Goal: Information Seeking & Learning: Learn about a topic

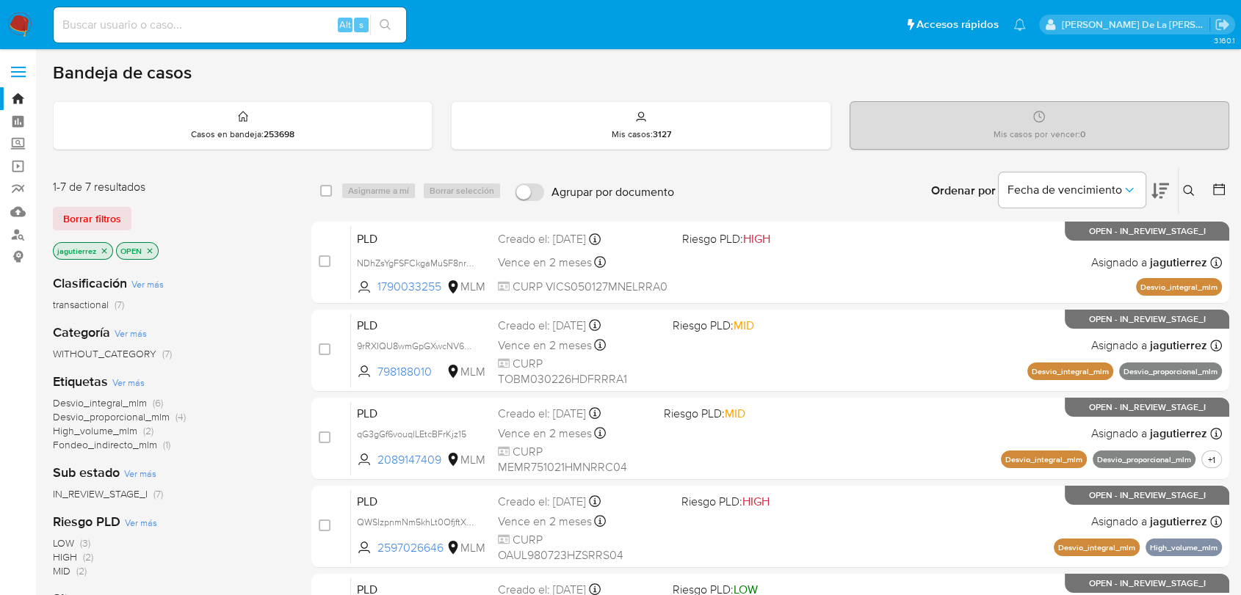
click at [158, 22] on input at bounding box center [230, 24] width 352 height 19
paste input "1910088521"
type input "1910088521"
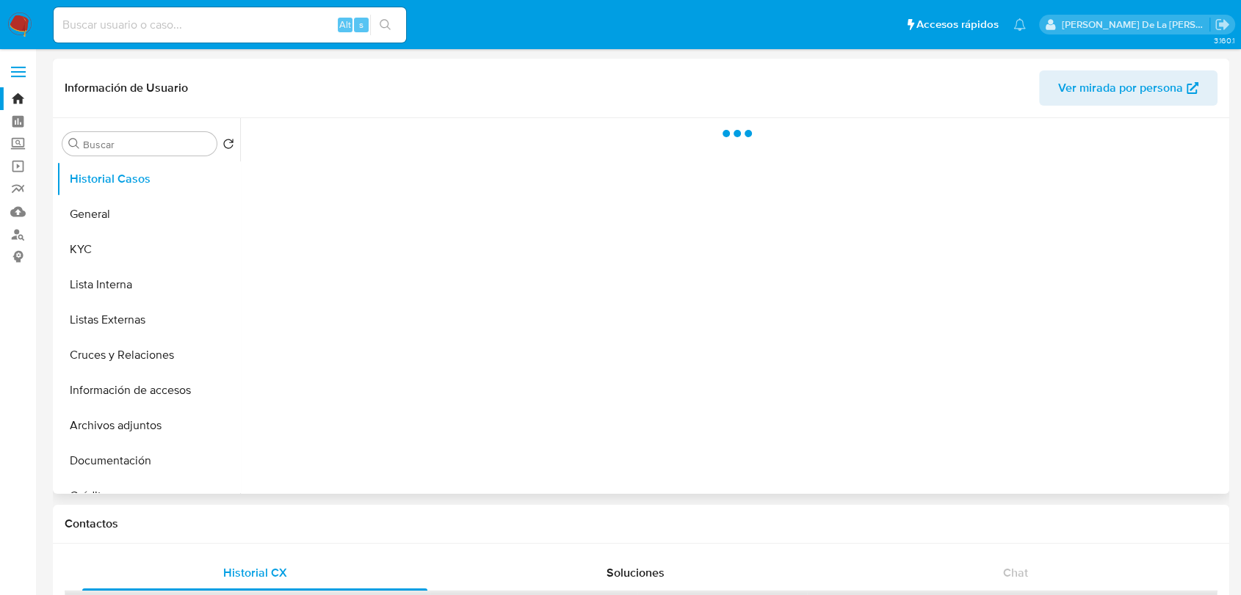
select select "10"
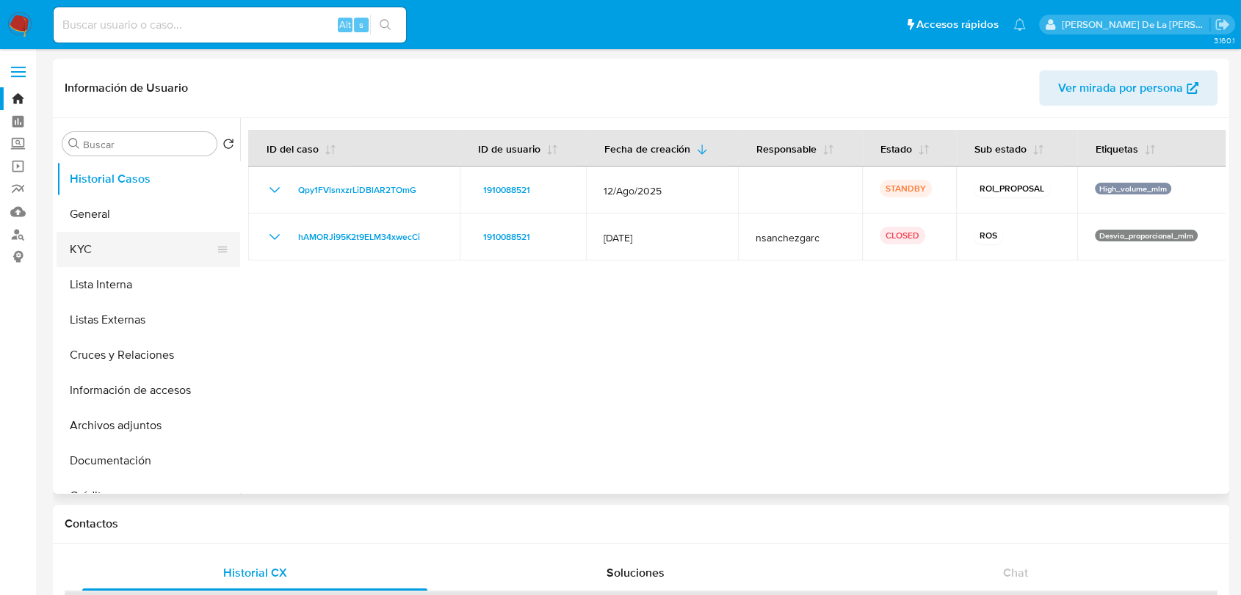
click at [139, 255] on button "KYC" at bounding box center [143, 249] width 172 height 35
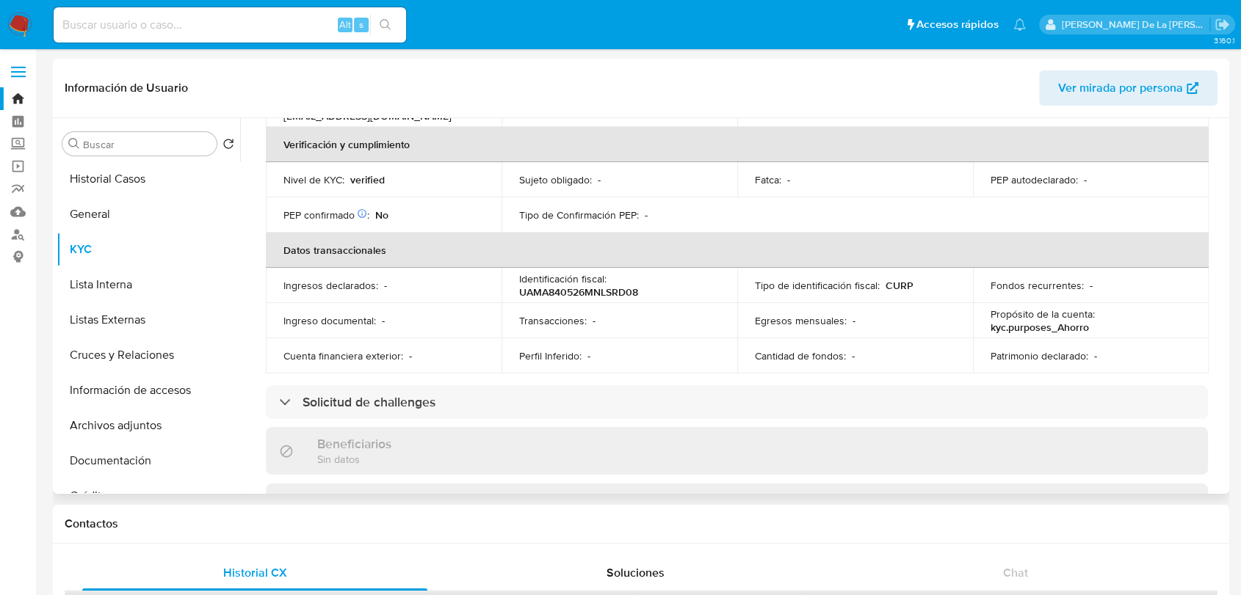
scroll to position [81, 0]
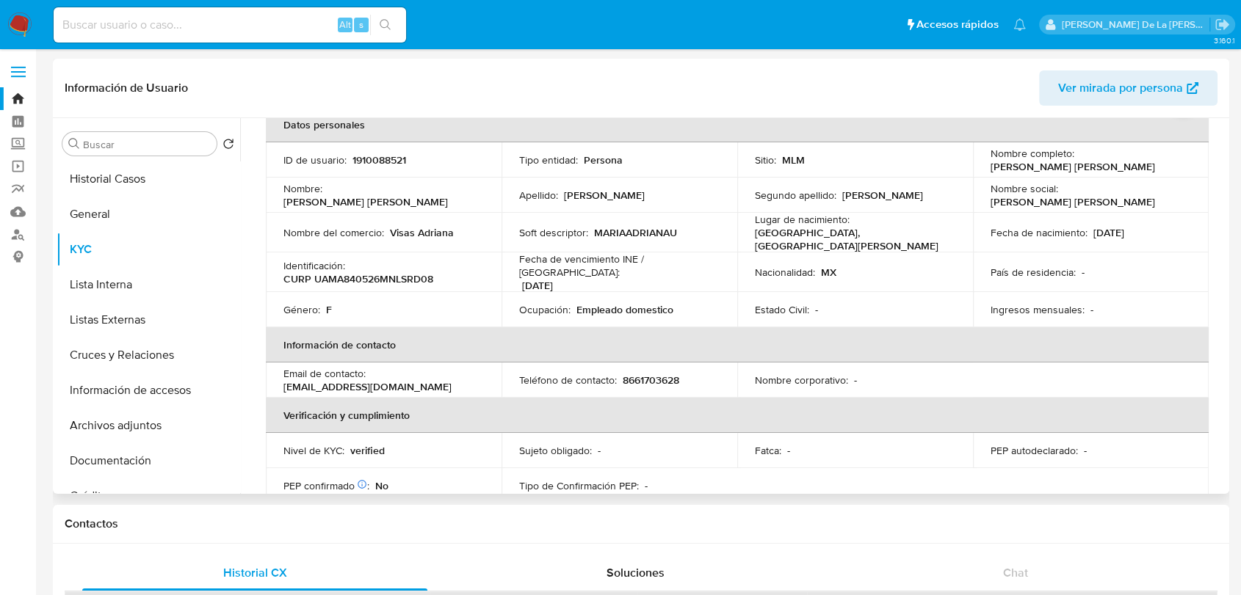
click at [374, 161] on p "1910088521" at bounding box center [379, 159] width 54 height 13
copy p "1910088521"
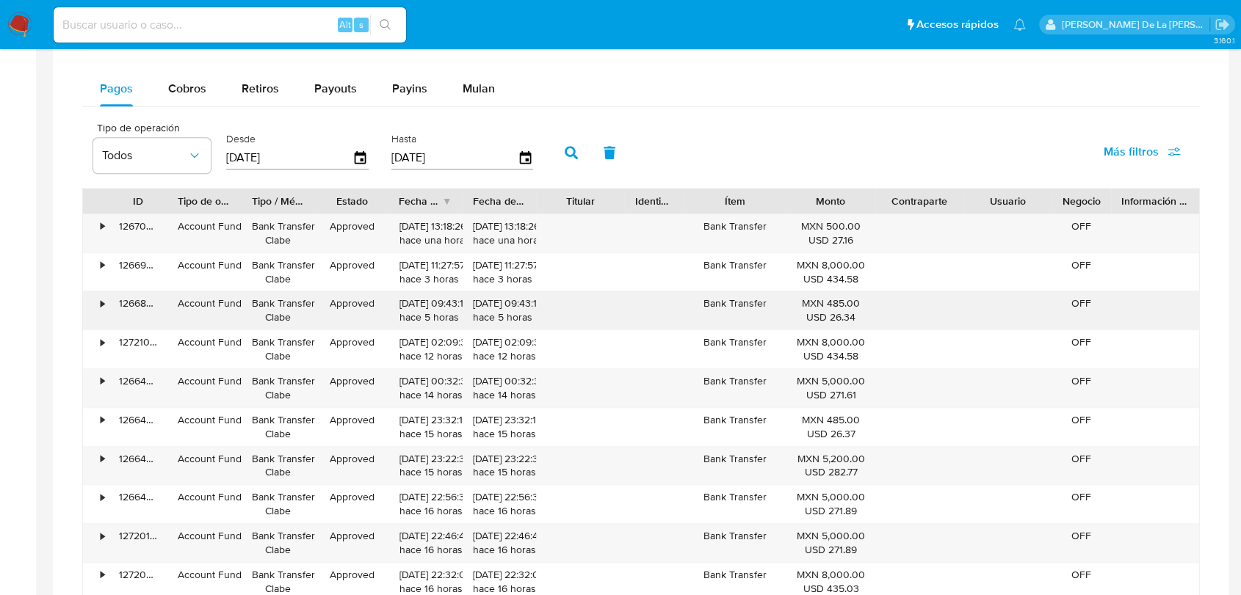
scroll to position [897, 0]
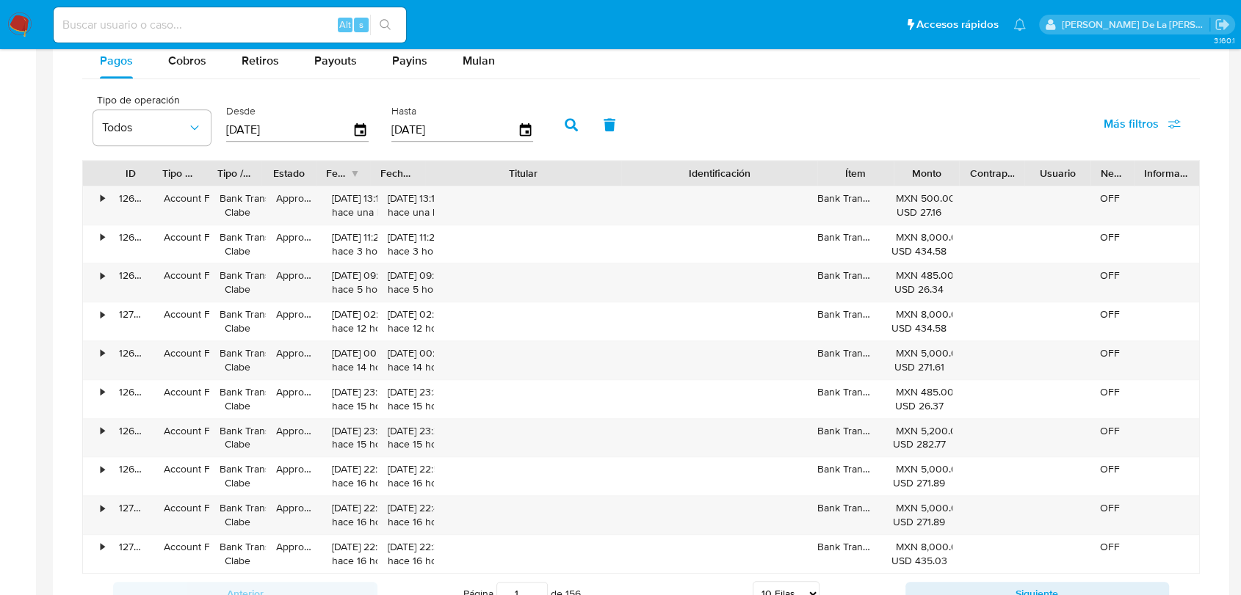
drag, startPoint x: 611, startPoint y: 176, endPoint x: 722, endPoint y: 180, distance: 110.9
click at [722, 180] on div "ID Tipo de operación Tipo / Método Estado Fecha de creación Fecha de aprobación…" at bounding box center [641, 173] width 1116 height 25
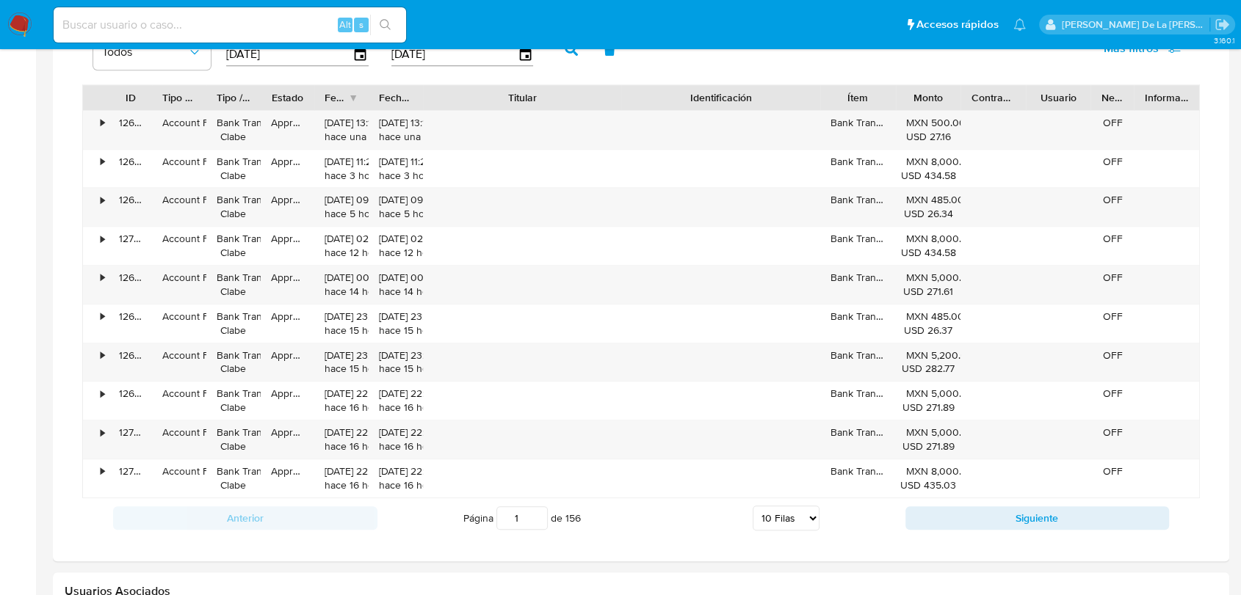
scroll to position [1060, 0]
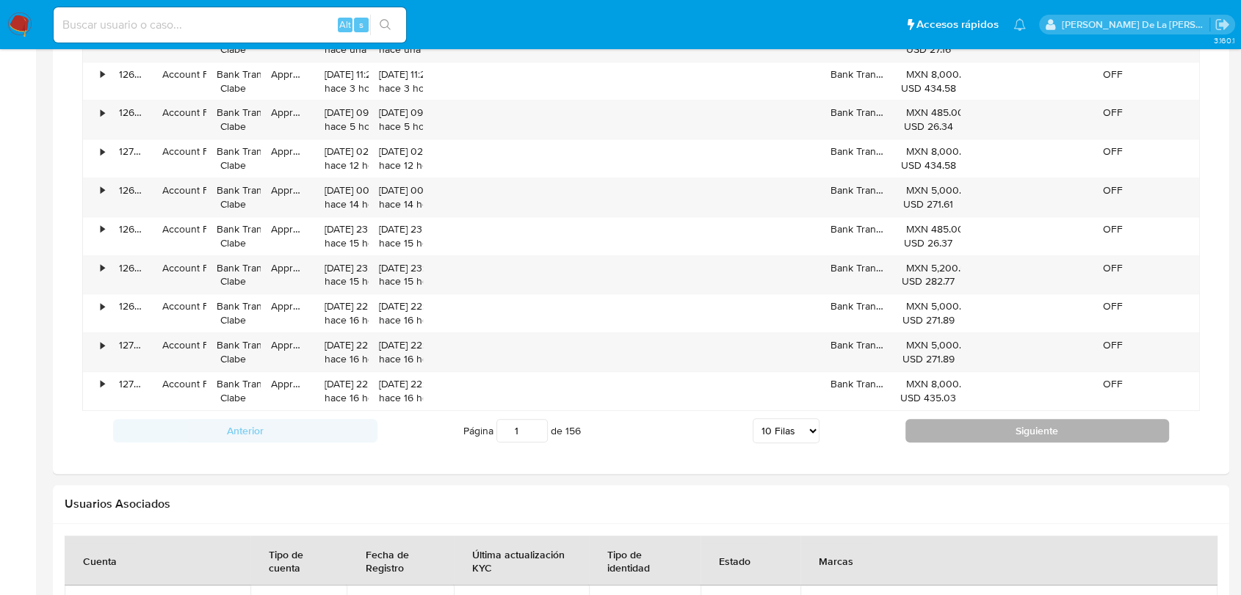
click at [990, 426] on button "Siguiente" at bounding box center [1037, 430] width 264 height 23
type input "2"
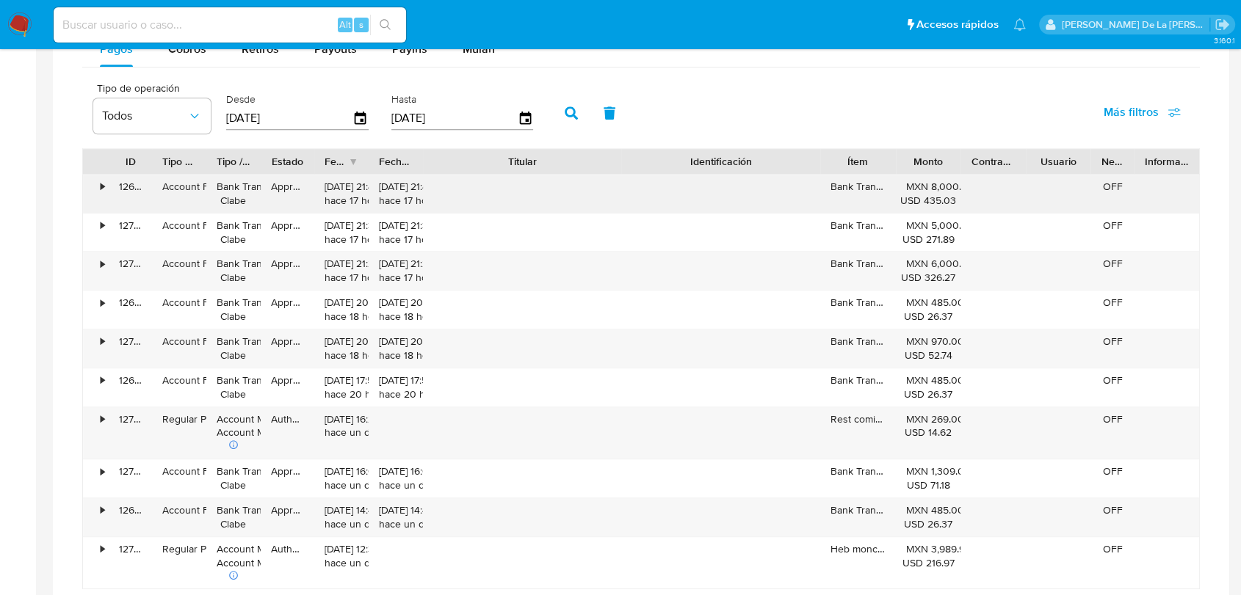
scroll to position [816, 0]
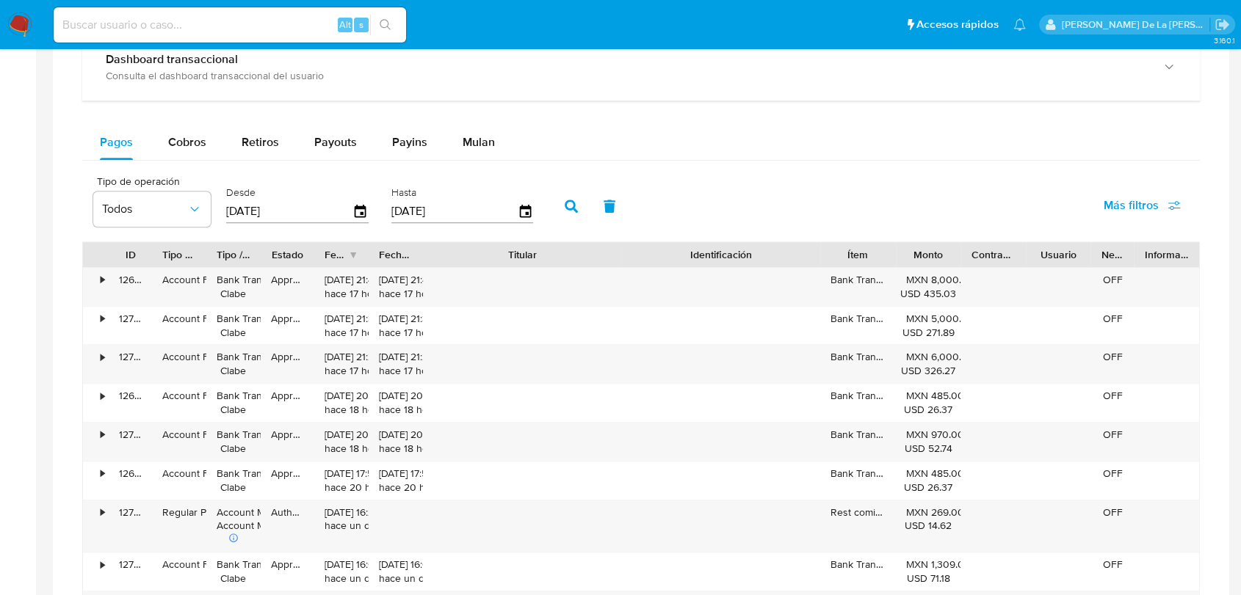
drag, startPoint x: 649, startPoint y: 255, endPoint x: 620, endPoint y: 257, distance: 28.7
click at [620, 257] on div "ID Tipo de operación Tipo / Método Estado Fecha de creación Fecha de aprobación…" at bounding box center [641, 254] width 1116 height 25
click at [382, 129] on button "Payins" at bounding box center [409, 142] width 70 height 35
select select "10"
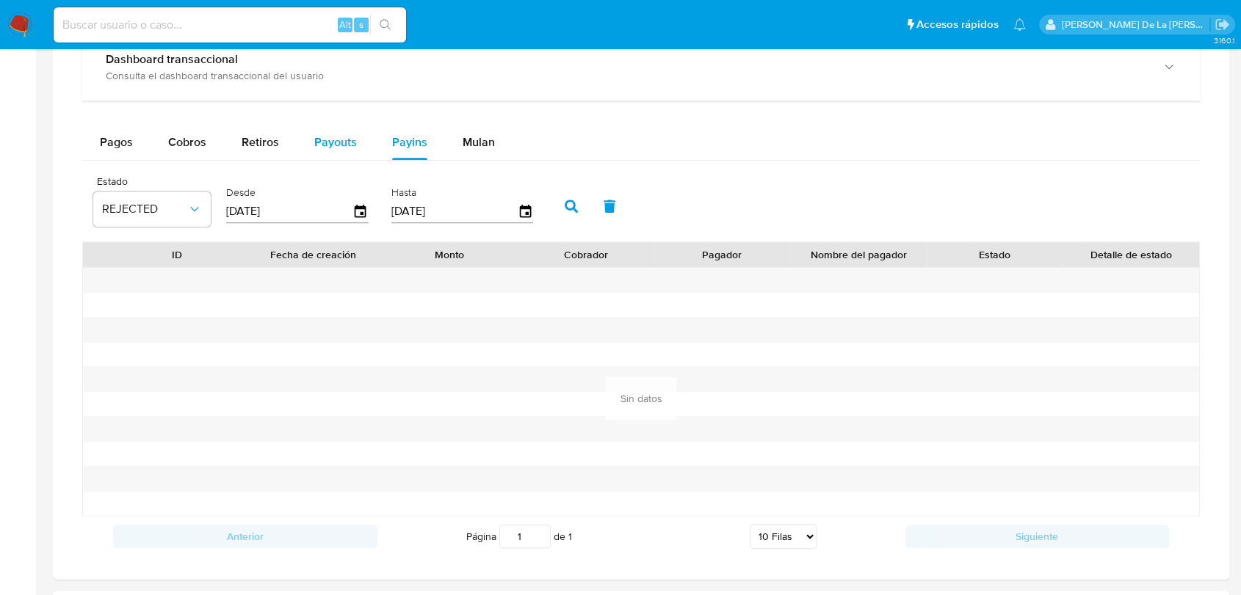
click at [316, 126] on div "Payouts" at bounding box center [335, 142] width 43 height 35
select select "10"
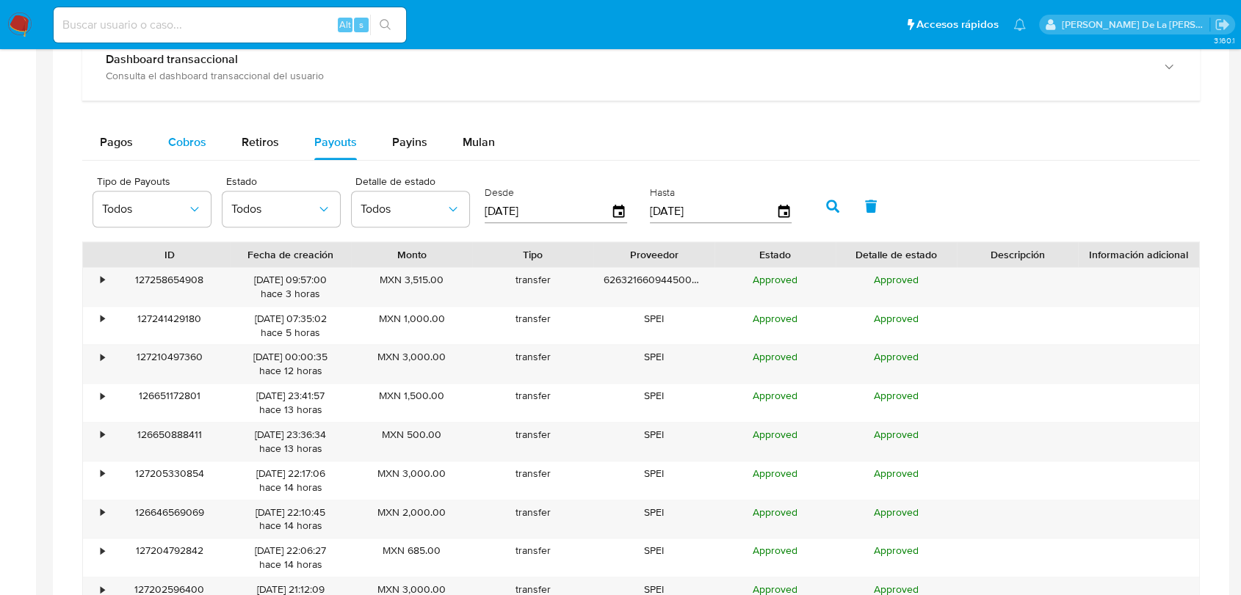
drag, startPoint x: 198, startPoint y: 148, endPoint x: 184, endPoint y: 142, distance: 15.8
click at [197, 148] on span "Cobros" at bounding box center [187, 142] width 38 height 17
select select "10"
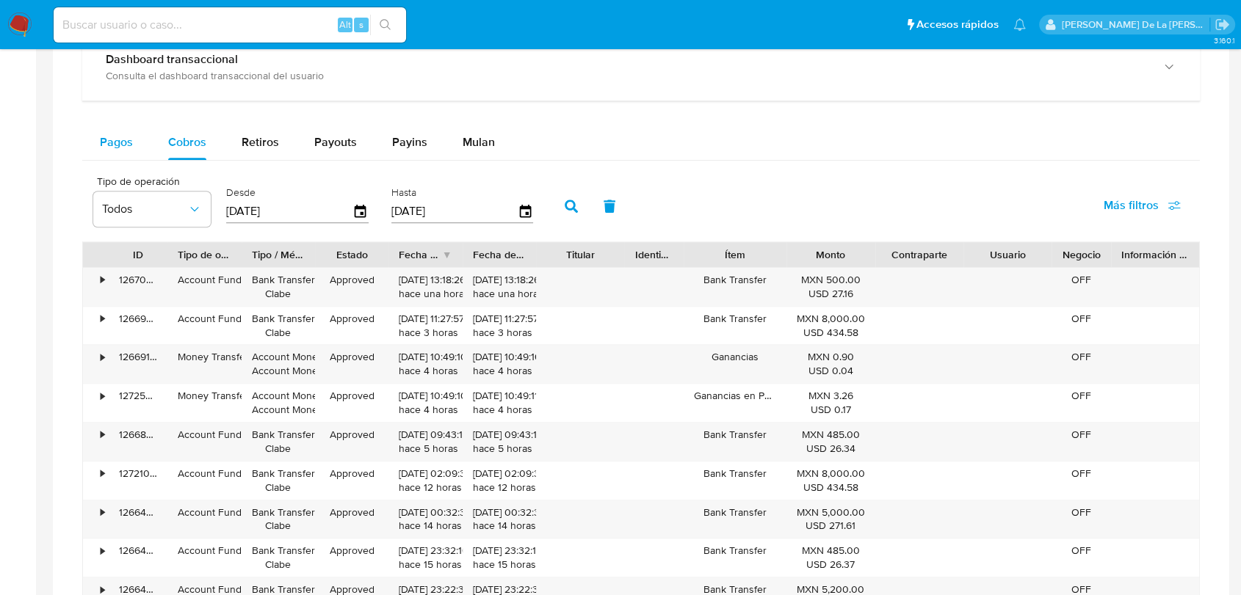
click at [106, 139] on span "Pagos" at bounding box center [116, 142] width 33 height 17
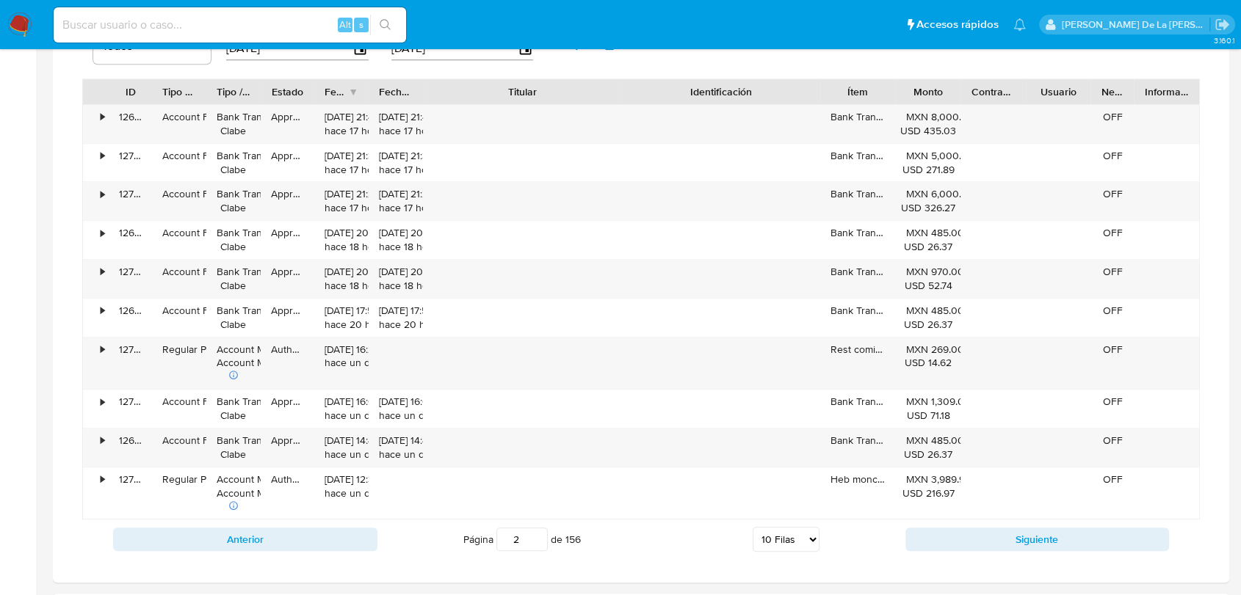
scroll to position [897, 0]
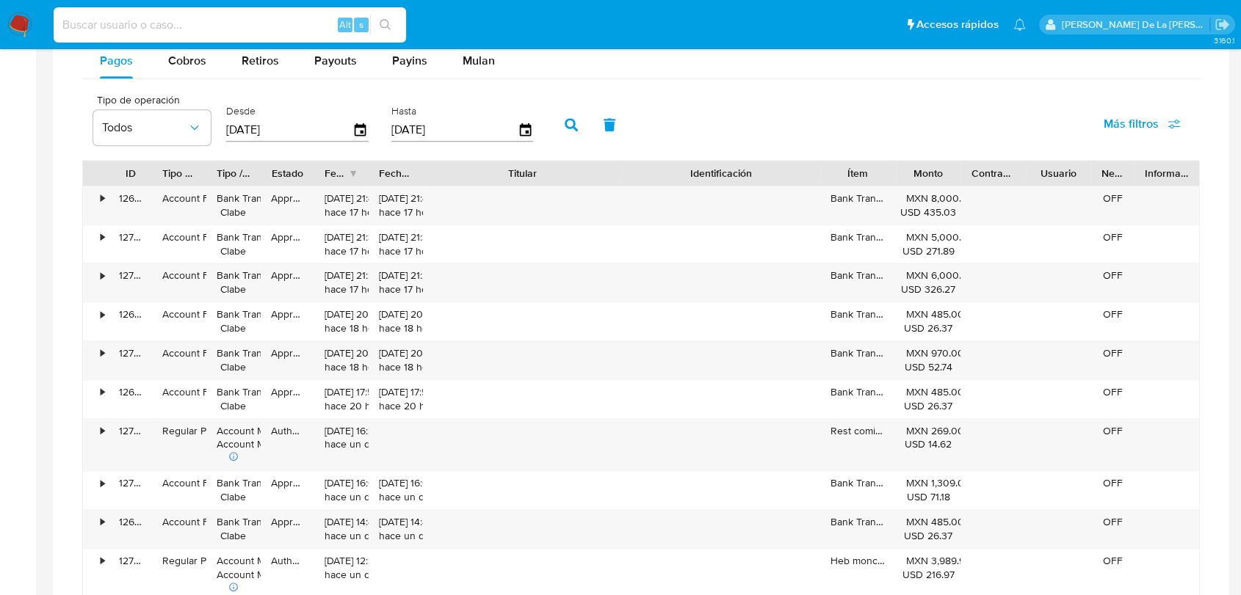
click at [125, 27] on input at bounding box center [230, 24] width 352 height 19
paste input "1326729596"
type input "1326729596"
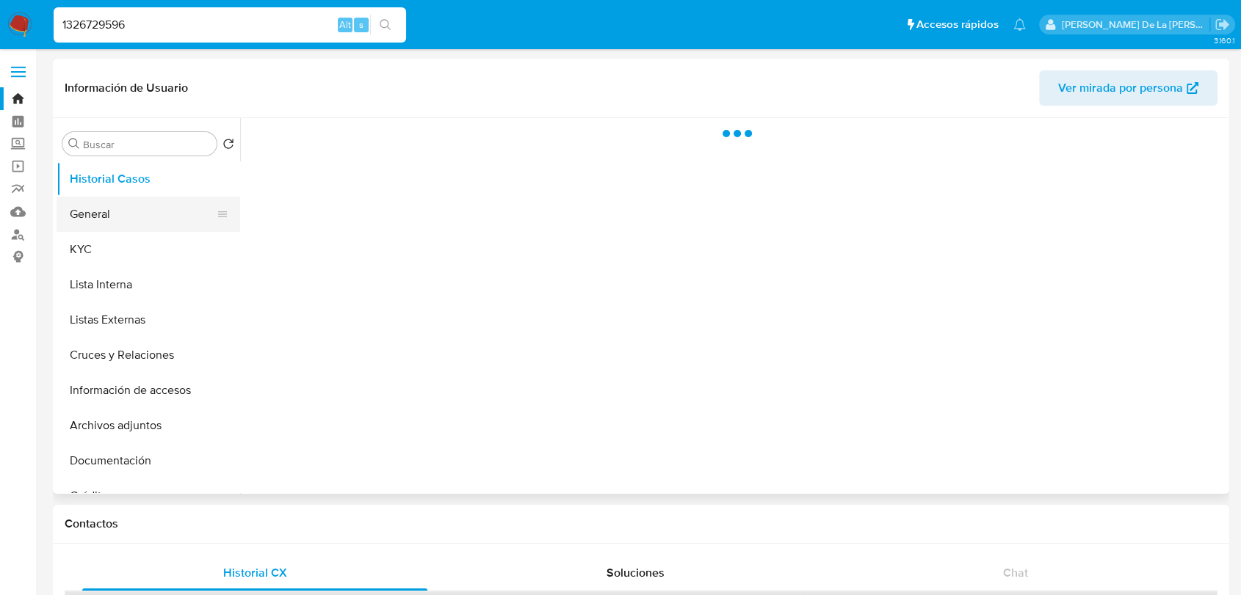
click at [125, 224] on button "General" at bounding box center [143, 214] width 172 height 35
select select "10"
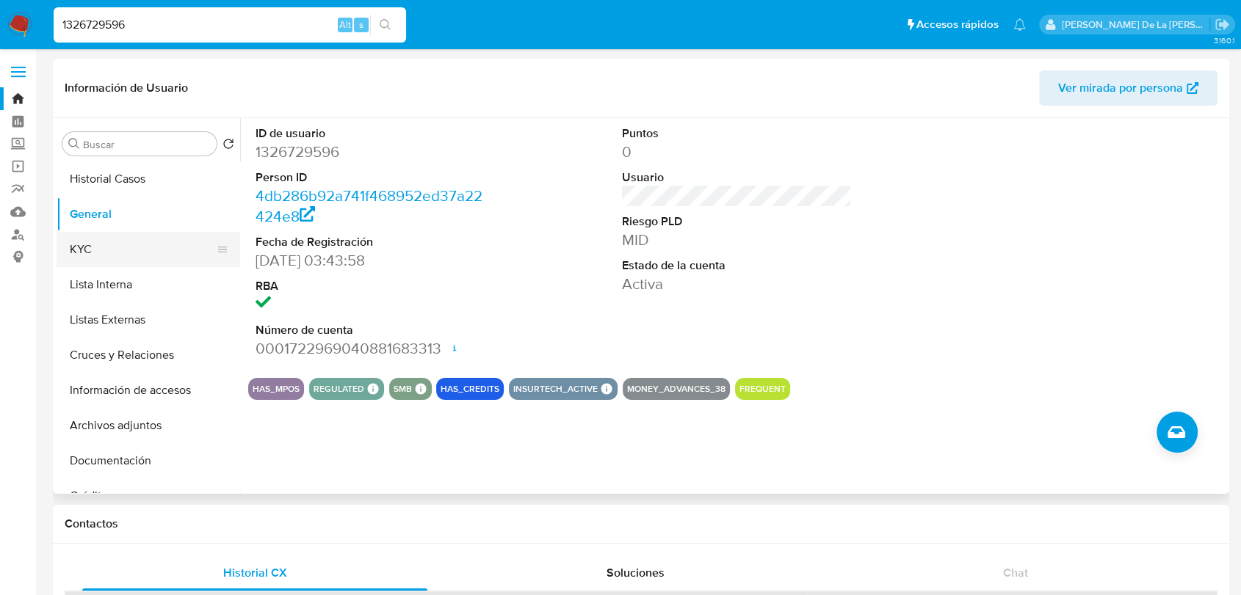
click at [144, 235] on button "KYC" at bounding box center [143, 249] width 172 height 35
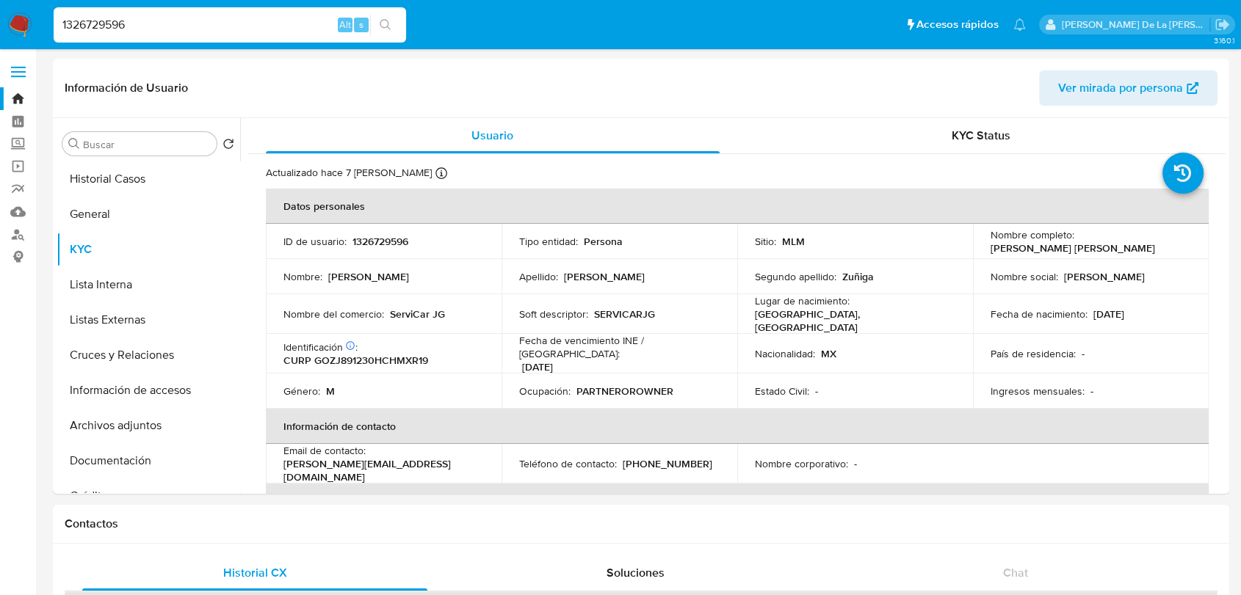
click at [90, 22] on input "1326729596" at bounding box center [230, 24] width 352 height 19
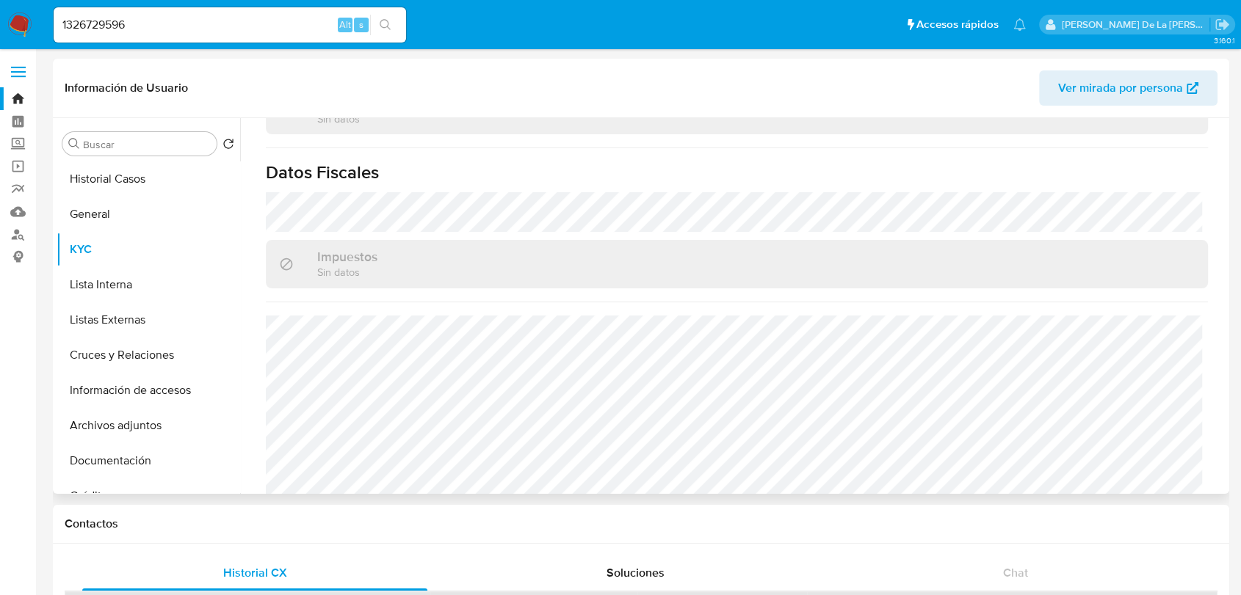
scroll to position [88, 0]
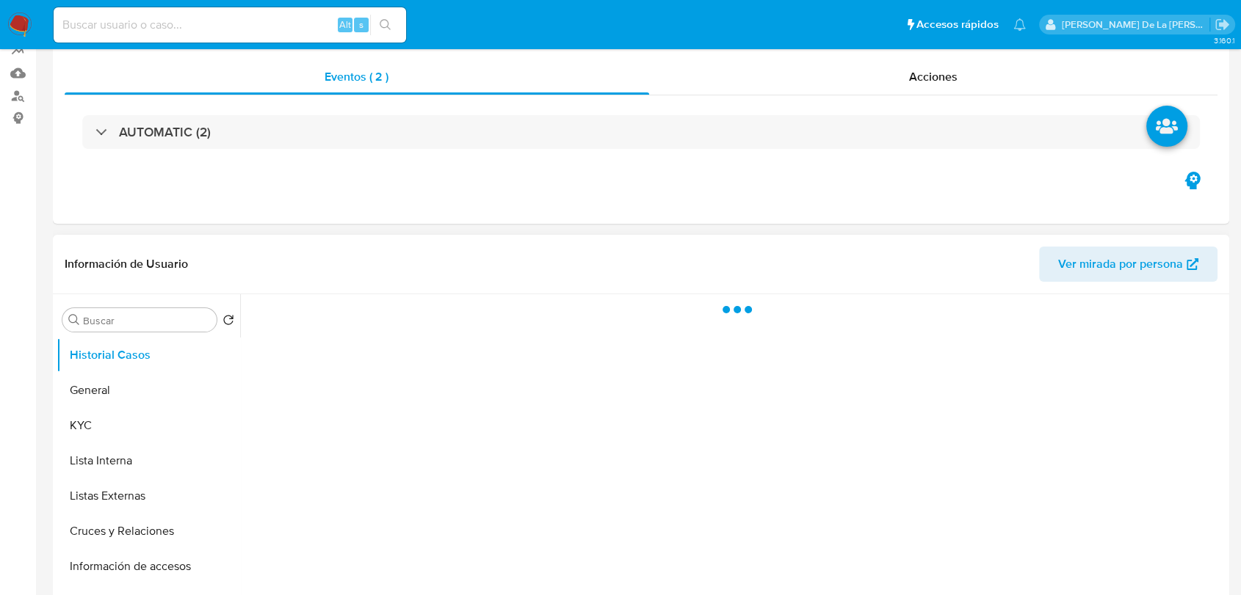
scroll to position [146, 0]
select select "10"
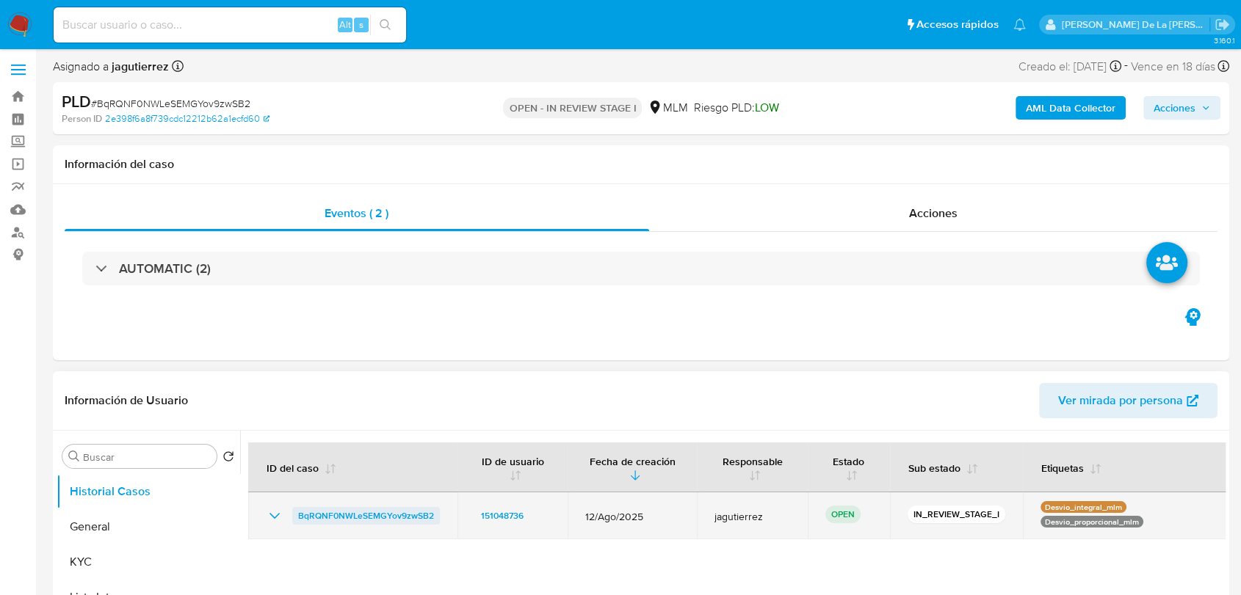
scroll to position [163, 0]
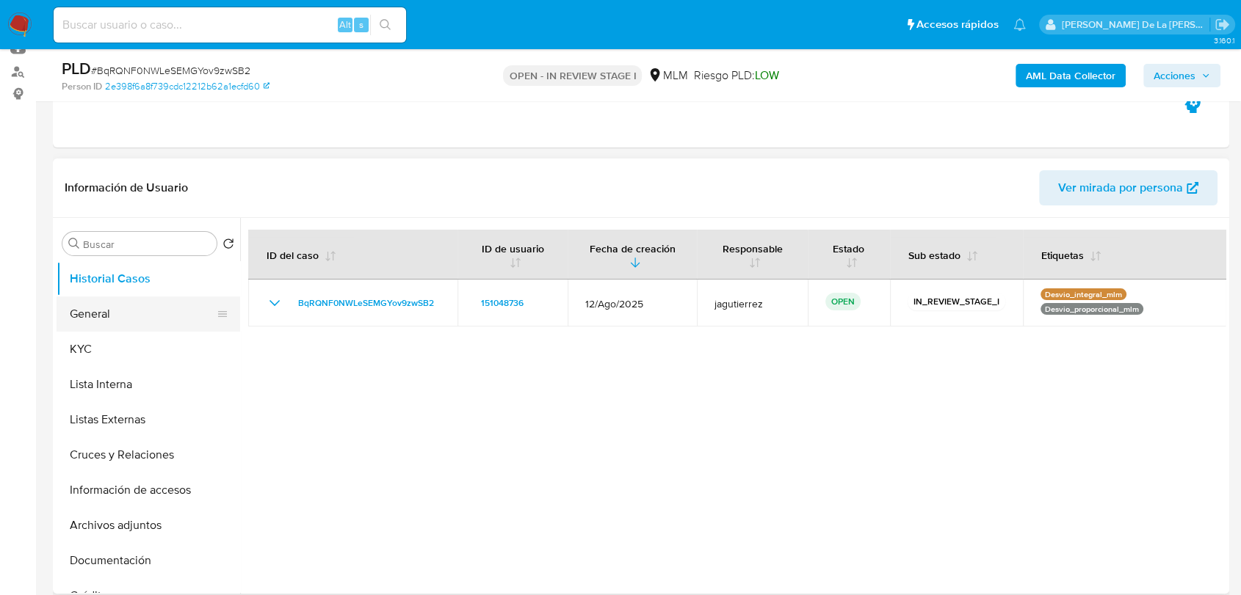
click at [88, 312] on button "General" at bounding box center [143, 314] width 172 height 35
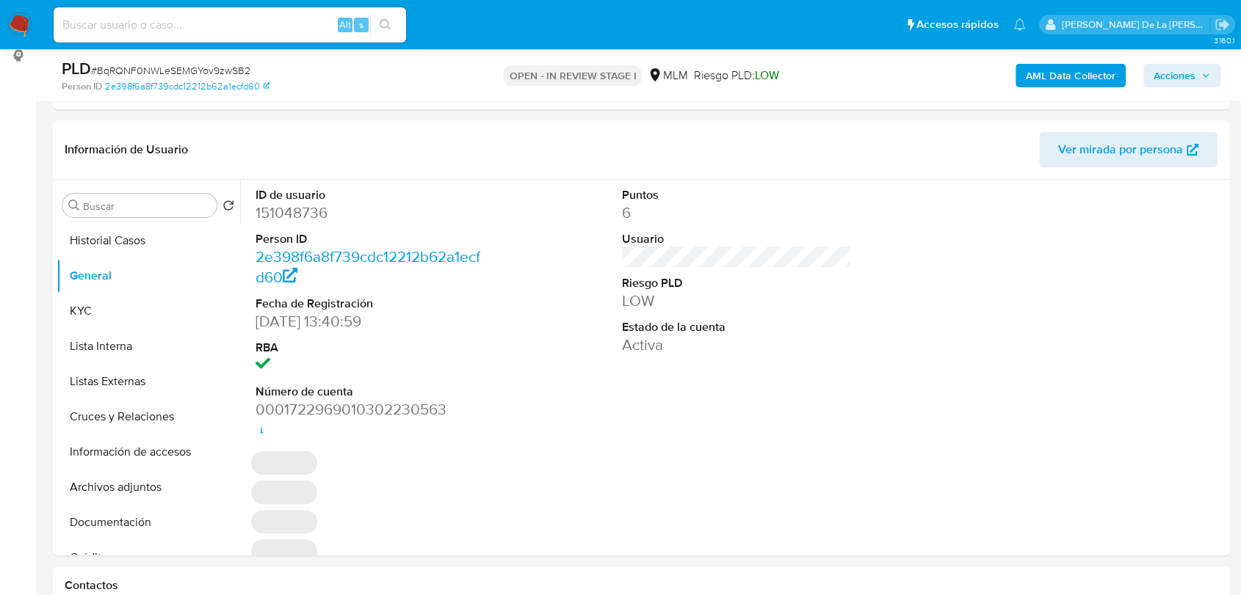
scroll to position [208, 0]
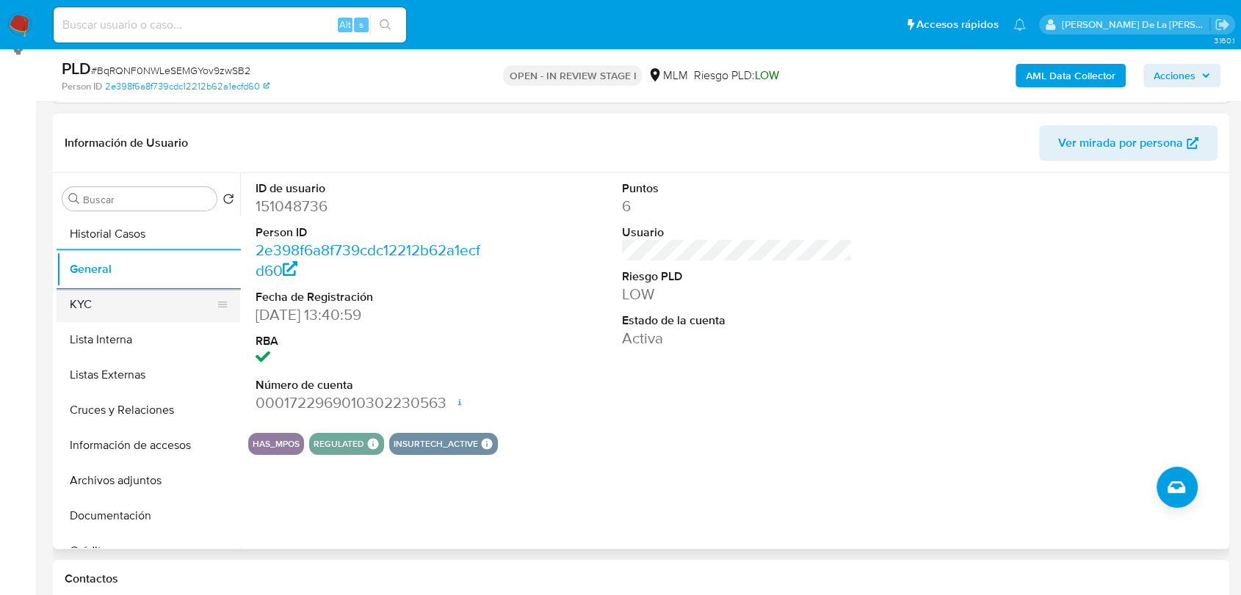
click at [57, 312] on button "KYC" at bounding box center [143, 304] width 172 height 35
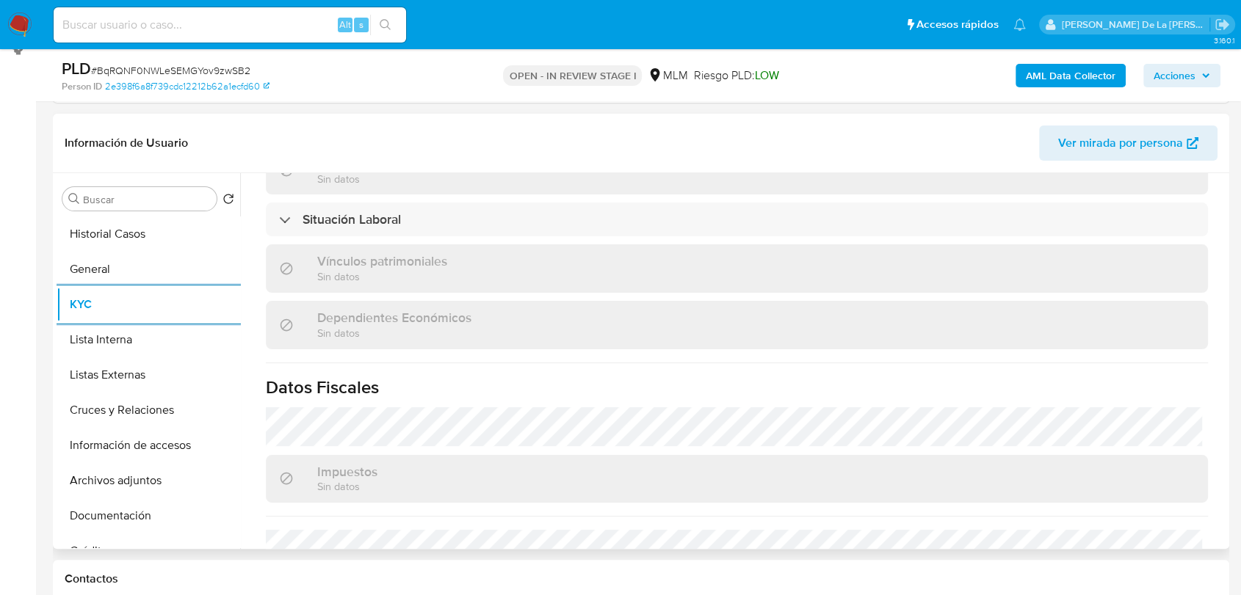
scroll to position [922, 0]
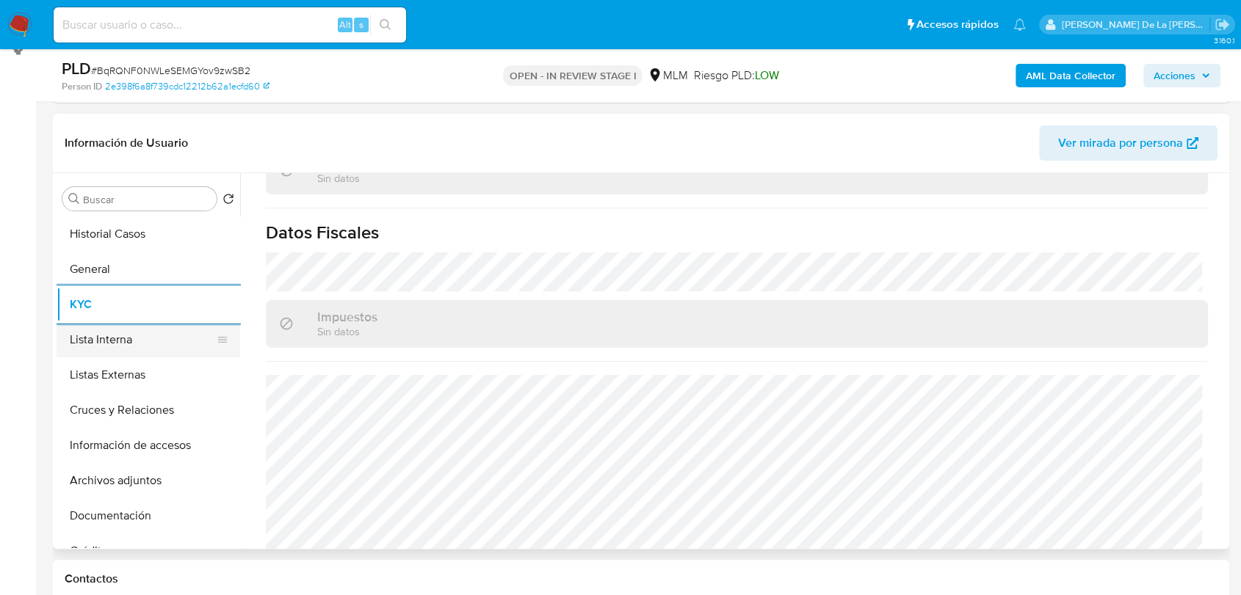
click at [120, 343] on button "Lista Interna" at bounding box center [143, 339] width 172 height 35
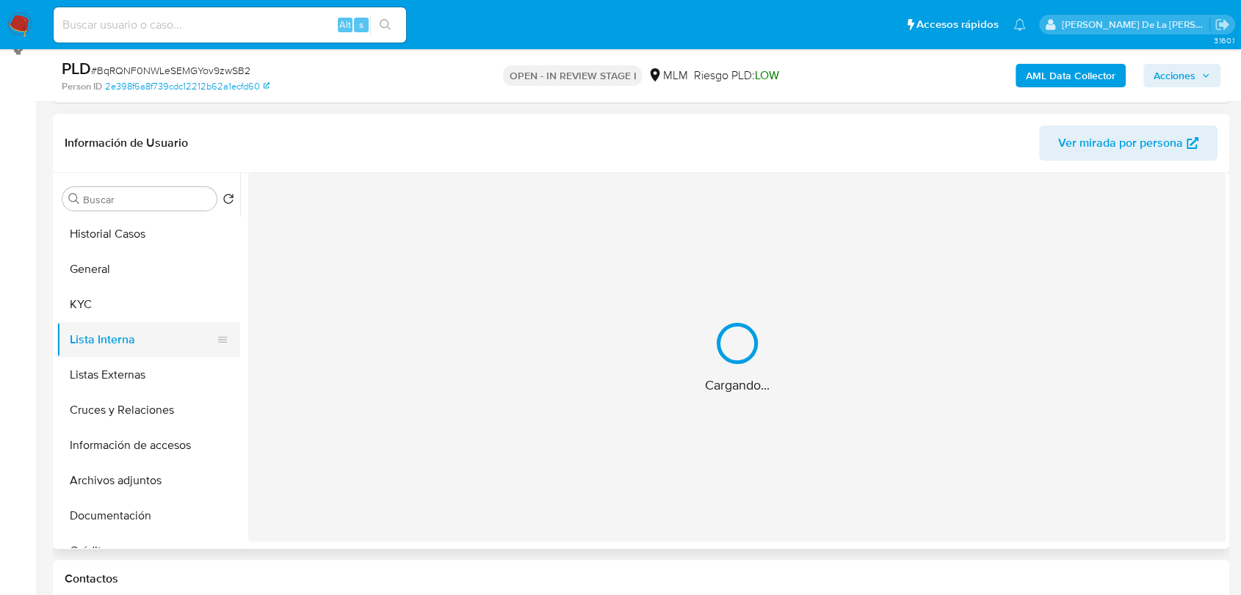
scroll to position [0, 0]
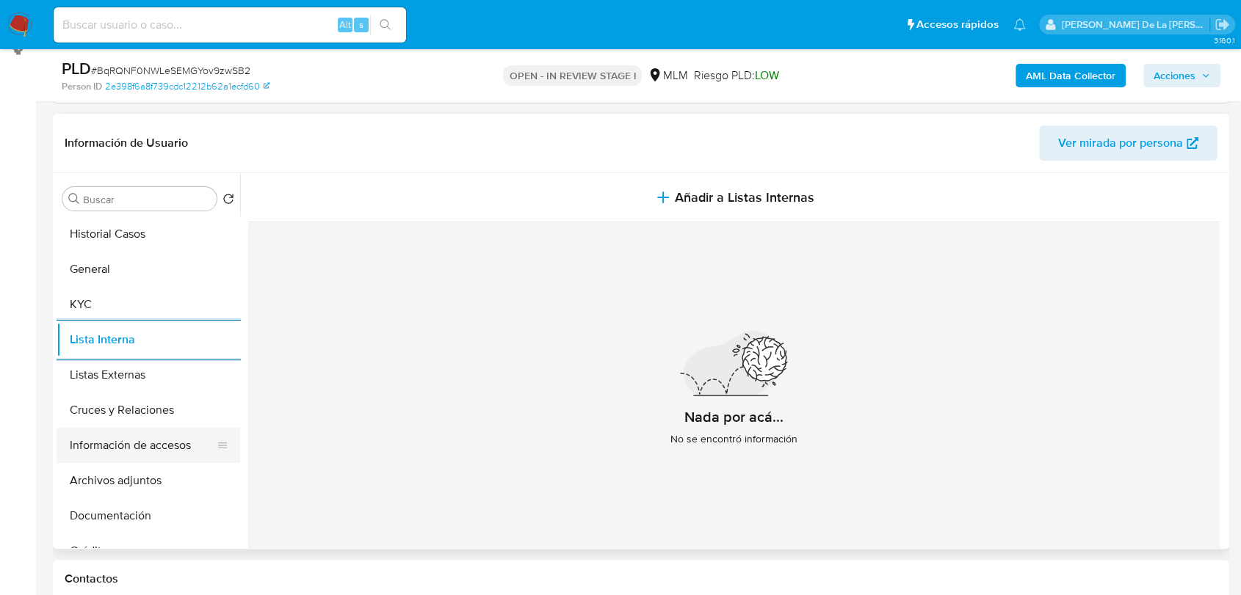
click at [137, 437] on button "Información de accesos" at bounding box center [143, 445] width 172 height 35
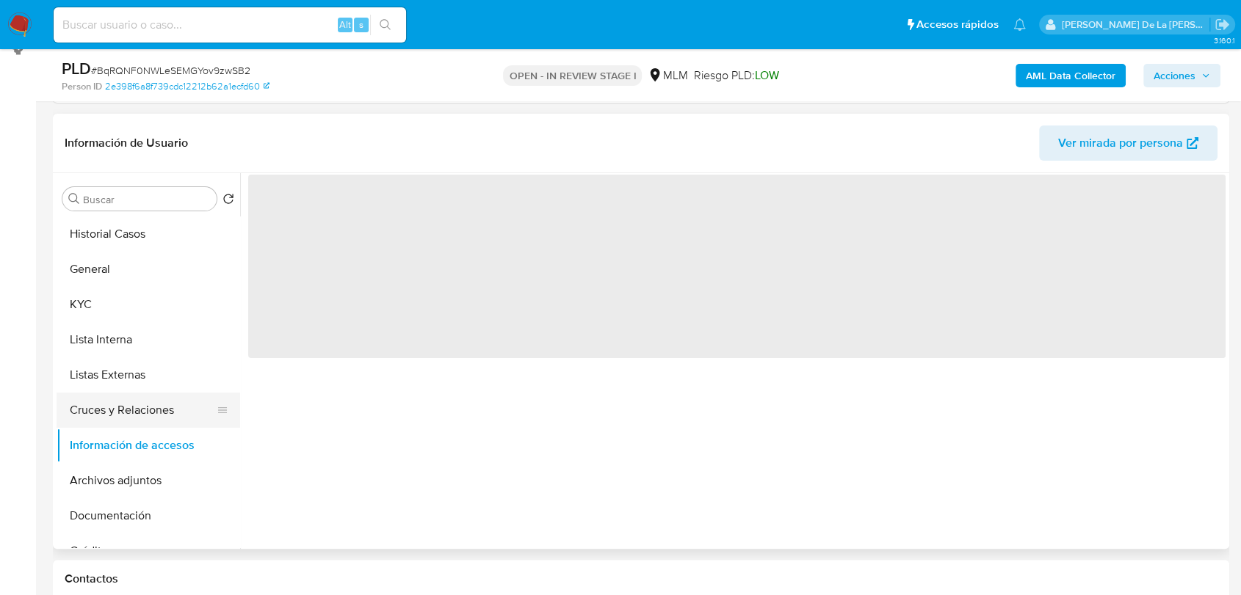
click at [94, 409] on button "Cruces y Relaciones" at bounding box center [143, 410] width 172 height 35
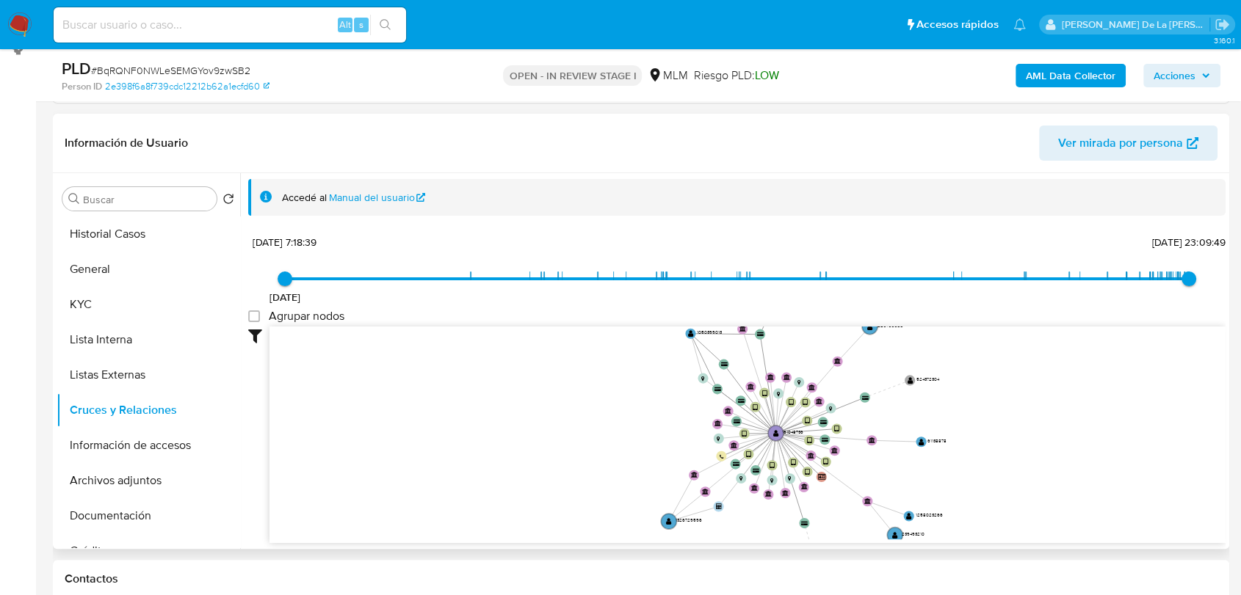
drag, startPoint x: 819, startPoint y: 407, endPoint x: 816, endPoint y: 452, distance: 45.6
click at [816, 452] on icon "device-645c1d9108813b00188f1db1  user-151048736  151048736 device-62578bff088…" at bounding box center [747, 433] width 956 height 213
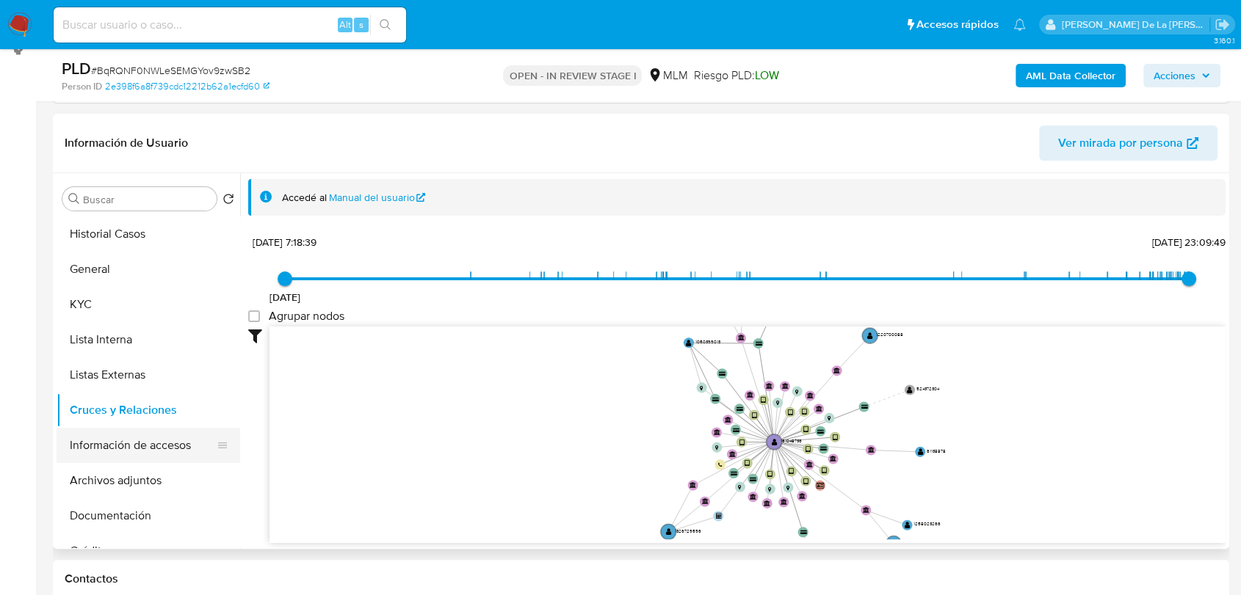
click at [123, 452] on button "Información de accesos" at bounding box center [143, 445] width 172 height 35
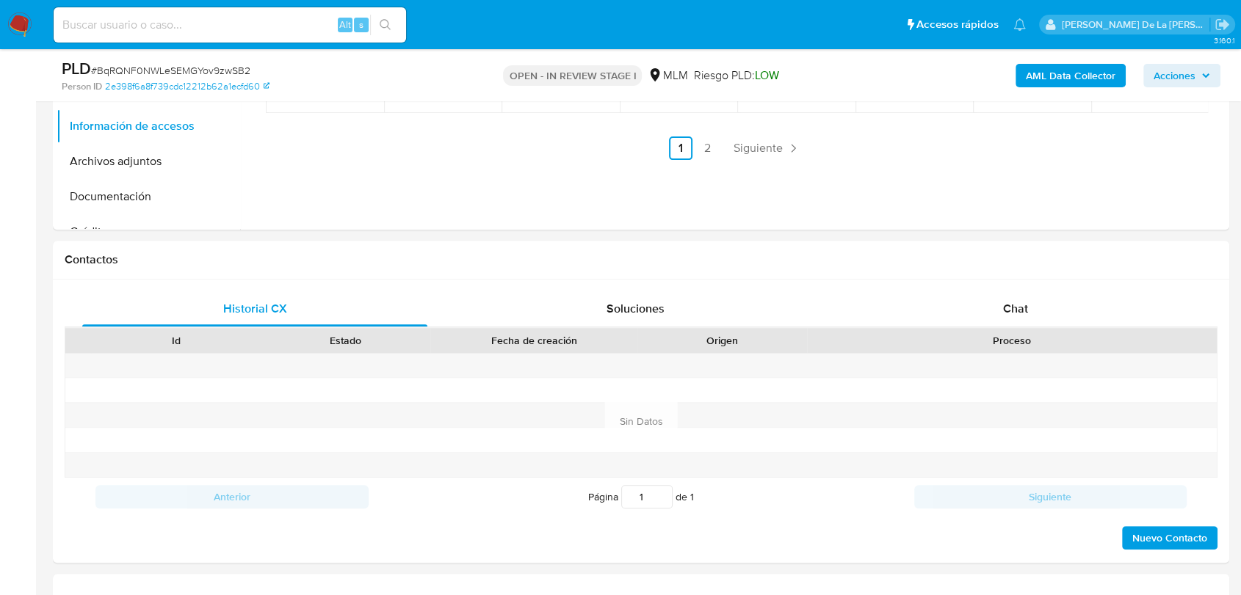
scroll to position [697, 0]
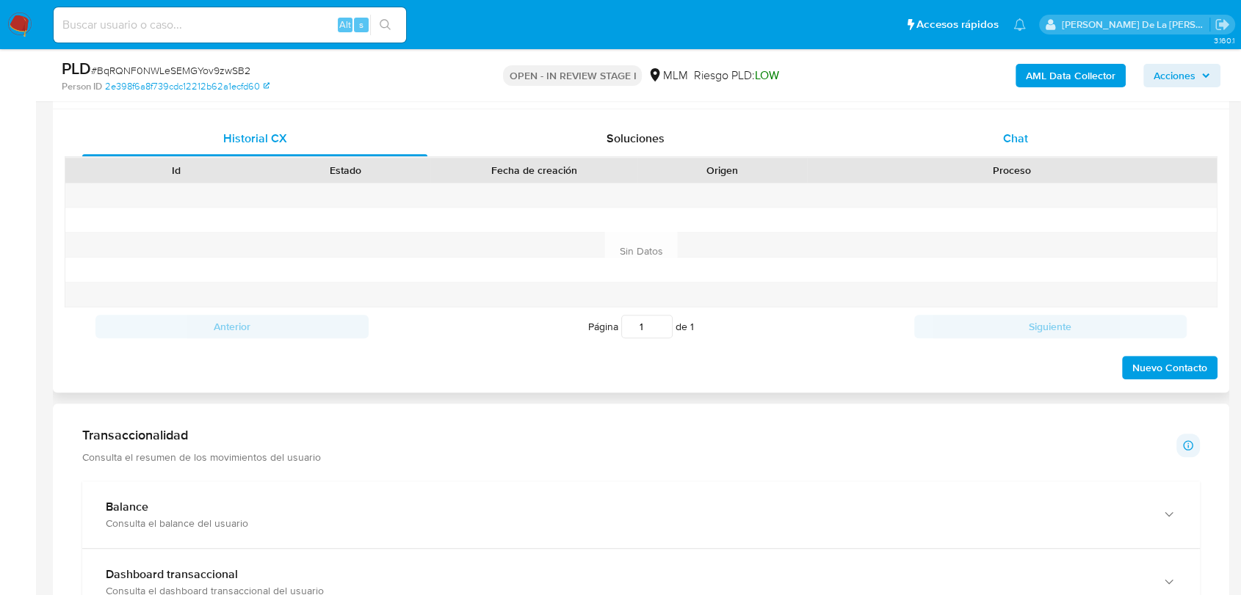
click at [1005, 145] on span "Chat" at bounding box center [1015, 138] width 25 height 17
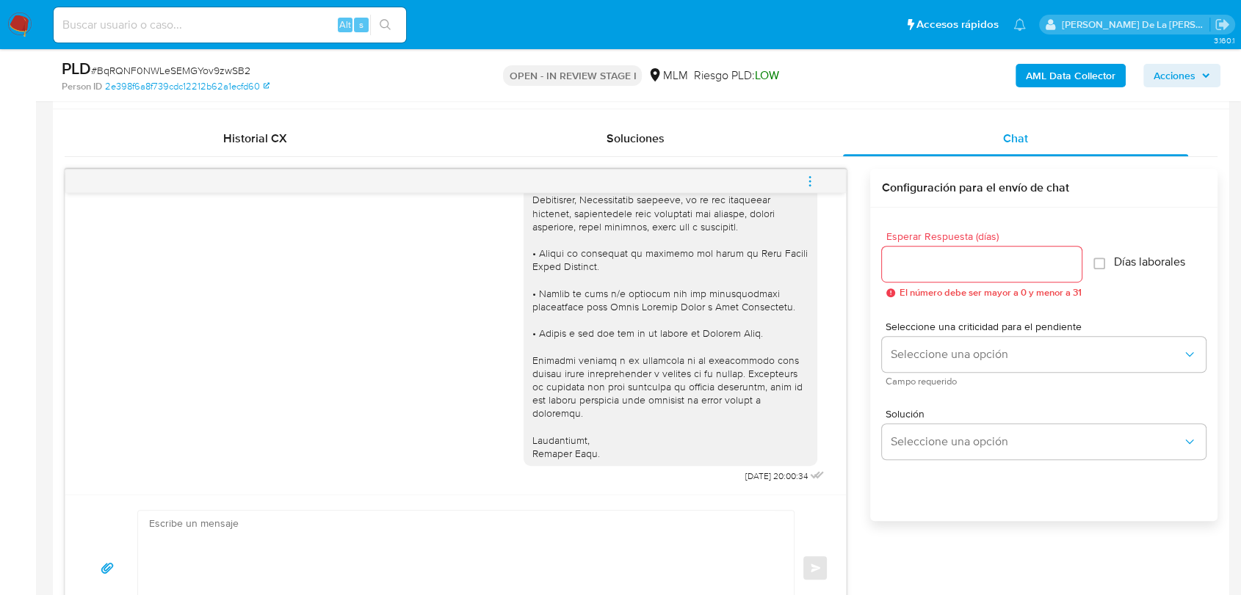
click at [987, 252] on div at bounding box center [982, 264] width 200 height 35
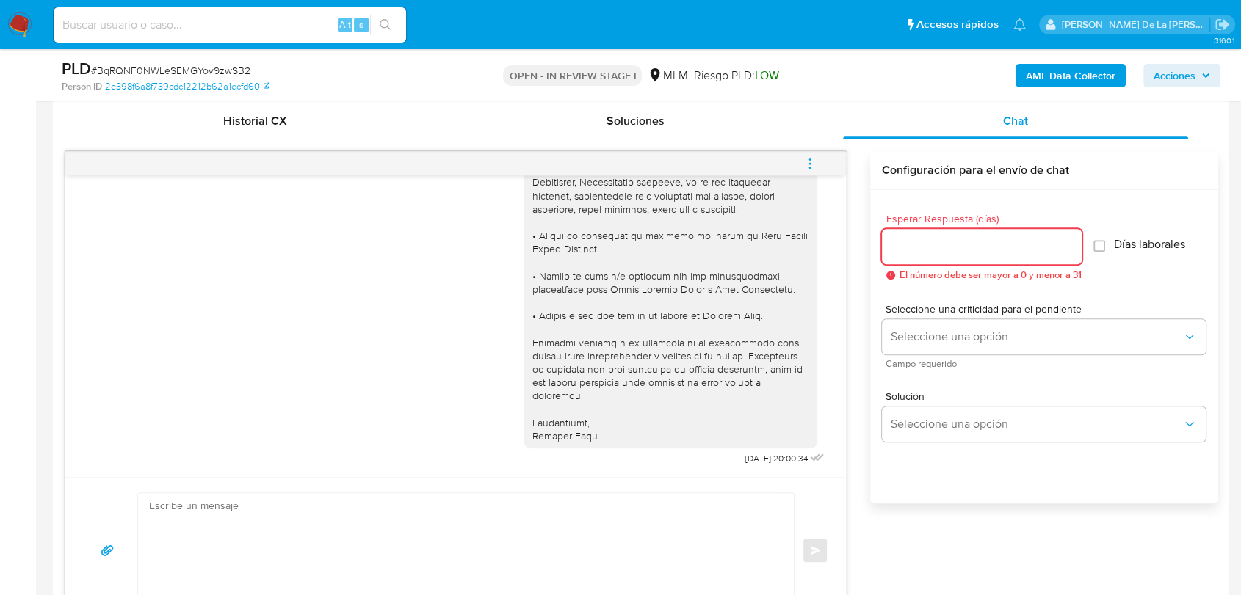
scroll to position [616, 0]
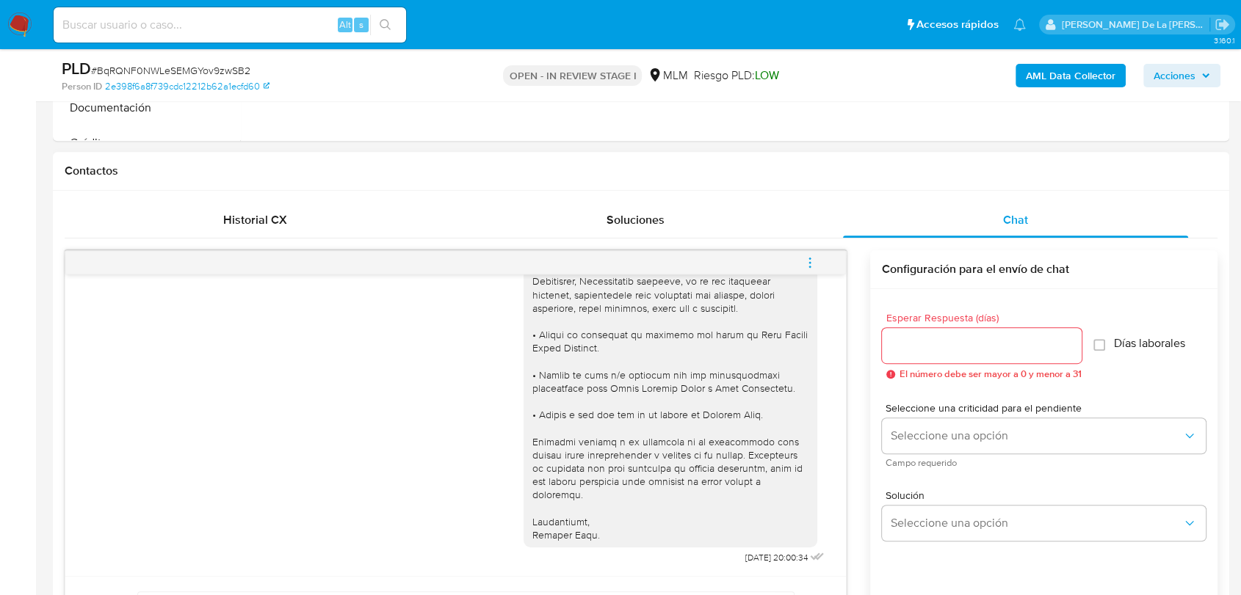
click at [818, 260] on button "menu-action" at bounding box center [809, 262] width 48 height 35
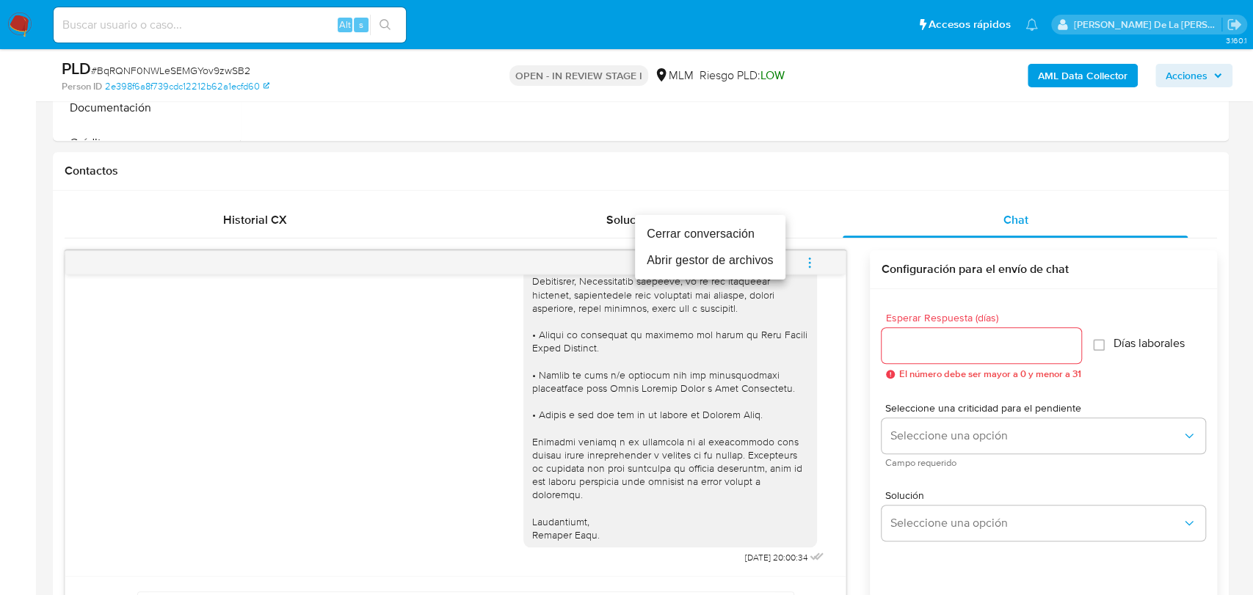
click at [744, 233] on li "Cerrar conversación" at bounding box center [710, 234] width 150 height 26
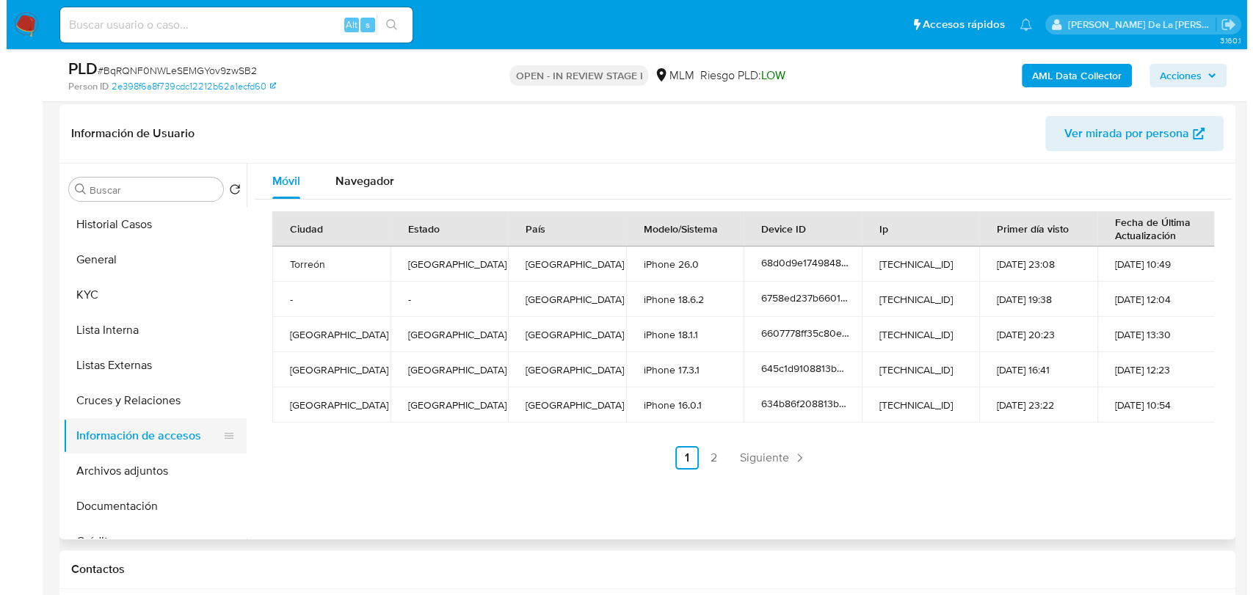
scroll to position [234, 0]
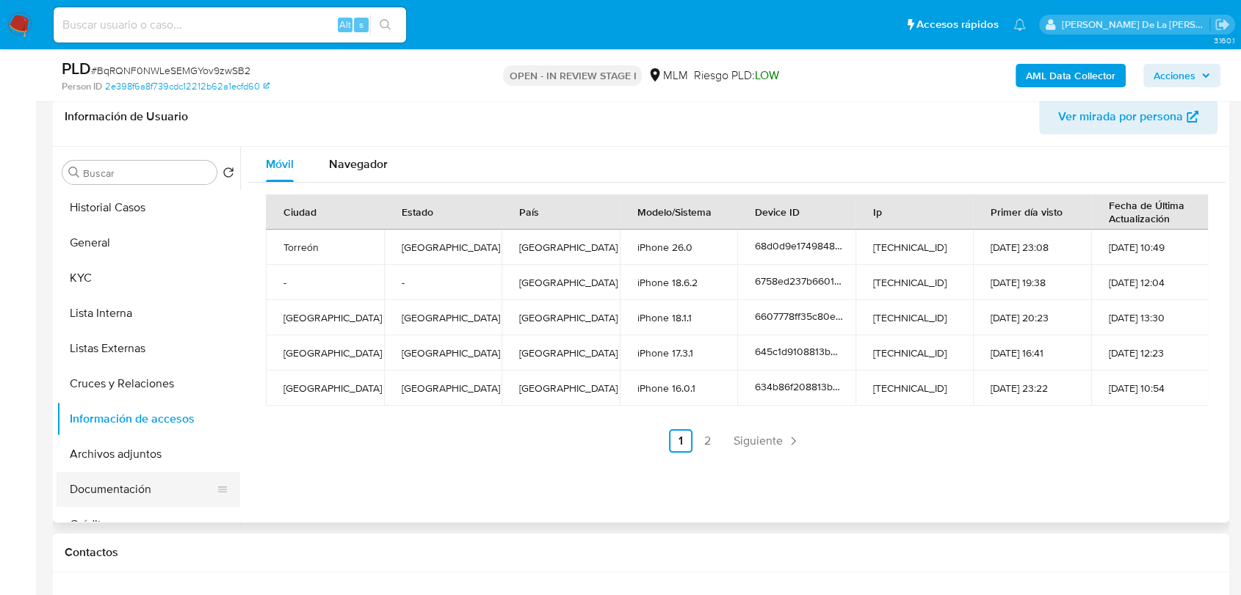
click at [135, 494] on button "Documentación" at bounding box center [143, 489] width 172 height 35
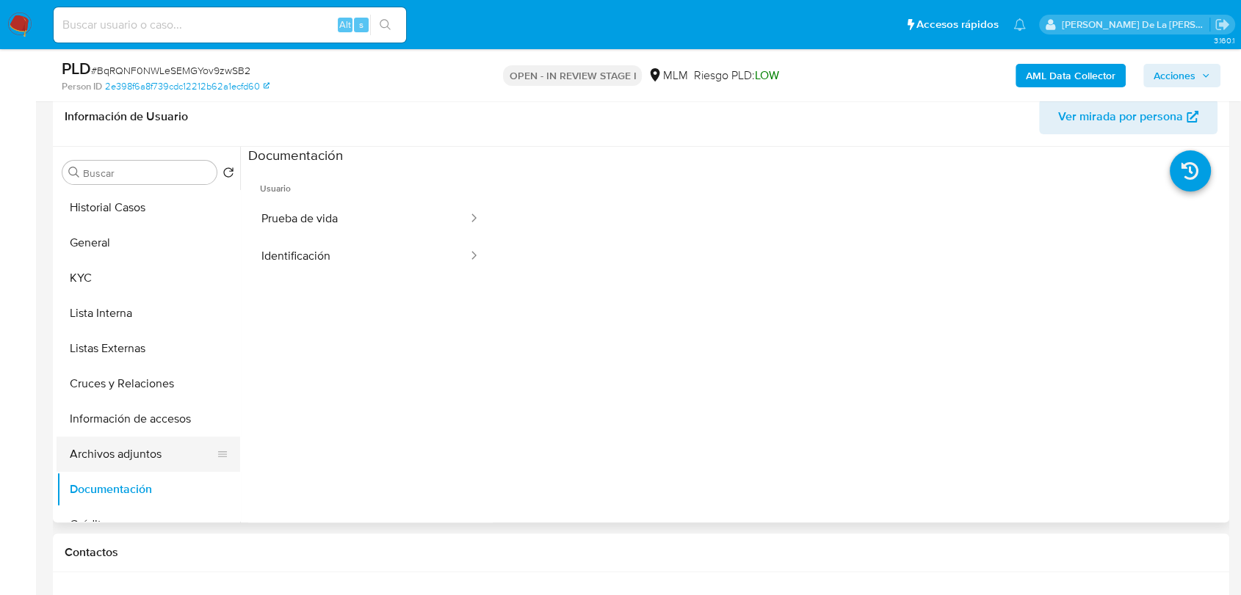
click at [159, 454] on button "Archivos adjuntos" at bounding box center [143, 454] width 172 height 35
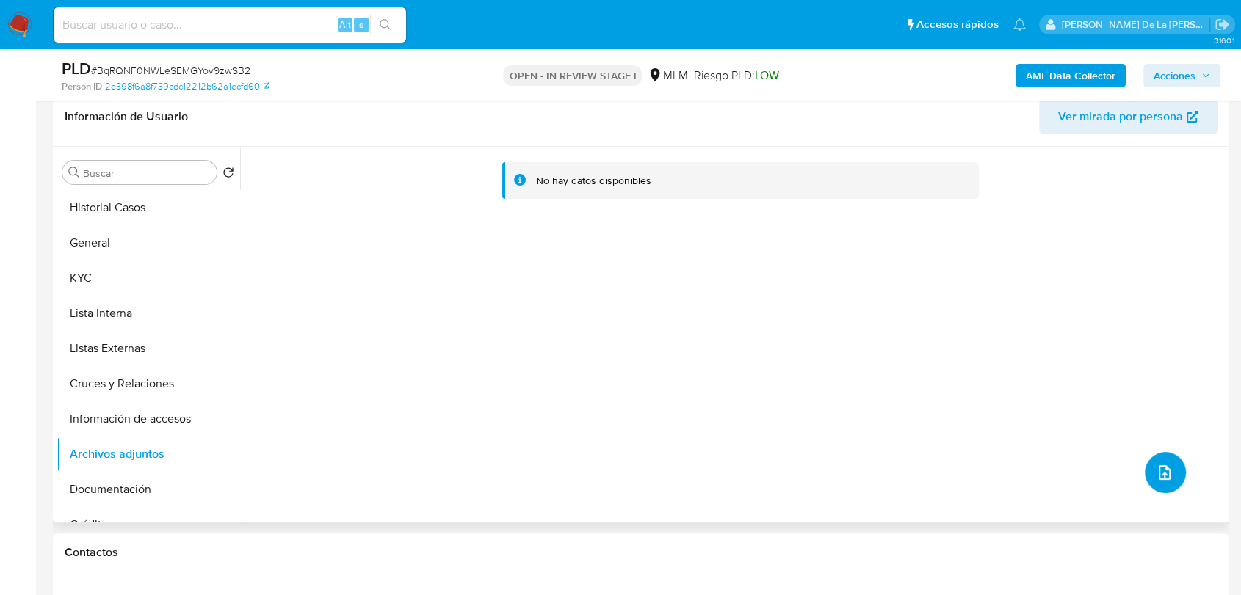
click at [1160, 468] on icon "upload-file" at bounding box center [1164, 473] width 18 height 18
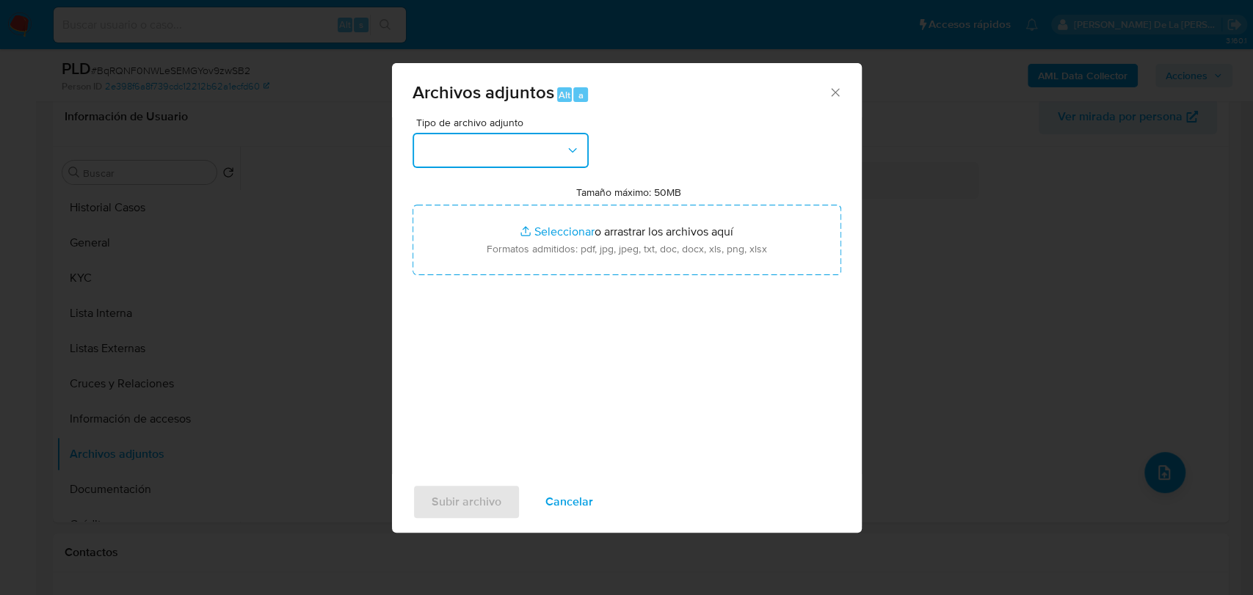
click at [484, 137] on button "button" at bounding box center [501, 150] width 176 height 35
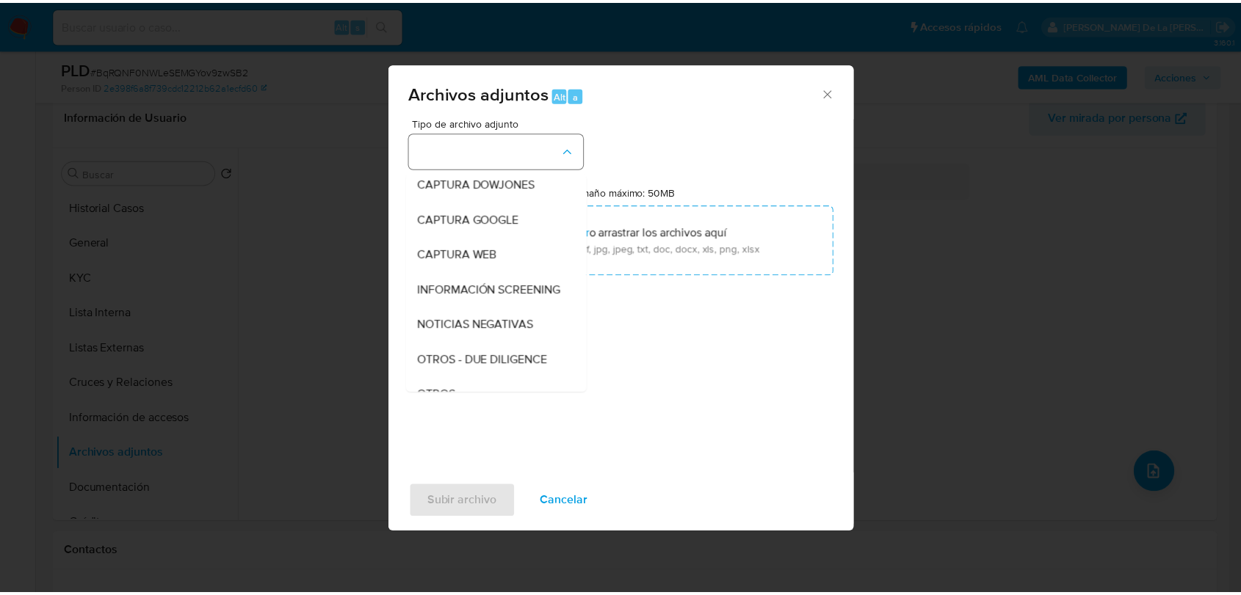
scroll to position [76, 0]
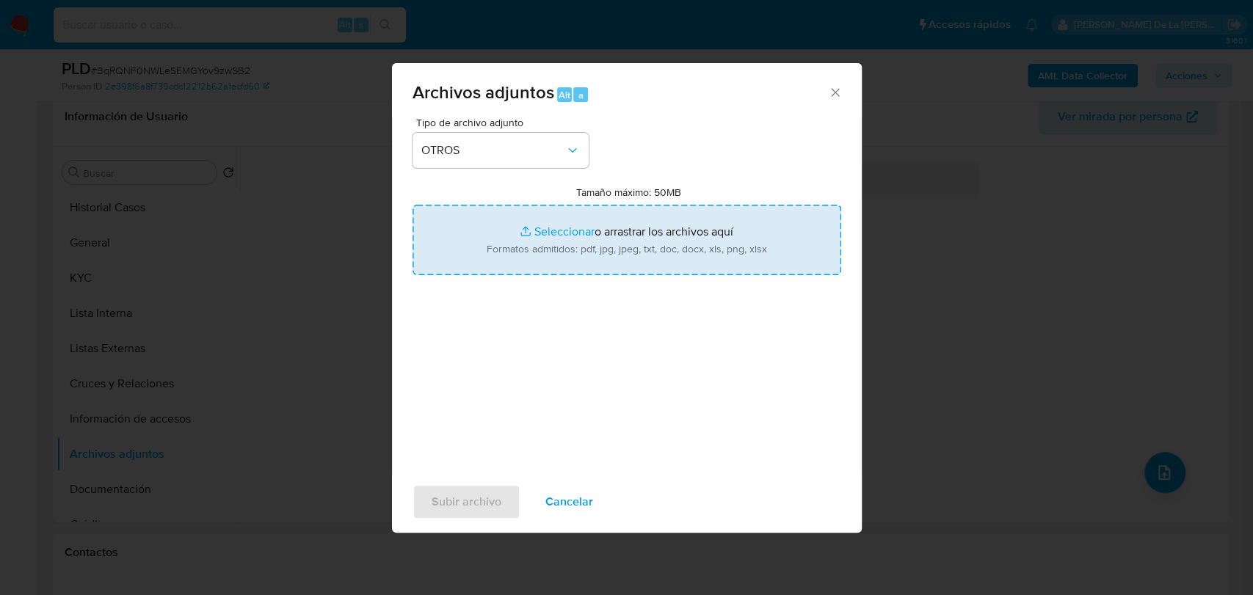
type input "C:\fakepath\151048736_GUSTAVO ALEJANDRO ROMERO GONZALEZ_AGO2025.pdf"
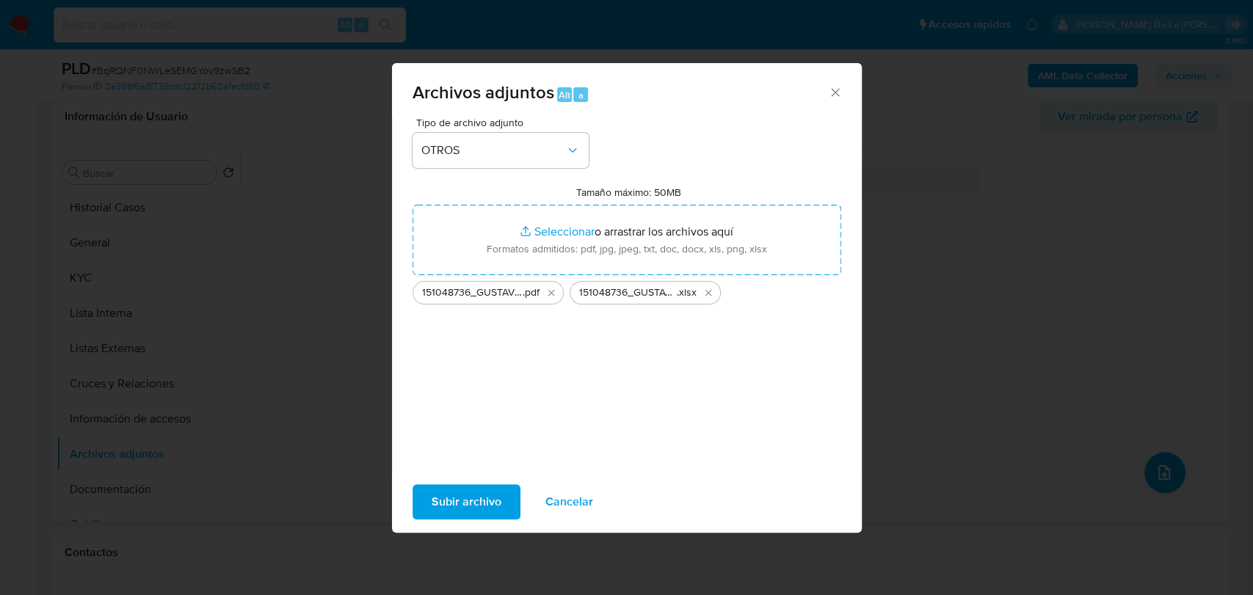
click at [510, 431] on div "Tipo de archivo adjunto OTROS Tamaño máximo: 50MB Seleccionar archivos Seleccio…" at bounding box center [627, 290] width 429 height 346
click at [461, 498] on span "Subir archivo" at bounding box center [467, 502] width 70 height 32
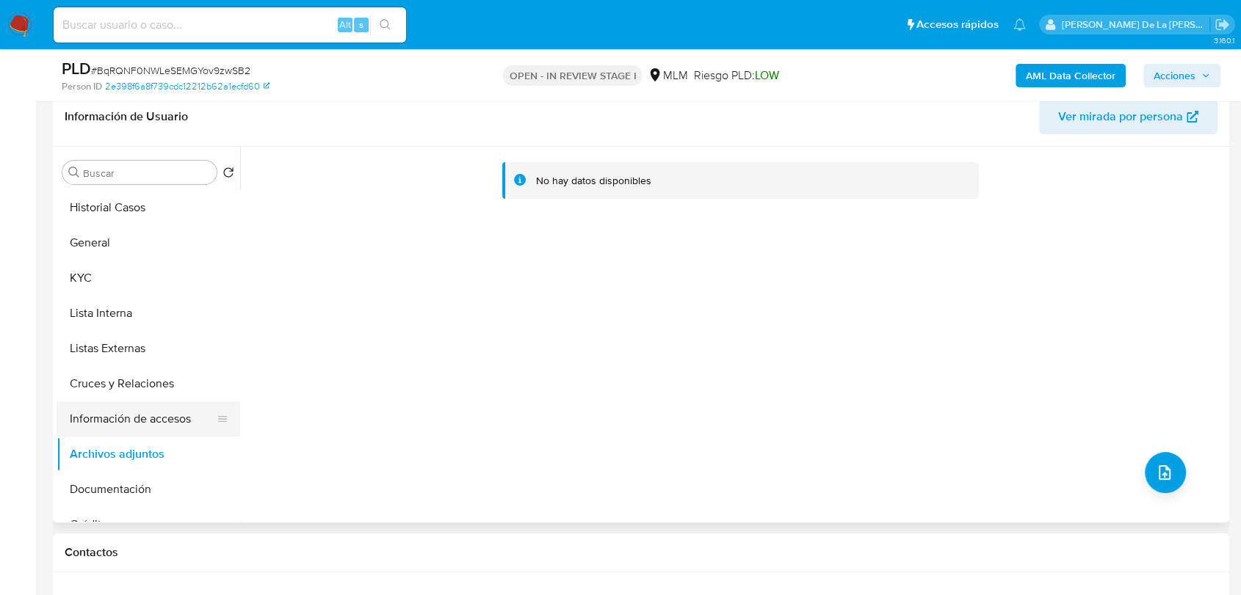
click at [106, 426] on button "Información de accesos" at bounding box center [143, 419] width 172 height 35
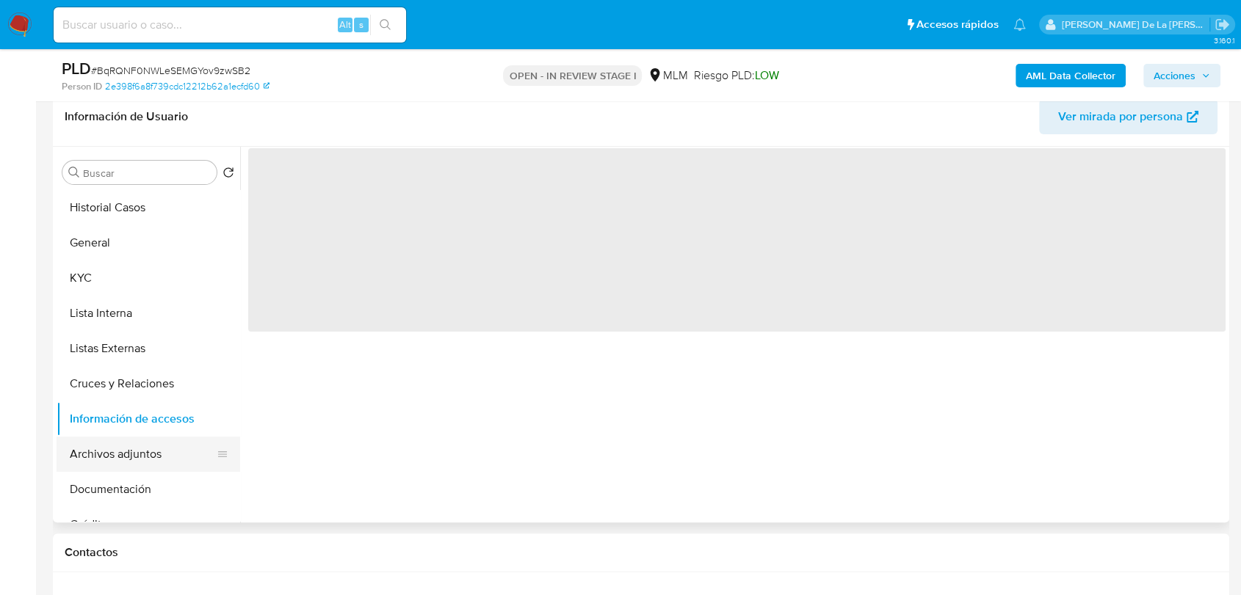
click at [106, 456] on button "Archivos adjuntos" at bounding box center [143, 454] width 172 height 35
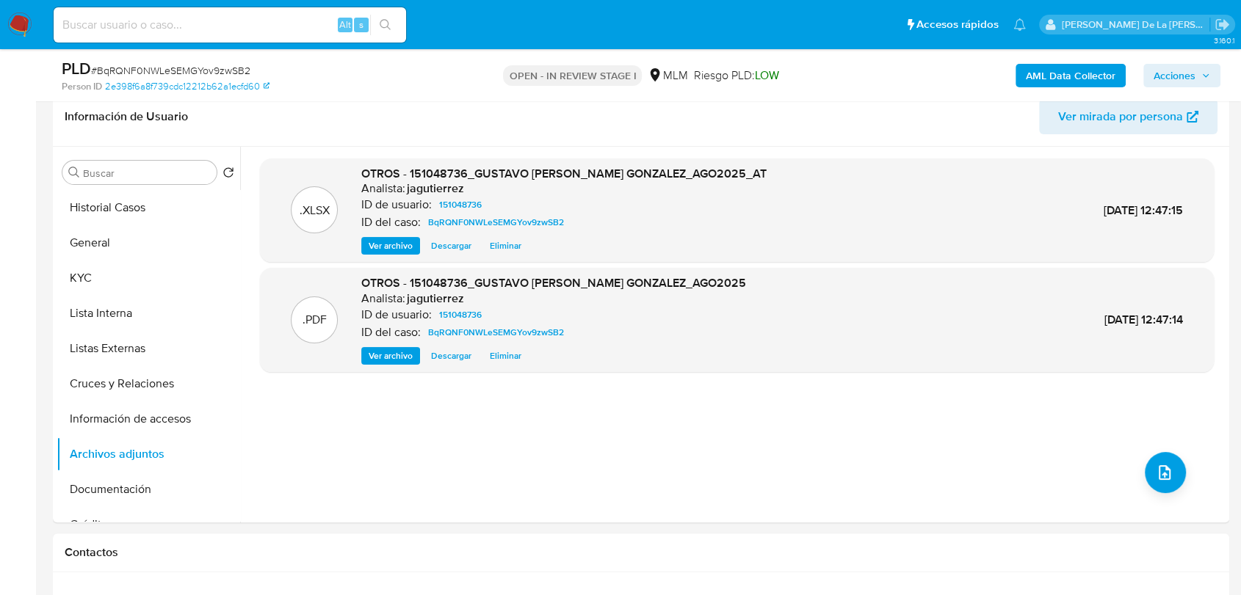
click at [1174, 82] on span "Acciones" at bounding box center [1174, 75] width 42 height 23
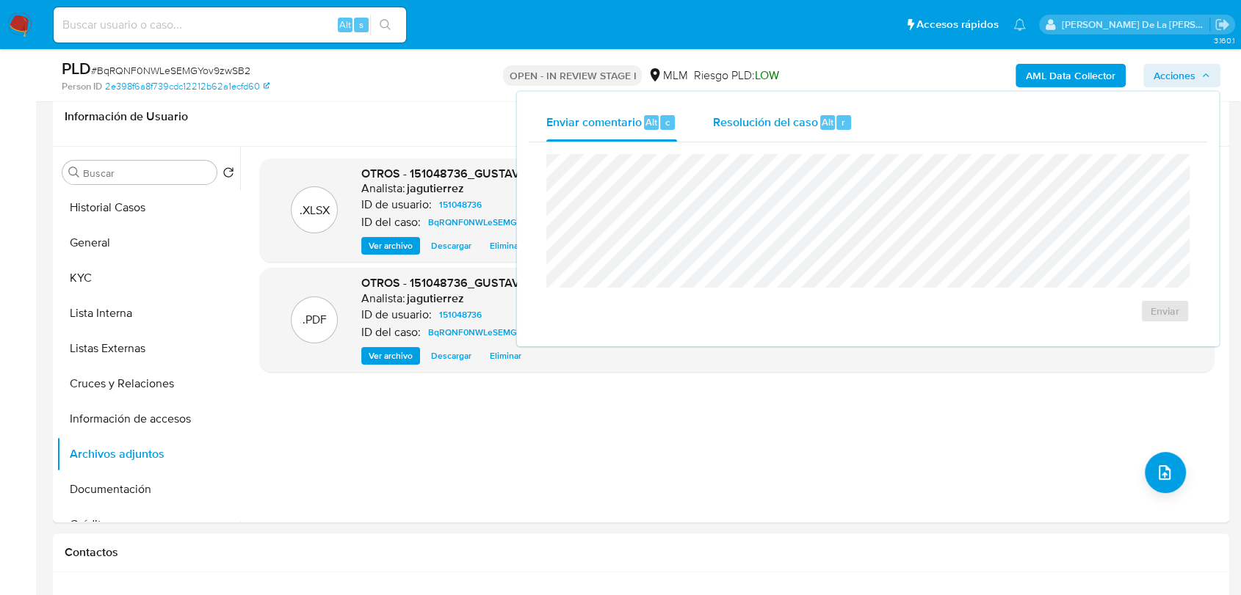
click at [771, 116] on span "Resolución del caso" at bounding box center [764, 121] width 105 height 17
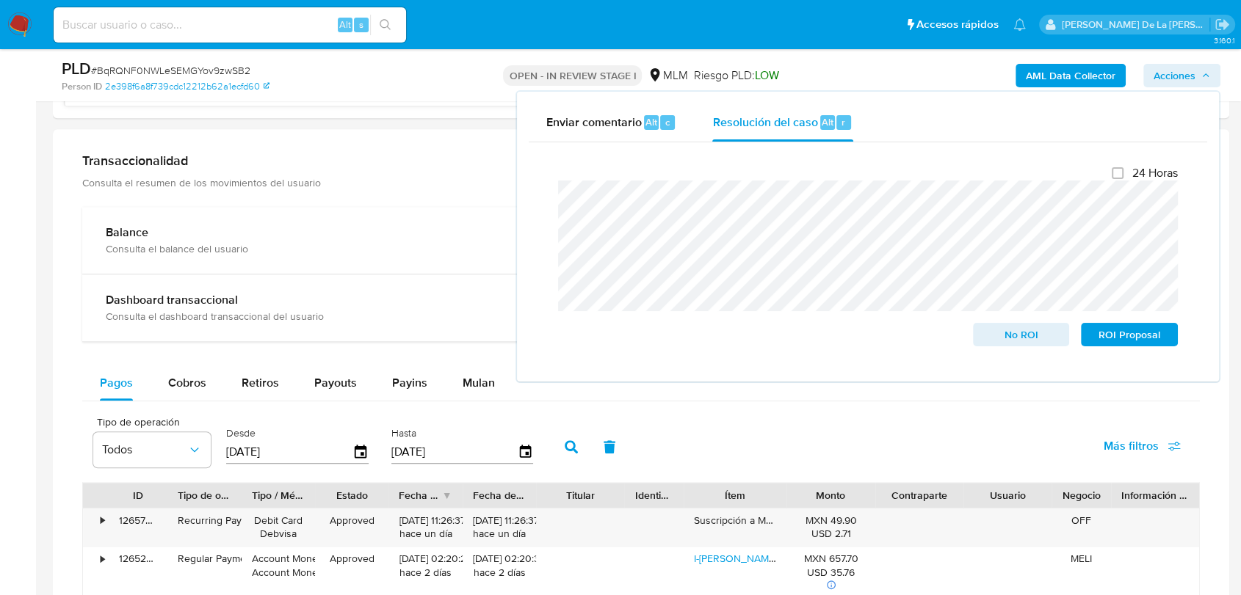
scroll to position [1376, 0]
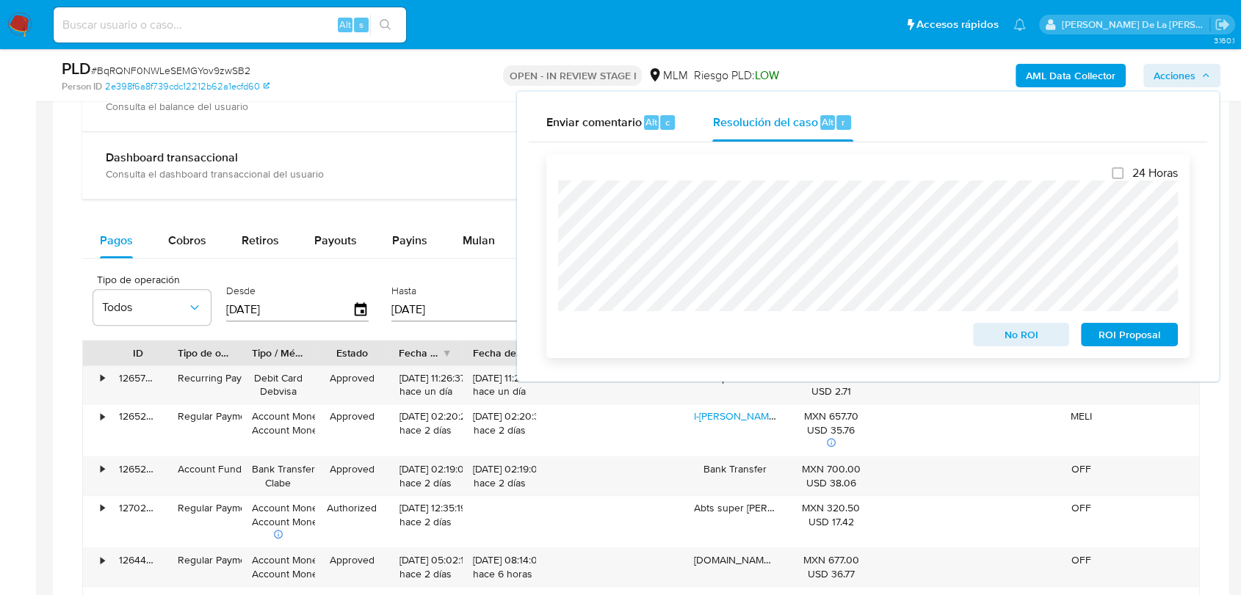
click at [1004, 330] on span "No ROI" at bounding box center [1021, 334] width 76 height 21
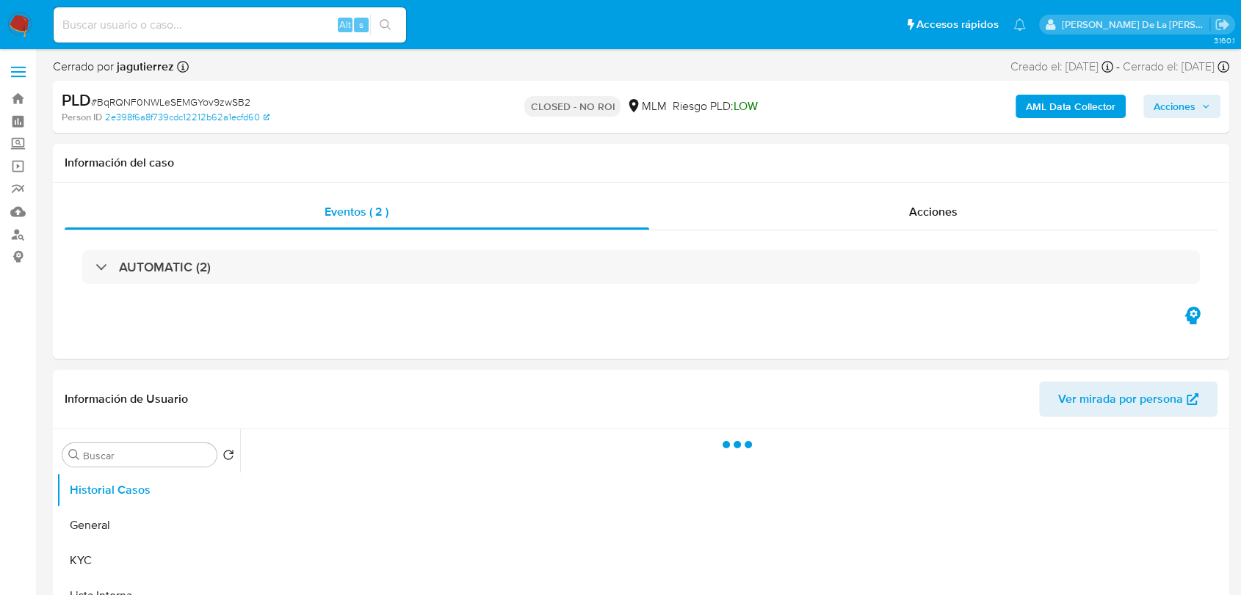
select select "10"
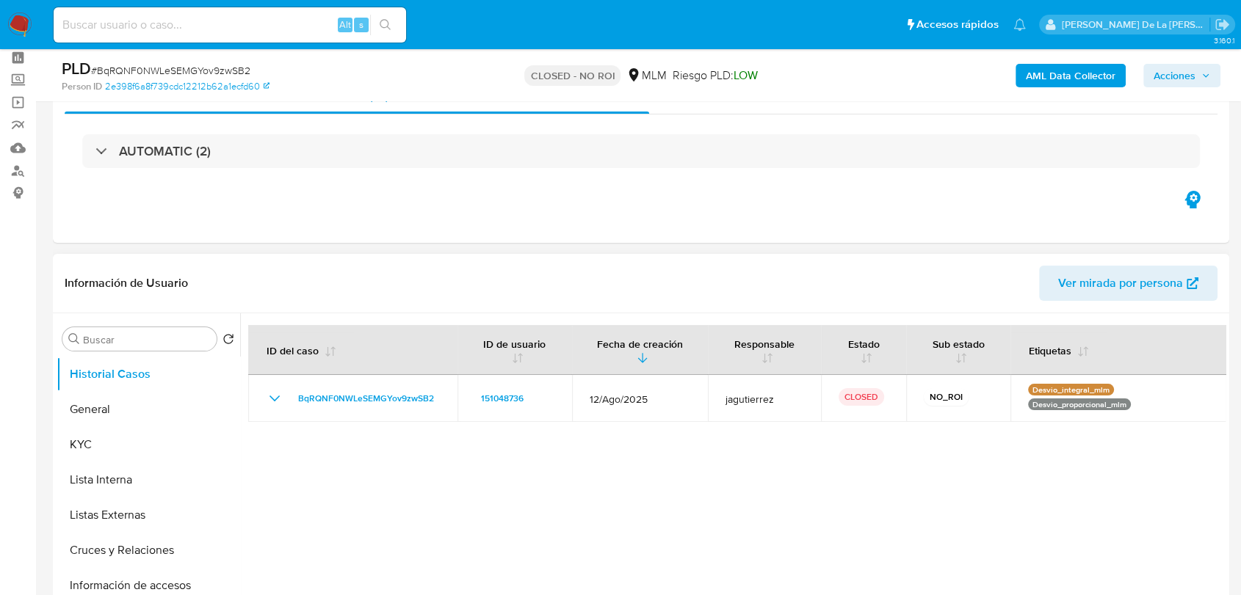
scroll to position [163, 0]
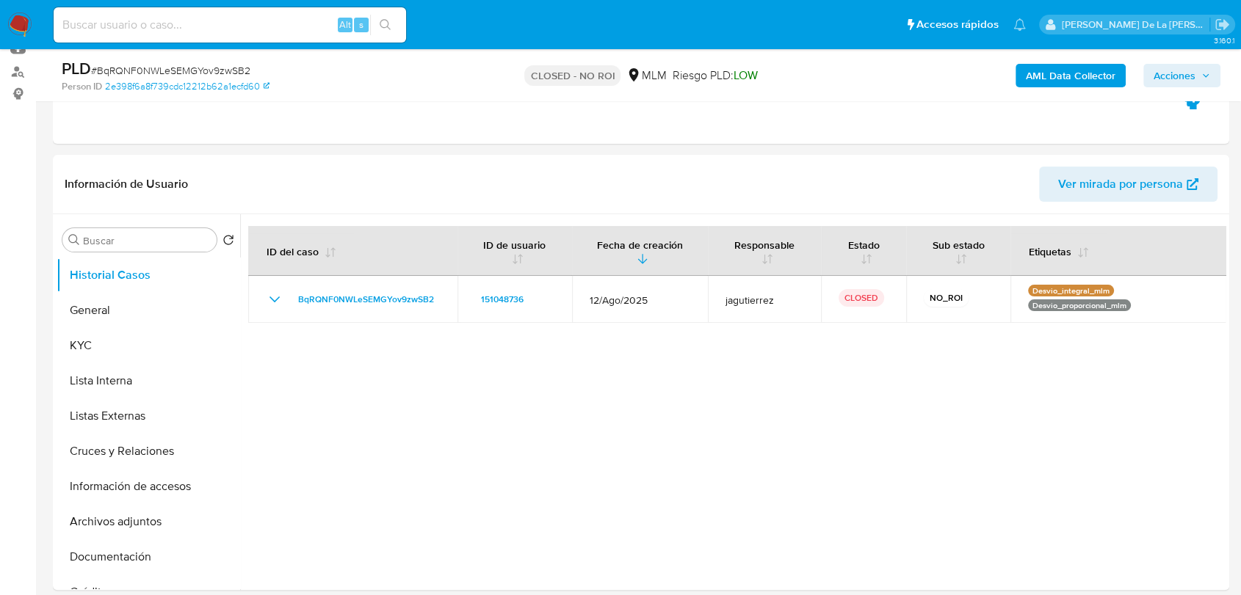
click at [18, 19] on img at bounding box center [19, 24] width 25 height 25
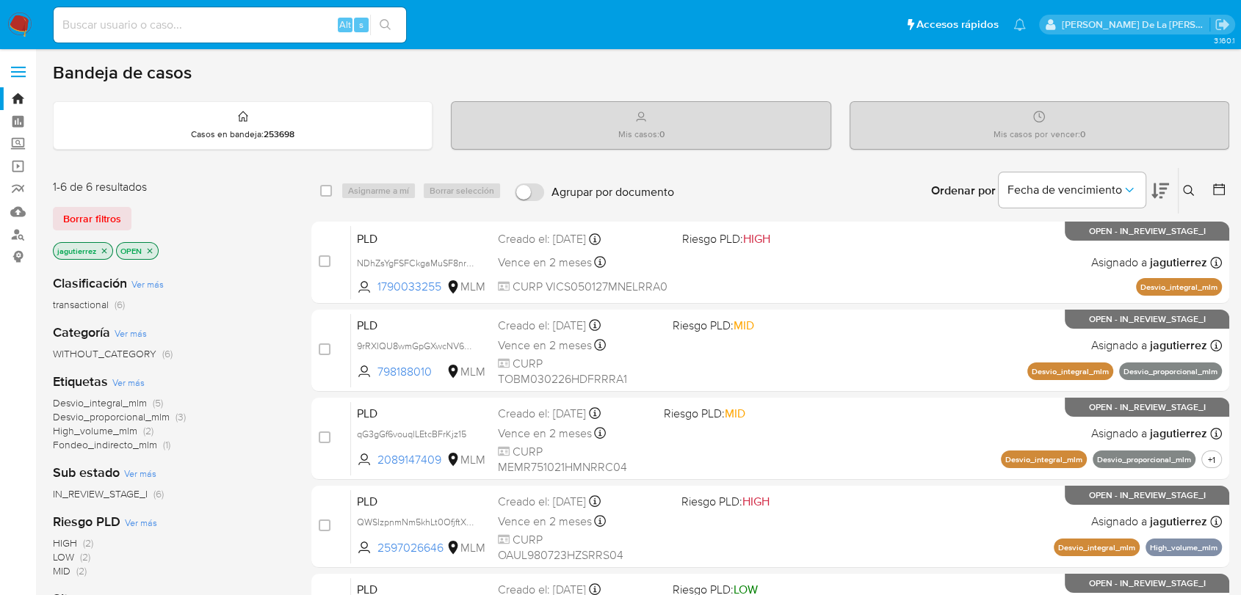
click at [1159, 184] on icon at bounding box center [1160, 191] width 18 height 15
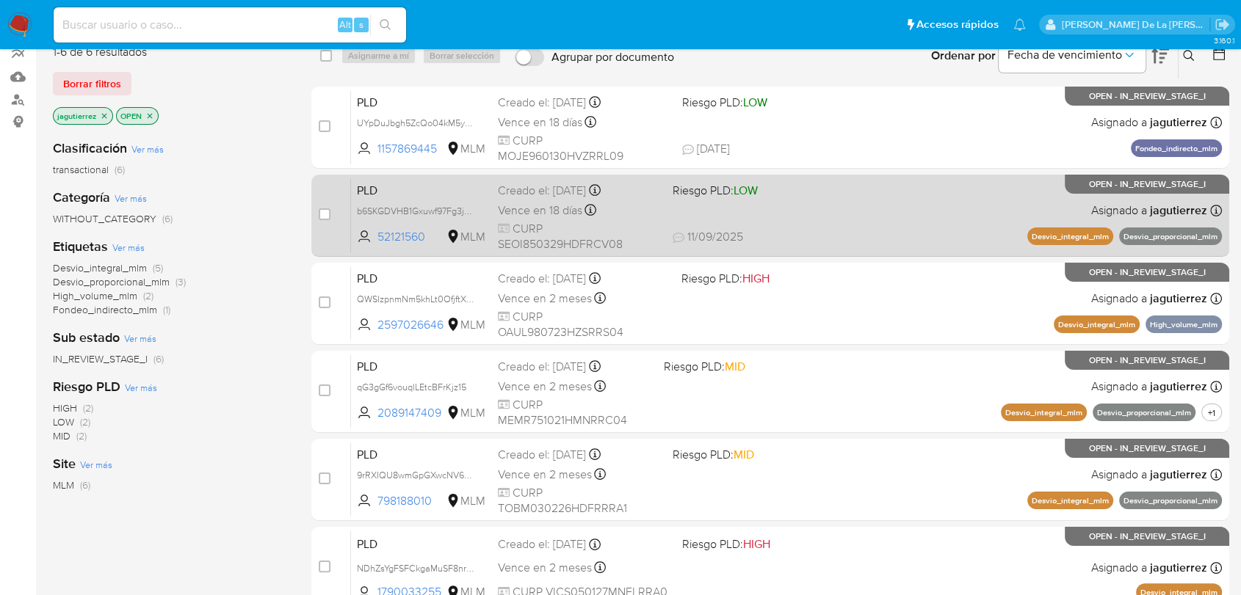
scroll to position [53, 0]
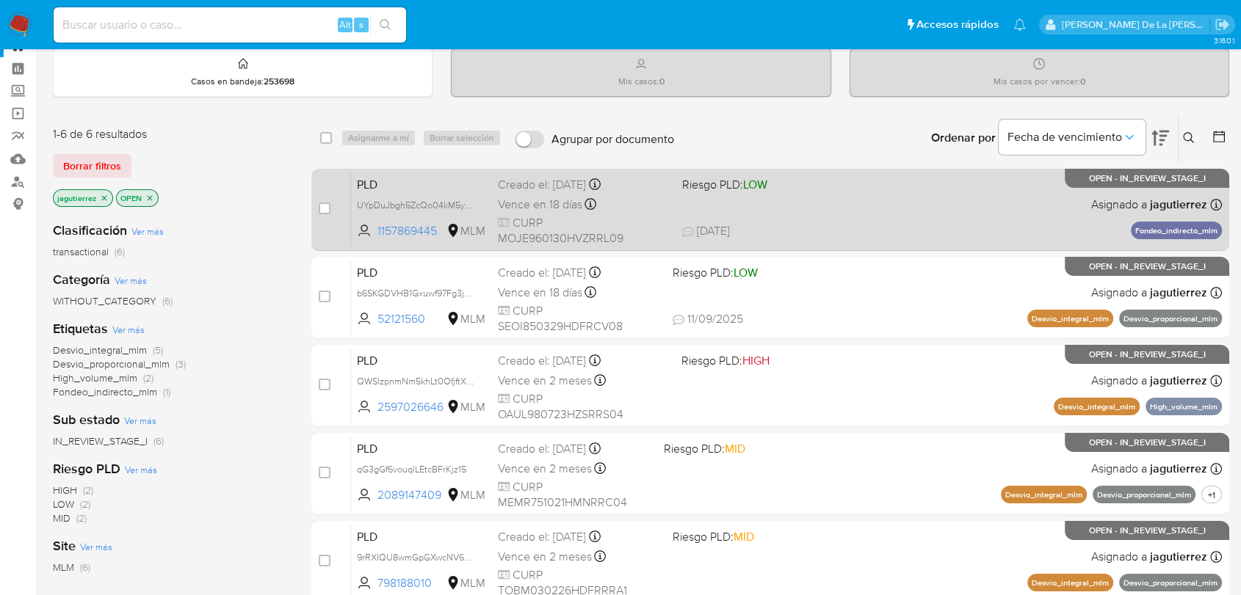
click at [876, 210] on div "PLD UYpDuJbgh5ZcQo04kM5y35t9 1157869445 MLM Riesgo PLD: LOW Creado el: 12/08/20…" at bounding box center [786, 210] width 871 height 74
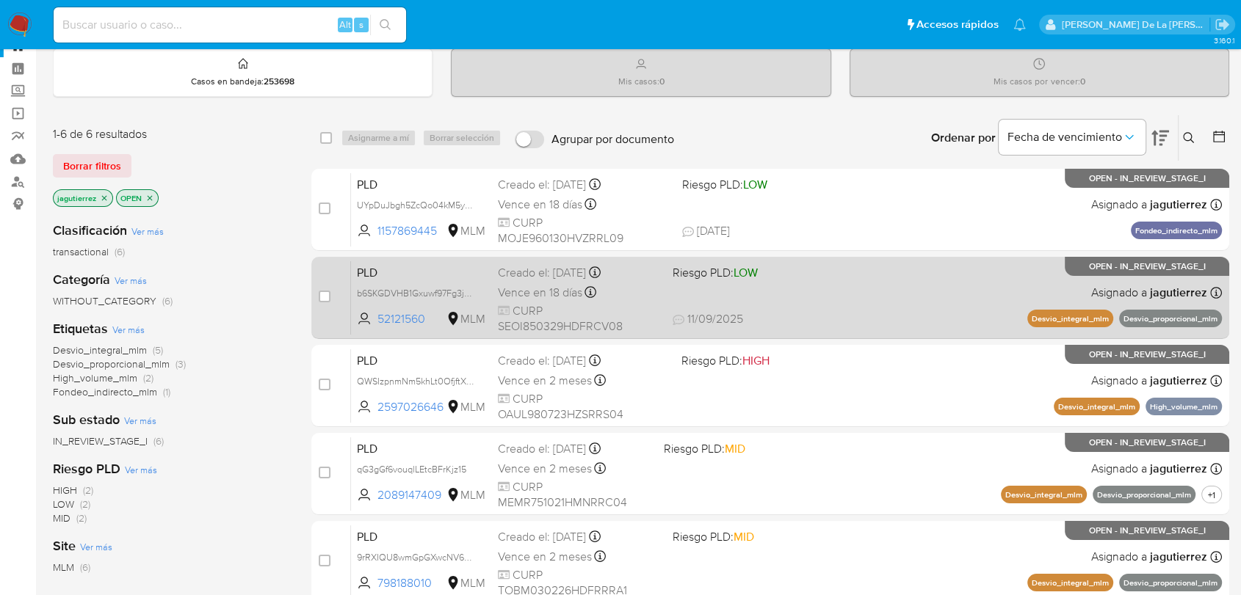
click at [898, 283] on div "PLD b6SKGDVHB1Gxuwf97Fg3j4vI 52121560 MLM Riesgo PLD: LOW Creado el: 12/08/2025…" at bounding box center [786, 298] width 871 height 74
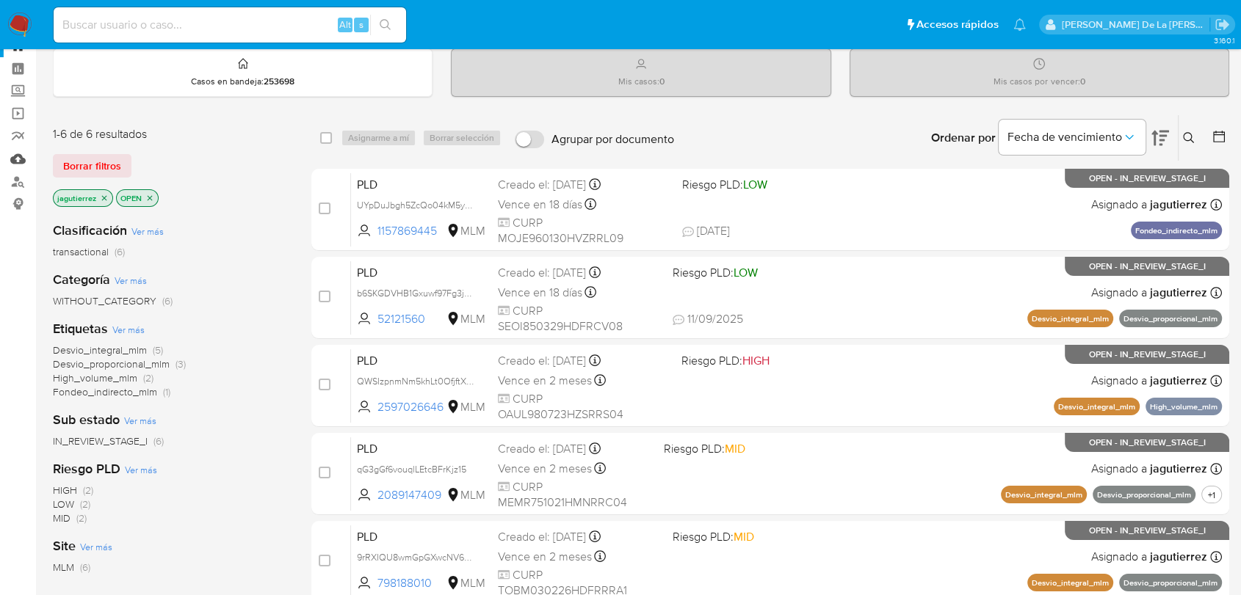
click at [20, 159] on link "Mulan" at bounding box center [87, 159] width 175 height 23
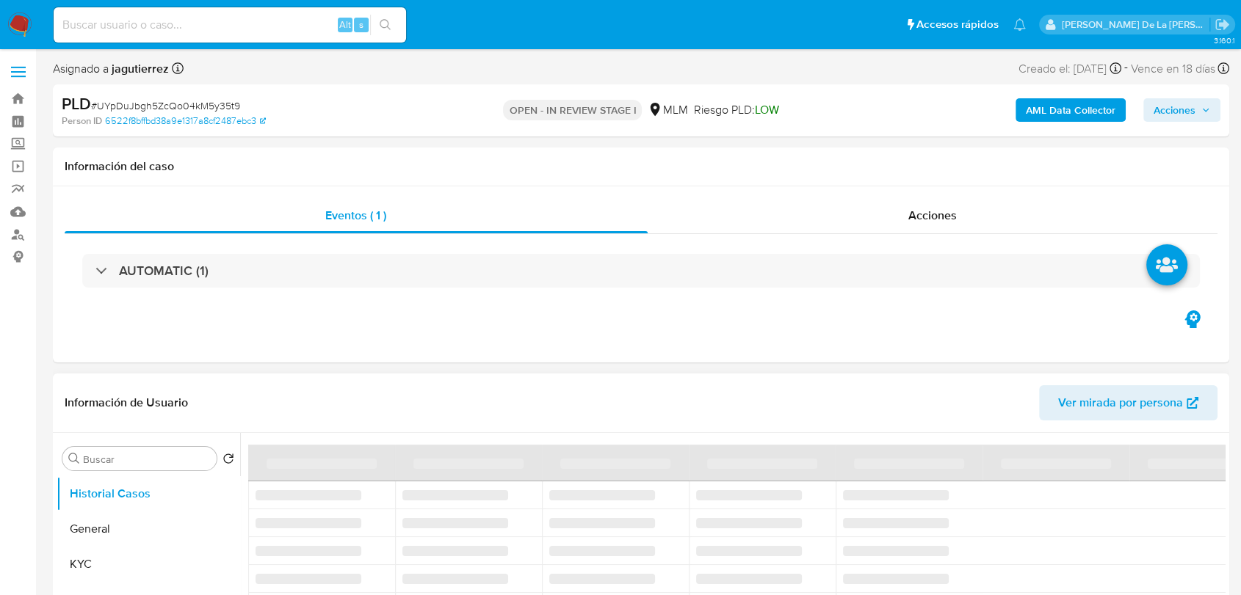
select select "10"
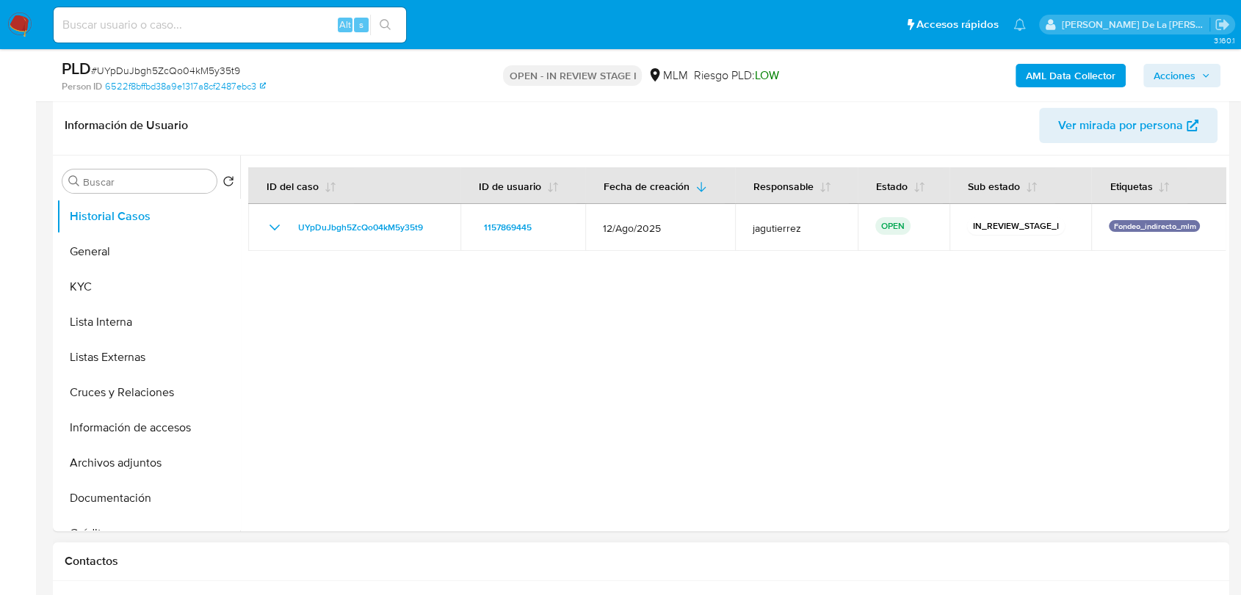
scroll to position [489, 0]
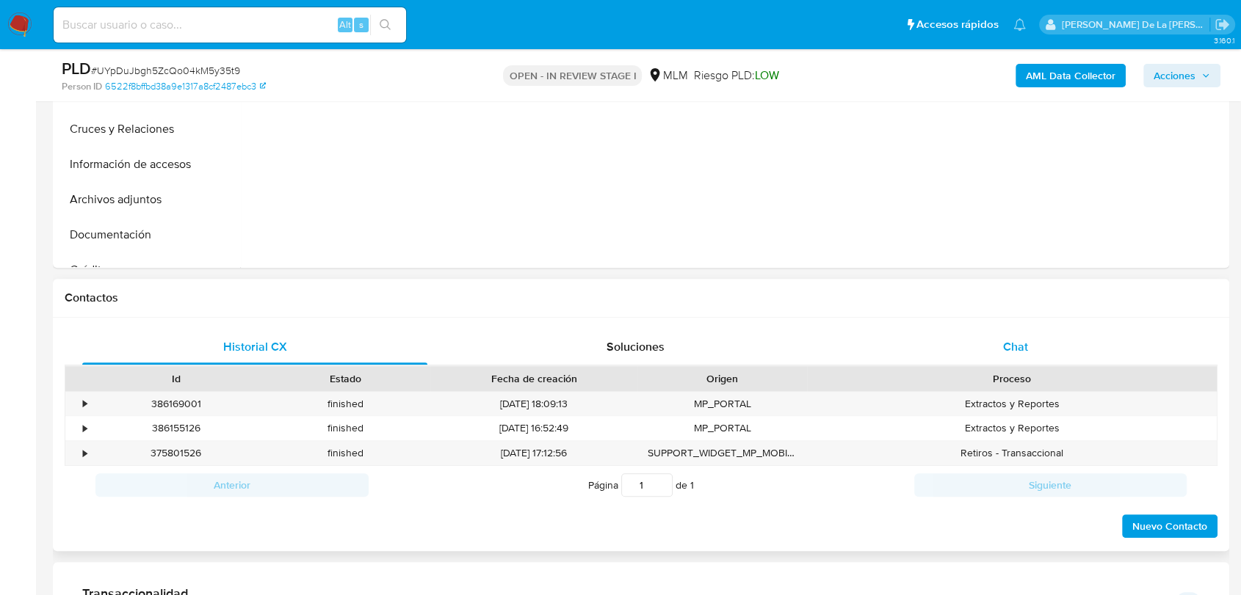
click at [1028, 335] on div "Chat" at bounding box center [1015, 347] width 345 height 35
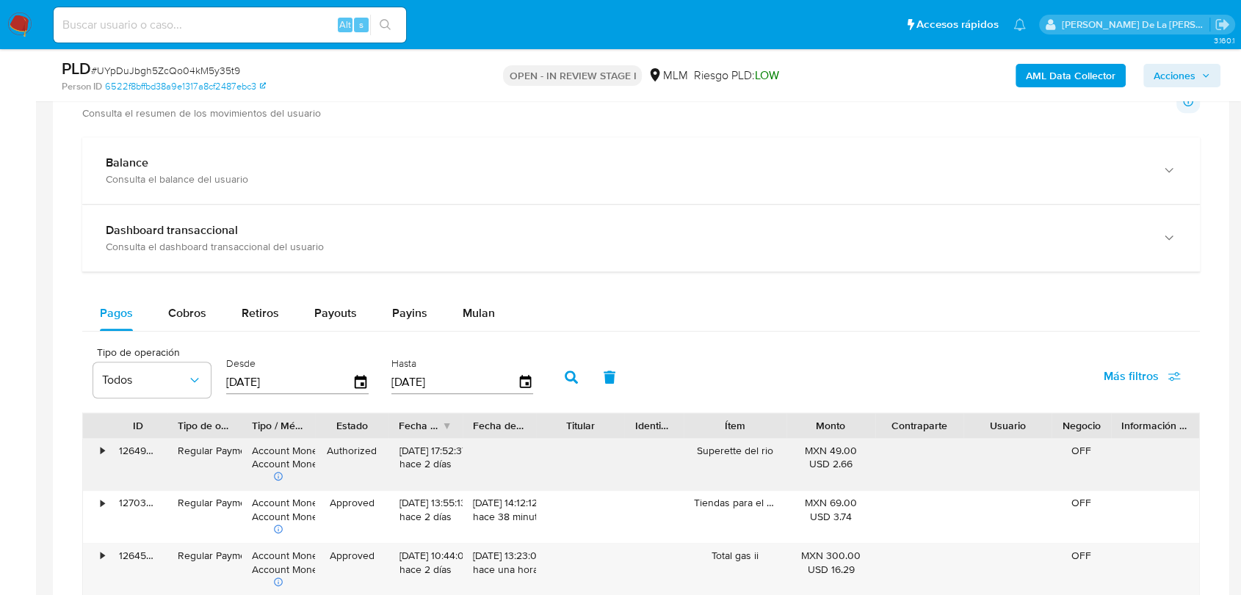
scroll to position [1386, 0]
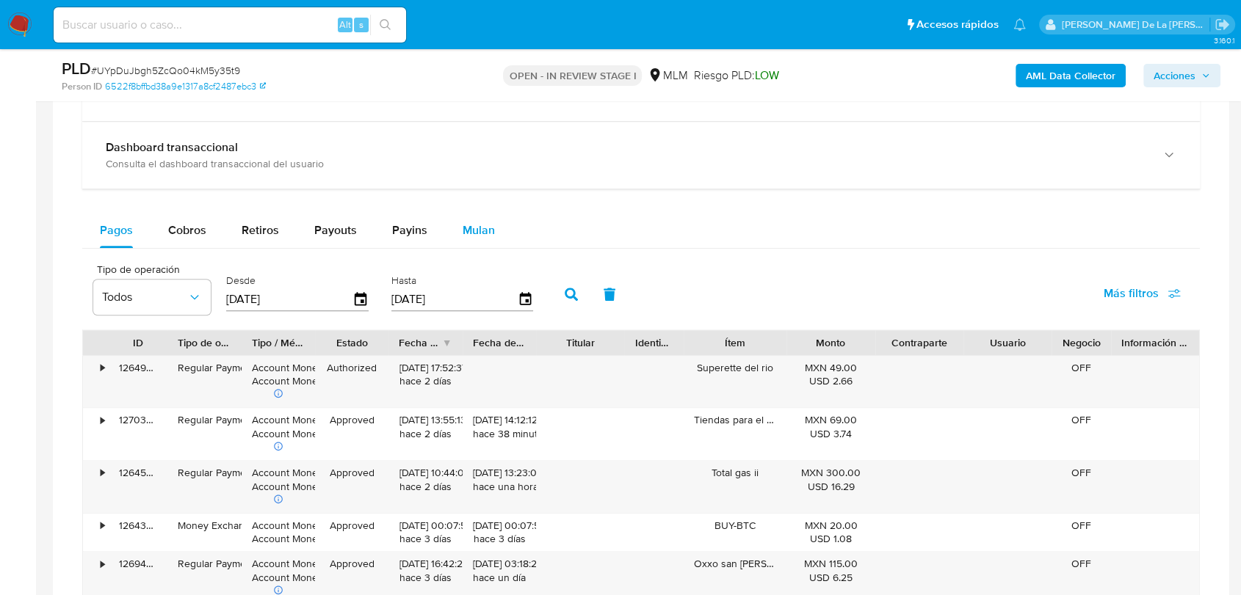
click at [495, 228] on button "Mulan" at bounding box center [479, 230] width 68 height 35
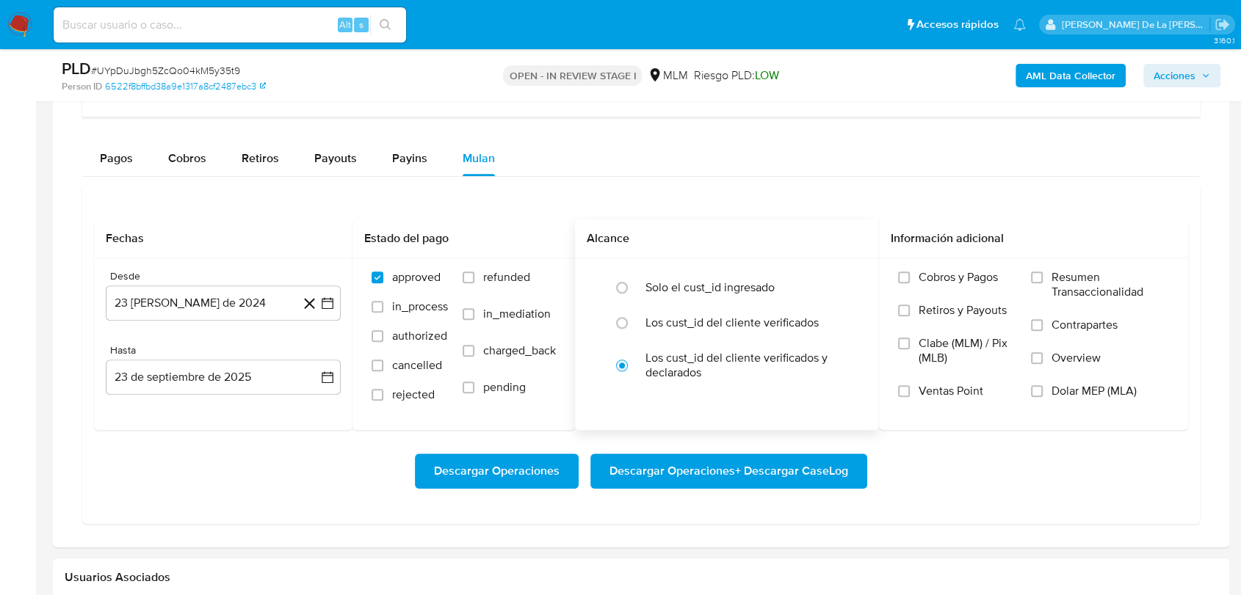
scroll to position [1631, 0]
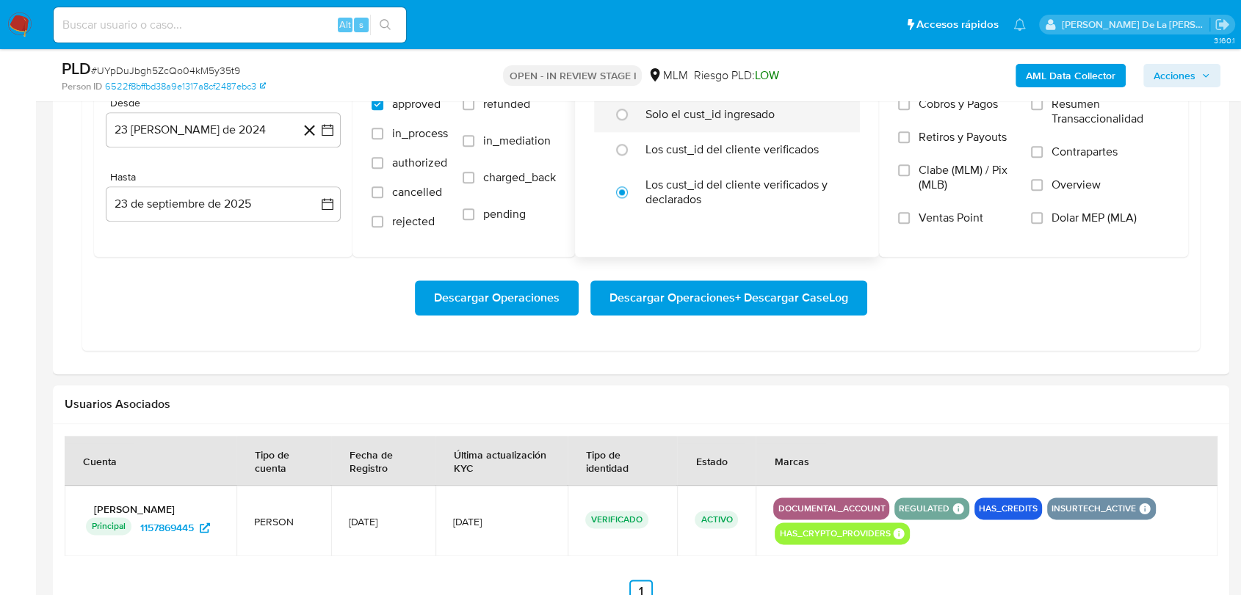
click at [703, 107] on label "Solo el cust_id ingresado" at bounding box center [709, 114] width 129 height 15
click at [633, 106] on input "radio" at bounding box center [621, 114] width 23 height 23
radio input "true"
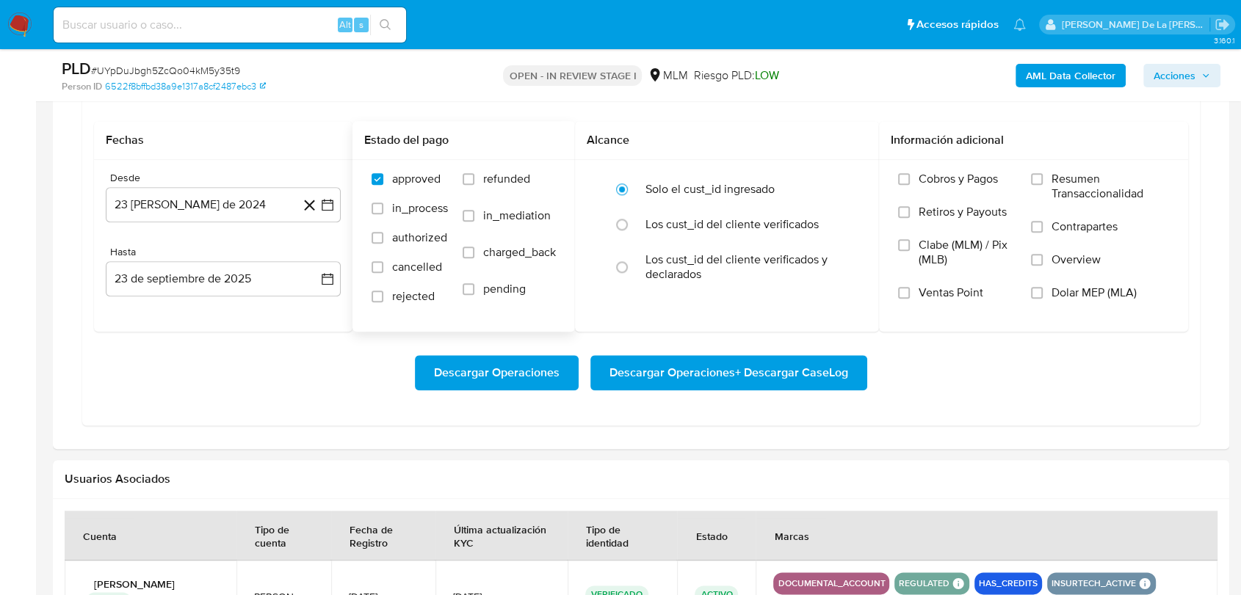
scroll to position [1550, 0]
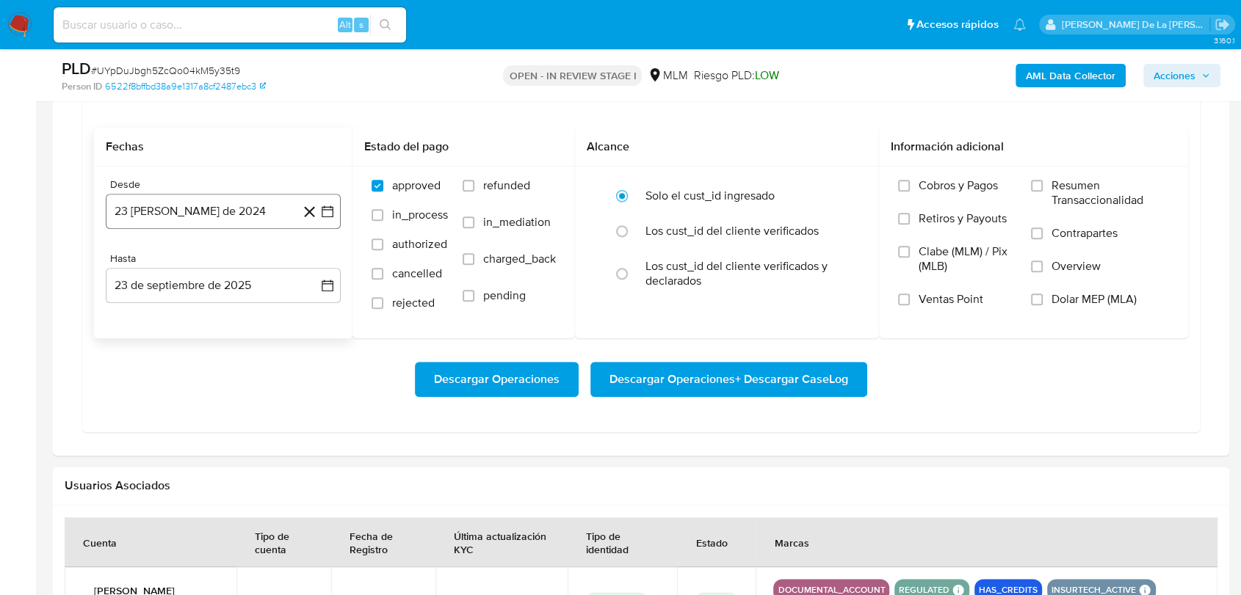
click at [328, 213] on icon "button" at bounding box center [327, 211] width 15 height 15
click at [314, 258] on icon "Mes siguiente" at bounding box center [314, 264] width 18 height 18
click at [313, 258] on icon "Mes siguiente" at bounding box center [314, 264] width 18 height 18
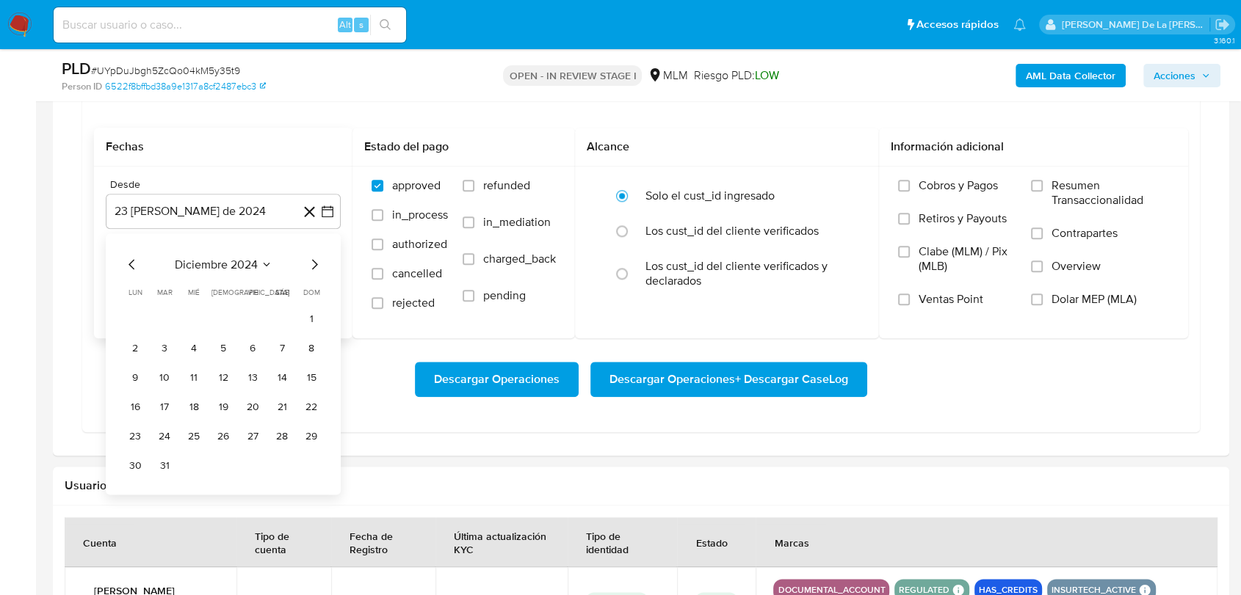
click at [313, 258] on icon "Mes siguiente" at bounding box center [314, 264] width 18 height 18
click at [313, 256] on icon "Mes siguiente" at bounding box center [314, 264] width 18 height 18
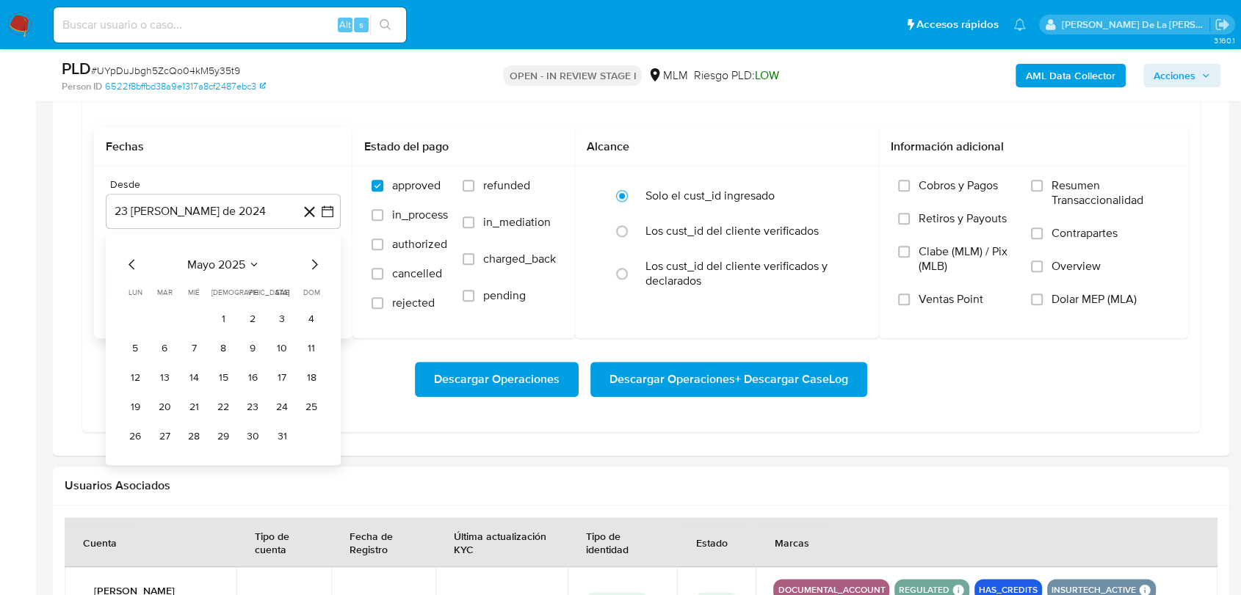
drag, startPoint x: 131, startPoint y: 264, endPoint x: 139, endPoint y: 274, distance: 12.5
click at [132, 264] on icon "Mes anterior" at bounding box center [132, 264] width 18 height 18
click at [159, 304] on table "lun lunes mar martes mié miércoles jue jueves vie viernes sáb sábado dom doming…" at bounding box center [223, 366] width 200 height 161
click at [163, 314] on button "1" at bounding box center [164, 318] width 23 height 23
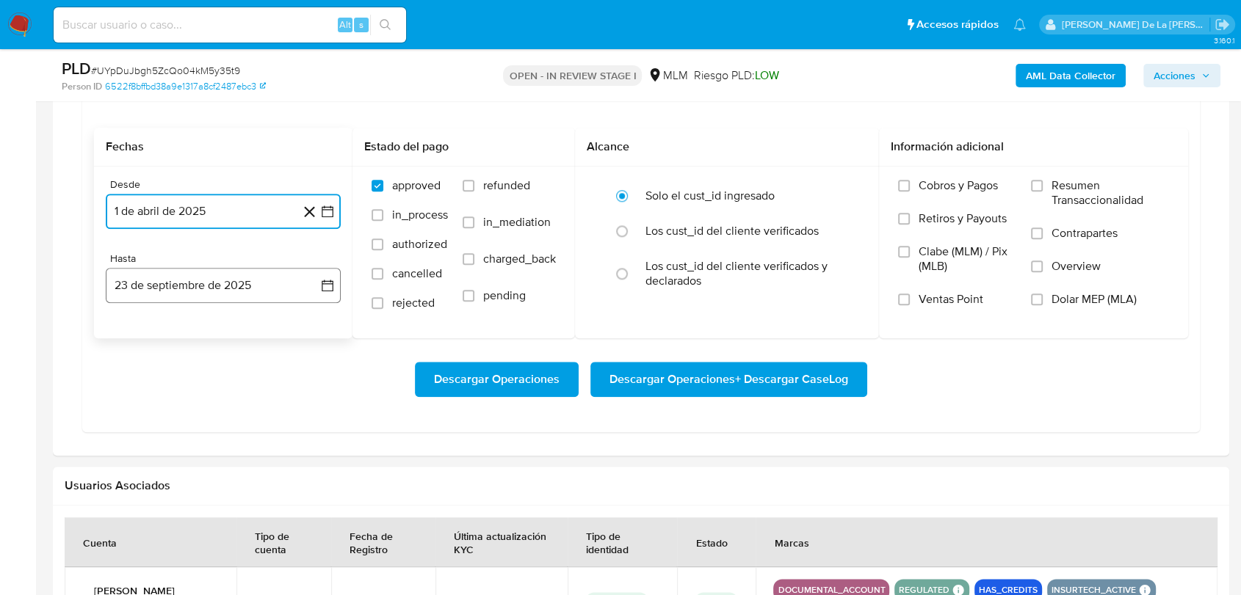
click at [333, 287] on icon "button" at bounding box center [327, 285] width 15 height 15
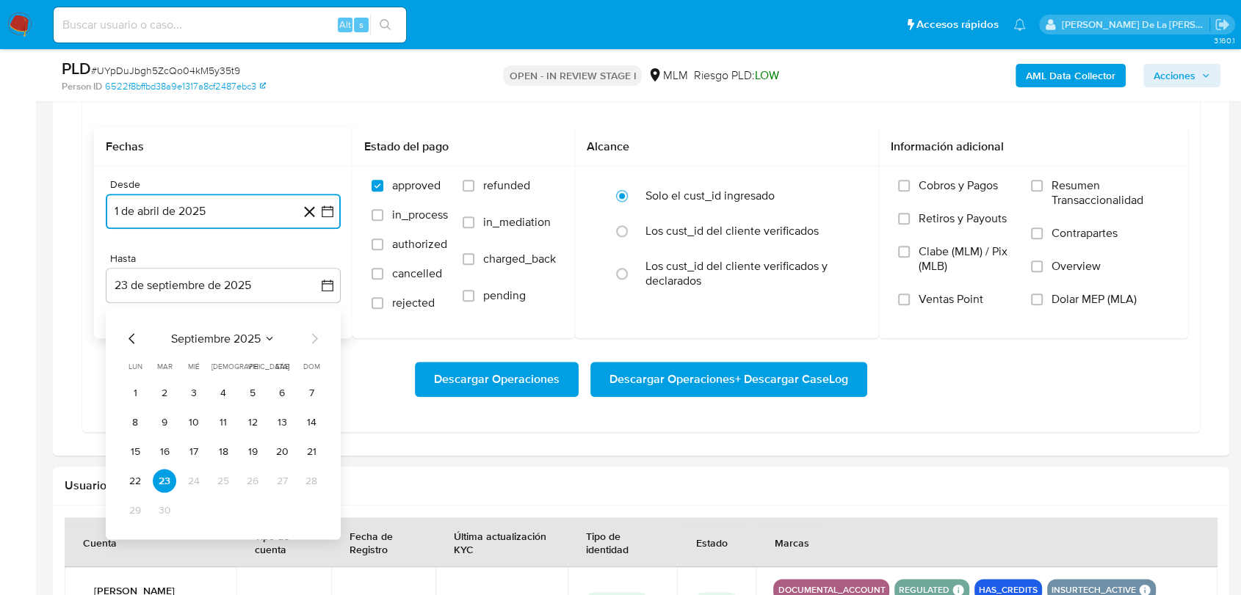
click at [134, 330] on icon "Mes anterior" at bounding box center [132, 339] width 18 height 18
click at [132, 330] on icon "Mes anterior" at bounding box center [132, 339] width 18 height 18
click at [132, 344] on icon "Mes anterior" at bounding box center [132, 339] width 18 height 18
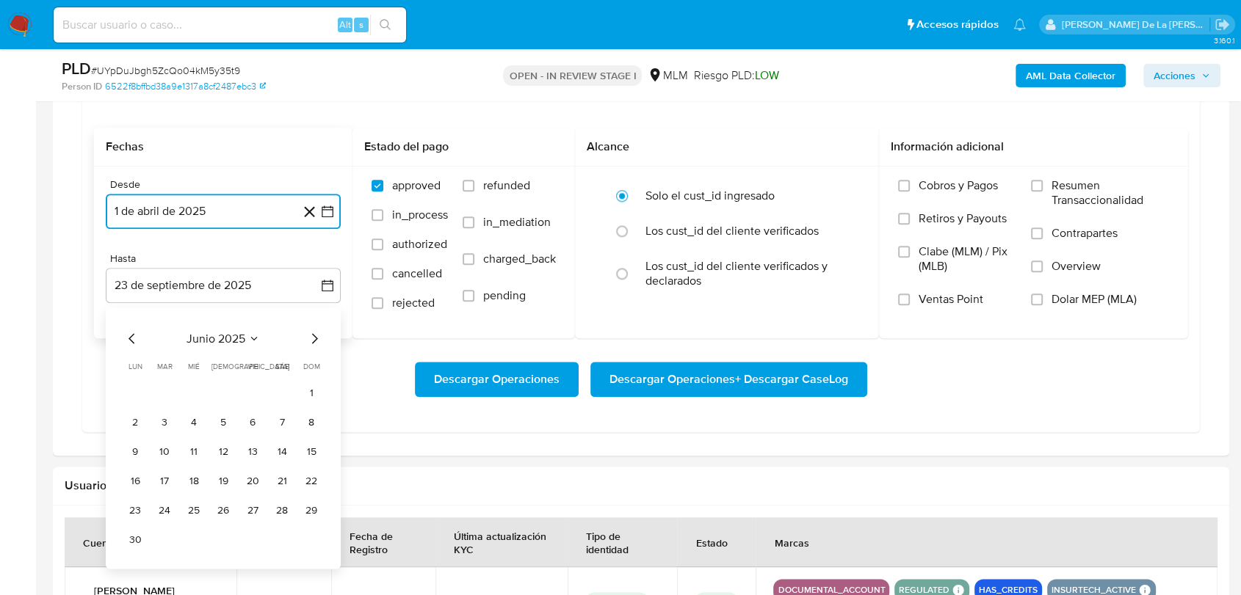
click at [316, 336] on icon "Mes siguiente" at bounding box center [315, 338] width 6 height 10
click at [212, 508] on button "31" at bounding box center [222, 509] width 23 height 23
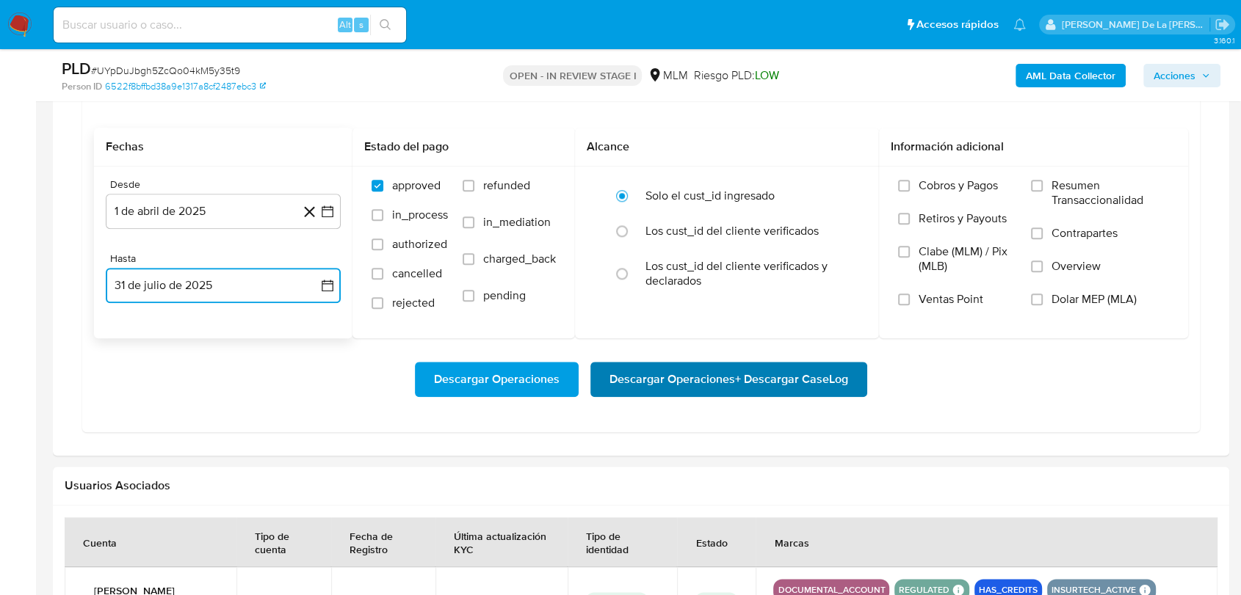
click at [747, 374] on span "Descargar Operaciones + Descargar CaseLog" at bounding box center [728, 379] width 239 height 32
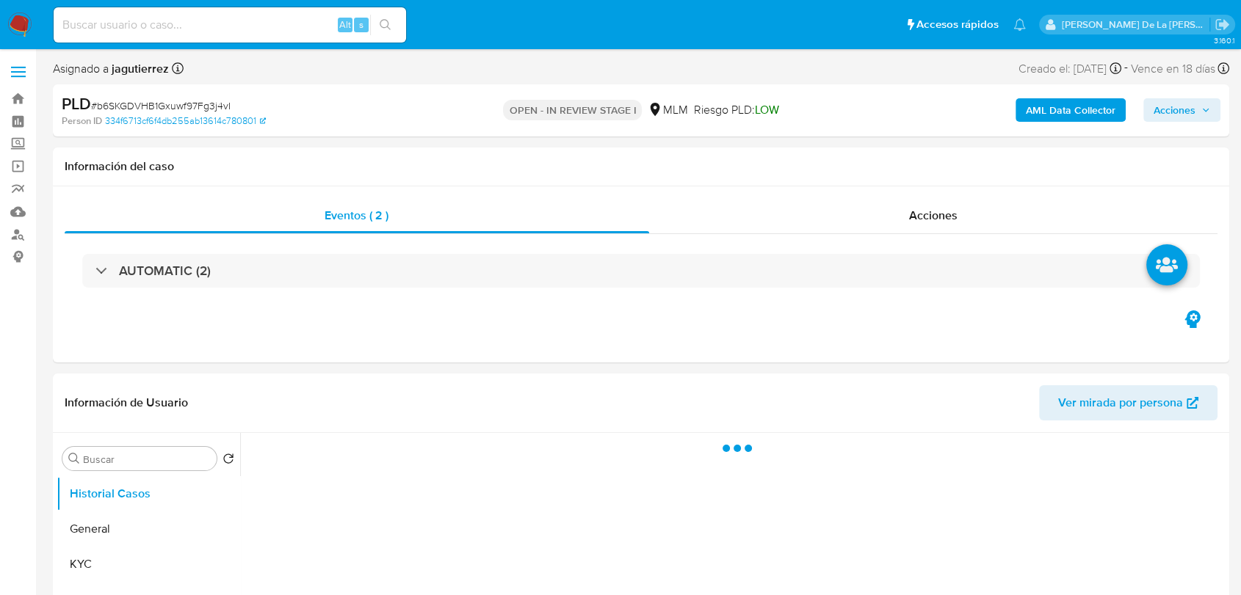
select select "10"
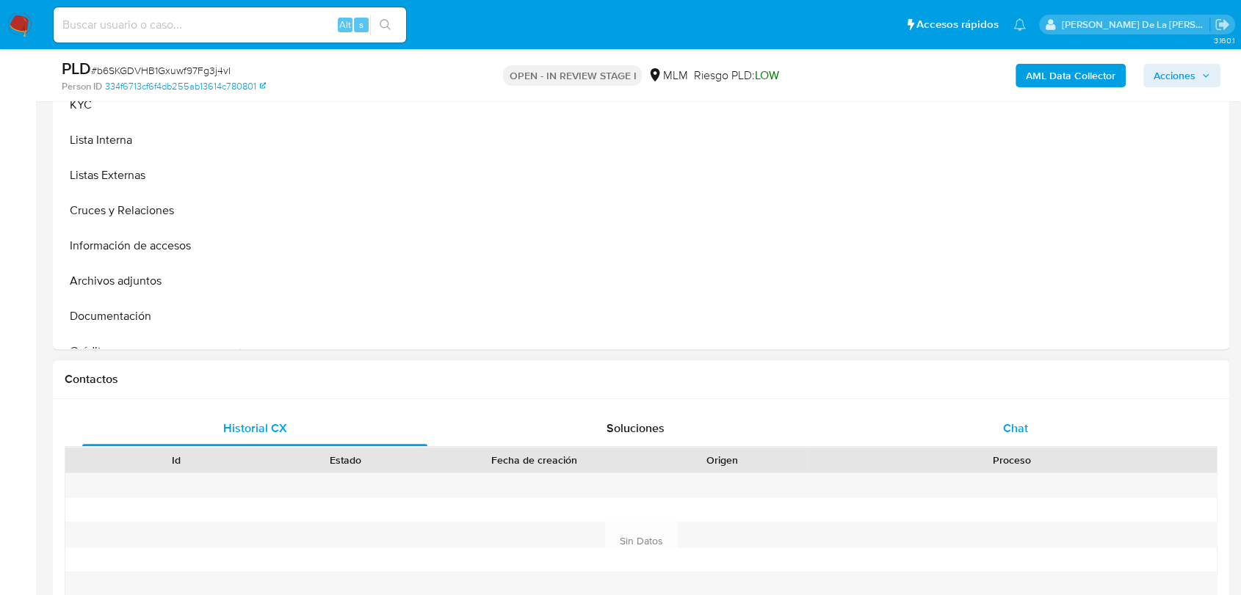
click at [1010, 425] on span "Chat" at bounding box center [1015, 428] width 25 height 17
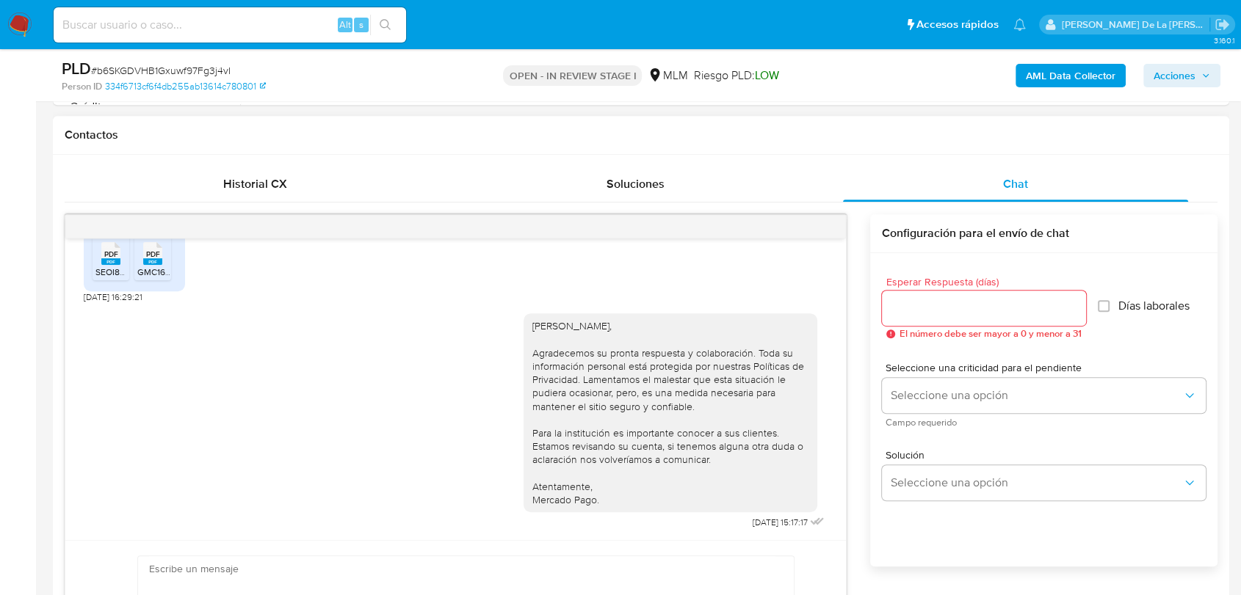
scroll to position [835, 0]
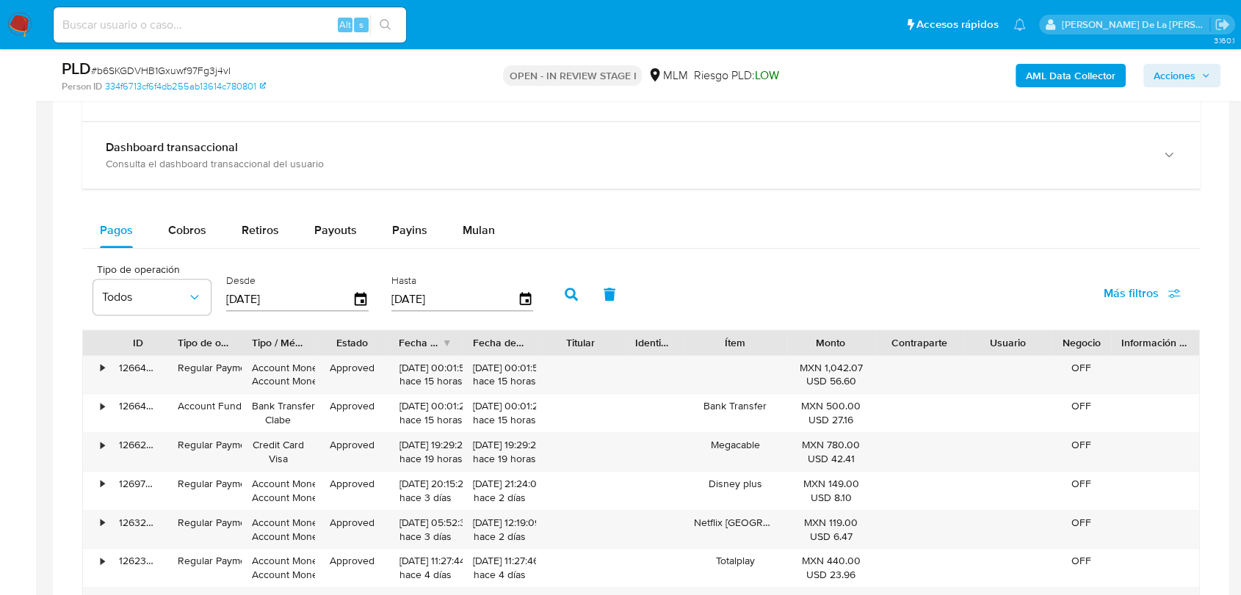
click at [482, 205] on div "Balance Consulta el balance del usuario Dashboard transaccional Consulta el das…" at bounding box center [640, 418] width 1117 height 729
drag, startPoint x: 480, startPoint y: 221, endPoint x: 622, endPoint y: 222, distance: 142.4
click at [480, 222] on span "Mulan" at bounding box center [478, 230] width 32 height 17
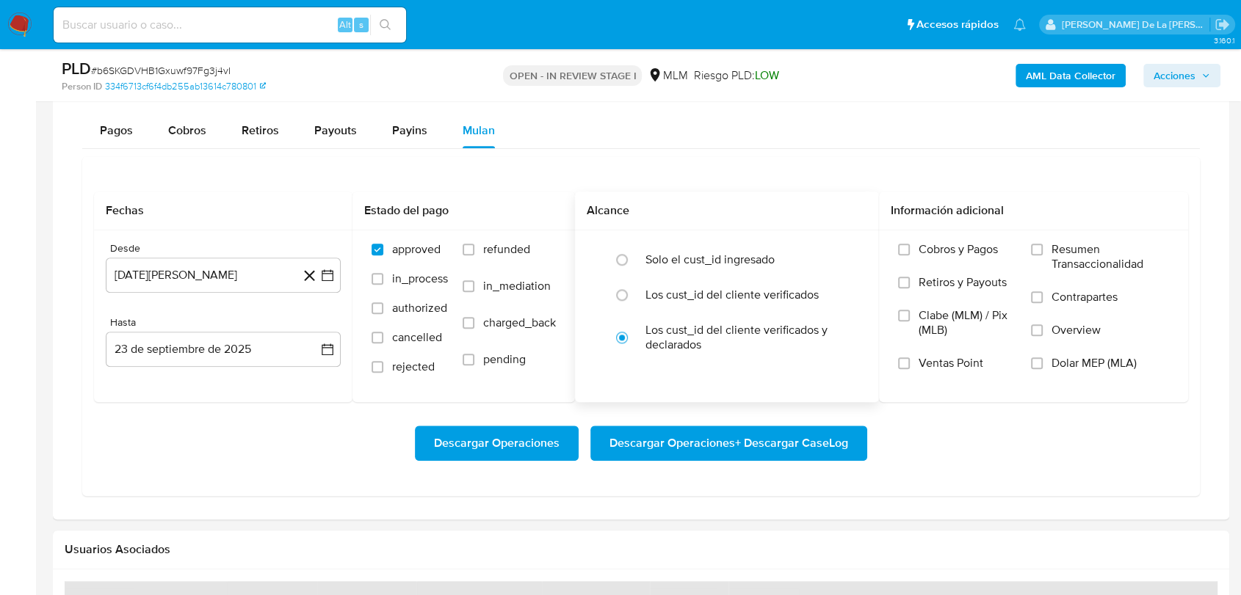
scroll to position [1468, 0]
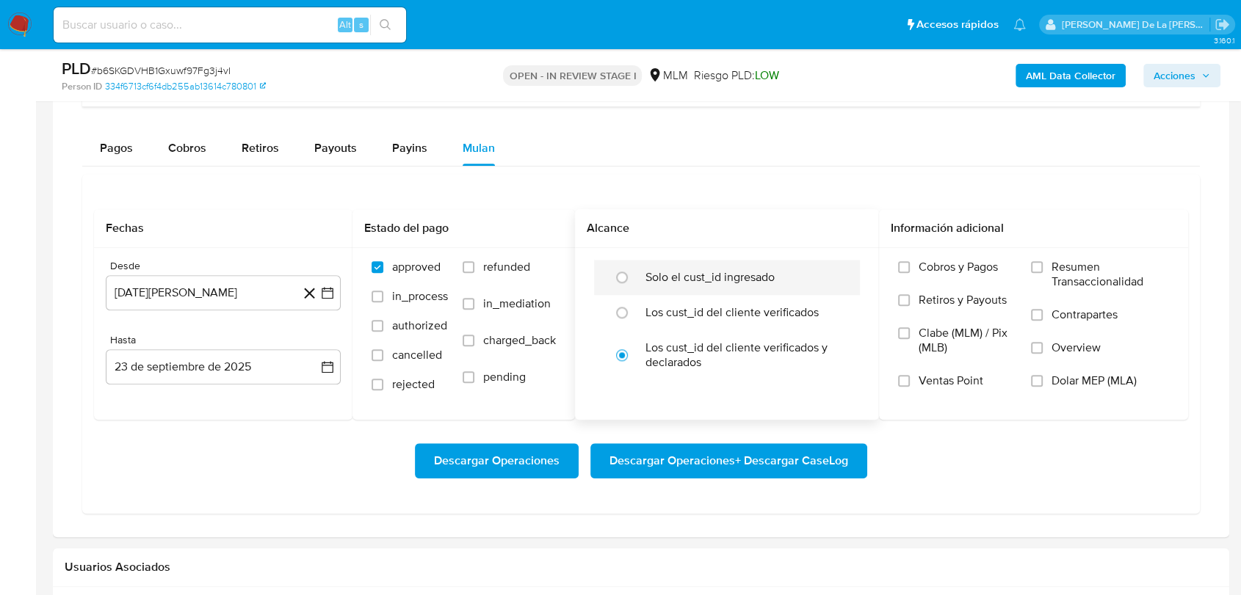
click at [671, 277] on label "Solo el cust_id ingresado" at bounding box center [709, 277] width 129 height 15
drag, startPoint x: 341, startPoint y: 292, endPoint x: 321, endPoint y: 290, distance: 20.7
click at [335, 291] on div "Desde [DATE][PERSON_NAME] [DATE] Hasta [DATE] [DATE]" at bounding box center [223, 334] width 258 height 172
click at [322, 290] on icon "button" at bounding box center [327, 293] width 15 height 15
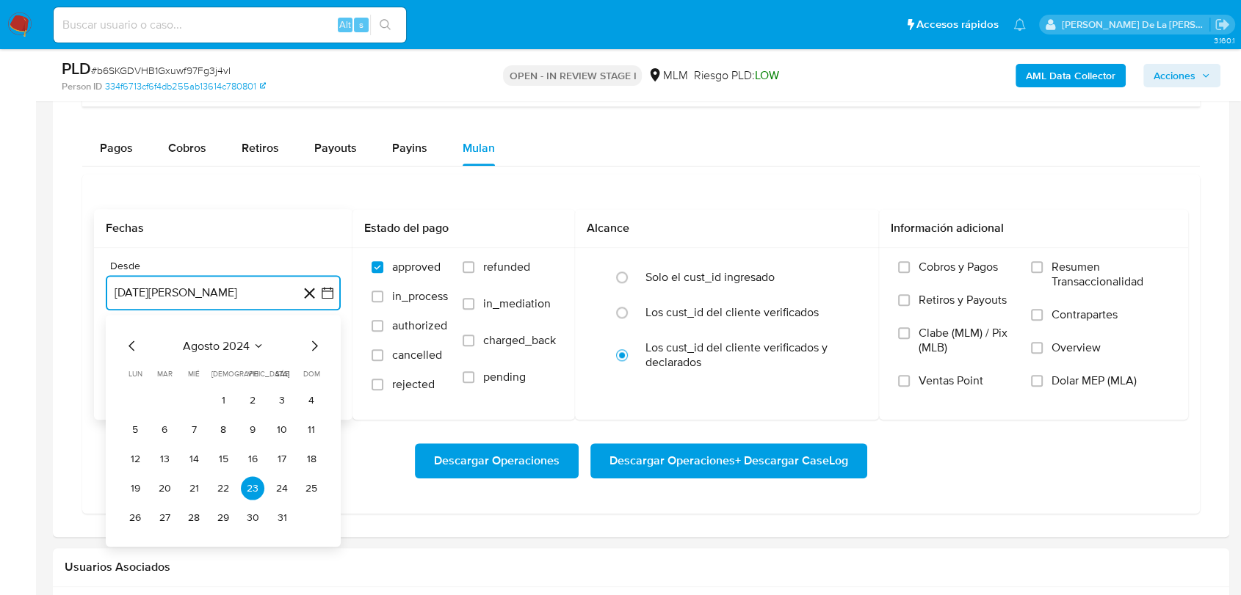
click at [314, 344] on icon "Mes siguiente" at bounding box center [314, 346] width 18 height 18
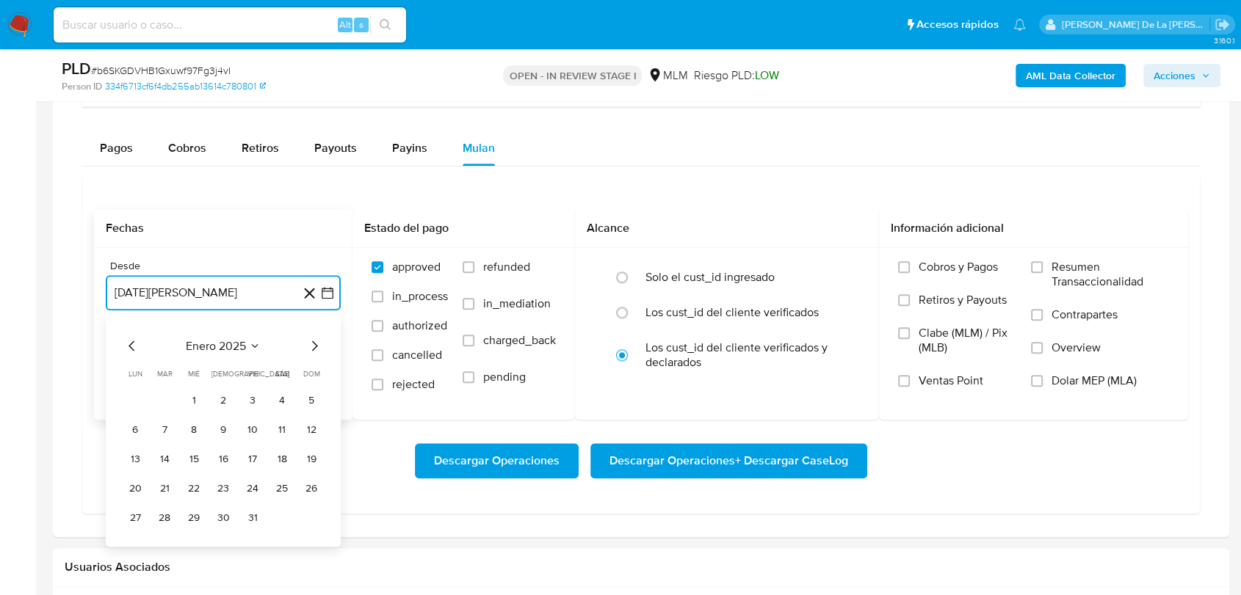
click at [314, 344] on icon "Mes siguiente" at bounding box center [314, 346] width 18 height 18
click at [273, 400] on button "1" at bounding box center [281, 399] width 23 height 23
click at [334, 366] on icon "button" at bounding box center [327, 367] width 15 height 15
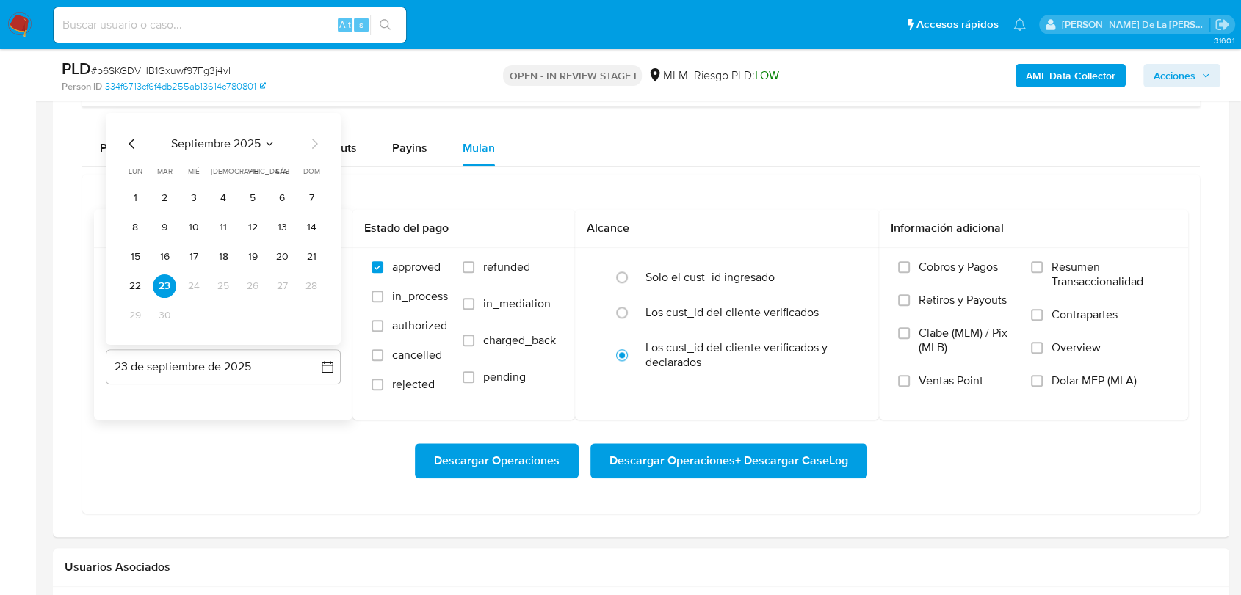
click at [129, 142] on icon "Mes anterior" at bounding box center [131, 143] width 6 height 10
click at [225, 311] on button "31" at bounding box center [222, 314] width 23 height 23
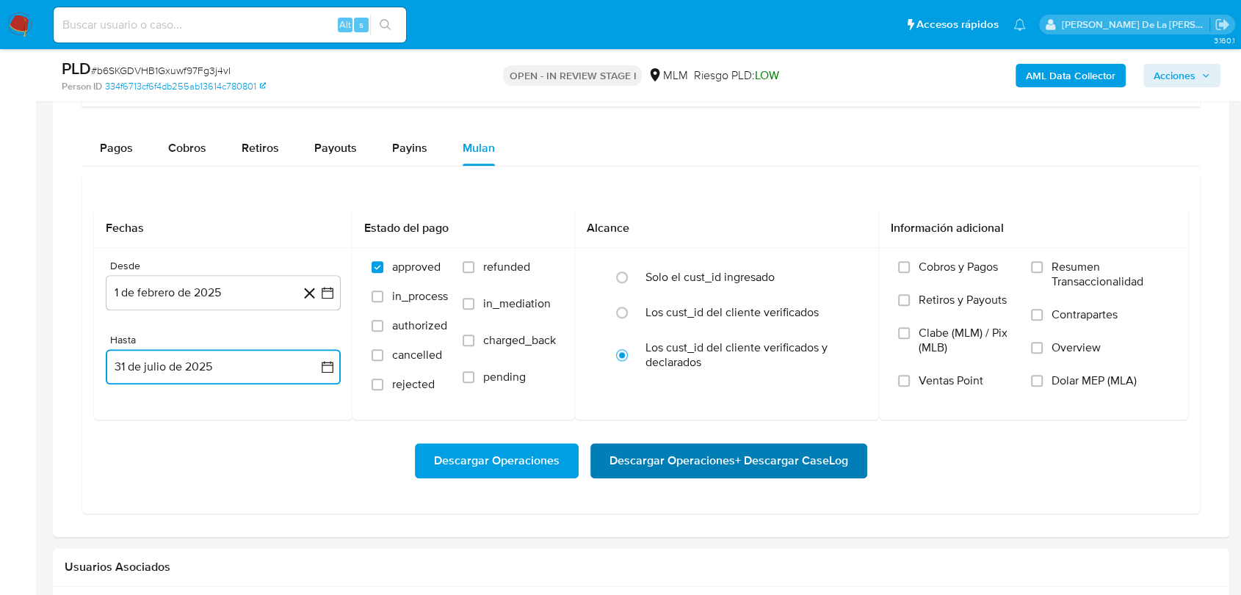
click at [669, 466] on span "Descargar Operaciones + Descargar CaseLog" at bounding box center [728, 461] width 239 height 32
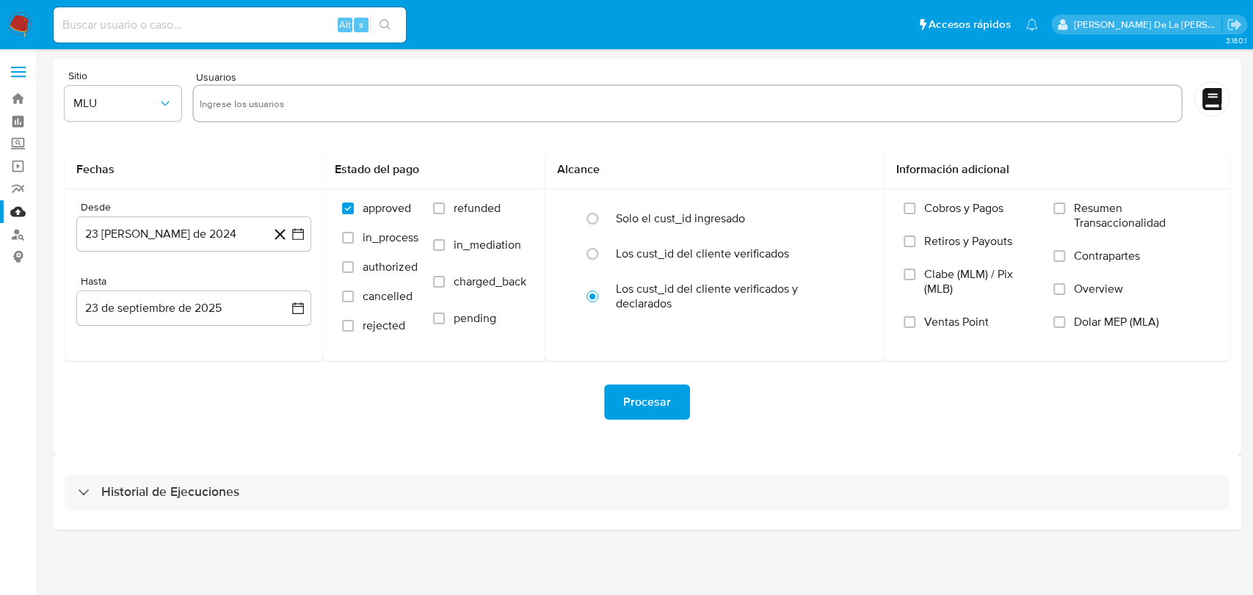
click at [124, 548] on div "3.160.1" at bounding box center [647, 322] width 1188 height 527
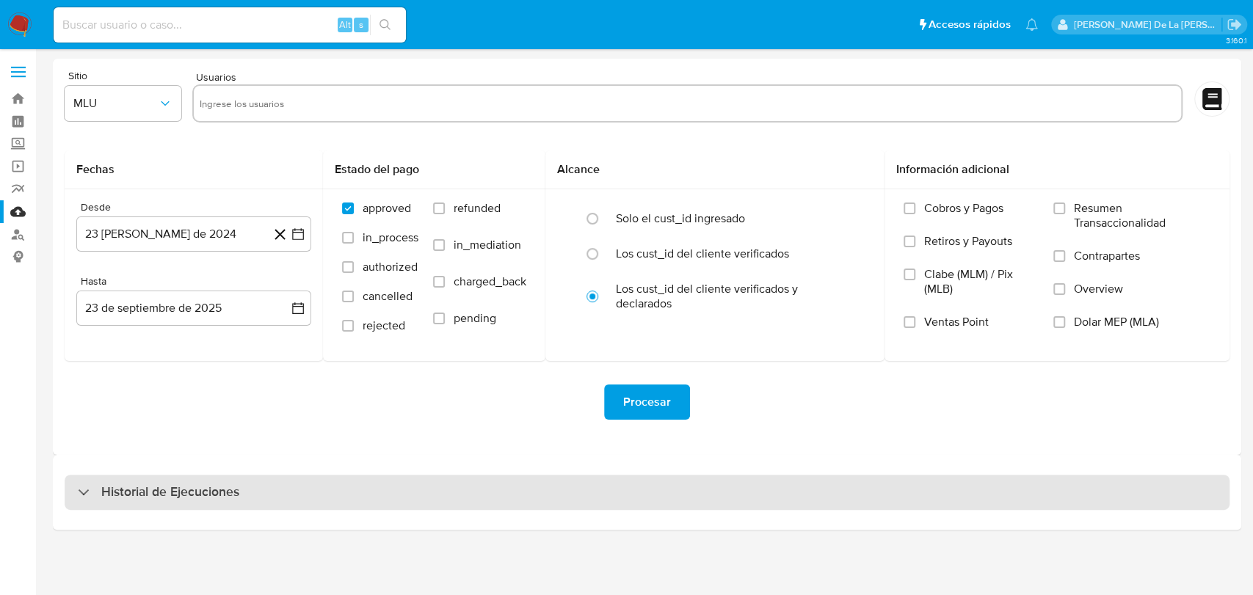
click at [111, 504] on div "Historial de Ejecuciones" at bounding box center [647, 492] width 1165 height 35
select select "10"
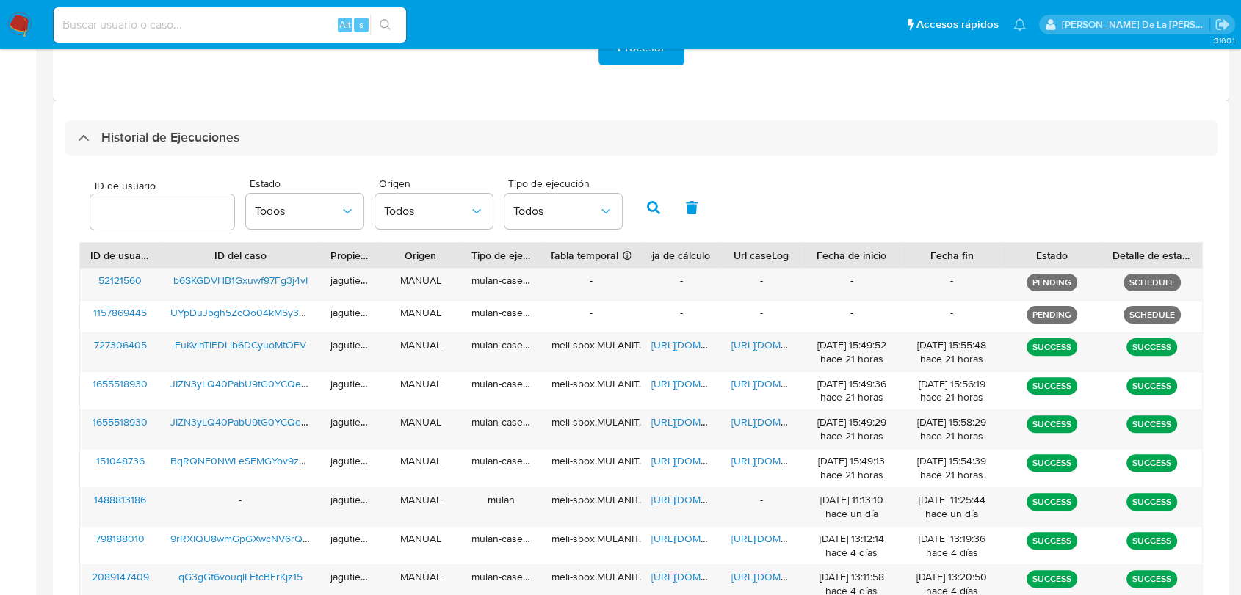
scroll to position [457, 0]
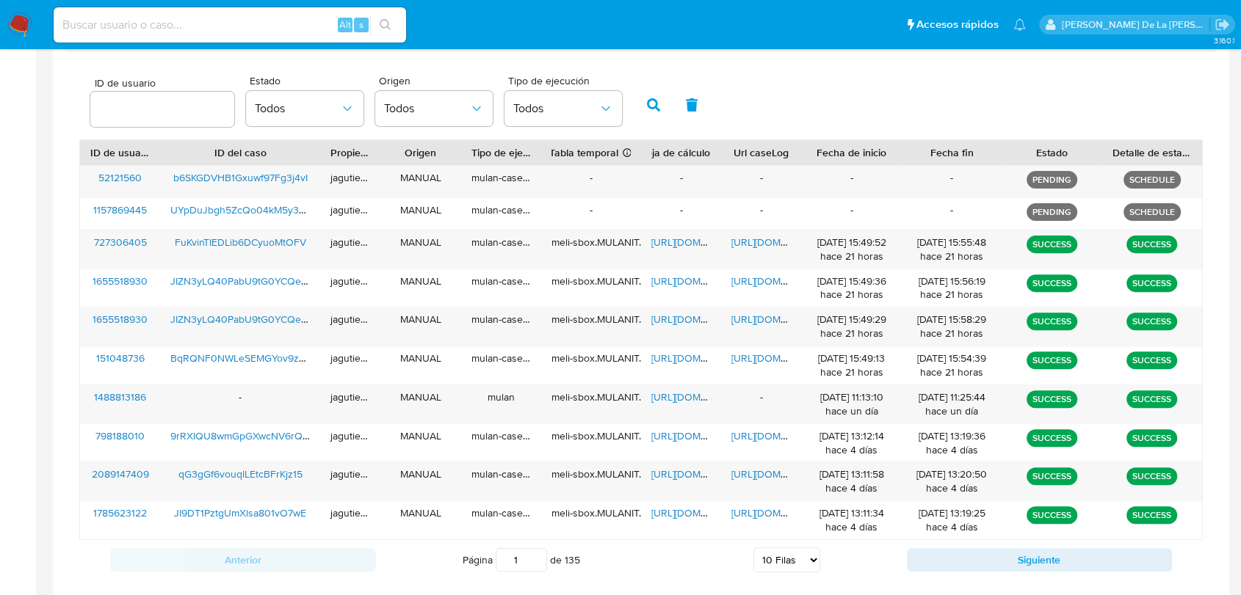
click at [137, 10] on div "Alt s" at bounding box center [230, 24] width 352 height 35
click at [145, 25] on input at bounding box center [230, 24] width 352 height 19
paste input "1941398371"
type input "1941398371"
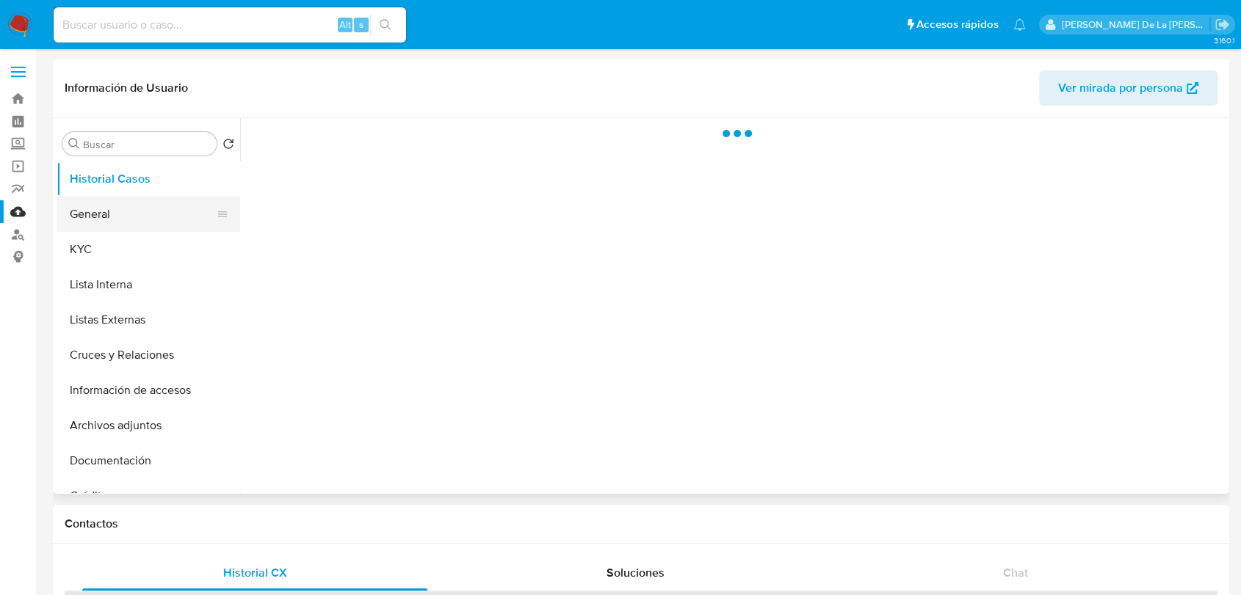
drag, startPoint x: 77, startPoint y: 188, endPoint x: 87, endPoint y: 203, distance: 18.5
click at [82, 189] on button "Historial Casos" at bounding box center [149, 178] width 184 height 35
select select "10"
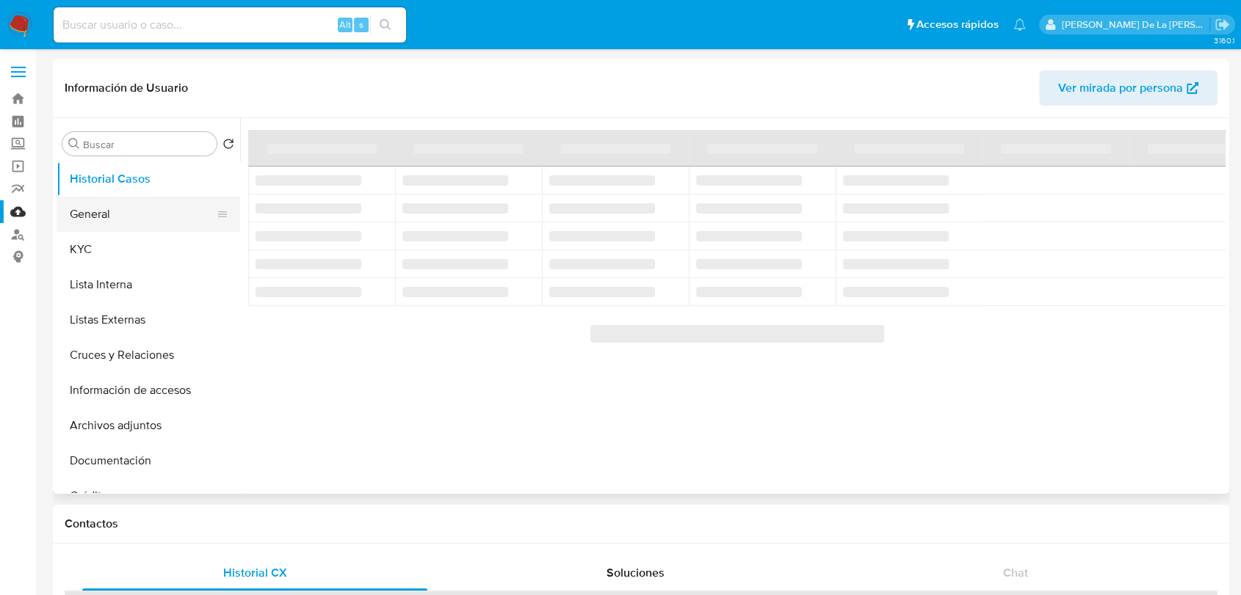
click at [88, 206] on button "General" at bounding box center [143, 214] width 172 height 35
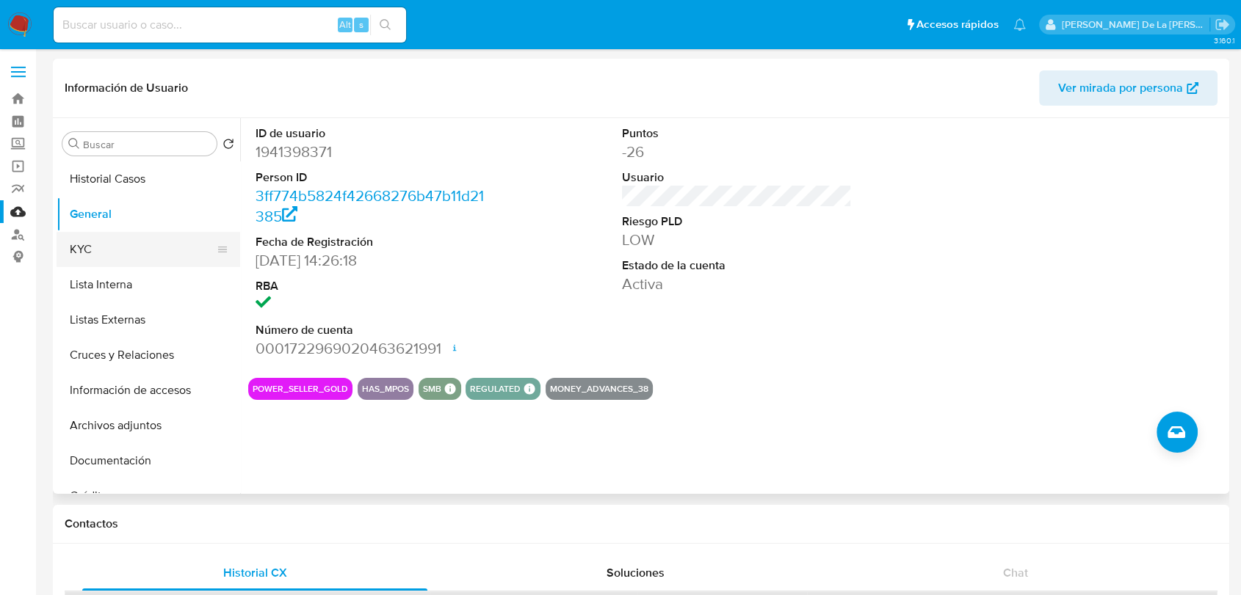
click at [126, 248] on button "KYC" at bounding box center [143, 249] width 172 height 35
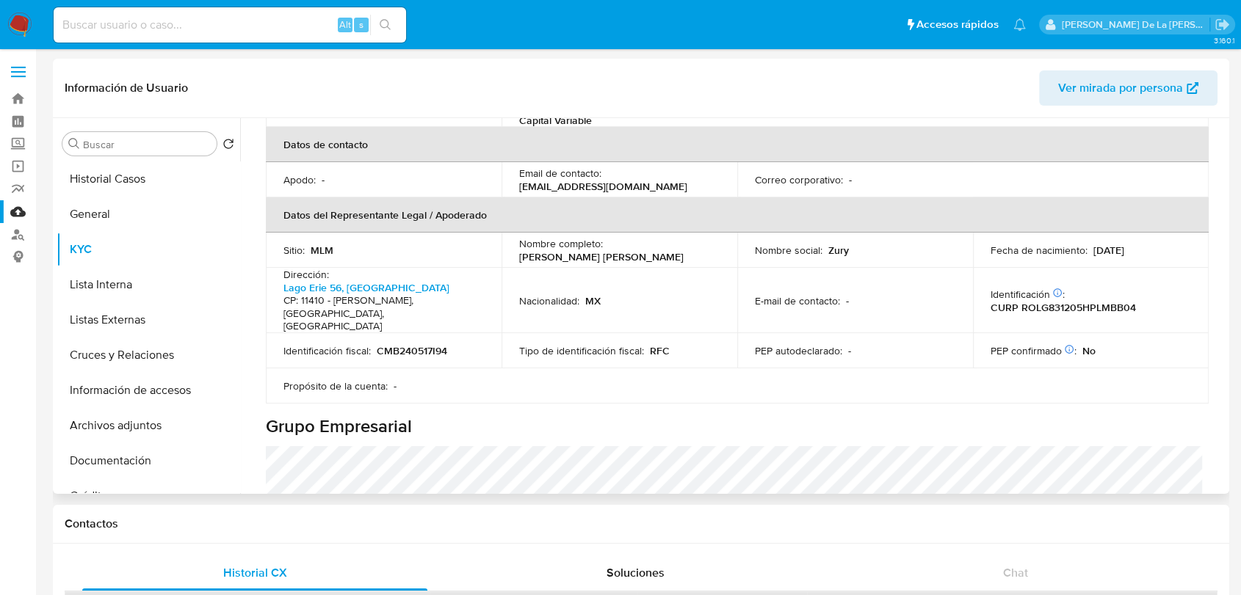
scroll to position [407, 0]
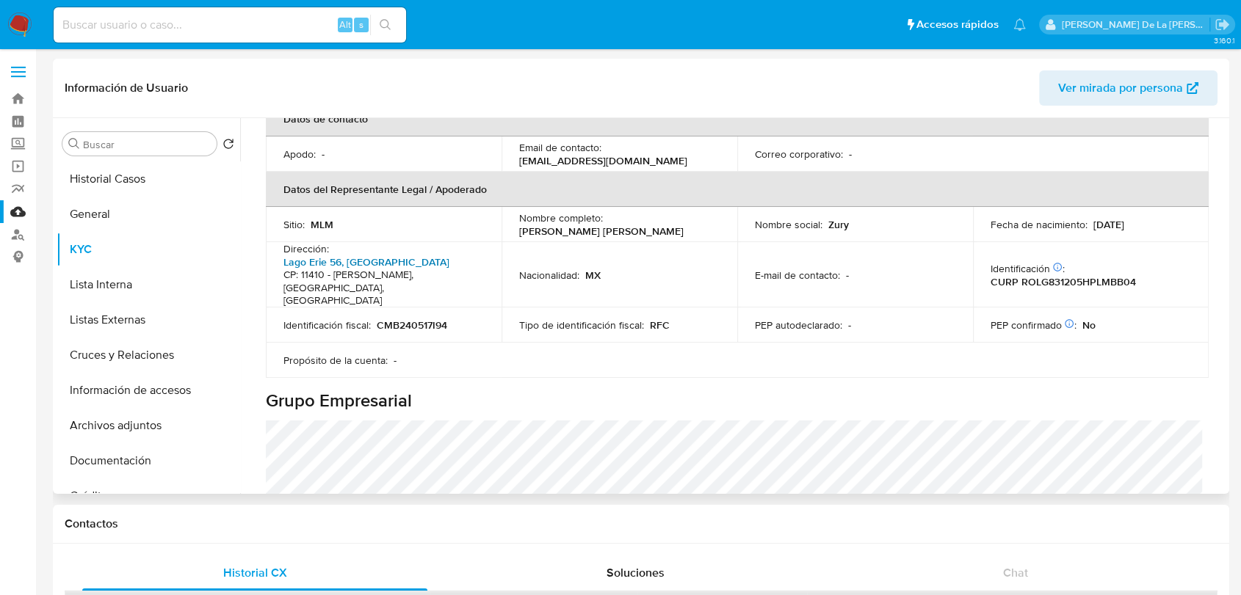
click at [335, 255] on link "Lago Erie 56, Tacuba" at bounding box center [366, 262] width 166 height 15
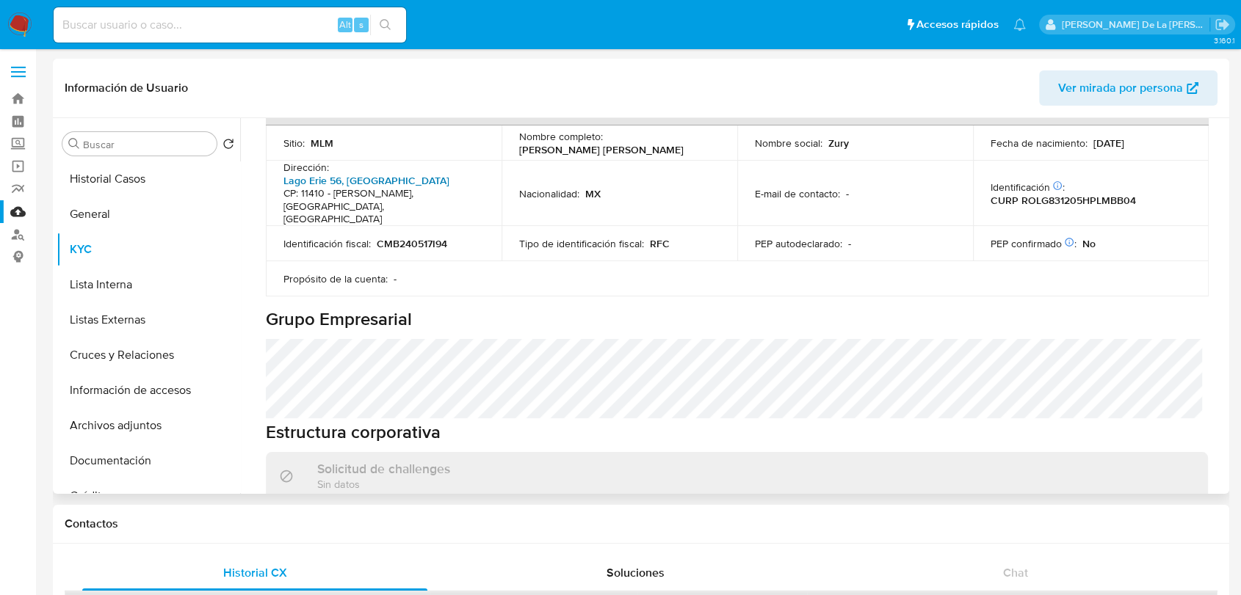
scroll to position [652, 0]
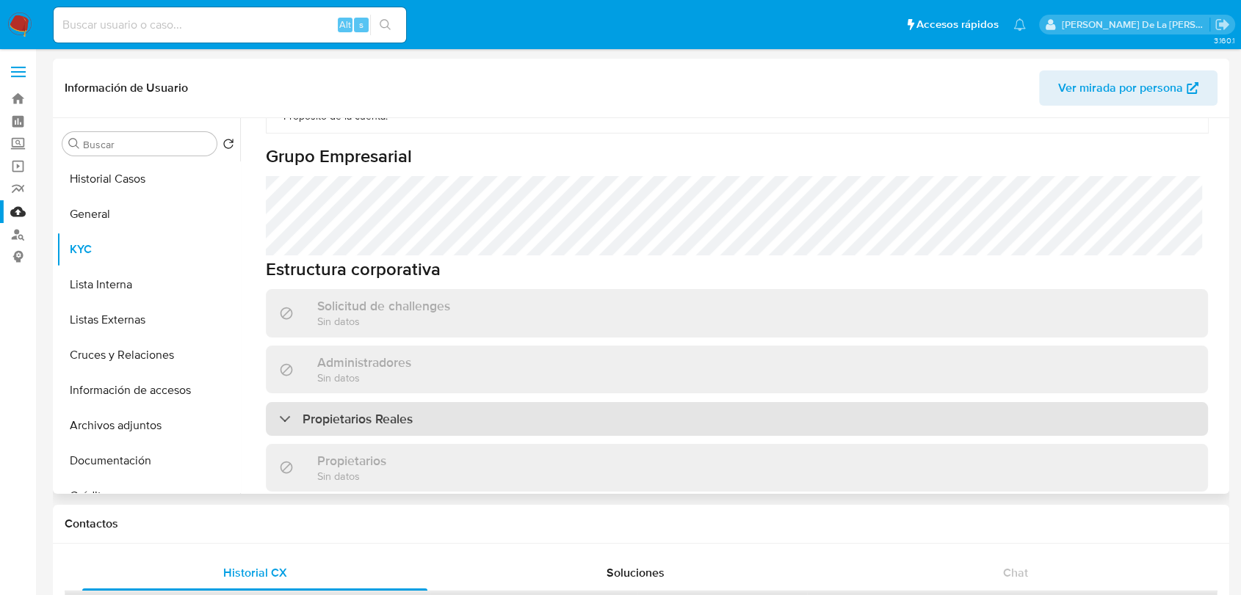
click at [322, 411] on h3 "Propietarios Reales" at bounding box center [357, 419] width 110 height 16
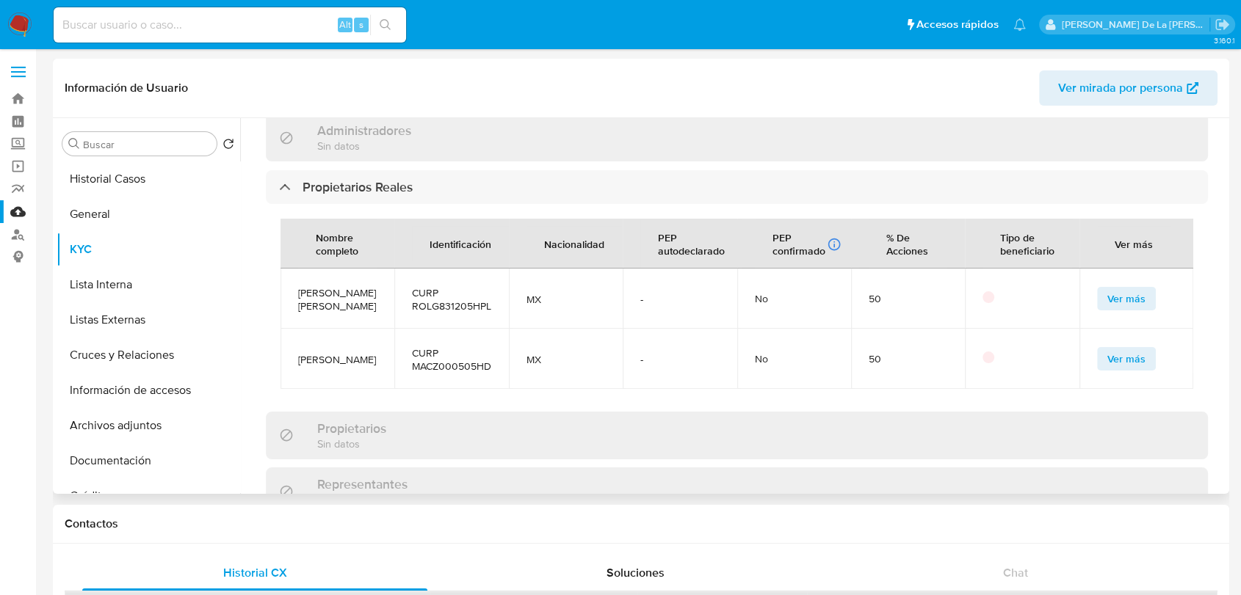
scroll to position [897, 0]
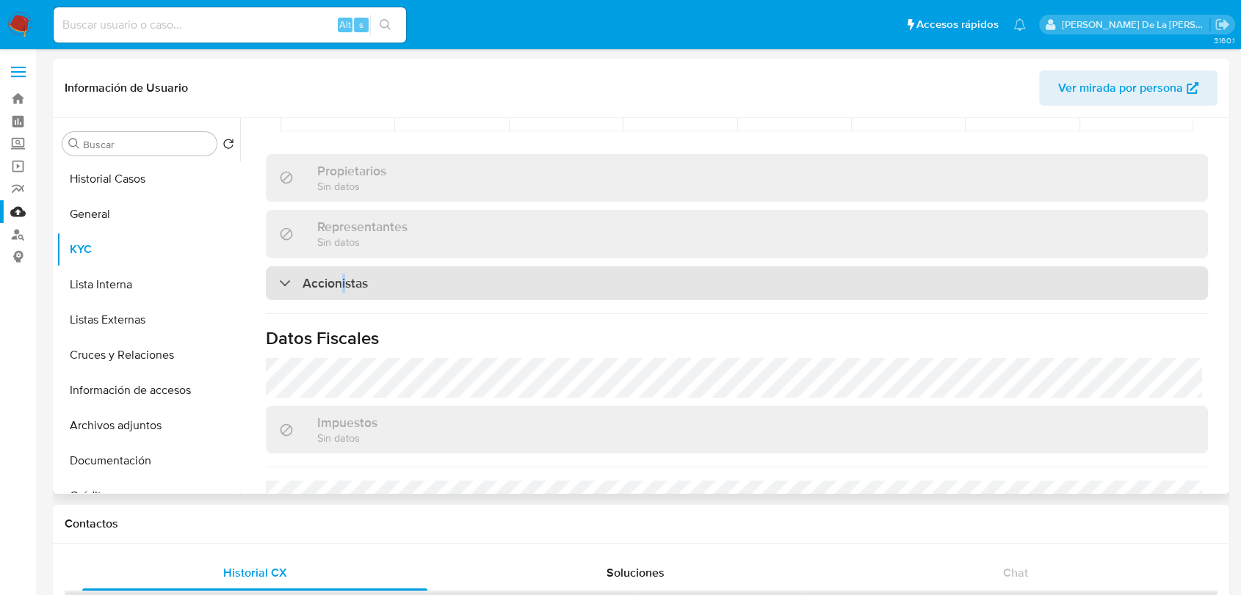
click at [344, 272] on div "Accionistas" at bounding box center [737, 283] width 942 height 34
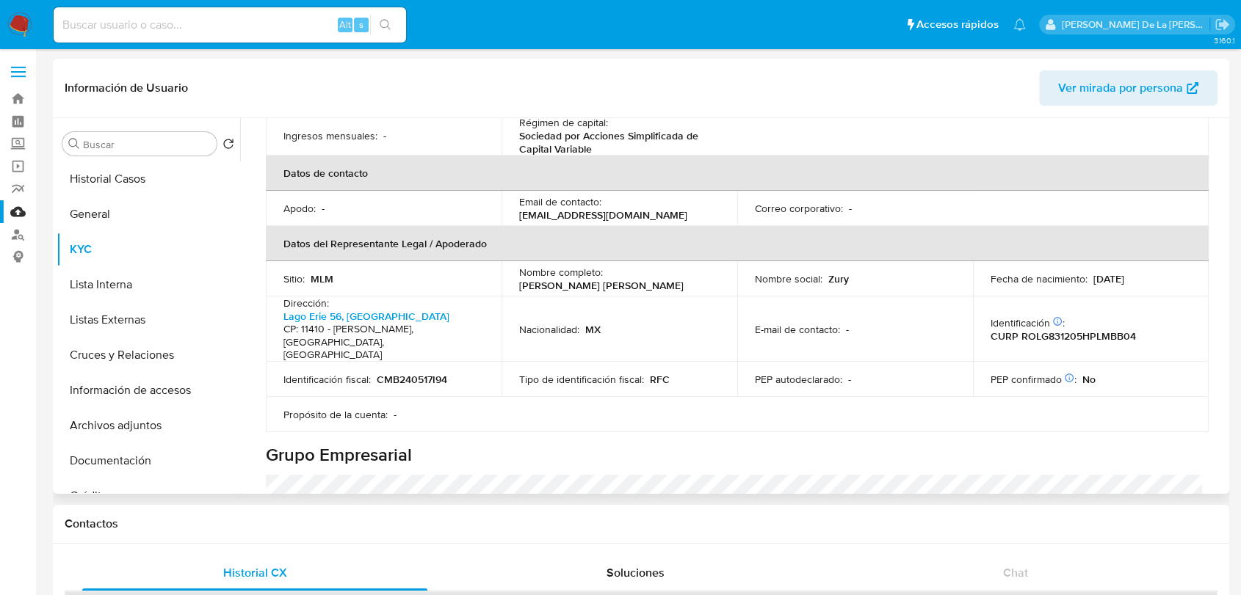
scroll to position [190, 0]
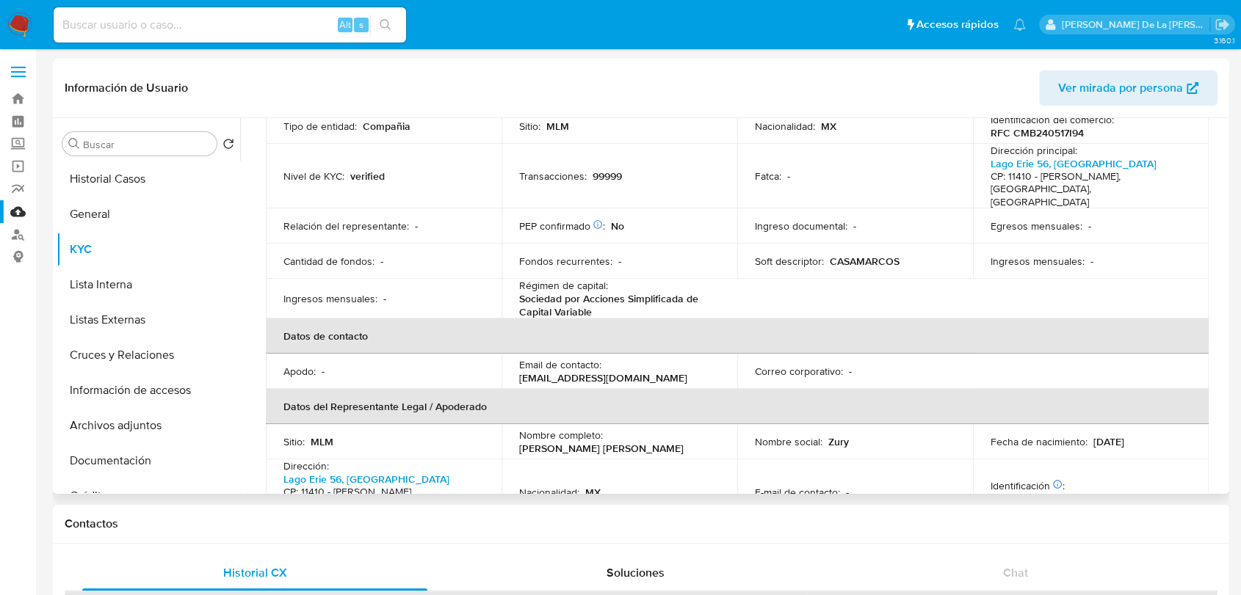
drag, startPoint x: 510, startPoint y: 367, endPoint x: 520, endPoint y: 368, distance: 9.7
click at [520, 368] on td "Email de contacto : casamarcosmeli85@gmail.com" at bounding box center [619, 371] width 236 height 35
click at [519, 371] on p "casamarcosmeli85@gmail.com" at bounding box center [603, 377] width 168 height 13
click at [136, 361] on button "Cruces y Relaciones" at bounding box center [143, 355] width 172 height 35
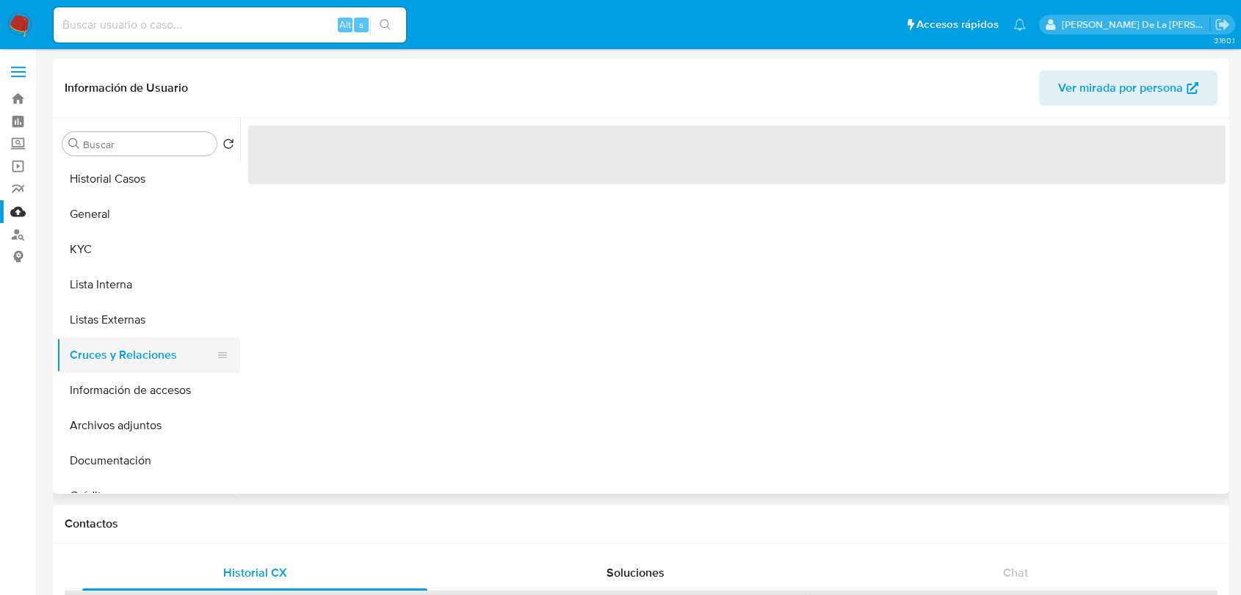
scroll to position [0, 0]
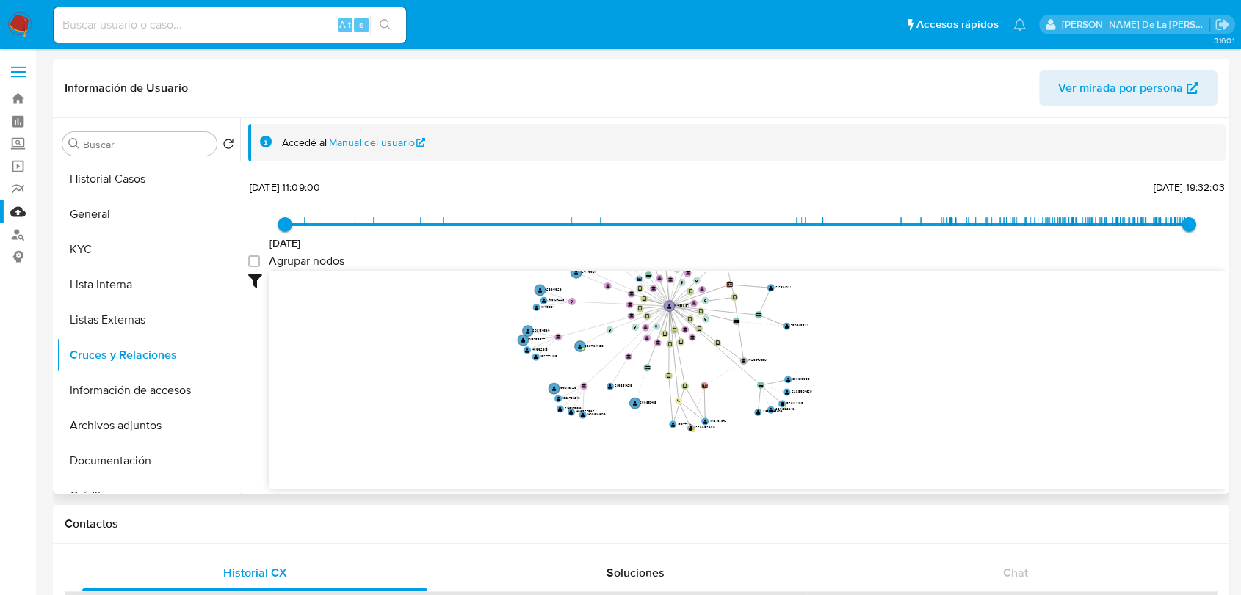
drag, startPoint x: 640, startPoint y: 416, endPoint x: 548, endPoint y: 295, distance: 152.0
click at [548, 295] on icon "device-686c1916ff67bfbb41b0c1af  user-1941398371  1941398371 device-67e1b4c34…" at bounding box center [747, 378] width 956 height 213
click at [144, 388] on button "Información de accesos" at bounding box center [143, 390] width 172 height 35
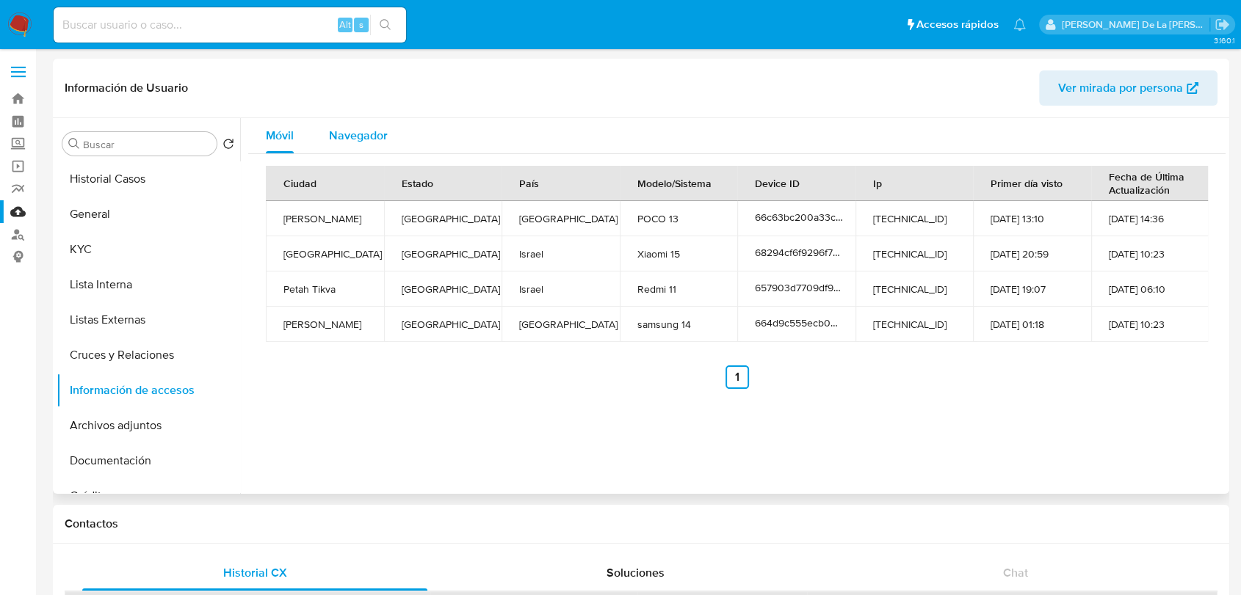
click at [368, 135] on span "Navegador" at bounding box center [358, 135] width 59 height 17
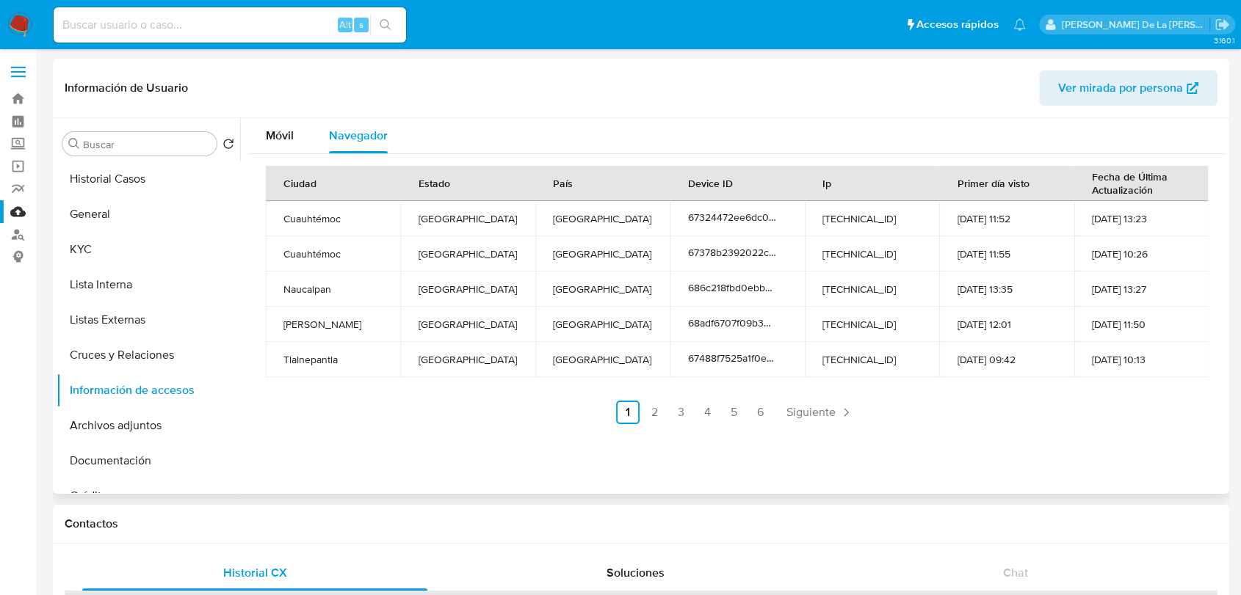
drag, startPoint x: 282, startPoint y: 135, endPoint x: 284, endPoint y: 153, distance: 18.5
click at [283, 137] on span "Móvil" at bounding box center [280, 135] width 28 height 17
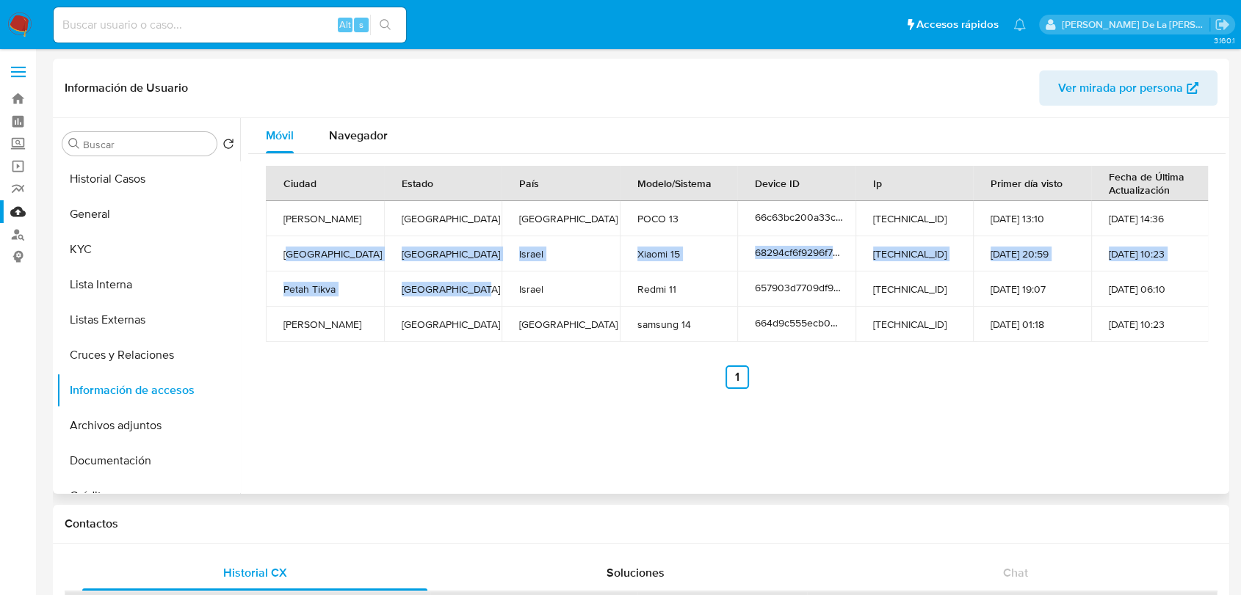
drag, startPoint x: 290, startPoint y: 249, endPoint x: 462, endPoint y: 289, distance: 176.5
click at [462, 292] on tbody "Benito Juarez Mexico City Mexico POCO 13 66c63bc200a33cffc950ec0c 189.201.108.1…" at bounding box center [737, 271] width 943 height 141
click at [135, 432] on button "Archivos adjuntos" at bounding box center [143, 425] width 172 height 35
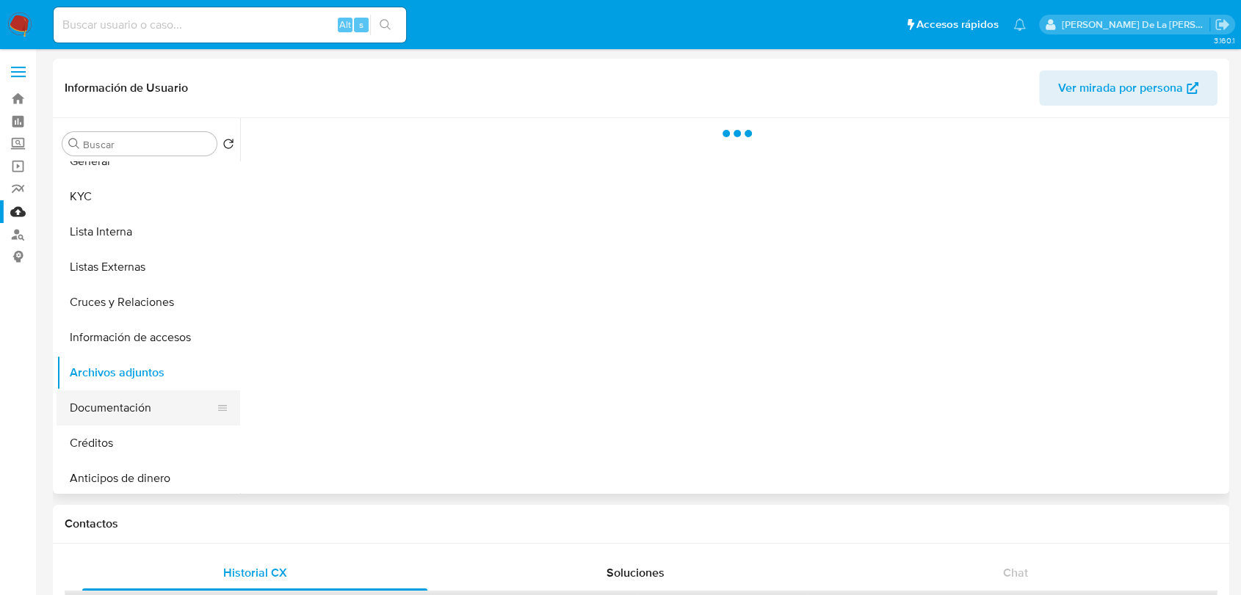
scroll to position [81, 0]
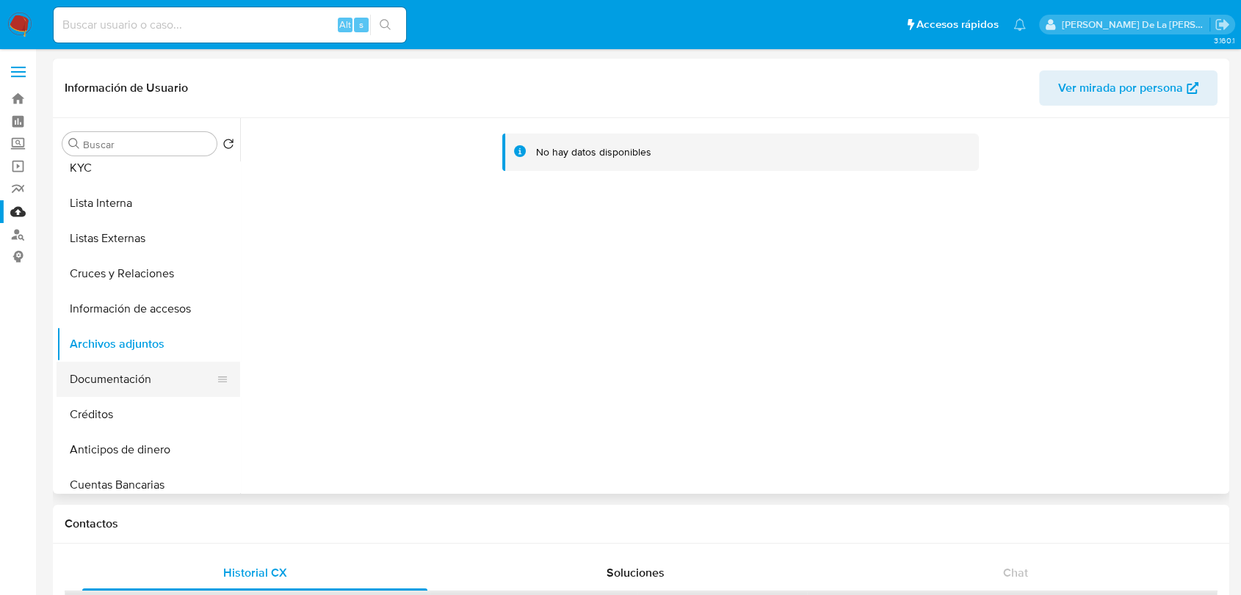
click at [148, 381] on button "Documentación" at bounding box center [143, 379] width 172 height 35
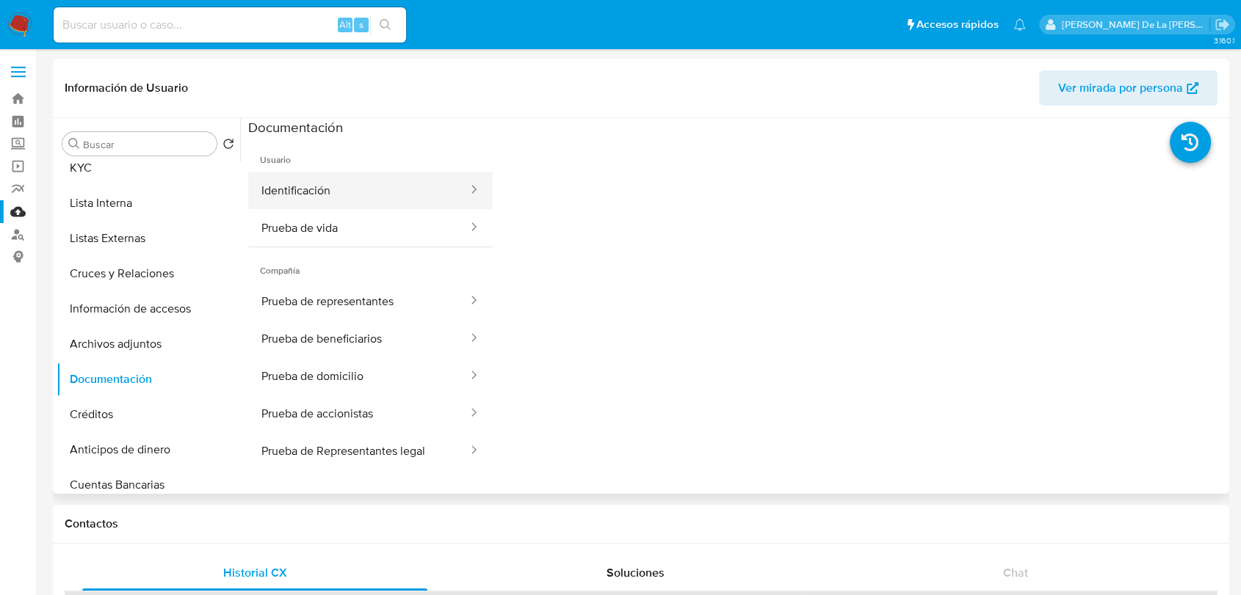
click at [374, 188] on button "Identificación" at bounding box center [358, 190] width 221 height 37
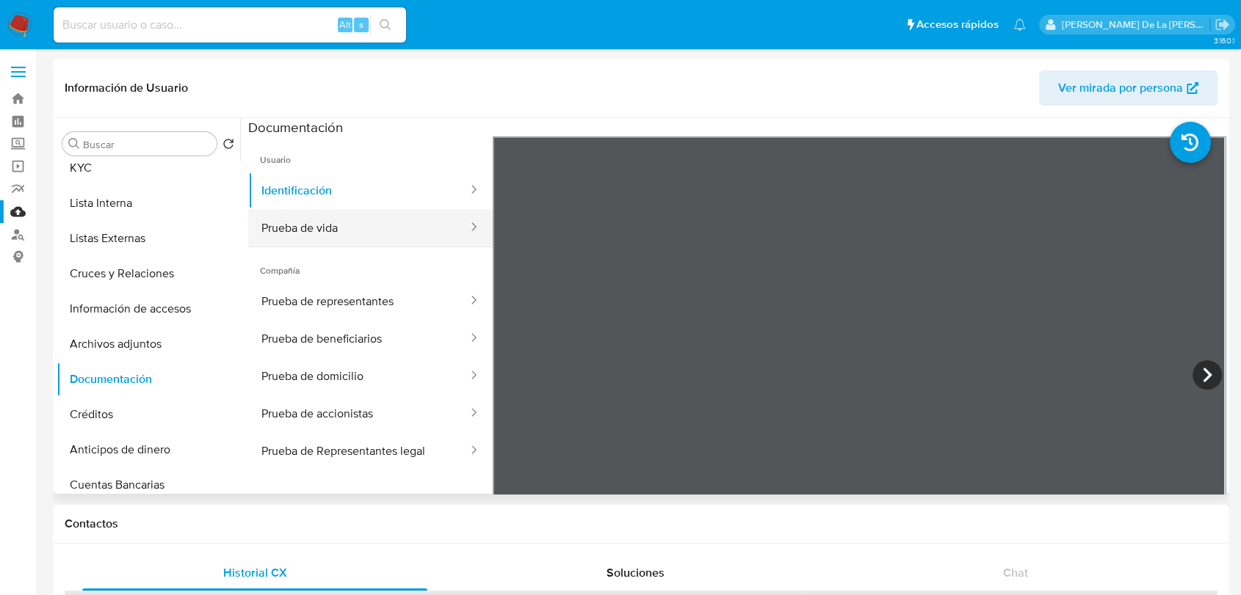
drag, startPoint x: 362, startPoint y: 217, endPoint x: 392, endPoint y: 220, distance: 30.3
click at [363, 217] on button "Prueba de vida" at bounding box center [358, 227] width 221 height 37
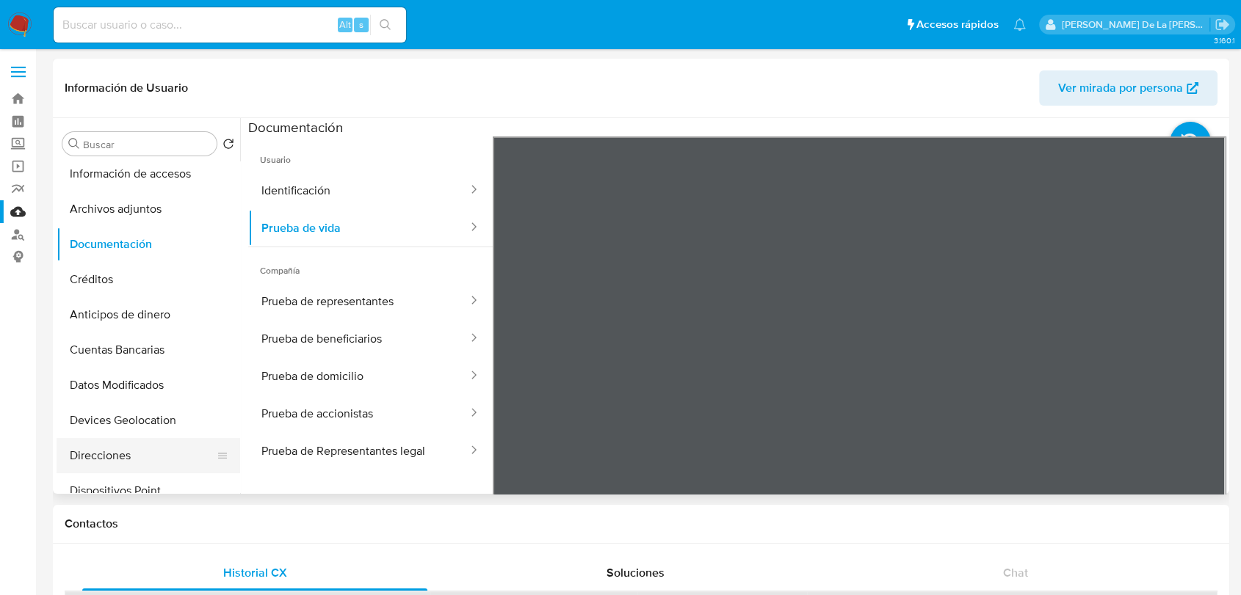
scroll to position [244, 0]
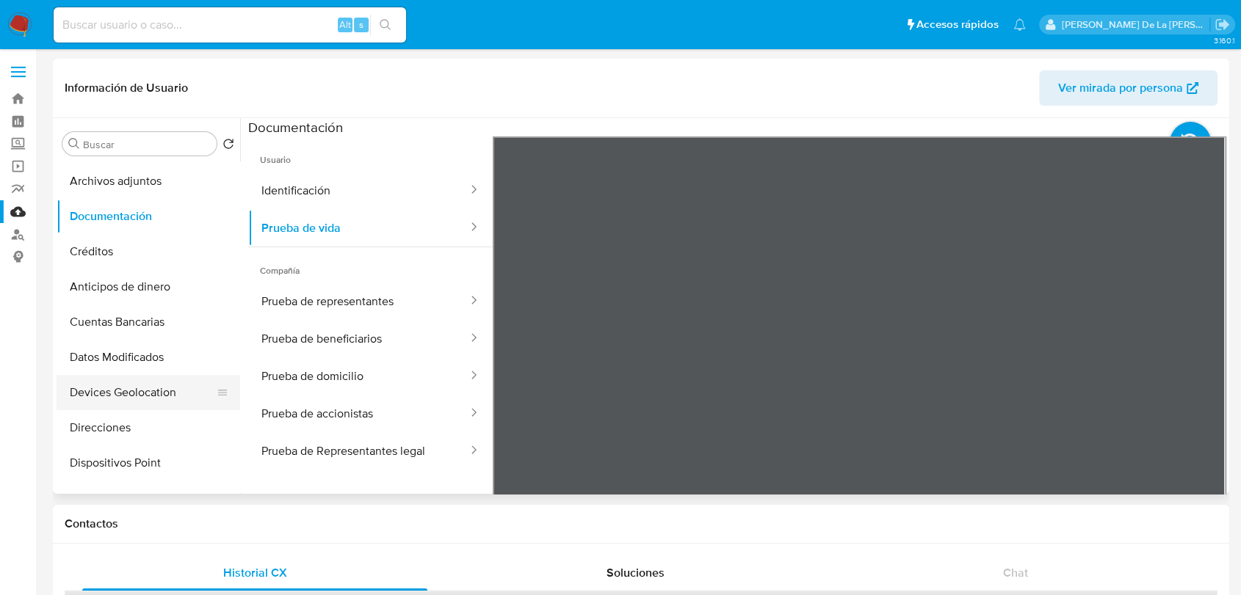
click at [145, 392] on button "Devices Geolocation" at bounding box center [143, 392] width 172 height 35
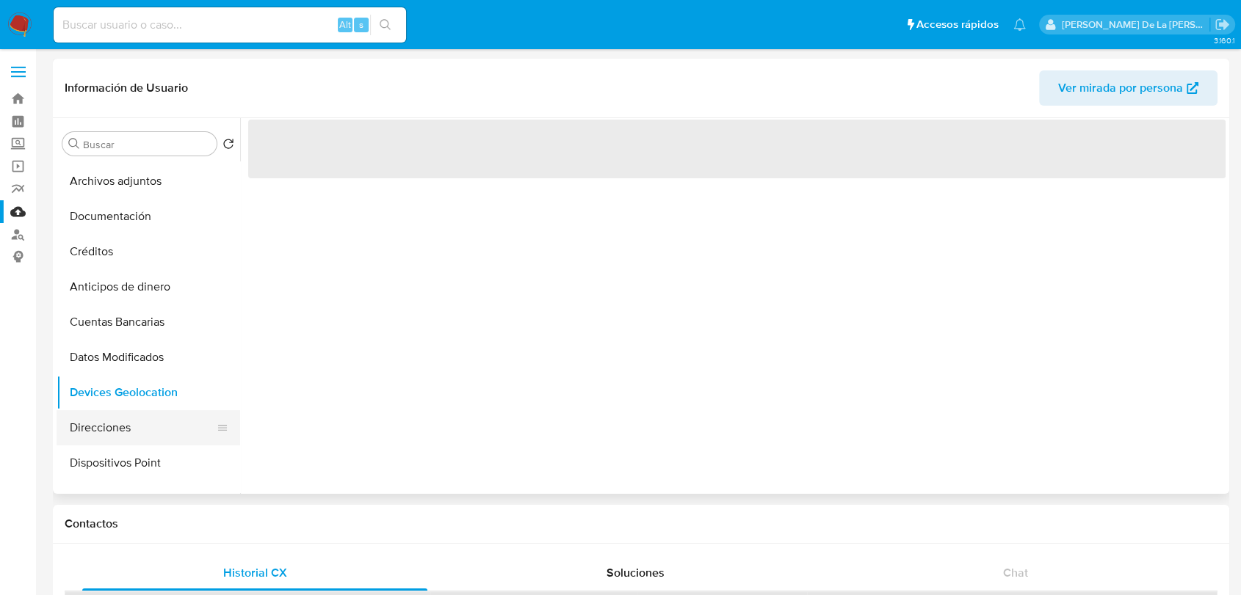
click at [143, 420] on button "Direcciones" at bounding box center [143, 427] width 172 height 35
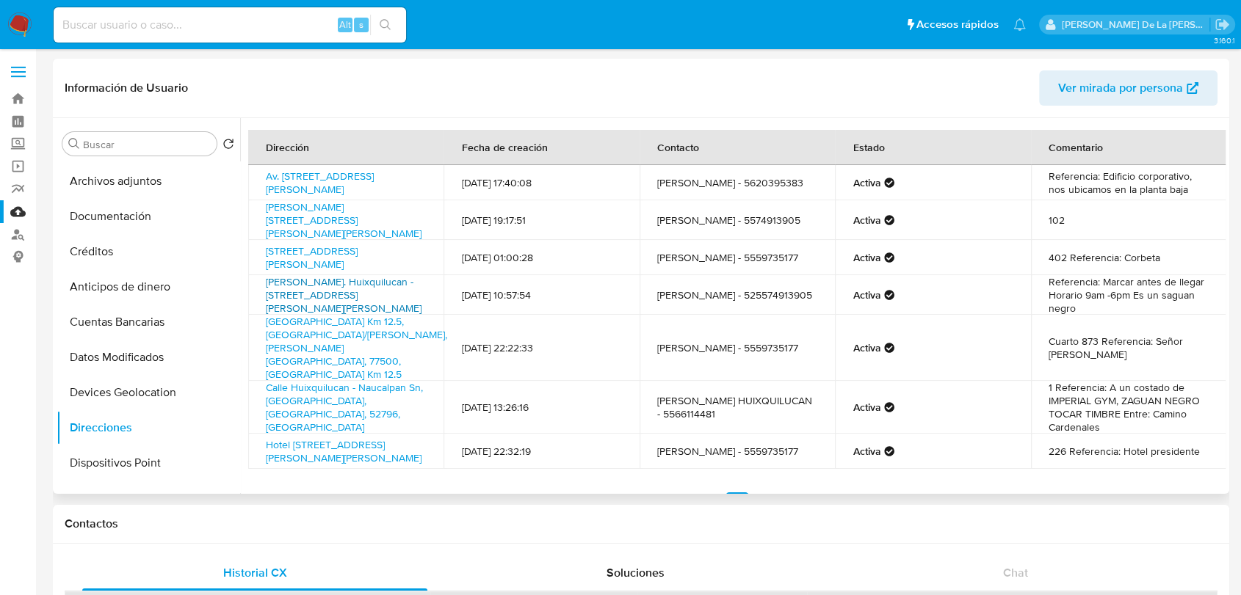
click at [327, 301] on link "Carr. Huixquilucan - Naucalpan 51 San Cristóbal Texcalucan 52796 Huixquilucan D…" at bounding box center [344, 295] width 156 height 41
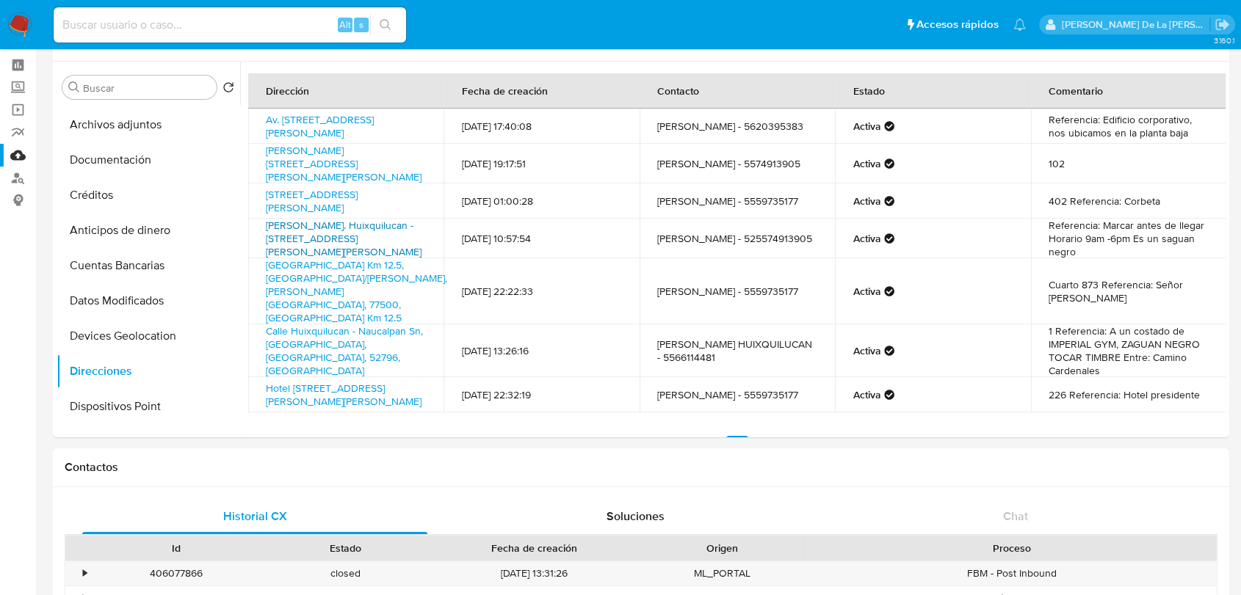
scroll to position [407, 0]
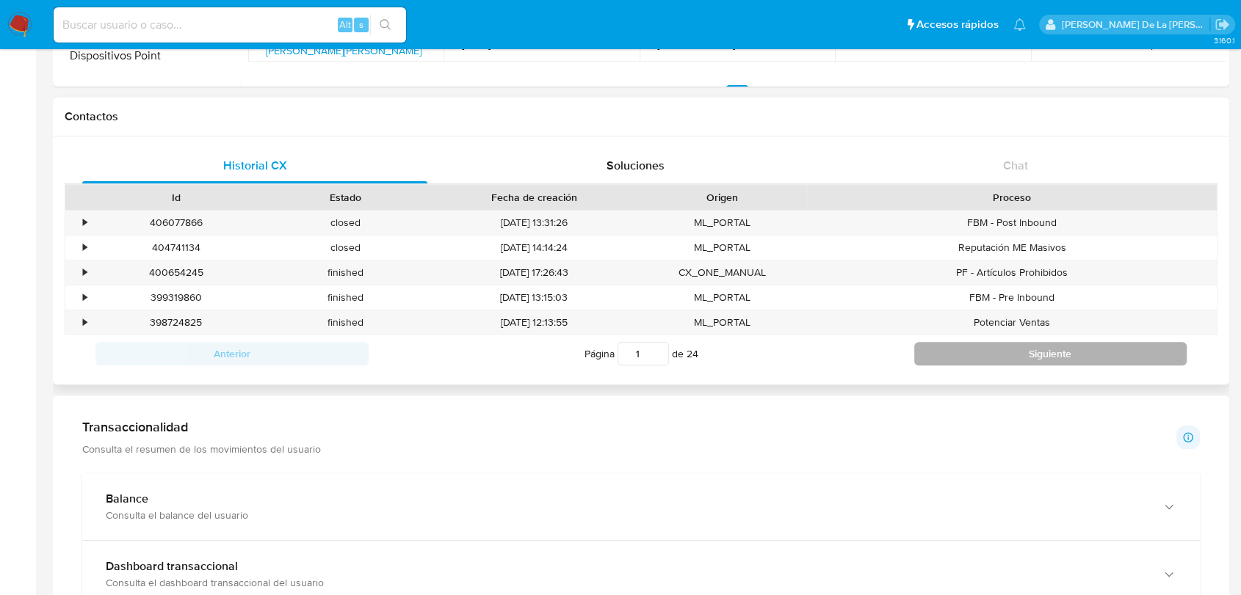
click at [992, 354] on button "Siguiente" at bounding box center [1050, 353] width 273 height 23
type input "2"
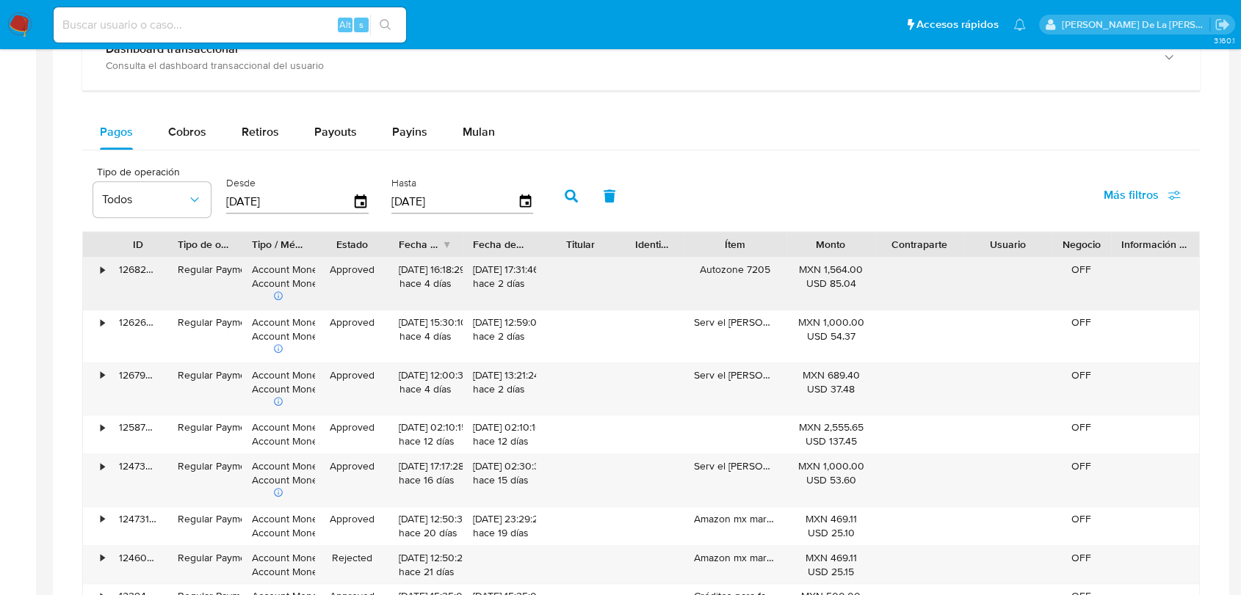
scroll to position [897, 0]
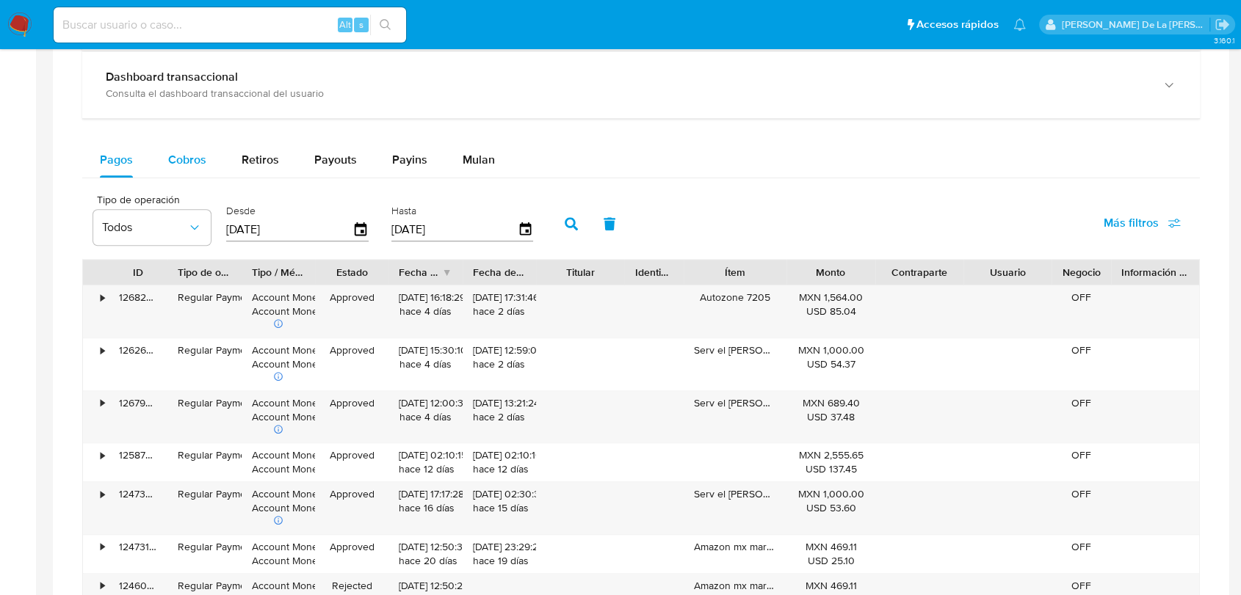
click at [206, 156] on button "Cobros" at bounding box center [186, 159] width 73 height 35
select select "10"
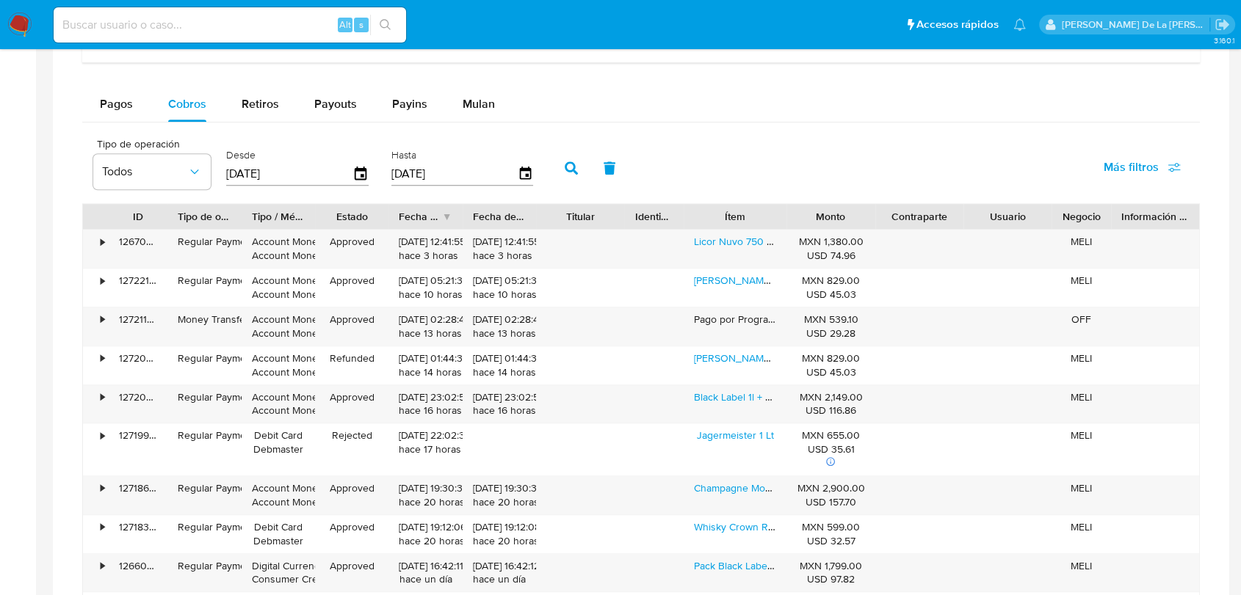
scroll to position [978, 0]
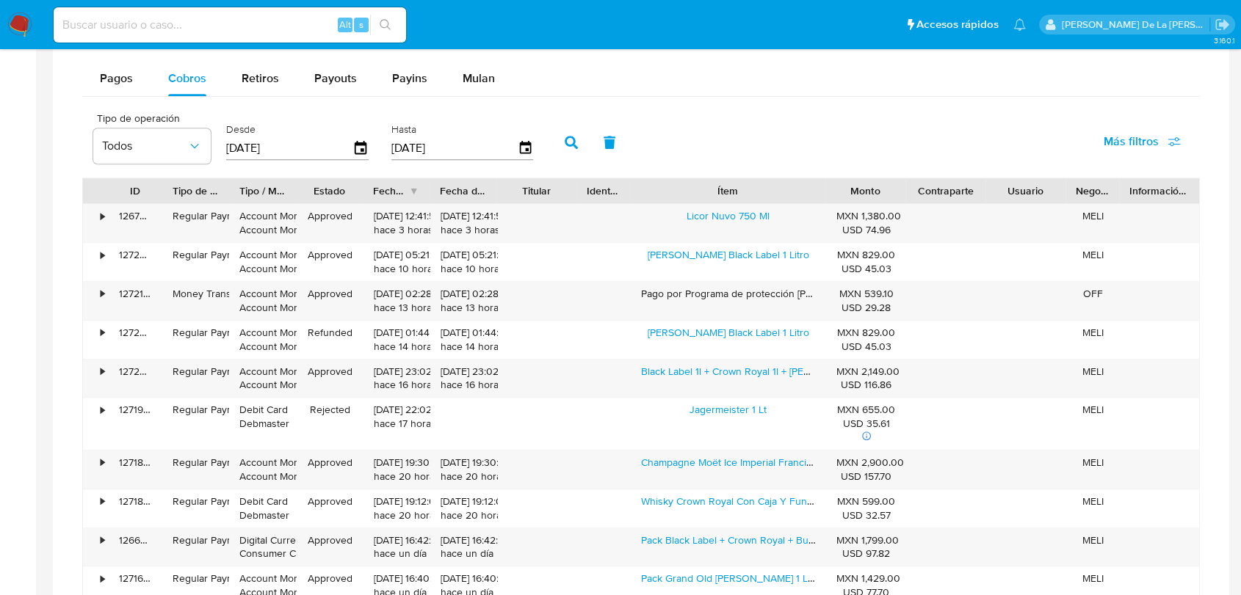
drag, startPoint x: 846, startPoint y: 191, endPoint x: 851, endPoint y: 200, distance: 10.2
click at [864, 195] on div "ID Tipo de operación Tipo / Método Estado Fecha de creación Fecha de aprobación…" at bounding box center [641, 190] width 1116 height 25
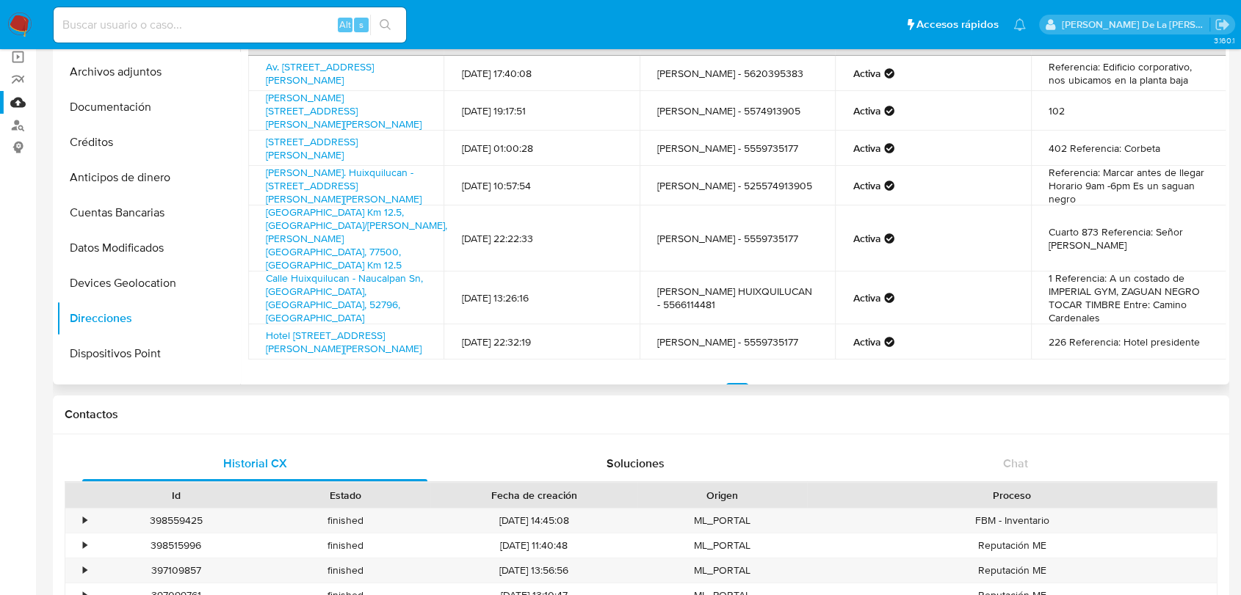
scroll to position [81, 0]
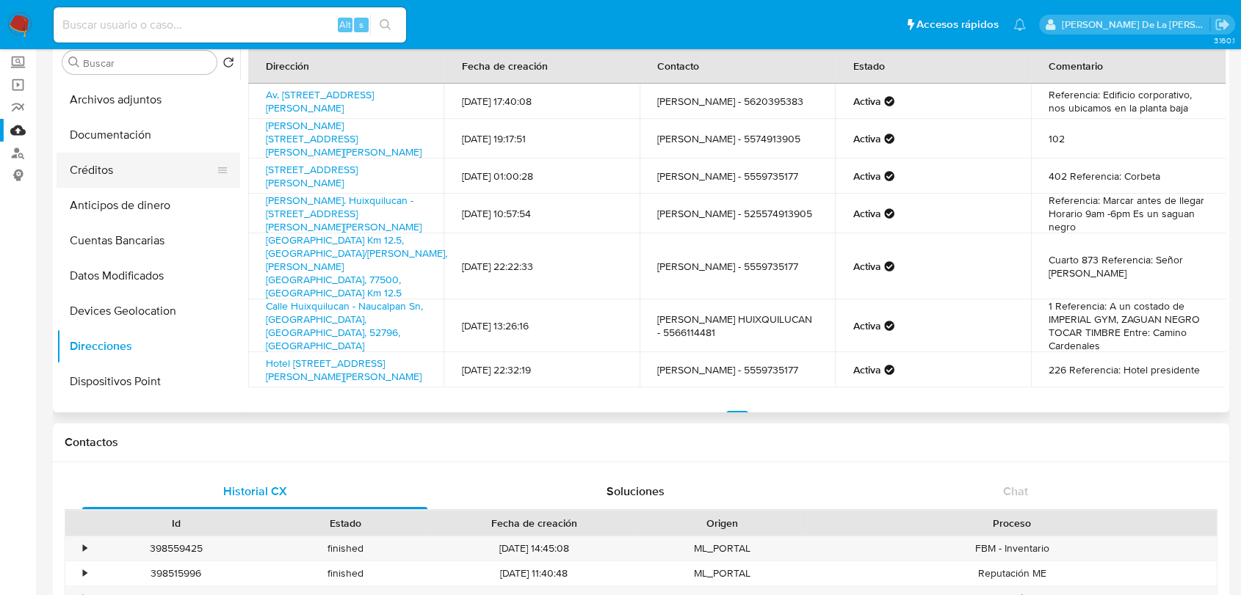
click at [111, 158] on button "Créditos" at bounding box center [143, 170] width 172 height 35
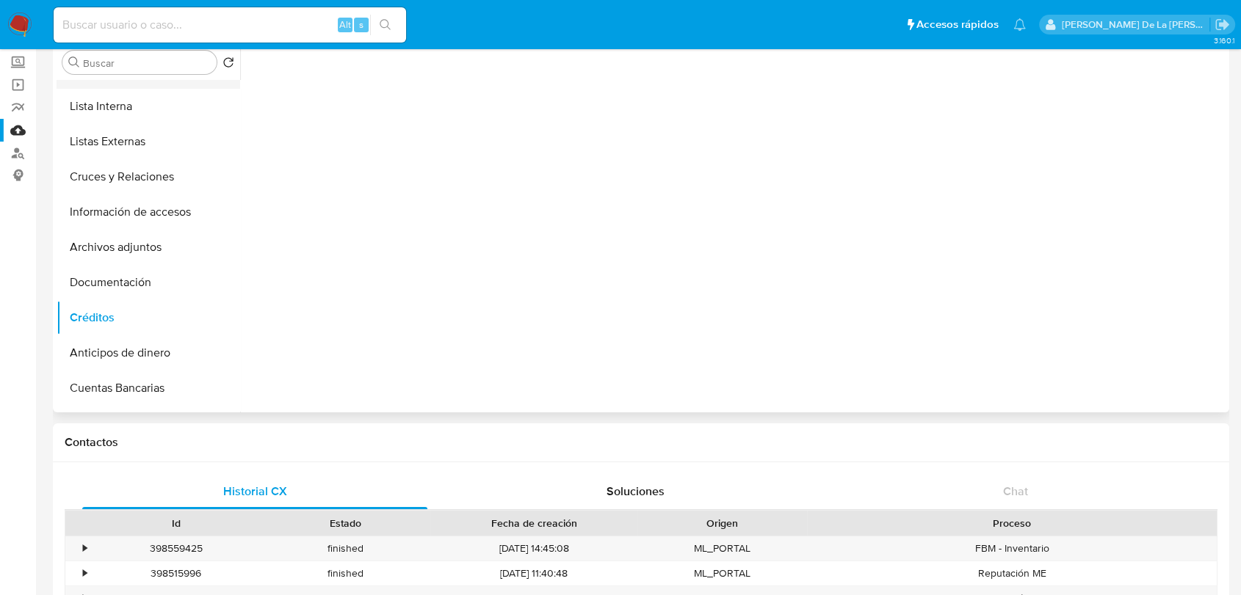
scroll to position [0, 0]
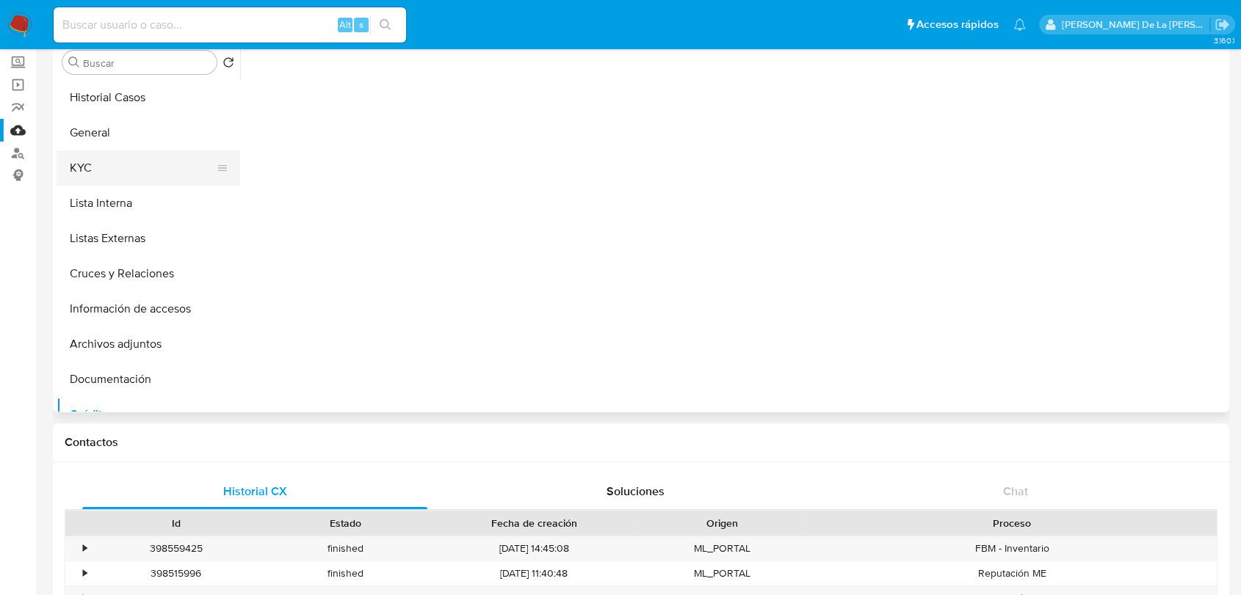
click at [115, 175] on button "KYC" at bounding box center [143, 167] width 172 height 35
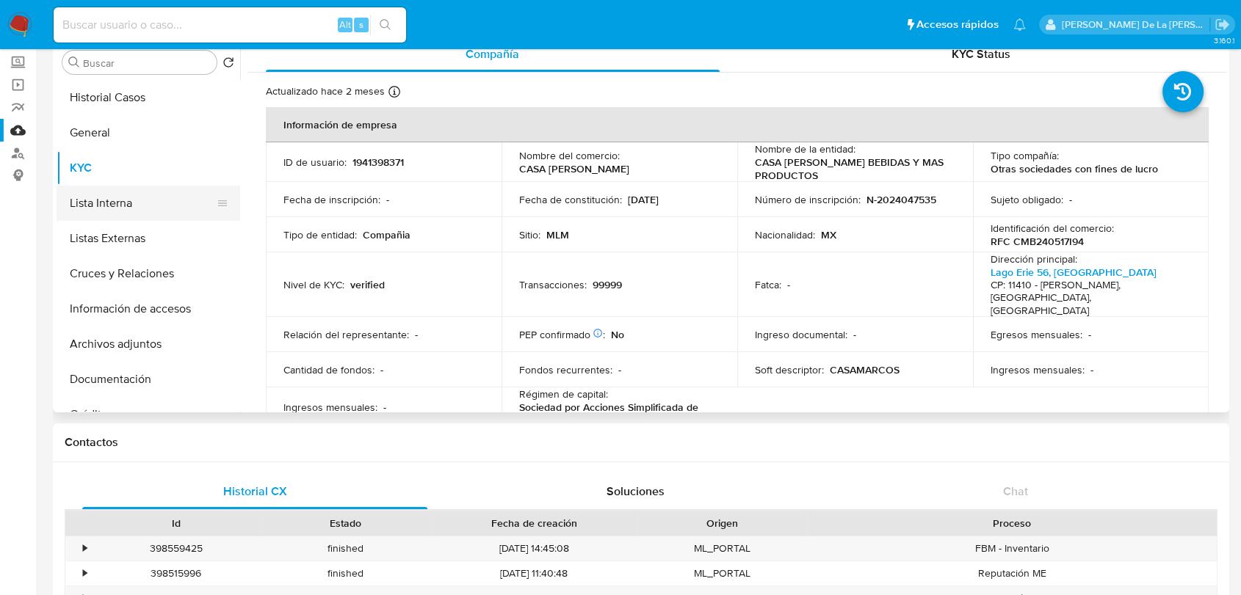
click at [136, 208] on button "Lista Interna" at bounding box center [143, 203] width 172 height 35
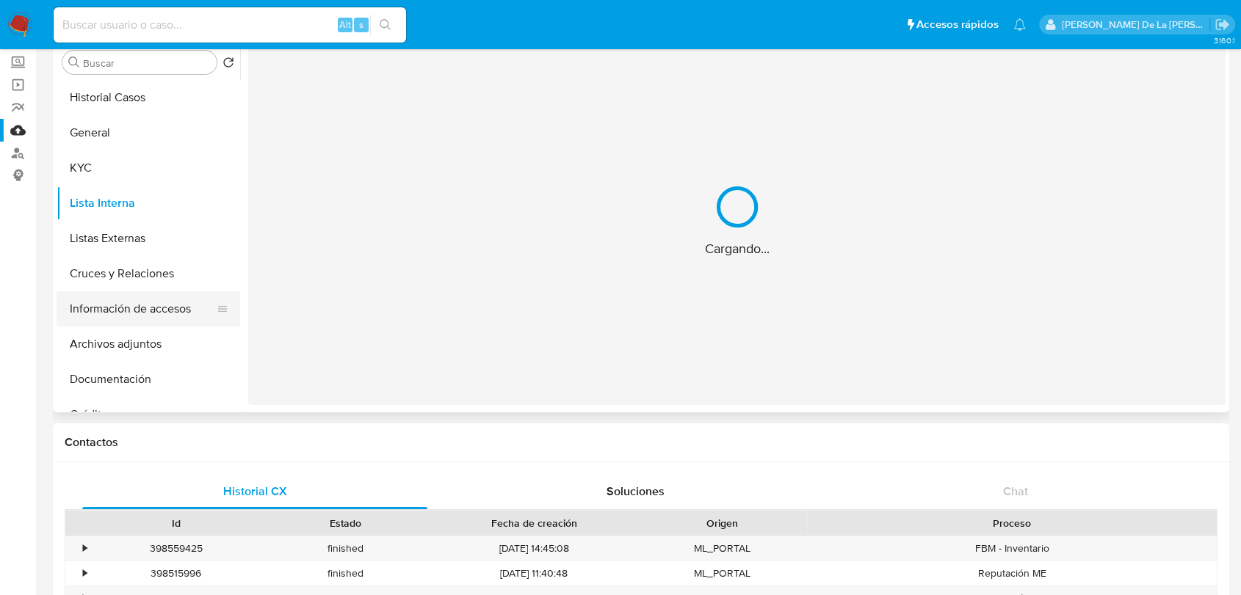
click at [126, 308] on button "Información de accesos" at bounding box center [143, 308] width 172 height 35
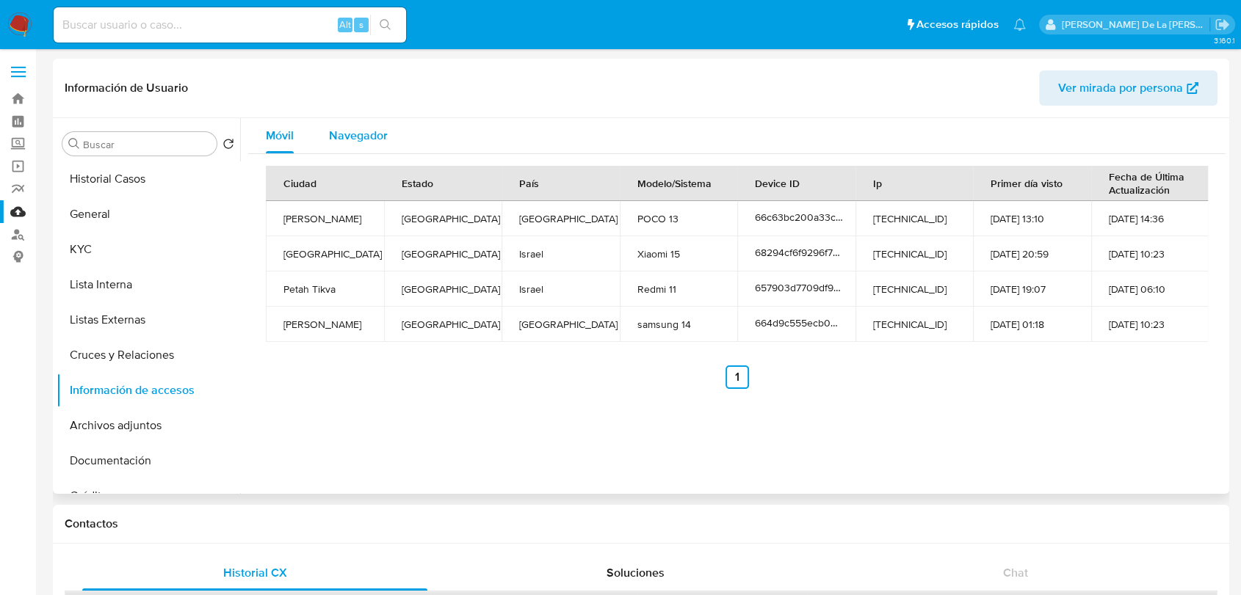
click at [347, 119] on div "Navegador" at bounding box center [358, 135] width 59 height 35
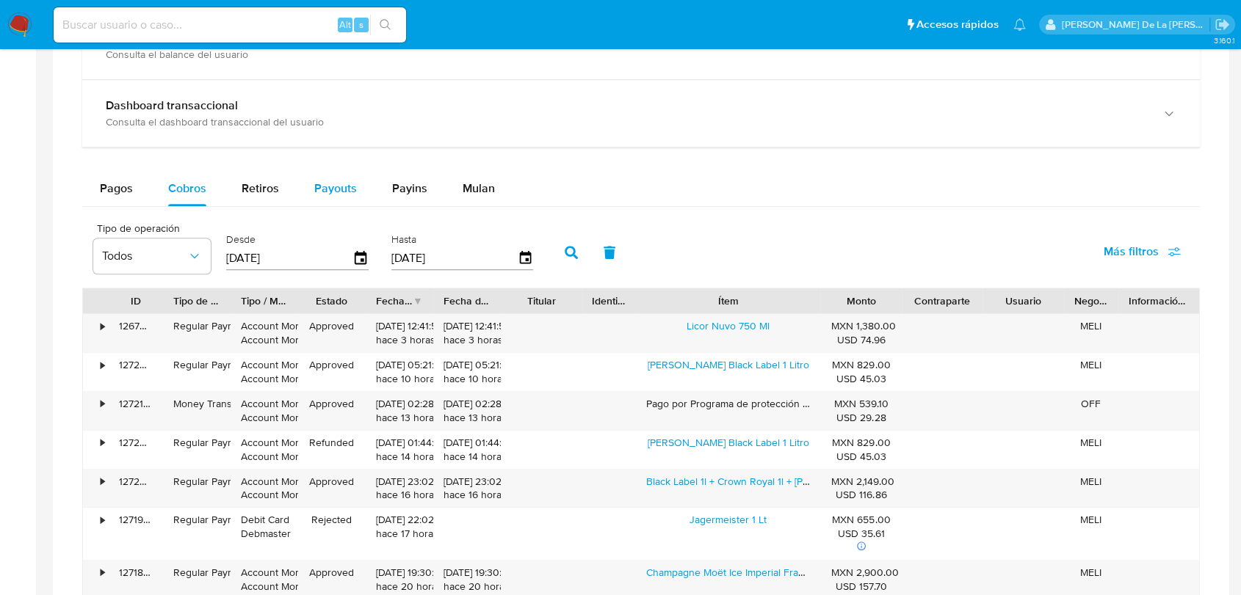
scroll to position [734, 0]
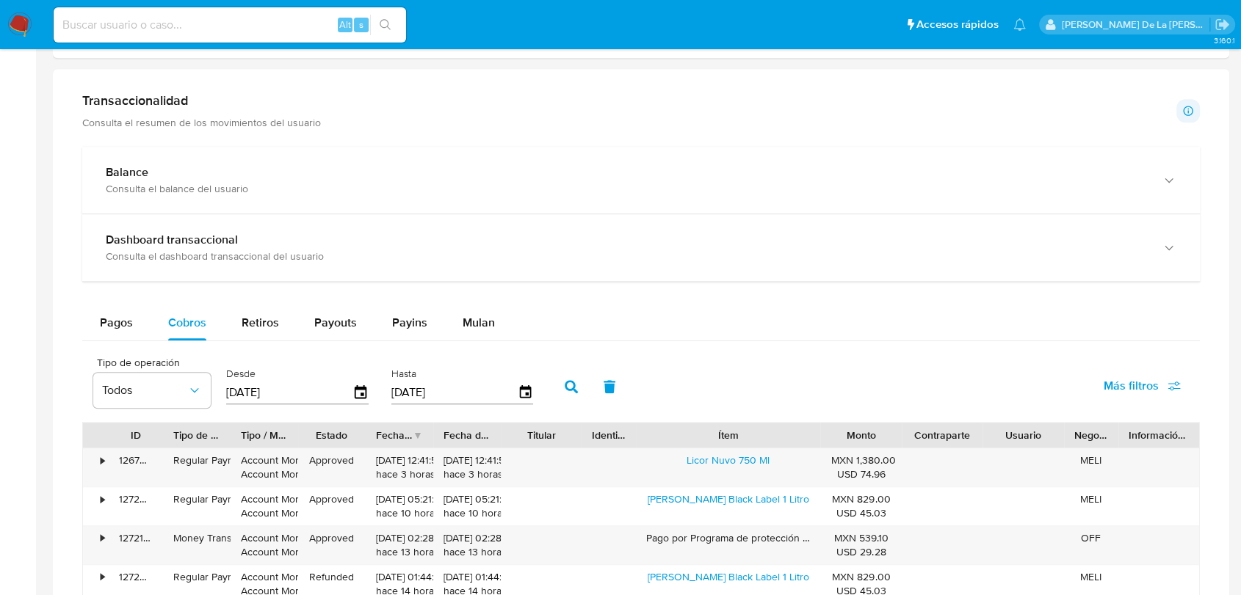
drag, startPoint x: 288, startPoint y: 287, endPoint x: 258, endPoint y: 313, distance: 39.5
click at [287, 287] on div "Balance Consulta el balance del usuario Dashboard transaccional Consulta el das…" at bounding box center [640, 518] width 1117 height 743
click at [259, 317] on span "Retiros" at bounding box center [260, 322] width 37 height 17
select select "10"
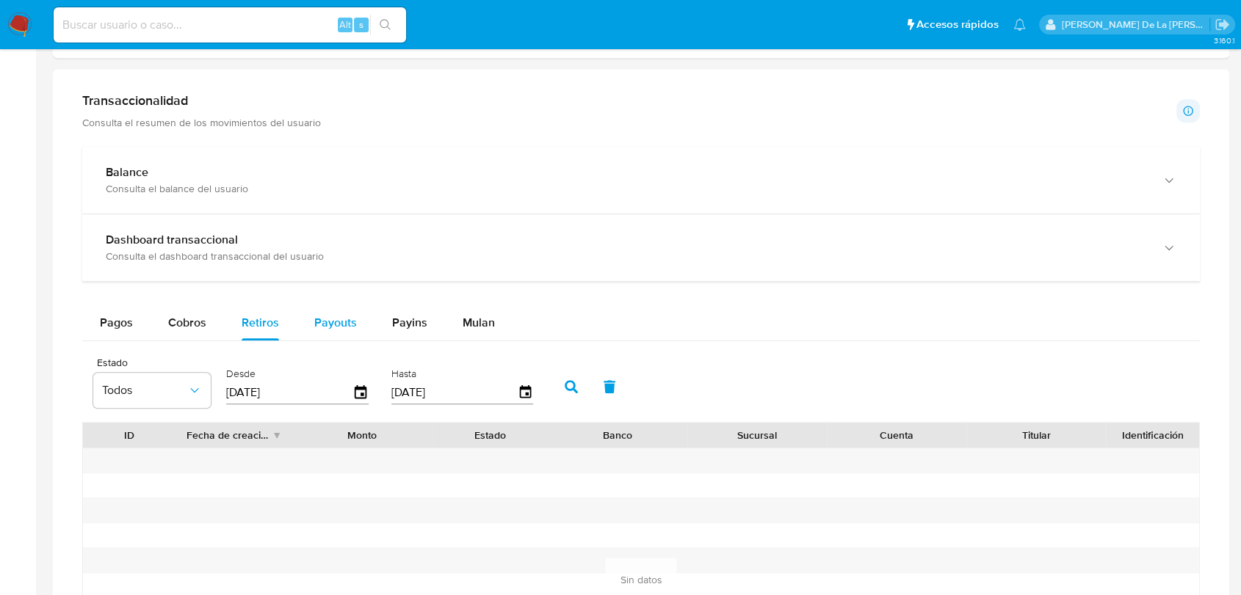
drag, startPoint x: 343, startPoint y: 314, endPoint x: 347, endPoint y: 306, distance: 9.2
click at [344, 314] on span "Payouts" at bounding box center [335, 322] width 43 height 17
select select "10"
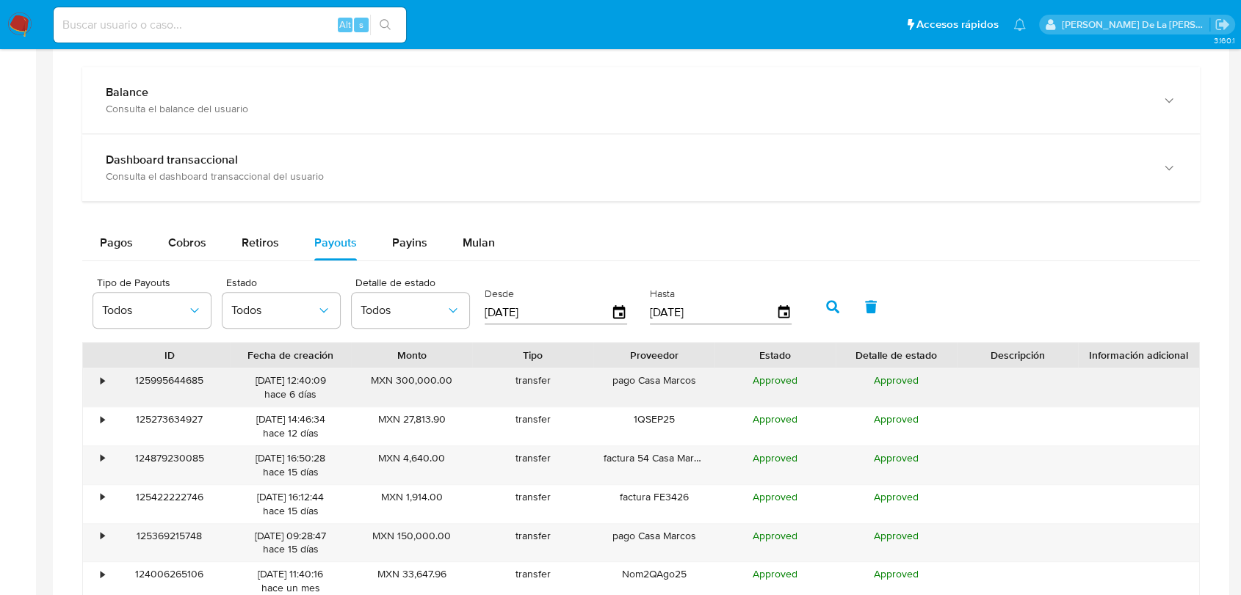
scroll to position [897, 0]
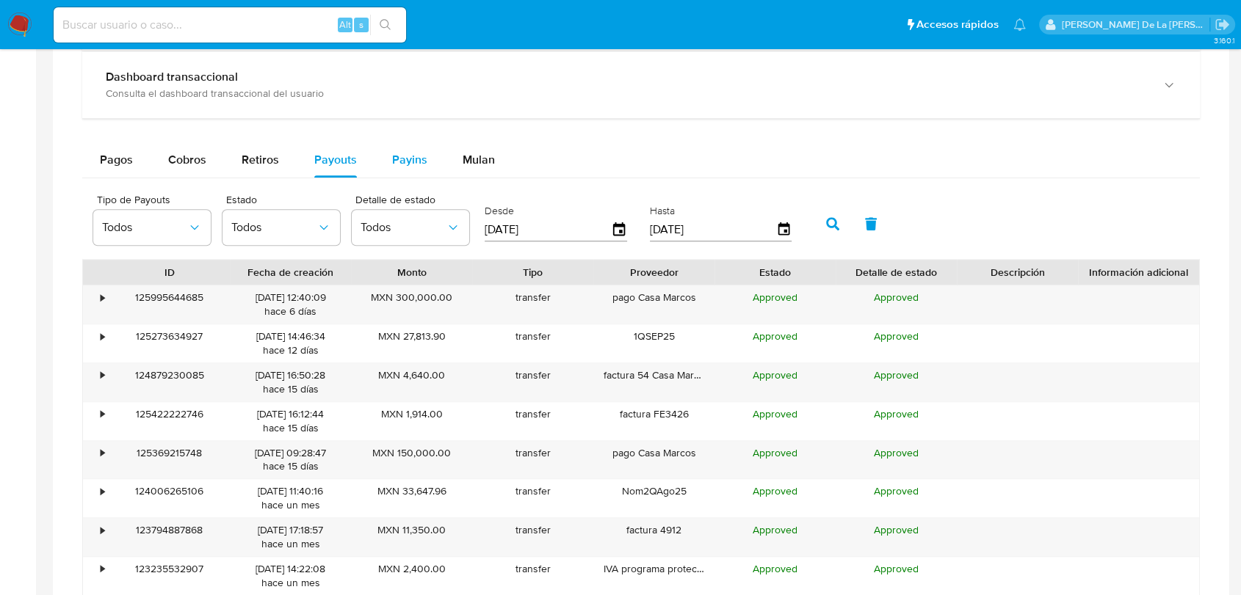
click at [380, 162] on button "Payins" at bounding box center [409, 159] width 70 height 35
select select "10"
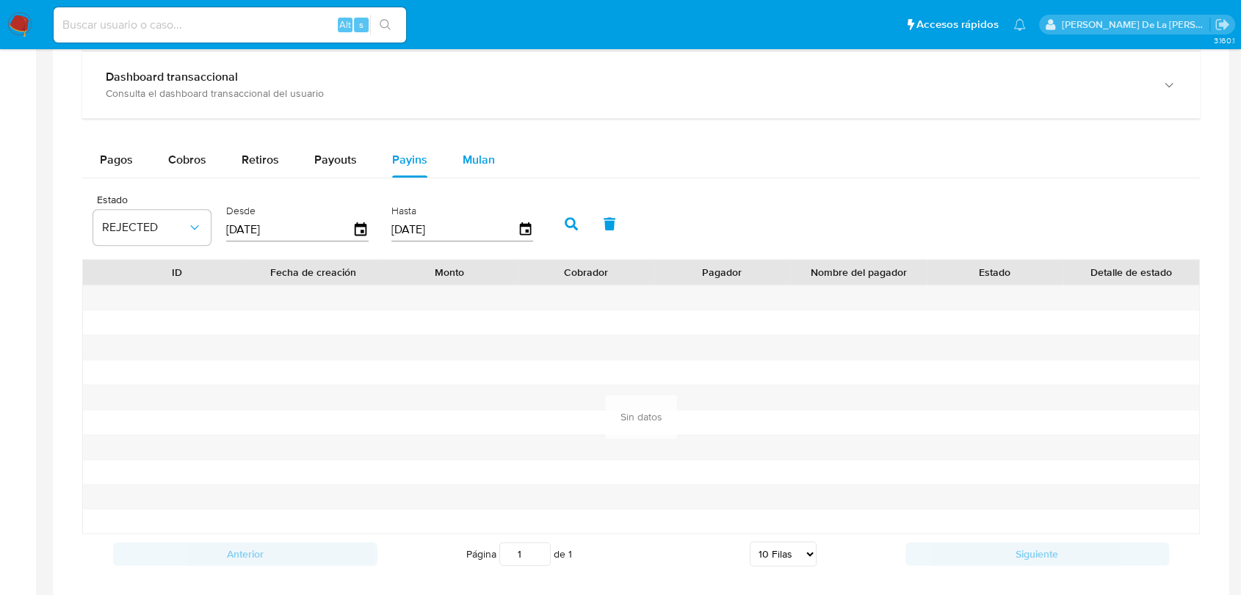
click at [476, 155] on span "Mulan" at bounding box center [478, 159] width 32 height 17
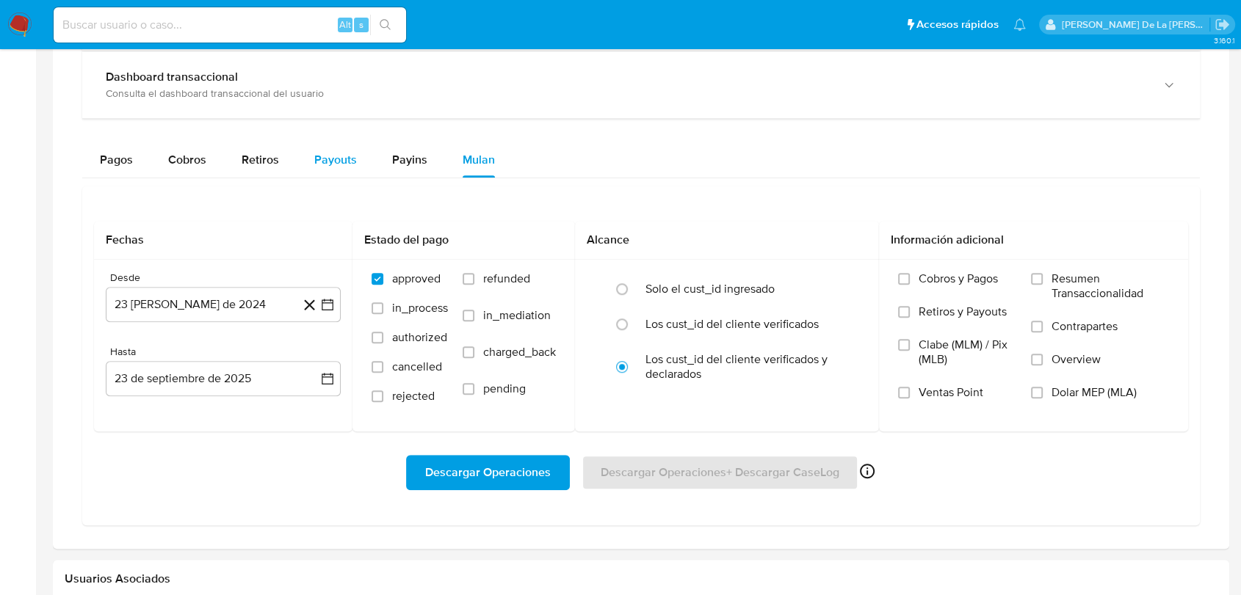
click at [364, 161] on button "Payouts" at bounding box center [336, 159] width 78 height 35
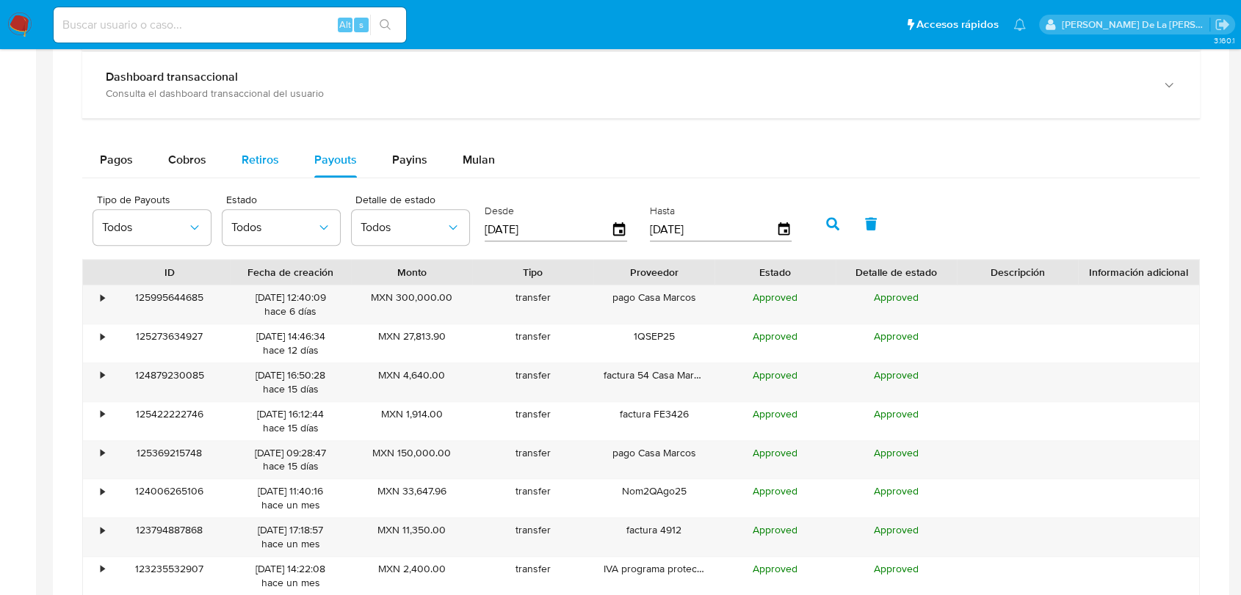
drag, startPoint x: 247, startPoint y: 159, endPoint x: 299, endPoint y: 160, distance: 52.1
click at [247, 160] on span "Retiros" at bounding box center [260, 159] width 37 height 17
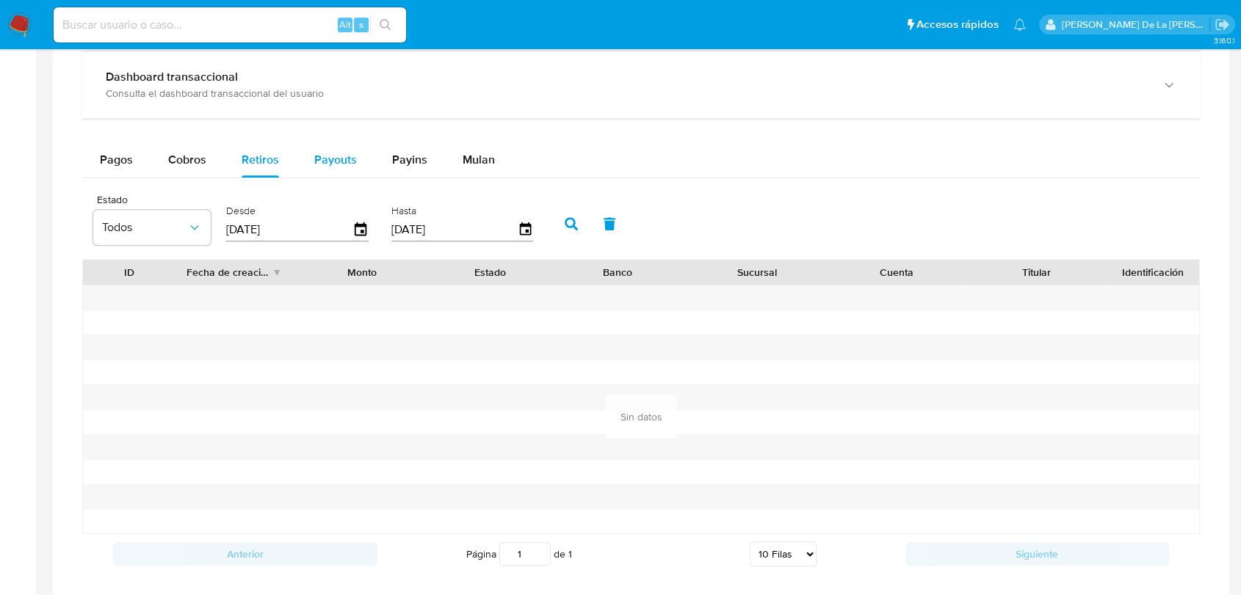
click at [338, 160] on span "Payouts" at bounding box center [335, 159] width 43 height 17
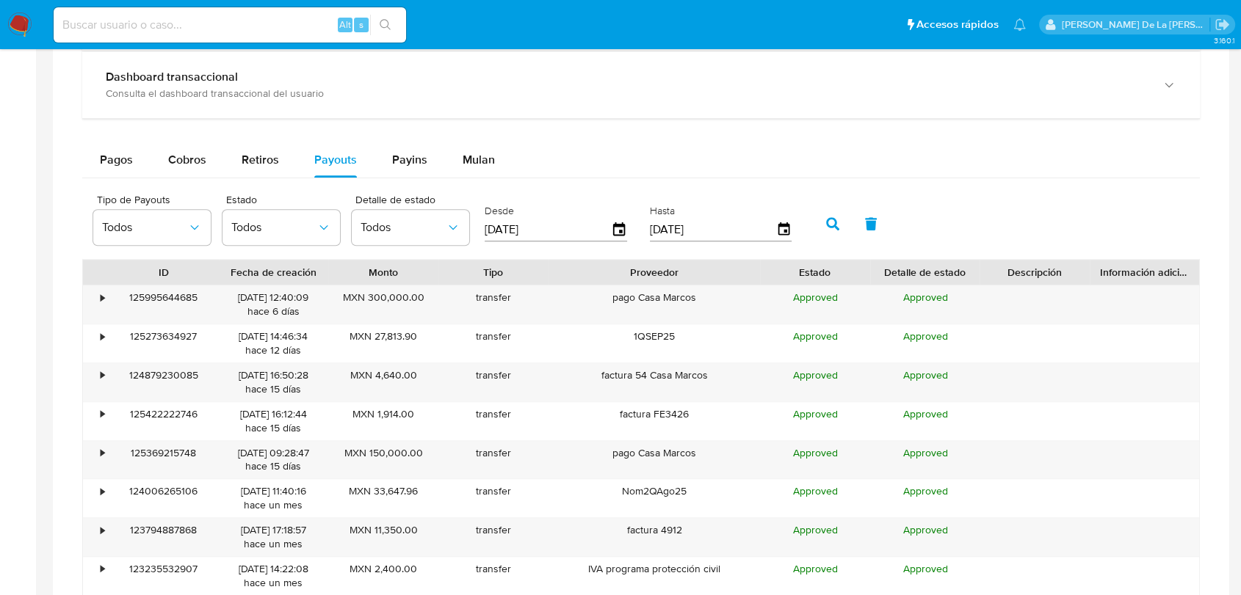
drag, startPoint x: 715, startPoint y: 275, endPoint x: 803, endPoint y: 282, distance: 88.4
click at [804, 282] on div "ID Fecha de creación Monto Tipo Proveedor Estado Detalle de estado Descripción …" at bounding box center [641, 272] width 1116 height 25
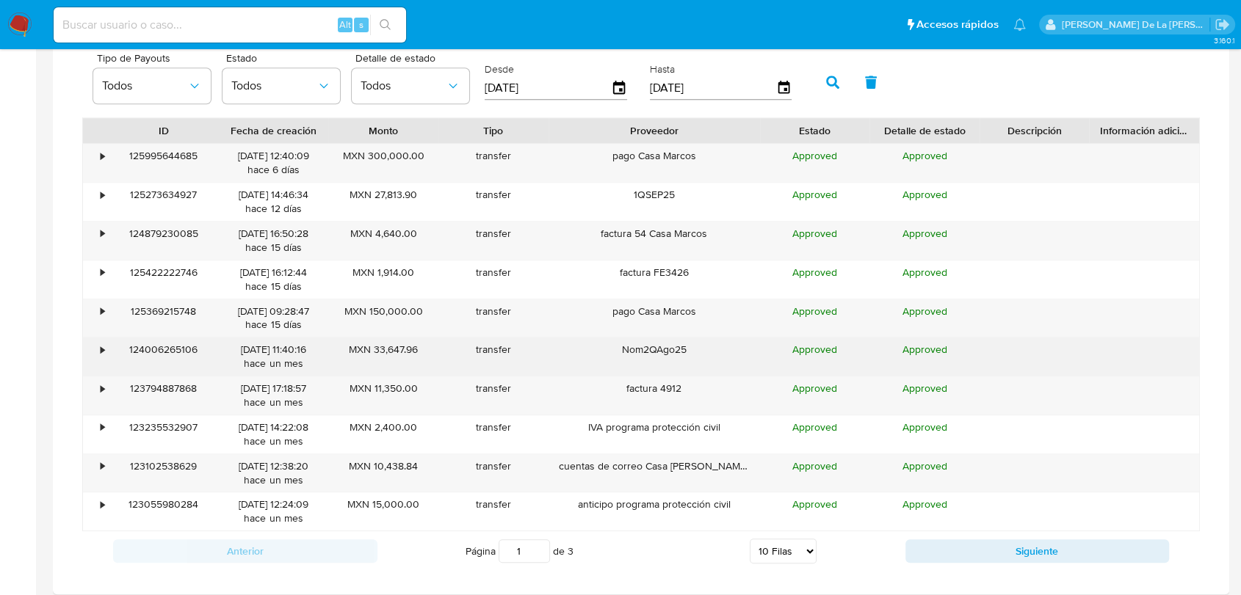
scroll to position [1060, 0]
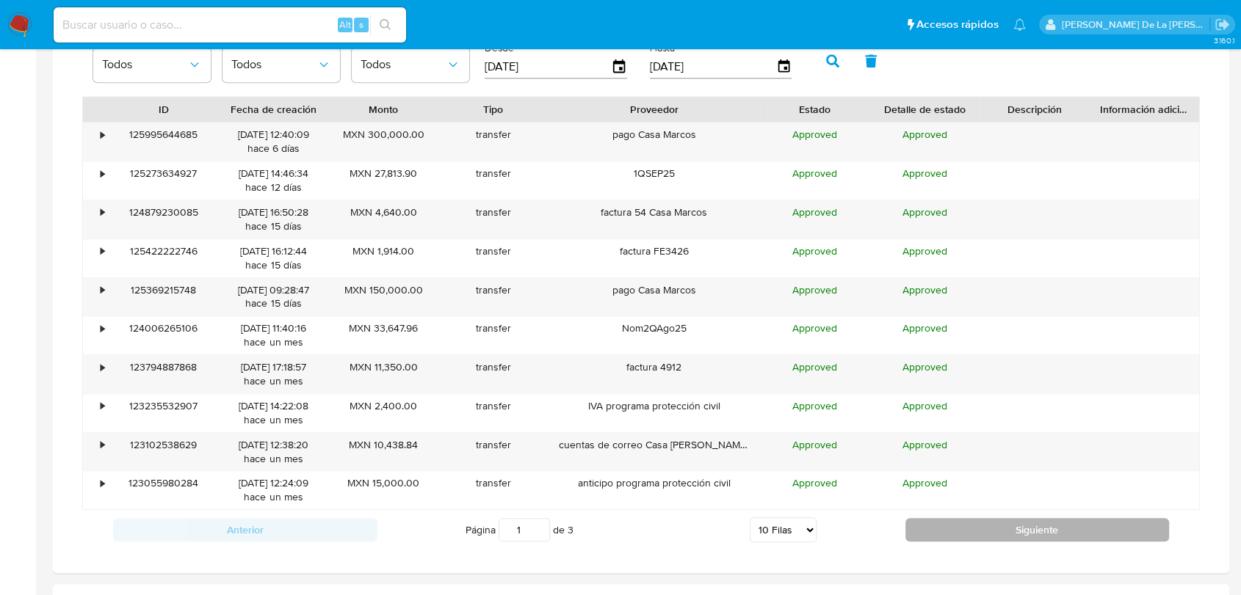
click at [974, 523] on button "Siguiente" at bounding box center [1037, 529] width 264 height 23
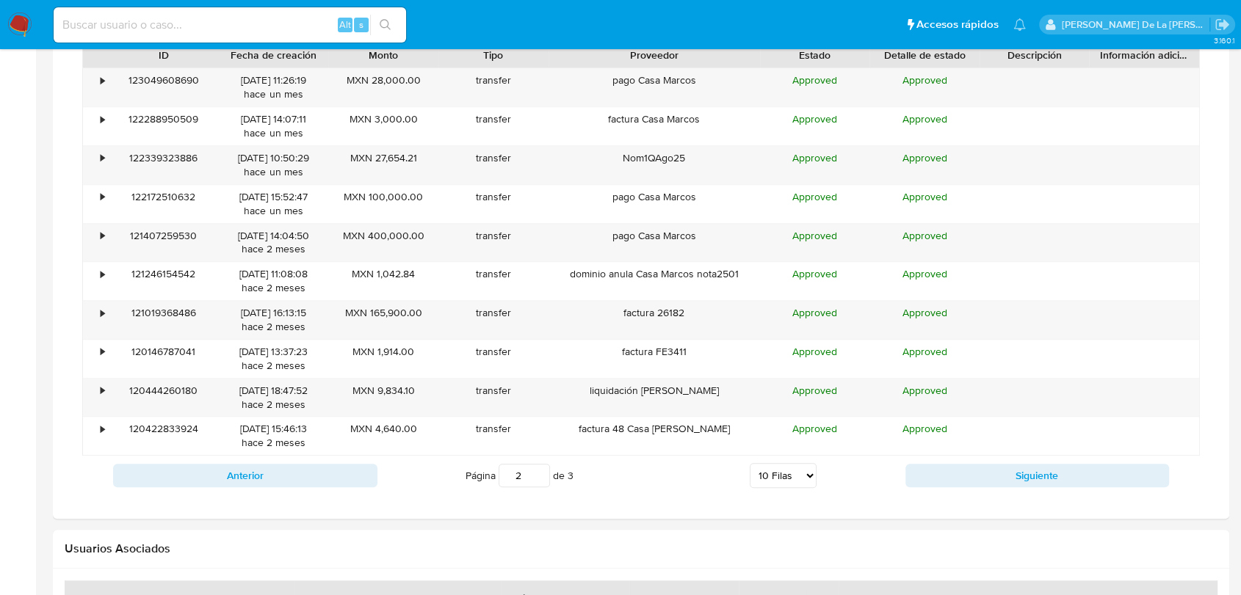
scroll to position [1141, 0]
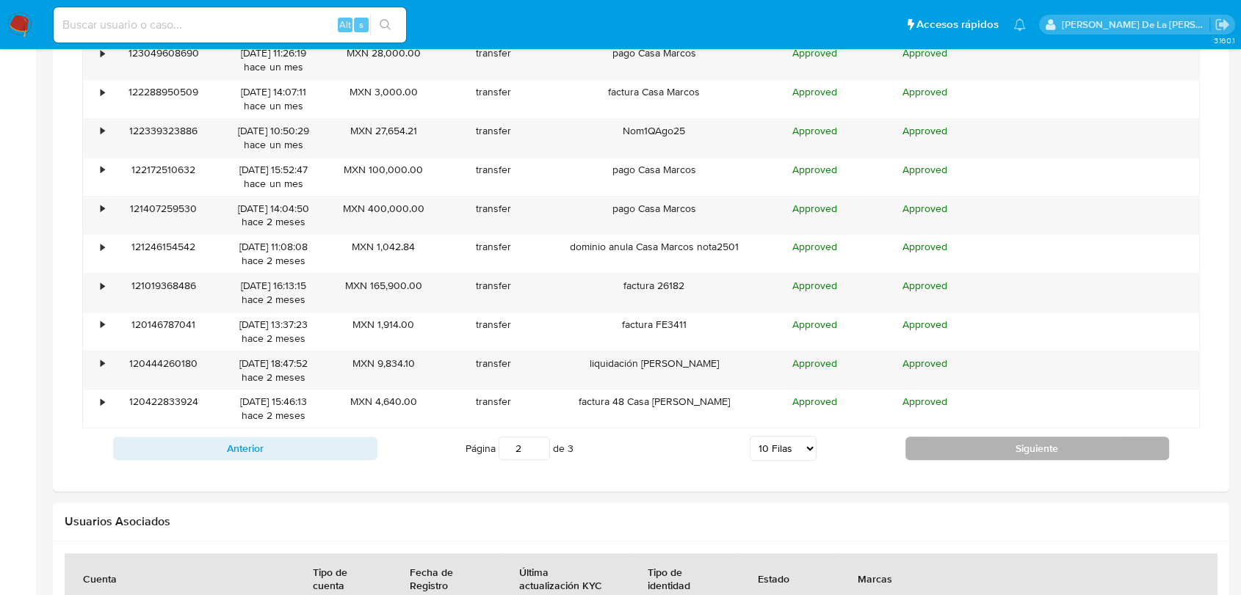
click at [984, 449] on button "Siguiente" at bounding box center [1037, 448] width 264 height 23
type input "3"
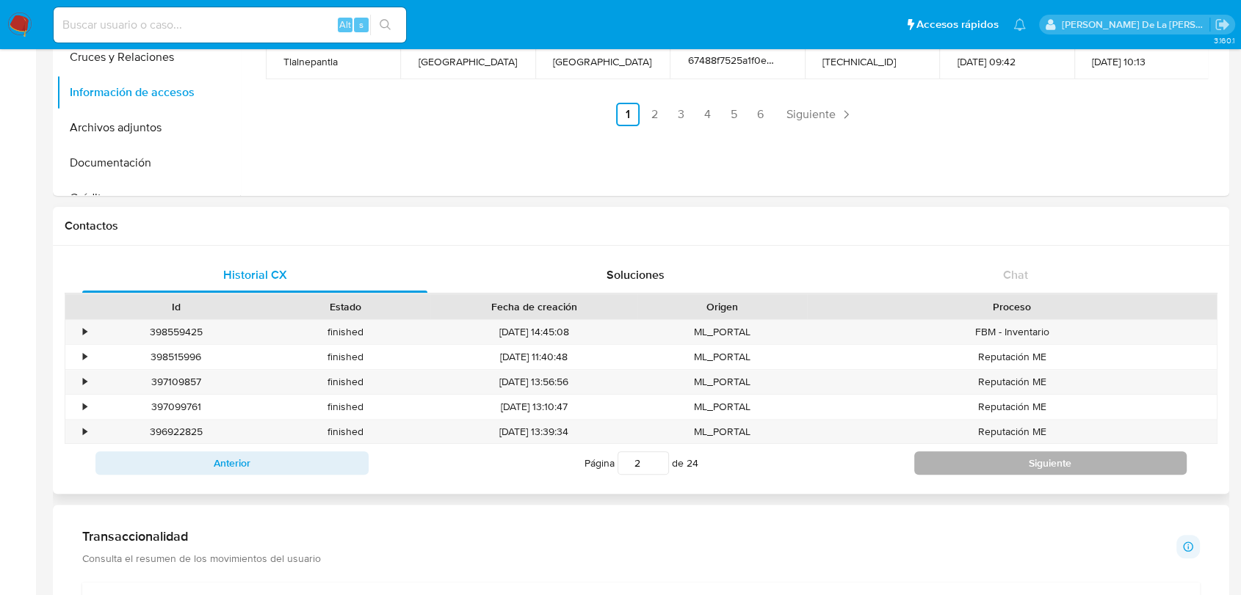
scroll to position [326, 0]
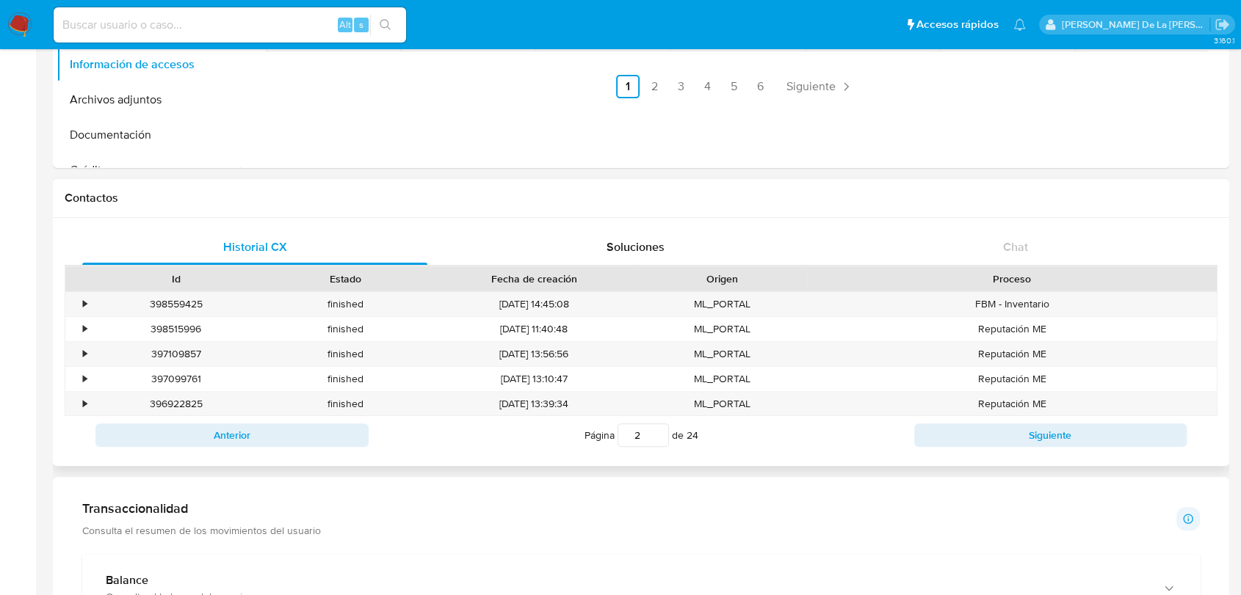
click at [969, 442] on button "Siguiente" at bounding box center [1050, 435] width 273 height 23
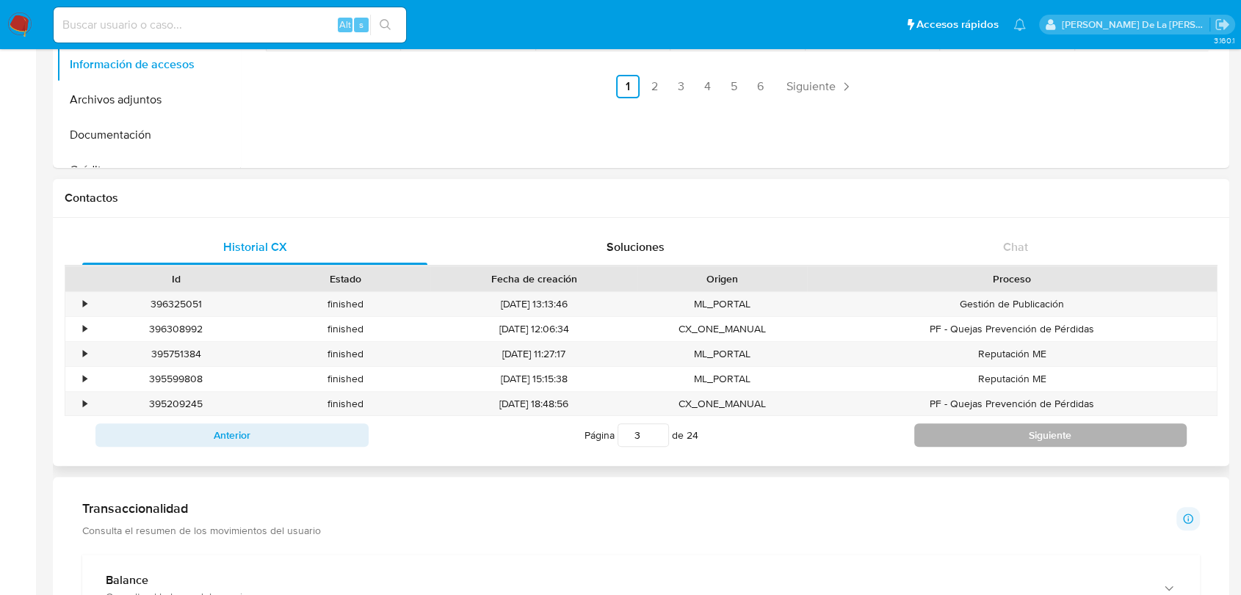
click at [967, 439] on button "Siguiente" at bounding box center [1050, 435] width 273 height 23
click at [967, 437] on button "Siguiente" at bounding box center [1050, 435] width 273 height 23
click at [973, 432] on button "Siguiente" at bounding box center [1050, 435] width 273 height 23
type input "6"
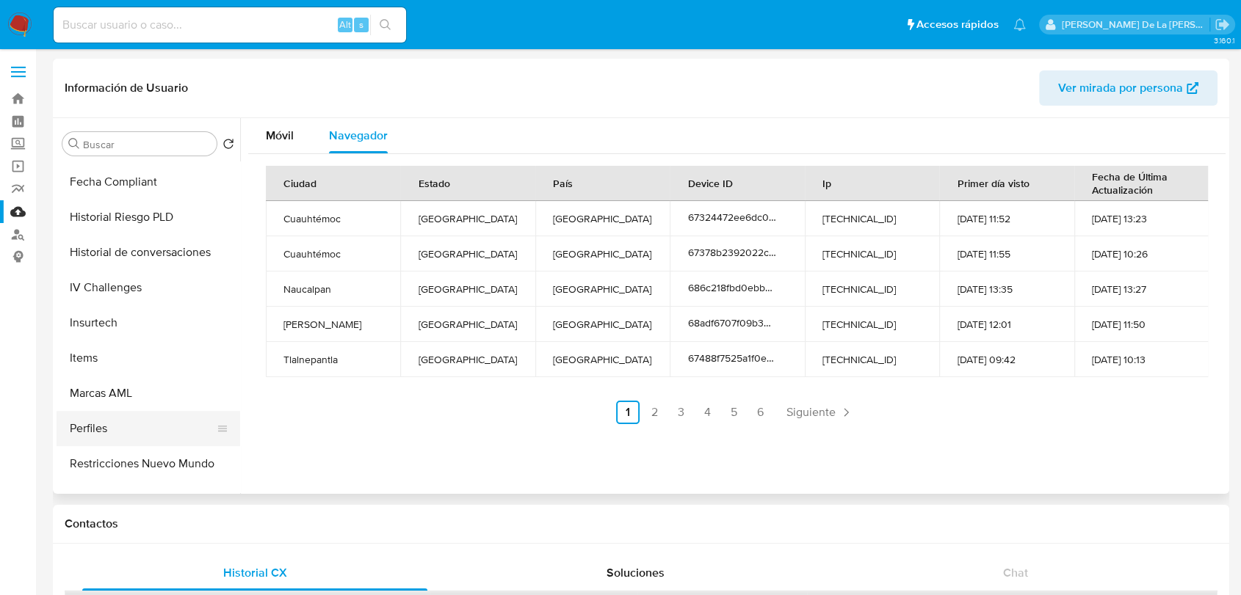
scroll to position [691, 0]
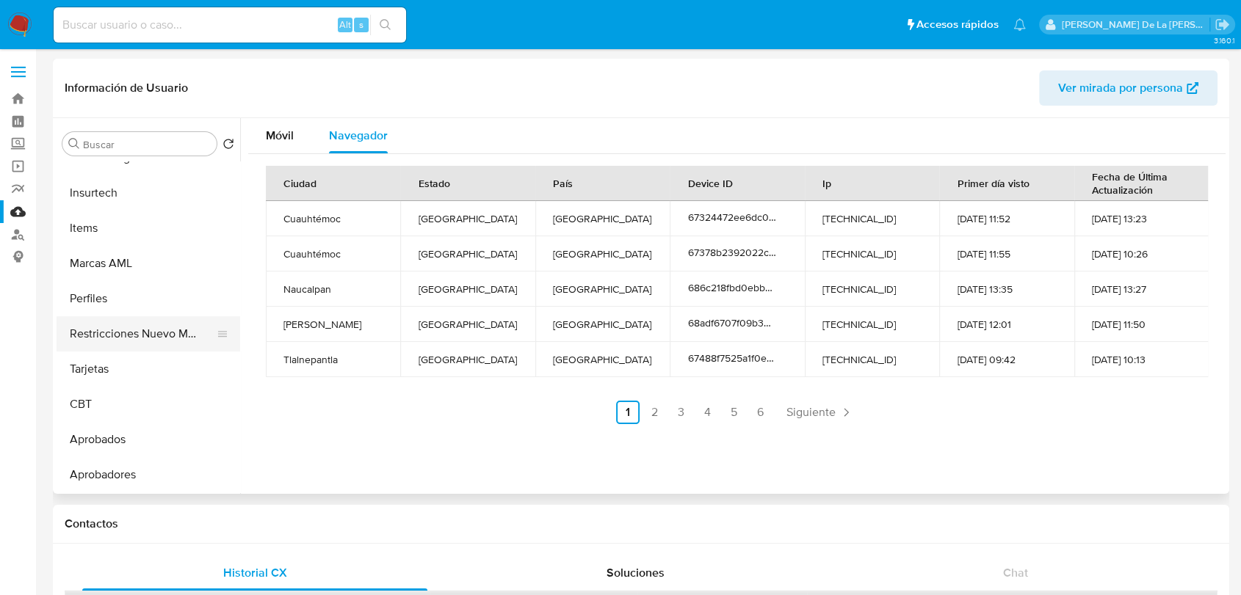
click at [147, 342] on button "Restricciones Nuevo Mundo" at bounding box center [143, 333] width 172 height 35
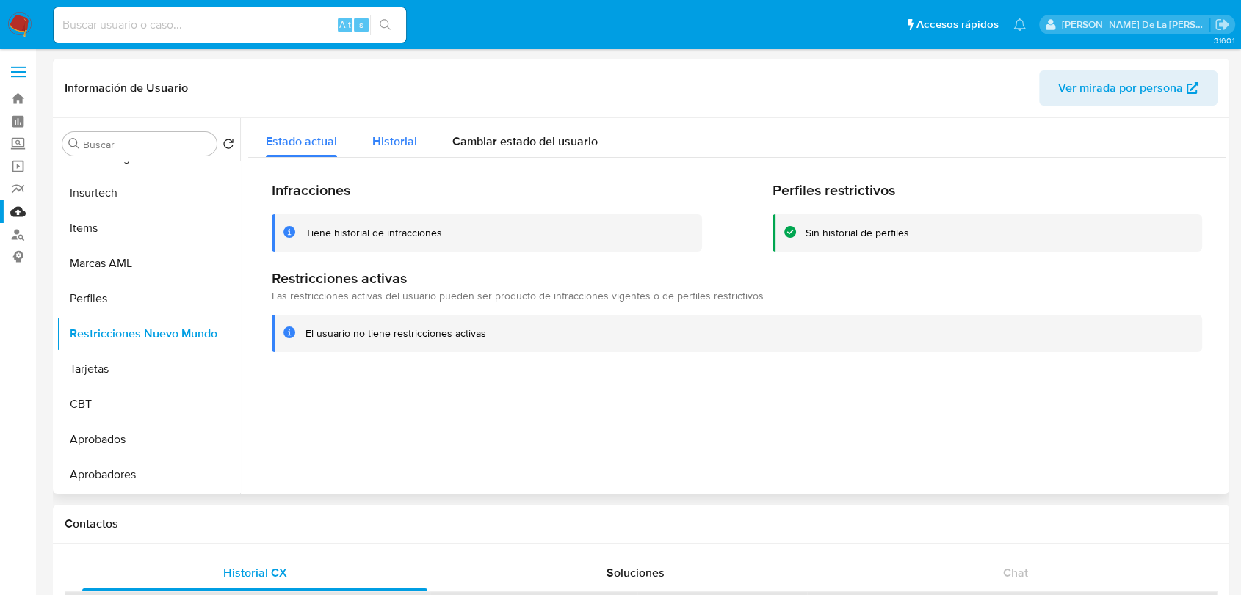
drag, startPoint x: 381, startPoint y: 137, endPoint x: 377, endPoint y: 156, distance: 20.2
click at [382, 137] on span "Historial" at bounding box center [394, 141] width 45 height 17
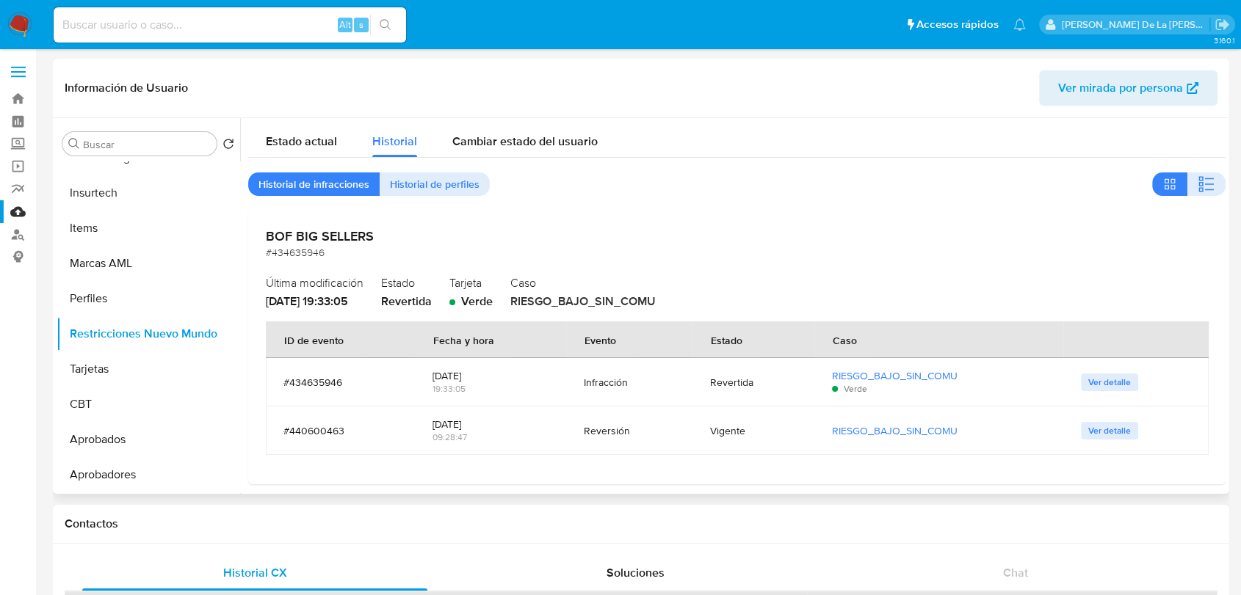
scroll to position [0, 0]
click at [272, 128] on div "Estado actual" at bounding box center [301, 137] width 71 height 39
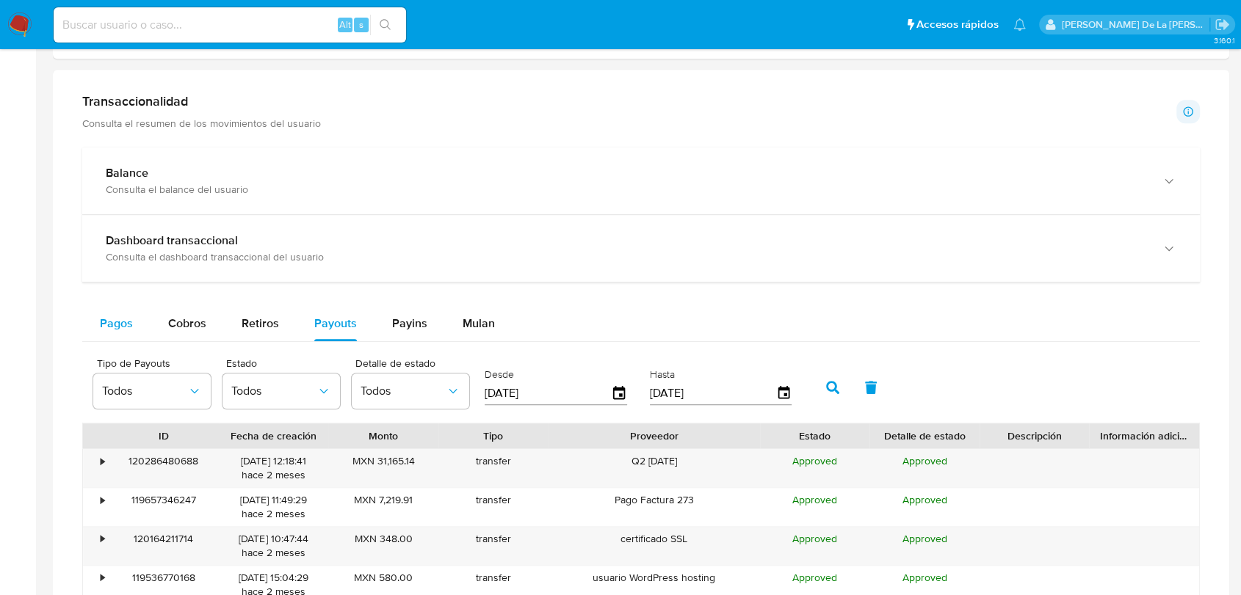
scroll to position [734, 0]
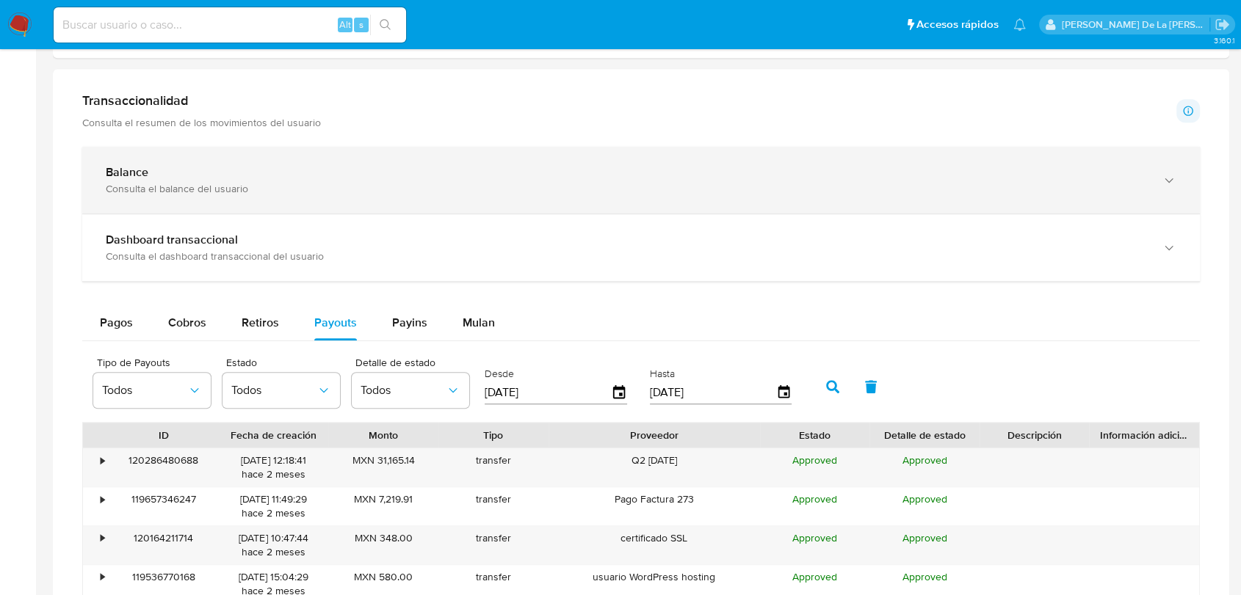
click at [134, 178] on b "Balance" at bounding box center [127, 172] width 43 height 17
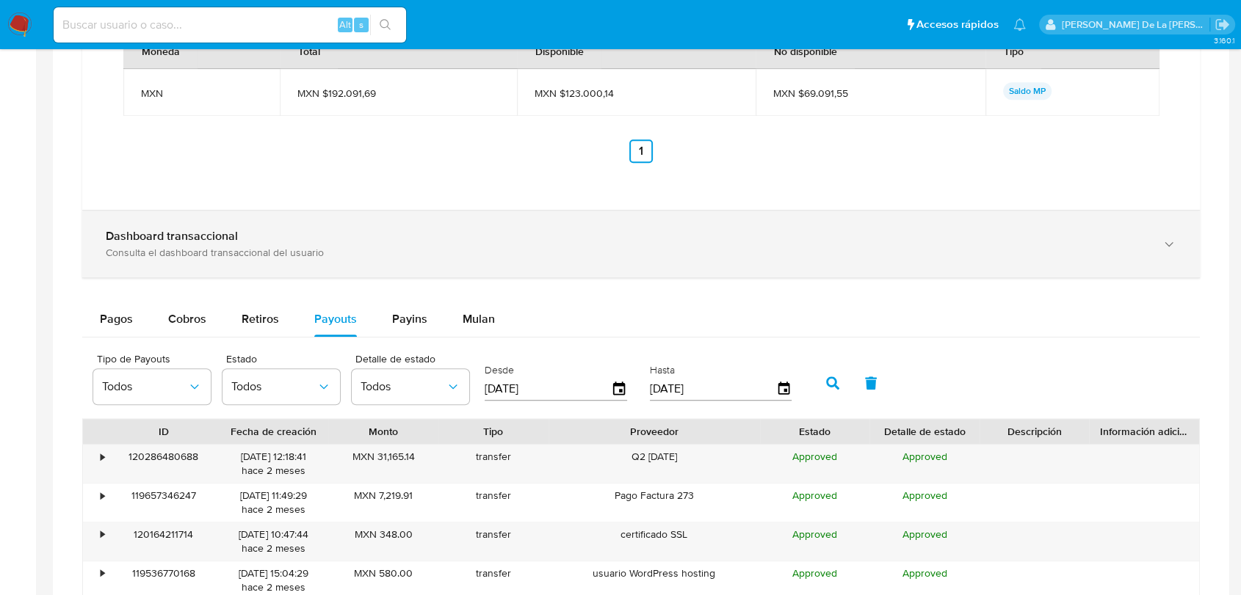
click at [198, 236] on b "Dashboard transaccional" at bounding box center [172, 236] width 132 height 17
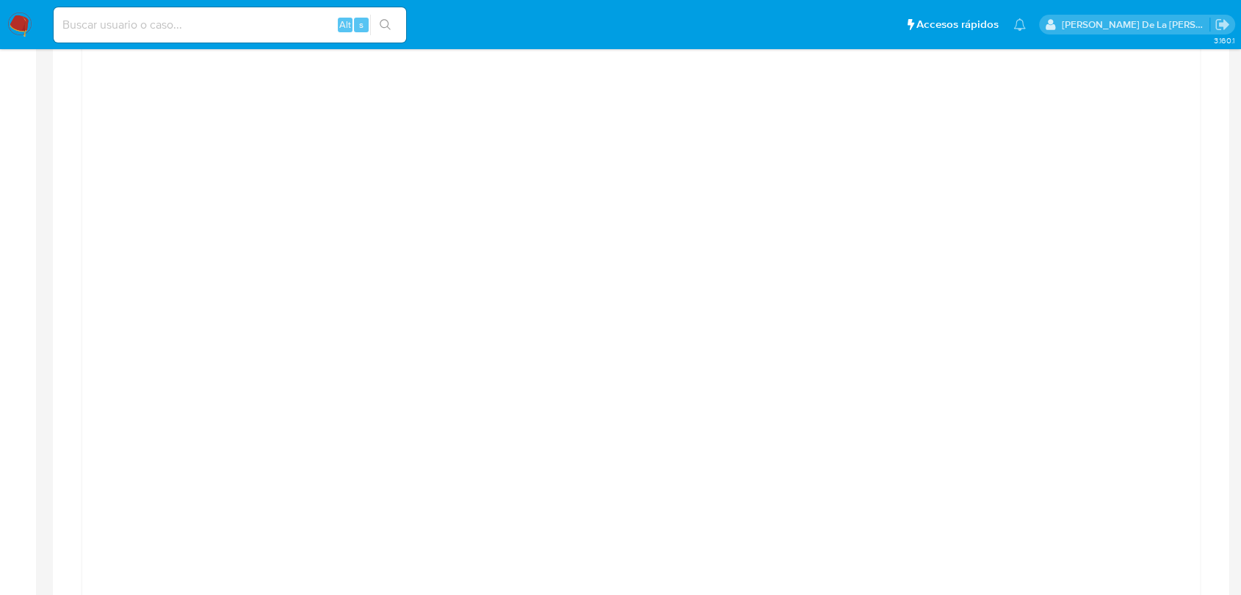
scroll to position [1386, 0]
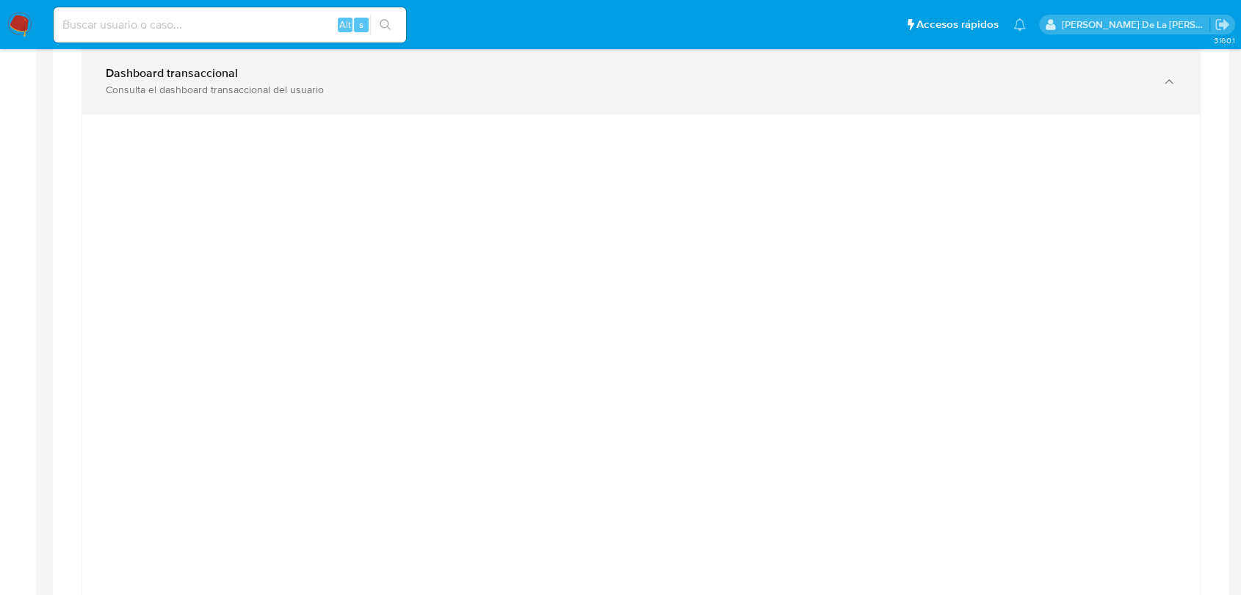
drag, startPoint x: 589, startPoint y: 91, endPoint x: 675, endPoint y: 93, distance: 86.6
click at [590, 91] on div "Consulta el dashboard transaccional del usuario" at bounding box center [626, 89] width 1041 height 13
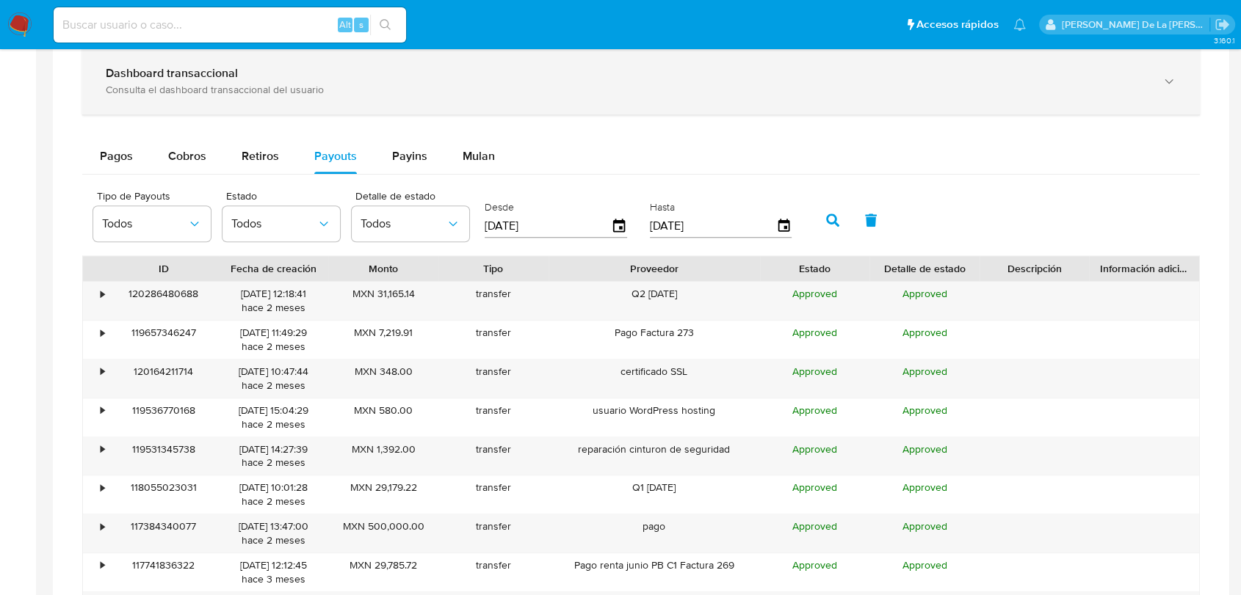
click at [529, 102] on div "Dashboard transaccional Consulta el dashboard transaccional del usuario" at bounding box center [640, 81] width 1117 height 67
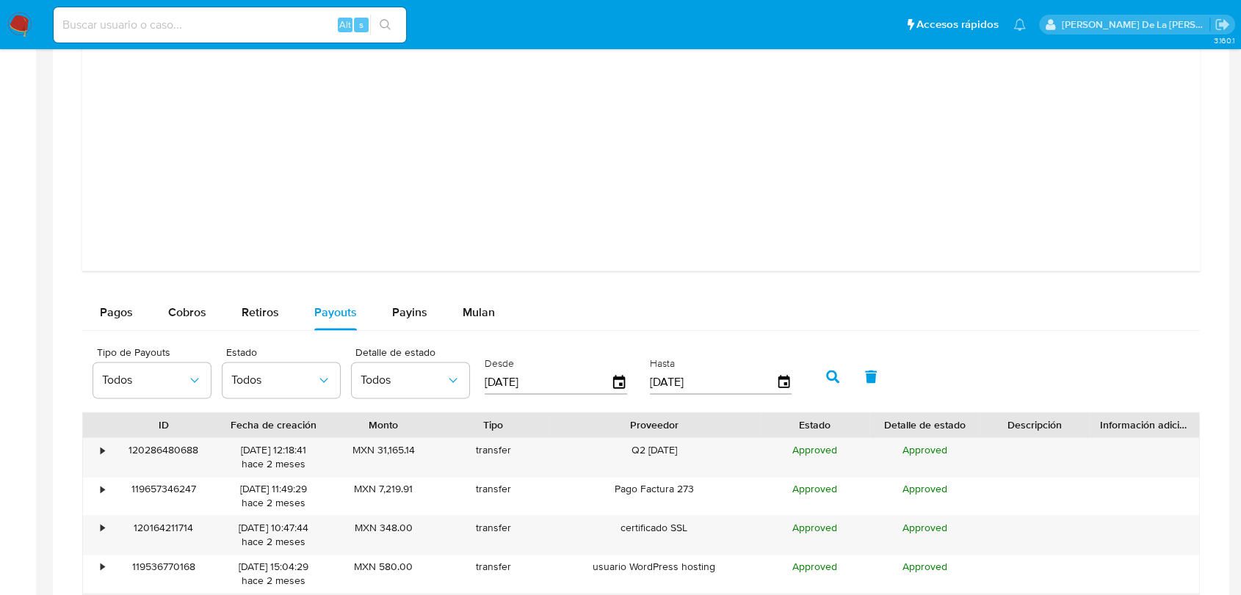
scroll to position [2038, 0]
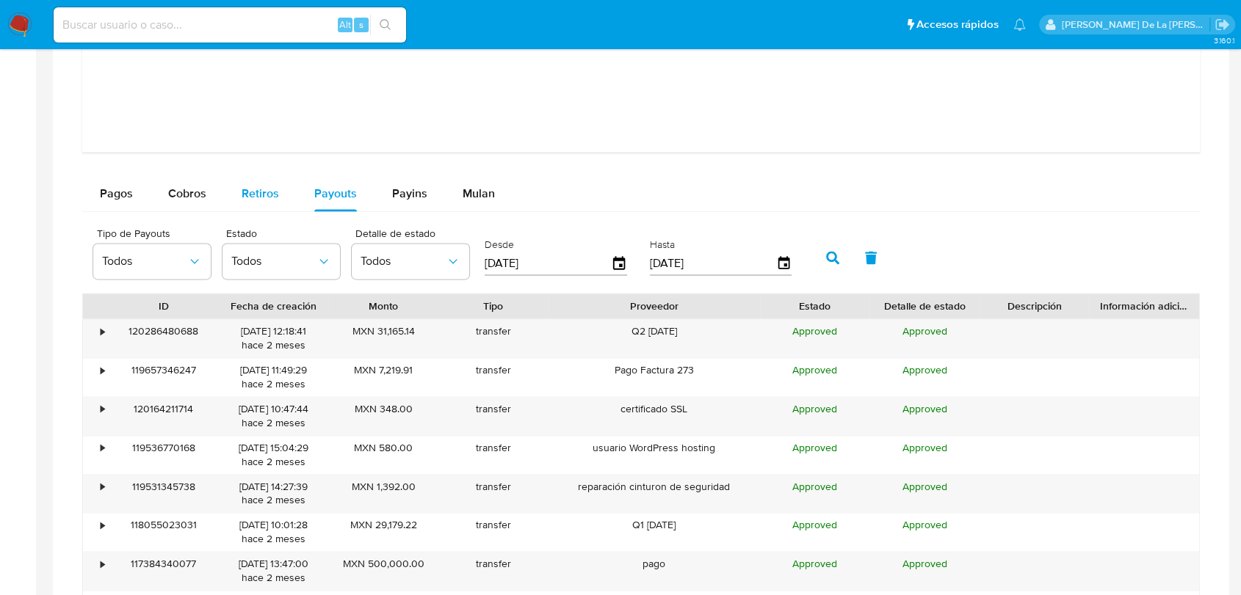
drag, startPoint x: 256, startPoint y: 186, endPoint x: 245, endPoint y: 190, distance: 11.9
click at [256, 189] on div "Retiros" at bounding box center [260, 193] width 37 height 35
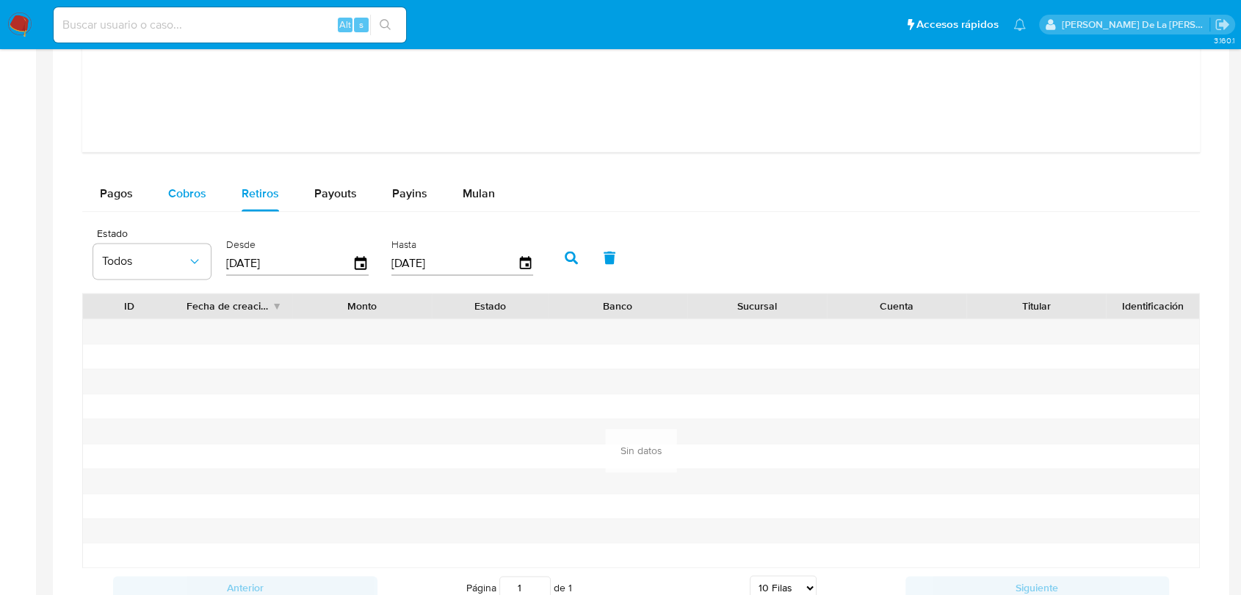
click at [178, 205] on div "Cobros" at bounding box center [187, 193] width 38 height 35
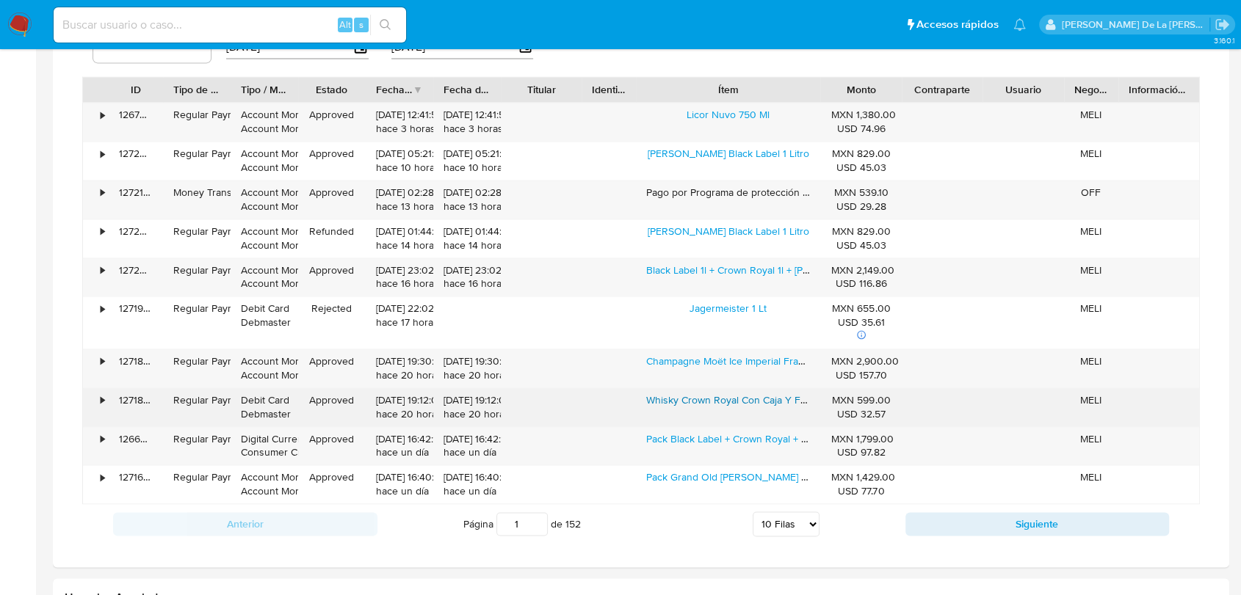
scroll to position [2284, 0]
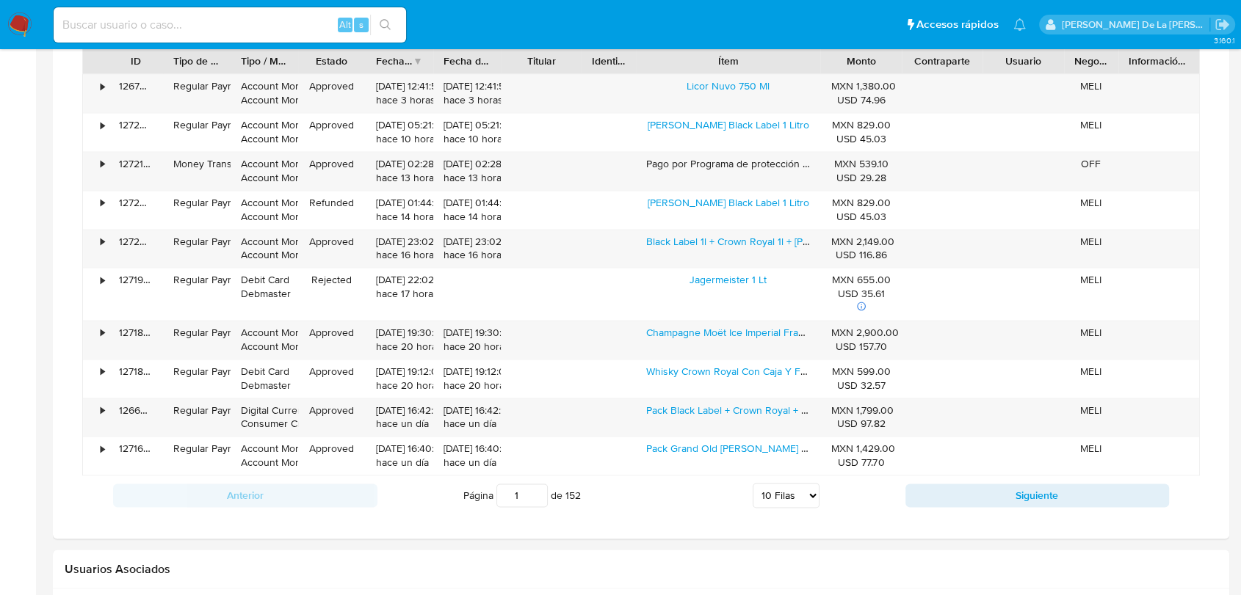
drag, startPoint x: 943, startPoint y: 497, endPoint x: 948, endPoint y: 484, distance: 13.9
click at [948, 488] on button "Siguiente" at bounding box center [1037, 495] width 264 height 23
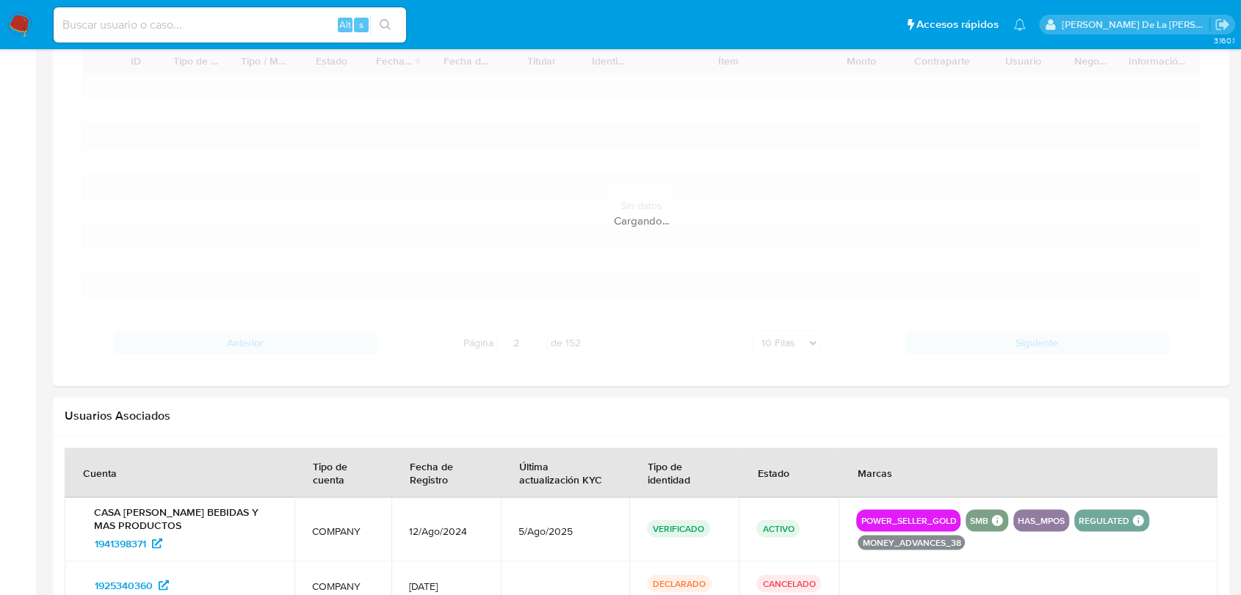
click at [948, 485] on th "Marcas" at bounding box center [1027, 473] width 379 height 50
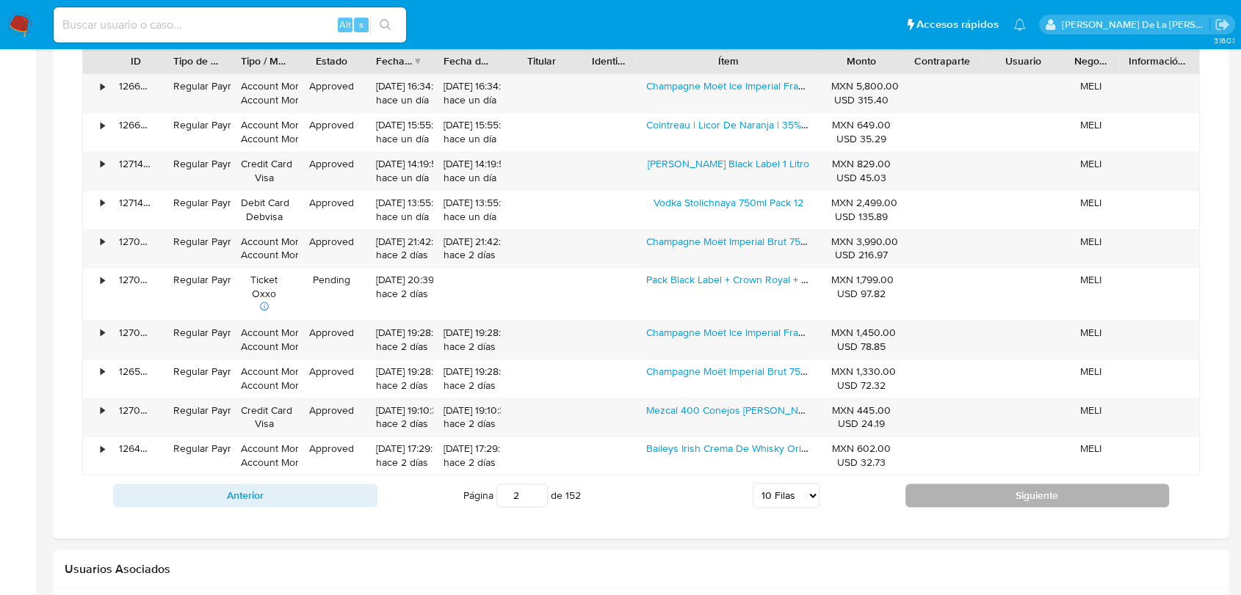
click at [957, 489] on button "Siguiente" at bounding box center [1037, 495] width 264 height 23
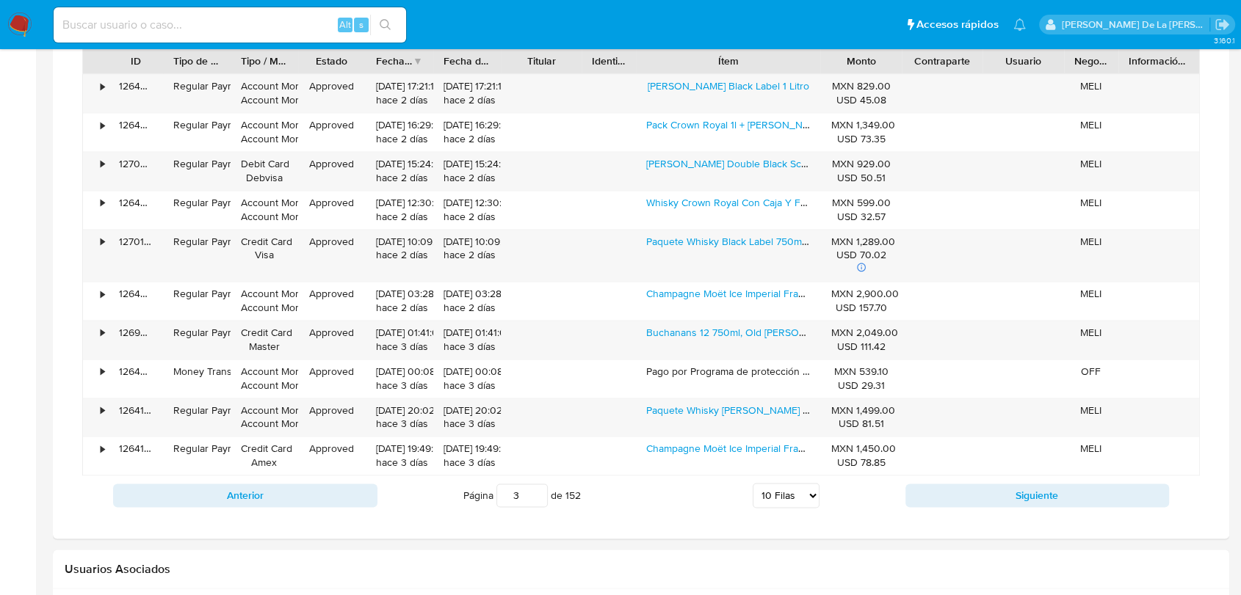
scroll to position [2447, 0]
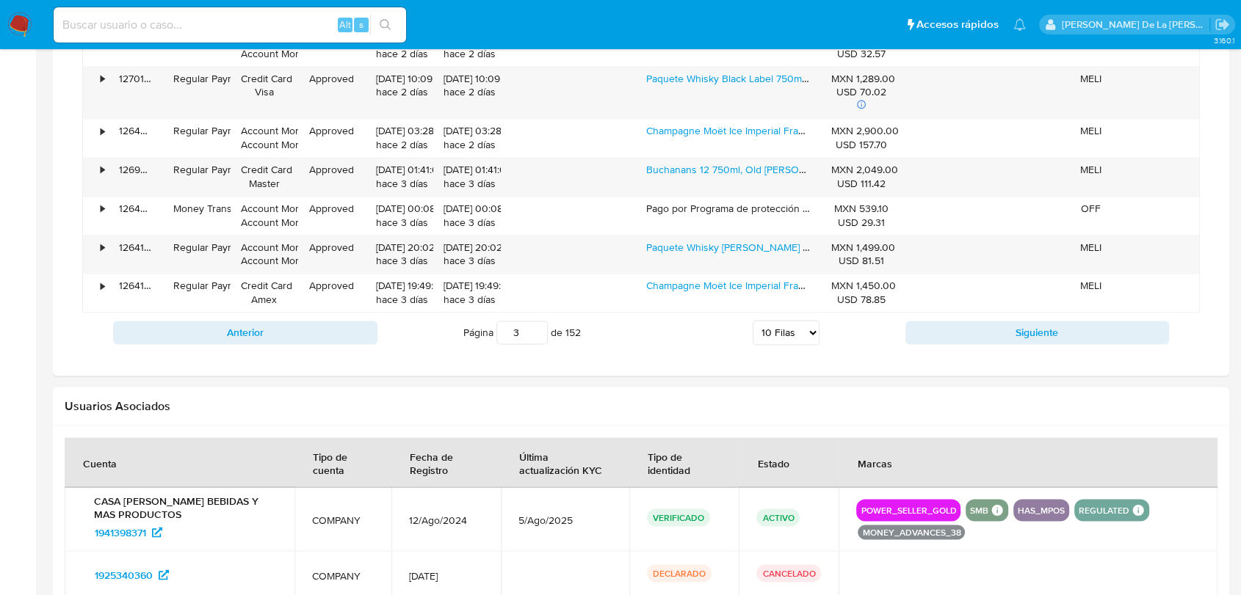
click at [942, 333] on button "Siguiente" at bounding box center [1037, 332] width 264 height 23
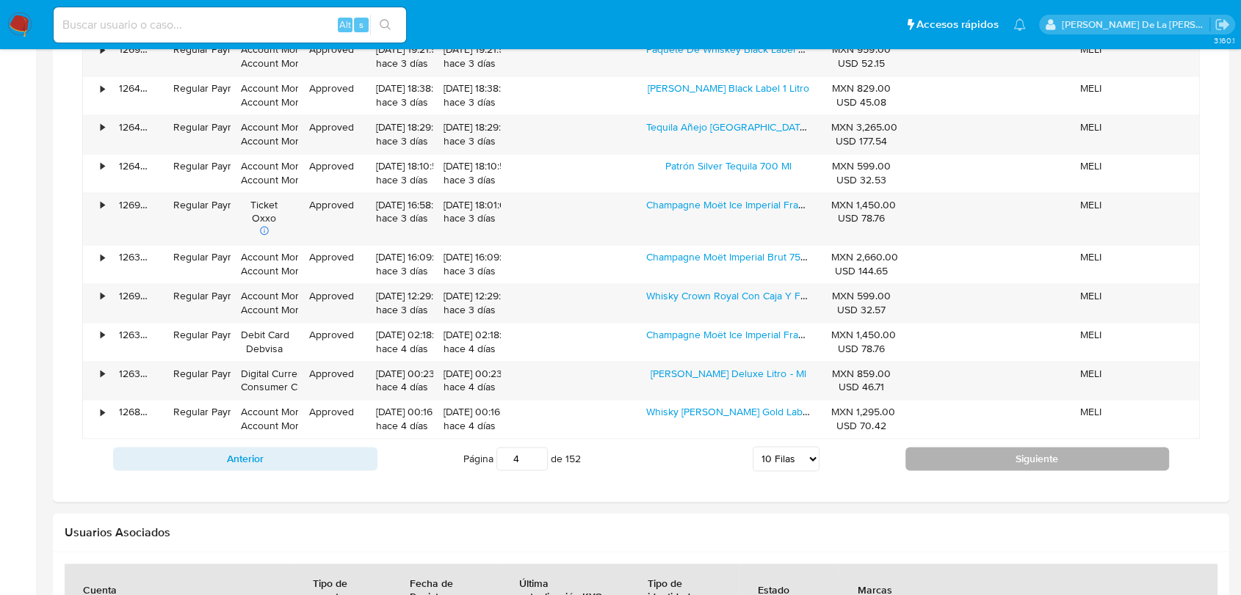
scroll to position [2284, 0]
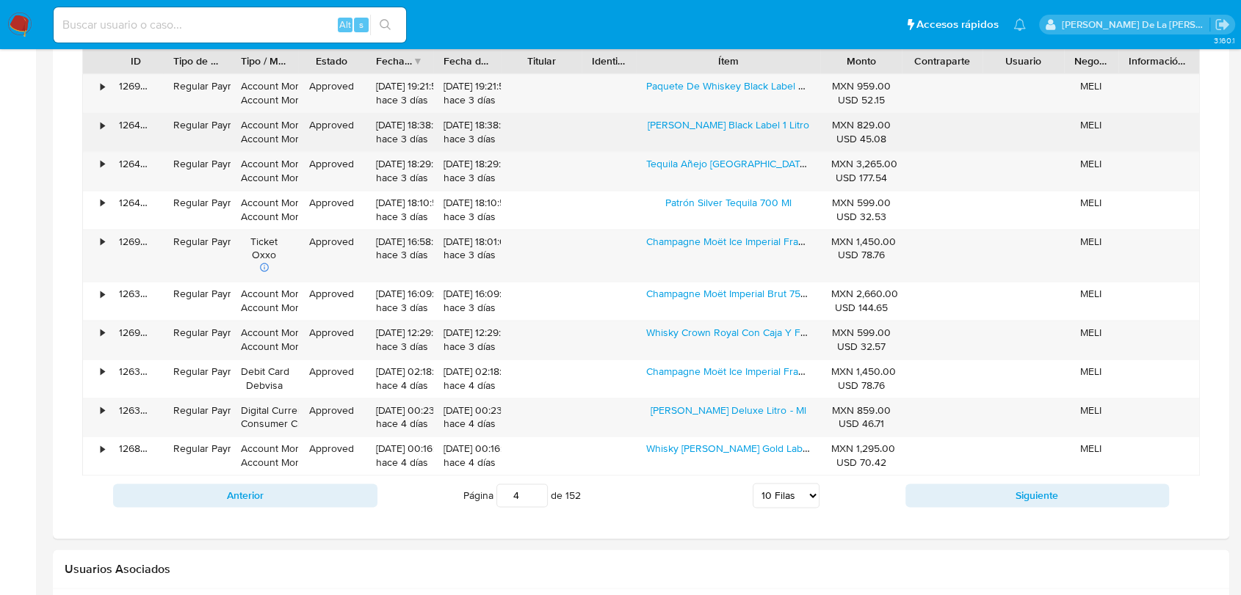
drag, startPoint x: 664, startPoint y: 131, endPoint x: 816, endPoint y: 136, distance: 152.0
click at [816, 136] on div "Johnnie Walker Black Label 1 Litro" at bounding box center [728, 132] width 184 height 38
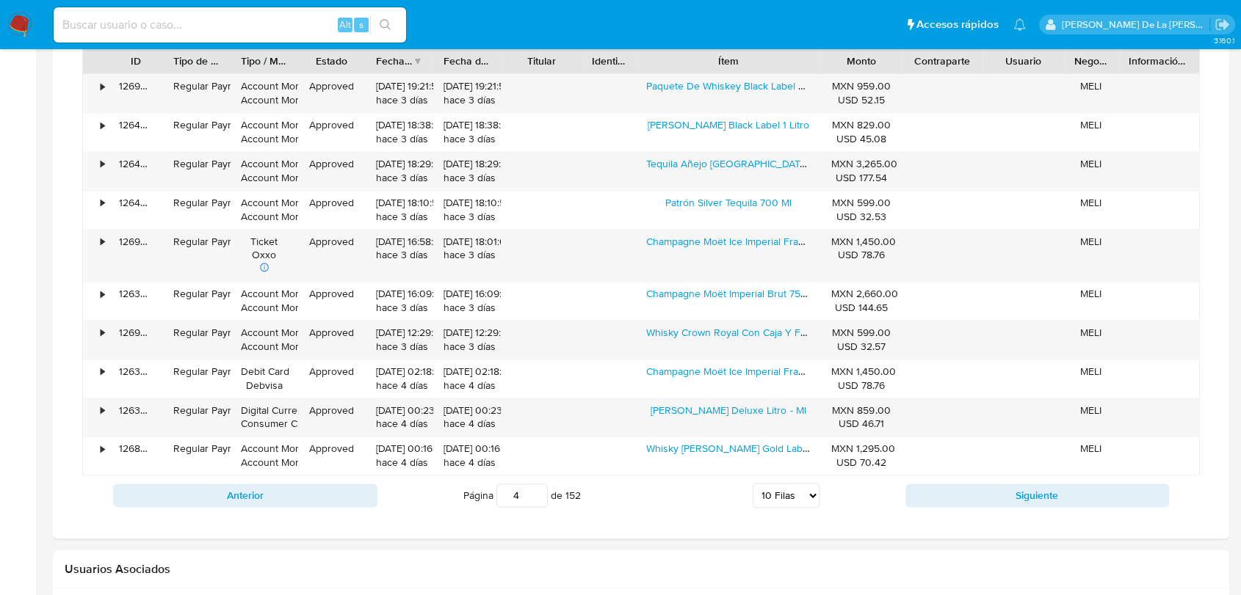
click at [1017, 492] on button "Siguiente" at bounding box center [1037, 495] width 264 height 23
type input "5"
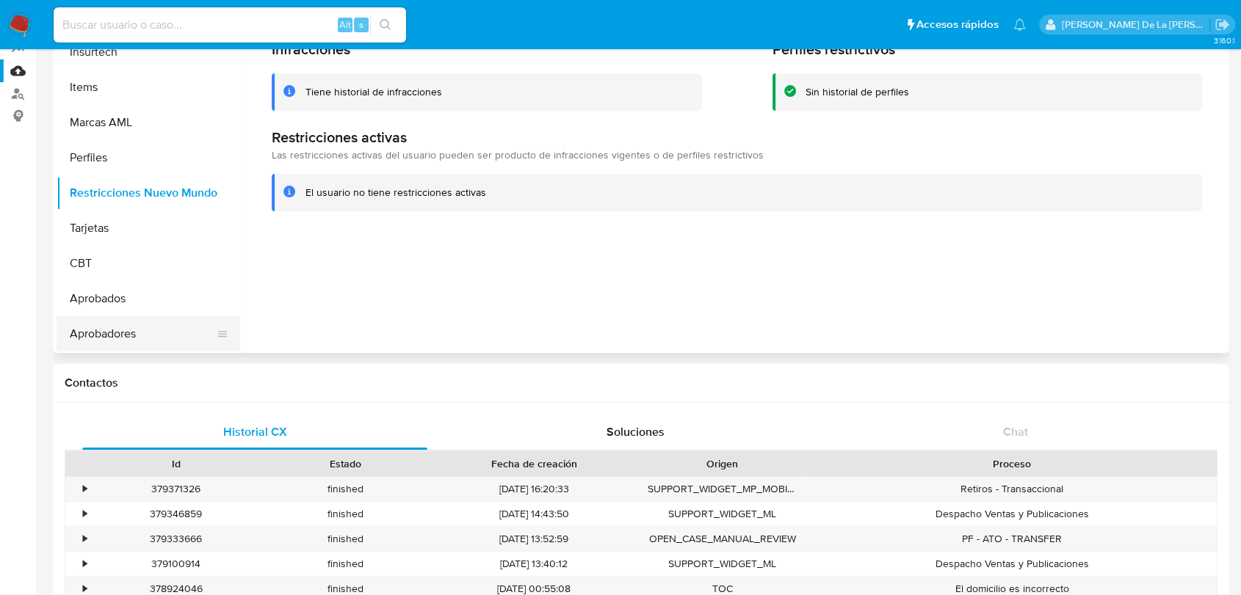
scroll to position [0, 0]
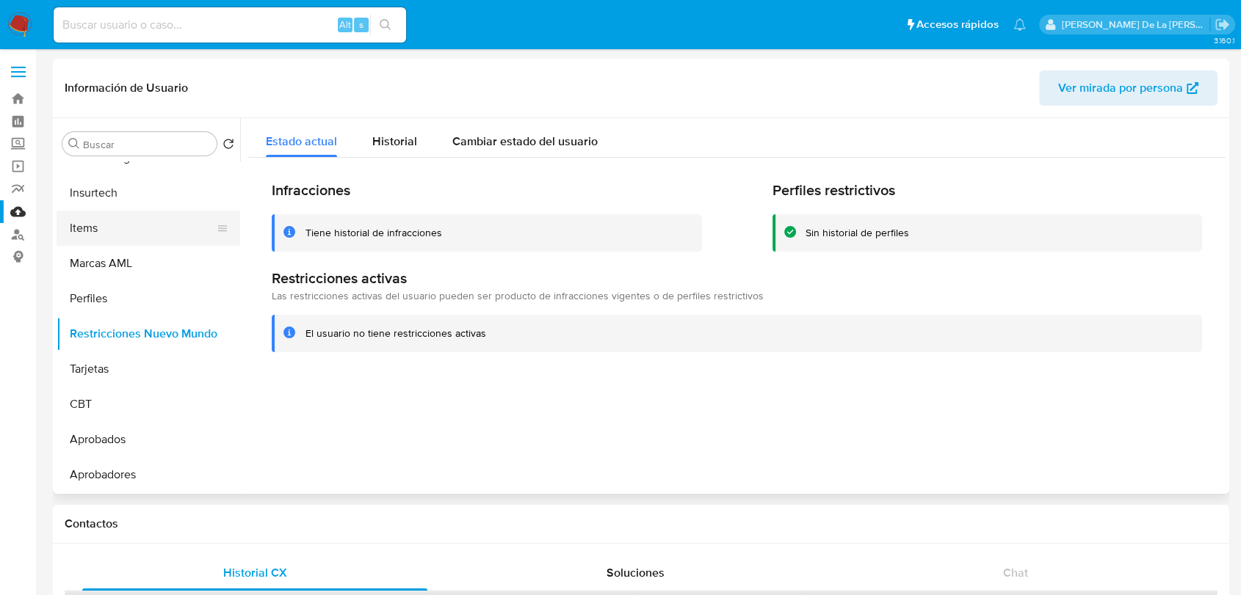
click at [133, 228] on button "Items" at bounding box center [143, 228] width 172 height 35
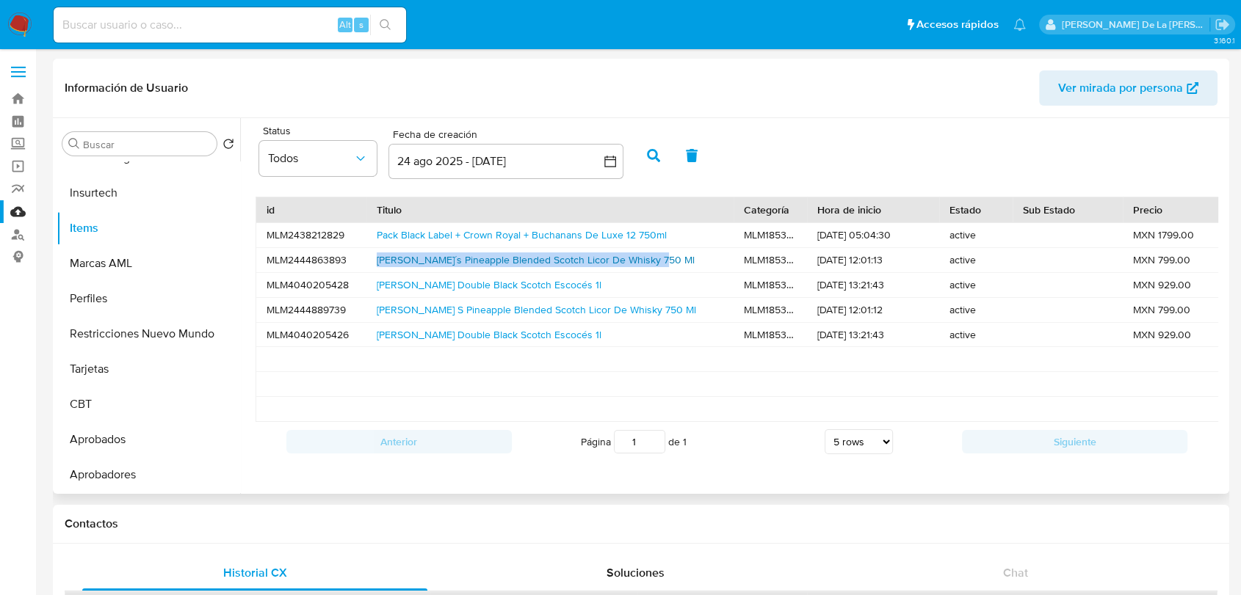
drag, startPoint x: 574, startPoint y: 269, endPoint x: 410, endPoint y: 253, distance: 164.5
click at [367, 261] on div "Buchanan´s Pineapple Blended Scotch Licor De Whisky 750 Ml" at bounding box center [549, 260] width 367 height 24
copy link "Buchanan´s Pineapple Blended Scotch Licor De Whisky 750 Ml"
click at [143, 272] on button "Marcas AML" at bounding box center [143, 263] width 172 height 35
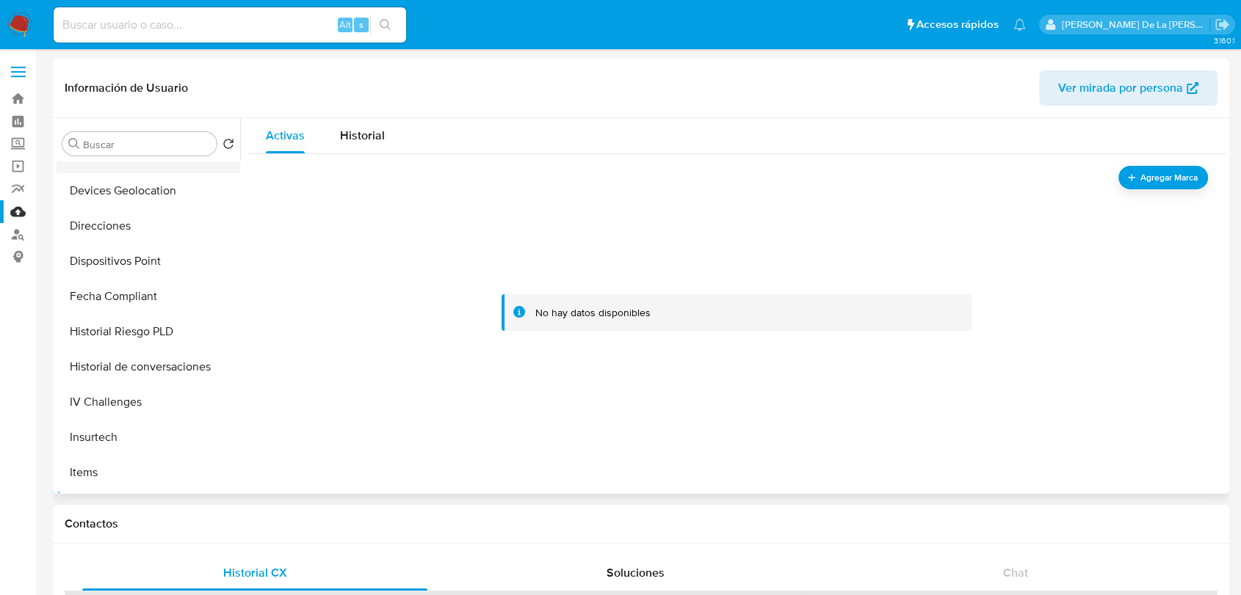
scroll to position [364, 0]
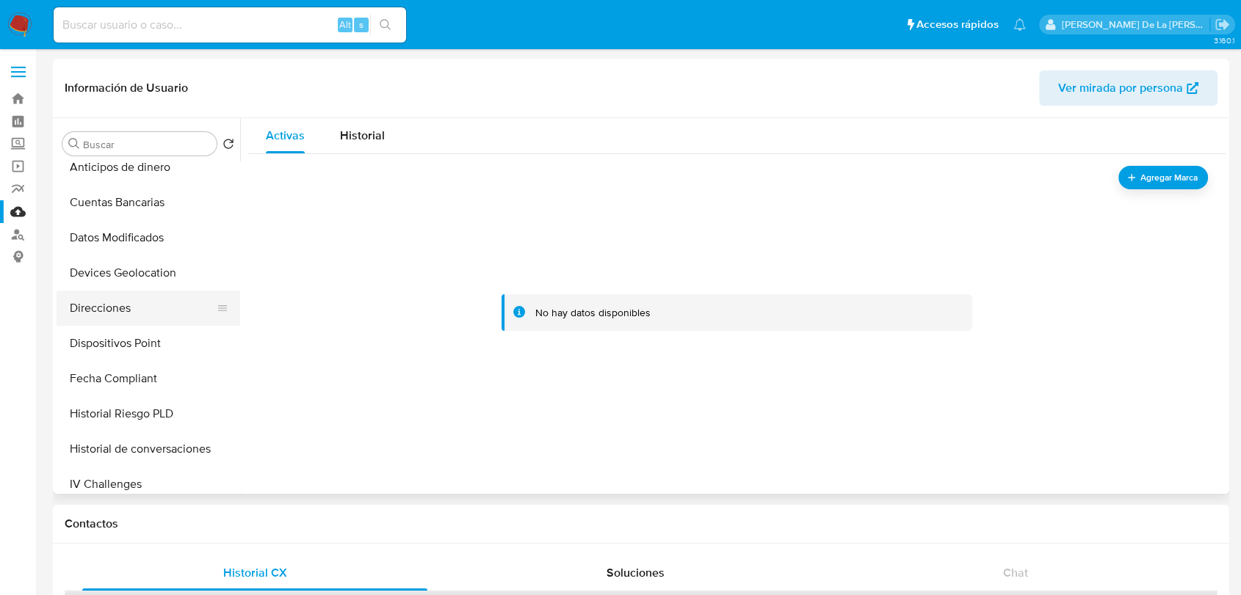
click at [141, 308] on button "Direcciones" at bounding box center [143, 308] width 172 height 35
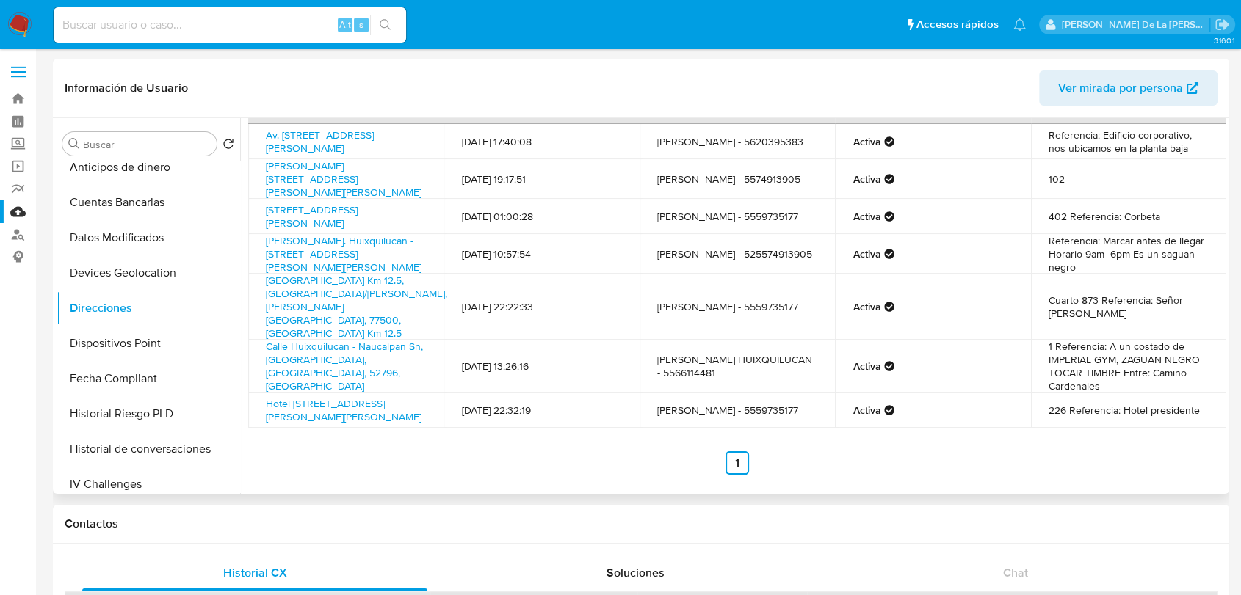
scroll to position [0, 0]
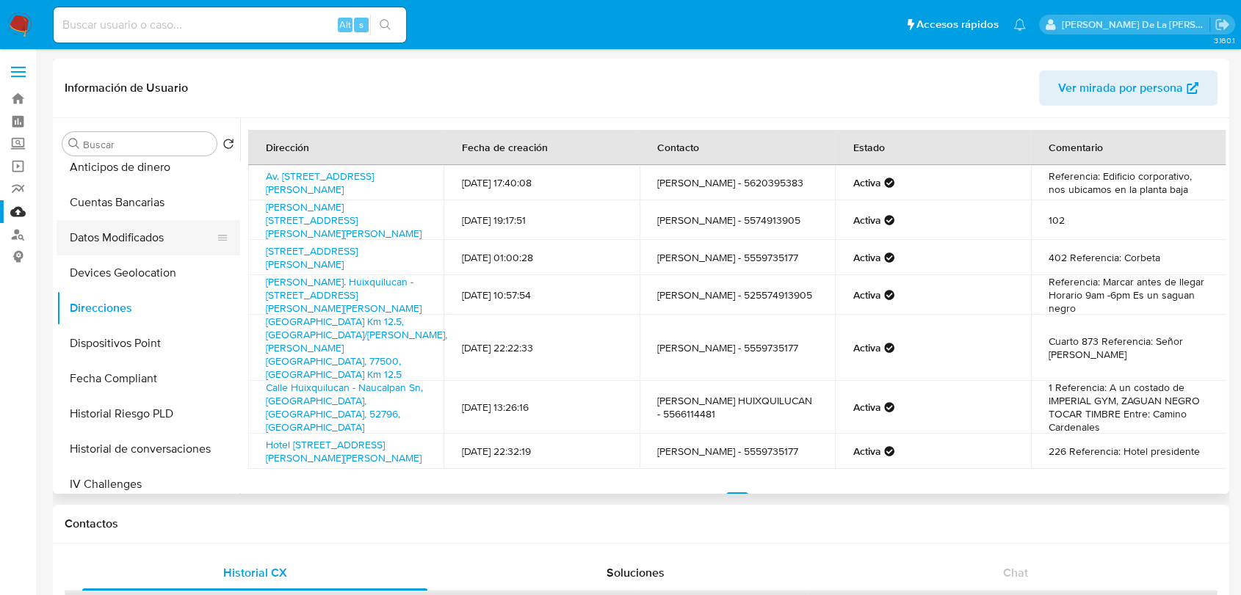
click at [141, 244] on button "Datos Modificados" at bounding box center [143, 237] width 172 height 35
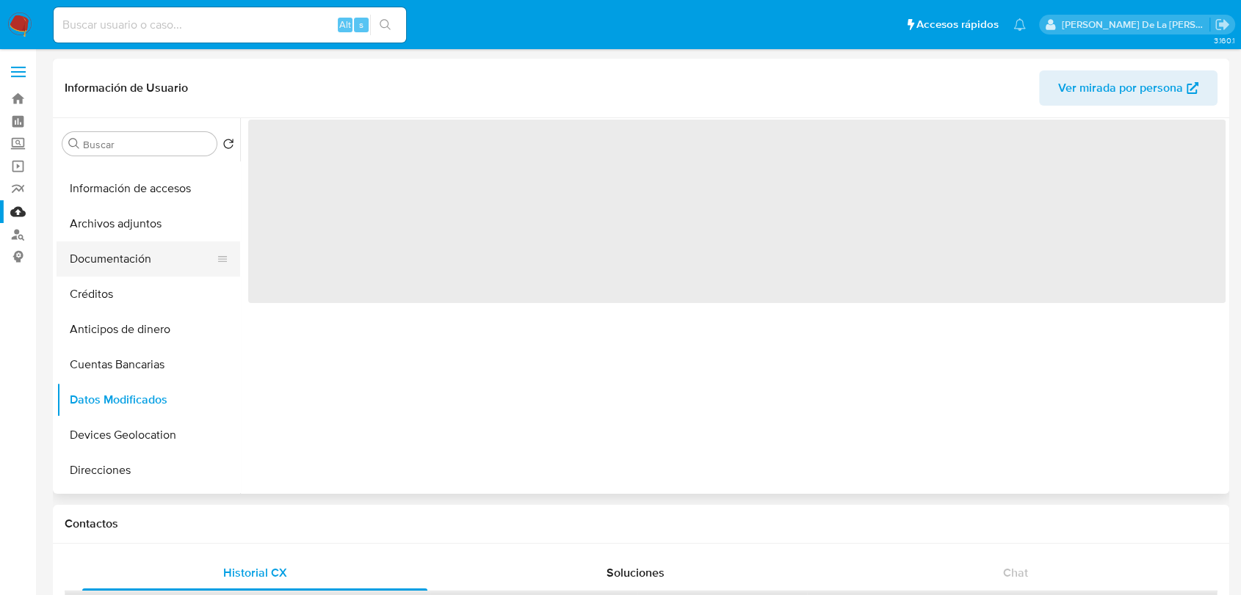
scroll to position [201, 0]
click at [131, 256] on button "Documentación" at bounding box center [143, 259] width 172 height 35
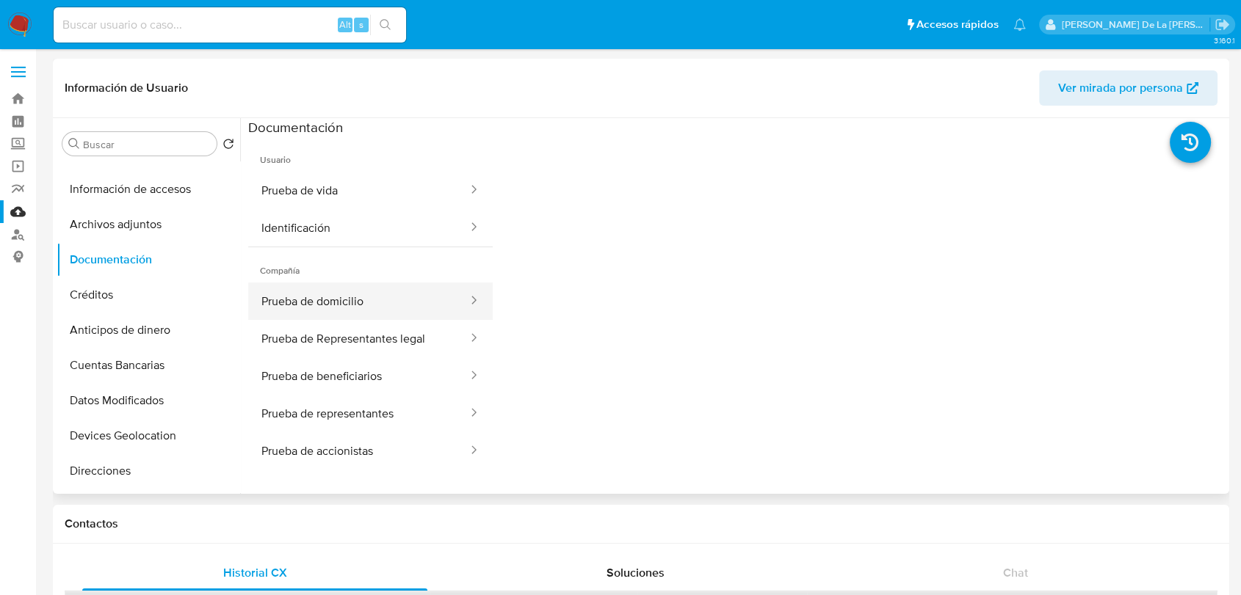
click at [338, 294] on button "Prueba de domicilio" at bounding box center [358, 301] width 221 height 37
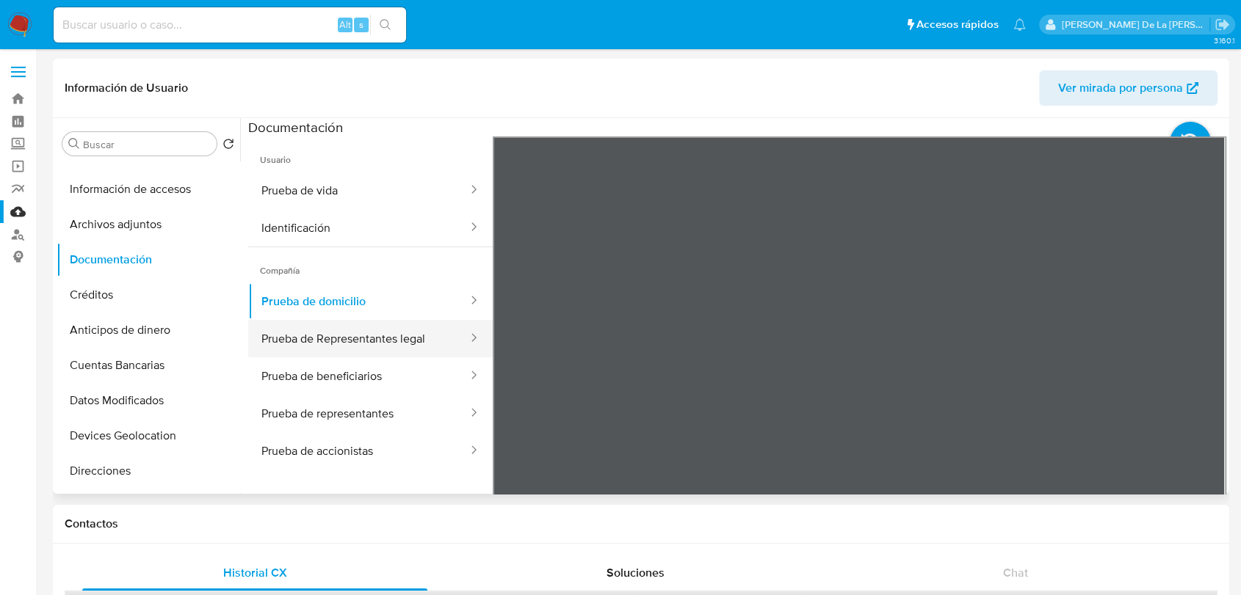
click at [413, 344] on button "Prueba de Representantes legal" at bounding box center [358, 338] width 221 height 37
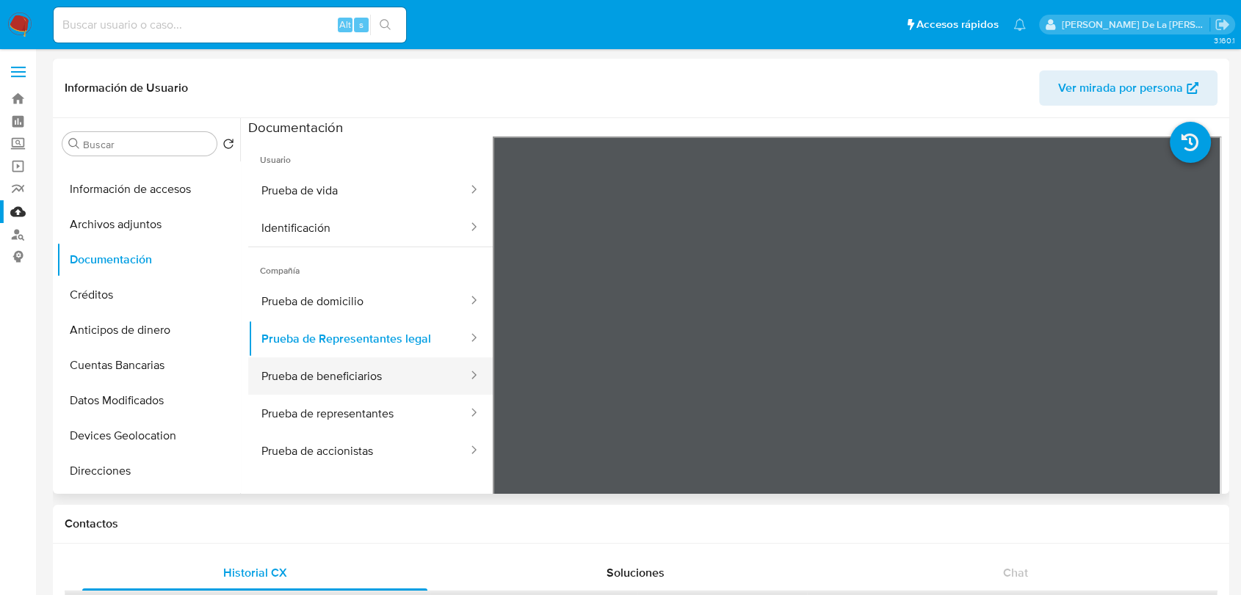
click at [405, 370] on button "Prueba de beneficiarios" at bounding box center [358, 375] width 221 height 37
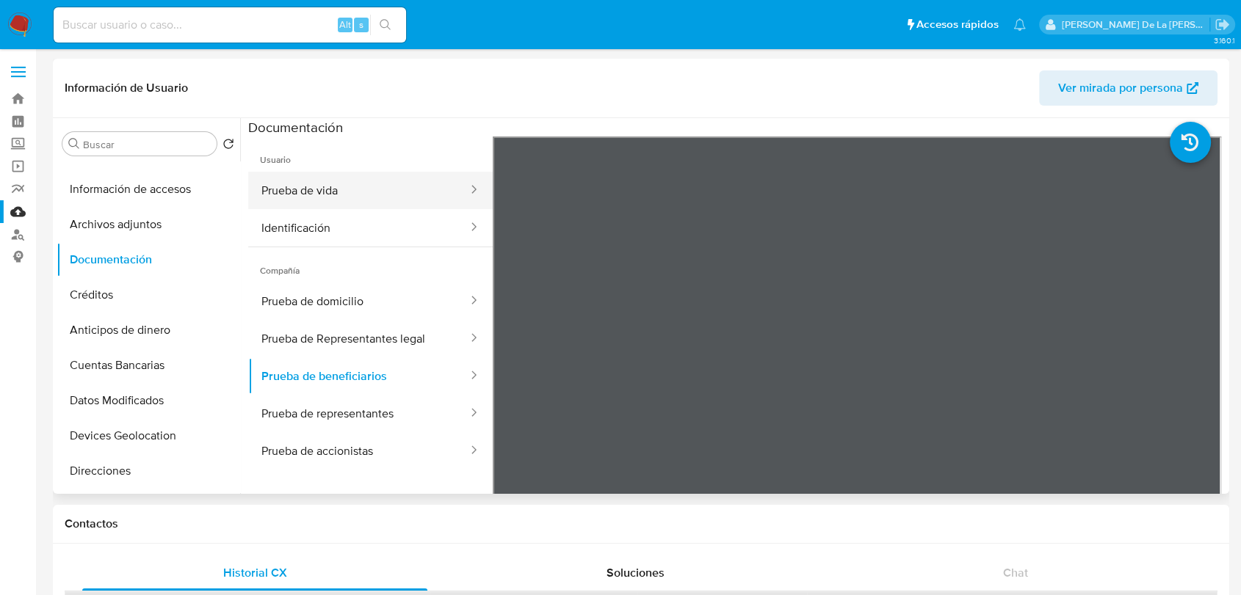
click at [360, 186] on button "Prueba de vida" at bounding box center [358, 190] width 221 height 37
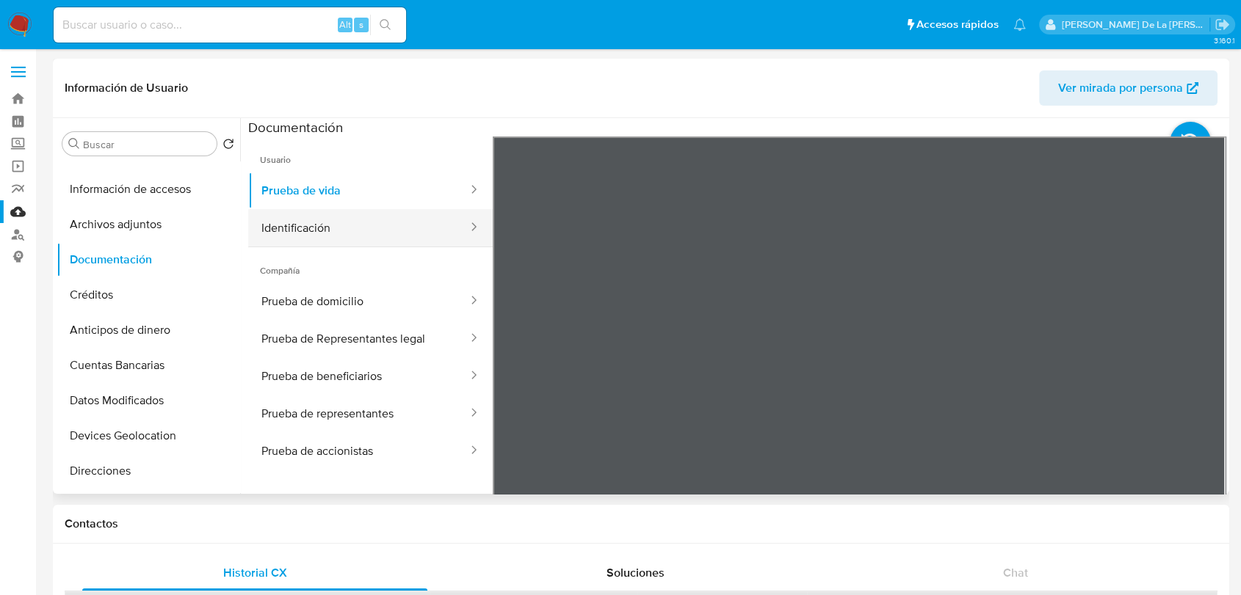
click at [358, 224] on button "Identificación" at bounding box center [358, 227] width 221 height 37
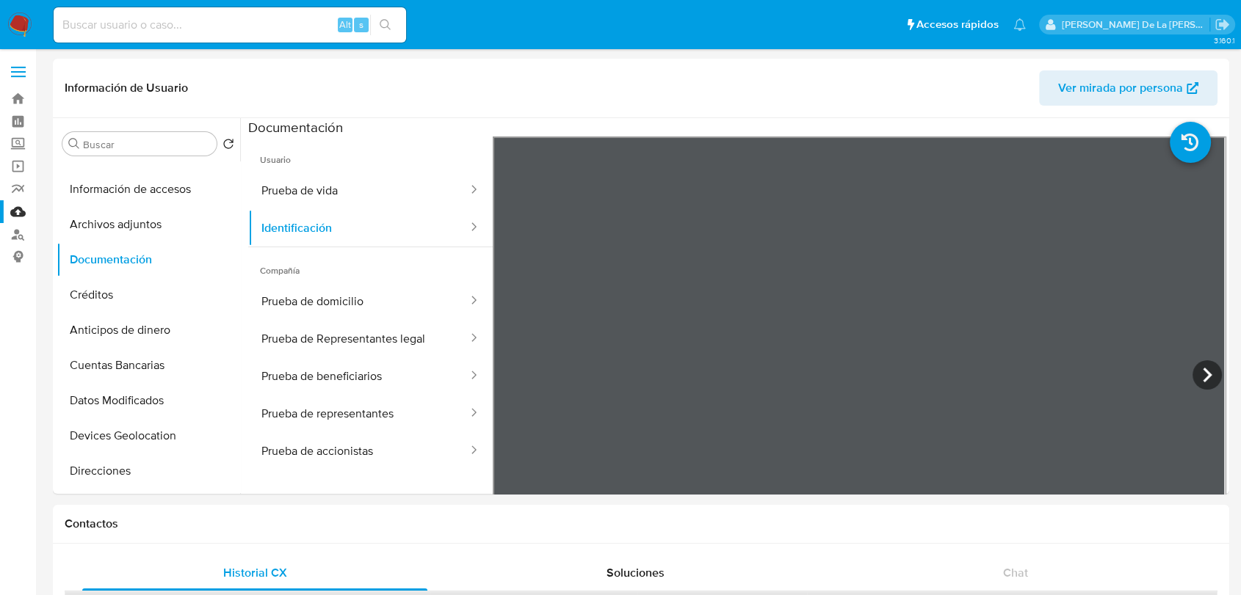
drag, startPoint x: 151, startPoint y: 40, endPoint x: 140, endPoint y: 23, distance: 20.8
click at [150, 40] on div "Alt s" at bounding box center [230, 24] width 352 height 35
click at [139, 26] on input at bounding box center [230, 24] width 352 height 19
paste input "2584373492"
type input "2584373492"
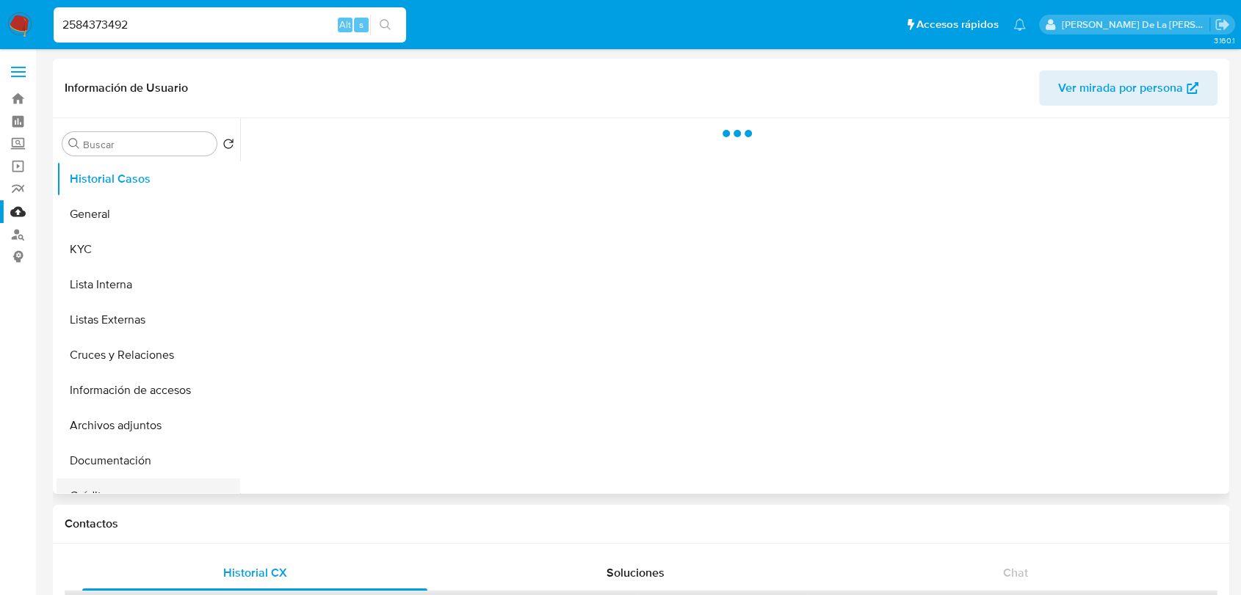
select select "10"
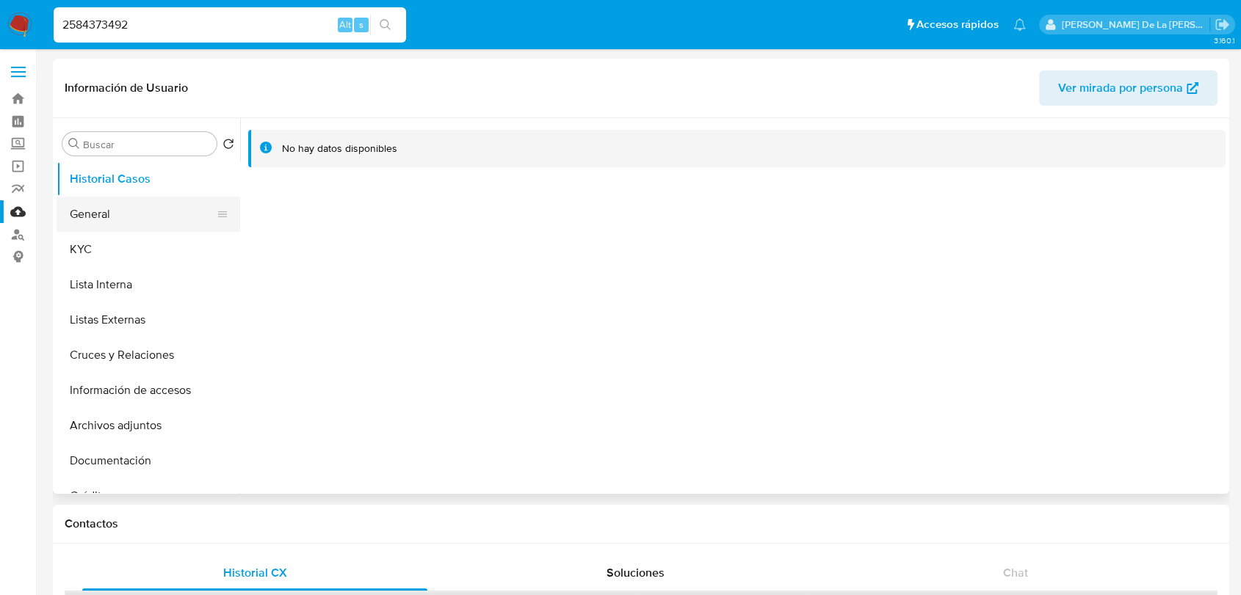
click at [112, 225] on button "General" at bounding box center [143, 214] width 172 height 35
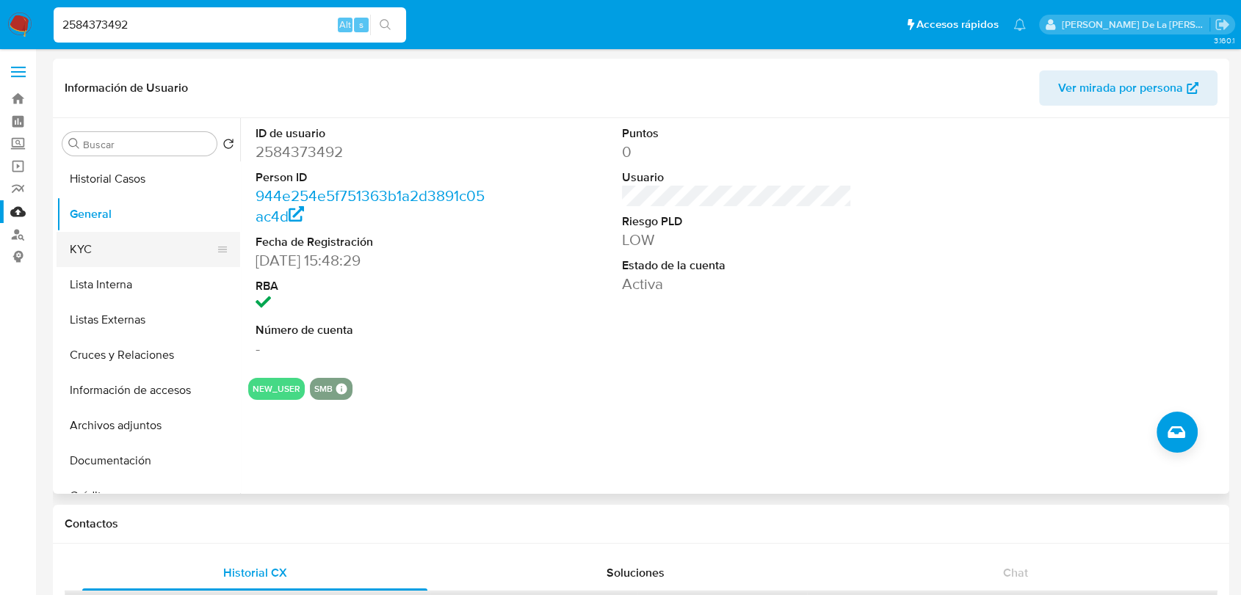
click at [117, 251] on button "KYC" at bounding box center [143, 249] width 172 height 35
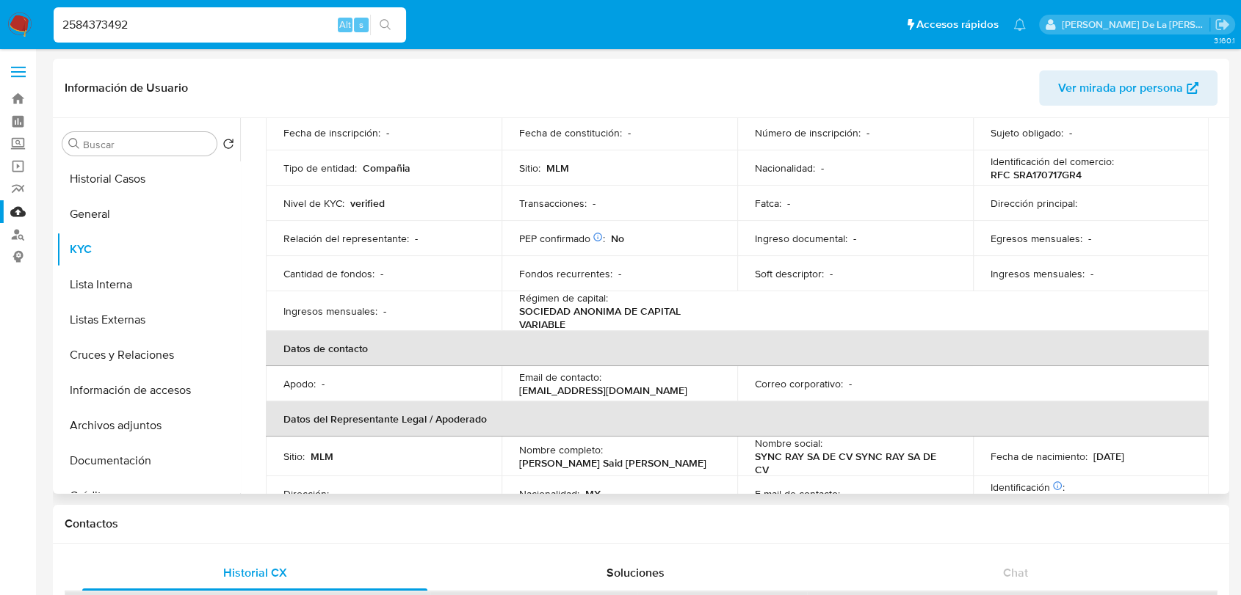
scroll to position [244, 0]
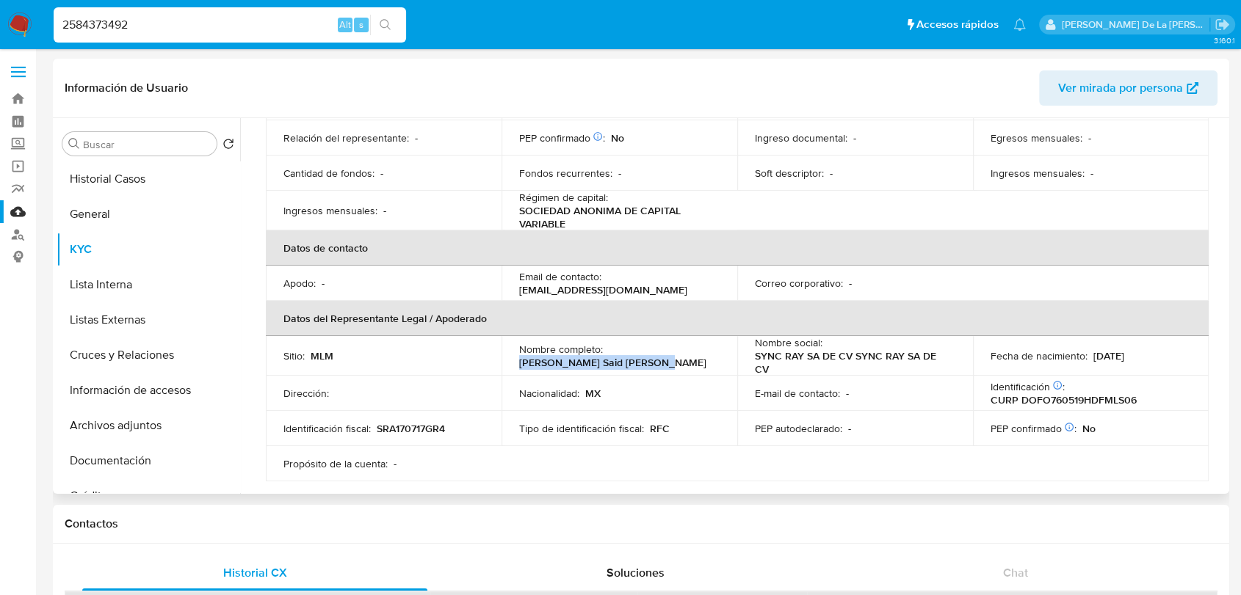
drag, startPoint x: 510, startPoint y: 363, endPoint x: 669, endPoint y: 357, distance: 159.4
click at [669, 357] on td "Nombre completo : Oscar Said Dominguez Fillat" at bounding box center [619, 356] width 236 height 40
click at [128, 286] on button "Lista Interna" at bounding box center [143, 284] width 172 height 35
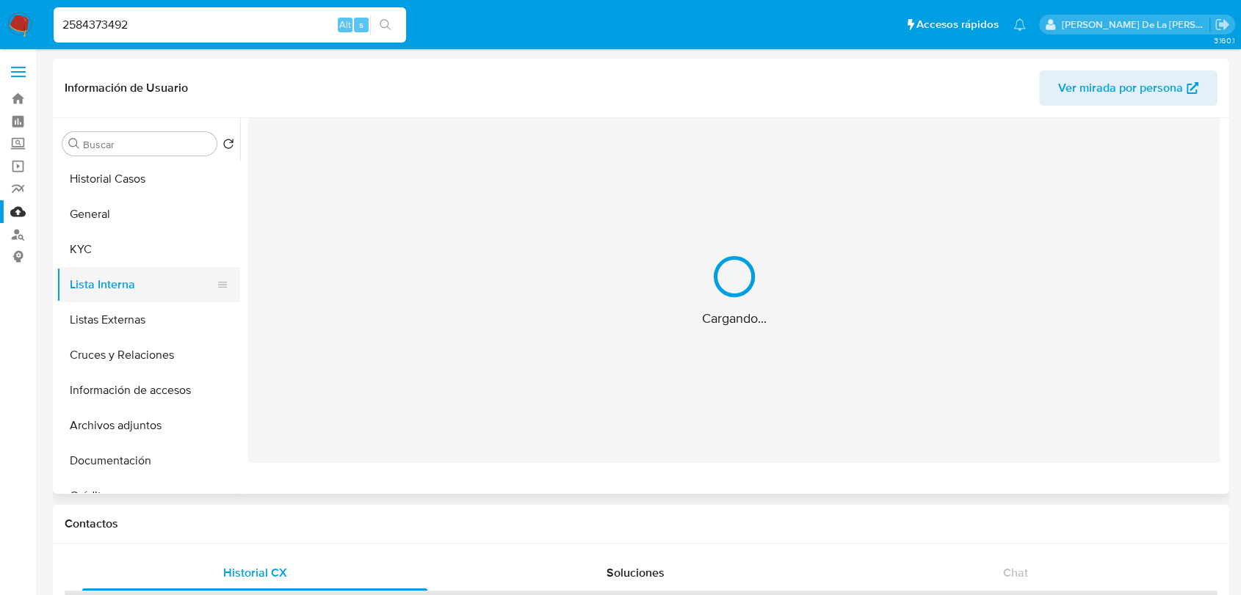
scroll to position [0, 0]
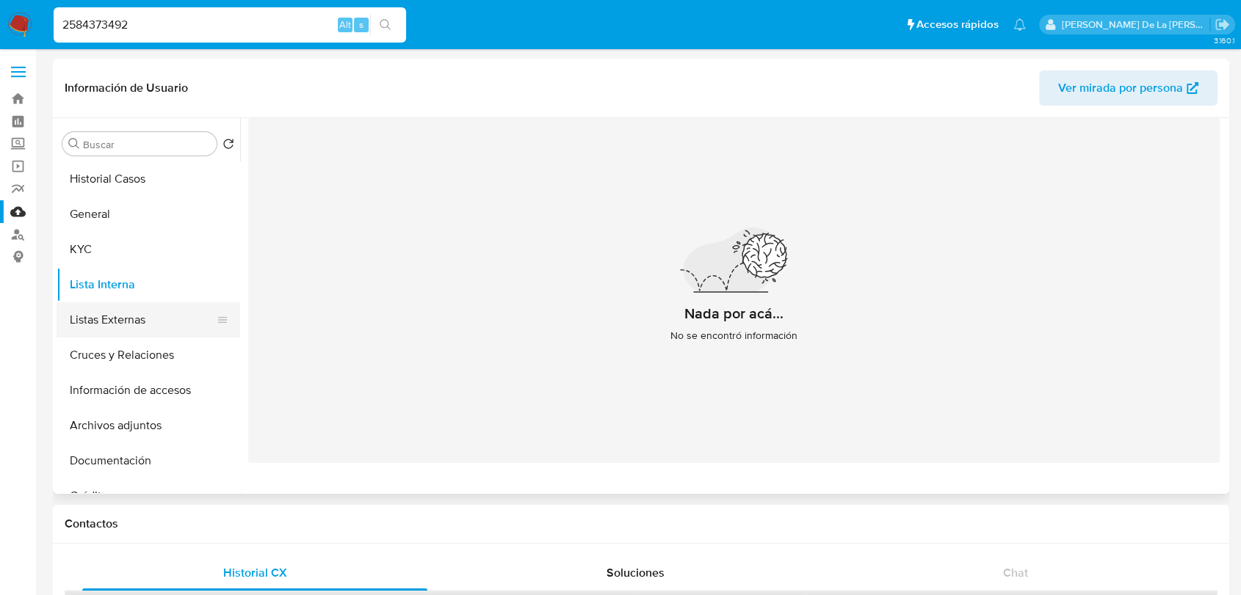
drag, startPoint x: 131, startPoint y: 314, endPoint x: 131, endPoint y: 325, distance: 11.0
click at [131, 315] on button "Listas Externas" at bounding box center [143, 319] width 172 height 35
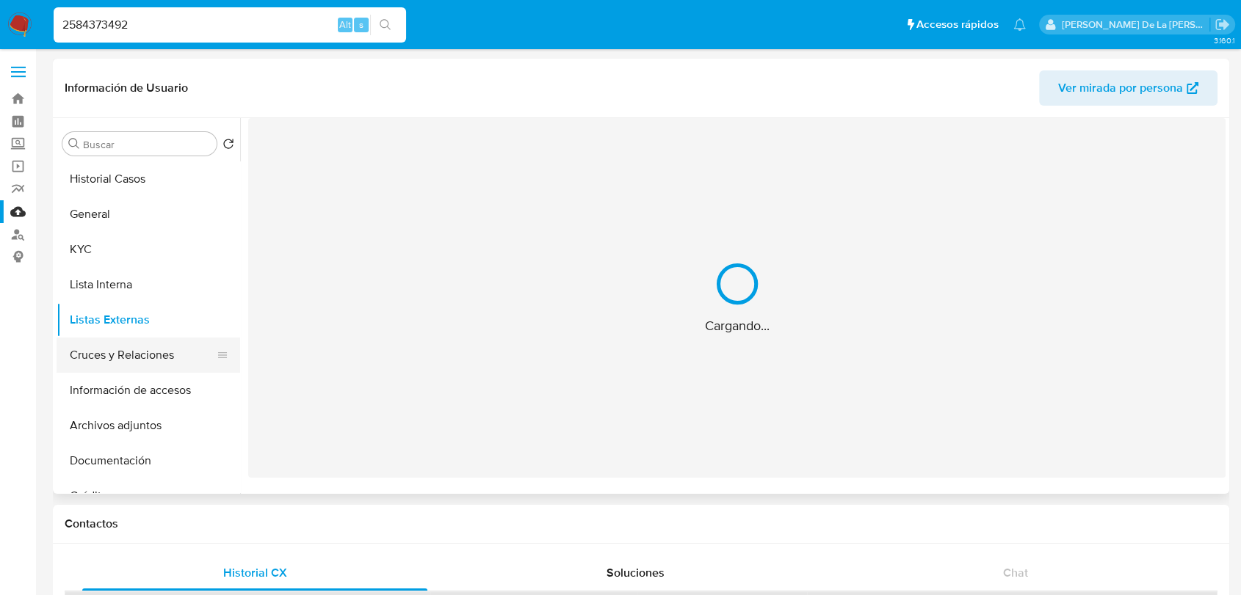
drag, startPoint x: 127, startPoint y: 346, endPoint x: 123, endPoint y: 360, distance: 14.6
click at [127, 348] on button "Cruces y Relaciones" at bounding box center [143, 355] width 172 height 35
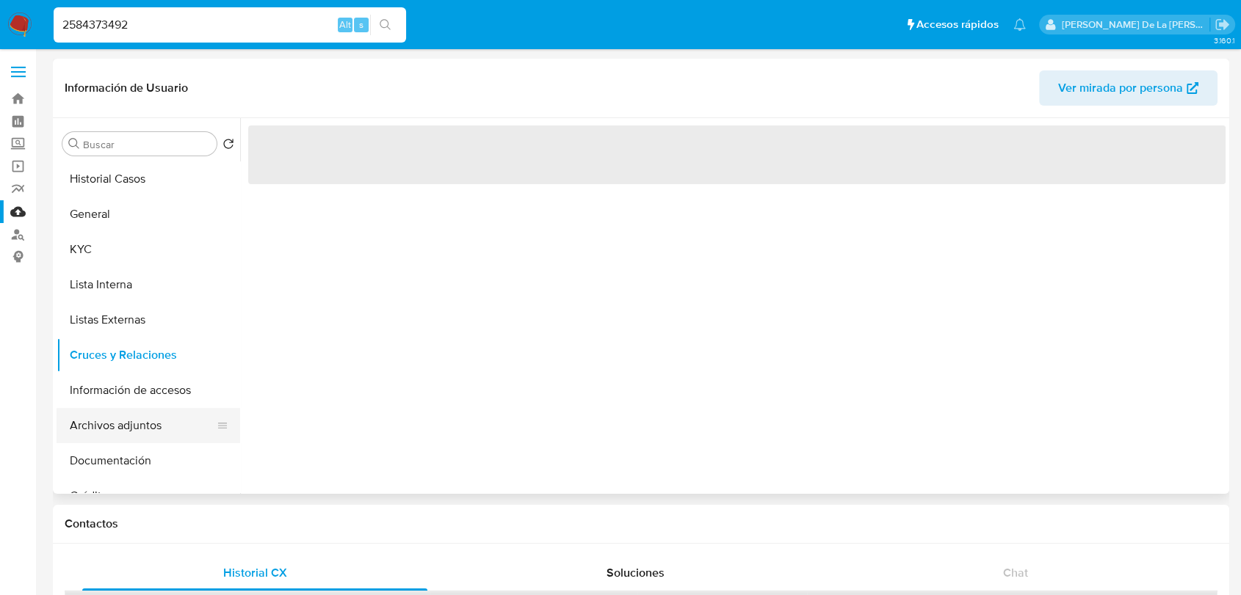
click at [111, 426] on button "Archivos adjuntos" at bounding box center [143, 425] width 172 height 35
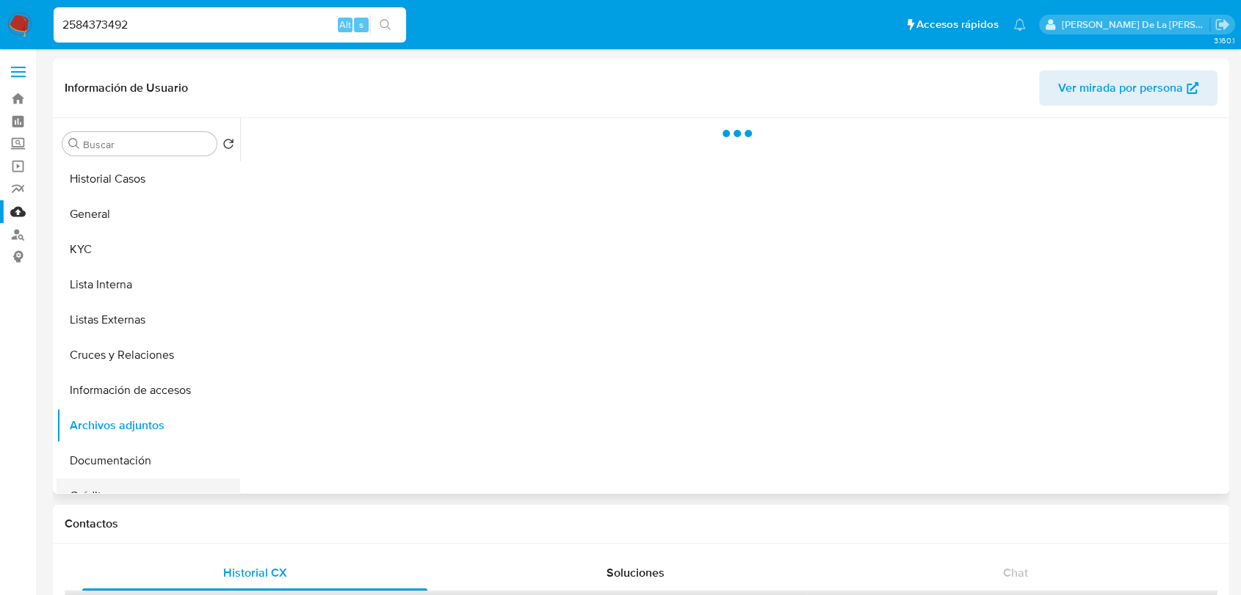
click at [101, 479] on button "Créditos" at bounding box center [143, 496] width 172 height 35
click at [106, 468] on button "Documentación" at bounding box center [143, 460] width 172 height 35
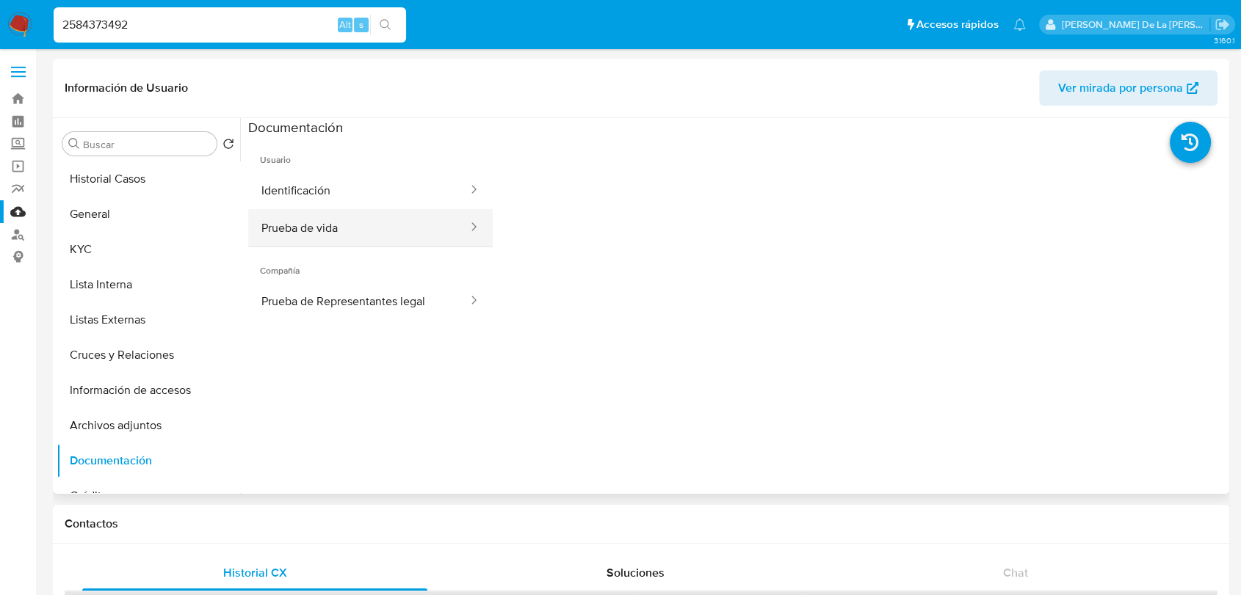
click at [358, 233] on button "Prueba de vida" at bounding box center [358, 227] width 221 height 37
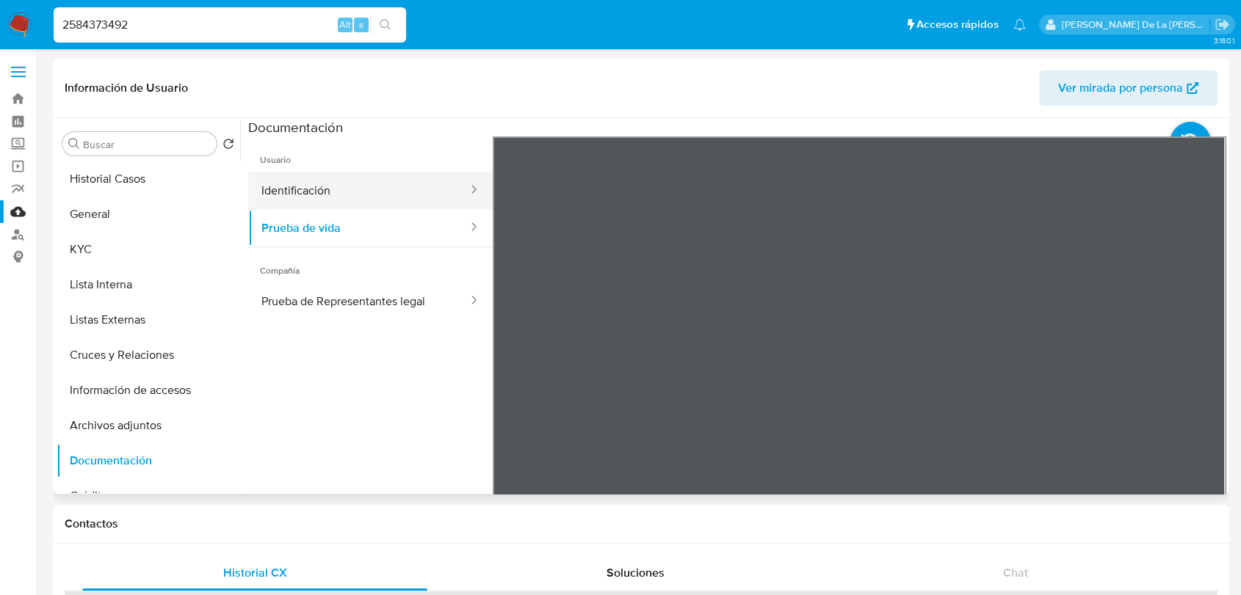
click at [382, 185] on button "Identificación" at bounding box center [358, 190] width 221 height 37
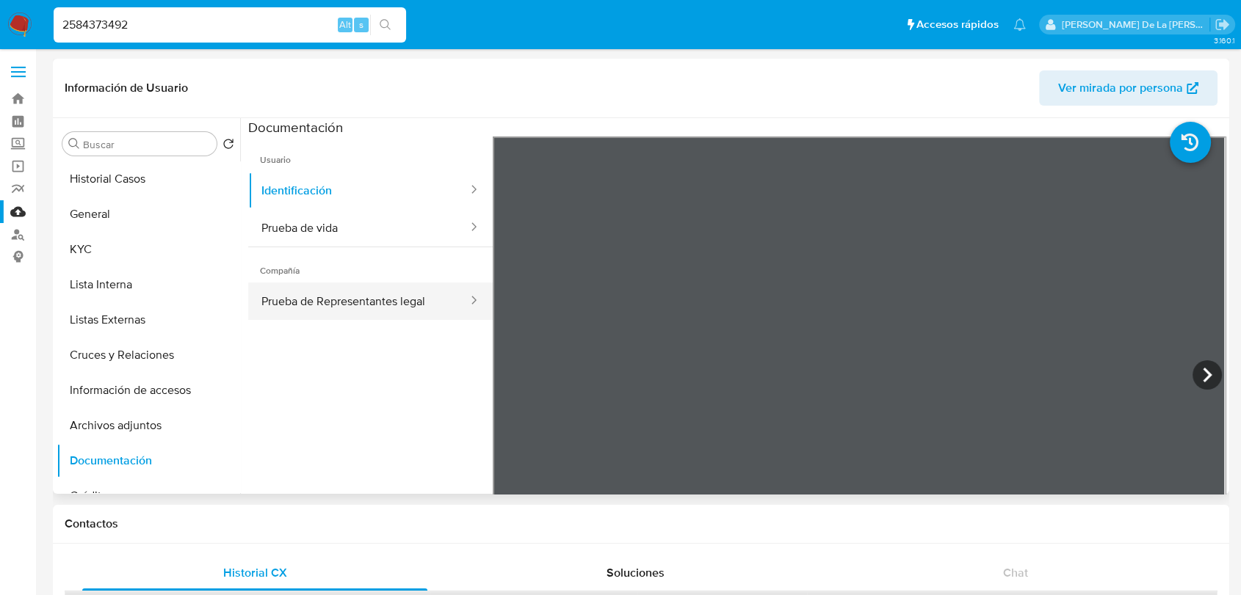
click at [391, 308] on button "Prueba de Representantes legal" at bounding box center [358, 301] width 221 height 37
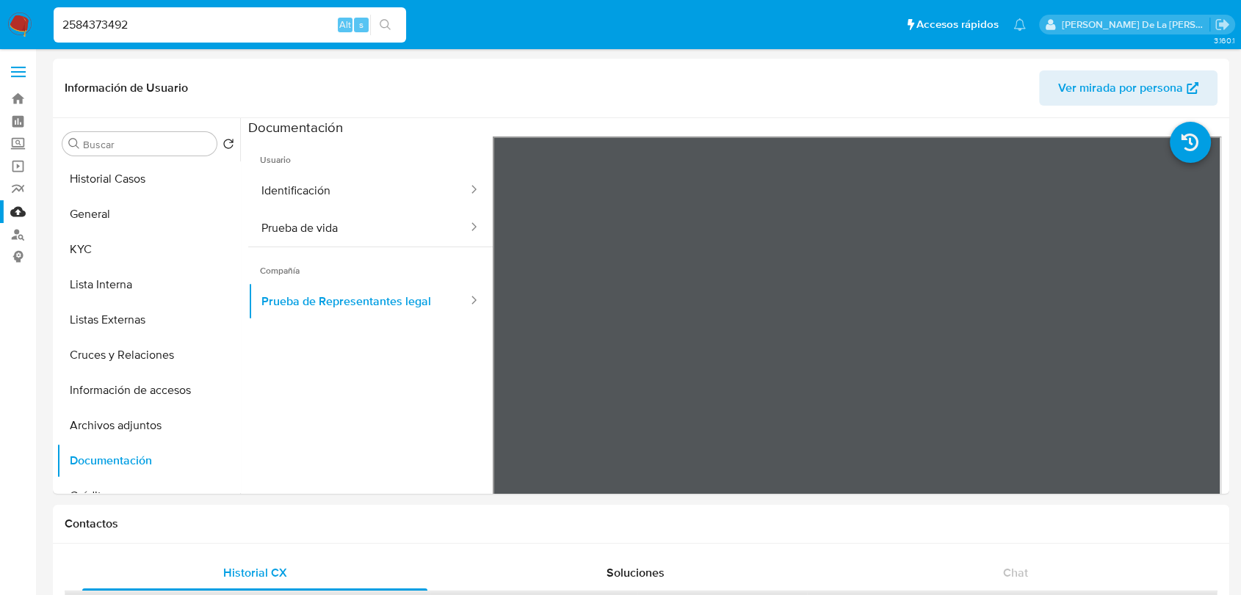
click at [106, 21] on input "2584373492" at bounding box center [230, 24] width 352 height 19
click at [105, 19] on input "2584373492" at bounding box center [230, 24] width 352 height 19
click at [106, 19] on input "2584373492" at bounding box center [230, 24] width 352 height 19
click at [236, 90] on header "Información de Usuario Ver mirada por persona" at bounding box center [641, 87] width 1152 height 35
click at [170, 29] on input "2584373492" at bounding box center [230, 24] width 352 height 19
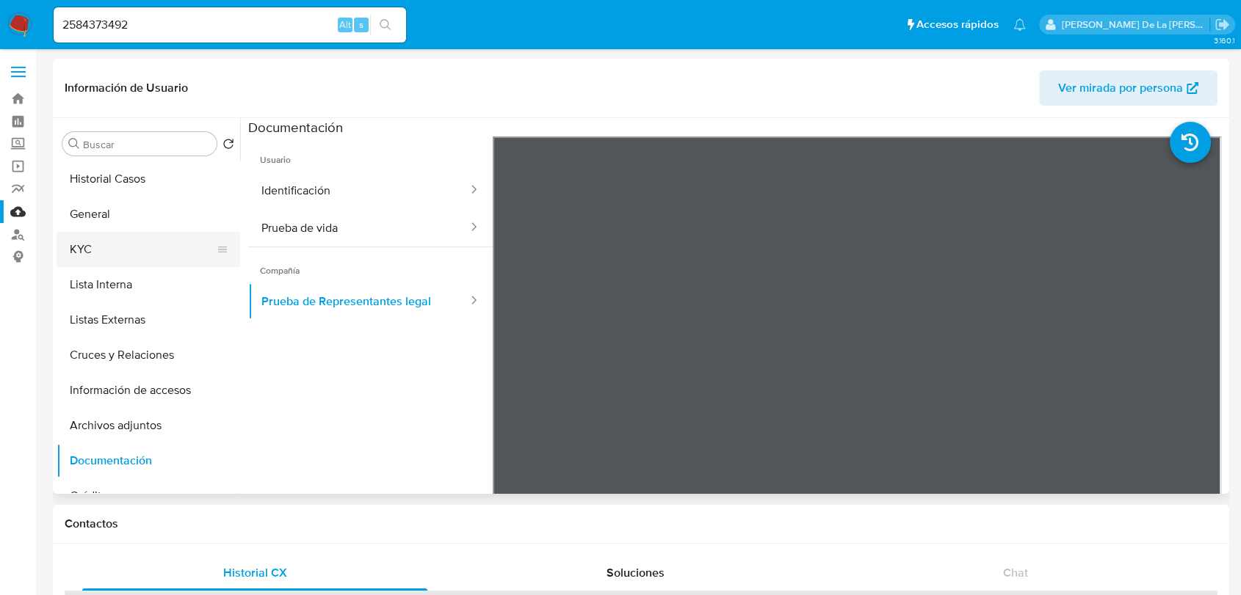
click at [111, 245] on button "KYC" at bounding box center [143, 249] width 172 height 35
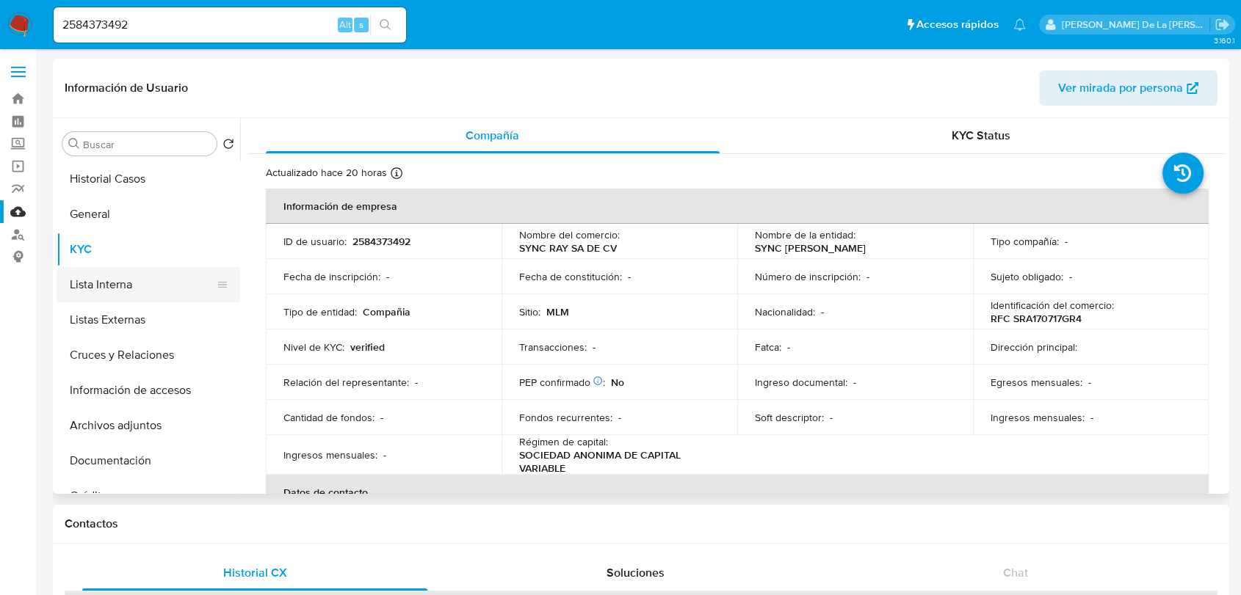
click at [98, 283] on button "Lista Interna" at bounding box center [143, 284] width 172 height 35
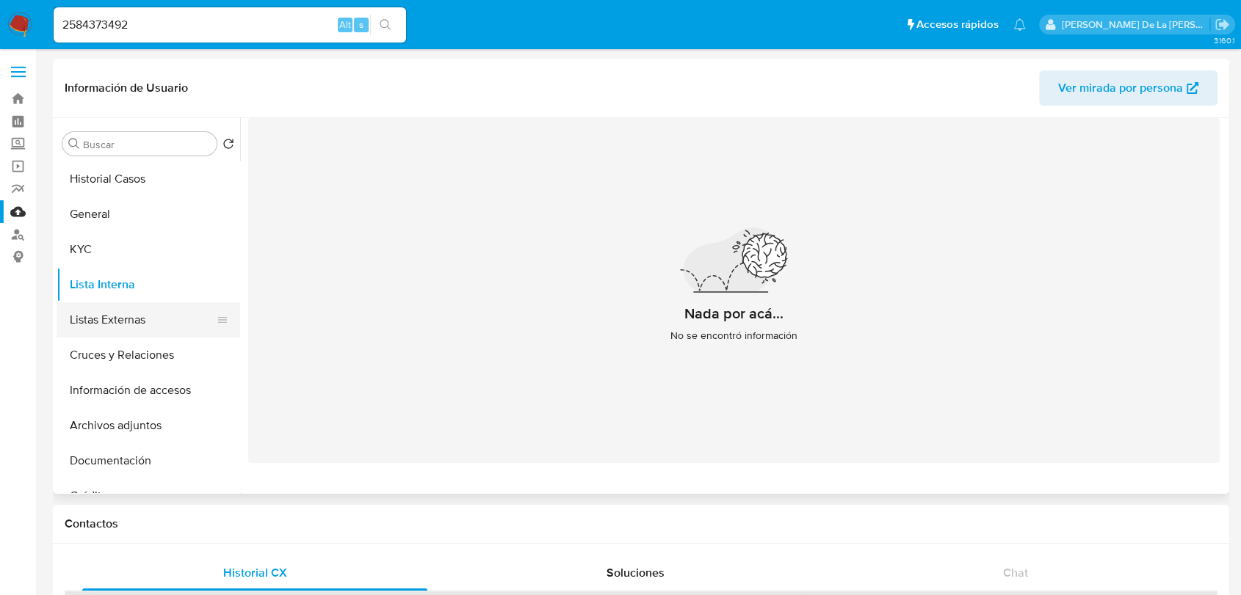
click at [112, 317] on button "Listas Externas" at bounding box center [143, 319] width 172 height 35
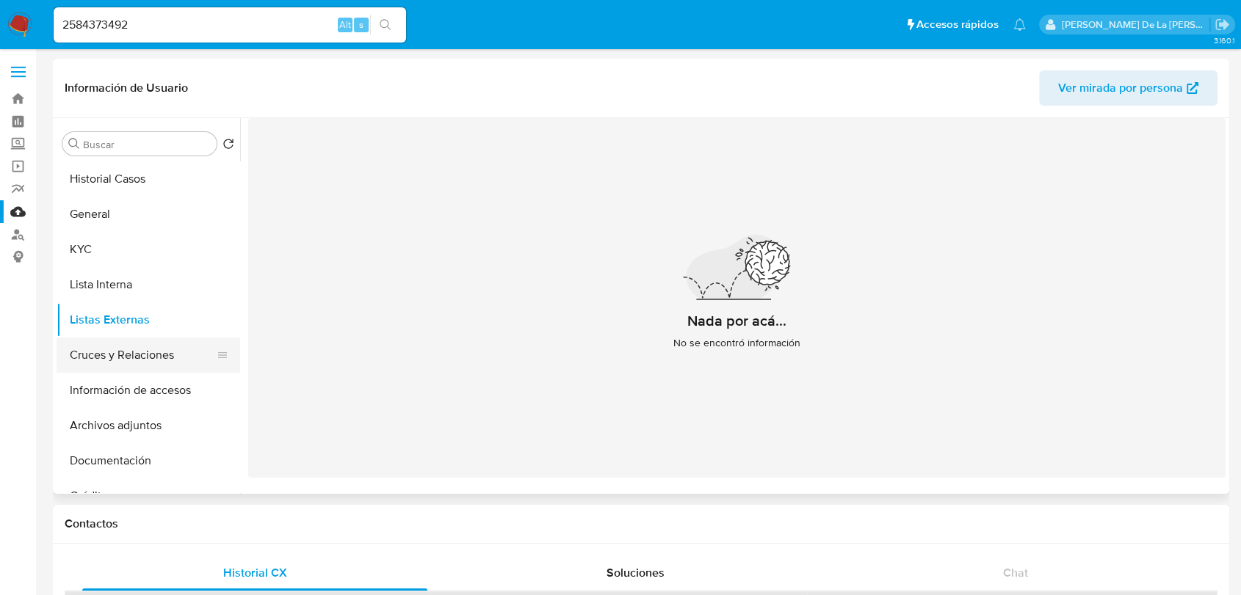
click at [123, 341] on button "Cruces y Relaciones" at bounding box center [143, 355] width 172 height 35
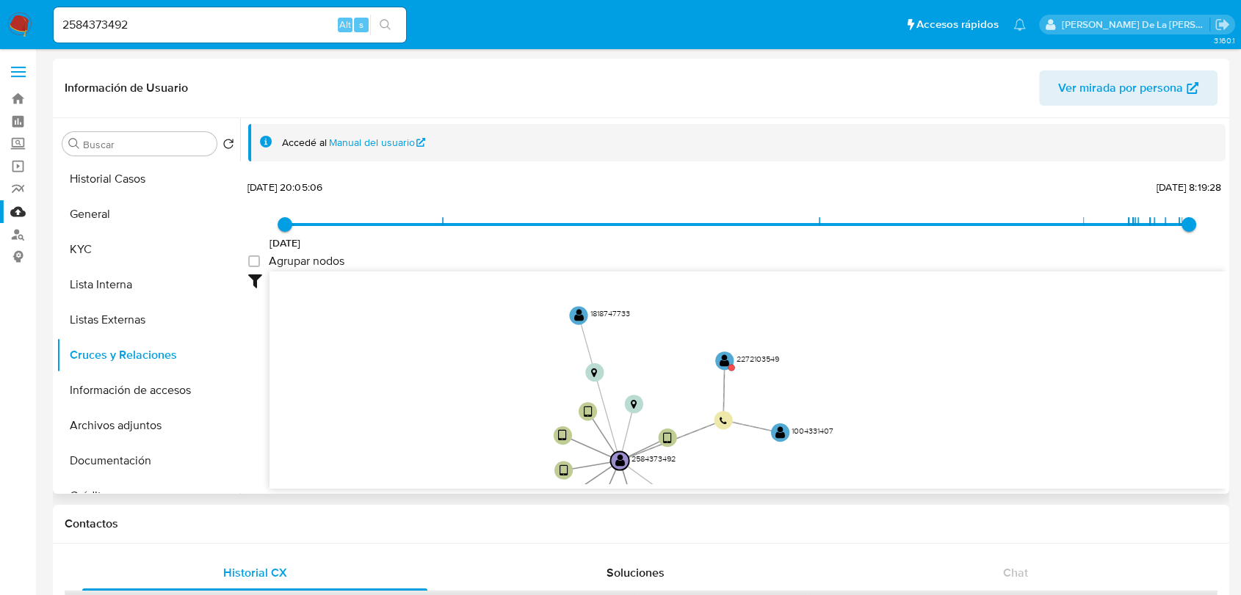
drag, startPoint x: 519, startPoint y: 393, endPoint x: 435, endPoint y: 476, distance: 118.3
click at [435, 477] on icon "user-2584373492  2584373492 device-689e245e8255c1cd0c89fa5b  device-6883df41d…" at bounding box center [747, 378] width 956 height 213
click at [716, 357] on circle at bounding box center [723, 356] width 23 height 23
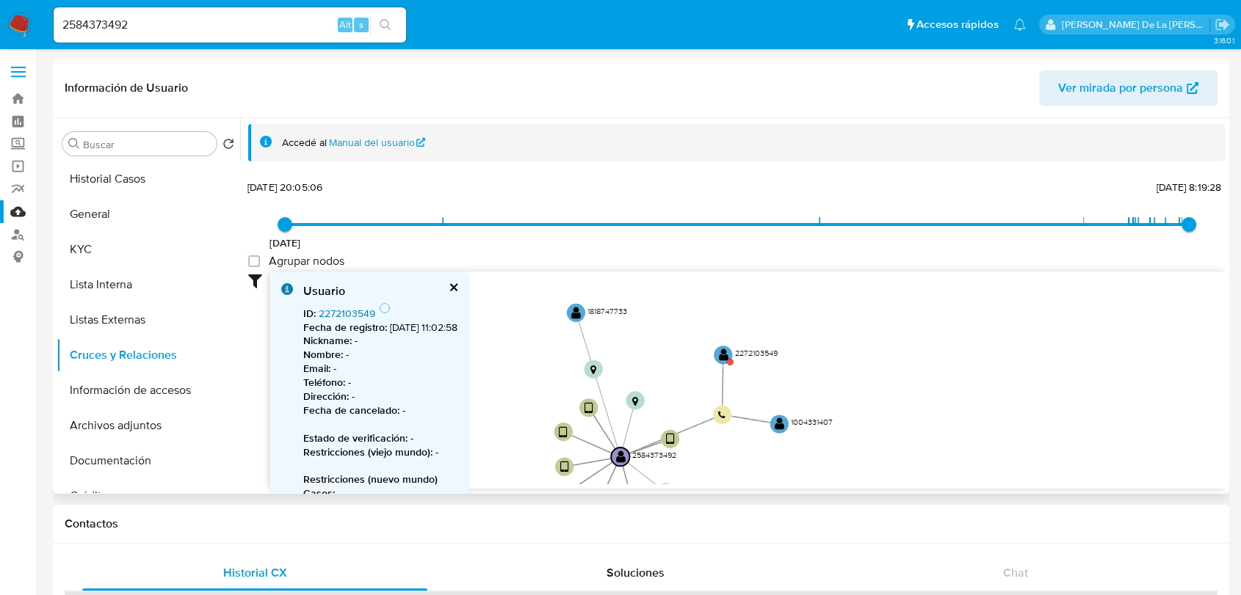
click at [339, 308] on link "2272103549" at bounding box center [347, 313] width 57 height 15
drag, startPoint x: 645, startPoint y: 354, endPoint x: 689, endPoint y: 336, distance: 48.1
click at [689, 336] on icon "user-2584373492  2584373492 device-689e245e8255c1cd0c89fa5b  device-6883df41d…" at bounding box center [747, 378] width 956 height 213
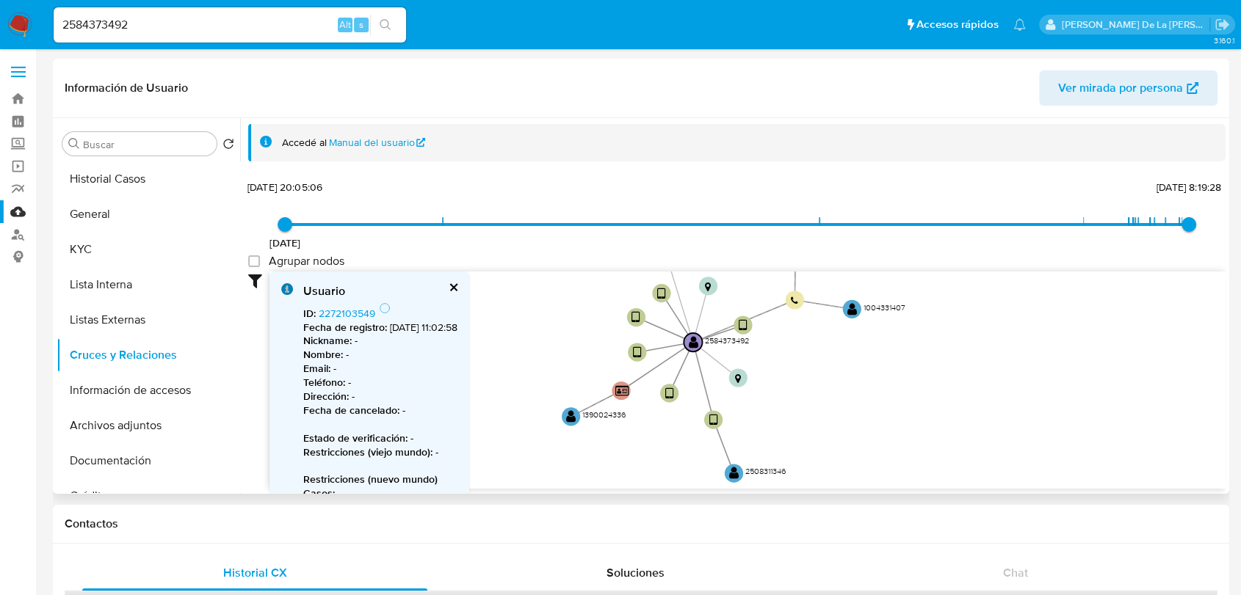
drag, startPoint x: 552, startPoint y: 373, endPoint x: 580, endPoint y: 276, distance: 100.8
click at [580, 276] on icon "user-2584373492  2584373492 device-689e245e8255c1cd0c89fa5b  device-6883df41d…" at bounding box center [747, 378] width 956 height 213
click at [130, 409] on button "Archivos adjuntos" at bounding box center [143, 425] width 172 height 35
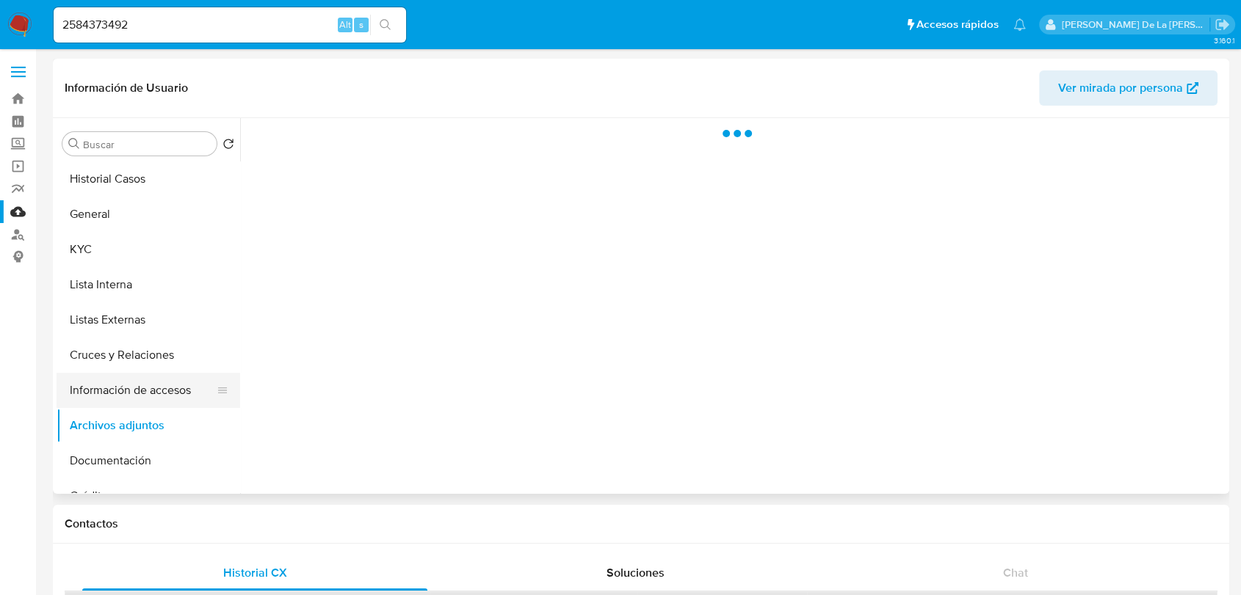
click at [144, 388] on button "Información de accesos" at bounding box center [143, 390] width 172 height 35
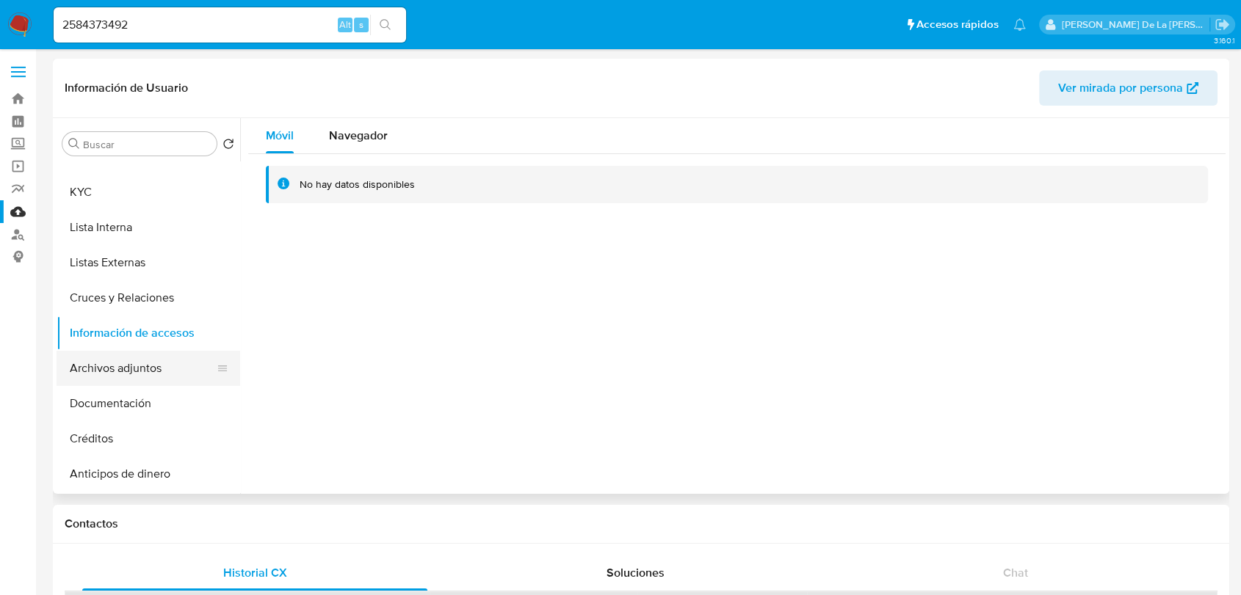
scroll to position [163, 0]
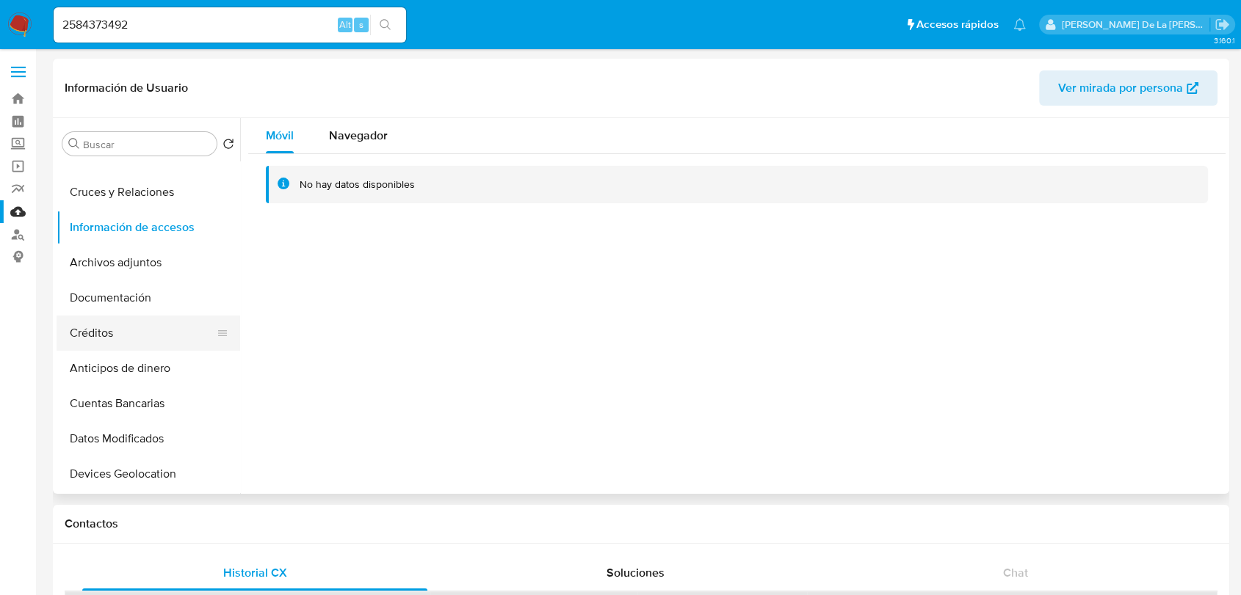
click at [120, 343] on button "Créditos" at bounding box center [143, 333] width 172 height 35
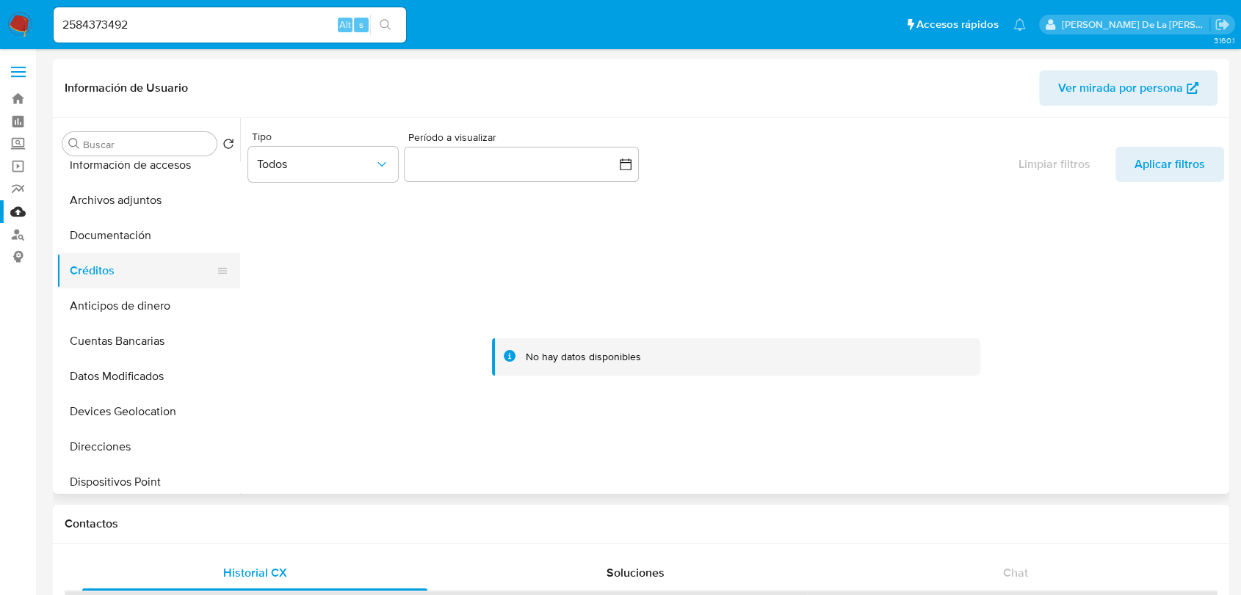
scroll to position [326, 0]
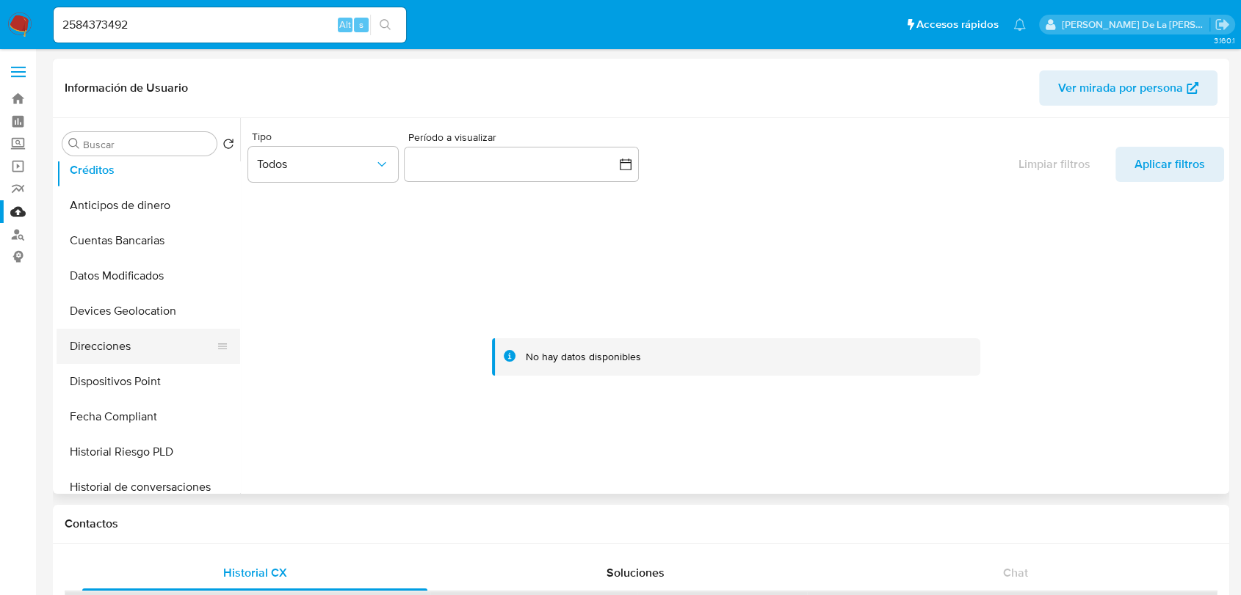
click at [118, 347] on button "Direcciones" at bounding box center [143, 346] width 172 height 35
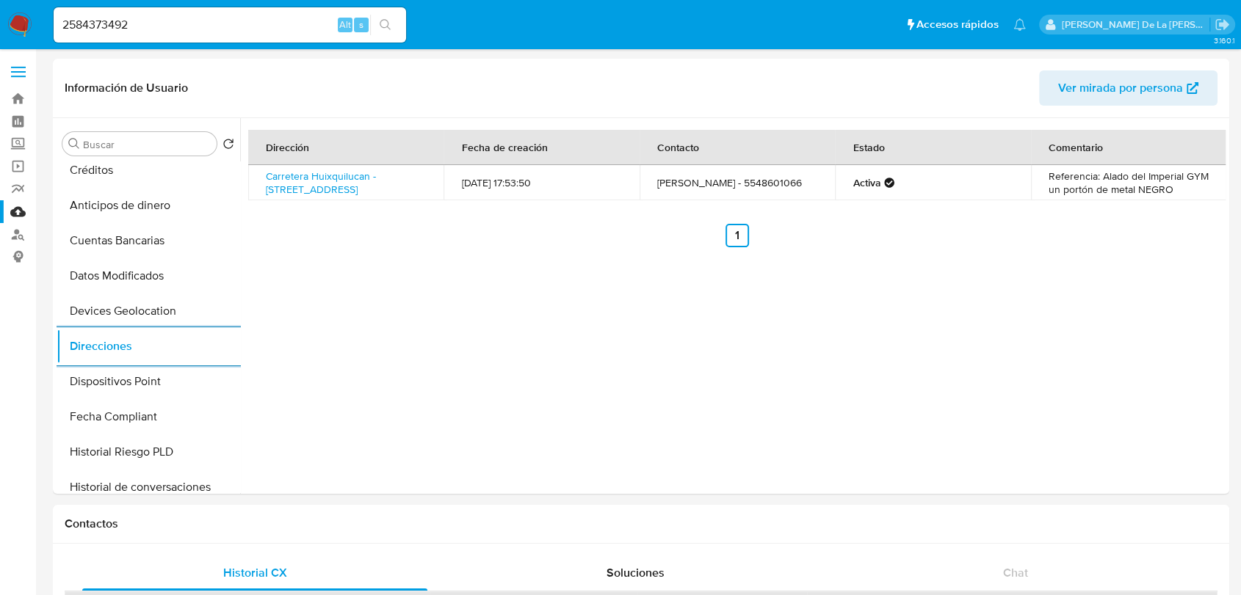
click at [136, 21] on input "2584373492" at bounding box center [230, 24] width 352 height 19
click at [132, 21] on input "2584373492" at bounding box center [230, 24] width 352 height 19
paste input "187589936"
type input "187589936"
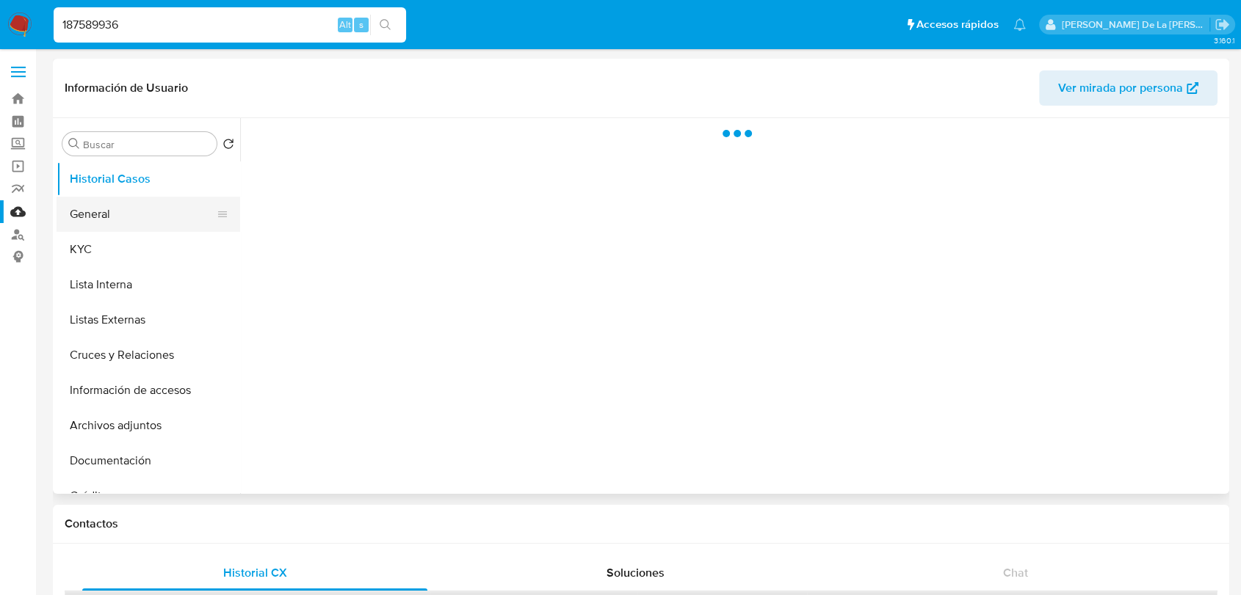
select select "10"
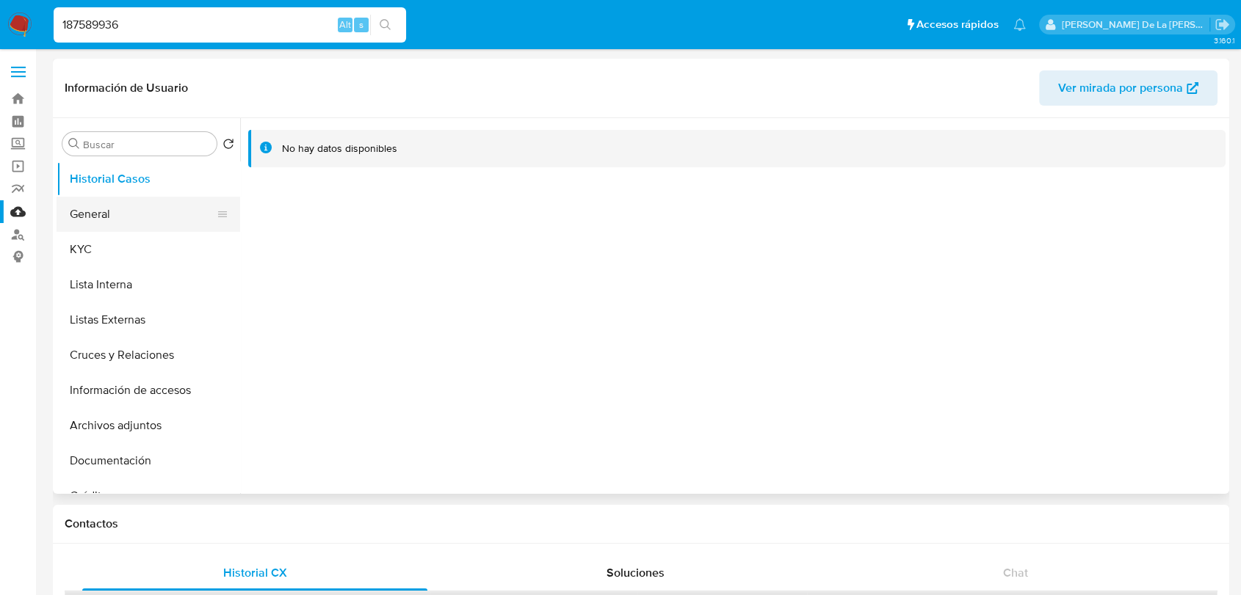
click at [132, 208] on button "General" at bounding box center [143, 214] width 172 height 35
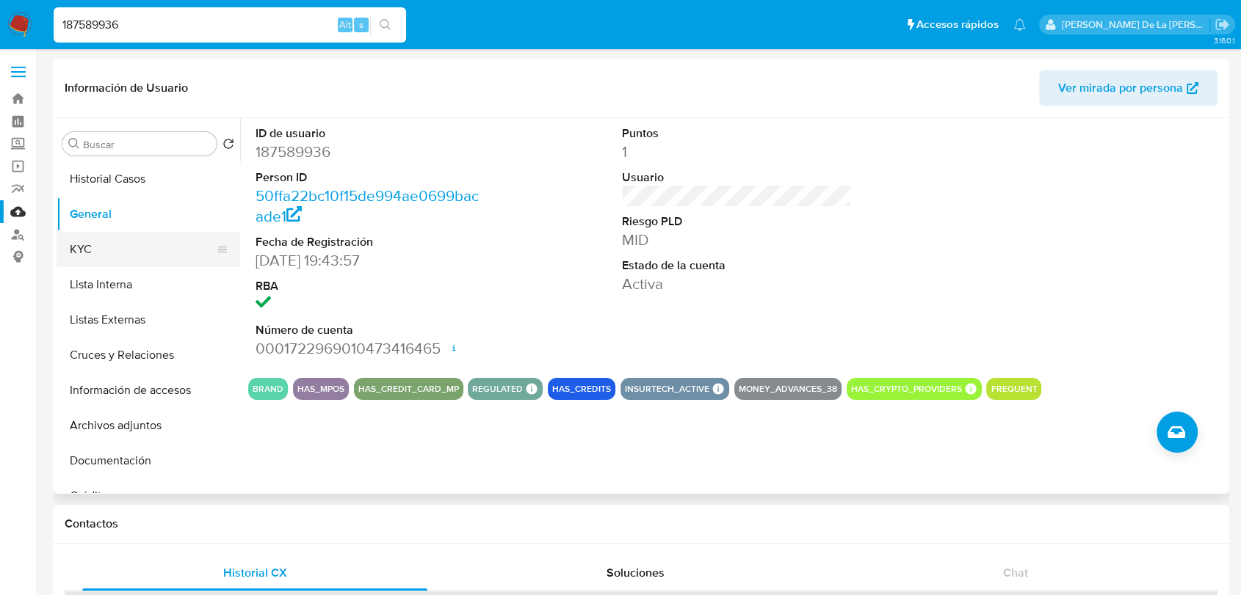
click at [117, 253] on button "KYC" at bounding box center [143, 249] width 172 height 35
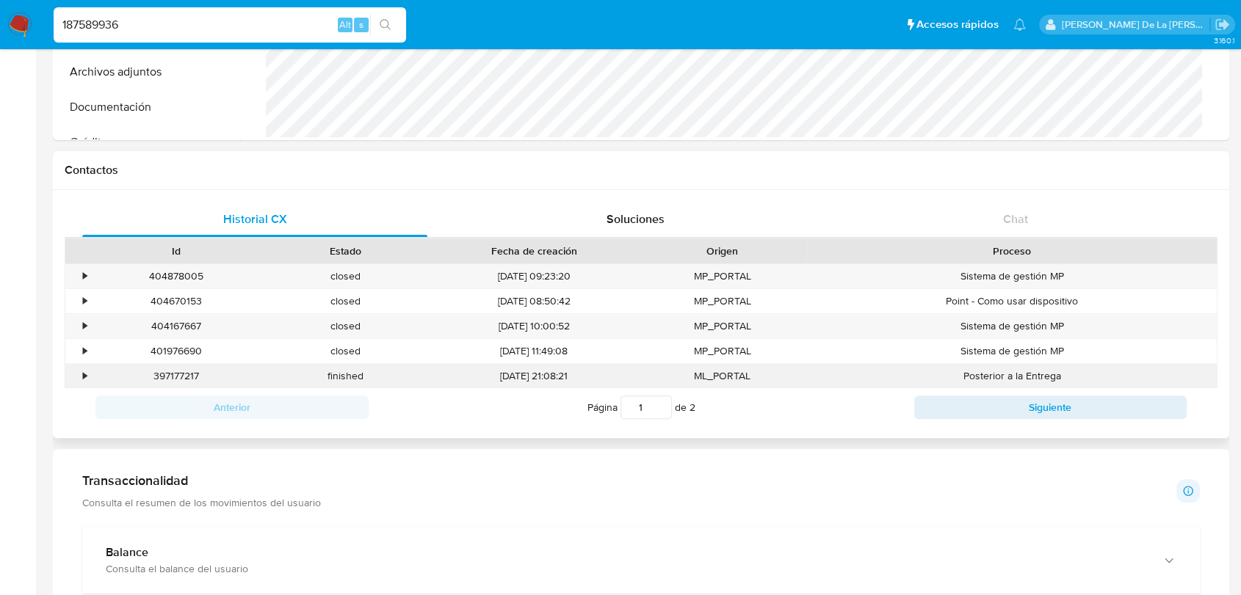
scroll to position [326, 0]
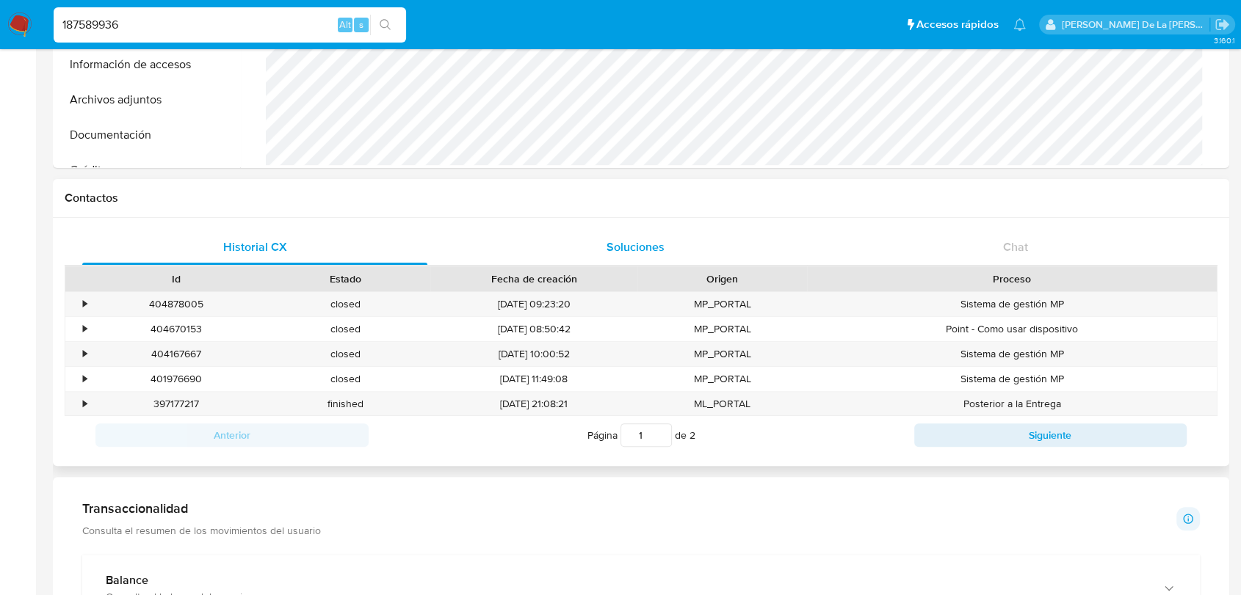
click at [639, 252] on span "Soluciones" at bounding box center [635, 247] width 58 height 17
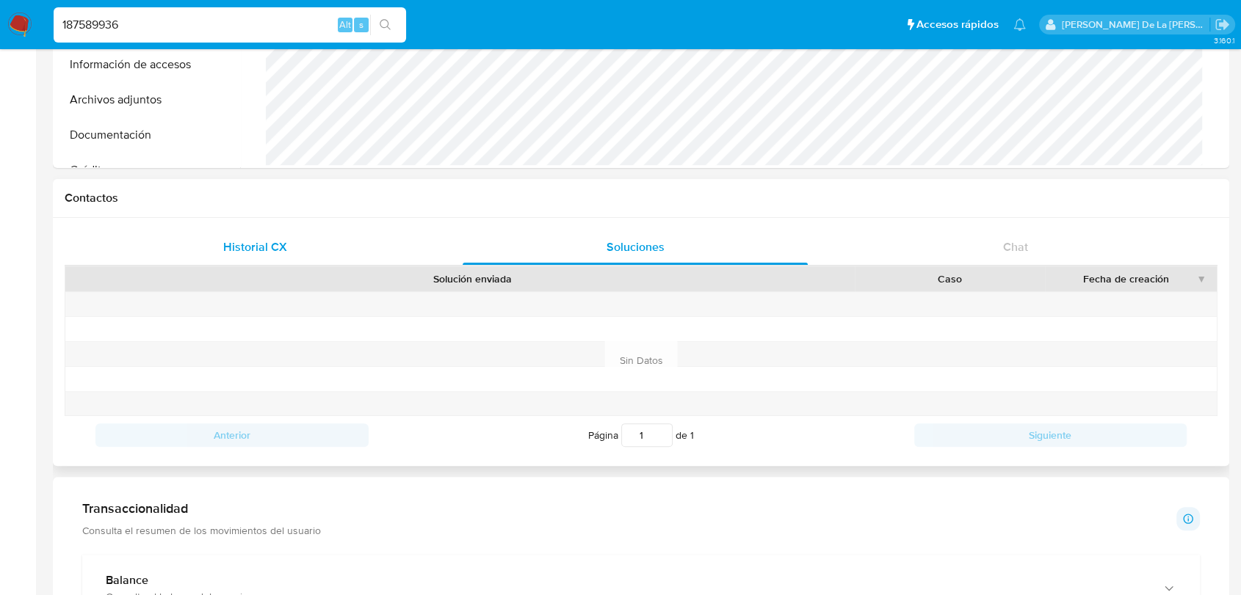
click at [319, 244] on div "Historial CX" at bounding box center [254, 247] width 345 height 35
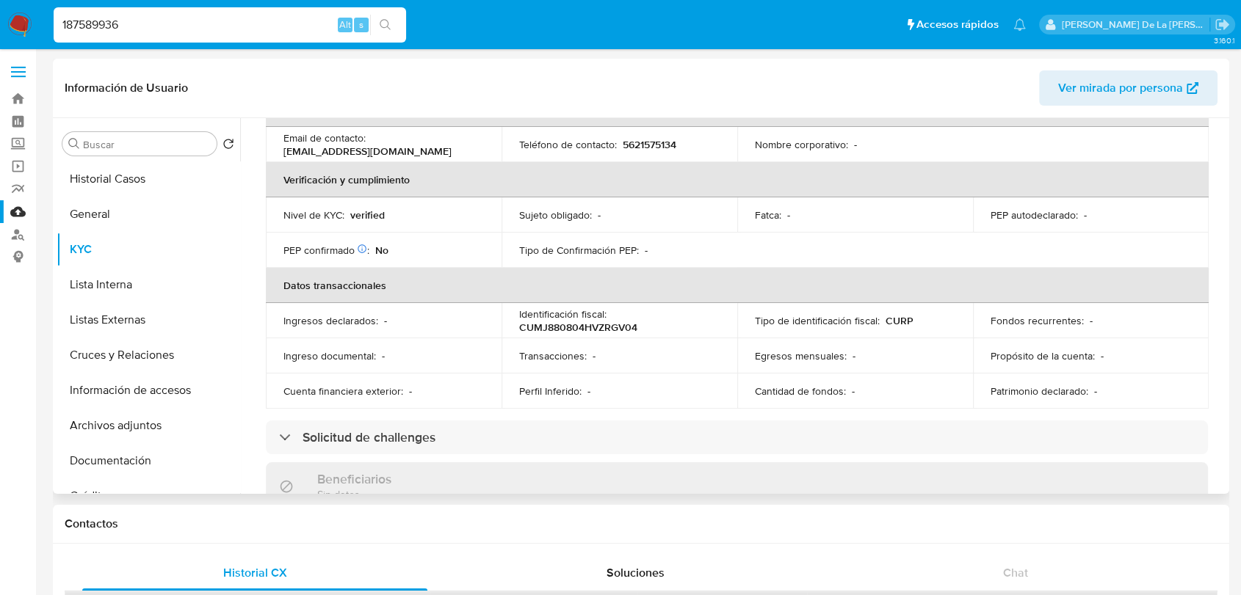
scroll to position [92, 0]
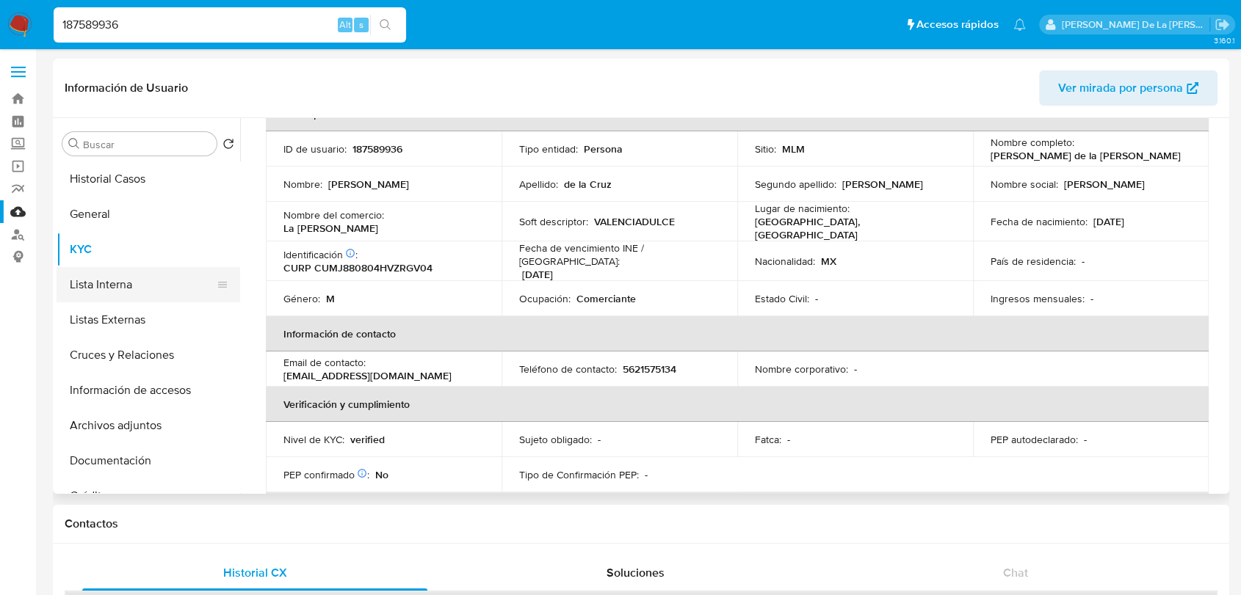
click at [133, 269] on button "Lista Interna" at bounding box center [143, 284] width 172 height 35
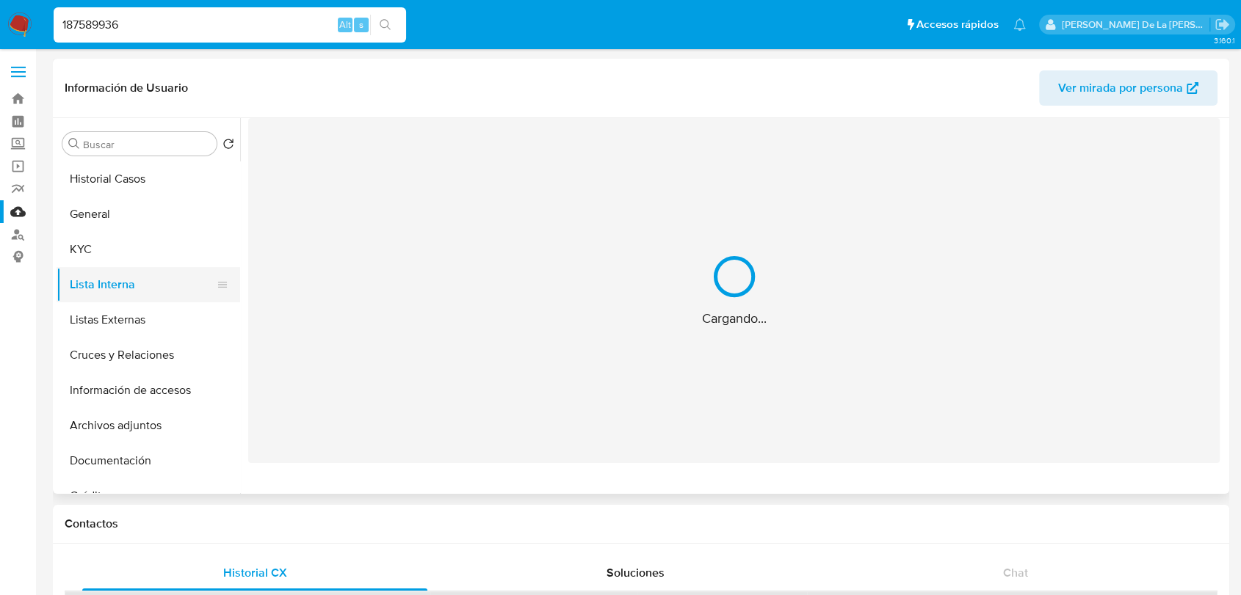
scroll to position [0, 0]
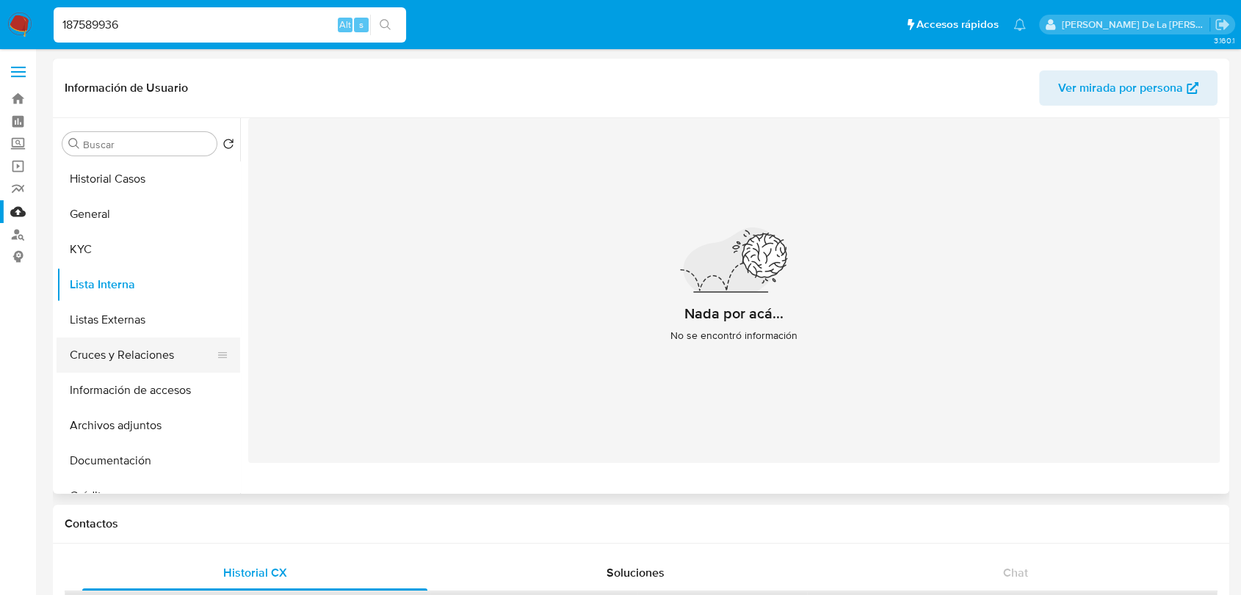
click at [123, 311] on button "Listas Externas" at bounding box center [149, 319] width 184 height 35
click at [142, 355] on button "Cruces y Relaciones" at bounding box center [143, 355] width 172 height 35
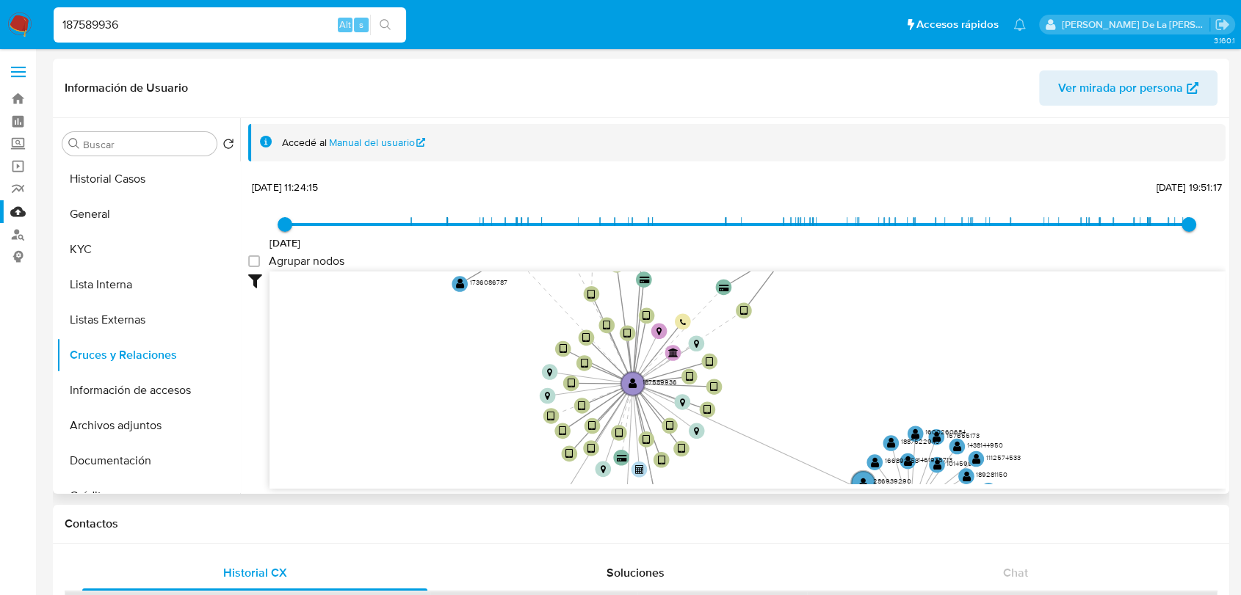
drag, startPoint x: 829, startPoint y: 380, endPoint x: 780, endPoint y: 478, distance: 109.6
click at [780, 478] on icon "device-68629b0cd6e840e2e68a28a0  user-187589936  187589936 device-64371645088…" at bounding box center [747, 378] width 956 height 213
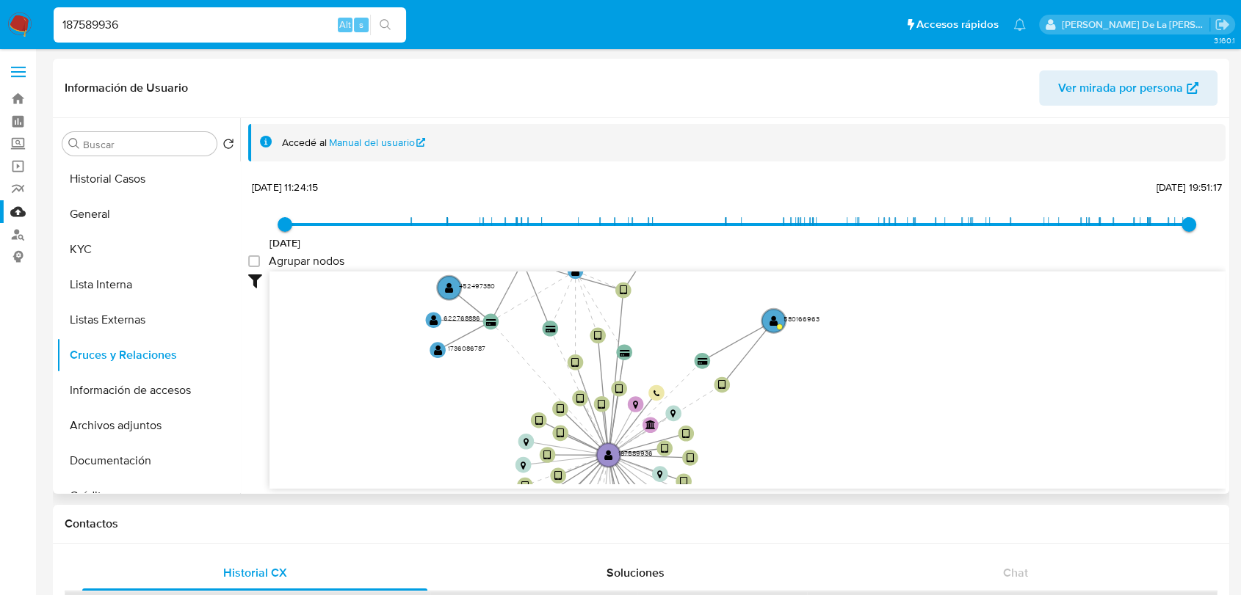
drag, startPoint x: 832, startPoint y: 360, endPoint x: 800, endPoint y: 282, distance: 84.0
click at [800, 282] on icon "device-68629b0cd6e840e2e68a28a0  user-187589936  187589936 device-64371645088…" at bounding box center [747, 378] width 956 height 213
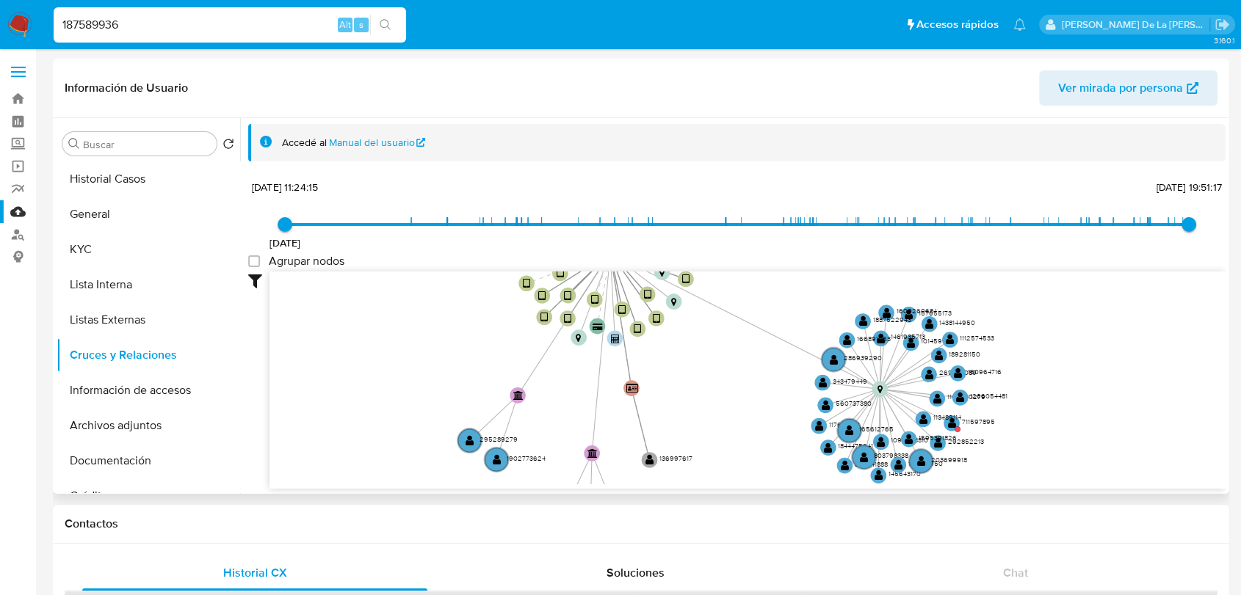
drag, startPoint x: 796, startPoint y: 380, endPoint x: 771, endPoint y: 360, distance: 32.4
click at [799, 285] on icon "device-68629b0cd6e840e2e68a28a0  user-187589936  187589936 device-64371645088…" at bounding box center [747, 378] width 956 height 213
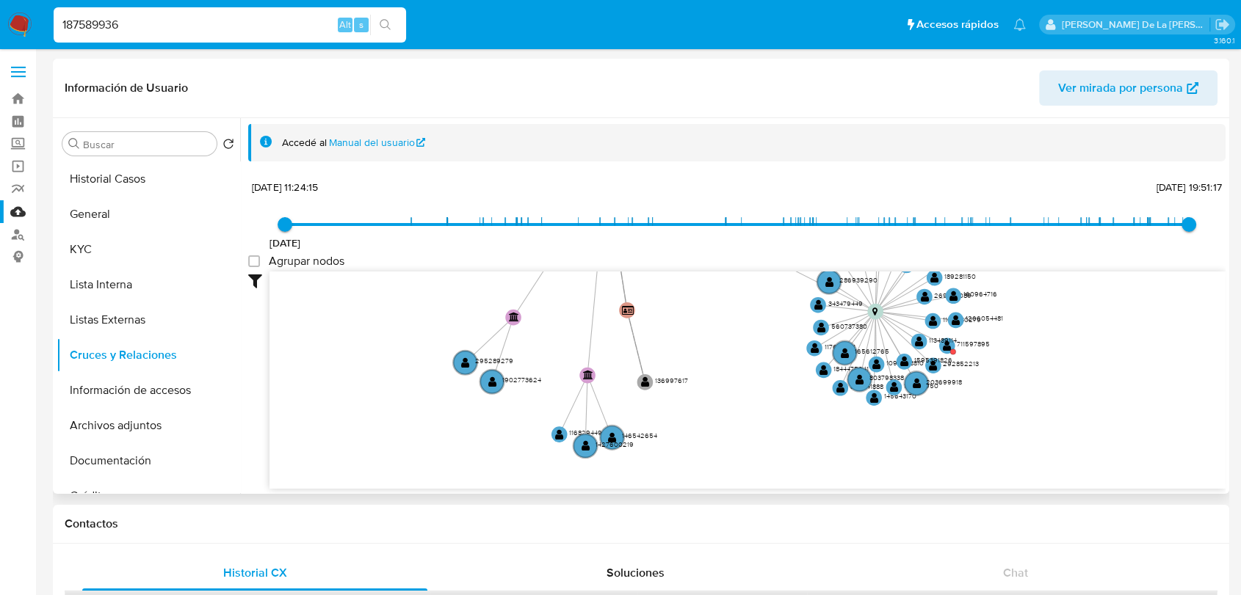
drag, startPoint x: 761, startPoint y: 399, endPoint x: 734, endPoint y: 368, distance: 40.5
click at [753, 322] on icon "device-68629b0cd6e840e2e68a28a0  user-187589936  187589936 device-64371645088…" at bounding box center [747, 378] width 956 height 213
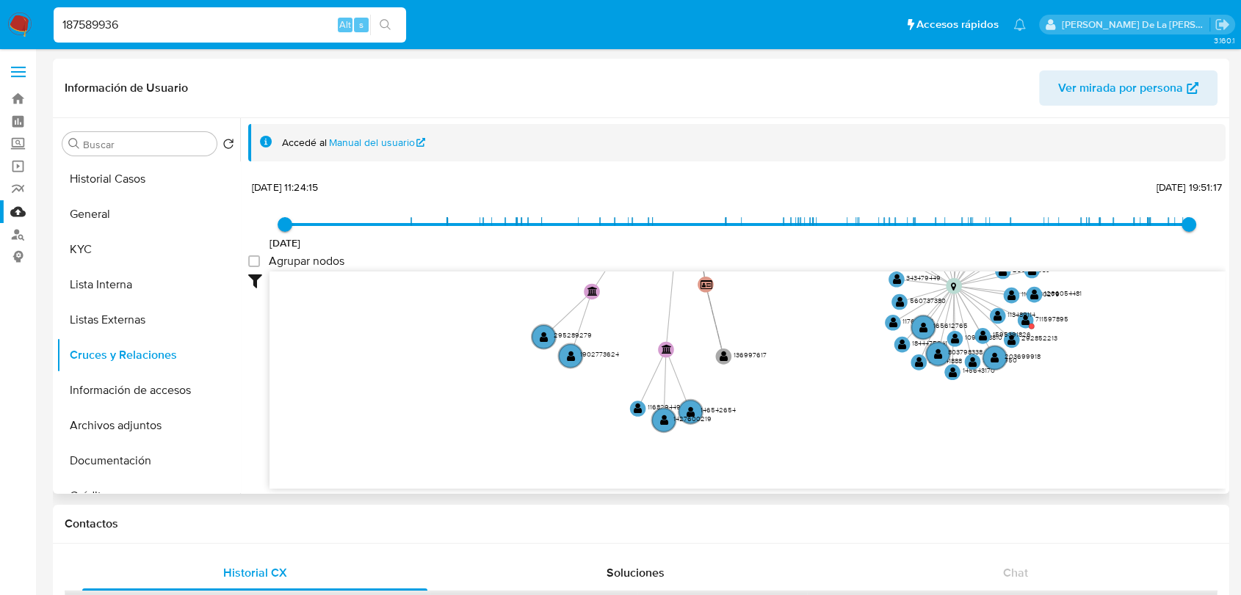
drag, startPoint x: 713, startPoint y: 388, endPoint x: 780, endPoint y: 363, distance: 71.7
click at [795, 361] on icon "device-68629b0cd6e840e2e68a28a0  user-187589936  187589936 device-64371645088…" at bounding box center [747, 378] width 956 height 213
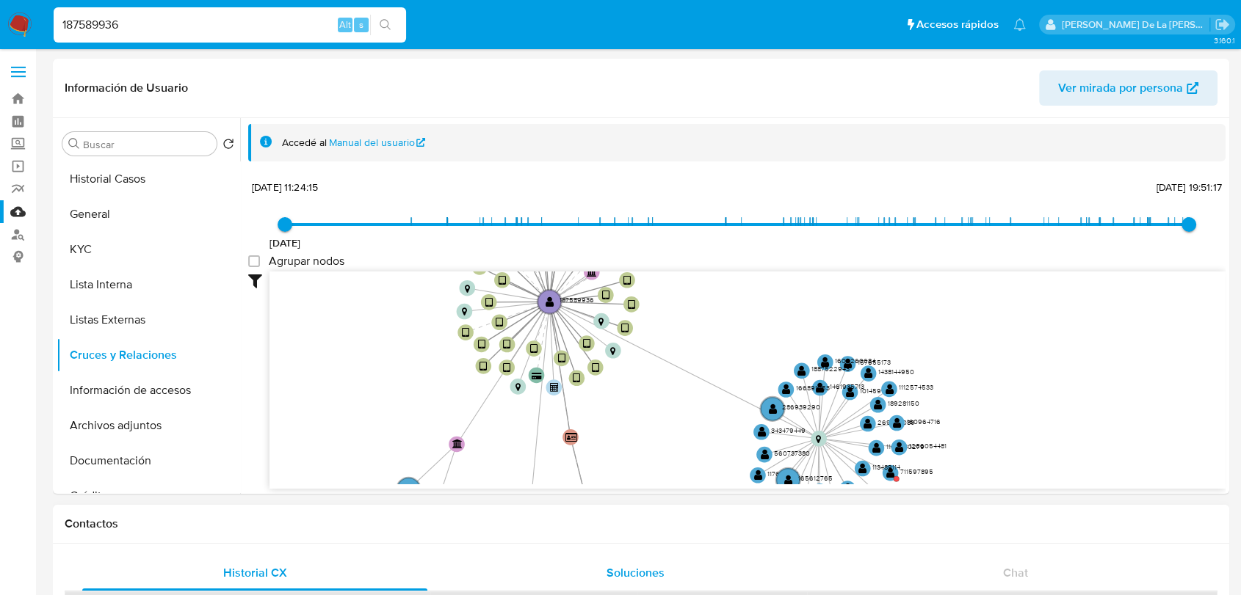
drag, startPoint x: 529, startPoint y: 373, endPoint x: 791, endPoint y: 589, distance: 340.0
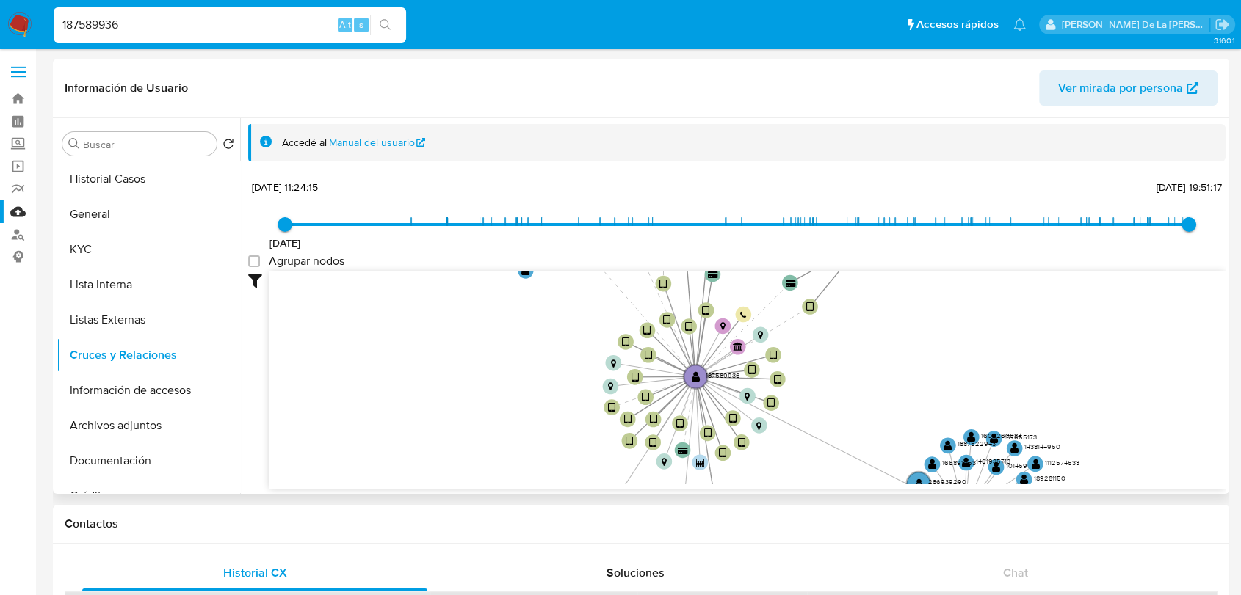
click at [479, 424] on icon "device-68629b0cd6e840e2e68a28a0  user-187589936  187589936 device-64371645088…" at bounding box center [747, 378] width 956 height 213
click at [101, 389] on button "Información de accesos" at bounding box center [143, 390] width 172 height 35
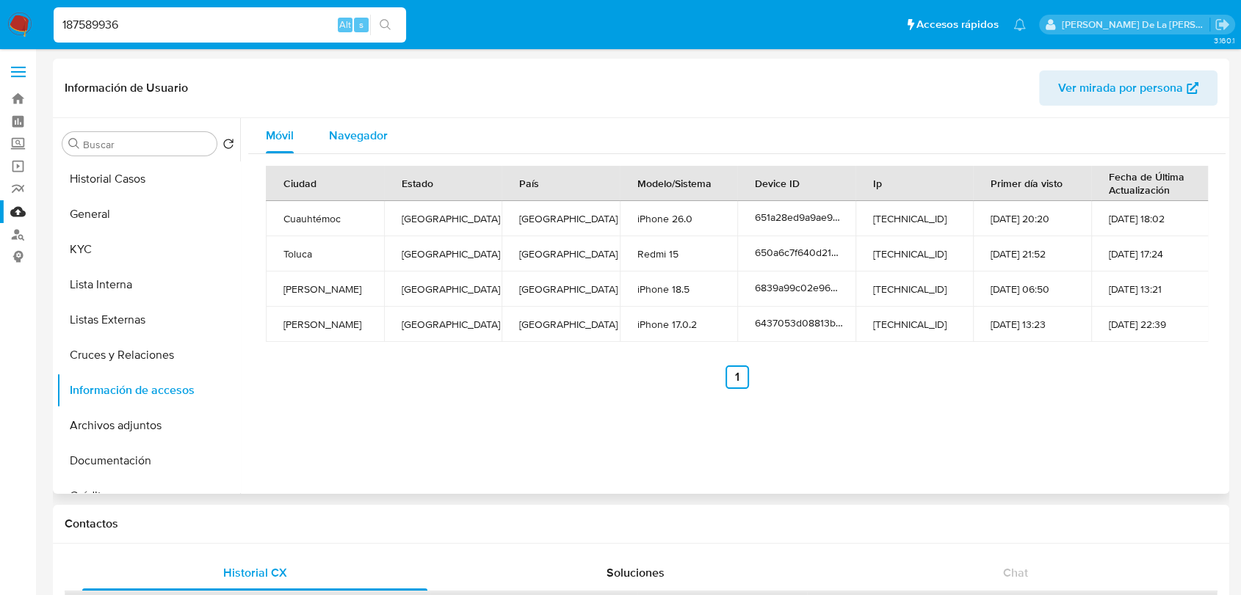
click at [362, 134] on span "Navegador" at bounding box center [358, 135] width 59 height 17
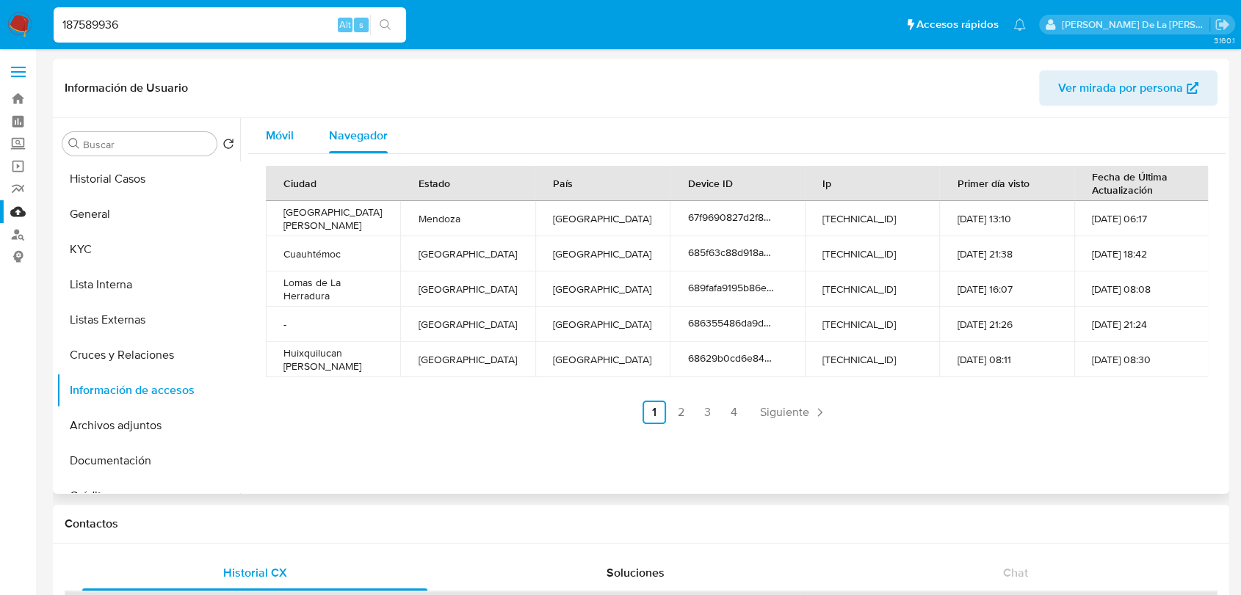
click at [288, 131] on span "Móvil" at bounding box center [280, 135] width 28 height 17
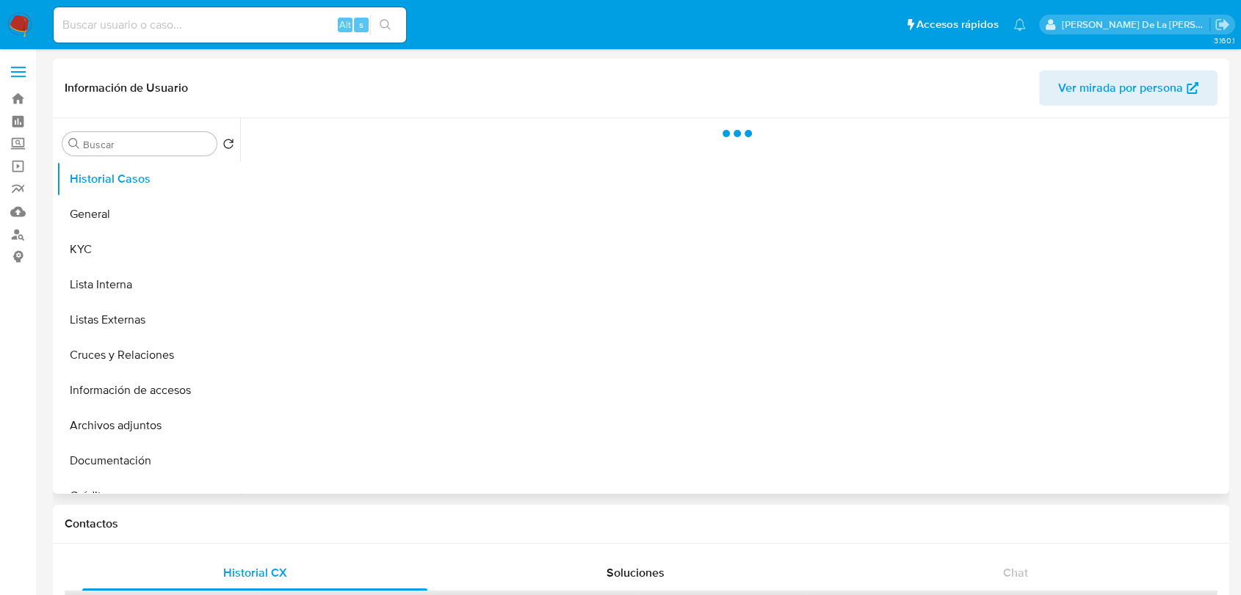
select select "10"
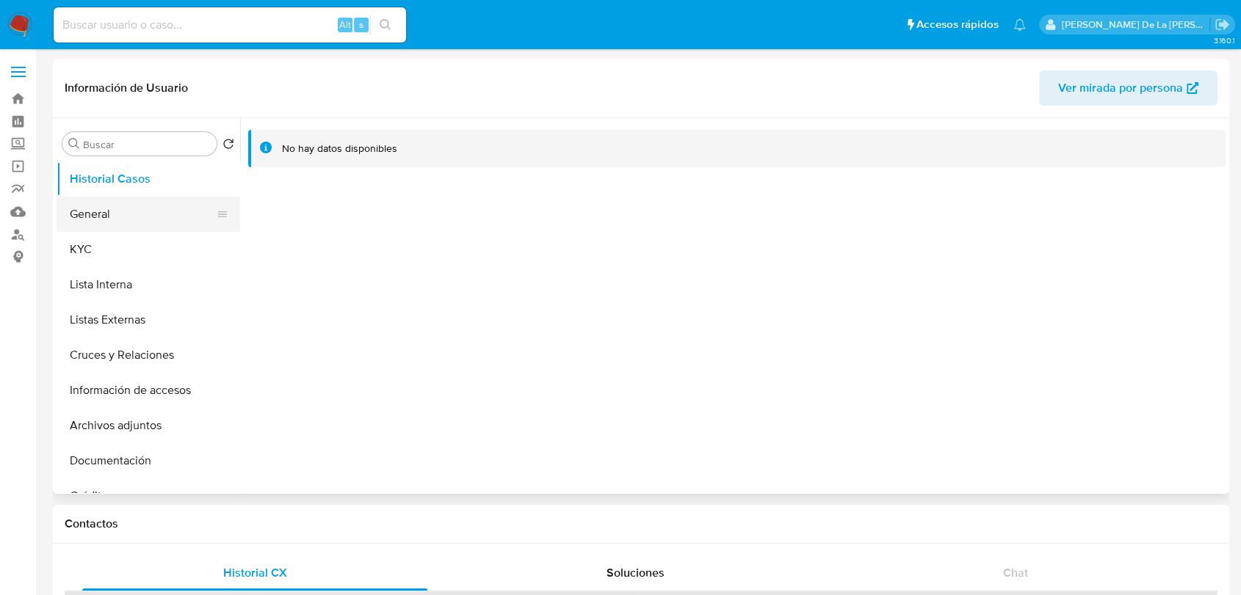
click at [165, 222] on button "General" at bounding box center [143, 214] width 172 height 35
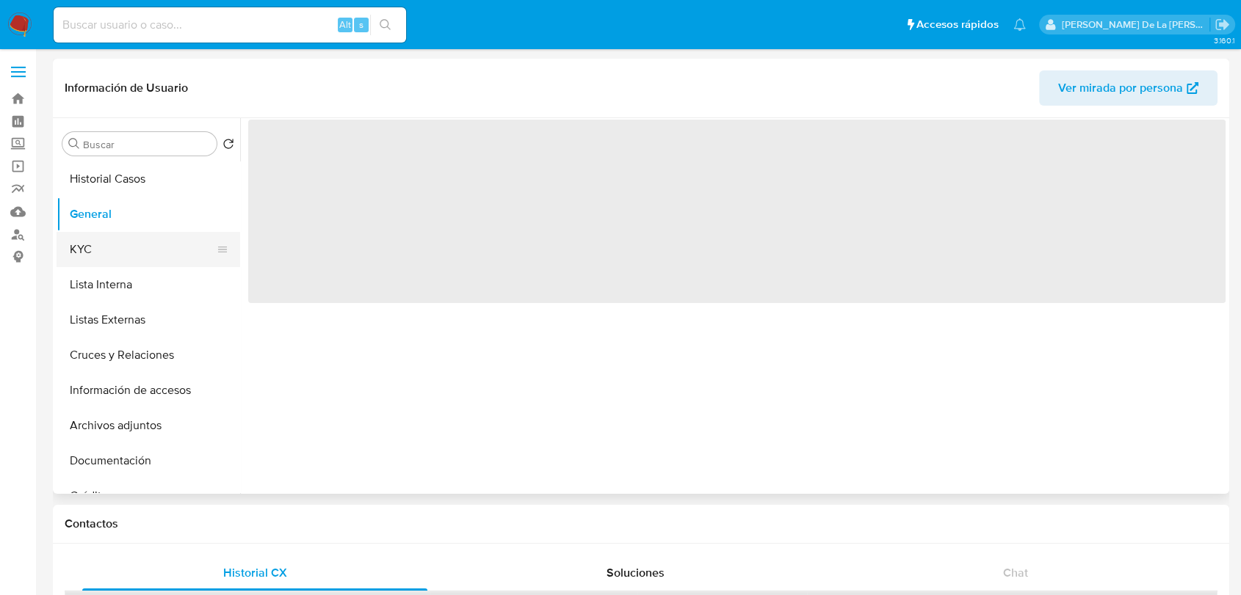
click at [123, 238] on button "KYC" at bounding box center [143, 249] width 172 height 35
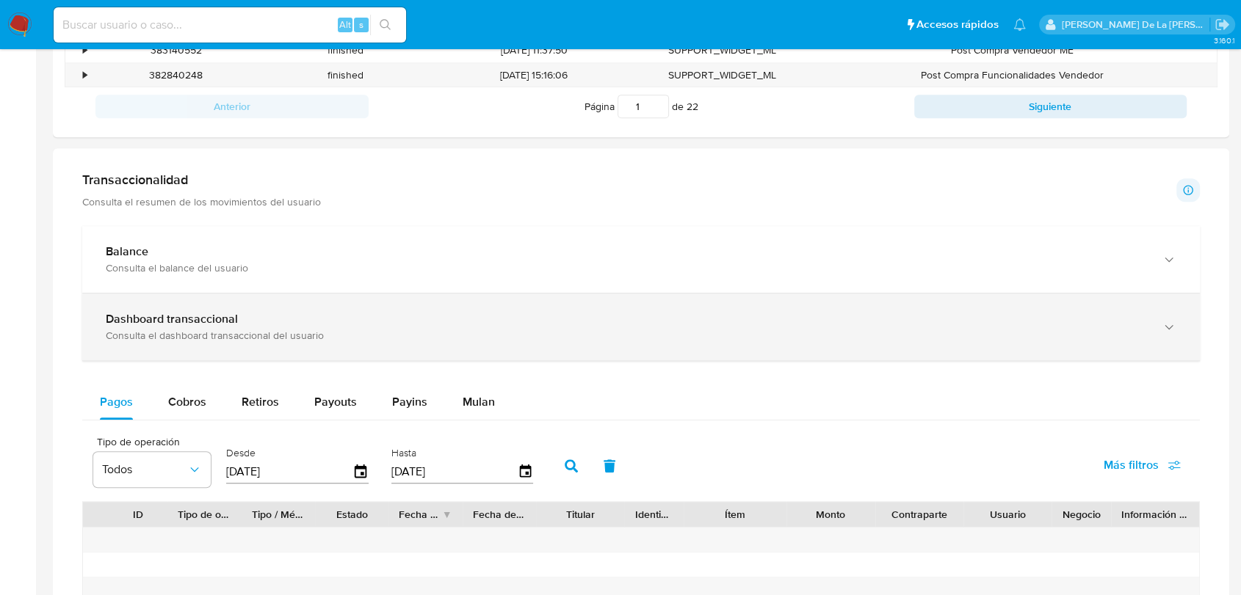
scroll to position [652, 0]
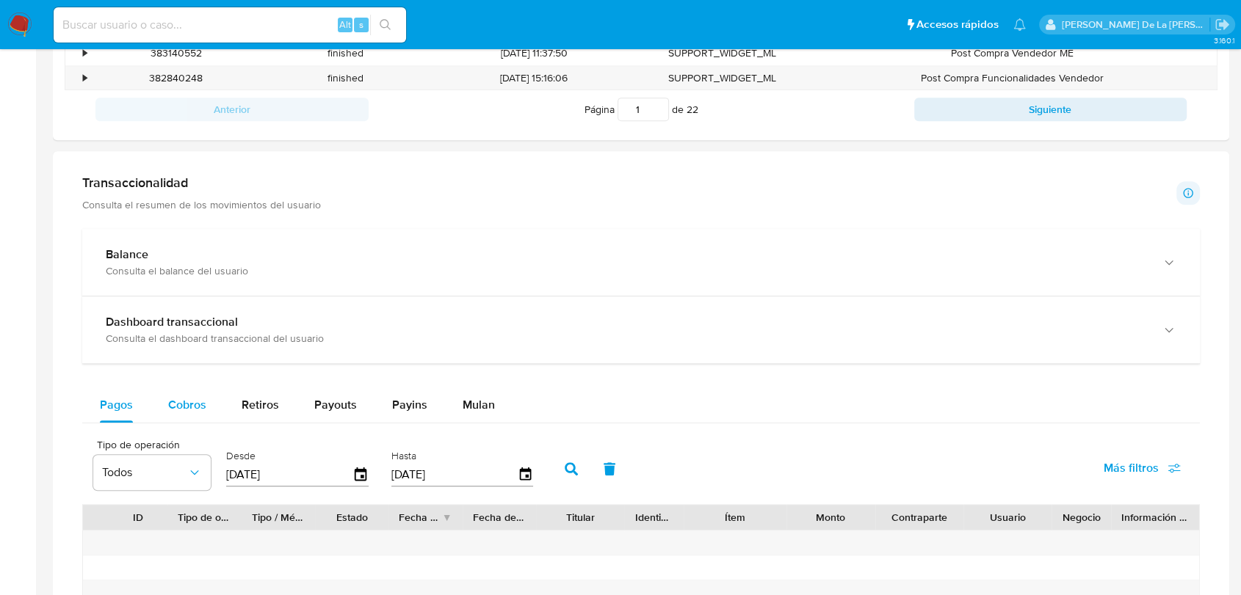
click at [181, 396] on span "Cobros" at bounding box center [187, 404] width 38 height 17
select select "10"
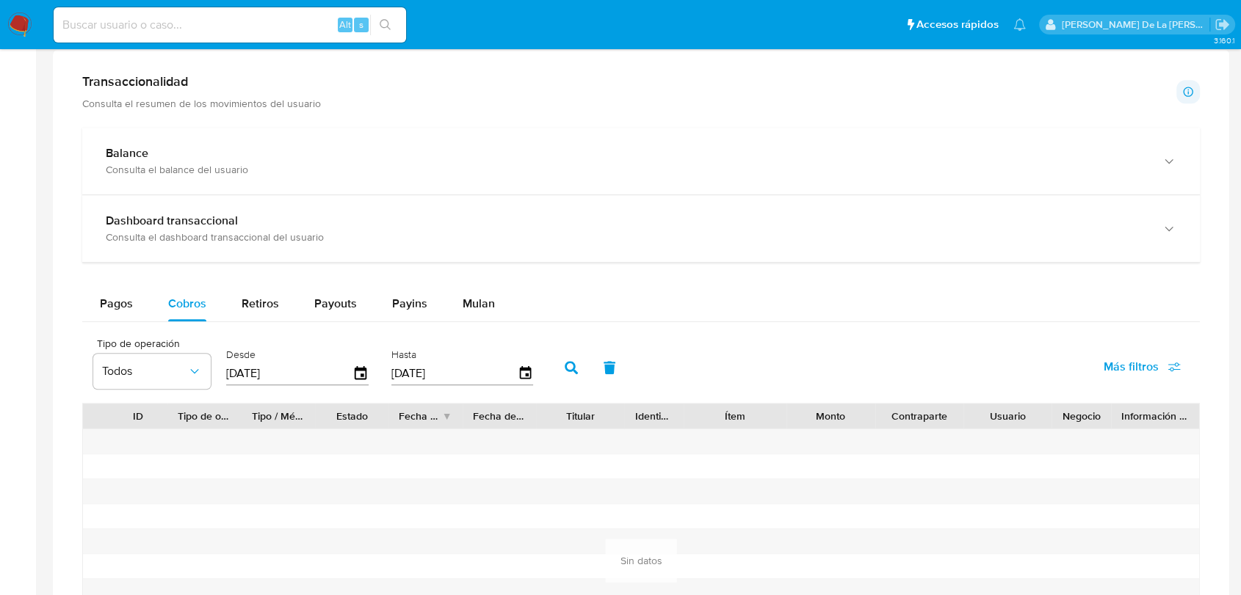
scroll to position [897, 0]
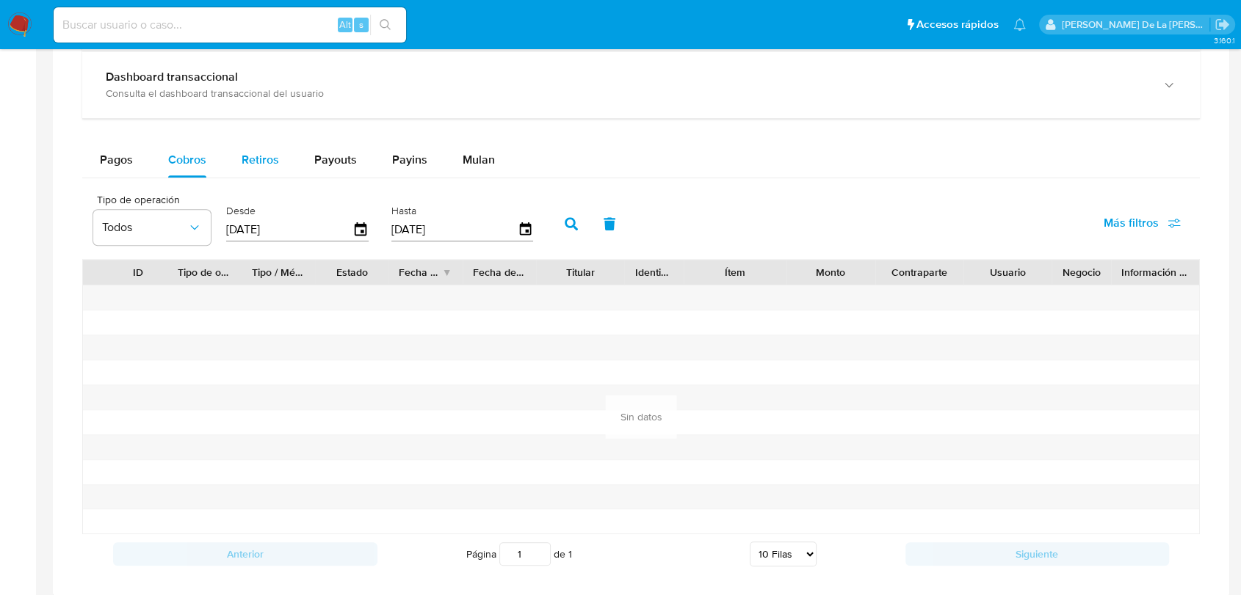
click at [266, 175] on div "Retiros" at bounding box center [260, 159] width 37 height 35
select select "10"
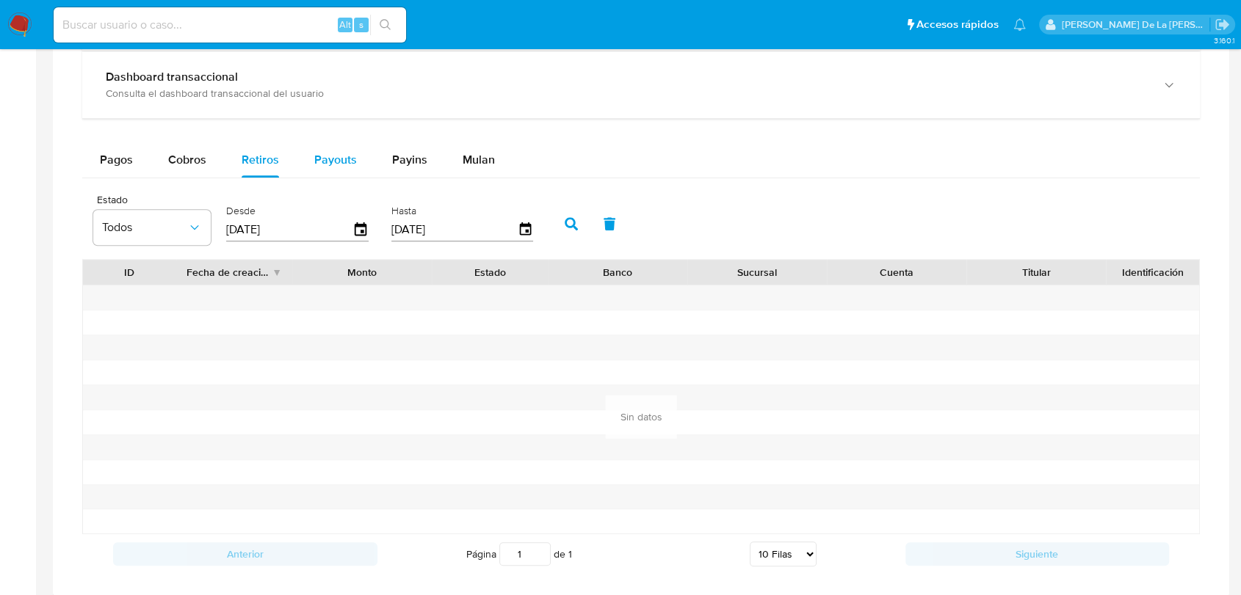
click at [336, 153] on div "Payouts" at bounding box center [335, 159] width 43 height 35
select select "10"
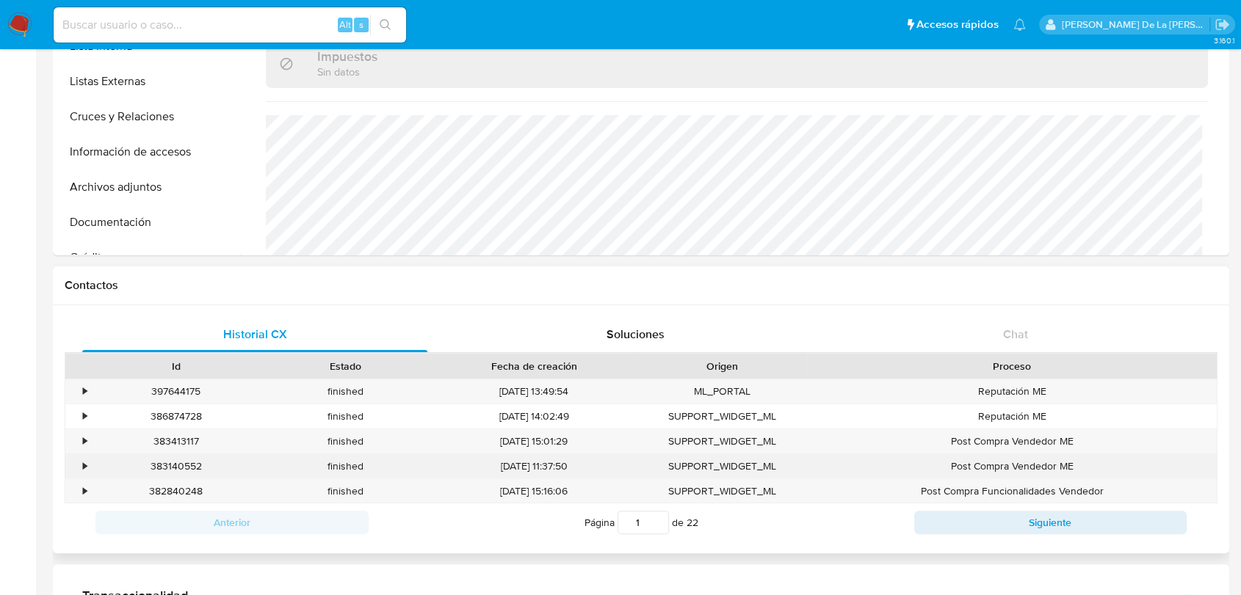
scroll to position [326, 0]
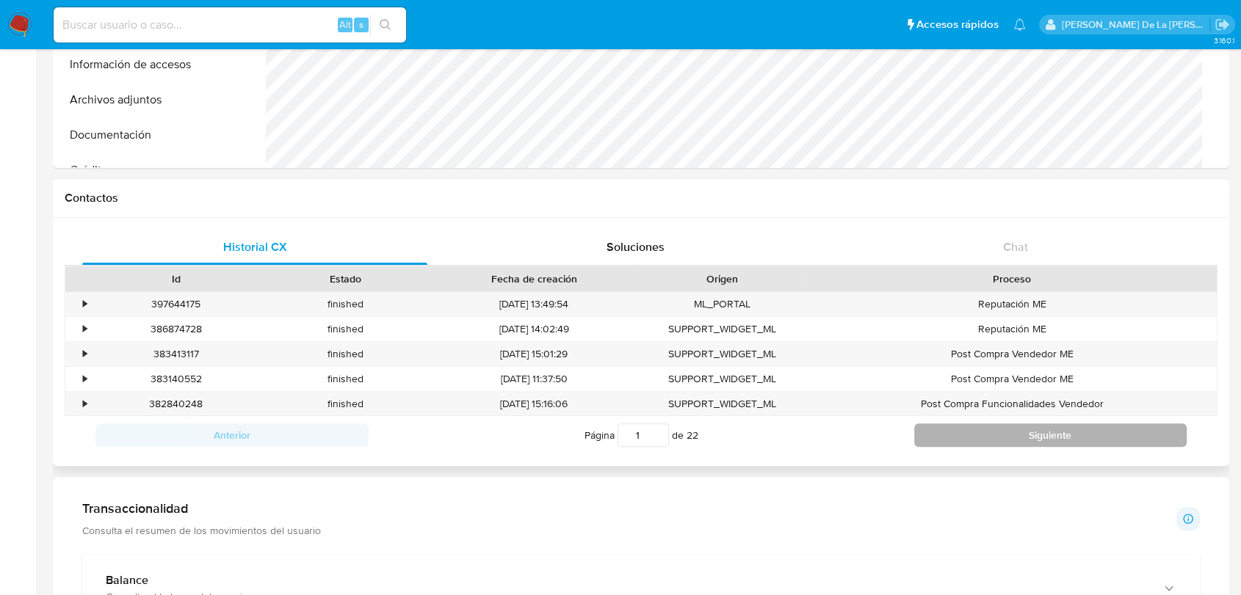
click at [978, 436] on button "Siguiente" at bounding box center [1050, 435] width 273 height 23
type input "2"
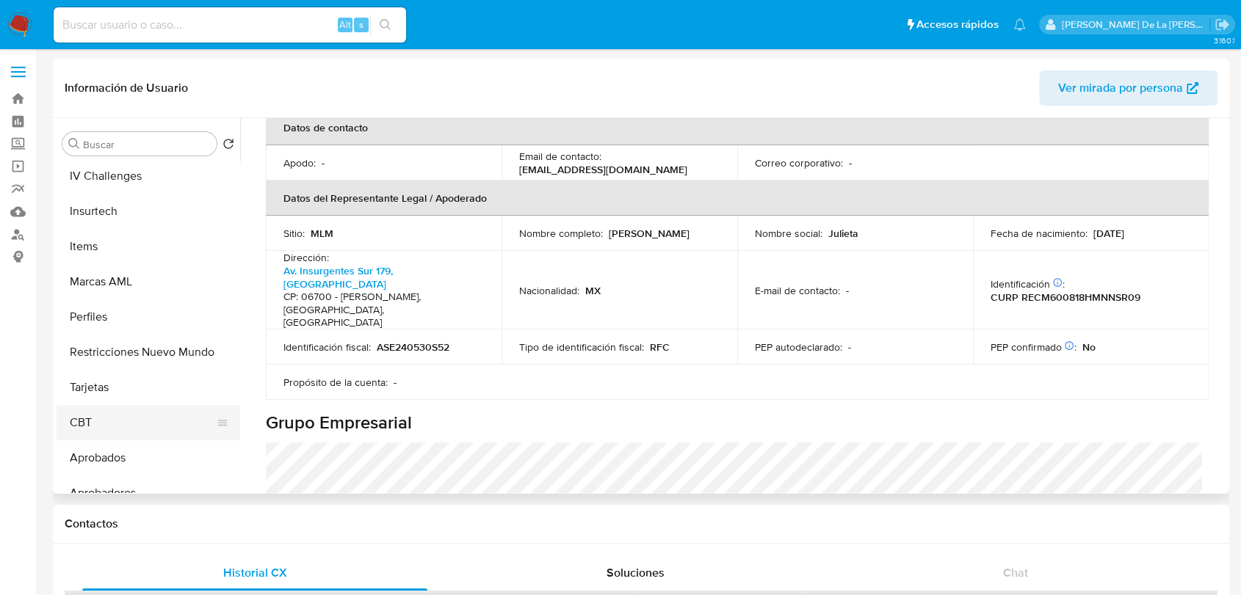
scroll to position [691, 0]
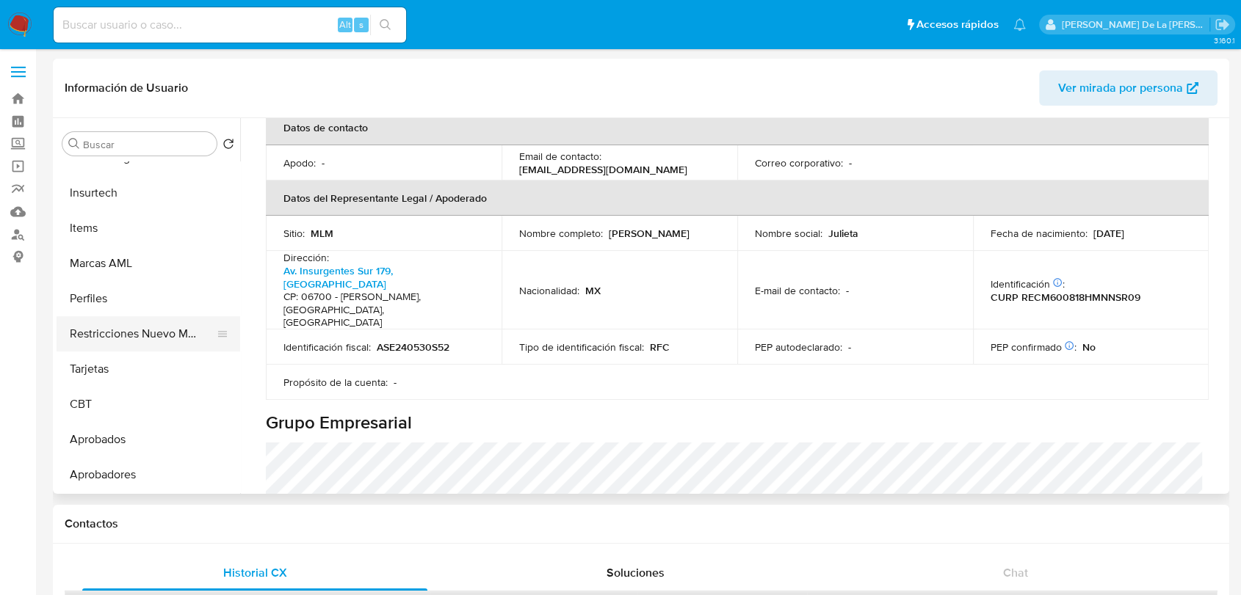
click at [159, 338] on button "Restricciones Nuevo Mundo" at bounding box center [143, 333] width 172 height 35
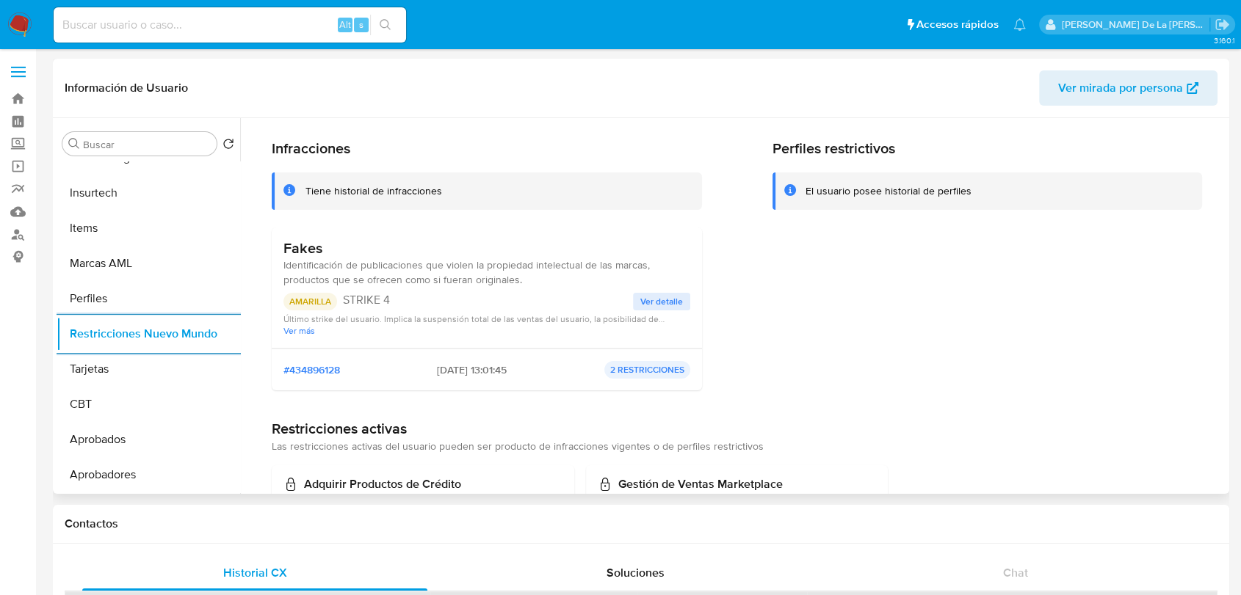
scroll to position [0, 0]
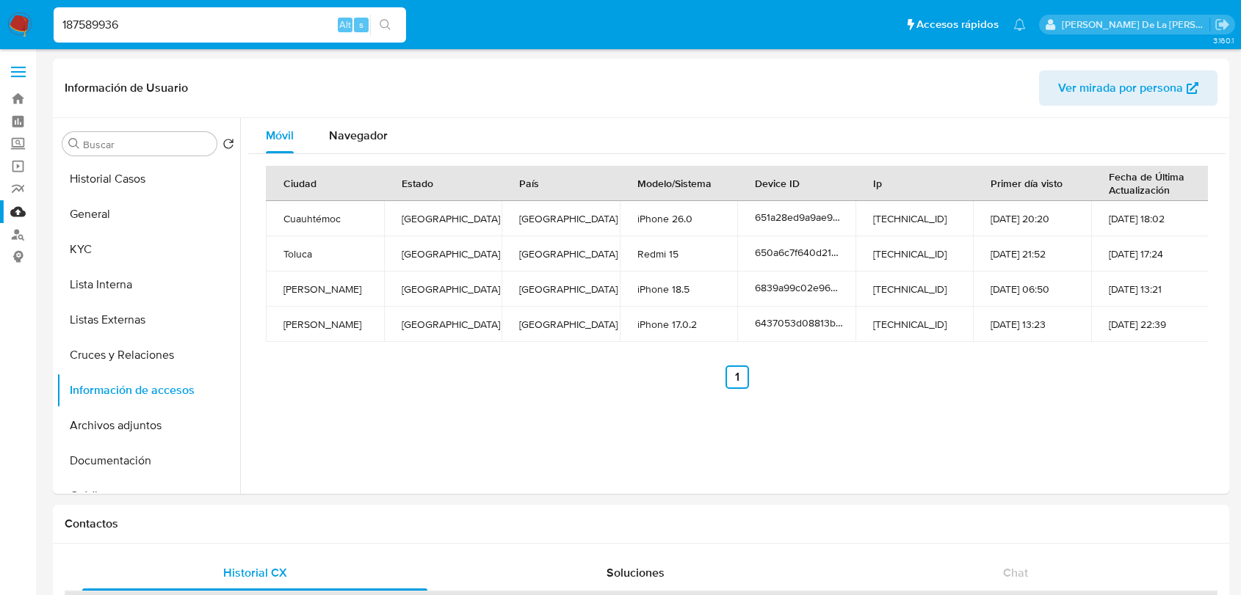
select select "10"
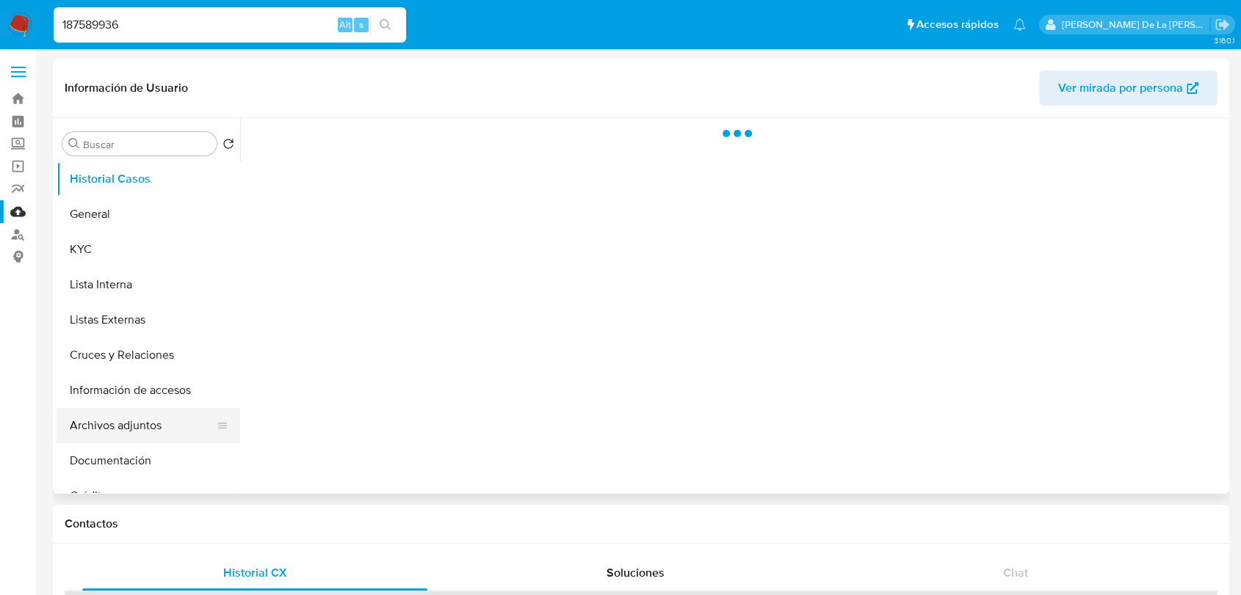
select select "10"
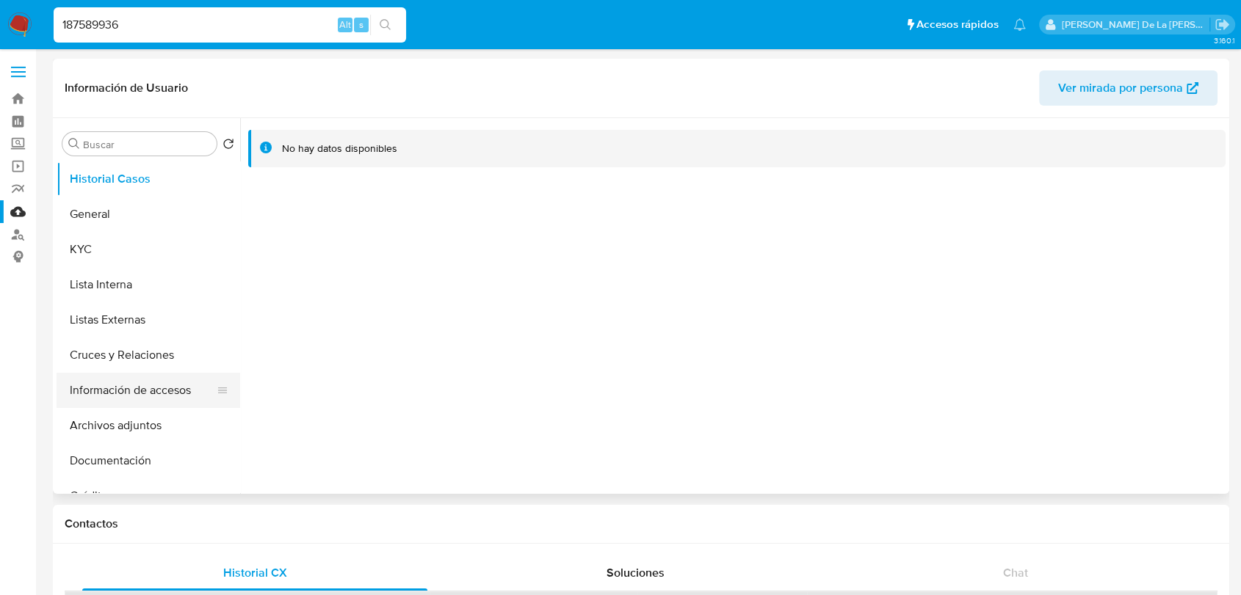
click at [139, 388] on button "Información de accesos" at bounding box center [143, 390] width 172 height 35
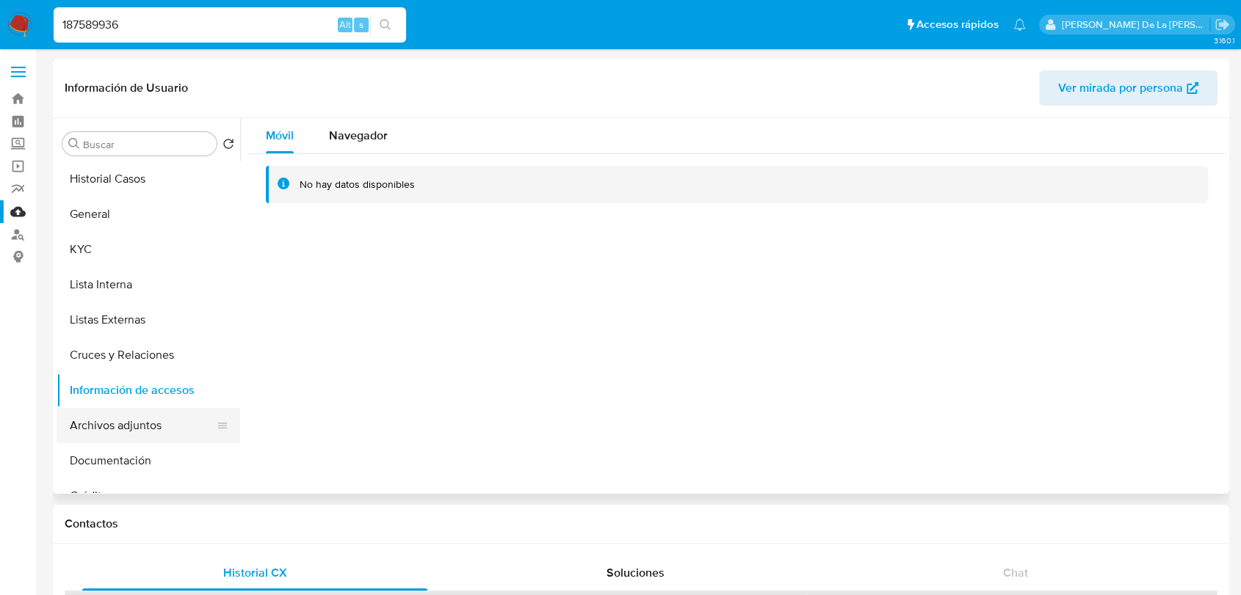
click at [110, 426] on button "Archivos adjuntos" at bounding box center [143, 425] width 172 height 35
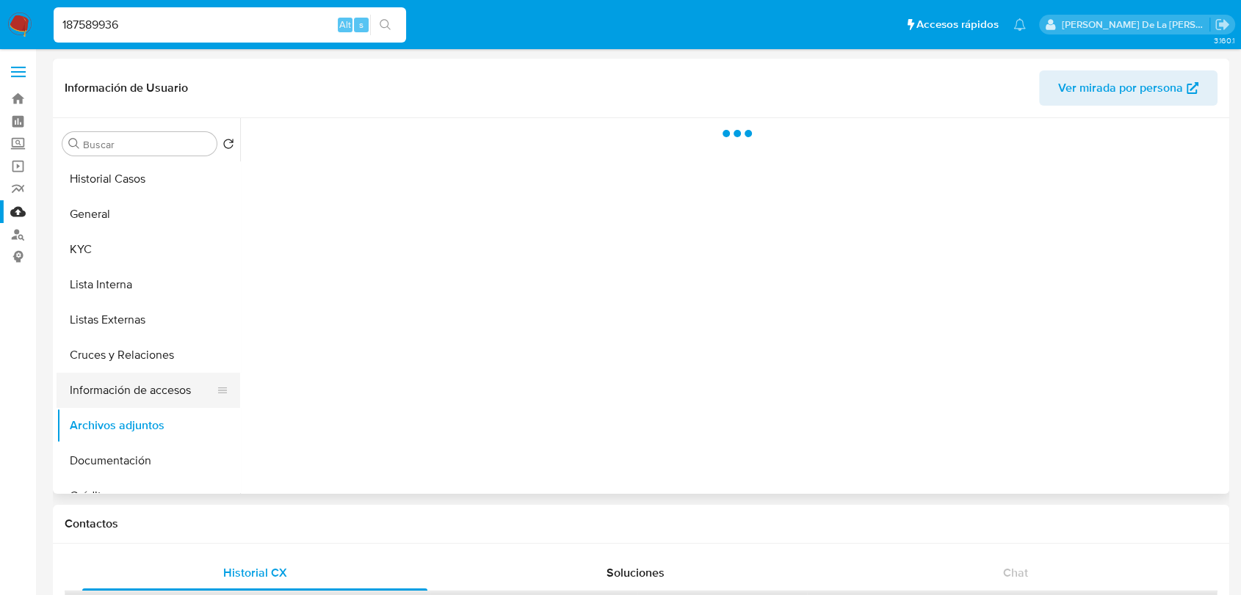
click at [151, 386] on button "Información de accesos" at bounding box center [143, 390] width 172 height 35
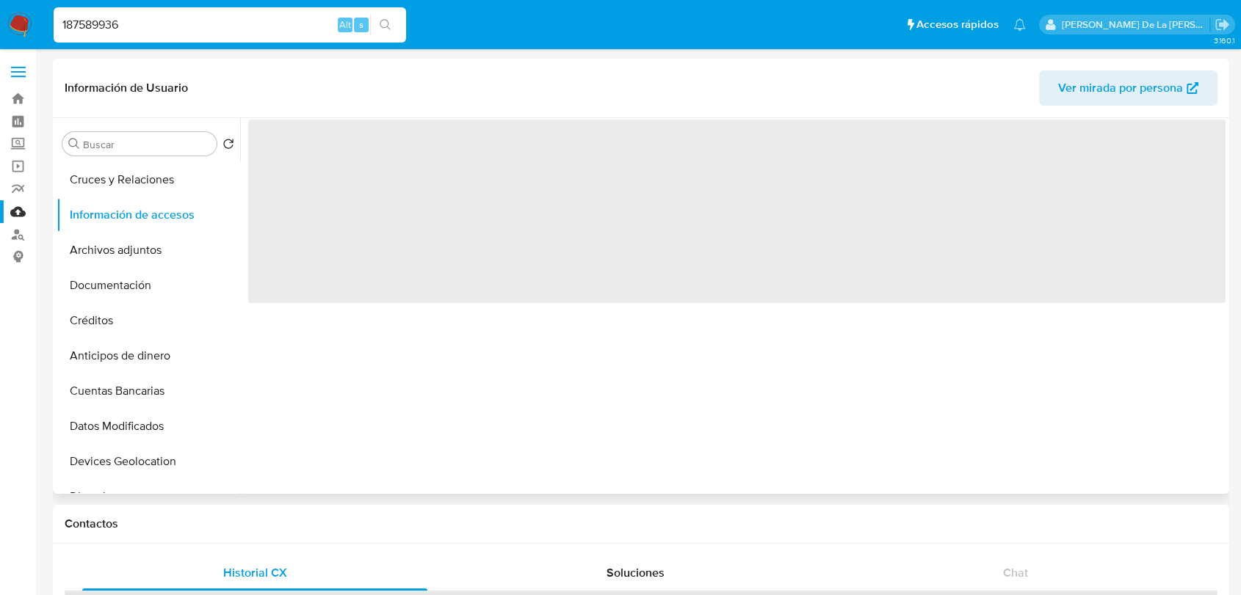
scroll to position [326, 0]
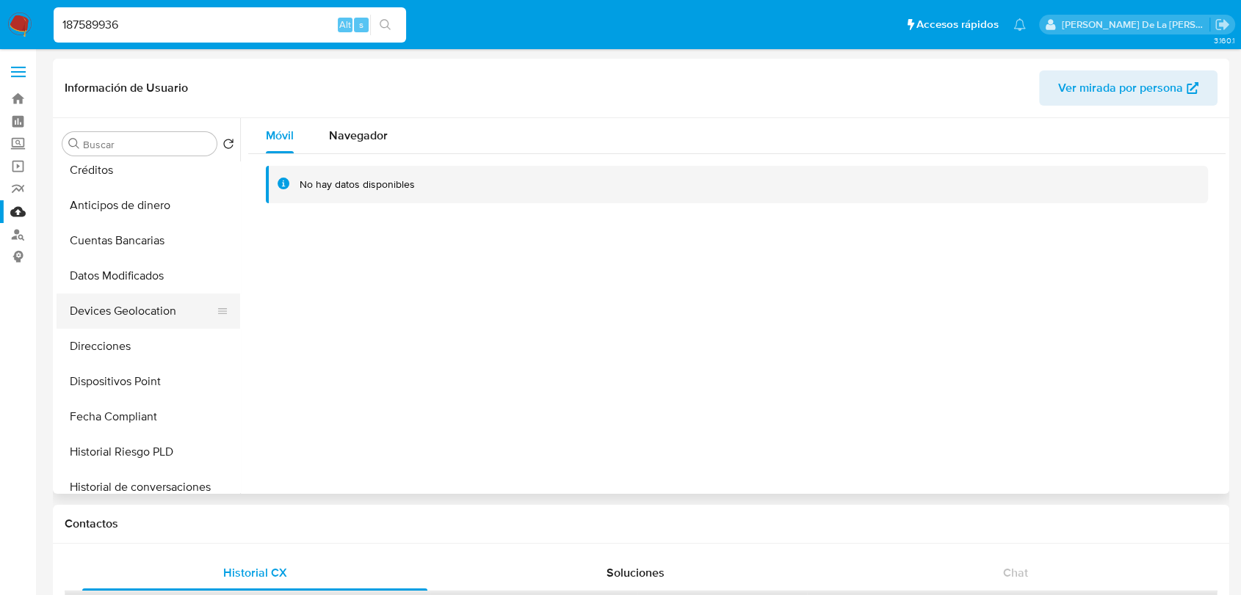
click at [145, 317] on button "Devices Geolocation" at bounding box center [143, 311] width 172 height 35
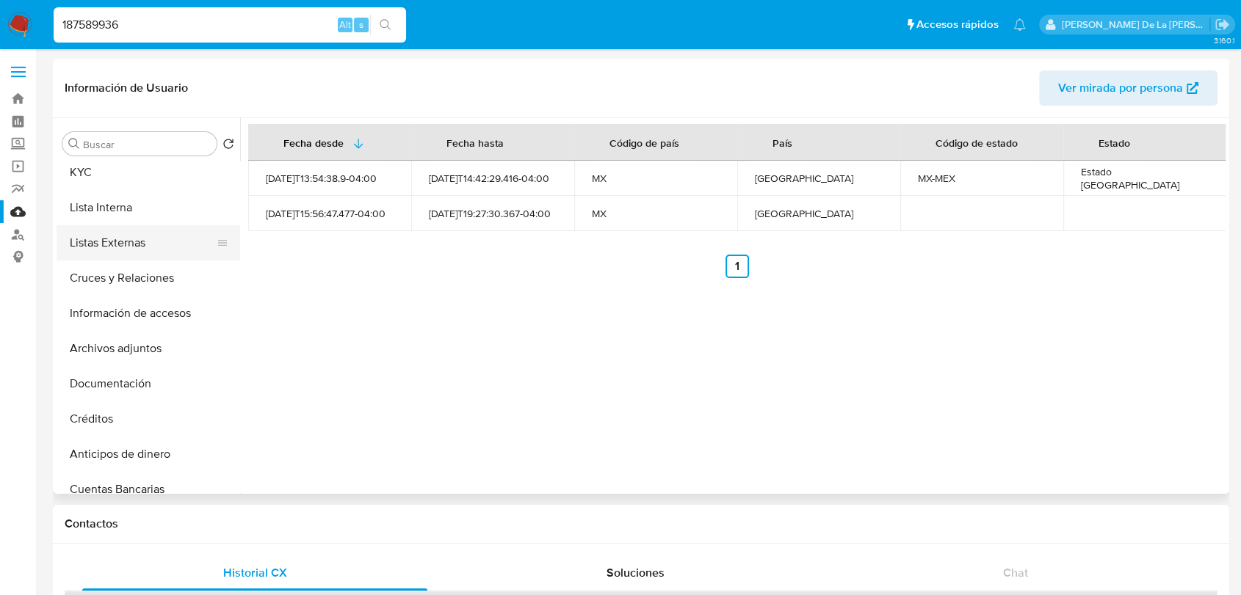
scroll to position [0, 0]
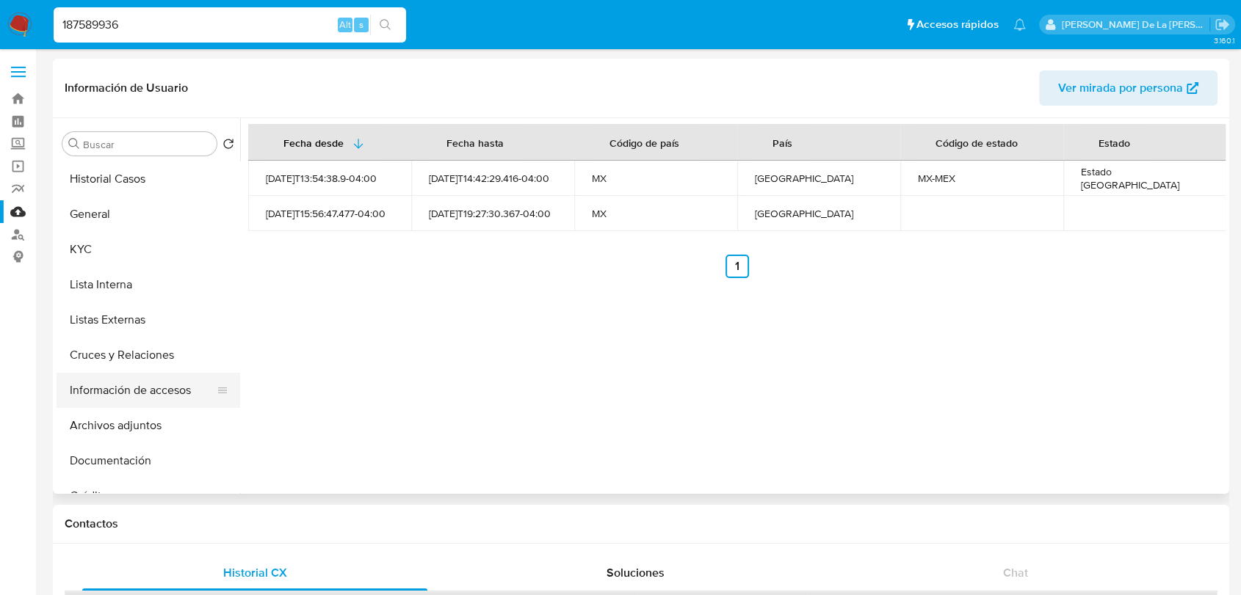
click at [145, 395] on button "Información de accesos" at bounding box center [143, 390] width 172 height 35
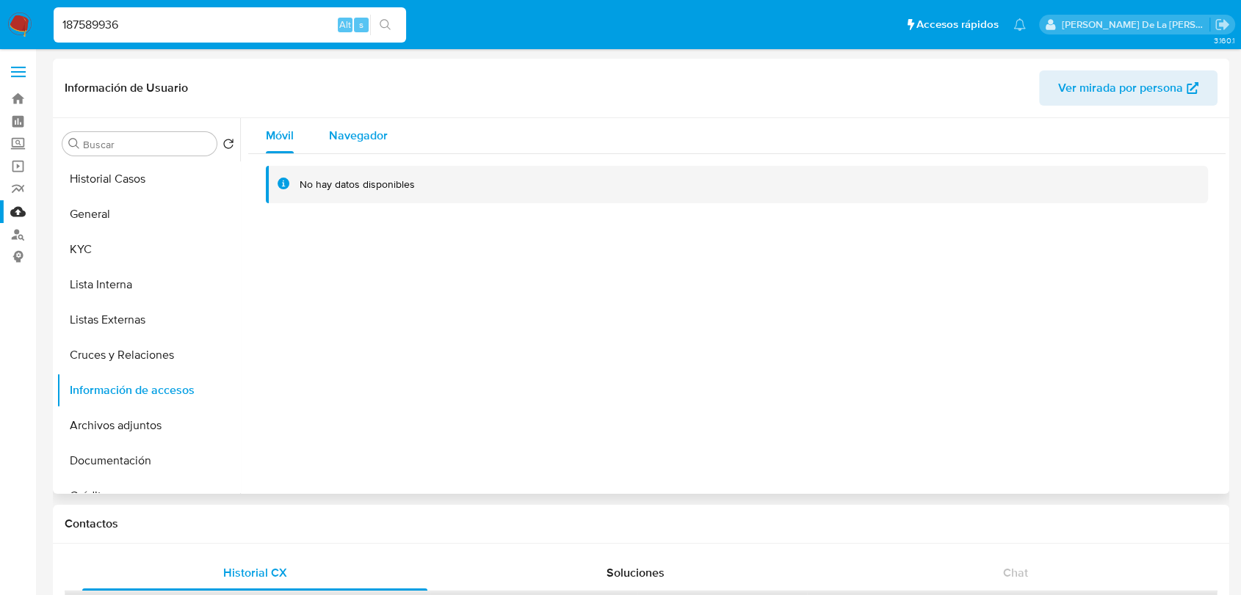
click at [355, 137] on span "Navegador" at bounding box center [358, 135] width 59 height 17
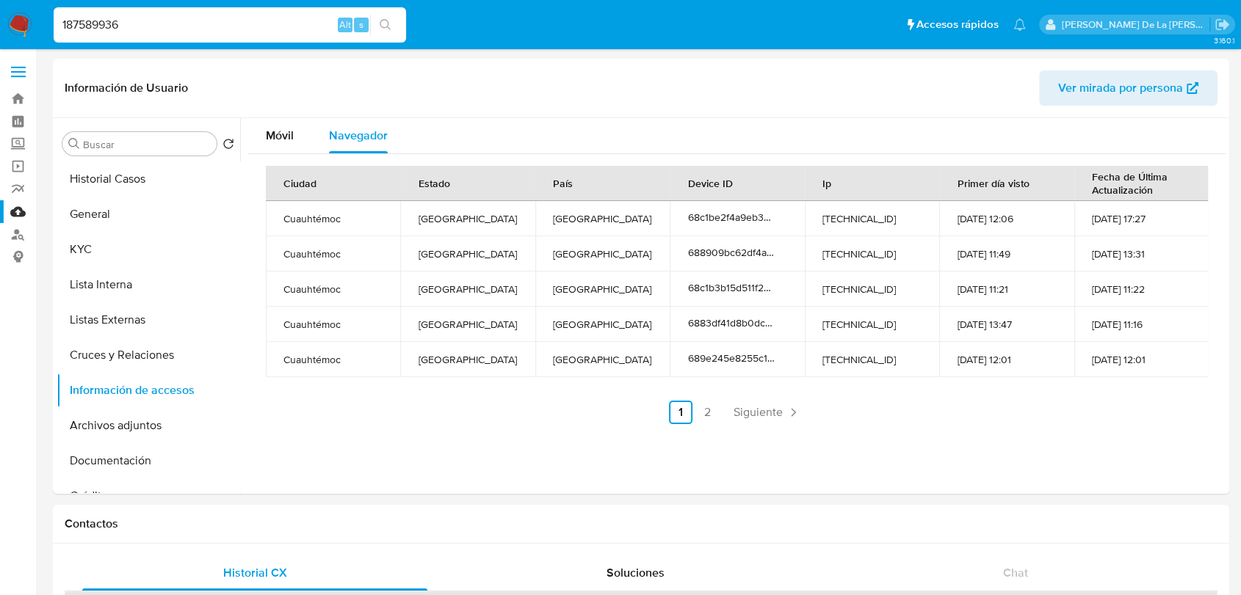
click at [90, 11] on div "187589936 Alt s" at bounding box center [230, 24] width 352 height 35
click at [88, 11] on div "187589936 Alt s" at bounding box center [230, 24] width 352 height 35
click at [88, 22] on input "187589936" at bounding box center [230, 24] width 352 height 19
click at [10, 18] on img at bounding box center [19, 24] width 25 height 25
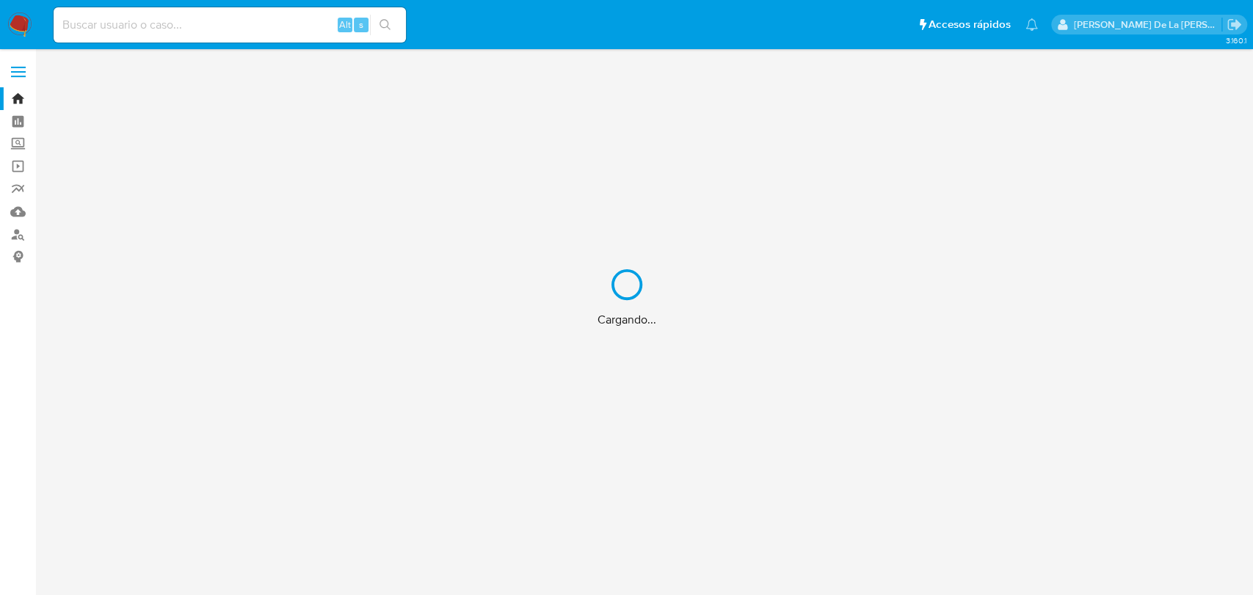
click at [156, 27] on div "Cargando..." at bounding box center [626, 297] width 1253 height 595
click at [108, 19] on div "Cargando..." at bounding box center [626, 297] width 1253 height 595
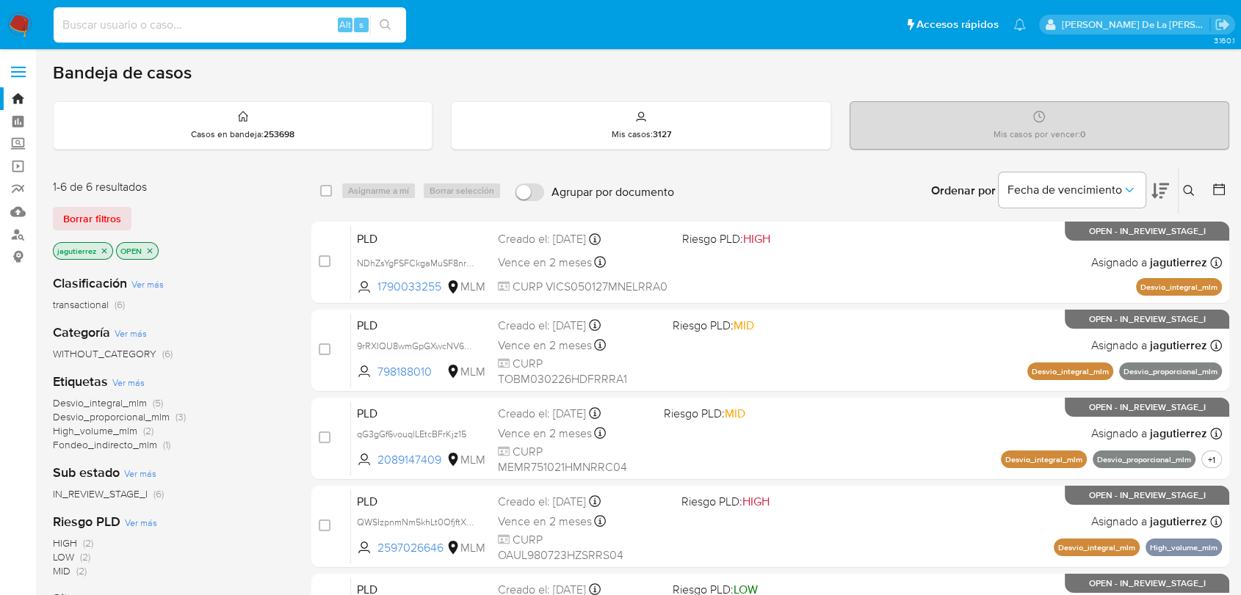
click at [130, 24] on input at bounding box center [230, 24] width 352 height 19
paste input "187589936"
type input "187589936"
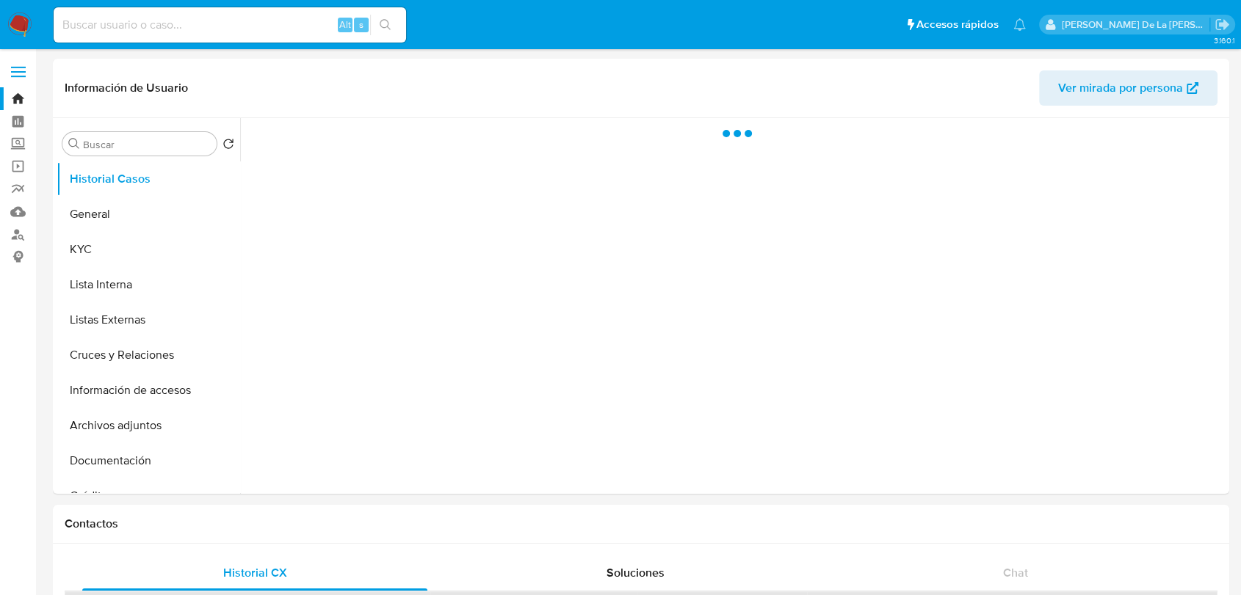
select select "10"
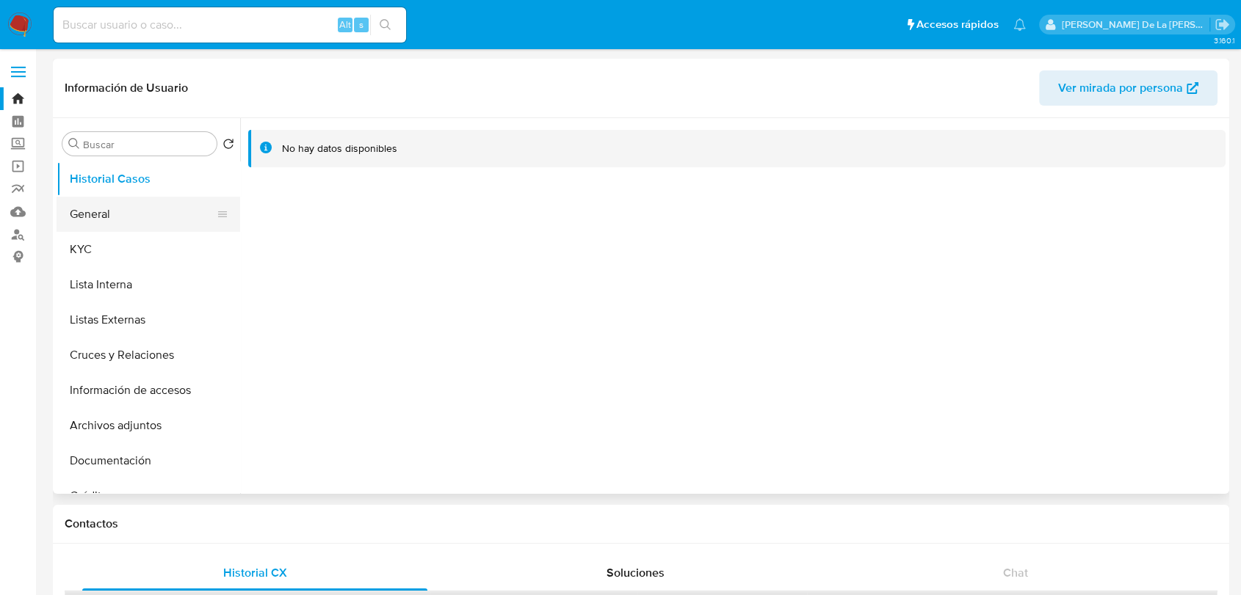
click at [141, 230] on button "General" at bounding box center [143, 214] width 172 height 35
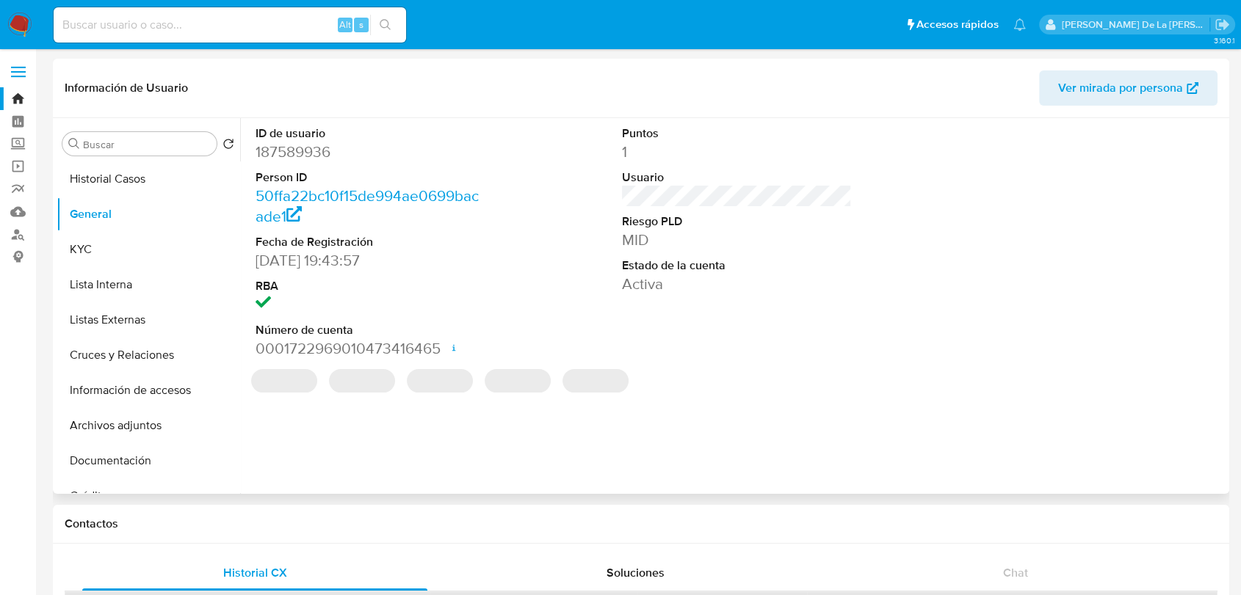
drag, startPoint x: 124, startPoint y: 253, endPoint x: 499, endPoint y: 276, distance: 375.8
click at [499, 276] on div "Buscar Volver al orden por defecto Historial Casos General KYC Lista Interna Li…" at bounding box center [641, 306] width 1169 height 376
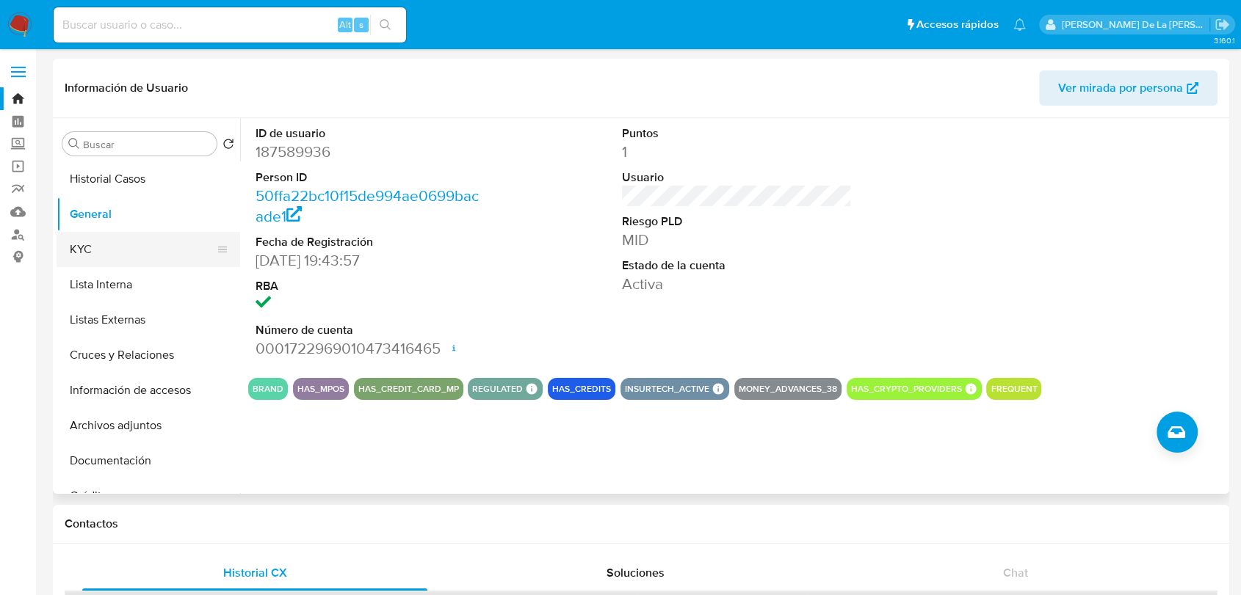
click at [106, 246] on button "KYC" at bounding box center [143, 249] width 172 height 35
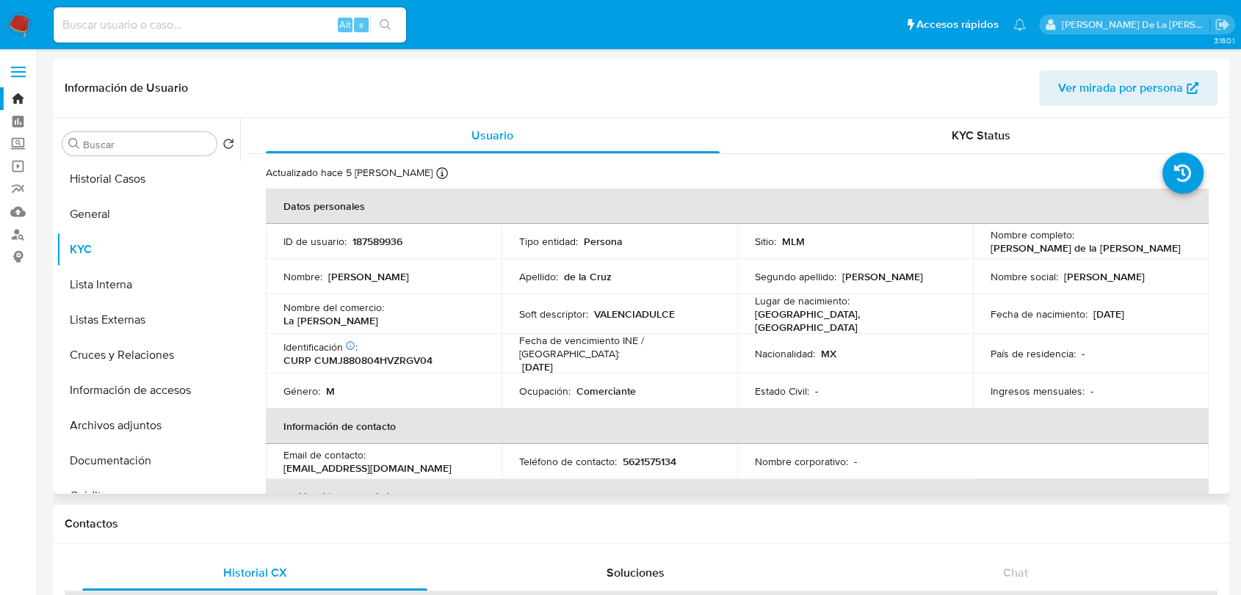
drag, startPoint x: 477, startPoint y: 314, endPoint x: 390, endPoint y: 312, distance: 87.4
click at [390, 312] on div "Nombre del comercio : La [PERSON_NAME]" at bounding box center [383, 314] width 200 height 26
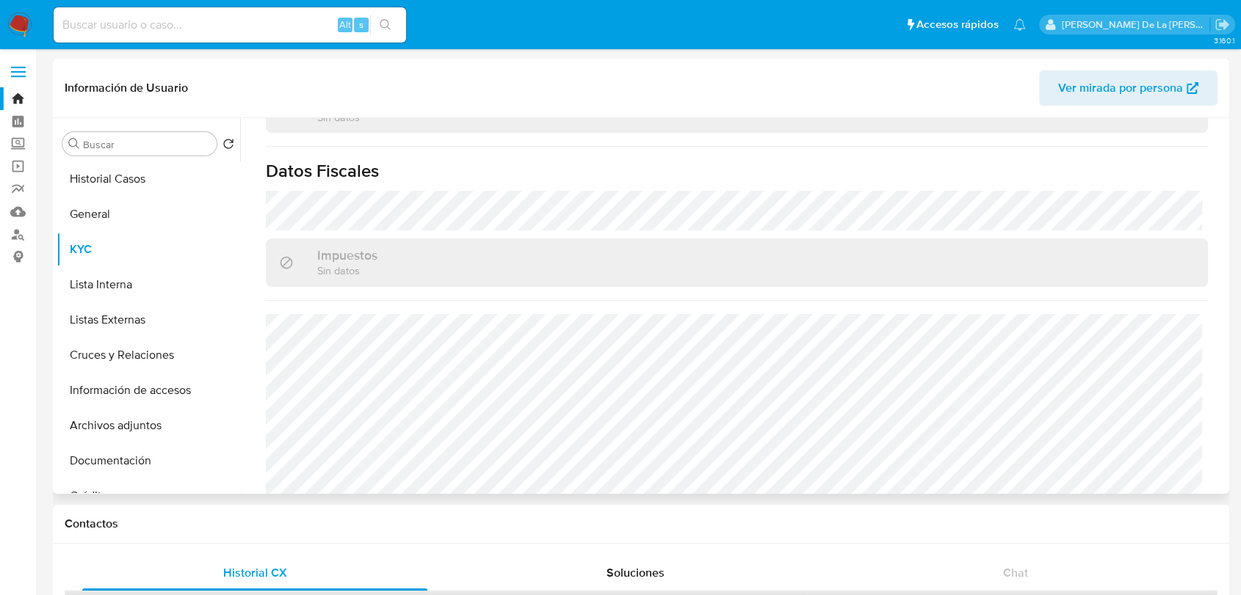
scroll to position [908, 0]
click at [141, 377] on button "Información de accesos" at bounding box center [143, 390] width 172 height 35
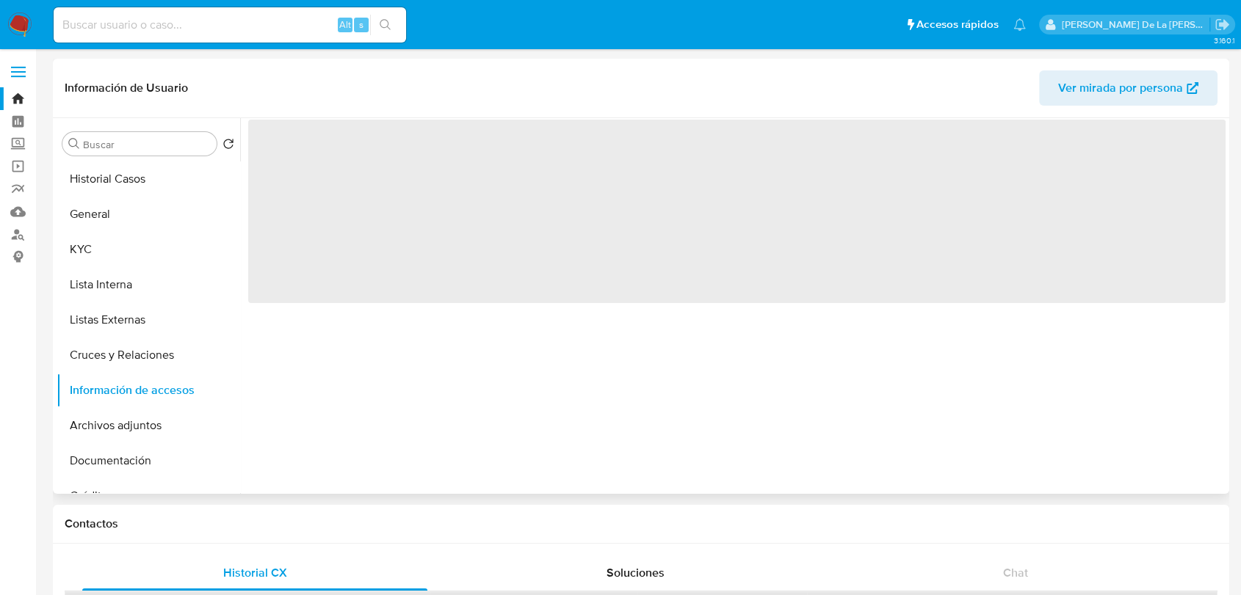
scroll to position [0, 0]
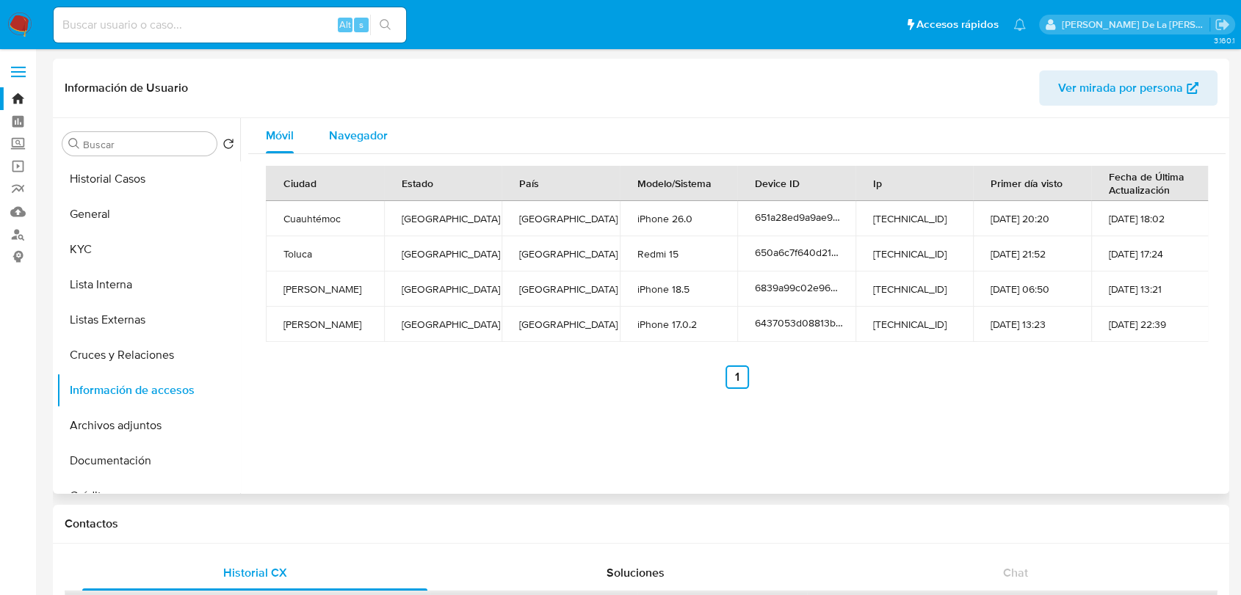
click at [362, 136] on span "Navegador" at bounding box center [358, 135] width 59 height 17
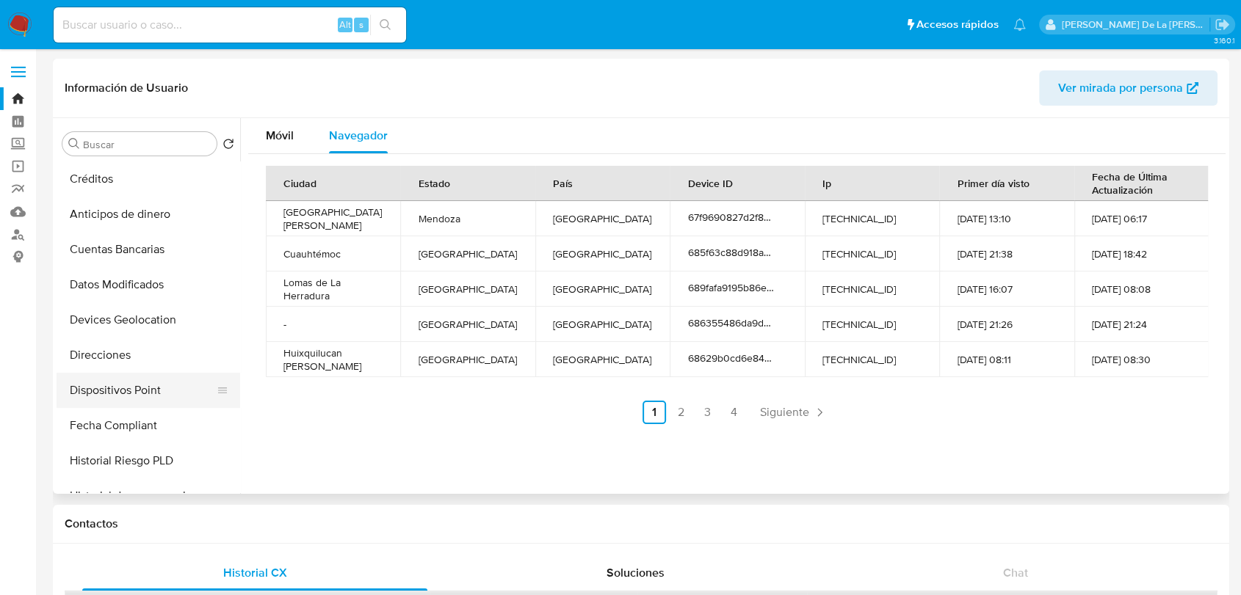
scroll to position [326, 0]
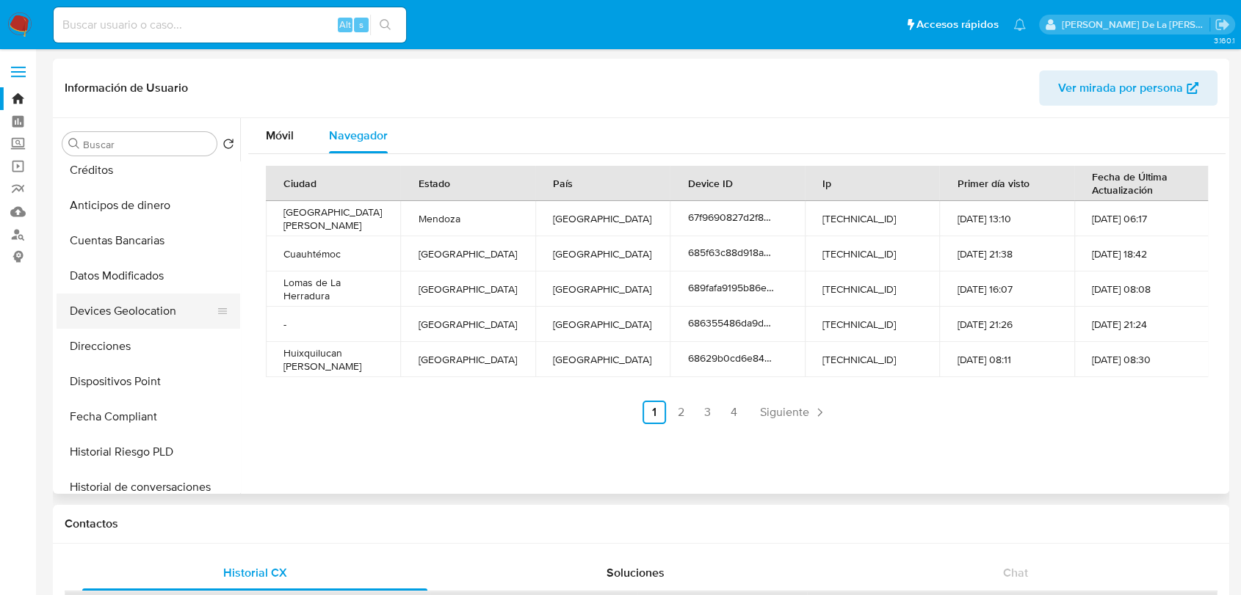
click at [140, 313] on button "Devices Geolocation" at bounding box center [143, 311] width 172 height 35
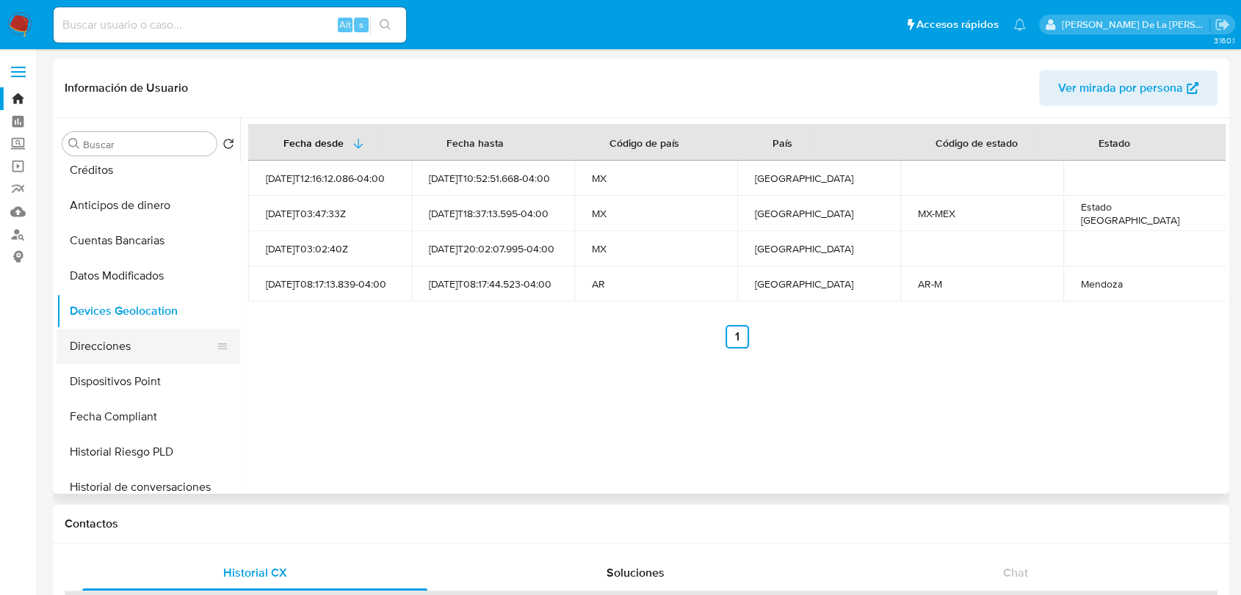
click at [118, 341] on button "Direcciones" at bounding box center [143, 346] width 172 height 35
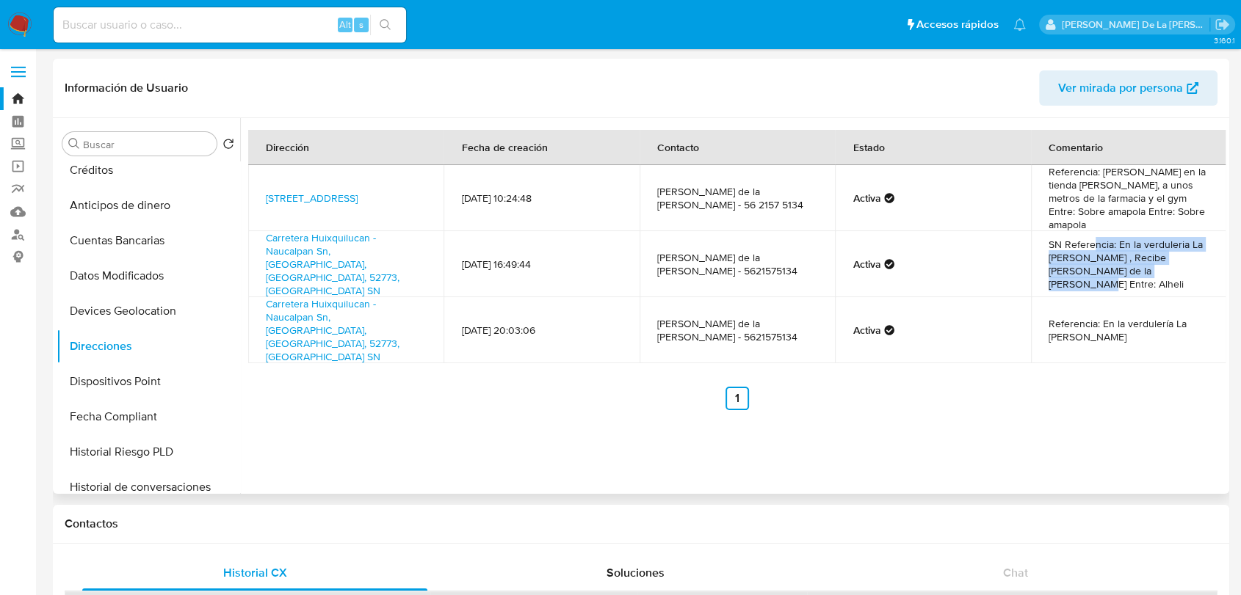
drag, startPoint x: 1089, startPoint y: 232, endPoint x: 1134, endPoint y: 255, distance: 51.2
click at [1136, 256] on td "SN Referencia: En la verduleria La [PERSON_NAME] , Recibe [PERSON_NAME] de la […" at bounding box center [1129, 264] width 196 height 66
click at [1133, 255] on td "SN Referencia: En la verduleria La [PERSON_NAME] , Recibe [PERSON_NAME] de la […" at bounding box center [1129, 264] width 196 height 66
click at [1098, 297] on td "Referencia: En la verdulería La [PERSON_NAME]" at bounding box center [1129, 330] width 196 height 66
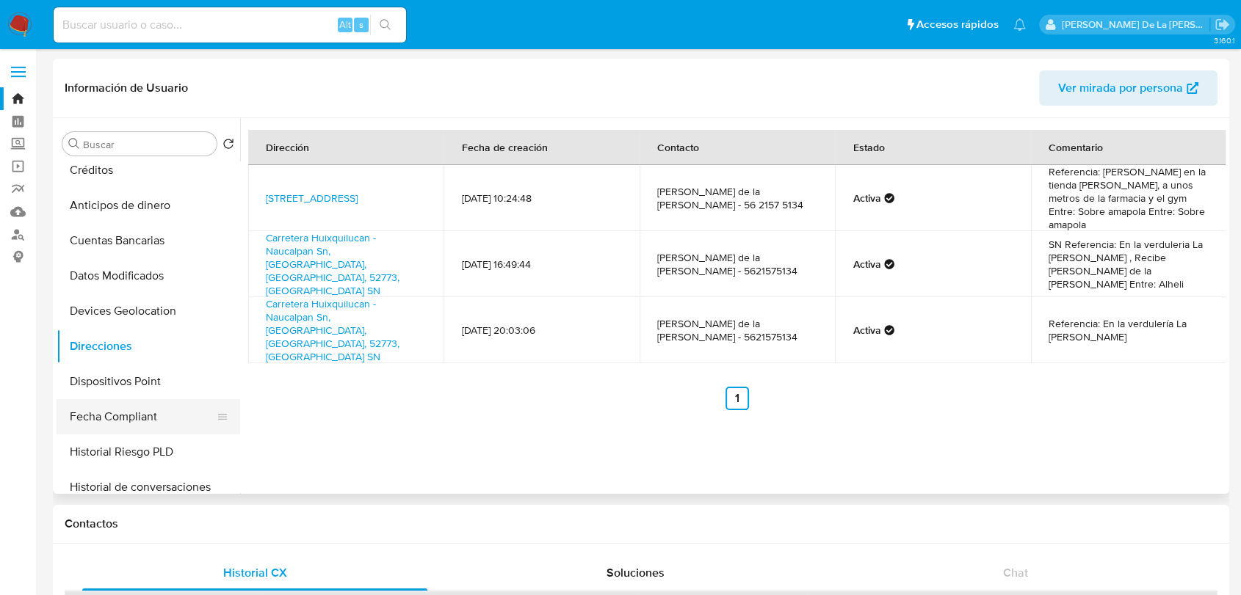
scroll to position [489, 0]
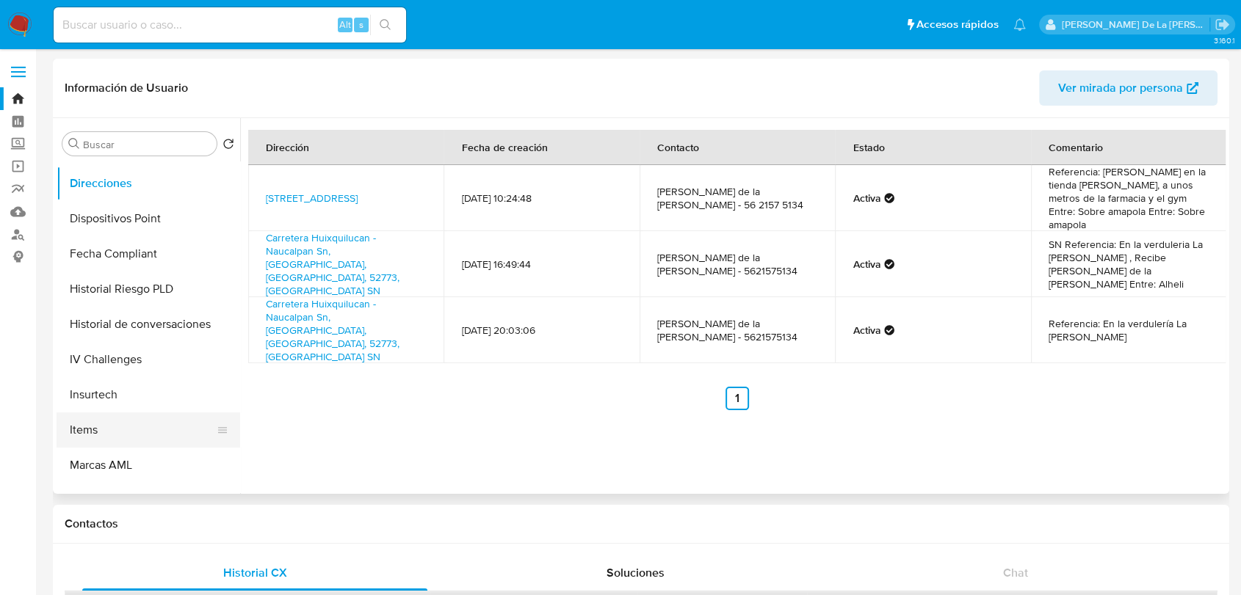
drag, startPoint x: 127, startPoint y: 418, endPoint x: 200, endPoint y: 413, distance: 72.9
click at [126, 418] on button "Items" at bounding box center [143, 430] width 172 height 35
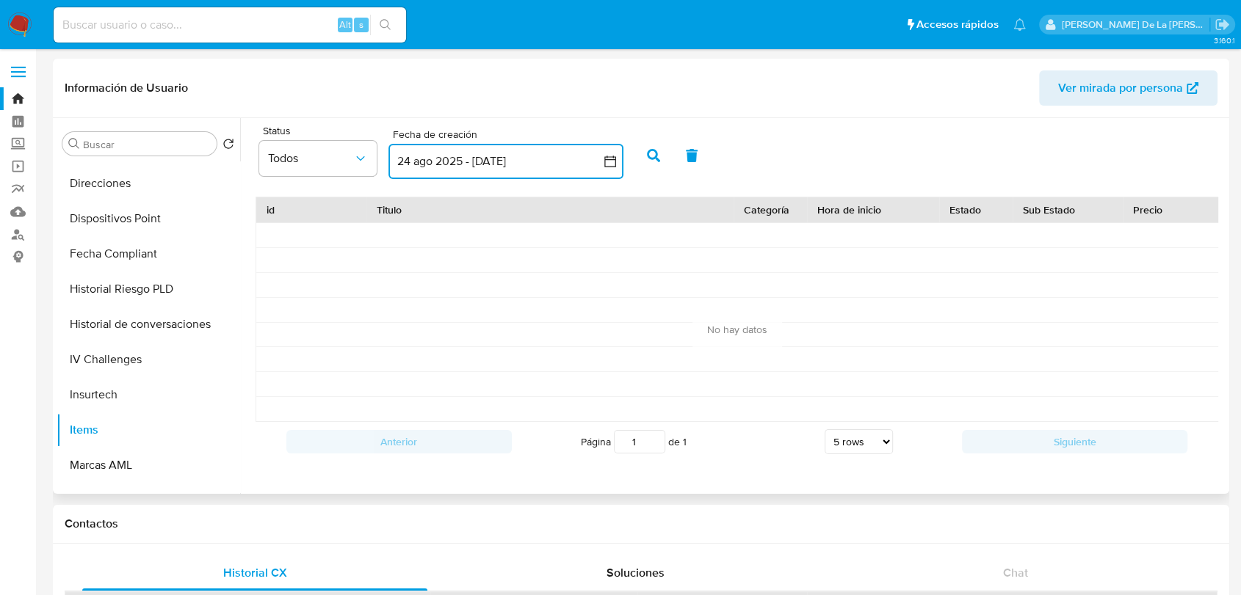
click at [580, 153] on button "24 ago 2025 - 23 sep 2025" at bounding box center [505, 161] width 235 height 35
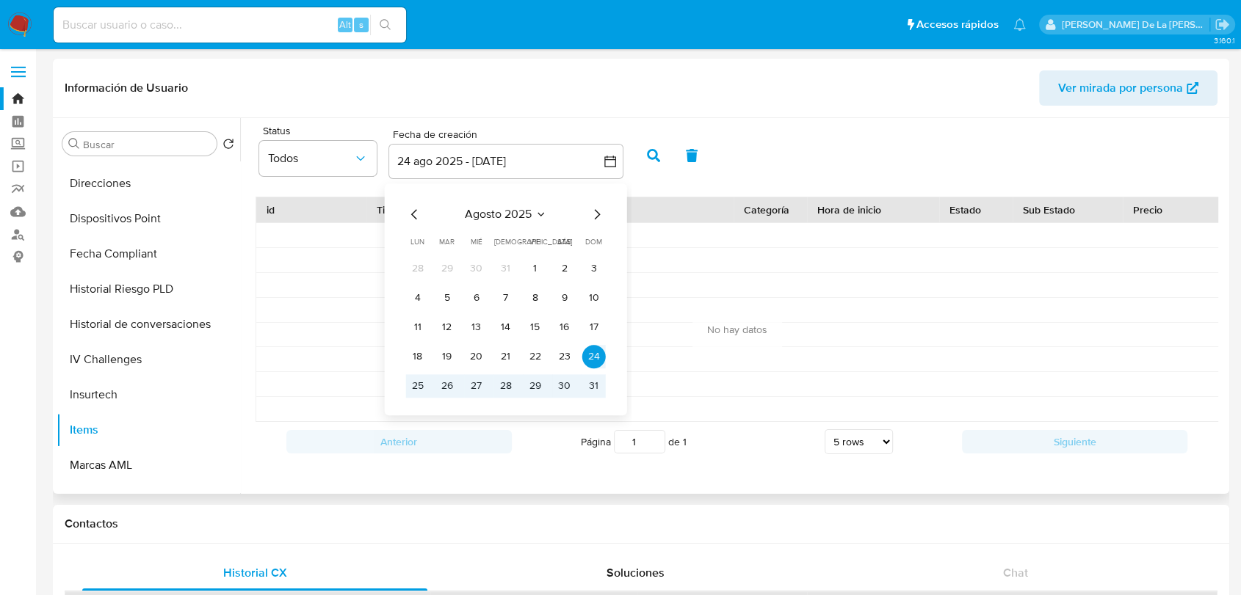
click at [417, 218] on icon "Mes anterior" at bounding box center [415, 215] width 18 height 18
click at [417, 217] on icon "Mes anterior" at bounding box center [415, 215] width 18 height 18
click at [592, 265] on button "1" at bounding box center [593, 268] width 23 height 23
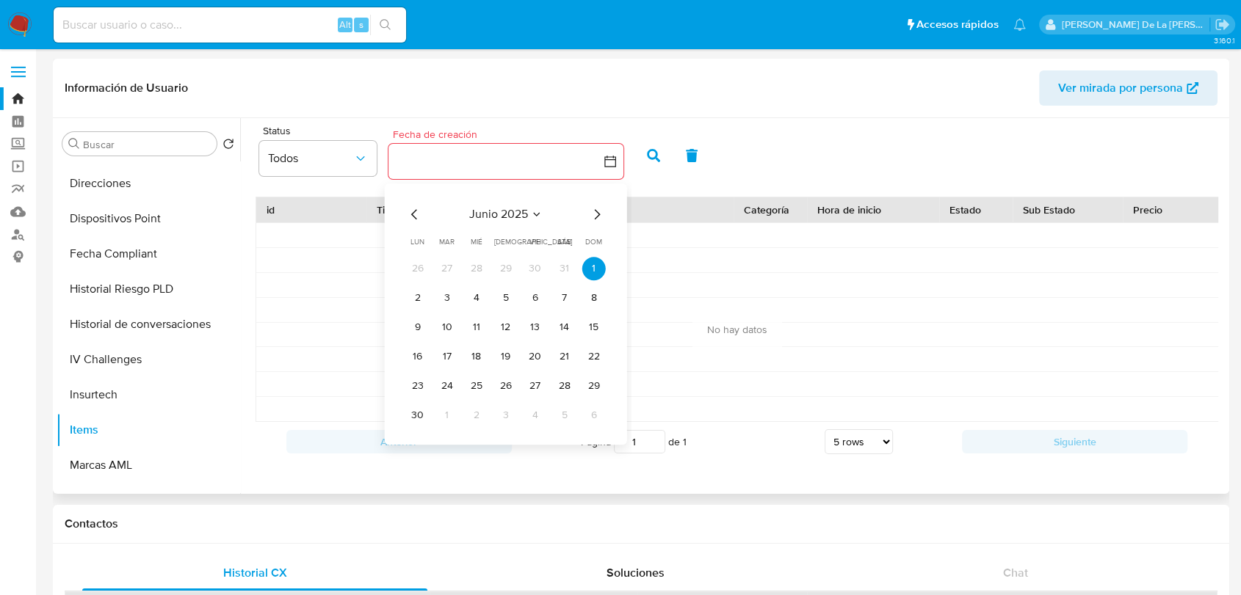
click at [598, 207] on icon "Mes siguiente" at bounding box center [597, 215] width 18 height 18
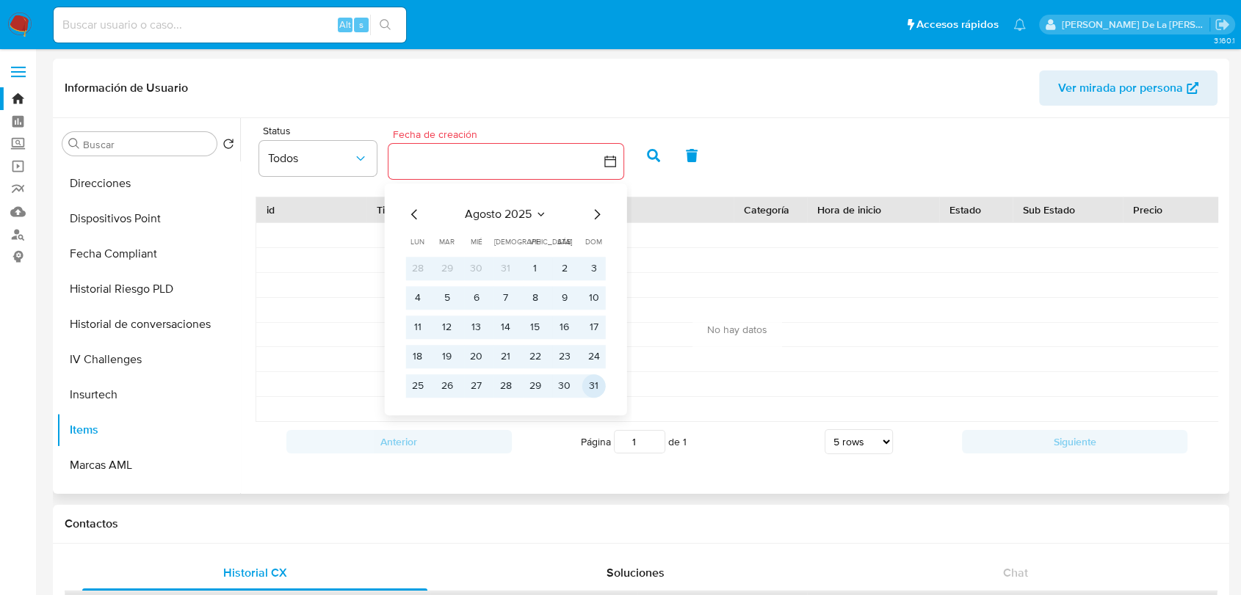
click at [595, 382] on button "31" at bounding box center [593, 385] width 23 height 23
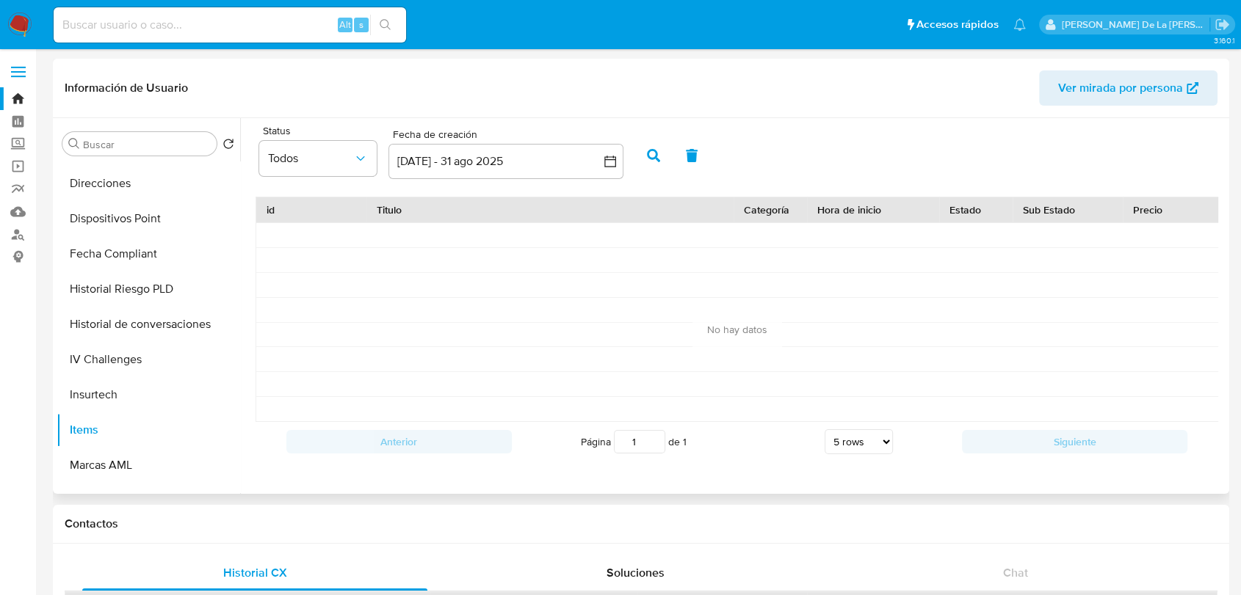
click at [651, 159] on icon "button" at bounding box center [653, 155] width 13 height 13
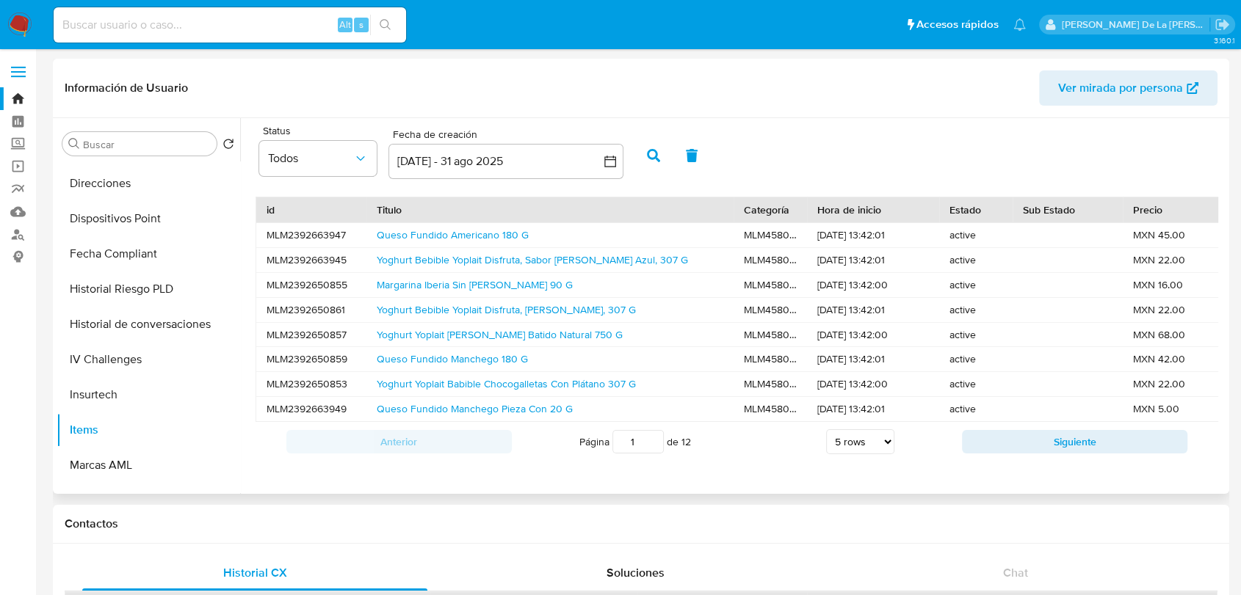
scroll to position [1, 0]
click at [1036, 441] on div "Anterior Página 1 de 12 5 rows 10 rows 20 rows 25 rows 50 rows 100 rows Siguien…" at bounding box center [736, 442] width 962 height 40
click at [1045, 454] on button "Siguiente" at bounding box center [1074, 441] width 225 height 23
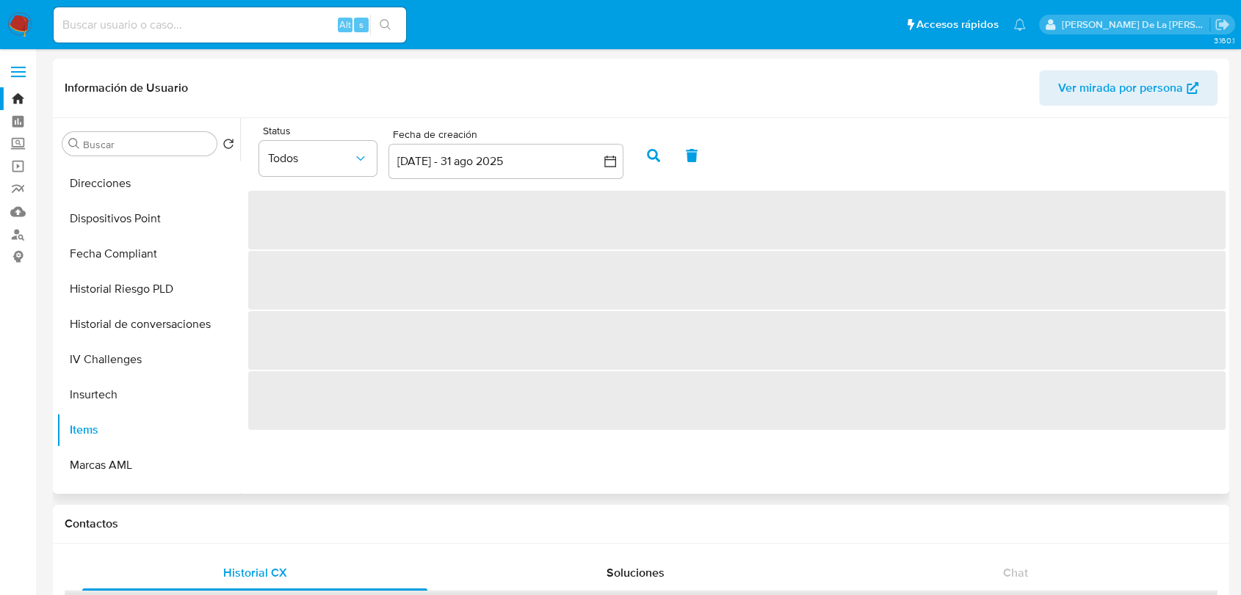
scroll to position [0, 0]
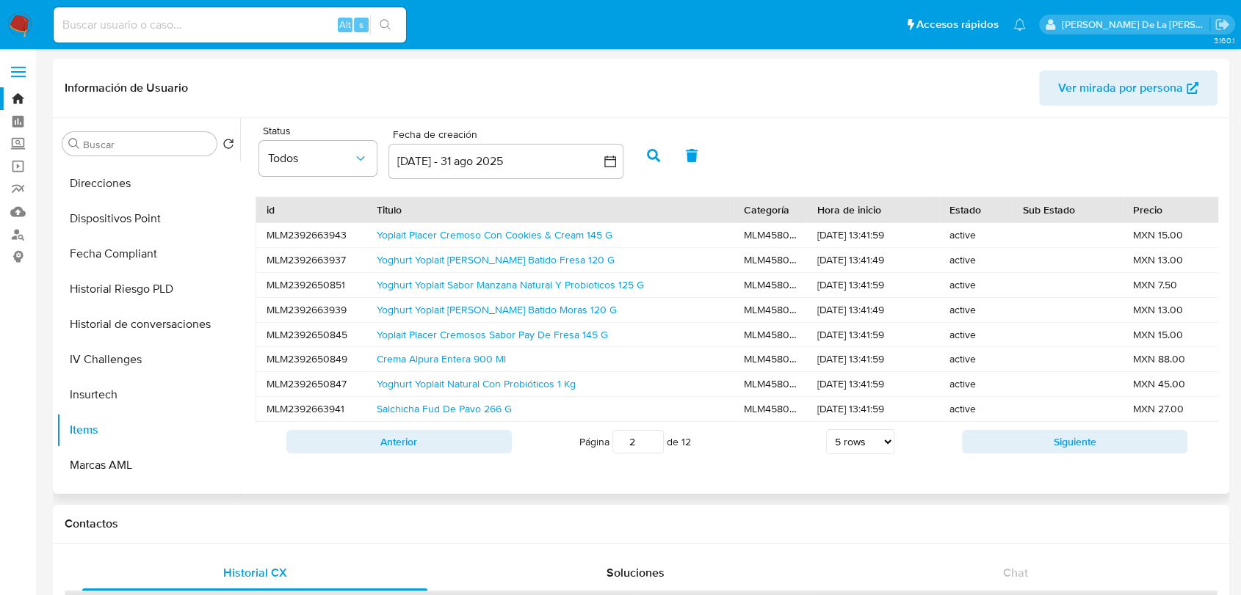
click at [1043, 454] on button "Siguiente" at bounding box center [1074, 441] width 225 height 23
click at [1042, 454] on button "Siguiente" at bounding box center [1074, 441] width 225 height 23
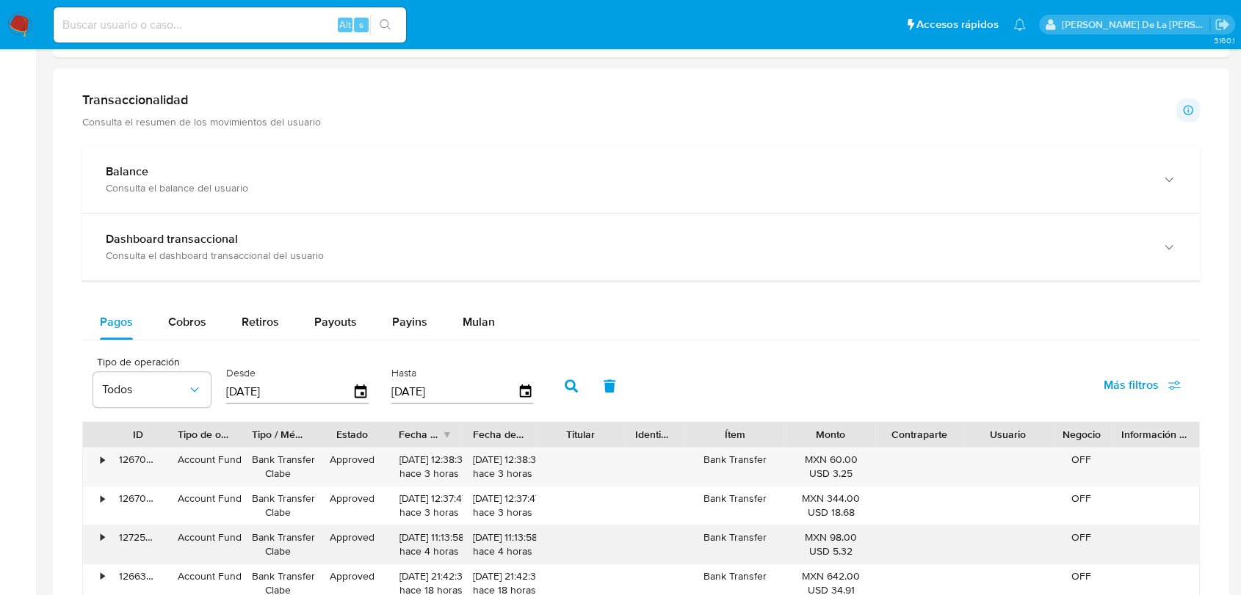
scroll to position [816, 0]
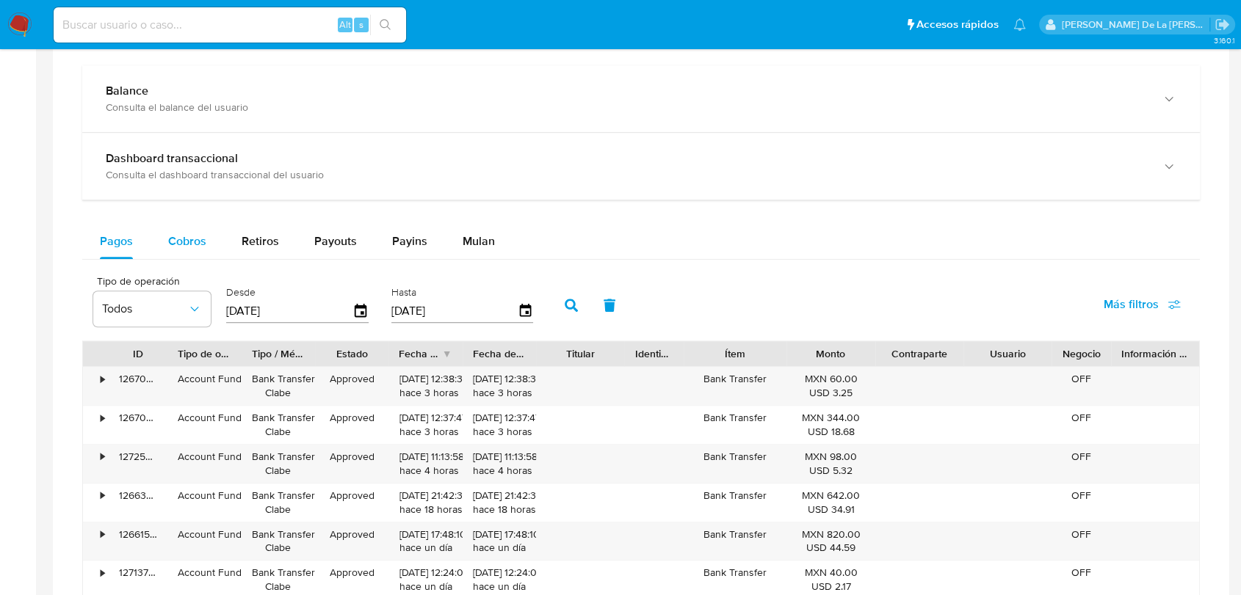
click at [182, 236] on span "Cobros" at bounding box center [187, 241] width 38 height 17
select select "10"
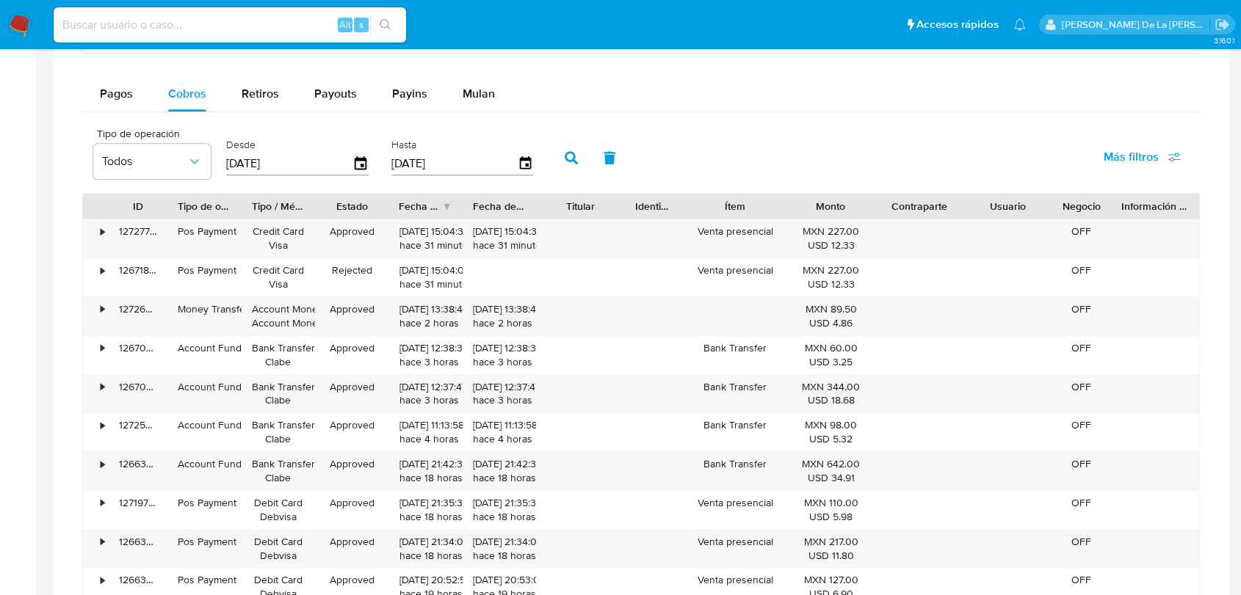
scroll to position [978, 0]
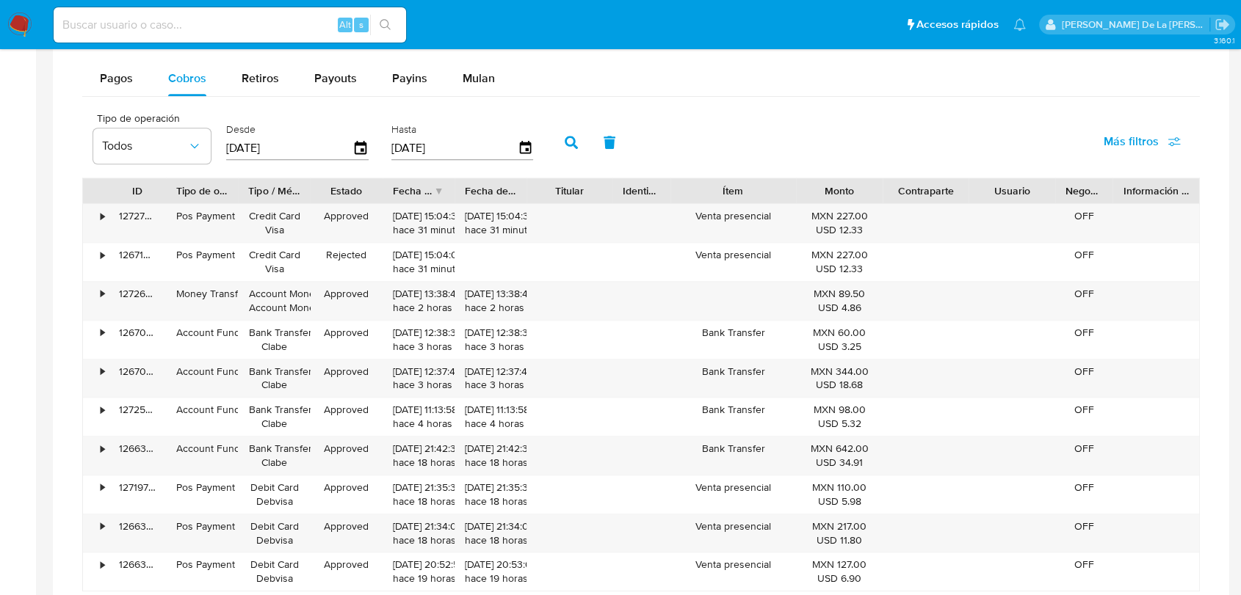
drag, startPoint x: 799, startPoint y: 193, endPoint x: 818, endPoint y: 196, distance: 20.0
click at [822, 192] on div "ID Tipo de operación Tipo / Método Estado Fecha de creación Fecha de aprobación…" at bounding box center [641, 190] width 1116 height 25
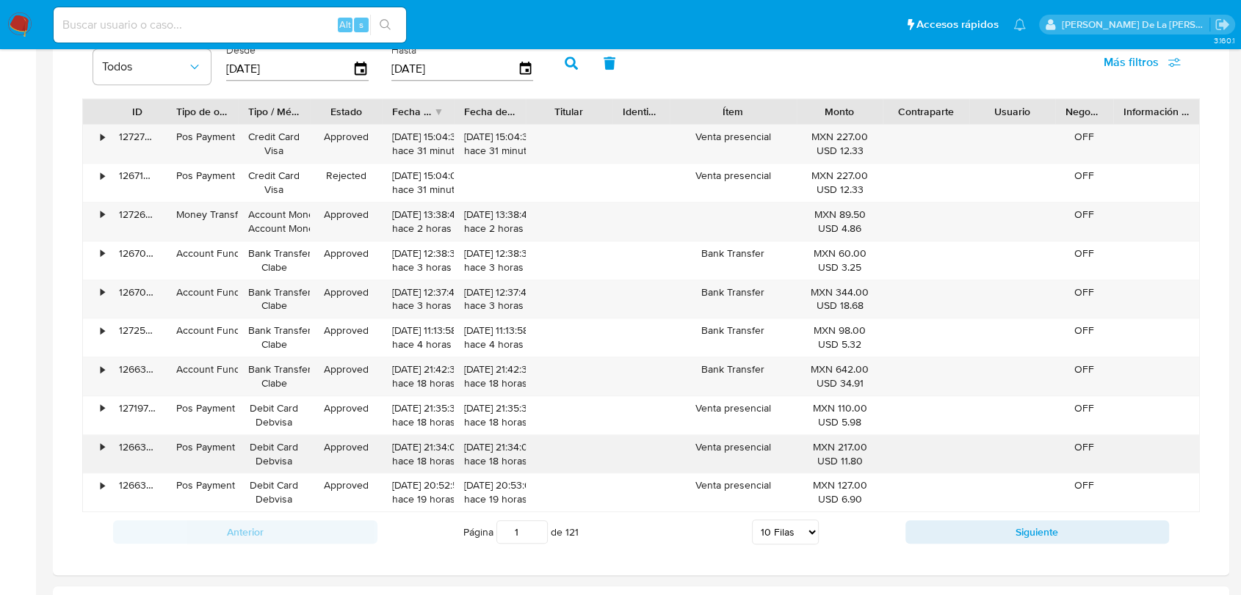
scroll to position [1141, 0]
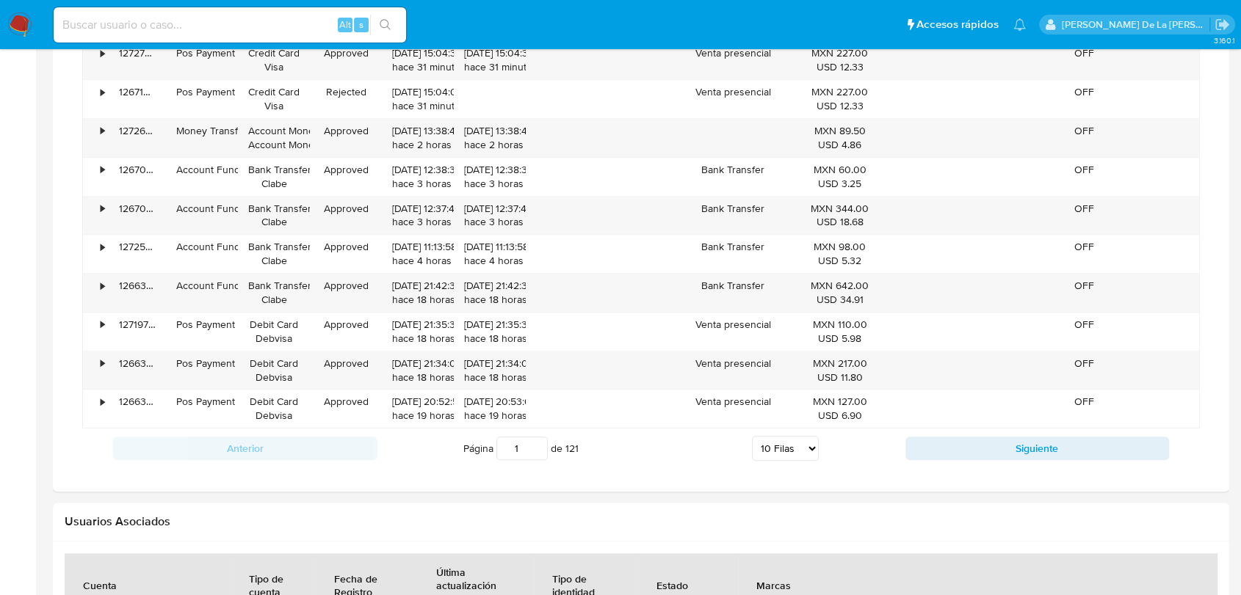
click at [981, 460] on div "Anterior Página 1 de 121 5 Filas 10 Filas 20 Filas 25 Filas 50 Filas 100 Filas …" at bounding box center [640, 449] width 1117 height 40
click at [981, 448] on button "Siguiente" at bounding box center [1037, 448] width 264 height 23
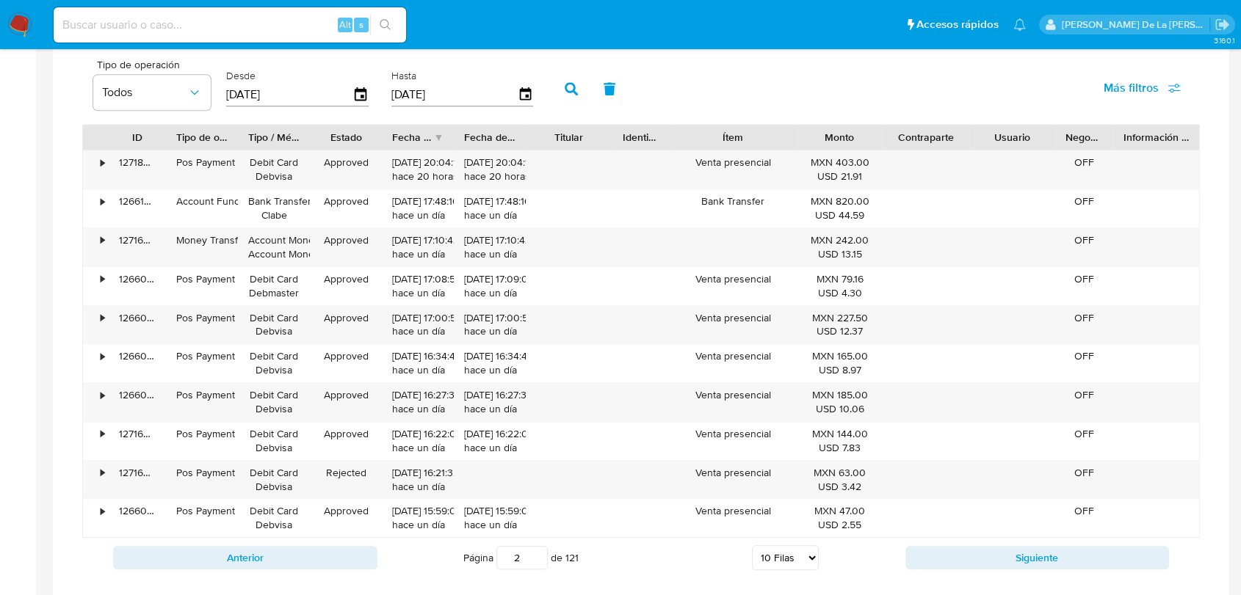
scroll to position [1060, 0]
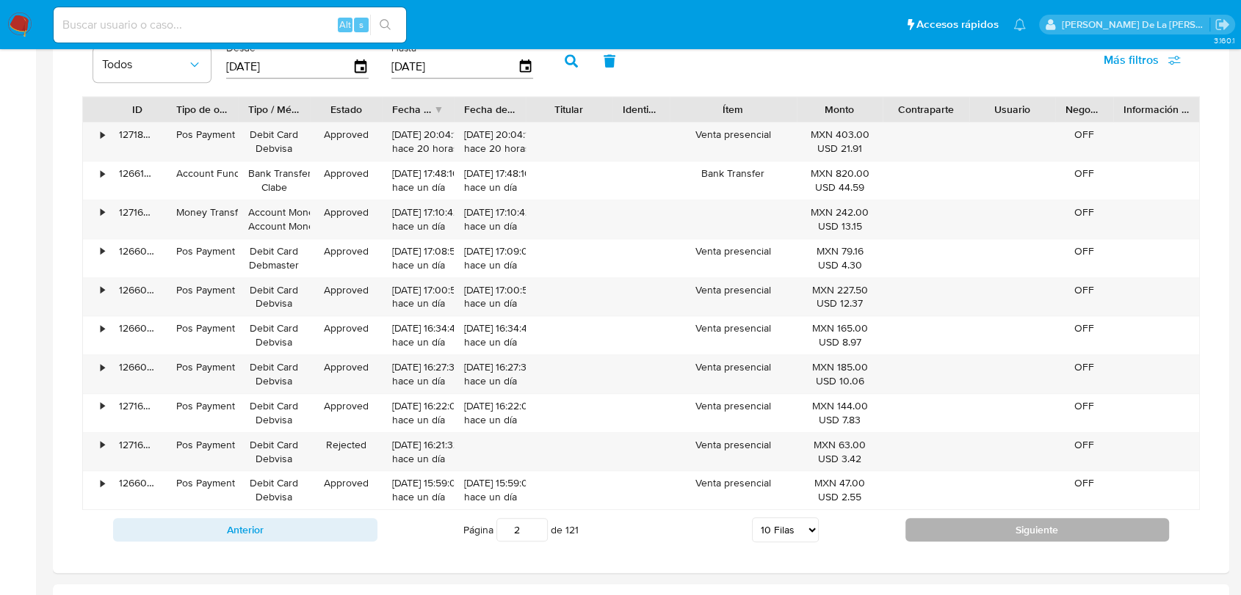
click at [959, 532] on button "Siguiente" at bounding box center [1037, 529] width 264 height 23
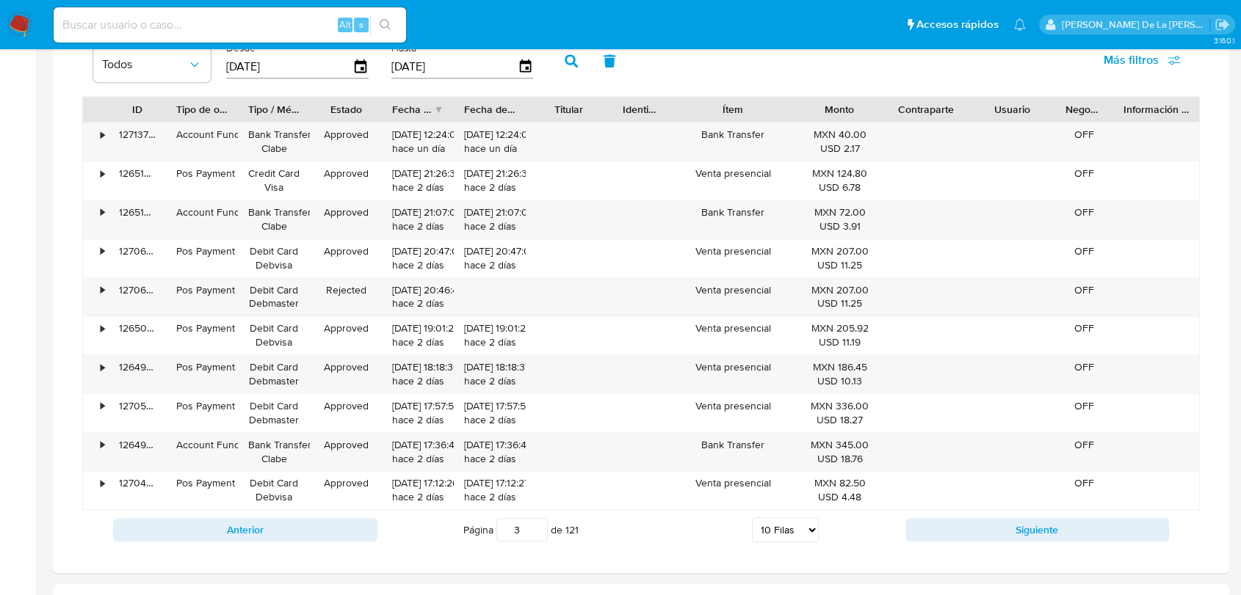
click at [957, 542] on div "Anterior Página 3 de 121 5 Filas 10 Filas 20 Filas 25 Filas 50 Filas 100 Filas …" at bounding box center [640, 530] width 1117 height 40
click at [963, 536] on button "Siguiente" at bounding box center [1037, 529] width 264 height 23
type input "4"
click at [129, 15] on input at bounding box center [230, 24] width 352 height 19
paste input "2087164980"
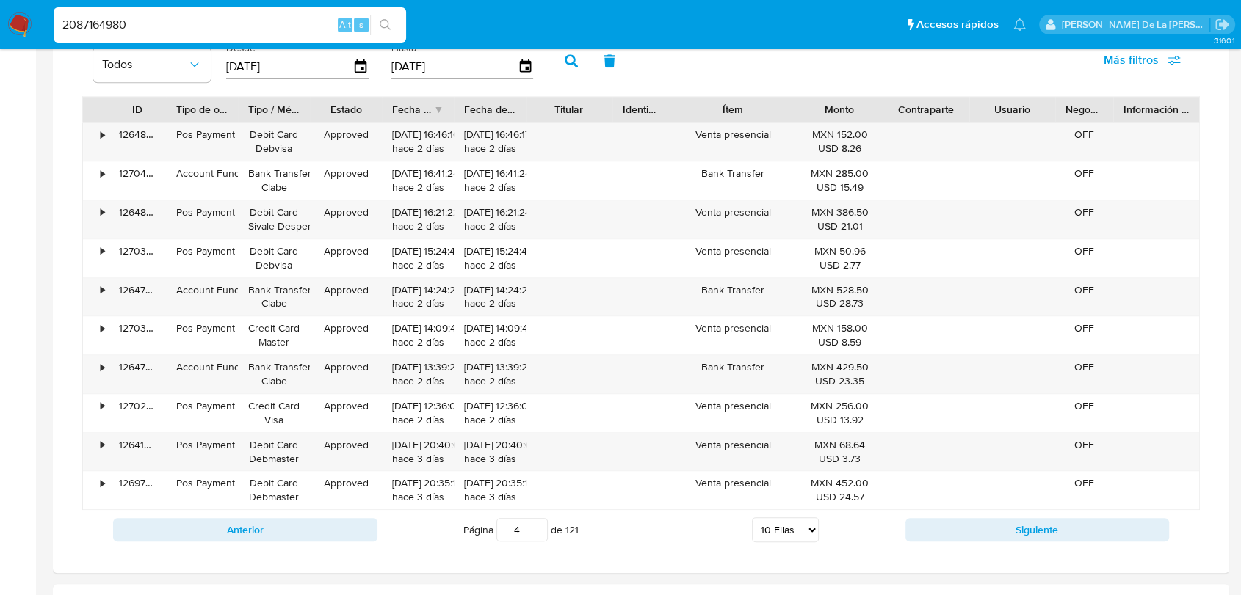
type input "2087164980"
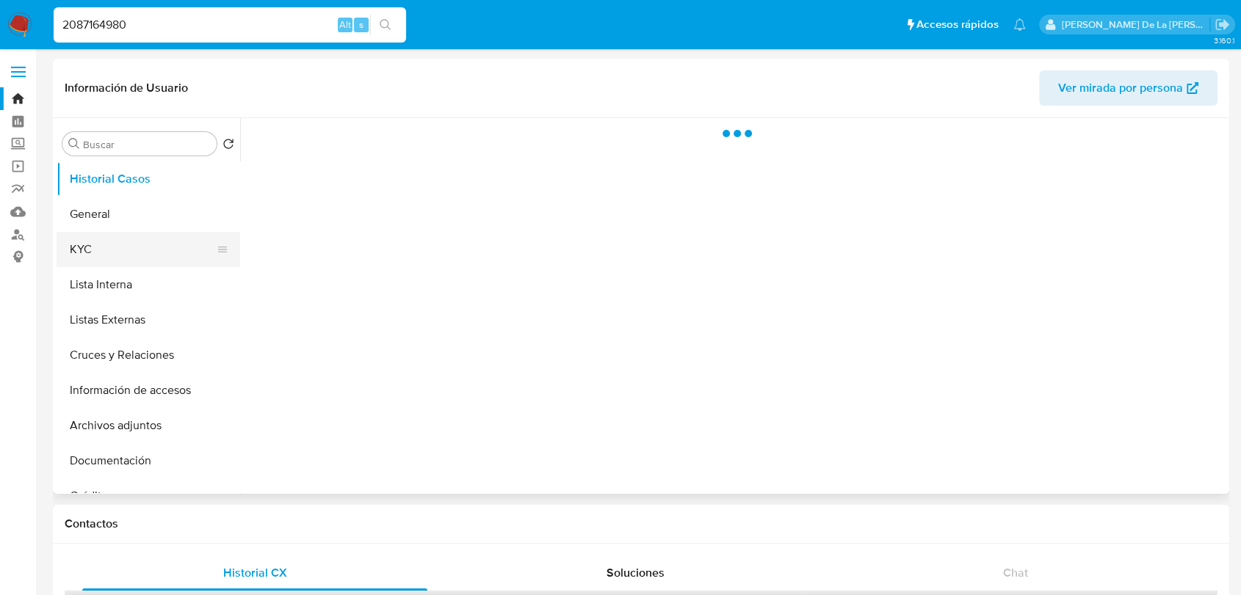
select select "10"
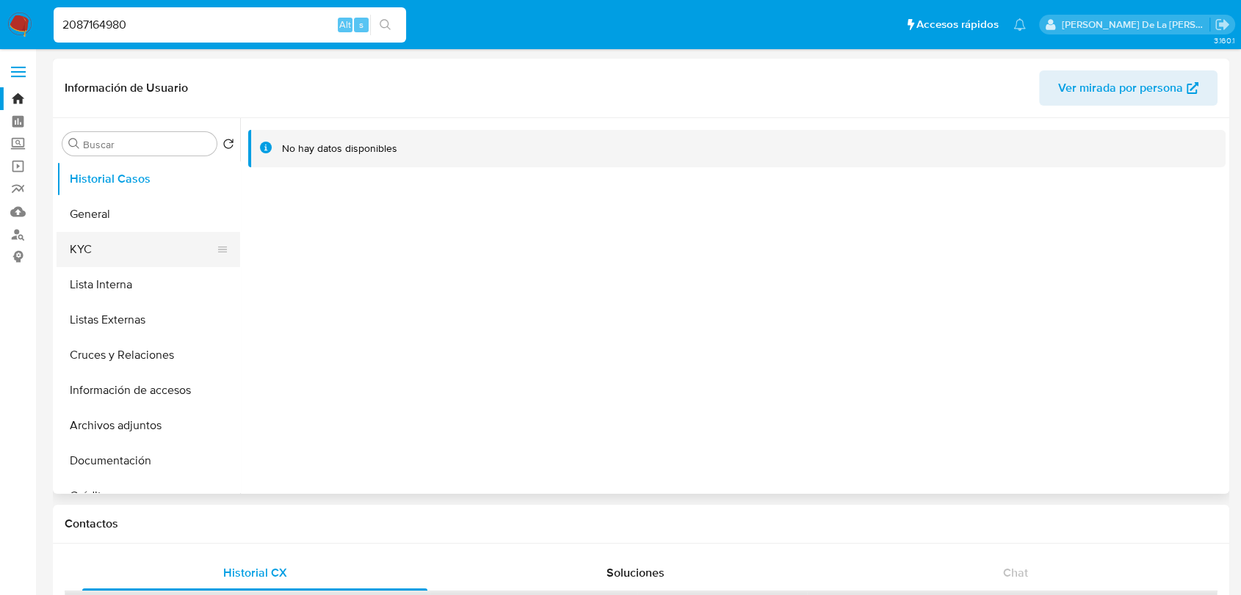
click at [171, 234] on button "KYC" at bounding box center [143, 249] width 172 height 35
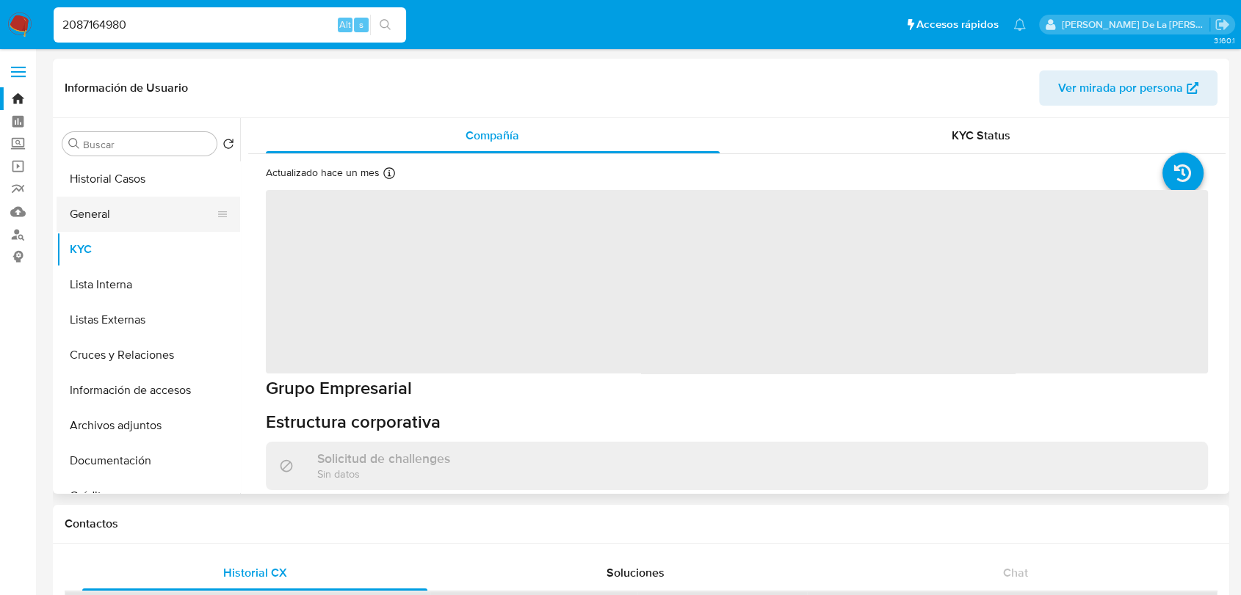
click at [132, 210] on button "General" at bounding box center [143, 214] width 172 height 35
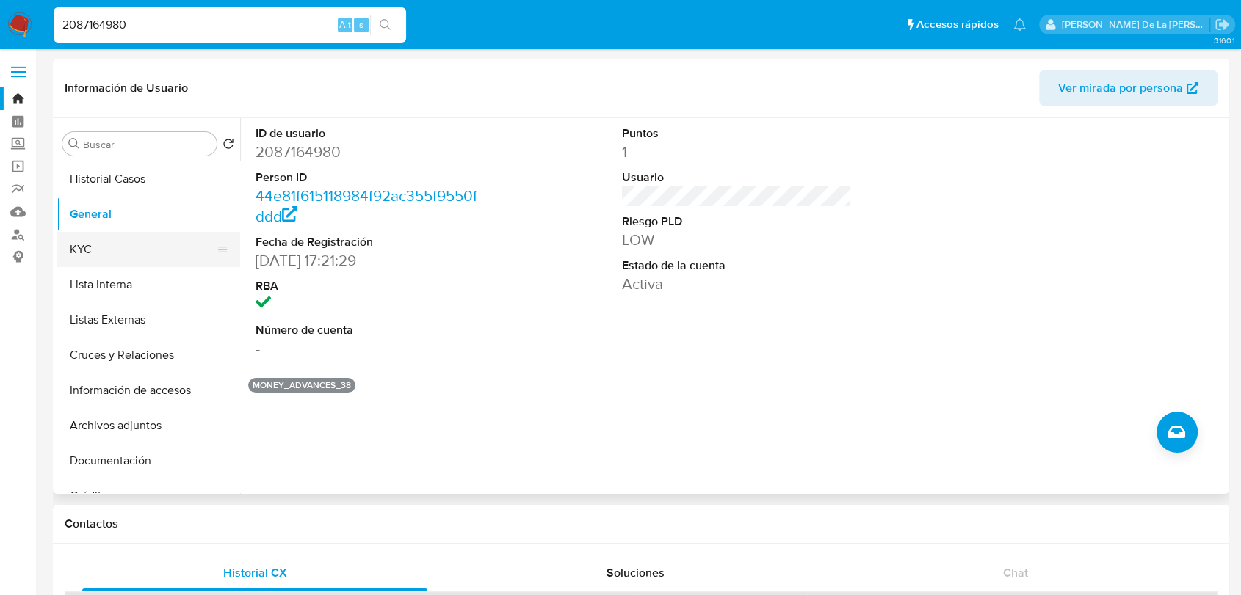
click at [100, 245] on button "KYC" at bounding box center [143, 249] width 172 height 35
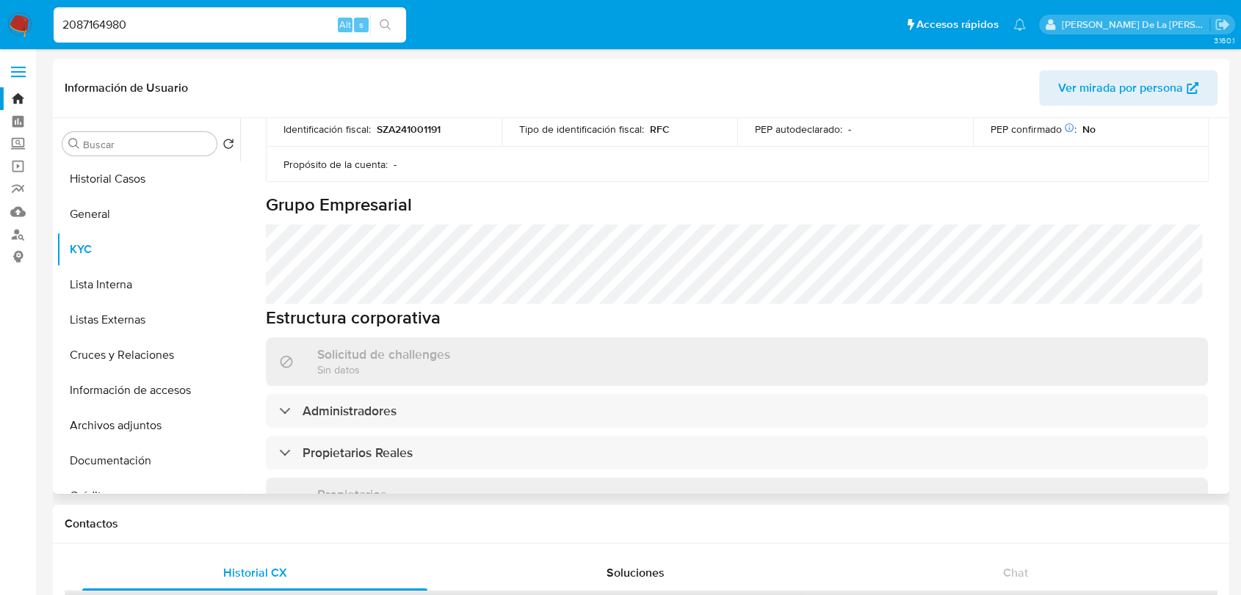
scroll to position [816, 0]
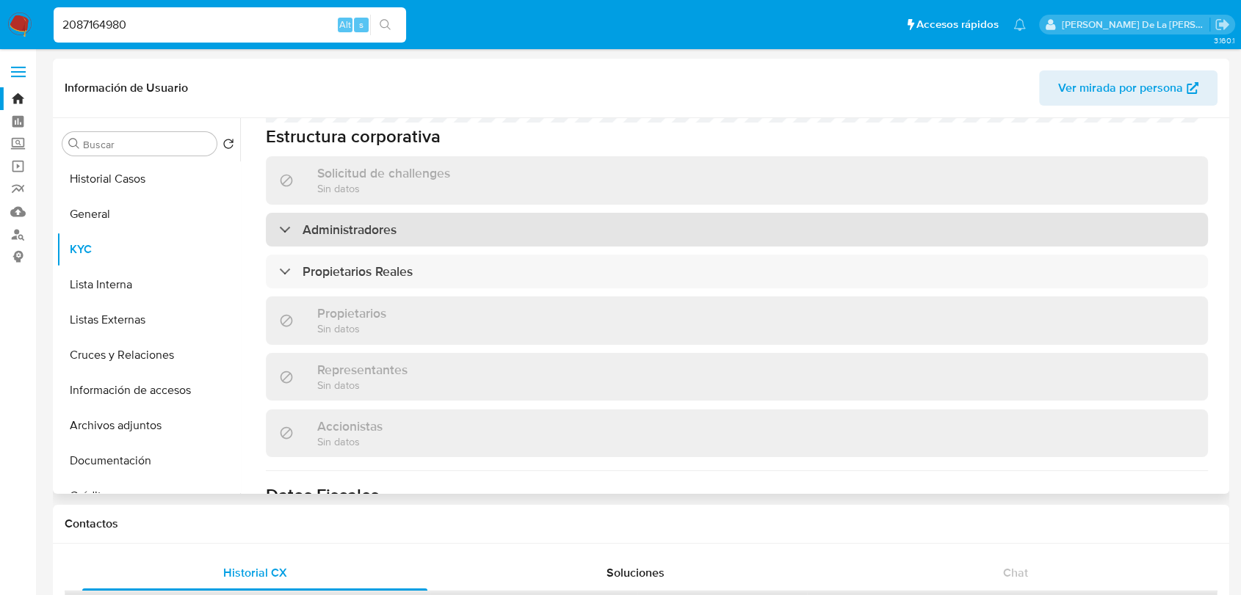
click at [299, 222] on div "Administradores" at bounding box center [337, 230] width 117 height 16
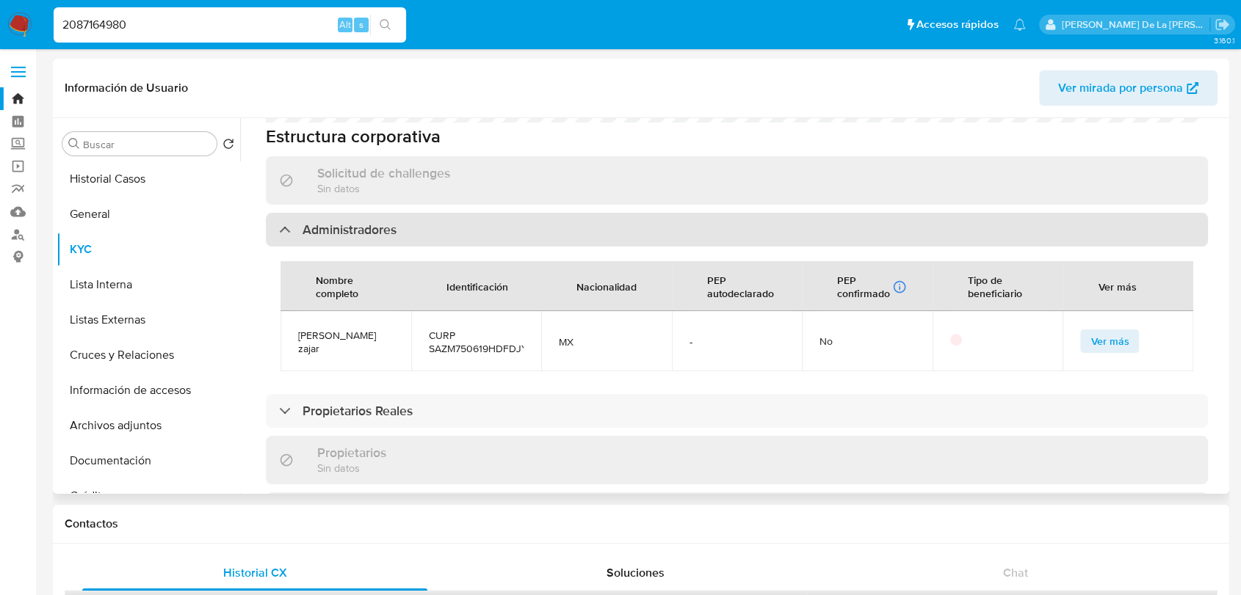
click at [299, 222] on div "Administradores" at bounding box center [337, 230] width 117 height 16
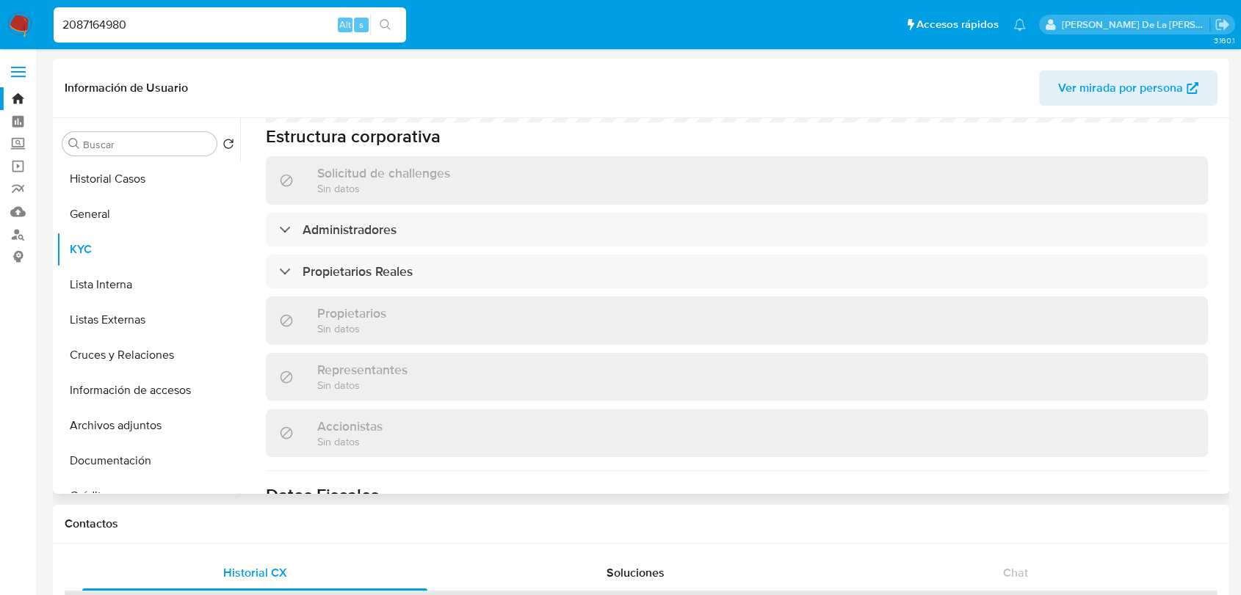
click at [297, 305] on div "Propietarios Sin datos" at bounding box center [340, 320] width 92 height 30
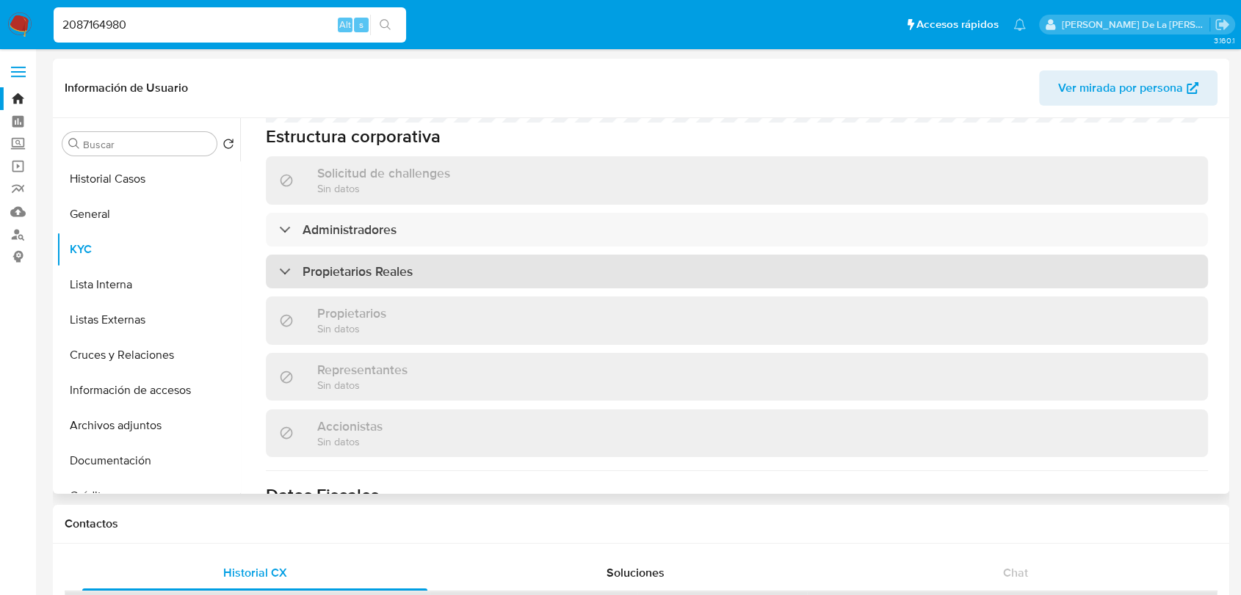
click at [309, 259] on div "Propietarios Reales" at bounding box center [737, 272] width 942 height 34
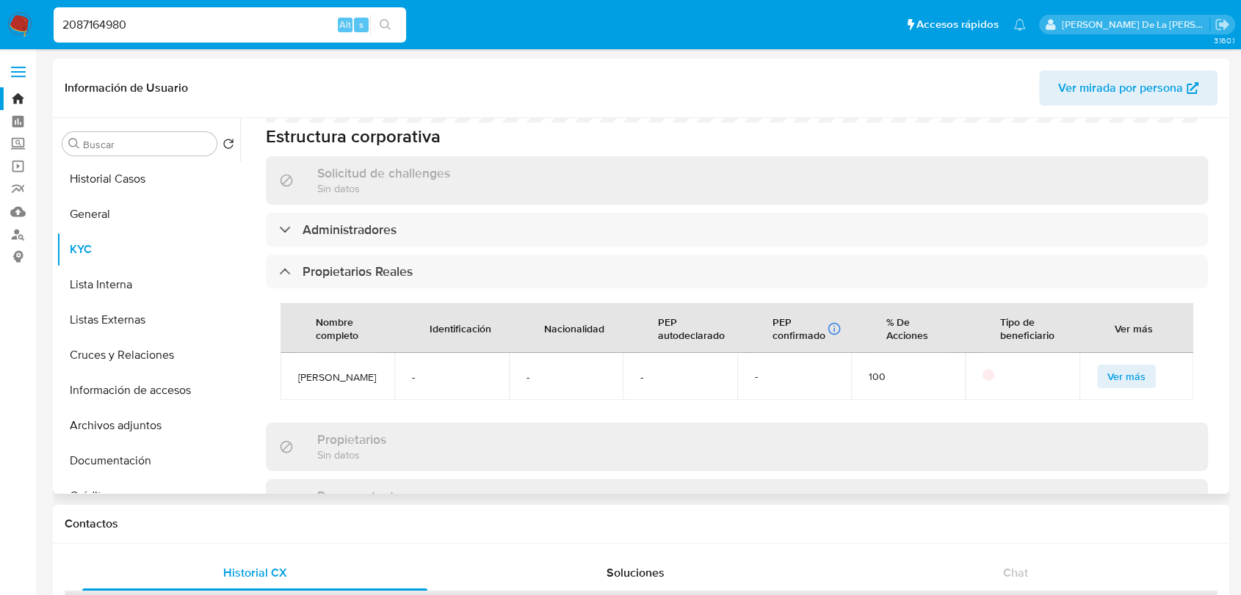
drag, startPoint x: 332, startPoint y: 371, endPoint x: 288, endPoint y: 349, distance: 48.6
click at [288, 353] on td "MAYER SAAD ZAJAR" at bounding box center [337, 376] width 114 height 47
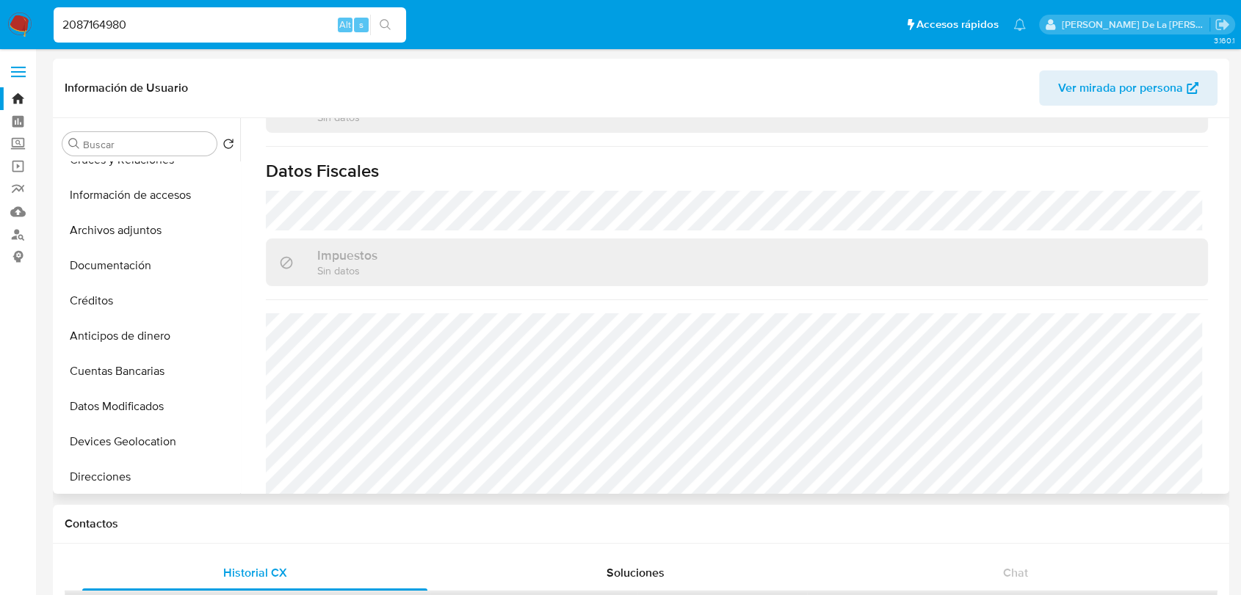
scroll to position [326, 0]
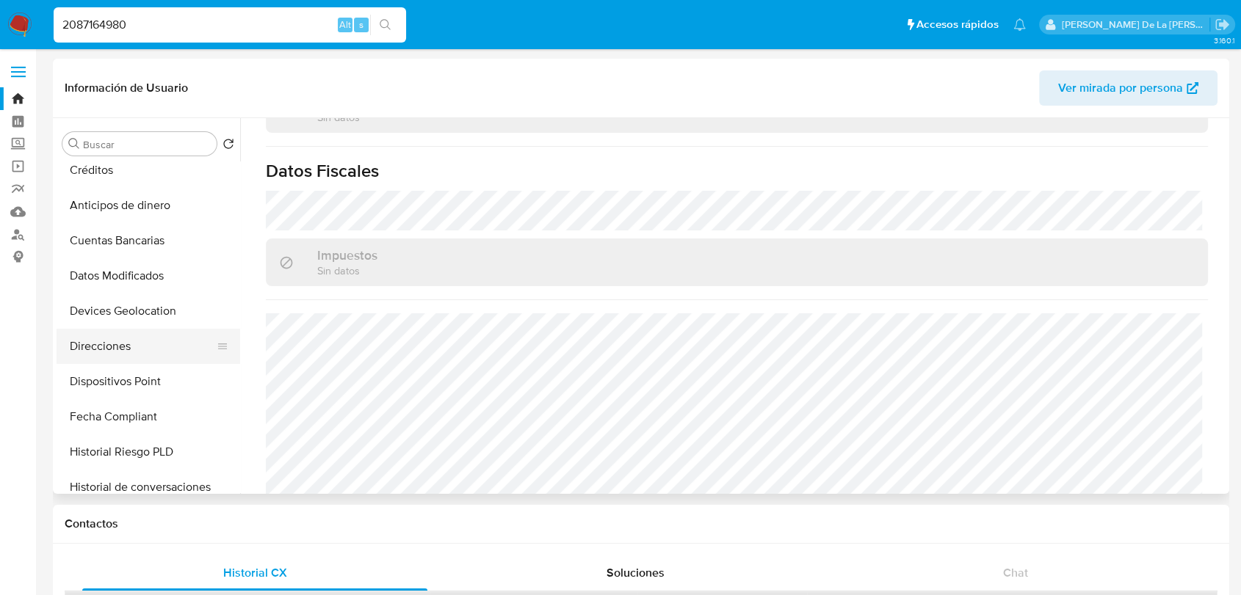
click at [123, 360] on button "Direcciones" at bounding box center [143, 346] width 172 height 35
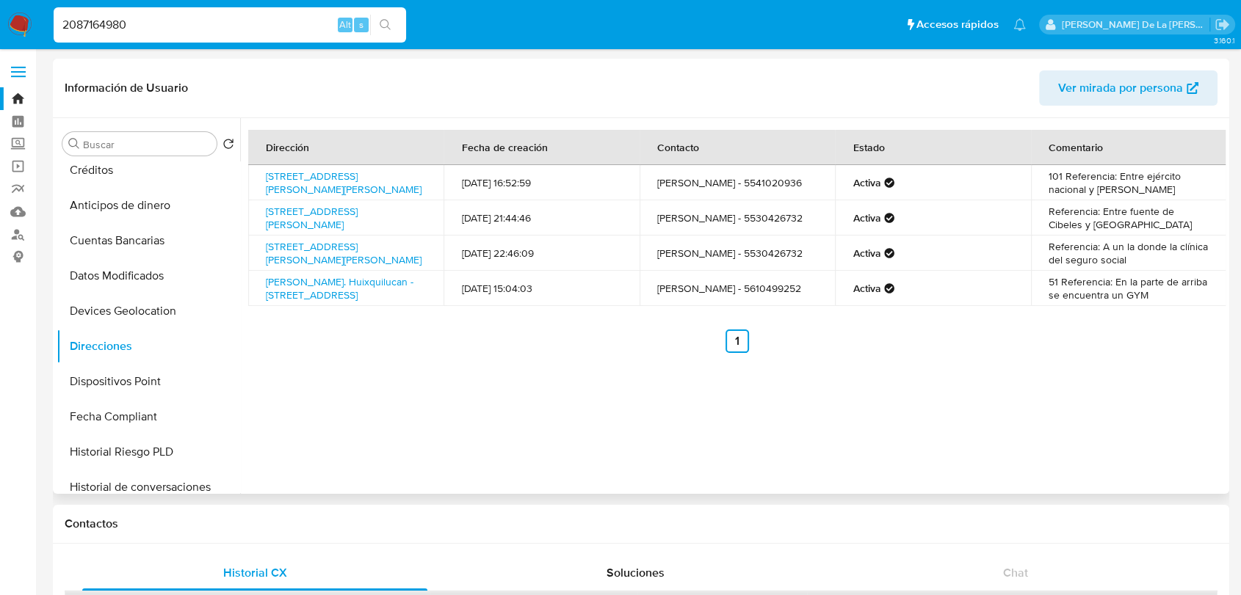
click at [1073, 306] on td "51 Referencia: En la parte de arriba se encuentra un GYM" at bounding box center [1129, 288] width 196 height 35
drag, startPoint x: 1075, startPoint y: 308, endPoint x: 1077, endPoint y: 324, distance: 16.2
click at [1077, 324] on div "Dirección Fecha de creación Contacto Estado Comentario Calle Juan Racine 129, M…" at bounding box center [736, 241] width 977 height 223
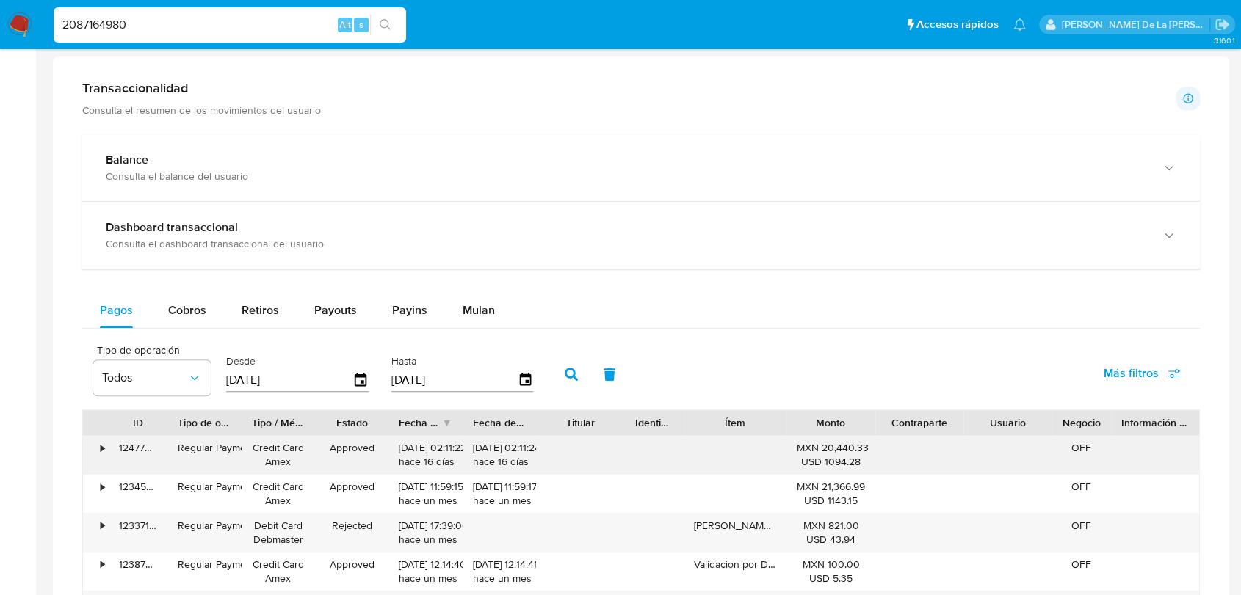
scroll to position [816, 0]
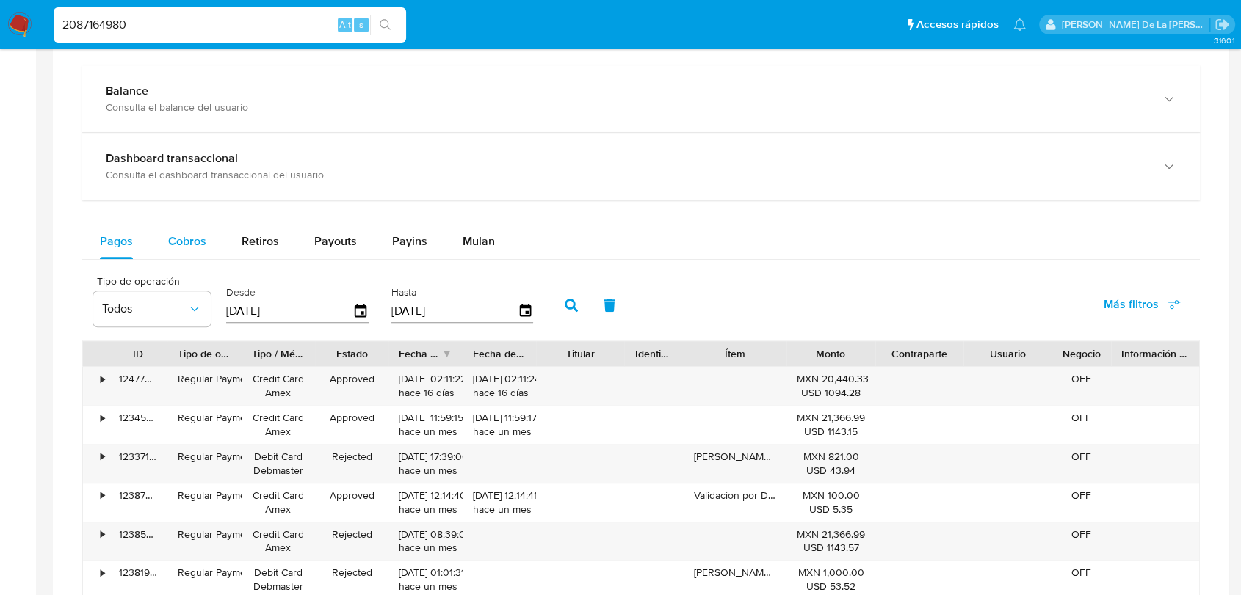
click at [179, 242] on span "Cobros" at bounding box center [187, 241] width 38 height 17
select select "10"
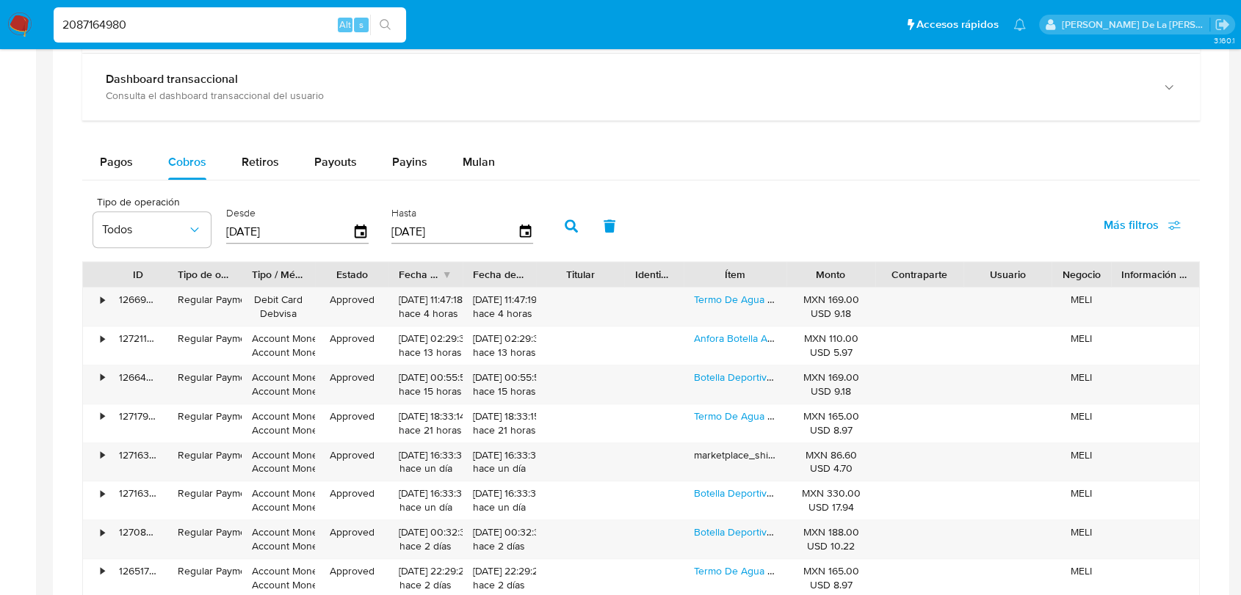
scroll to position [978, 0]
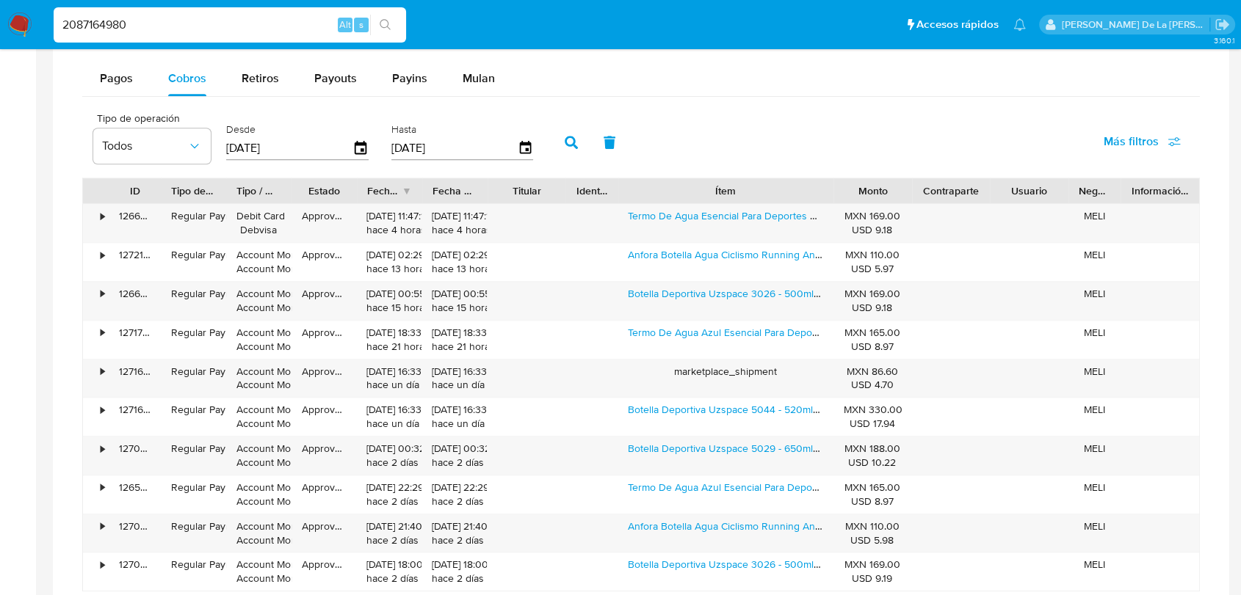
drag, startPoint x: 792, startPoint y: 190, endPoint x: 923, endPoint y: 200, distance: 131.8
click at [923, 200] on div "ID Tipo de operación Tipo / Método Estado Fecha de creación Fecha de aprobación…" at bounding box center [641, 190] width 1116 height 25
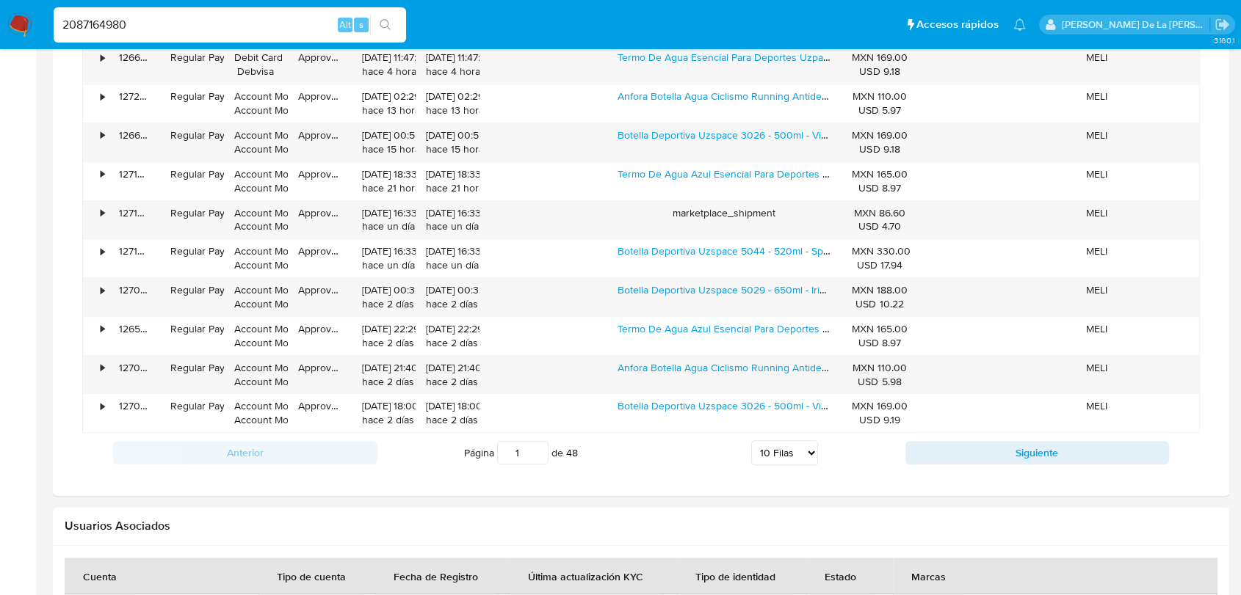
scroll to position [1223, 0]
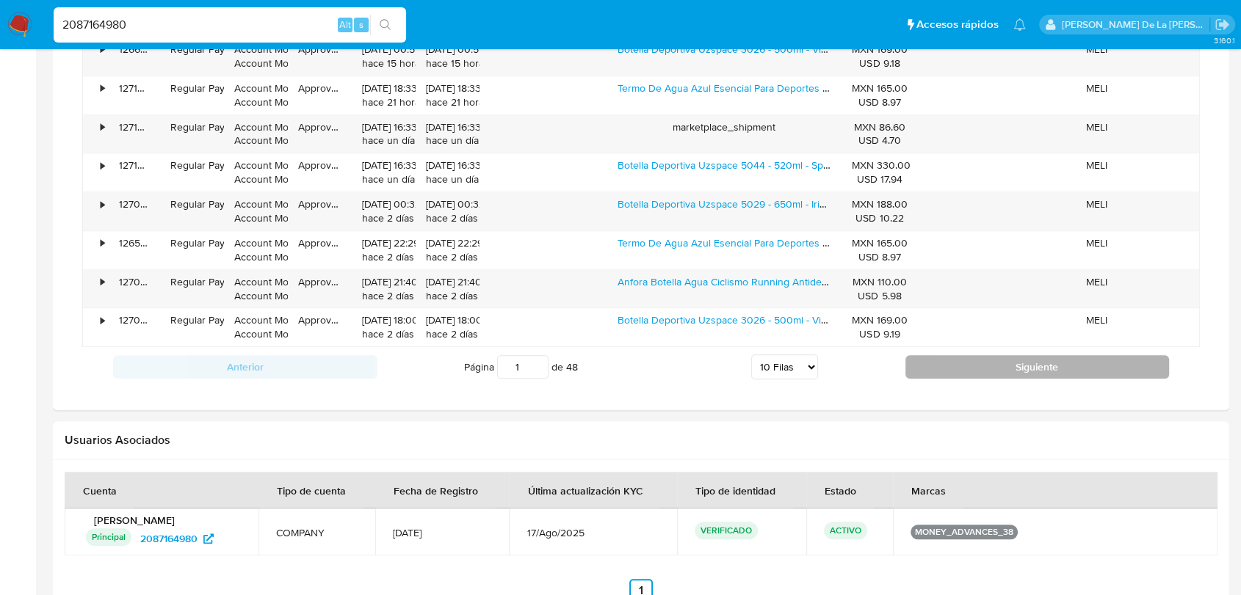
click at [1036, 362] on button "Siguiente" at bounding box center [1037, 366] width 264 height 23
type input "2"
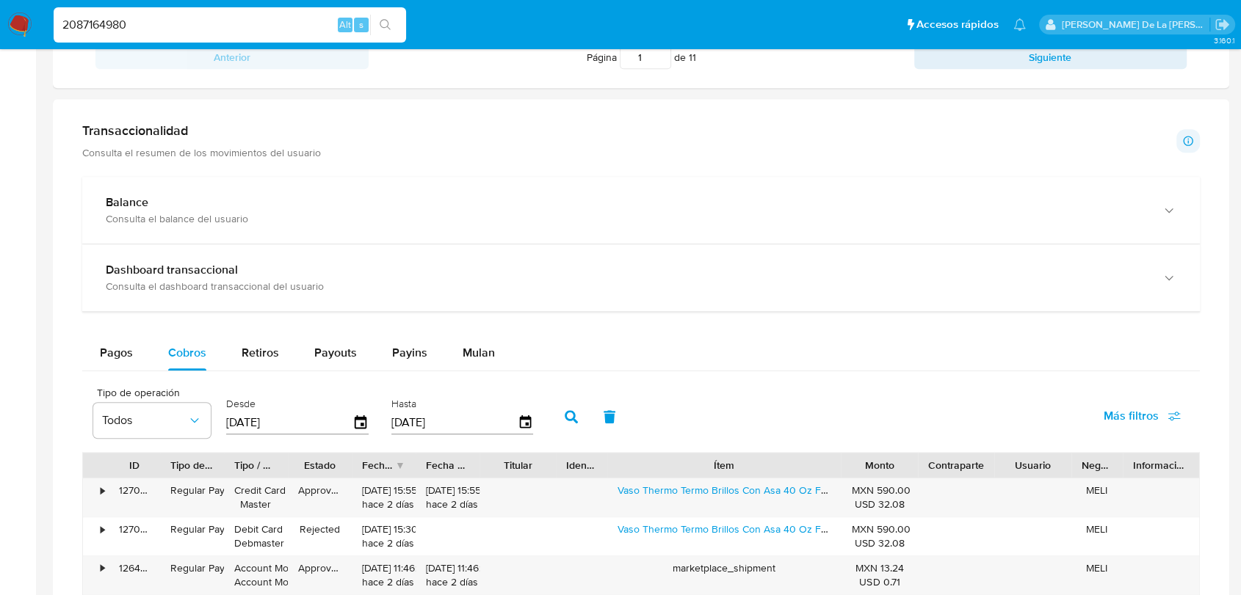
scroll to position [523, 0]
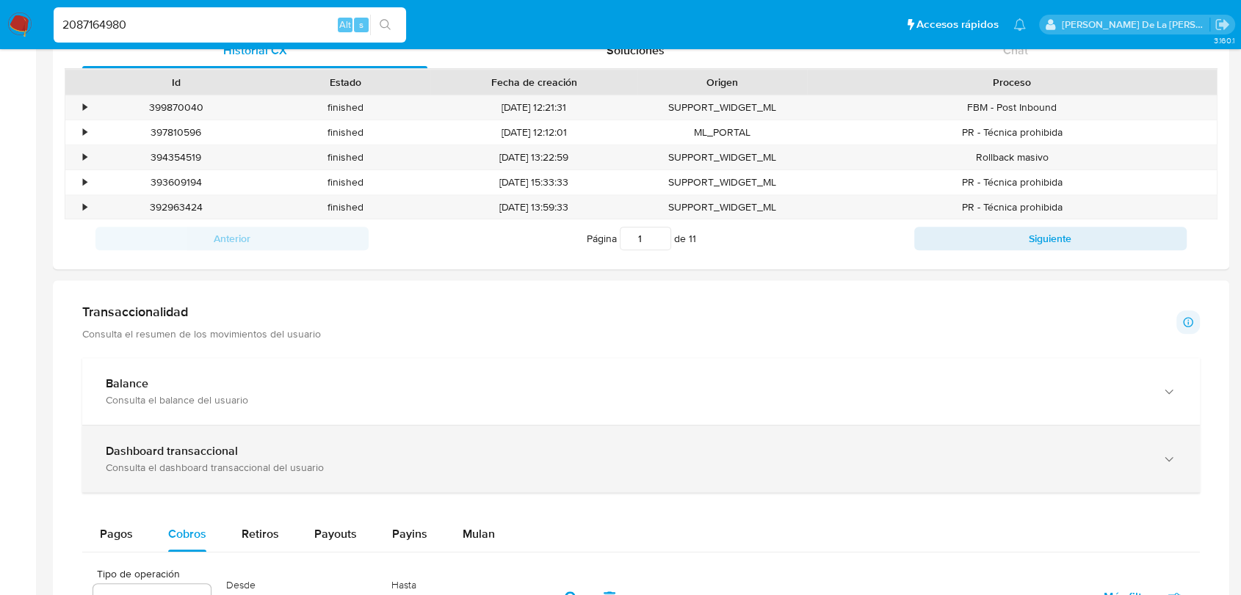
click at [189, 454] on b "Dashboard transaccional" at bounding box center [172, 451] width 132 height 17
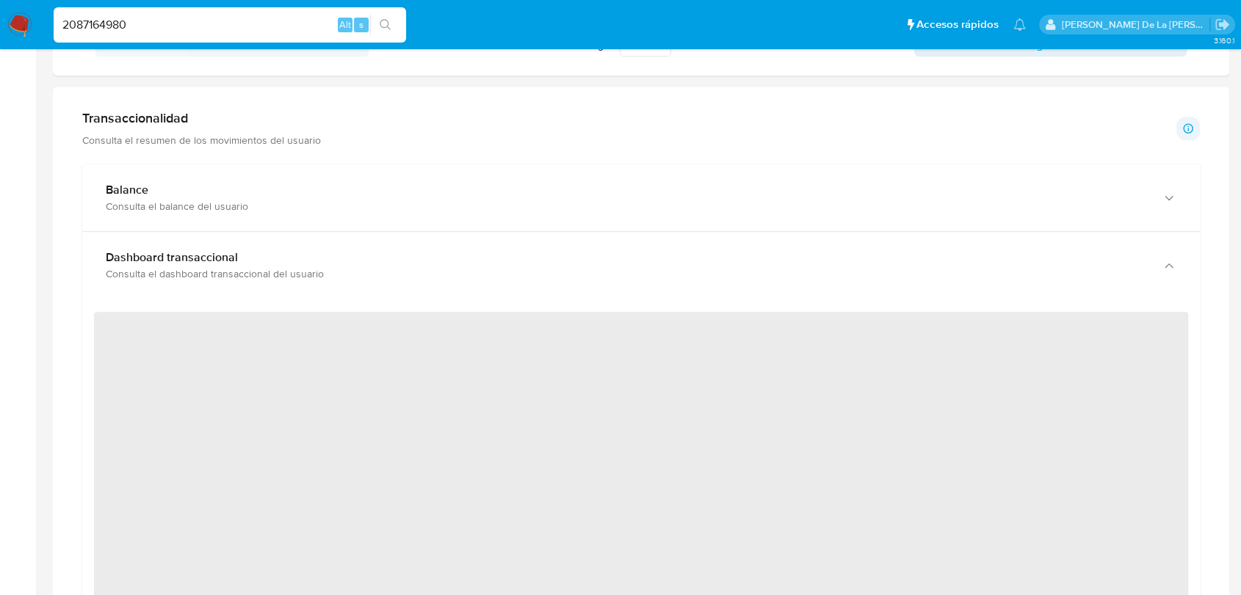
scroll to position [768, 0]
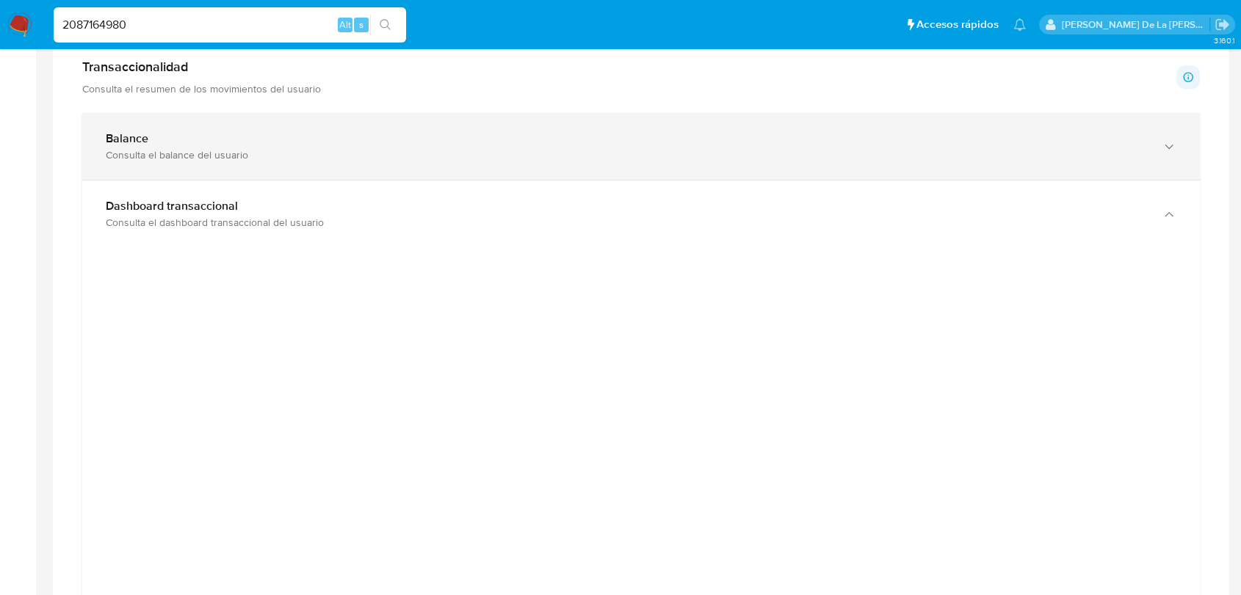
click at [162, 158] on div "Consulta el balance del usuario" at bounding box center [626, 154] width 1041 height 13
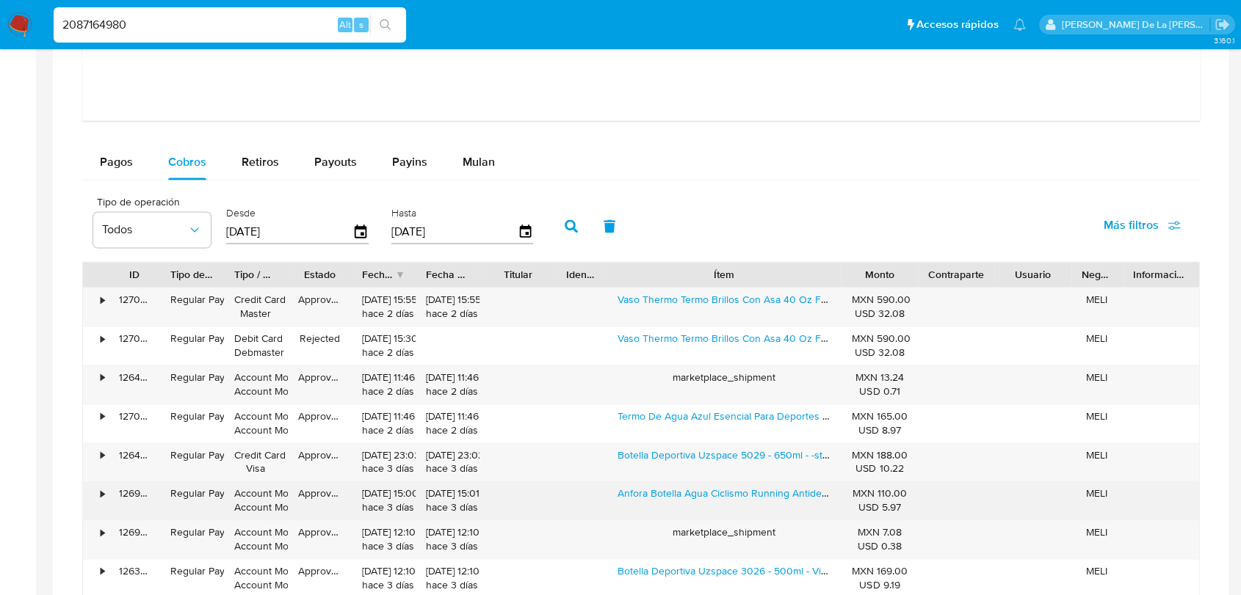
scroll to position [2073, 0]
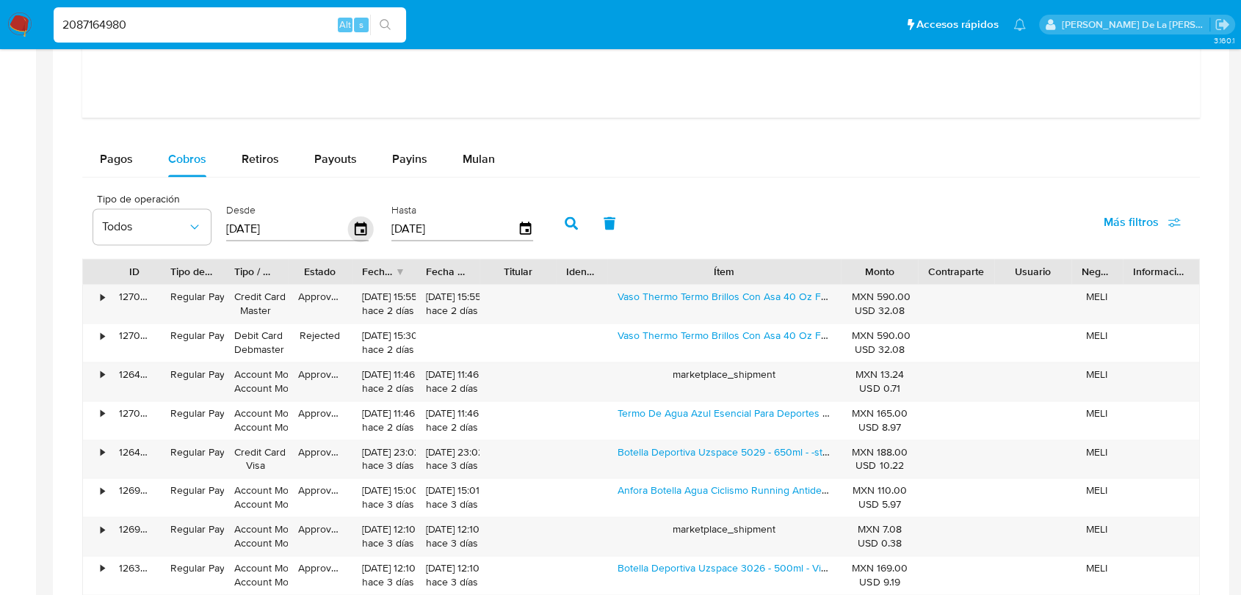
click at [363, 230] on icon "button" at bounding box center [361, 228] width 12 height 13
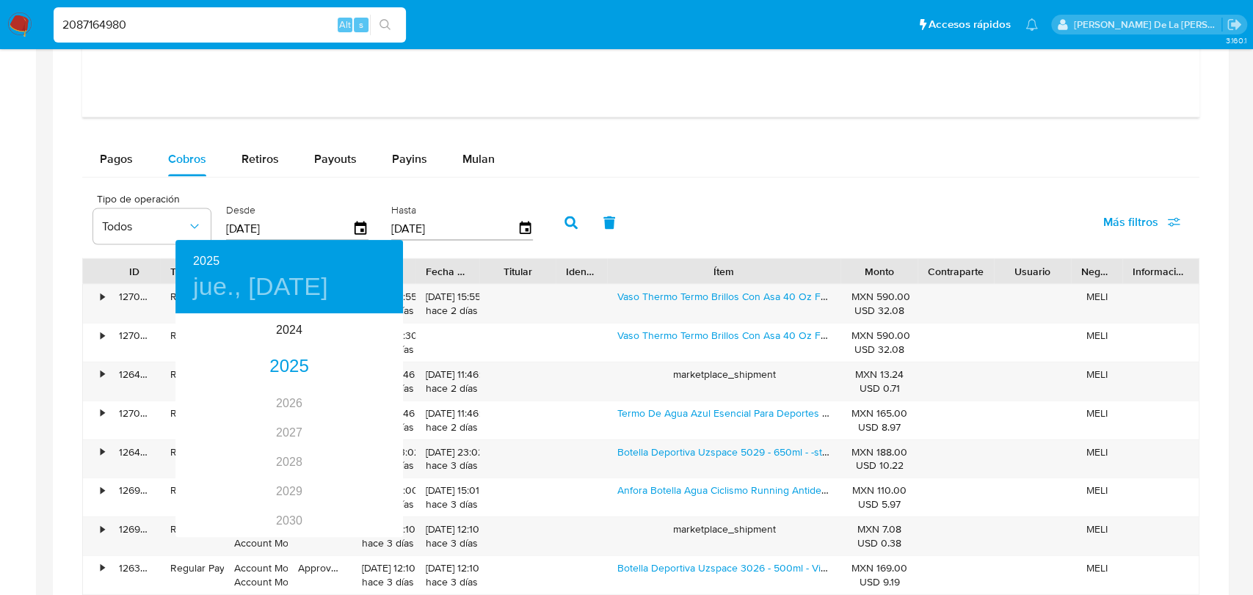
click at [97, 160] on div at bounding box center [626, 297] width 1253 height 595
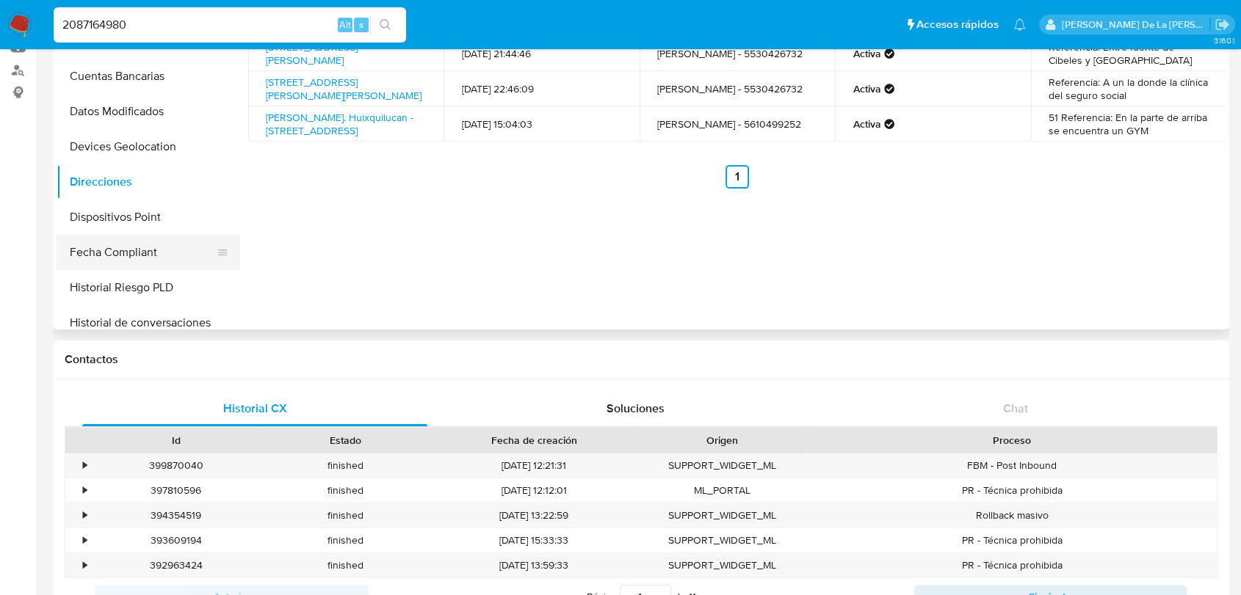
scroll to position [0, 0]
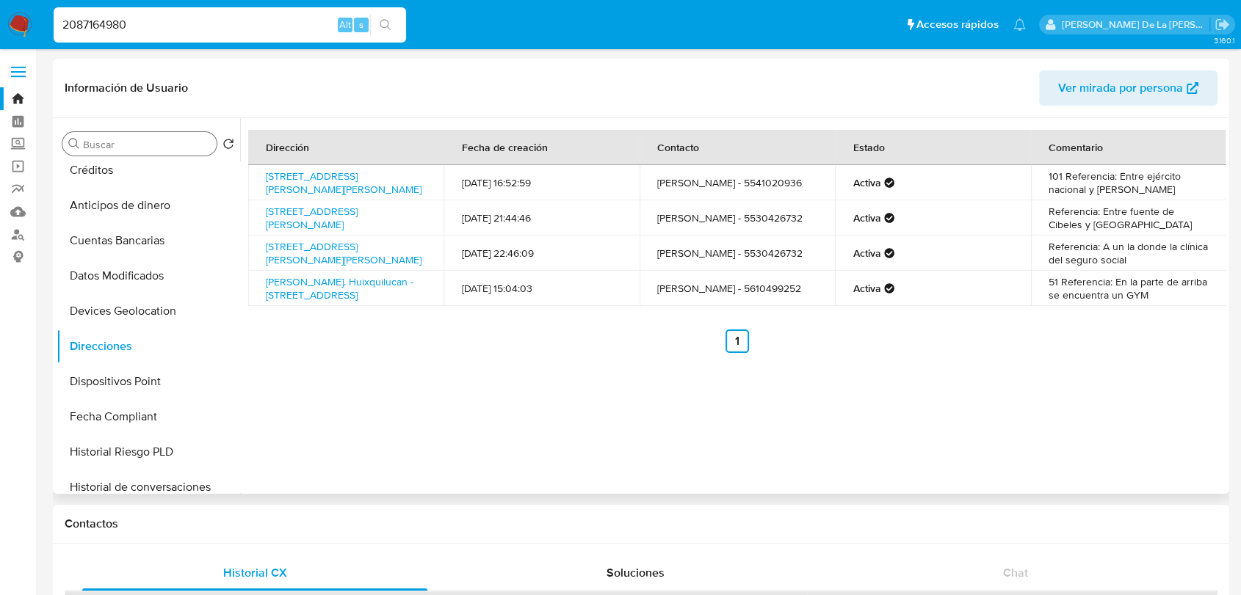
click at [156, 142] on div "Buscar" at bounding box center [139, 143] width 154 height 23
click at [156, 140] on input "Buscar" at bounding box center [147, 144] width 128 height 13
type input "t"
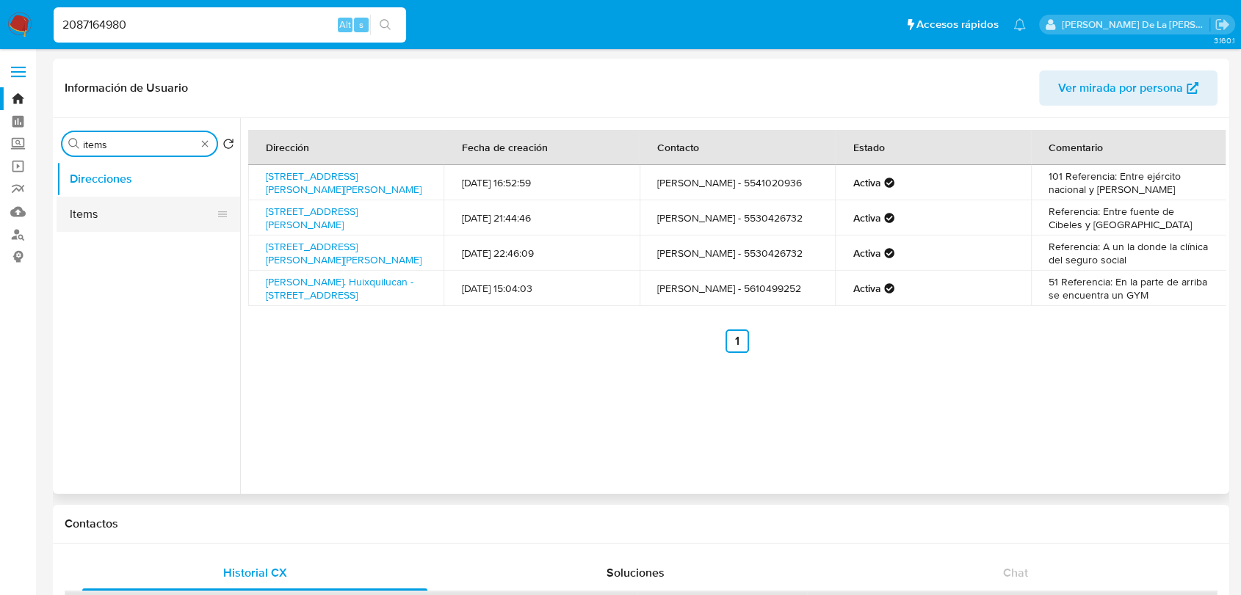
type input "items"
click at [87, 198] on button "Items" at bounding box center [143, 214] width 172 height 35
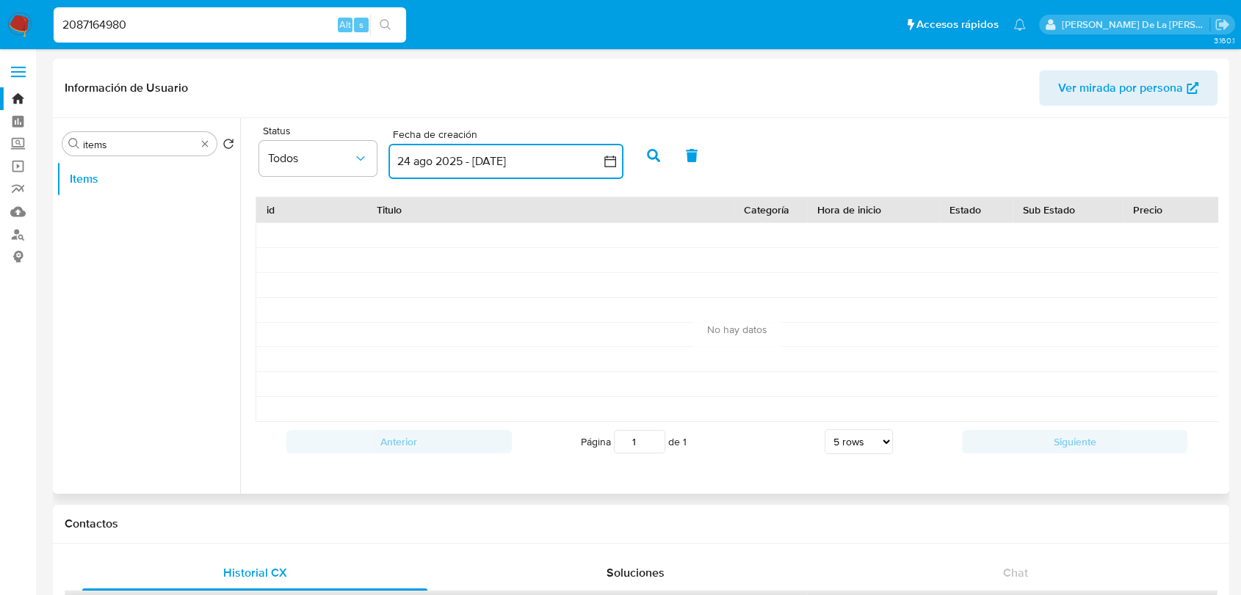
click at [532, 164] on button "24 ago 2025 - 23 sep 2025" at bounding box center [505, 161] width 235 height 35
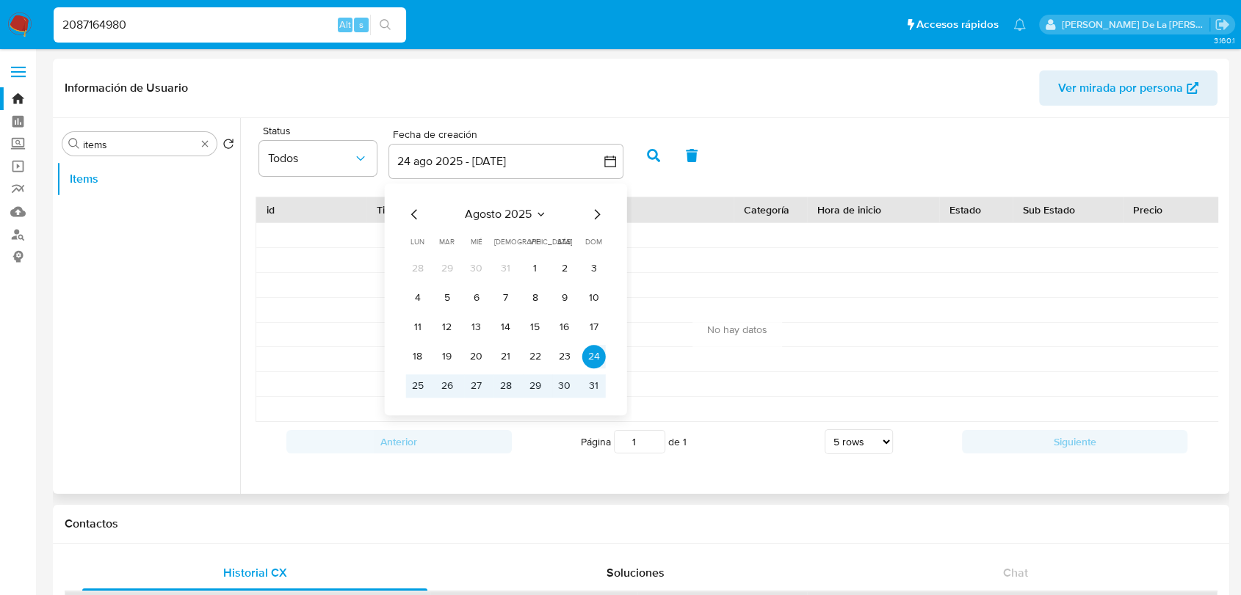
click at [407, 219] on icon "Mes anterior" at bounding box center [415, 215] width 18 height 18
click at [414, 213] on icon "Mes anterior" at bounding box center [415, 215] width 18 height 18
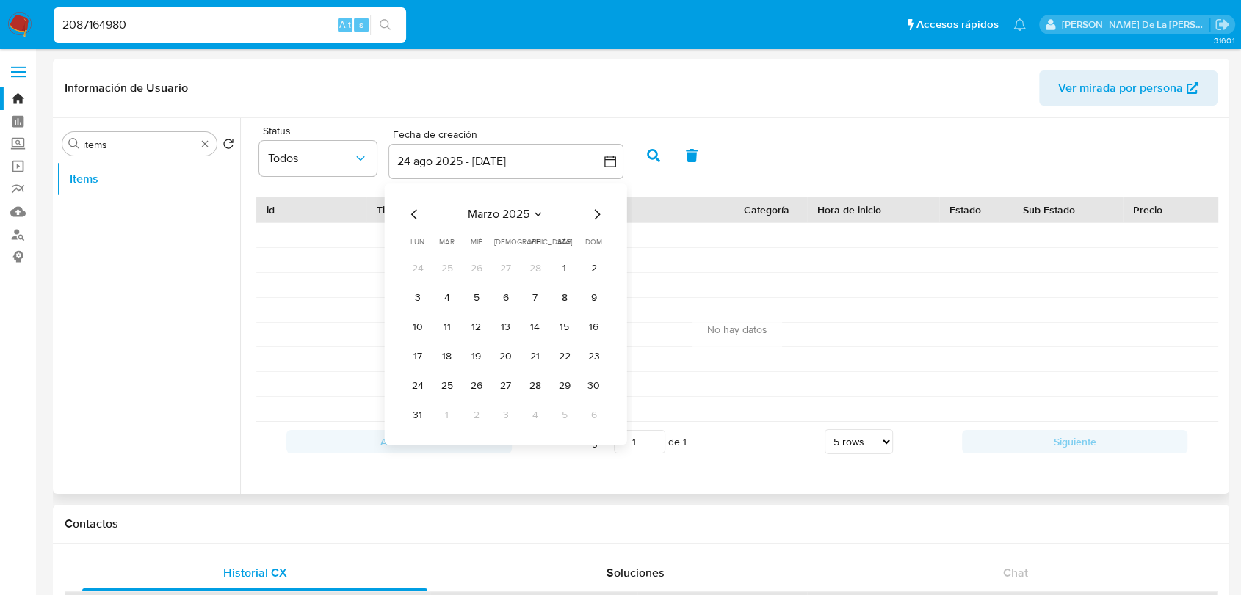
click at [414, 213] on icon "Mes anterior" at bounding box center [415, 215] width 18 height 18
click at [465, 266] on button "1" at bounding box center [476, 268] width 23 height 23
click at [595, 217] on icon "Mes siguiente" at bounding box center [597, 215] width 18 height 18
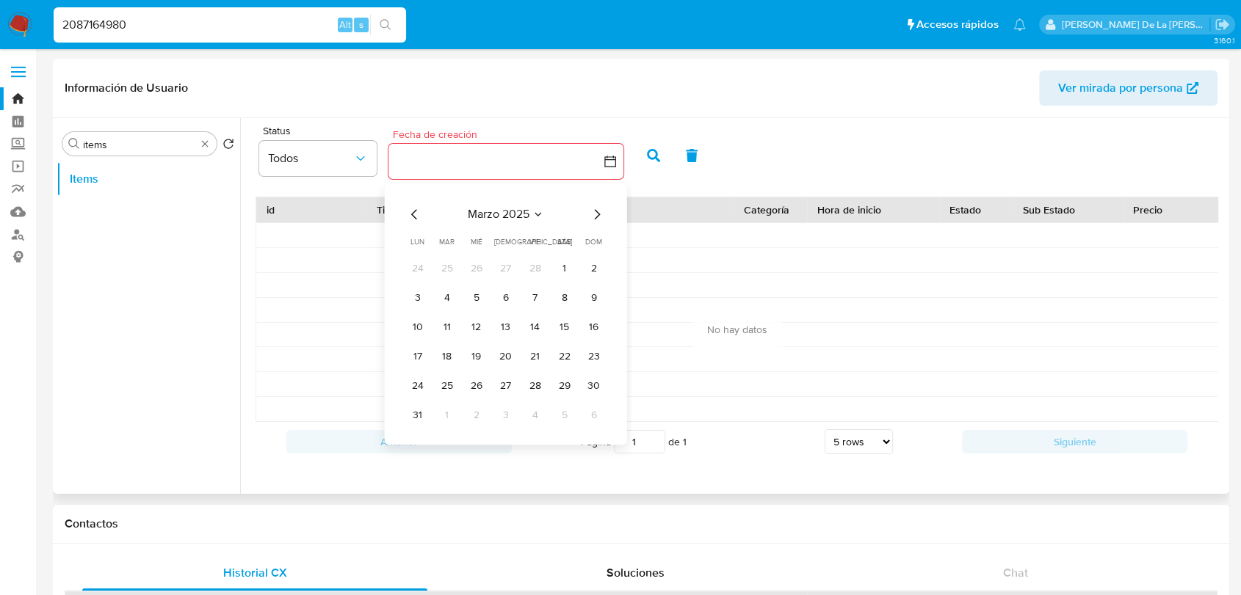
click at [595, 217] on icon "Mes siguiente" at bounding box center [597, 215] width 18 height 18
click at [595, 216] on icon "Mes siguiente" at bounding box center [597, 215] width 18 height 18
click at [595, 217] on icon "Mes siguiente" at bounding box center [597, 215] width 18 height 18
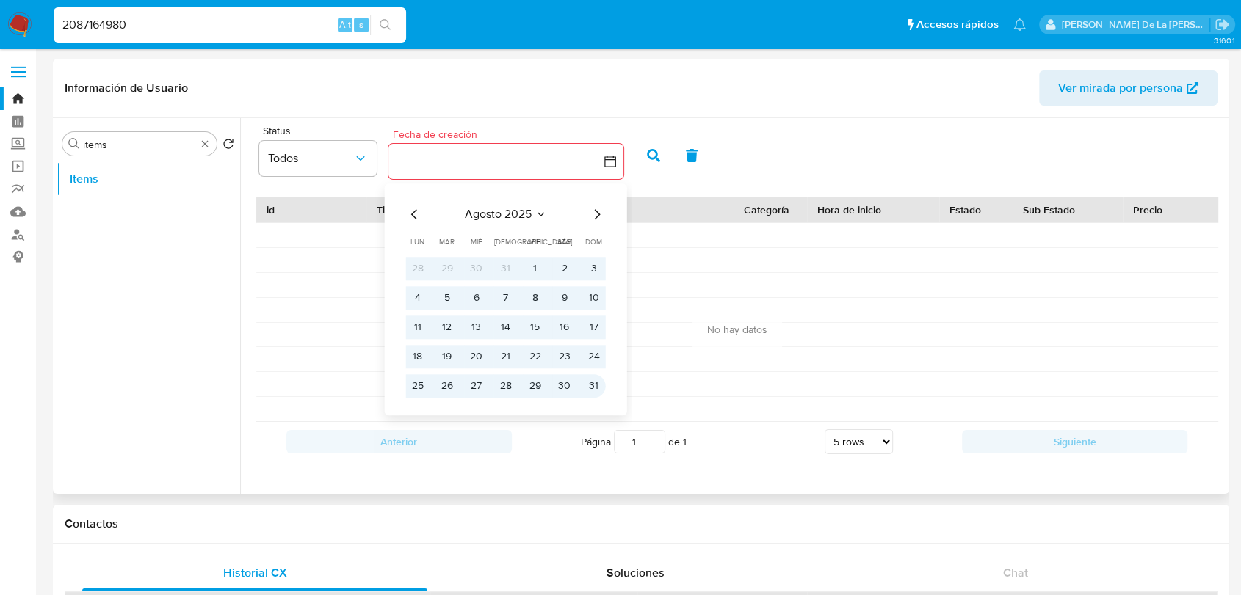
click at [589, 389] on button "31" at bounding box center [593, 385] width 23 height 23
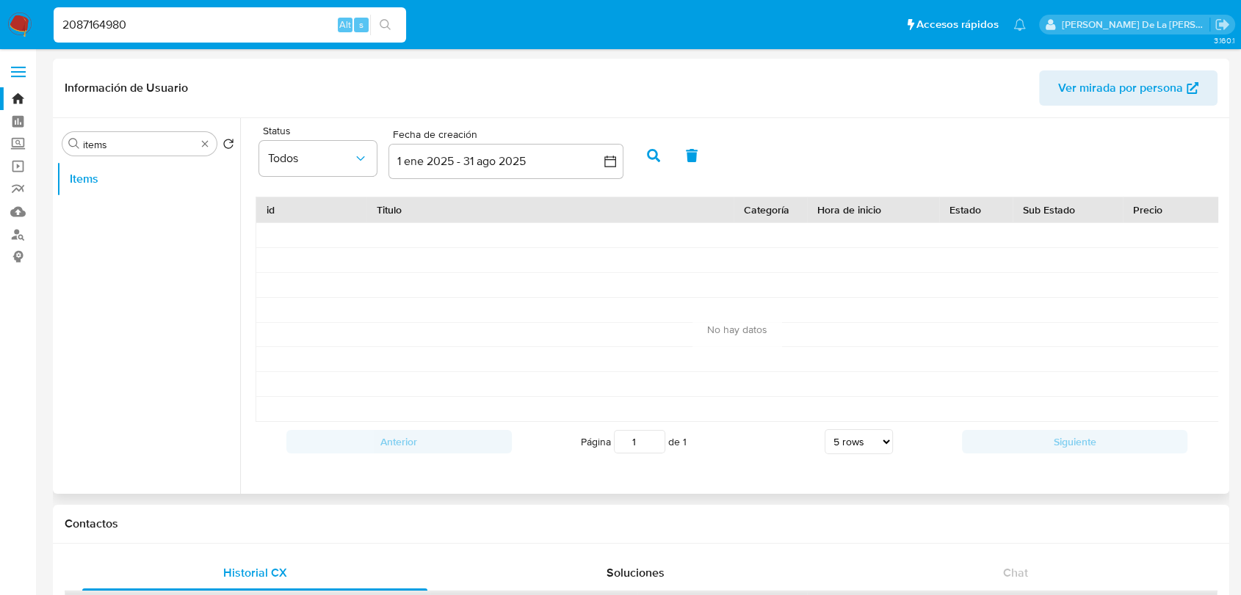
click at [661, 150] on button "button" at bounding box center [653, 155] width 38 height 35
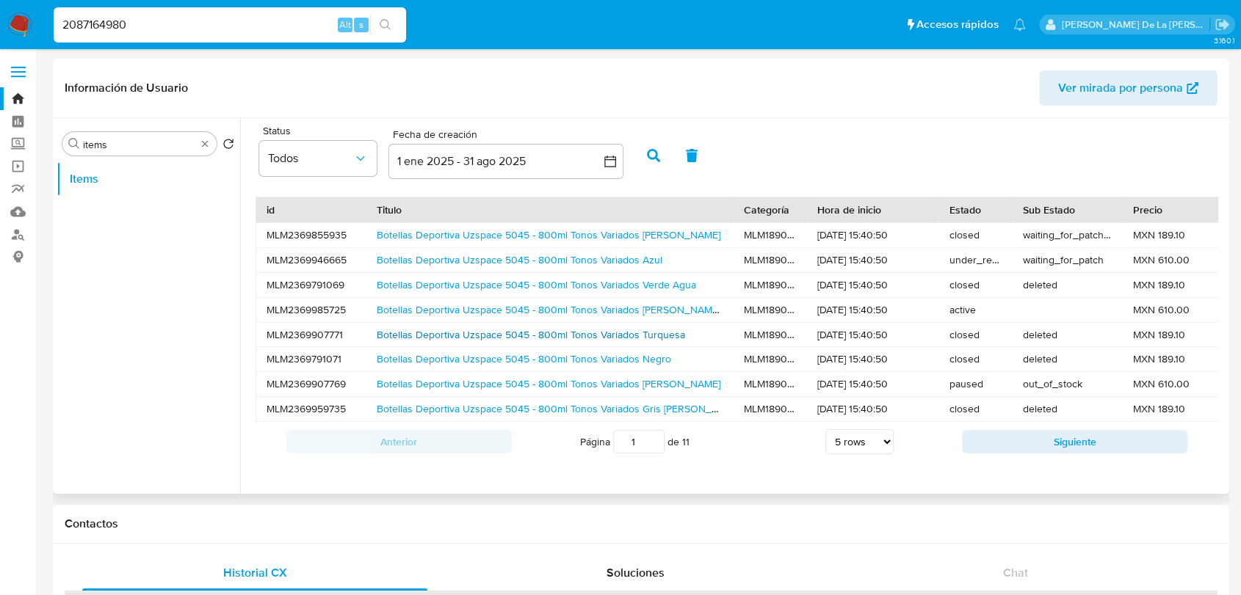
scroll to position [1, 0]
click at [1030, 451] on button "Siguiente" at bounding box center [1074, 441] width 225 height 23
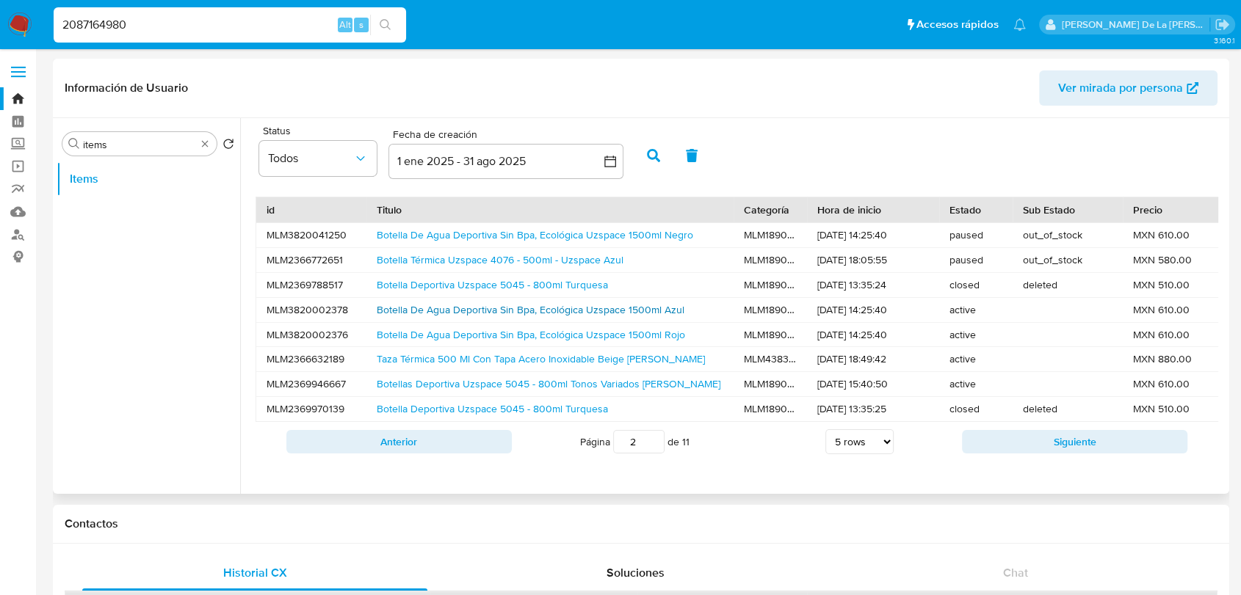
click at [519, 307] on link "Botella De Agua Deportiva Sin Bpa, Ecológica Uzspace 1500ml Azul" at bounding box center [531, 309] width 308 height 15
click at [617, 341] on link "Botella De Agua Deportiva Sin Bpa, Ecológica Uzspace 1500ml Rojo" at bounding box center [531, 334] width 308 height 15
click at [1028, 454] on button "Siguiente" at bounding box center [1074, 441] width 225 height 23
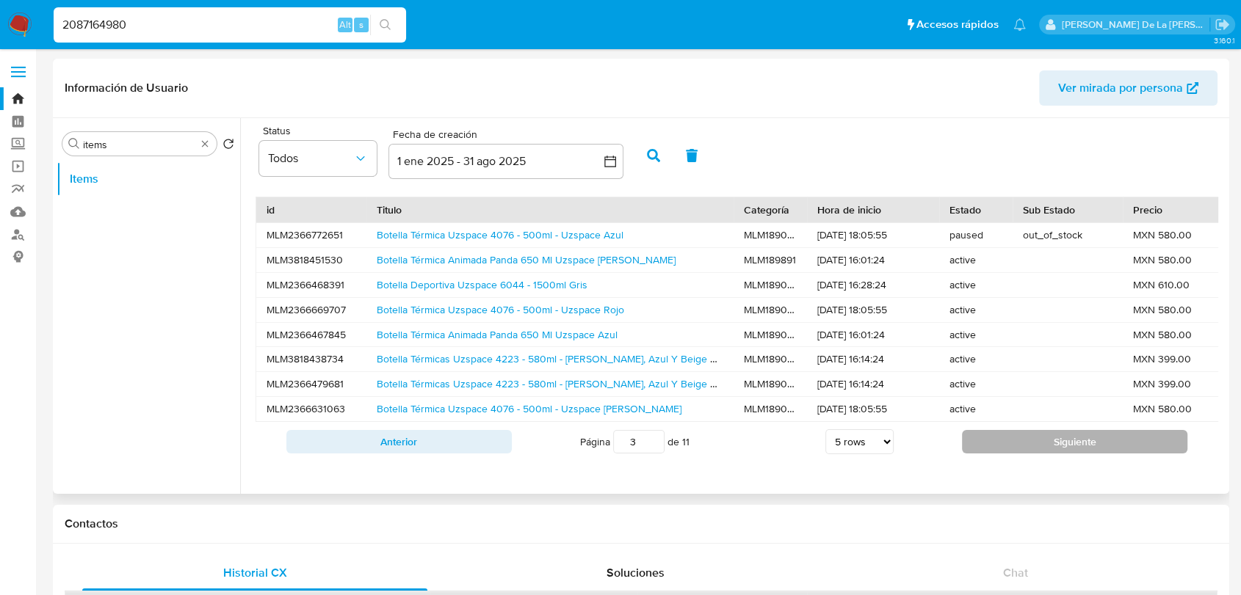
click at [1025, 454] on button "Siguiente" at bounding box center [1074, 441] width 225 height 23
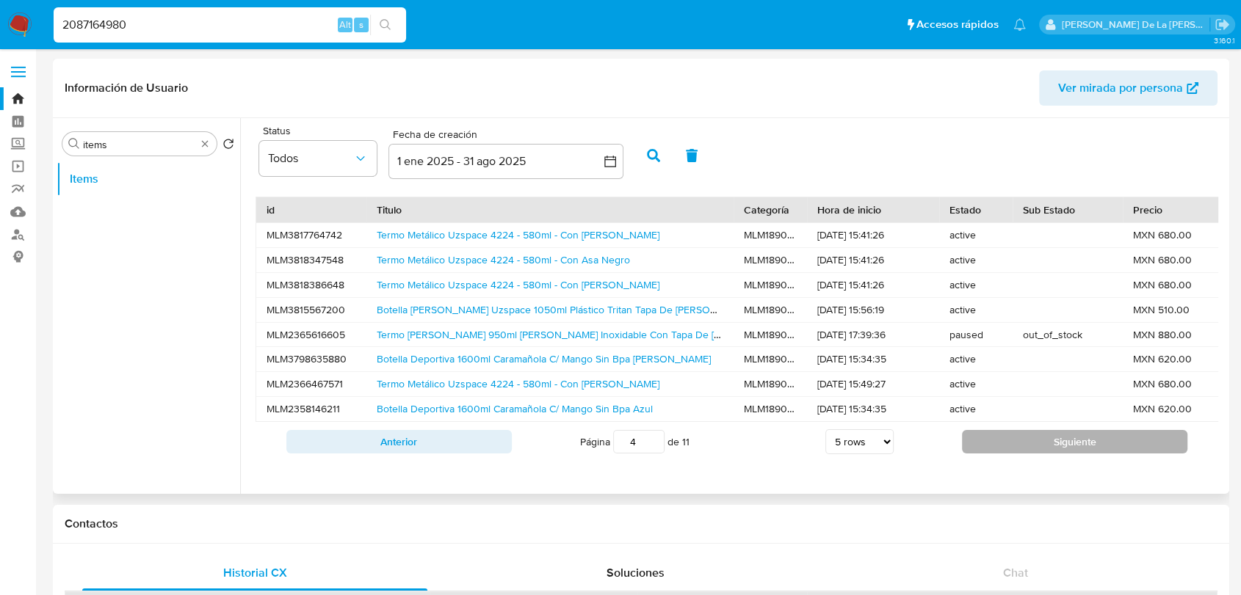
click at [1025, 454] on button "Siguiente" at bounding box center [1074, 441] width 225 height 23
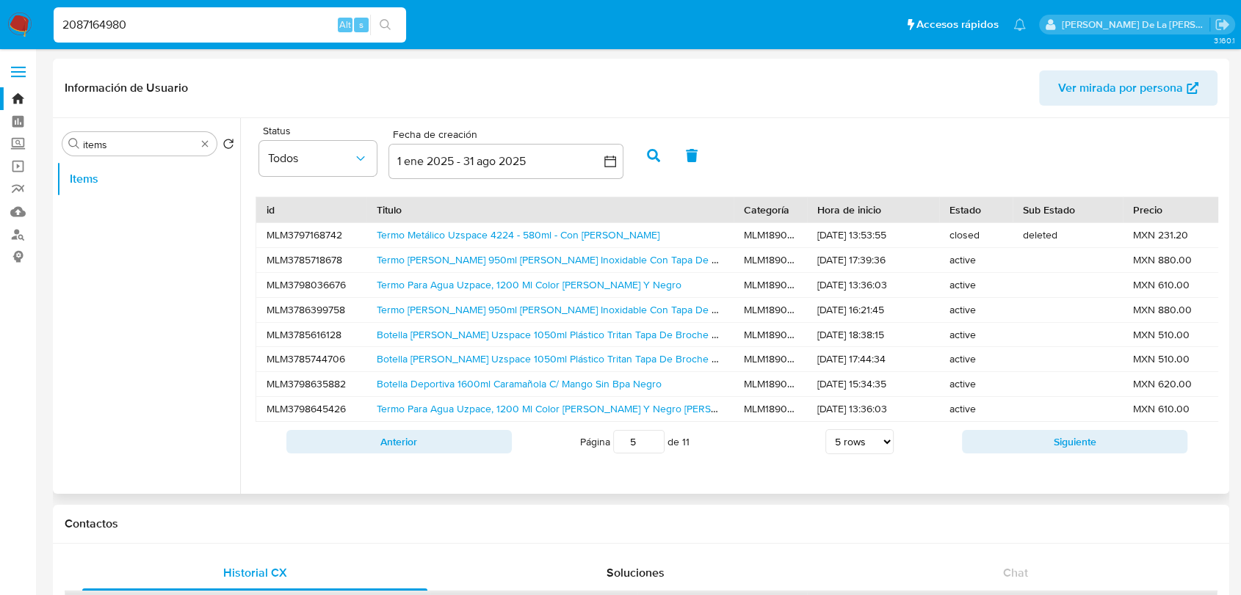
click at [1025, 454] on button "Siguiente" at bounding box center [1074, 441] width 225 height 23
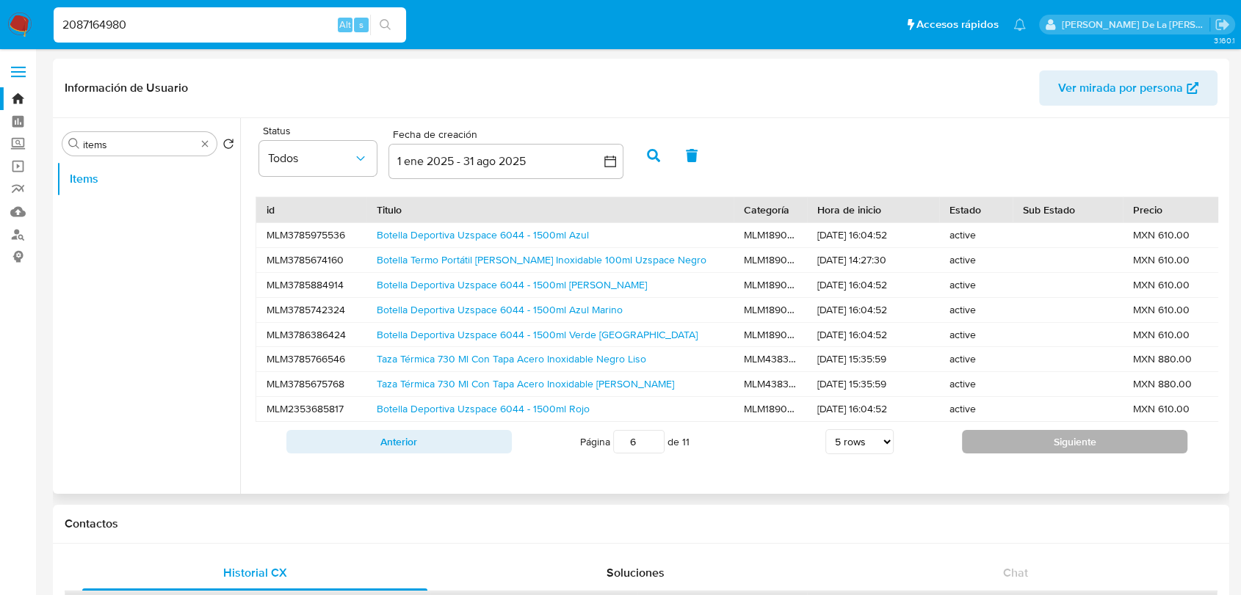
click at [1025, 452] on button "Siguiente" at bounding box center [1074, 441] width 225 height 23
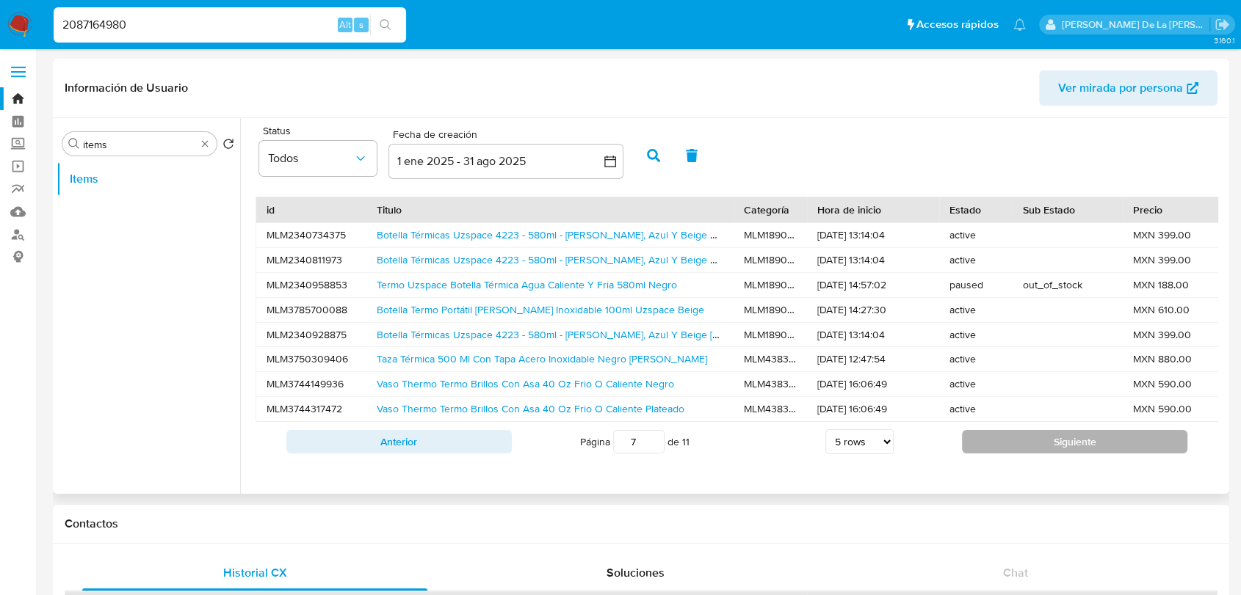
click at [1053, 450] on button "Siguiente" at bounding box center [1074, 441] width 225 height 23
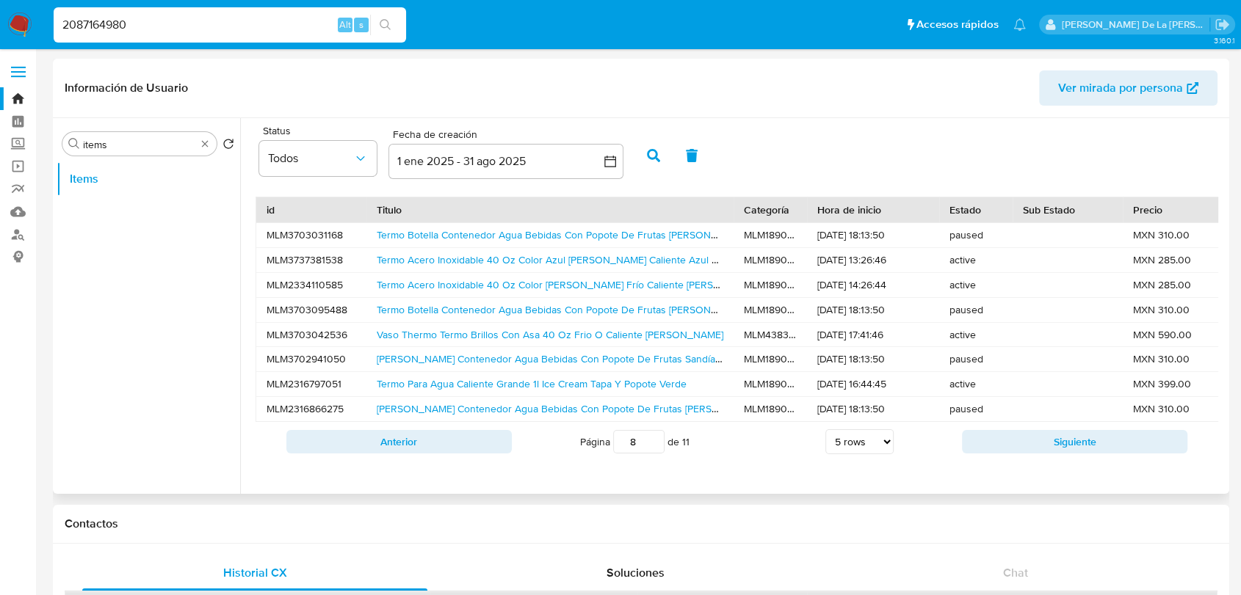
click at [1007, 451] on button "Siguiente" at bounding box center [1074, 441] width 225 height 23
click at [93, 30] on input "2087164980" at bounding box center [230, 24] width 352 height 19
click at [94, 31] on input "2087164980" at bounding box center [230, 24] width 352 height 19
click at [99, 26] on input "2087164980" at bounding box center [230, 24] width 352 height 19
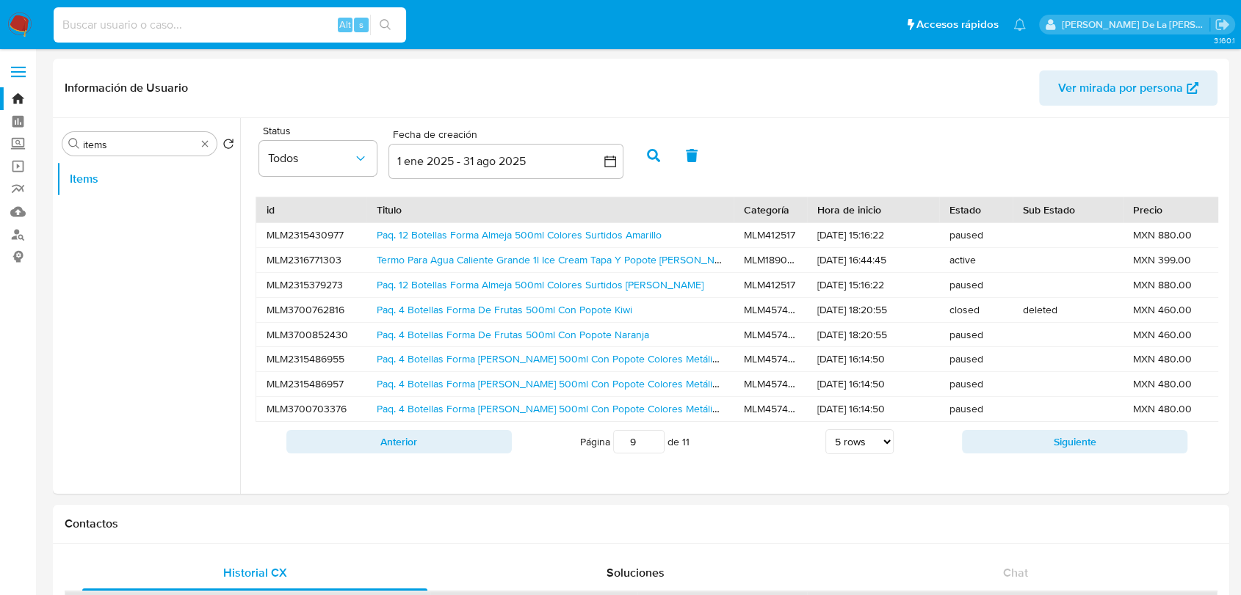
paste input "2531230532"
type input "2531230532"
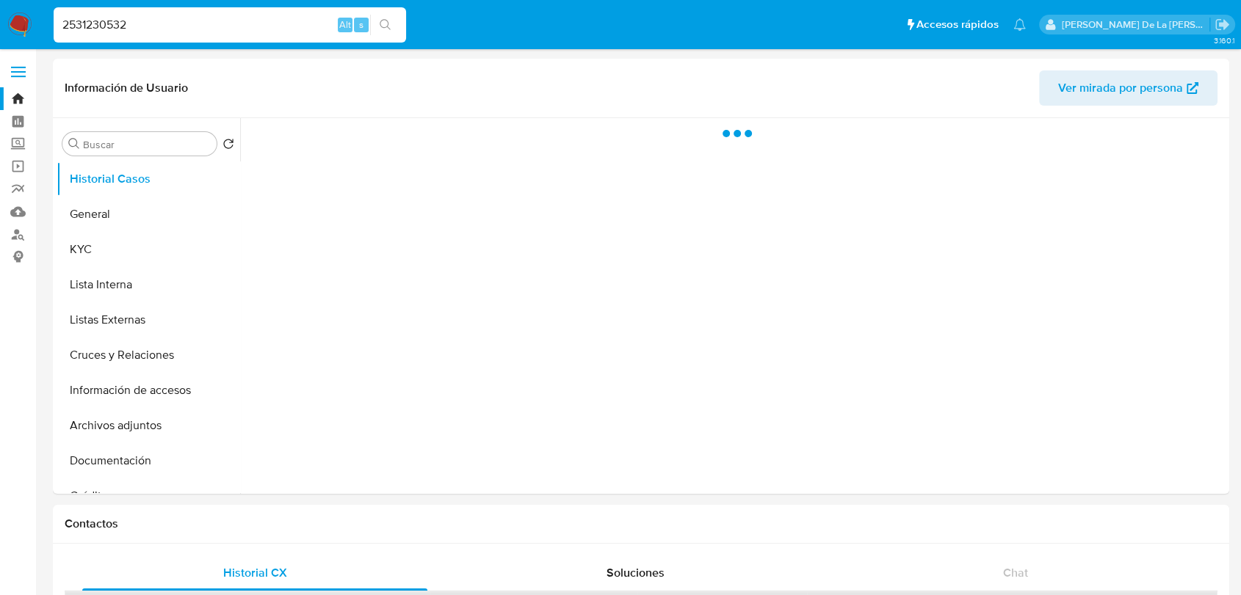
select select "10"
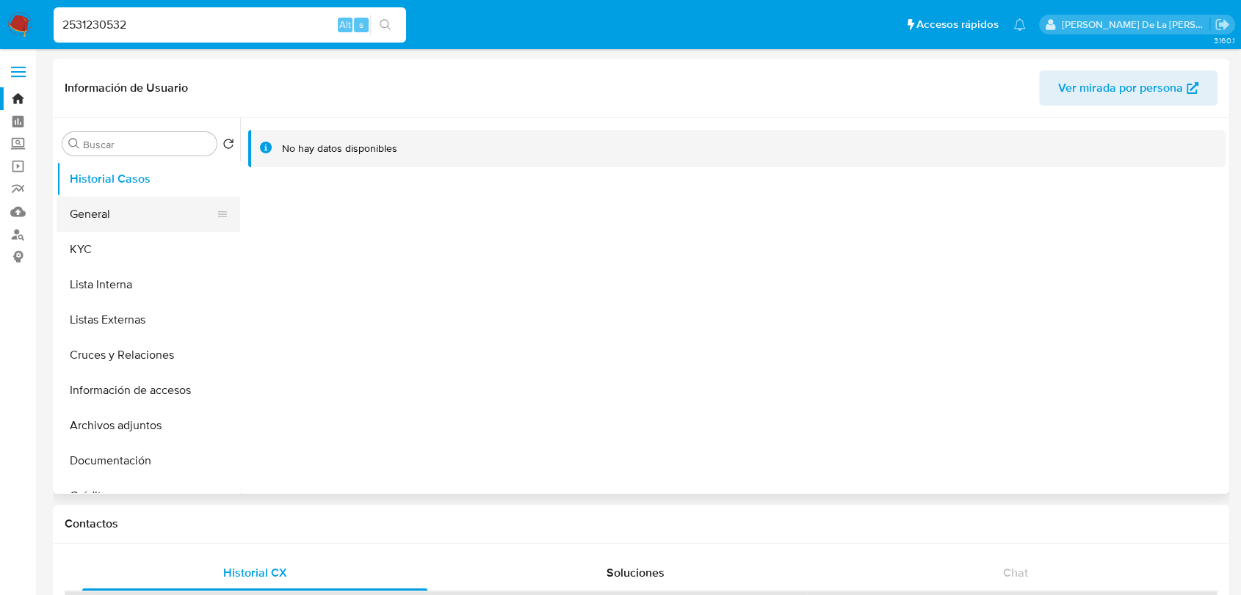
click at [110, 212] on button "General" at bounding box center [143, 214] width 172 height 35
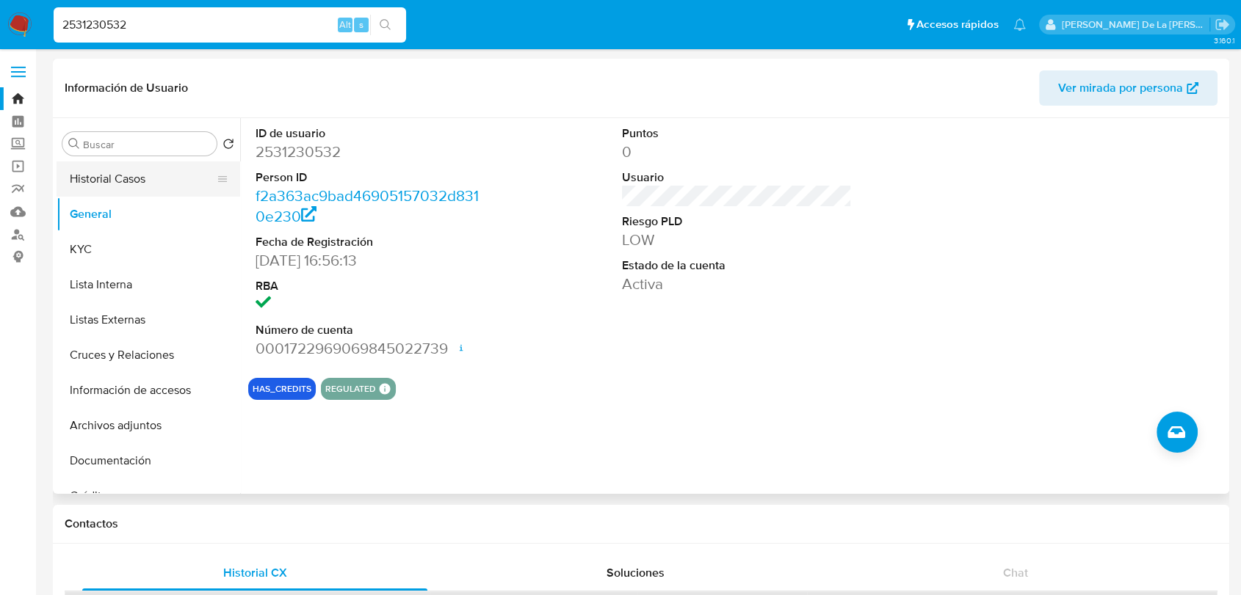
click at [101, 192] on button "Historial Casos" at bounding box center [143, 178] width 172 height 35
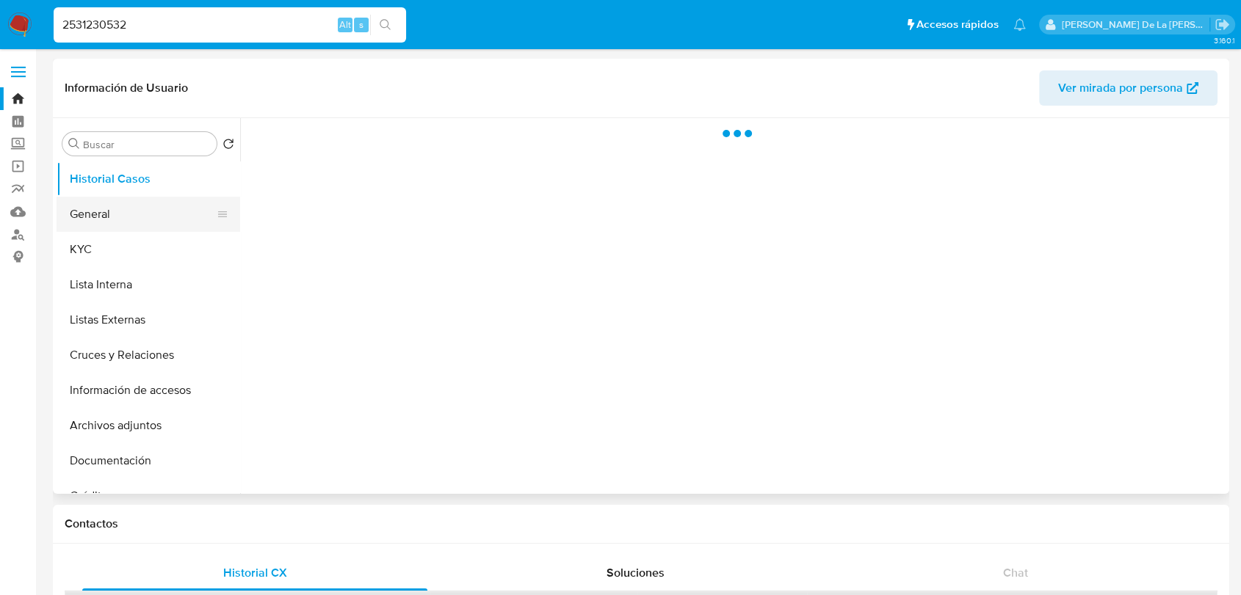
click at [101, 219] on button "General" at bounding box center [143, 214] width 172 height 35
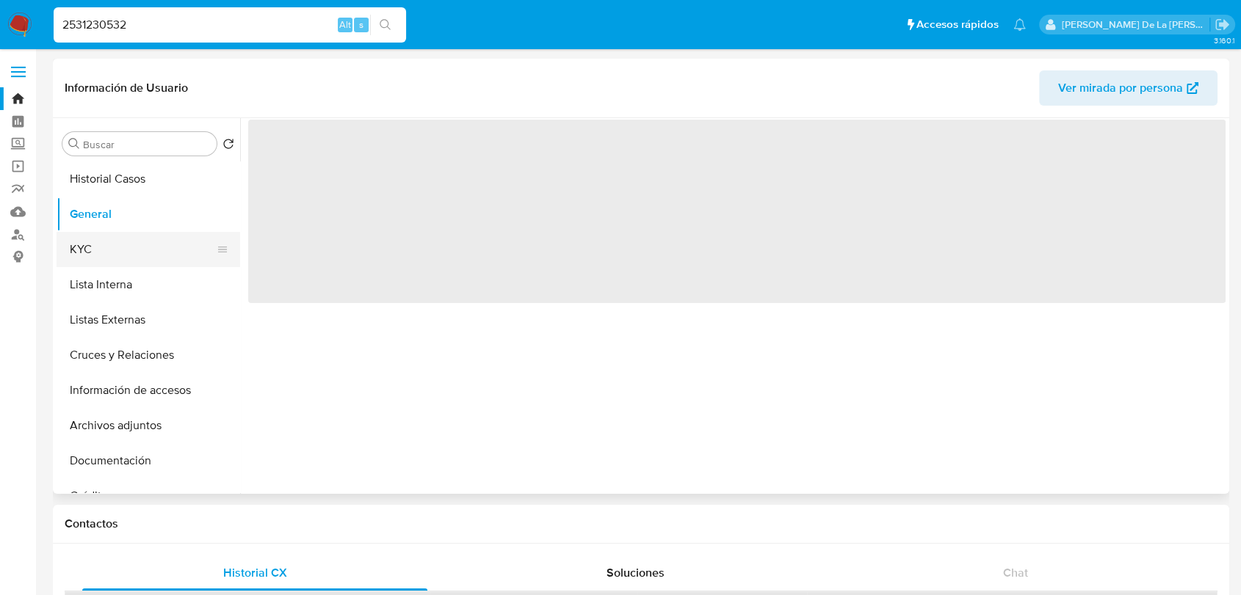
click at [92, 247] on button "KYC" at bounding box center [143, 249] width 172 height 35
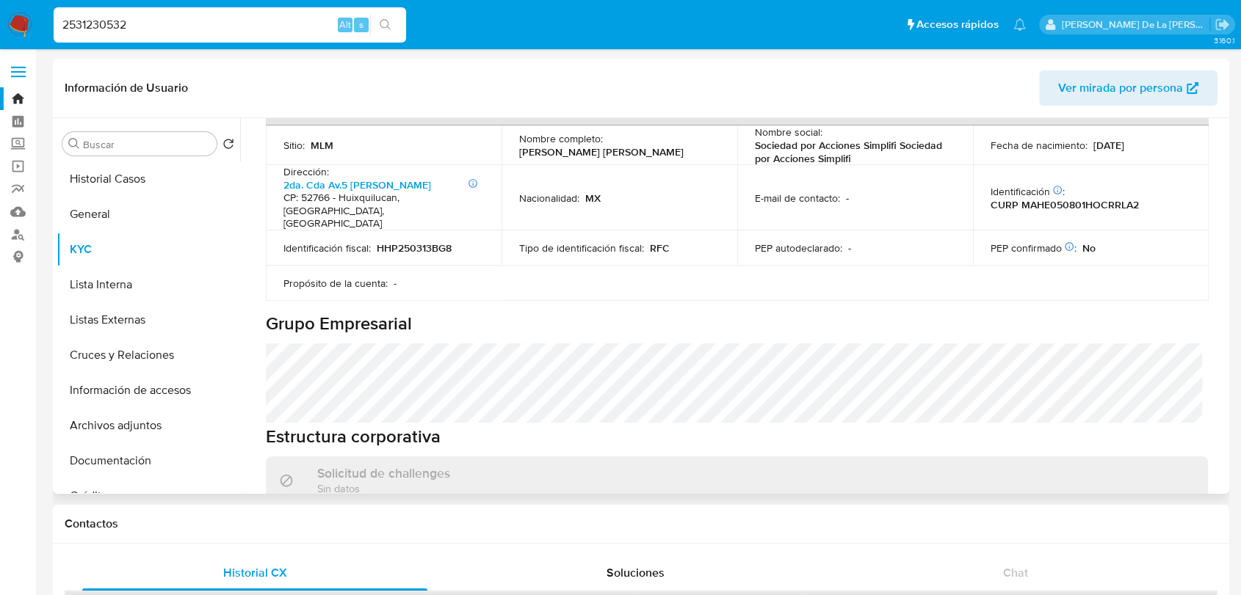
scroll to position [816, 0]
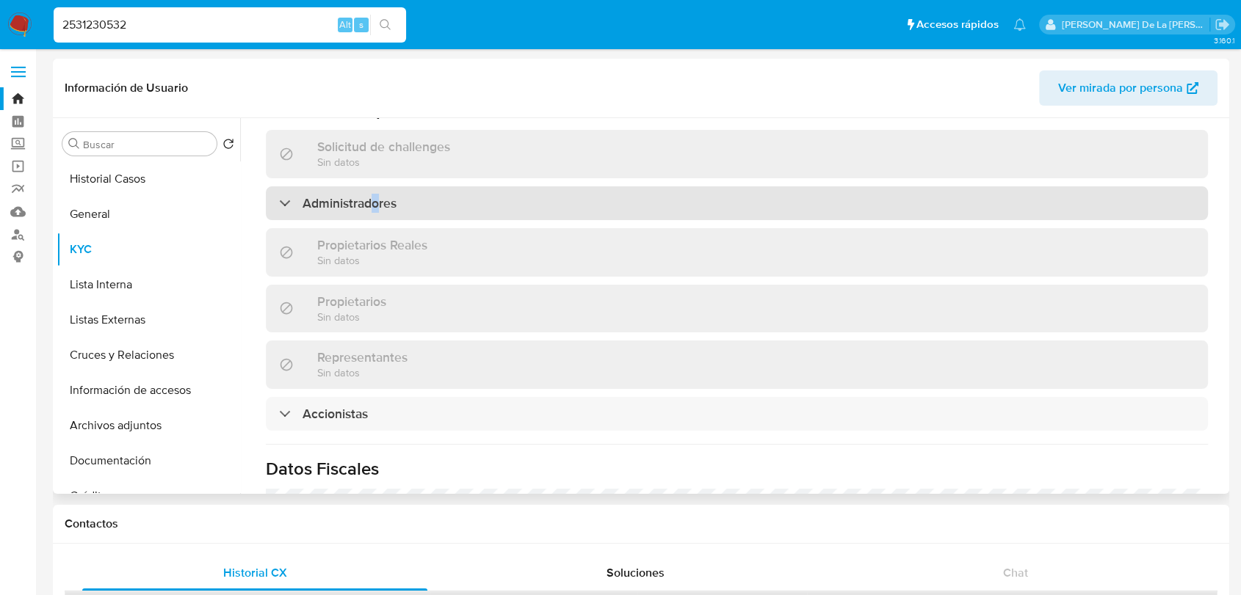
click at [376, 188] on div "Información de empresa ID de usuario : 2531230532 Nombre del comercio : Socieda…" at bounding box center [737, 82] width 942 height 1419
click at [346, 205] on h3 "Administradores" at bounding box center [349, 203] width 94 height 16
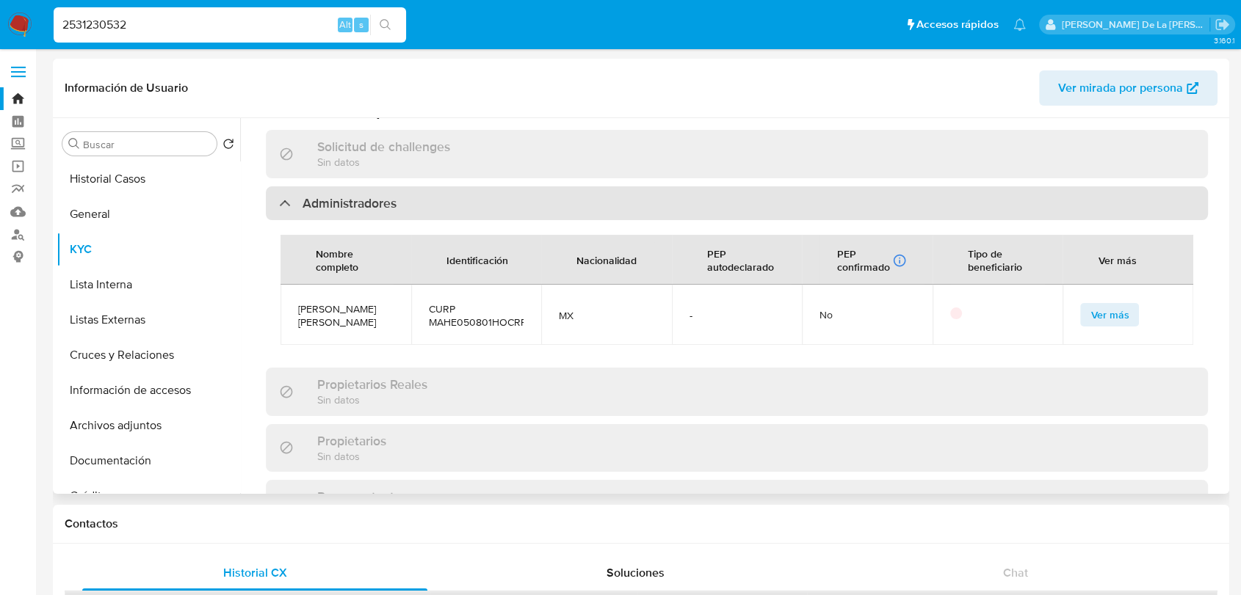
click at [341, 195] on h3 "Administradores" at bounding box center [349, 203] width 94 height 16
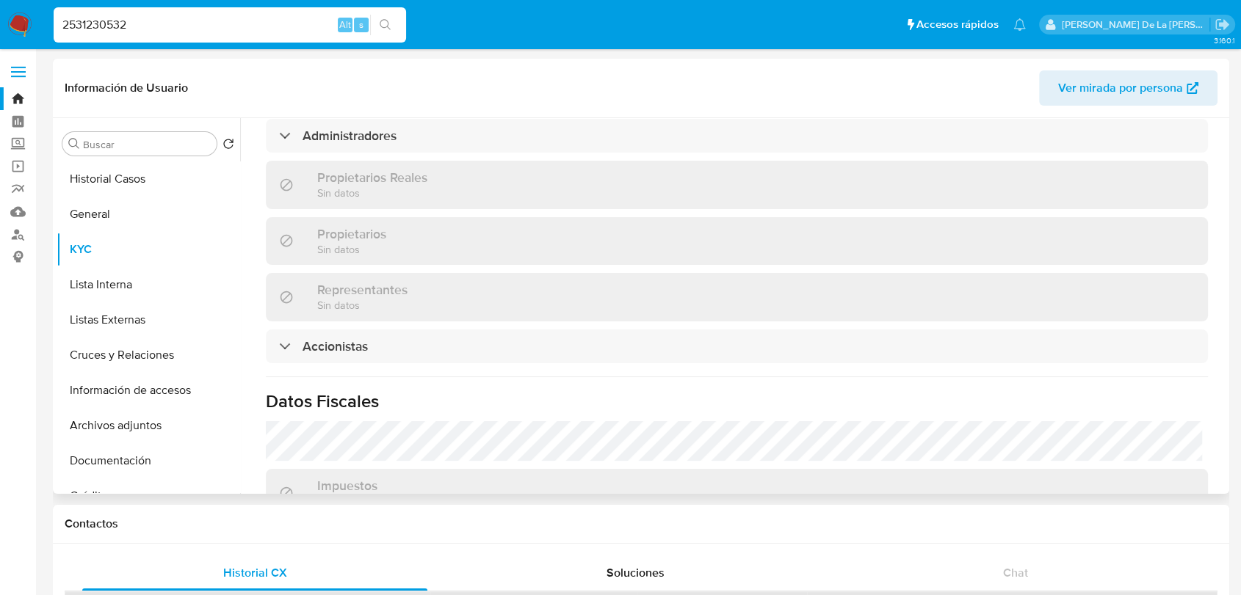
scroll to position [1060, 0]
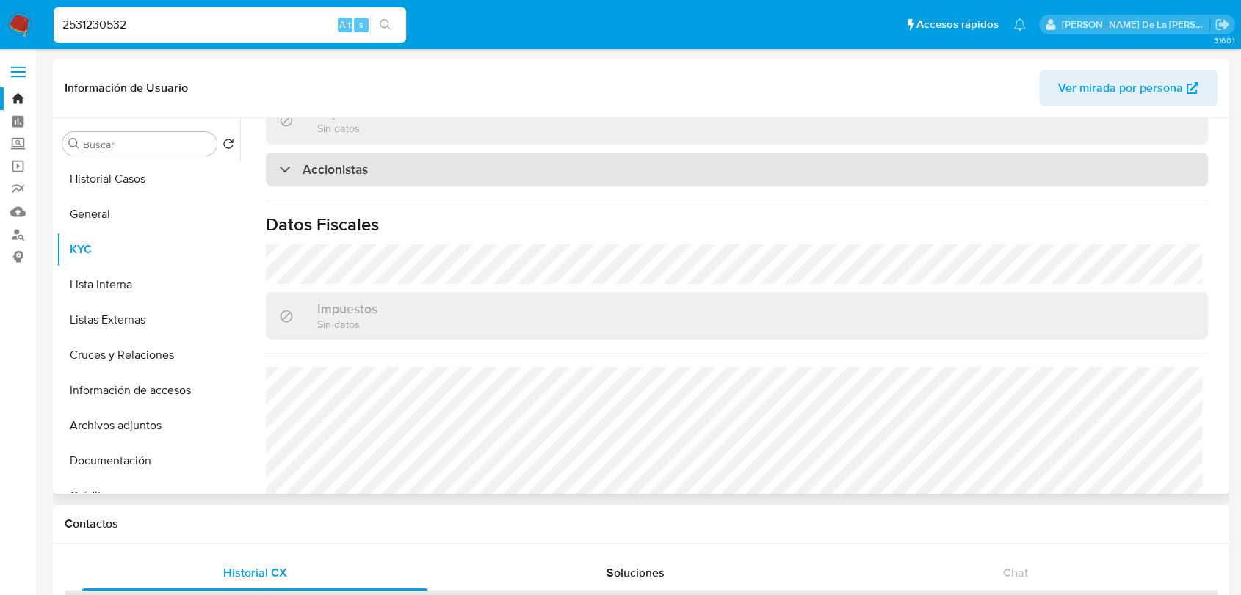
click at [335, 172] on h3 "Accionistas" at bounding box center [334, 169] width 65 height 16
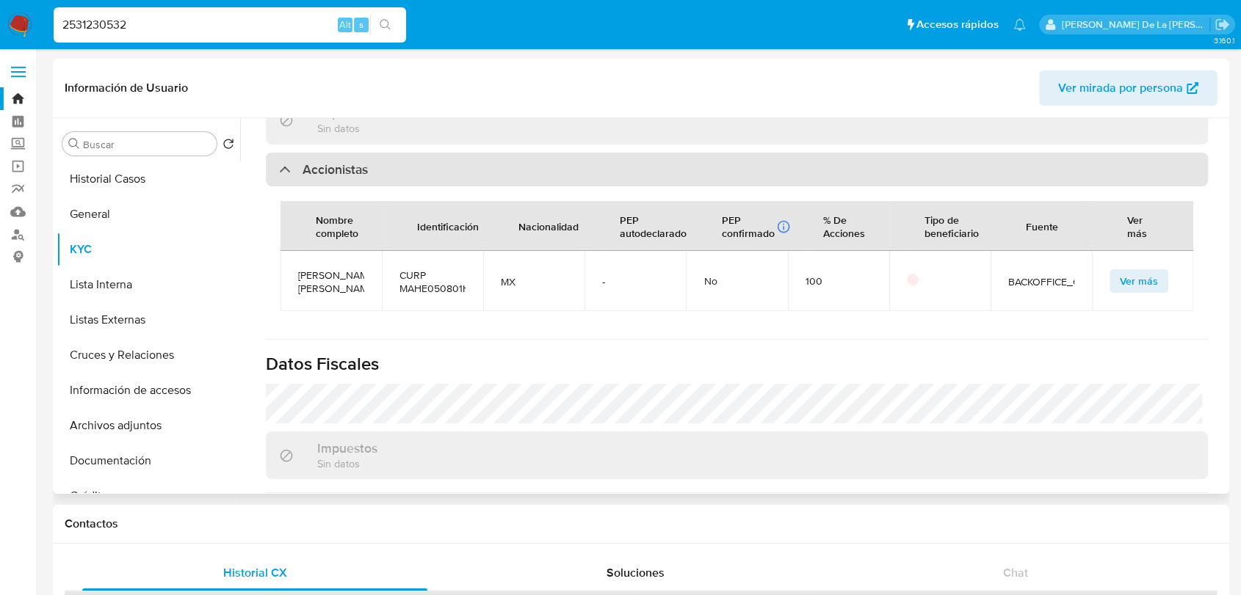
click at [335, 170] on h3 "Accionistas" at bounding box center [334, 169] width 65 height 16
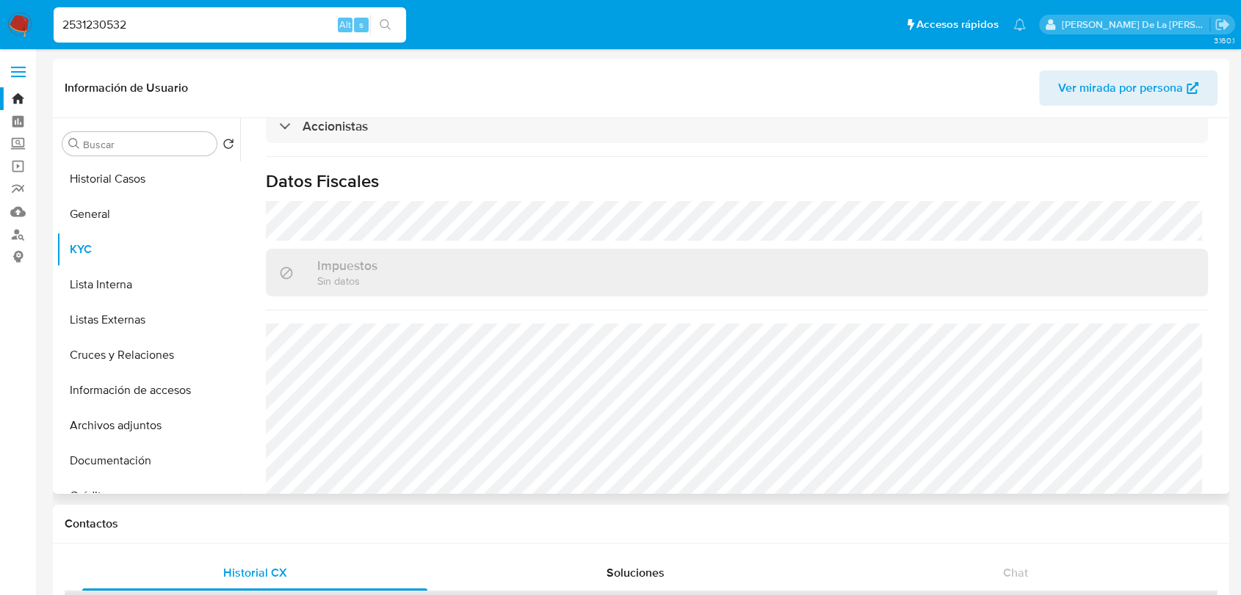
scroll to position [1127, 0]
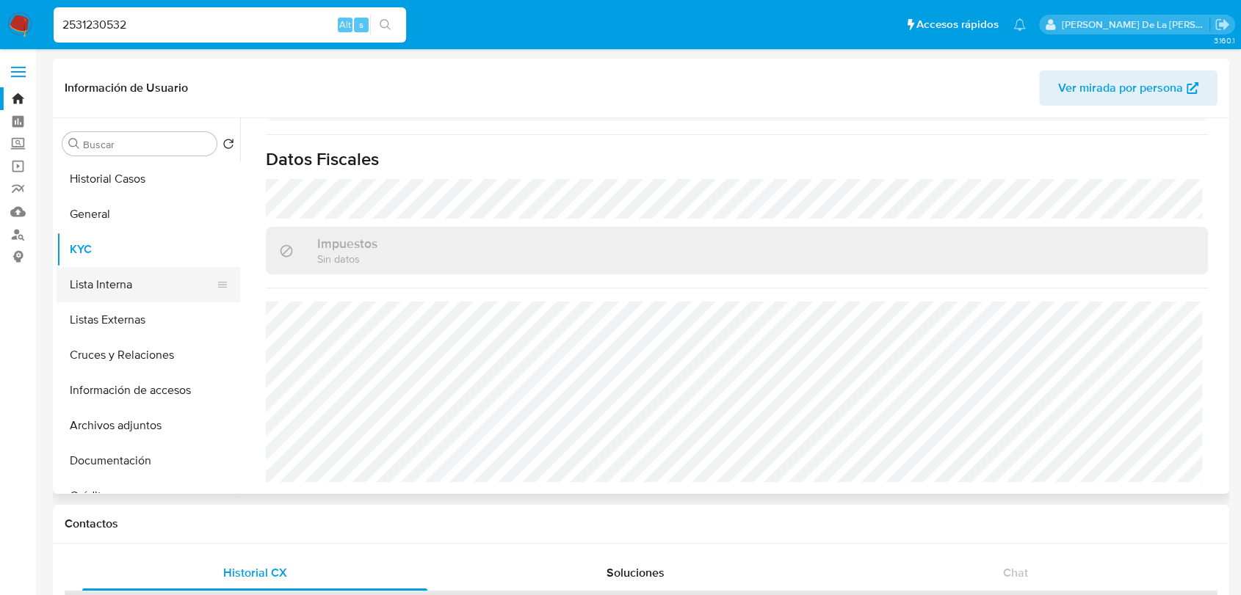
click at [147, 270] on button "Lista Interna" at bounding box center [143, 284] width 172 height 35
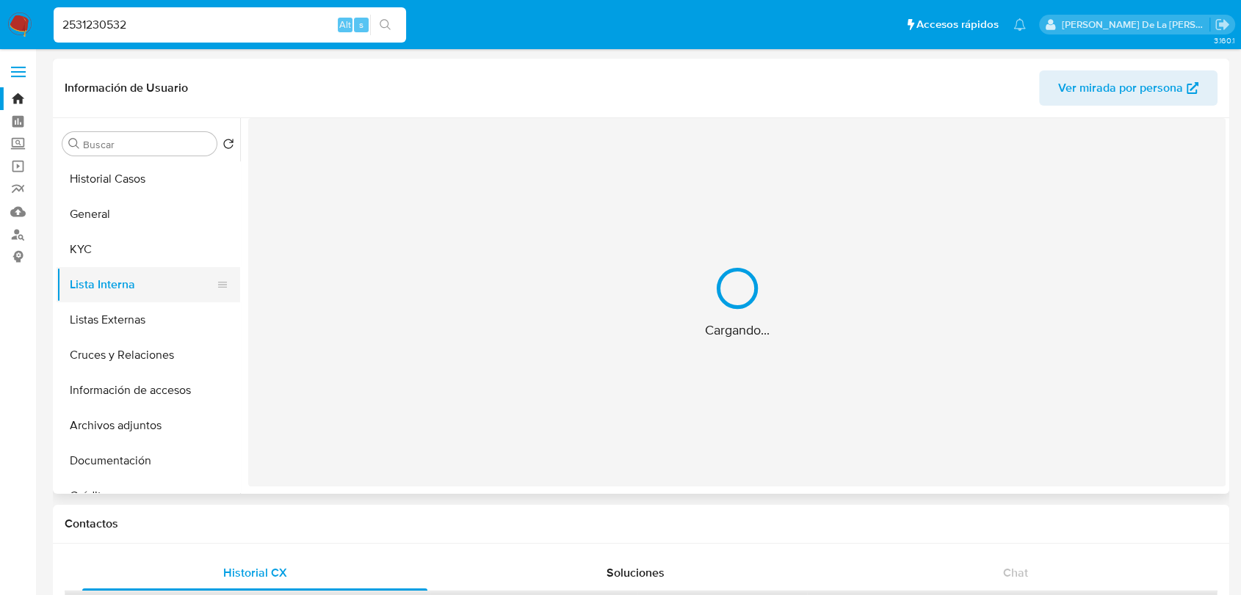
scroll to position [0, 0]
click at [122, 324] on button "Listas Externas" at bounding box center [143, 319] width 172 height 35
click at [102, 359] on button "Cruces y Relaciones" at bounding box center [143, 355] width 172 height 35
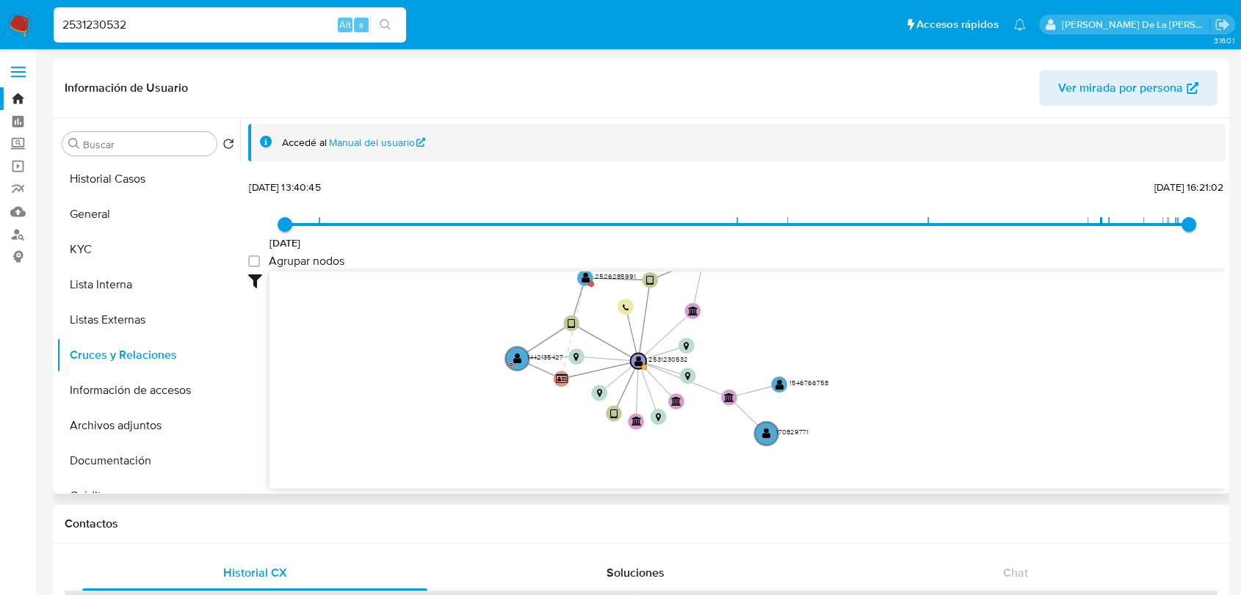
drag, startPoint x: 461, startPoint y: 419, endPoint x: 470, endPoint y: 385, distance: 35.6
click at [470, 385] on icon "device-64f5f1e30a57a8c38599970f  user-1442135427  1442135427 D user-252628599…" at bounding box center [747, 378] width 956 height 213
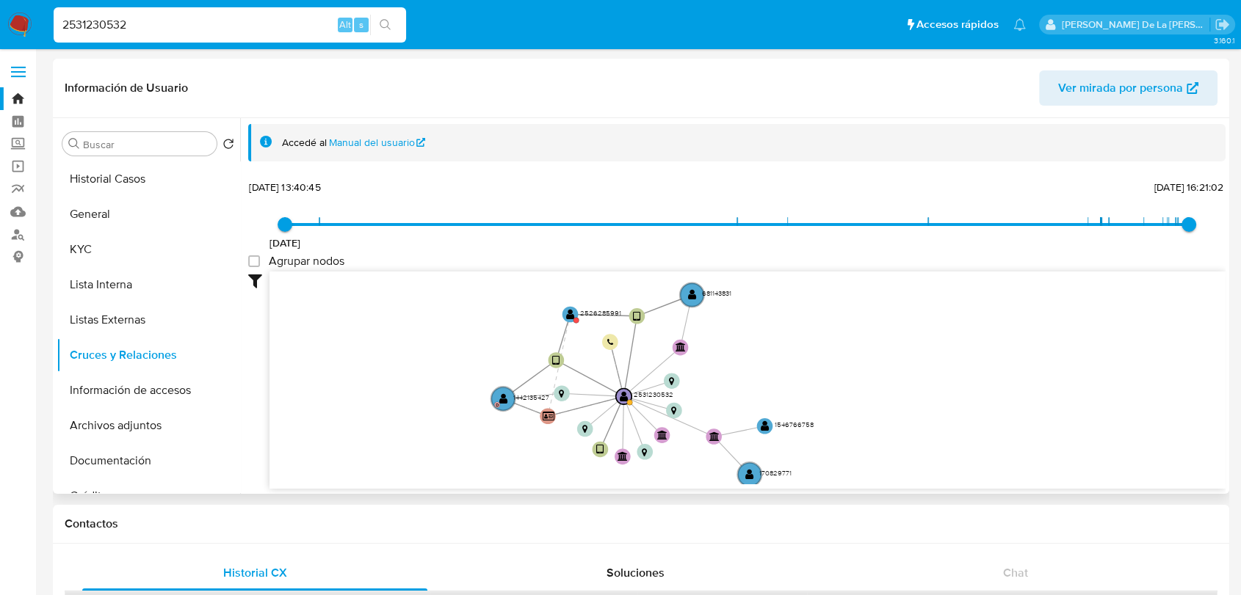
drag, startPoint x: 465, startPoint y: 357, endPoint x: 452, endPoint y: 404, distance: 48.8
click at [452, 404] on icon "device-64f5f1e30a57a8c38599970f  user-1442135427  1442135427 D user-252628599…" at bounding box center [747, 378] width 956 height 213
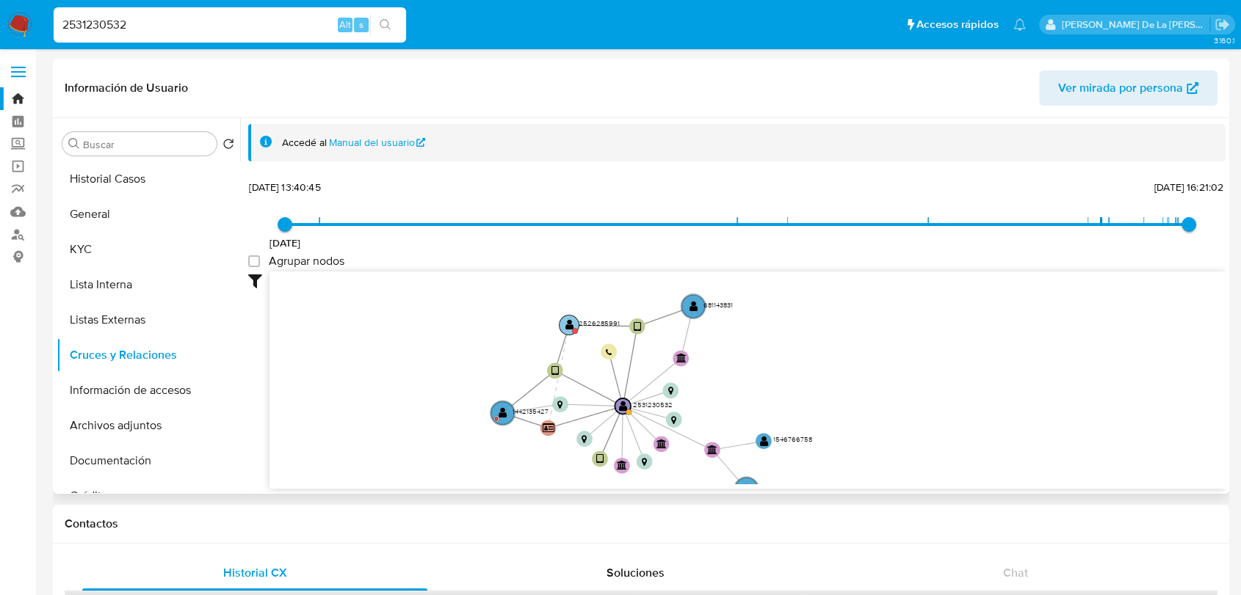
click at [569, 322] on text "" at bounding box center [568, 324] width 9 height 11
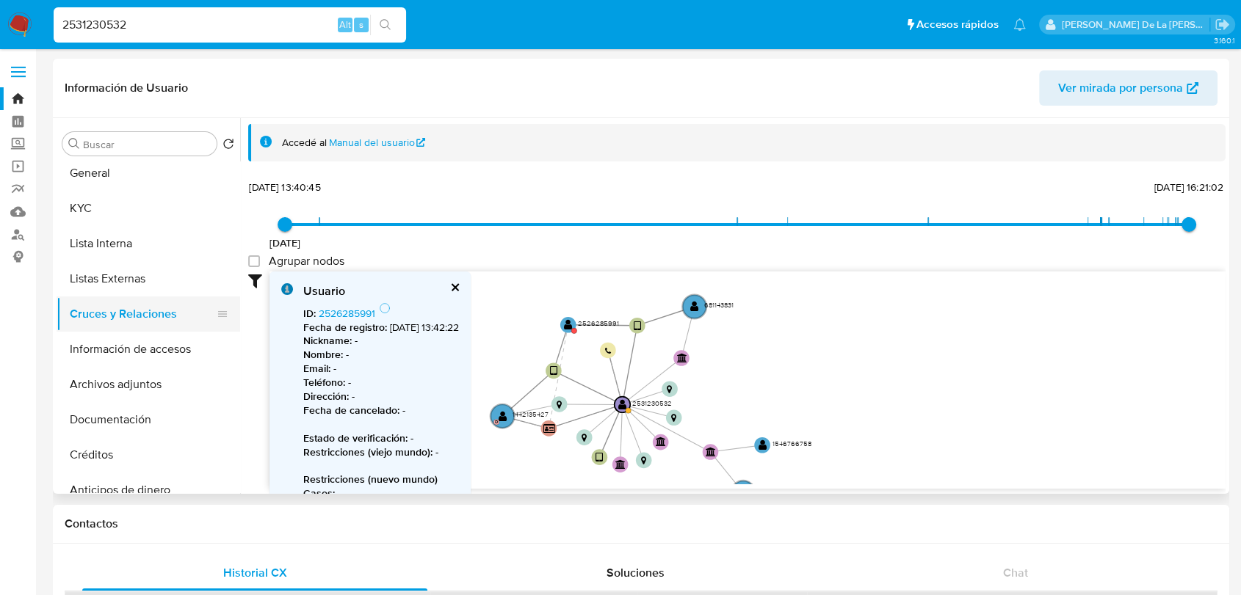
scroll to position [81, 0]
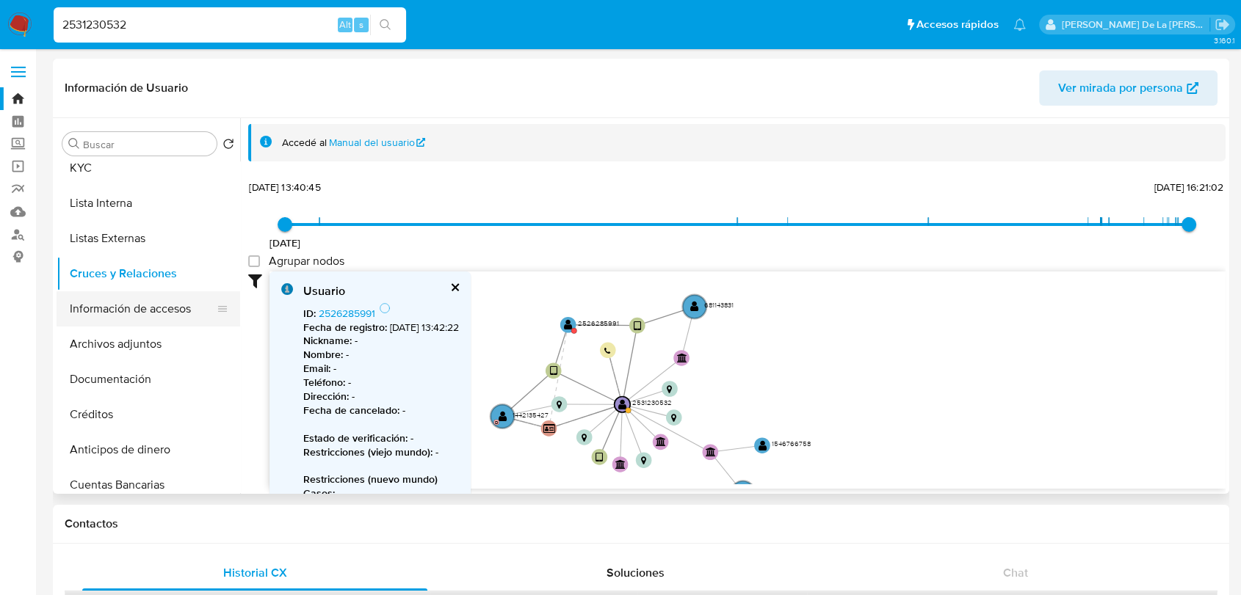
click at [122, 308] on button "Información de accesos" at bounding box center [143, 308] width 172 height 35
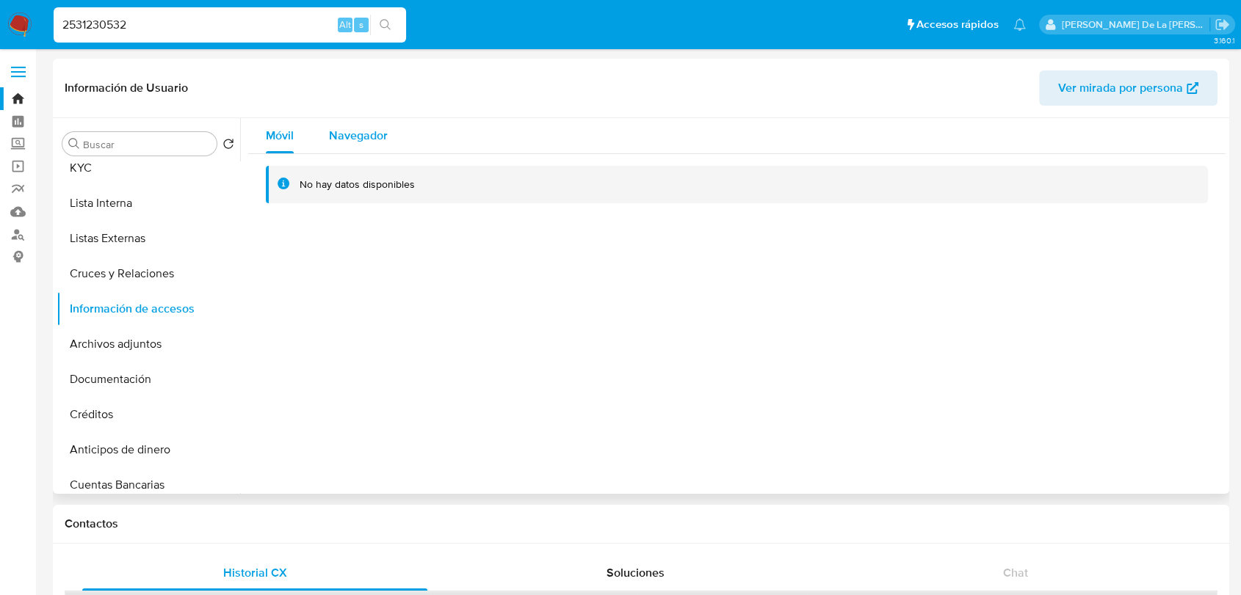
click at [375, 118] on div "Navegador" at bounding box center [358, 135] width 59 height 35
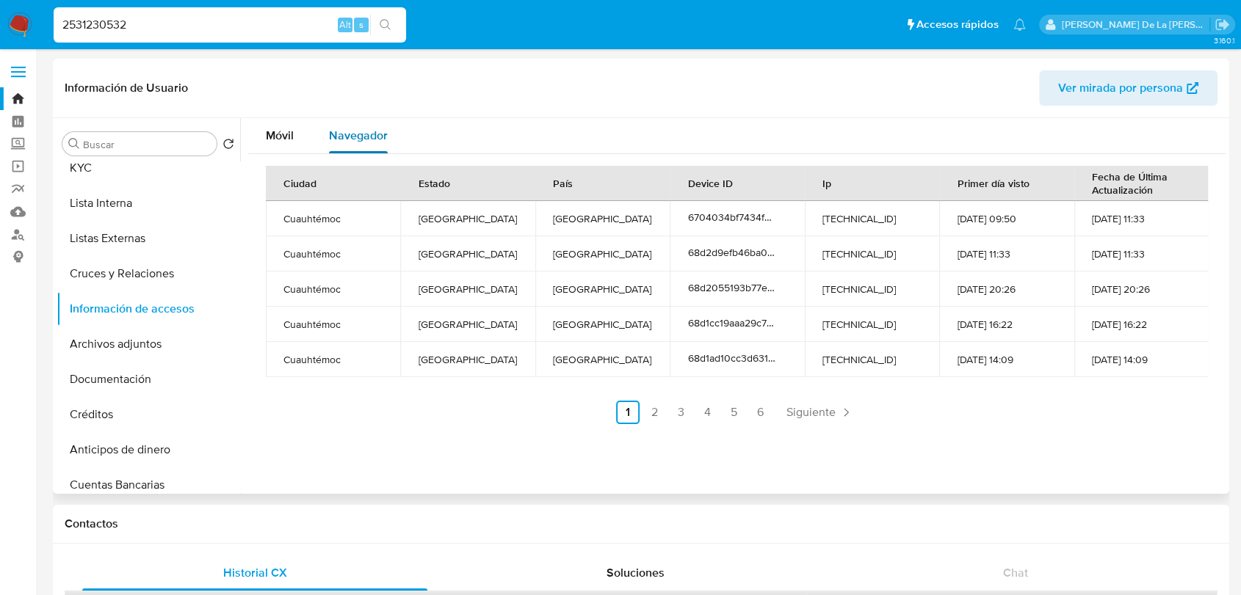
click at [366, 130] on span "Navegador" at bounding box center [358, 135] width 59 height 17
click at [791, 407] on span "Siguiente" at bounding box center [810, 413] width 49 height 12
click at [791, 406] on link "6" at bounding box center [799, 412] width 23 height 23
click at [790, 404] on link "4" at bounding box center [788, 412] width 23 height 23
click at [830, 405] on link "6" at bounding box center [841, 412] width 23 height 23
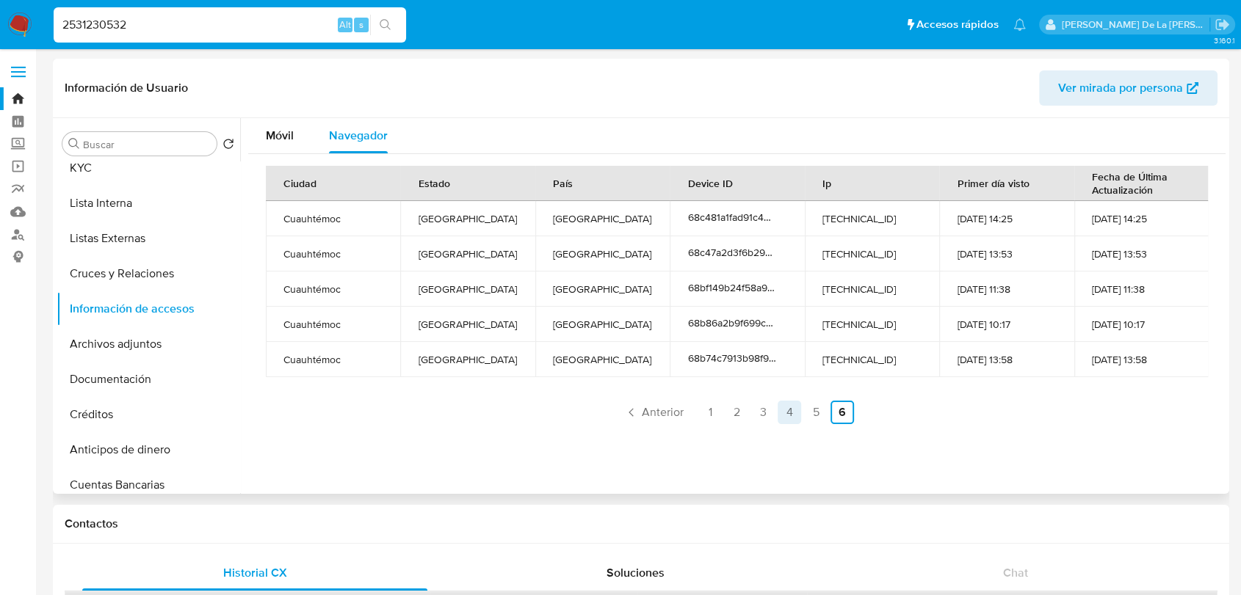
click at [788, 405] on link "4" at bounding box center [788, 412] width 23 height 23
click at [788, 405] on link "6" at bounding box center [799, 412] width 23 height 23
click at [788, 405] on link "4" at bounding box center [788, 412] width 23 height 23
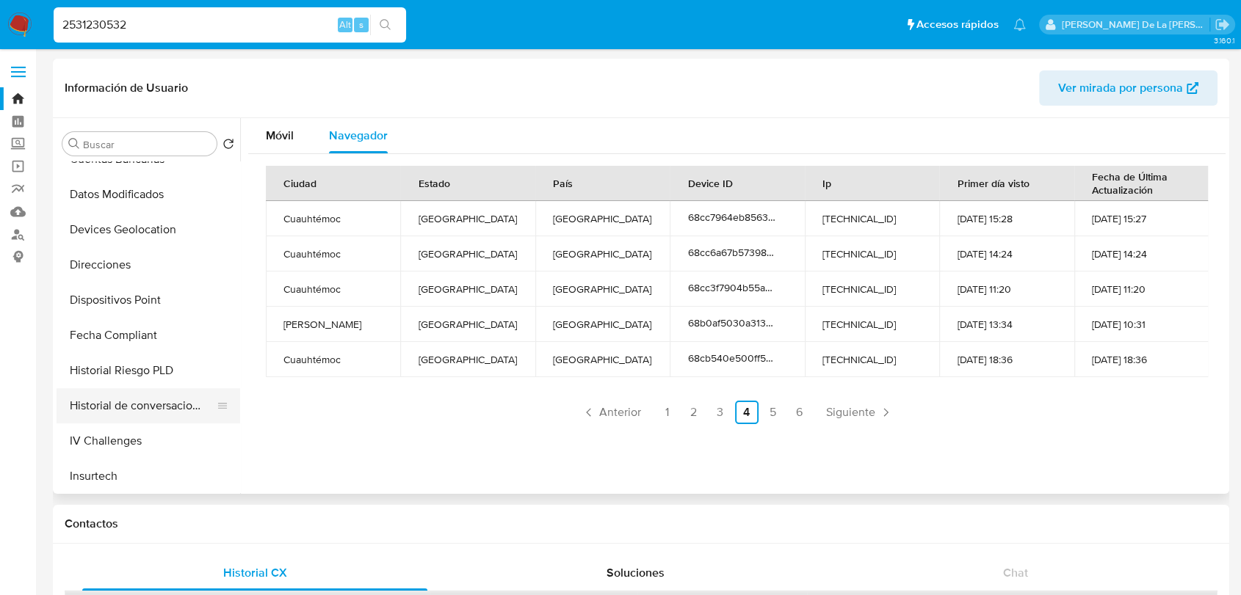
scroll to position [489, 0]
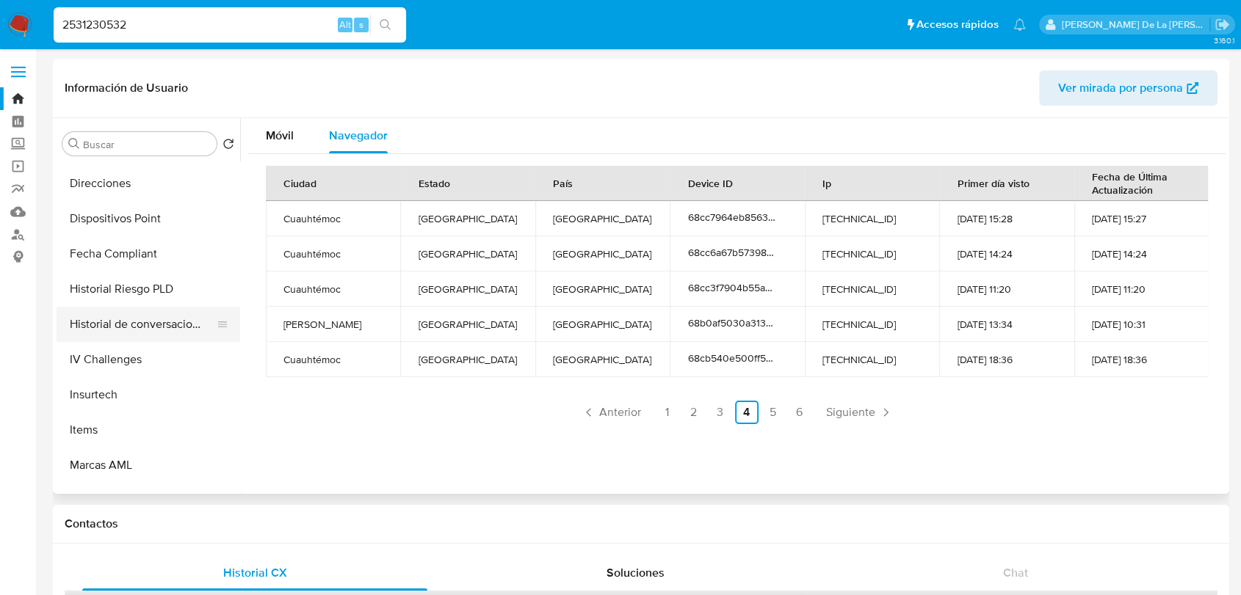
click at [147, 329] on button "Historial de conversaciones" at bounding box center [143, 324] width 172 height 35
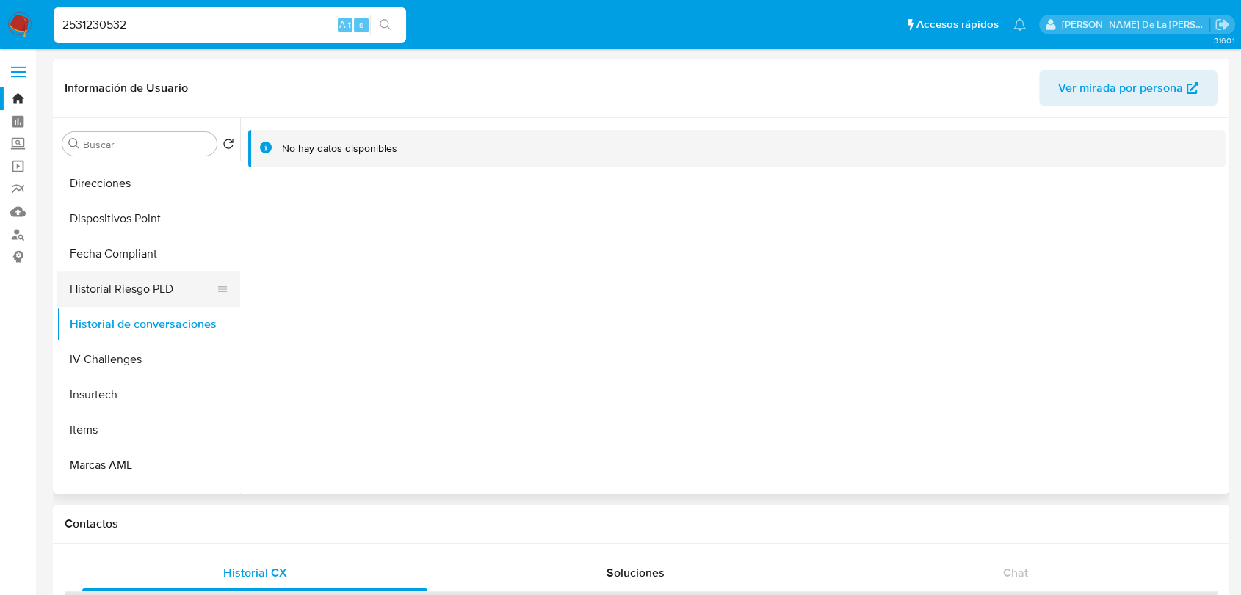
click at [147, 272] on ul "Historial Casos General KYC Lista Interna Listas Externas Cruces y Relaciones I…" at bounding box center [149, 326] width 184 height 331
click at [153, 283] on button "Historial Riesgo PLD" at bounding box center [143, 289] width 172 height 35
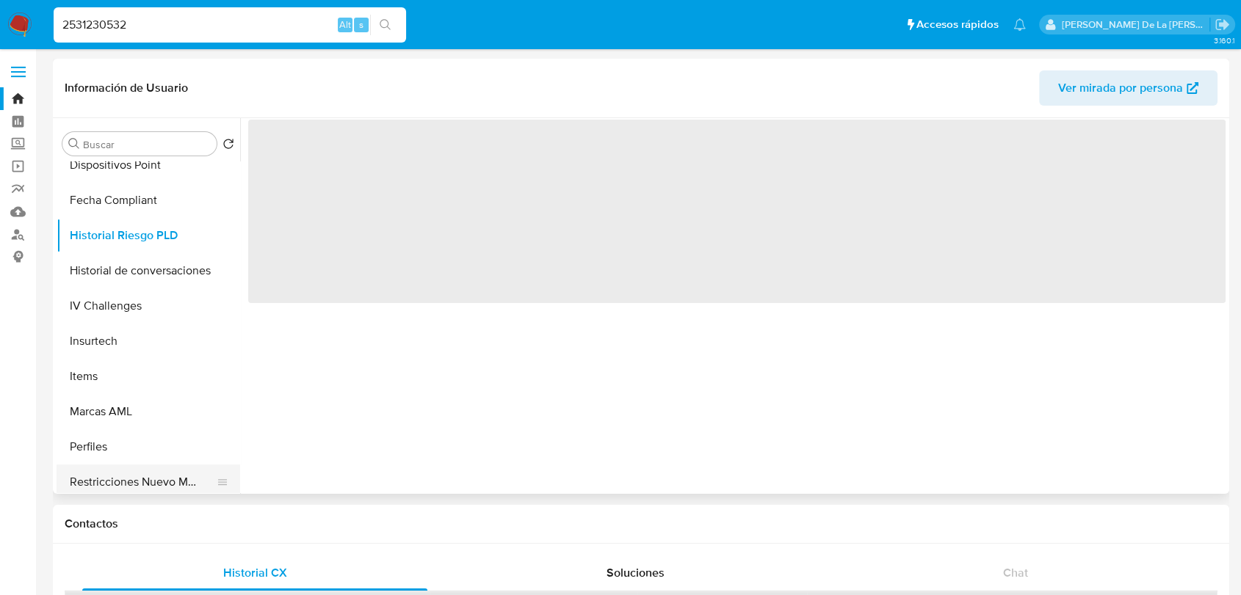
scroll to position [570, 0]
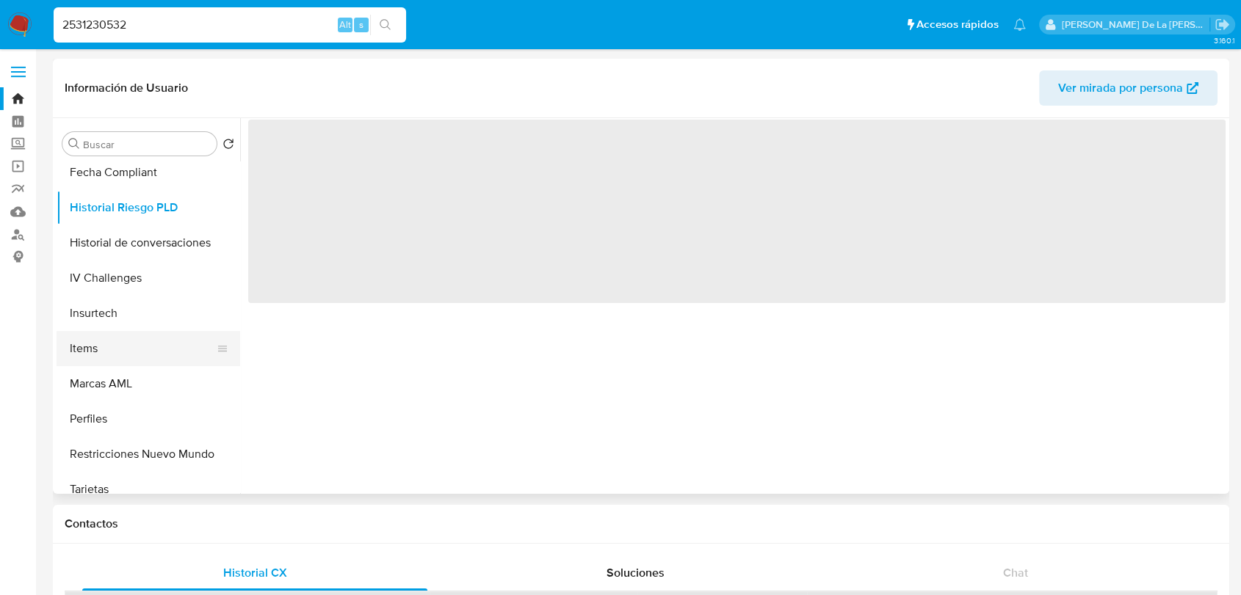
click at [102, 342] on button "Items" at bounding box center [143, 348] width 172 height 35
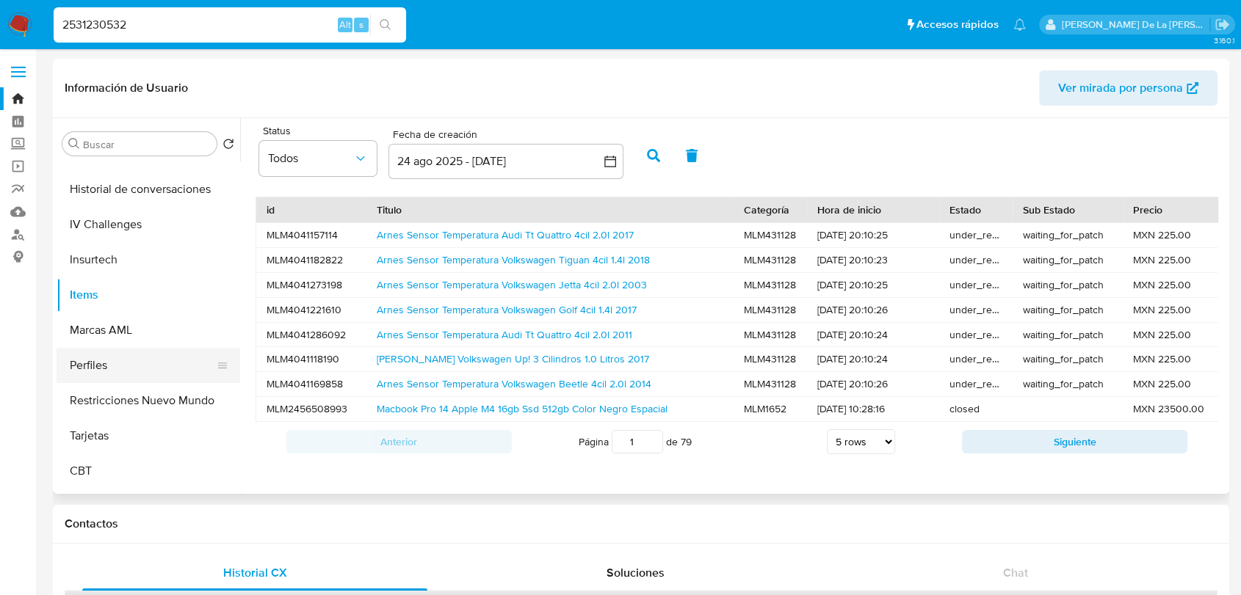
scroll to position [652, 0]
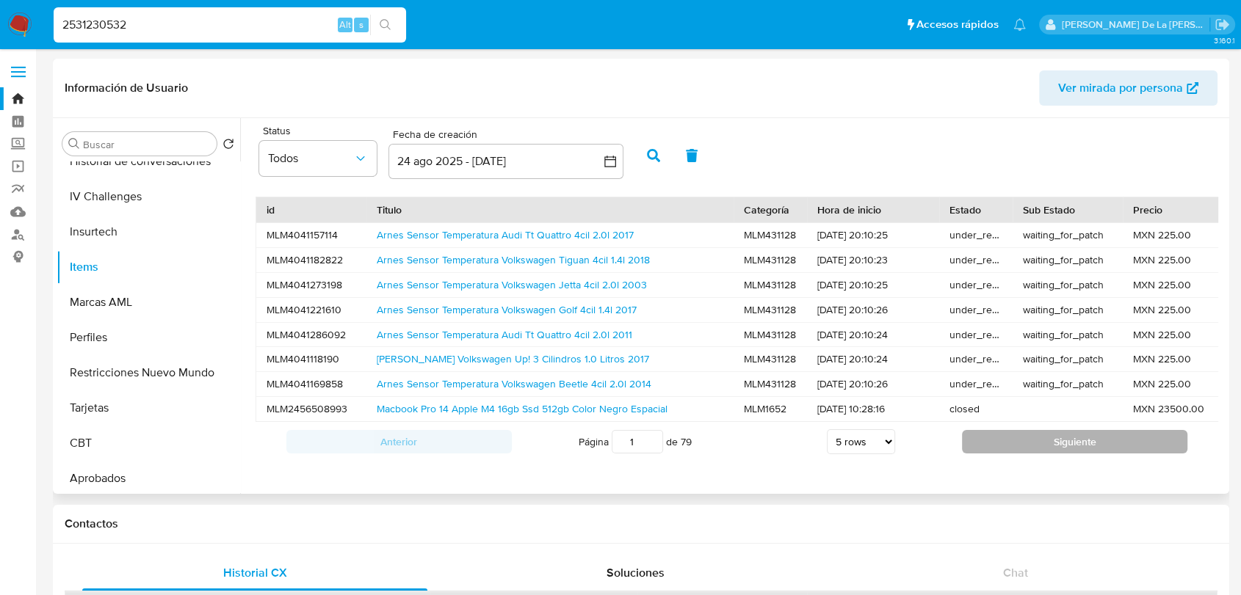
click at [1036, 451] on button "Siguiente" at bounding box center [1074, 441] width 225 height 23
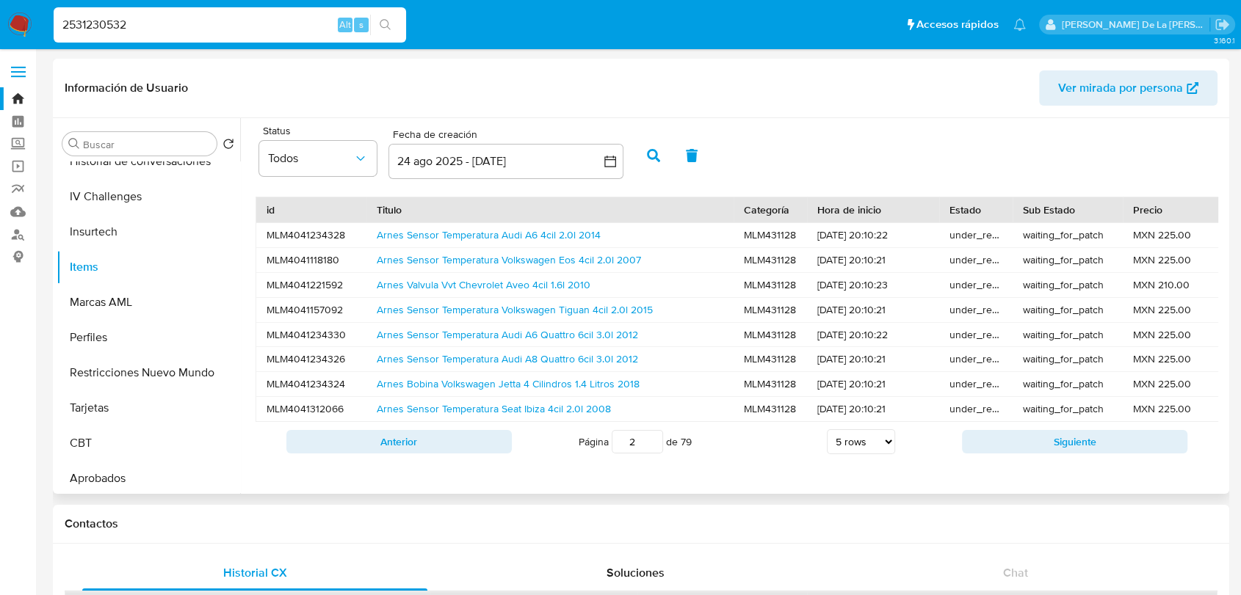
click at [1036, 451] on button "Siguiente" at bounding box center [1074, 441] width 225 height 23
click at [1036, 450] on button "Siguiente" at bounding box center [1074, 441] width 225 height 23
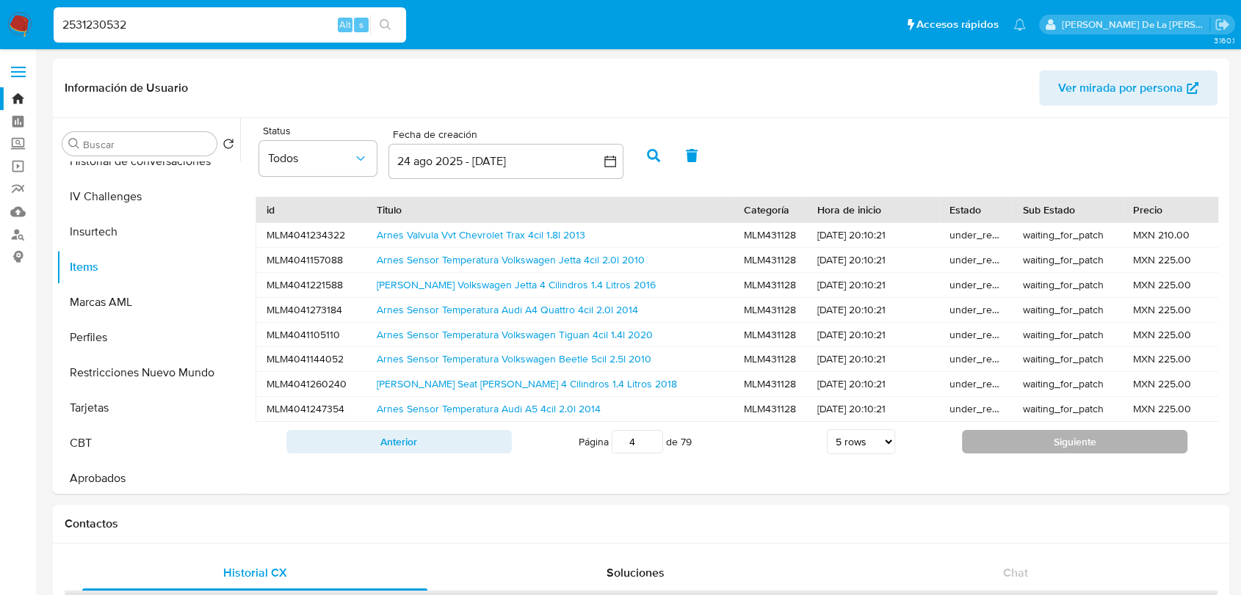
click at [1035, 449] on button "Siguiente" at bounding box center [1074, 441] width 225 height 23
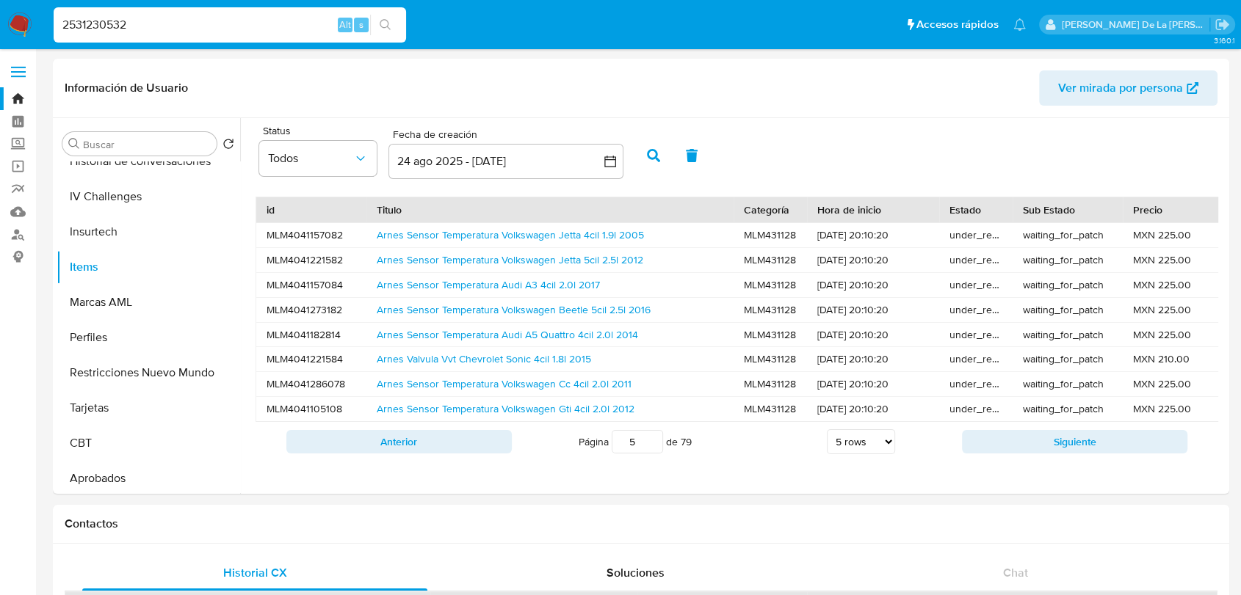
click at [1035, 449] on button "Siguiente" at bounding box center [1074, 441] width 225 height 23
click at [1021, 462] on div "Anterior Página 8 de 79 5 rows 10 rows 20 rows 25 rows 50 rows 100 rows Siguien…" at bounding box center [736, 442] width 962 height 40
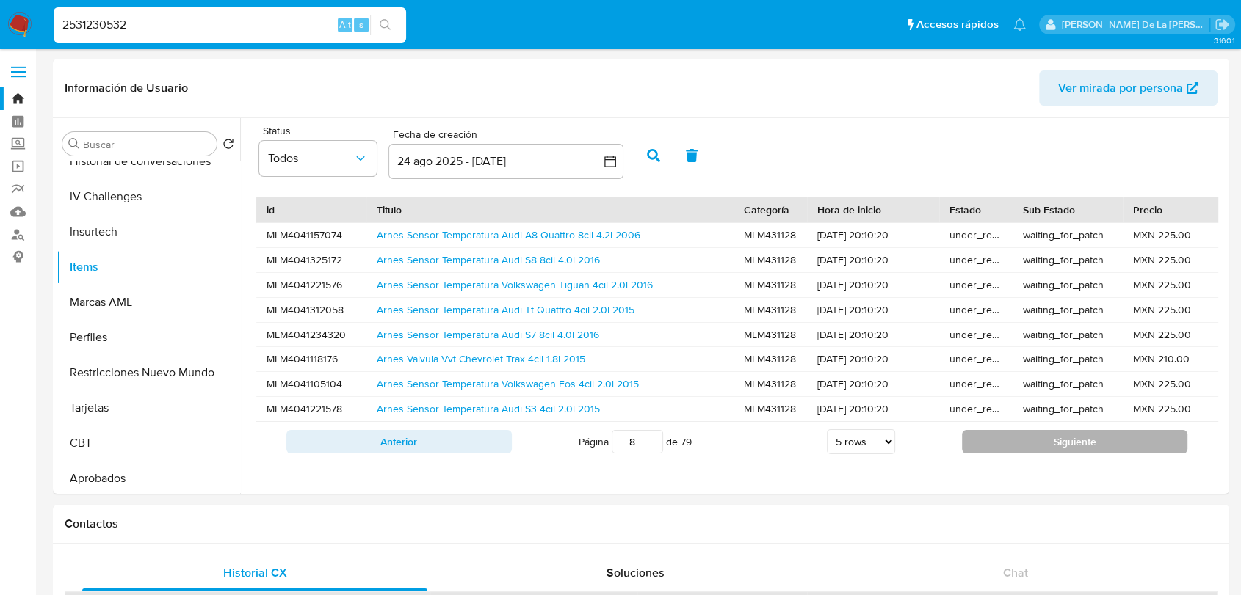
click at [1023, 454] on button "Siguiente" at bounding box center [1074, 441] width 225 height 23
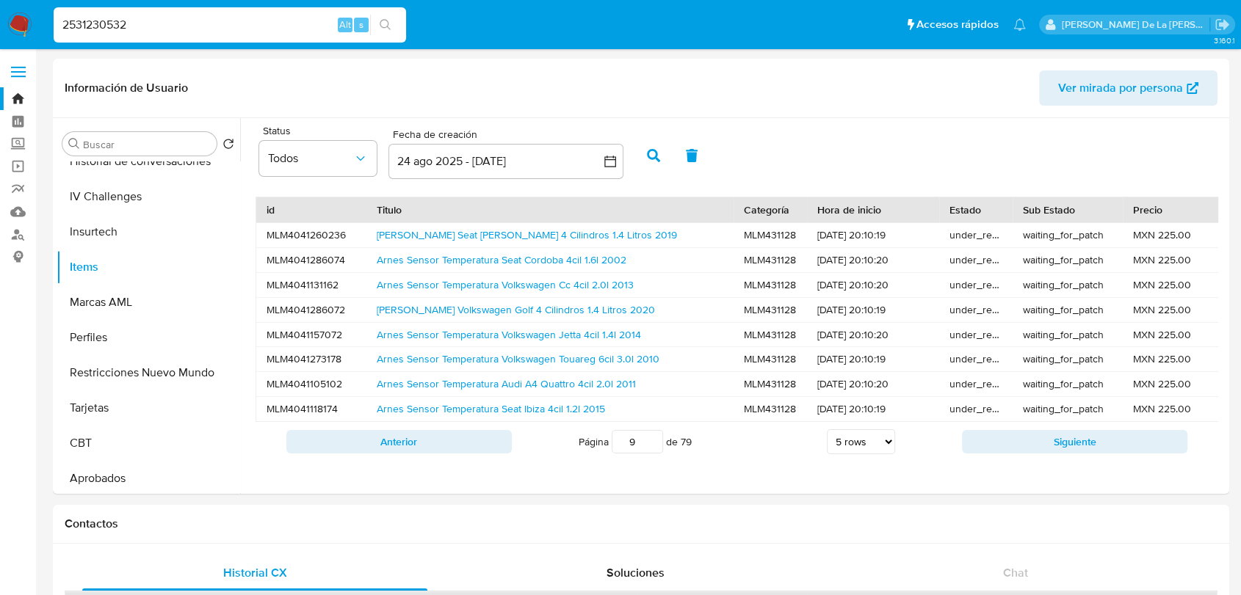
click at [1023, 454] on button "Siguiente" at bounding box center [1074, 441] width 225 height 23
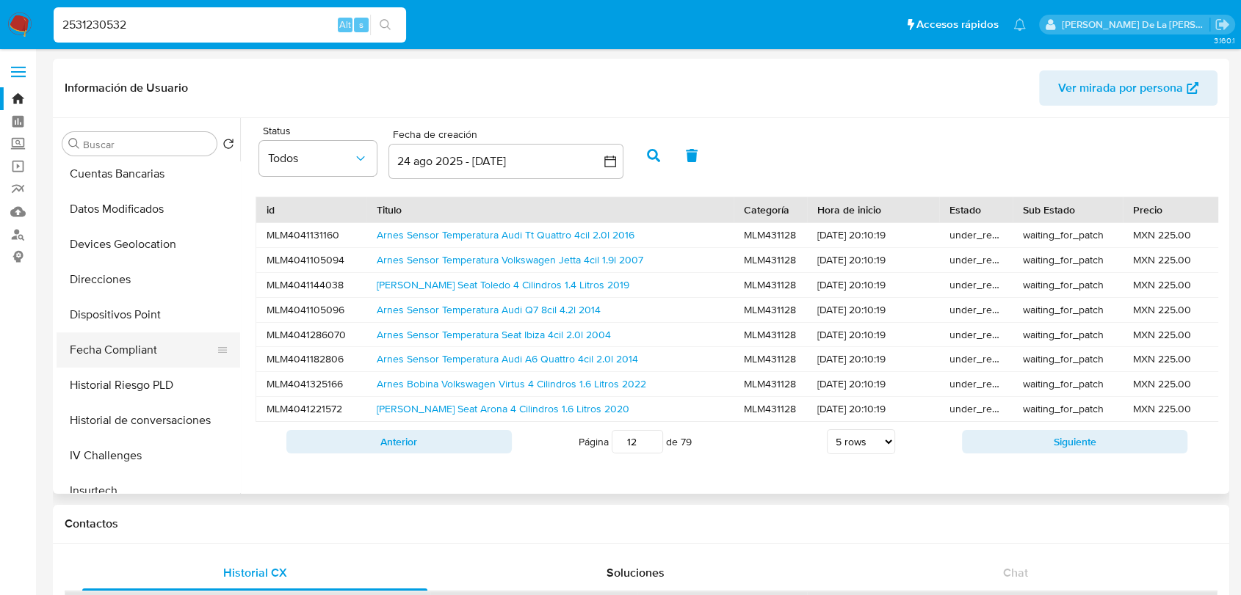
scroll to position [364, 0]
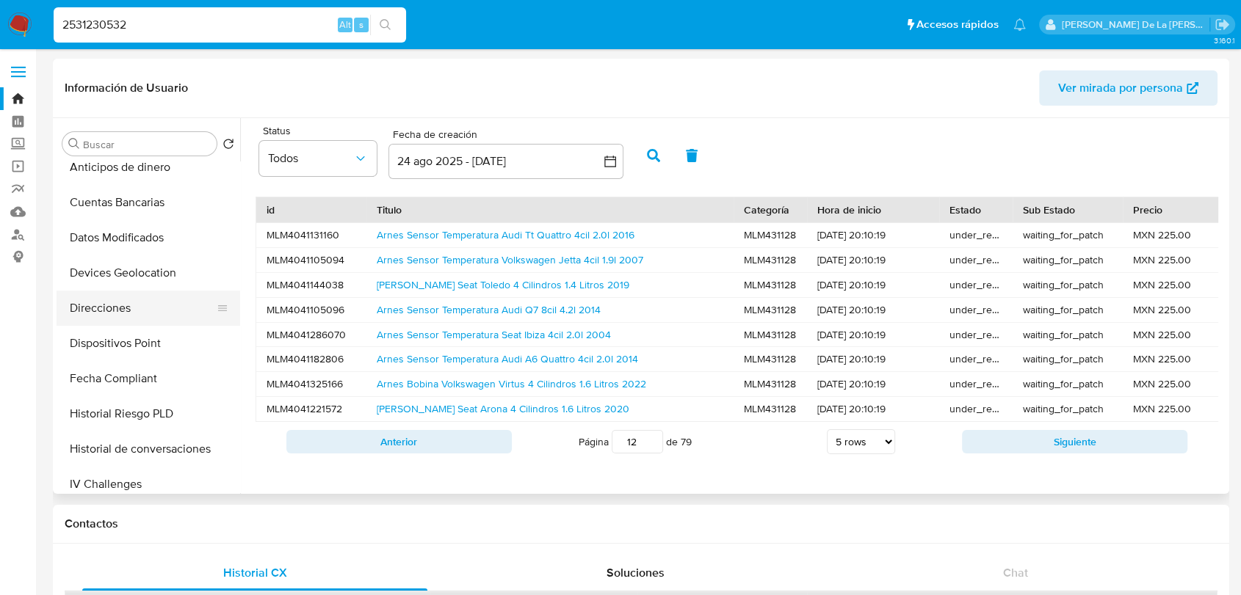
click at [153, 311] on button "Direcciones" at bounding box center [143, 308] width 172 height 35
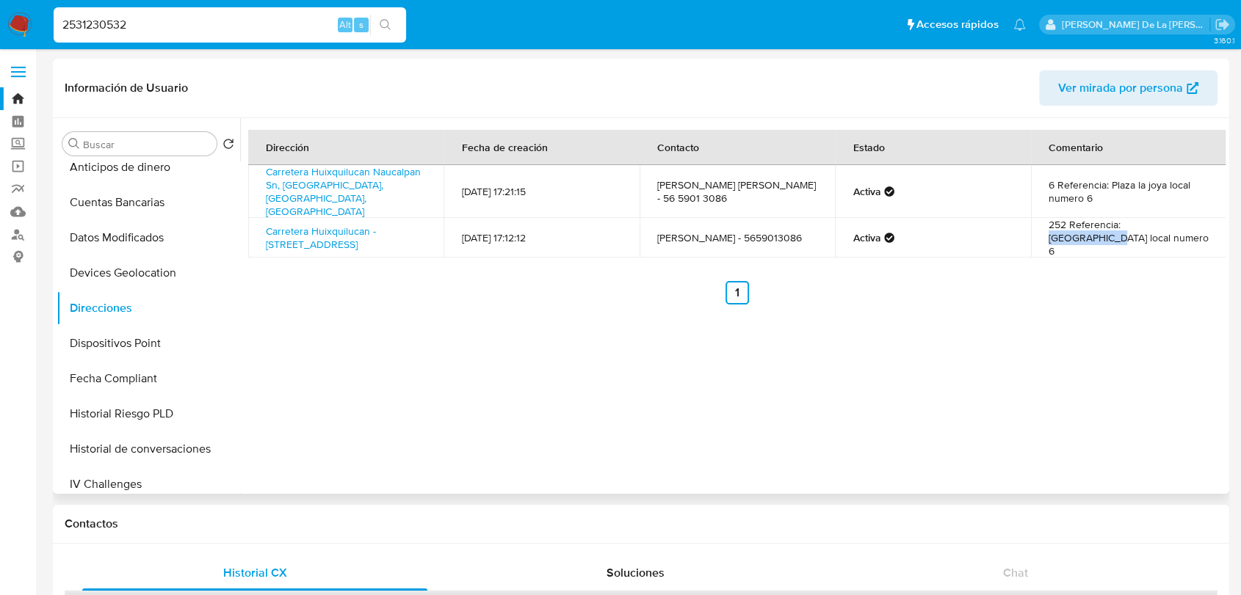
drag, startPoint x: 1117, startPoint y: 222, endPoint x: 1172, endPoint y: 227, distance: 54.5
click at [1172, 227] on td "252 Referencia: Plaza la joya local numero 6" at bounding box center [1129, 238] width 196 height 40
click at [90, 24] on input "2531230532" at bounding box center [230, 24] width 352 height 19
click at [87, 23] on input "2531230532" at bounding box center [230, 24] width 352 height 19
click at [86, 25] on input "2531230532" at bounding box center [230, 24] width 352 height 19
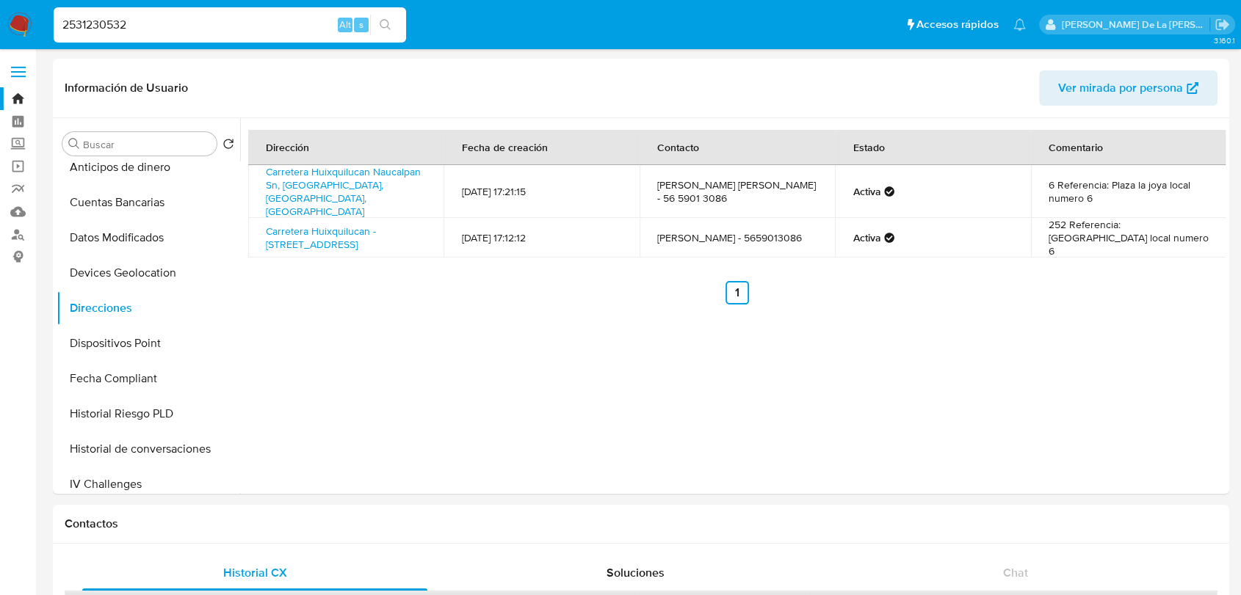
click at [85, 30] on input "2531230532" at bounding box center [230, 24] width 352 height 19
click at [95, 26] on input "2531230532" at bounding box center [230, 24] width 352 height 19
paste input "630165324"
type input "2630165324"
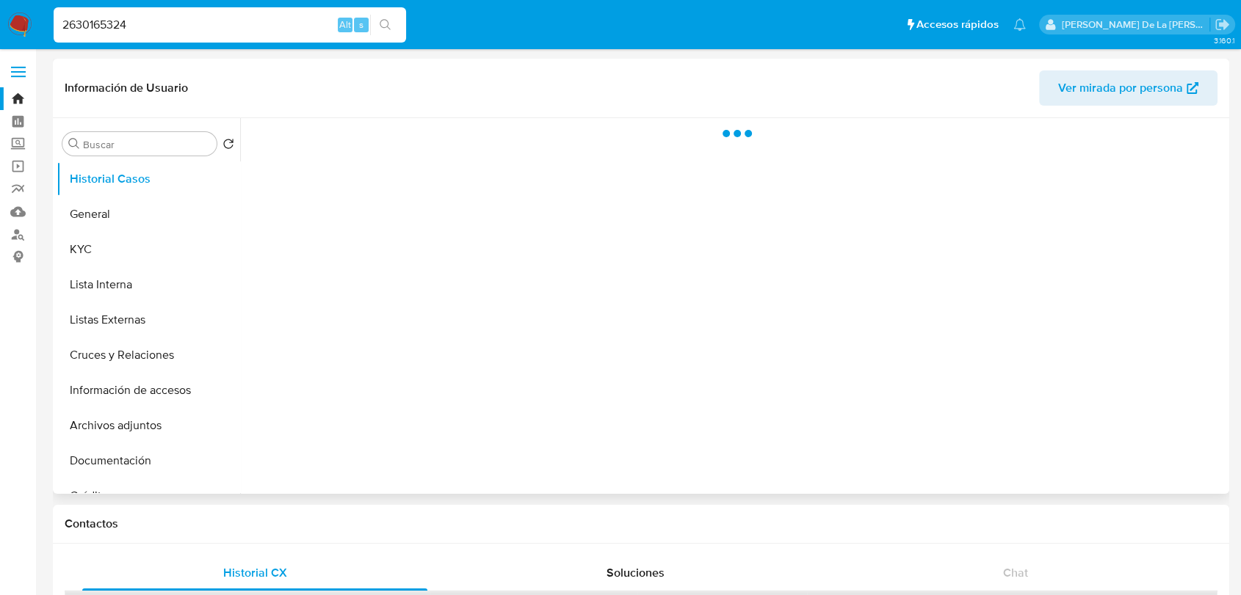
select select "10"
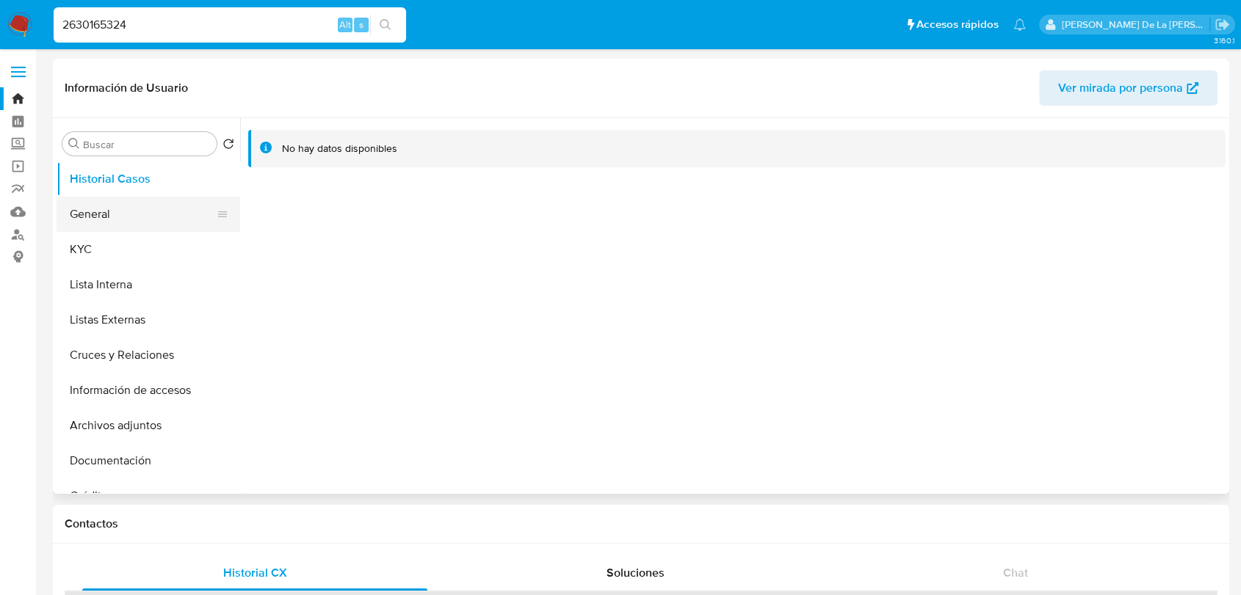
click at [98, 207] on button "General" at bounding box center [143, 214] width 172 height 35
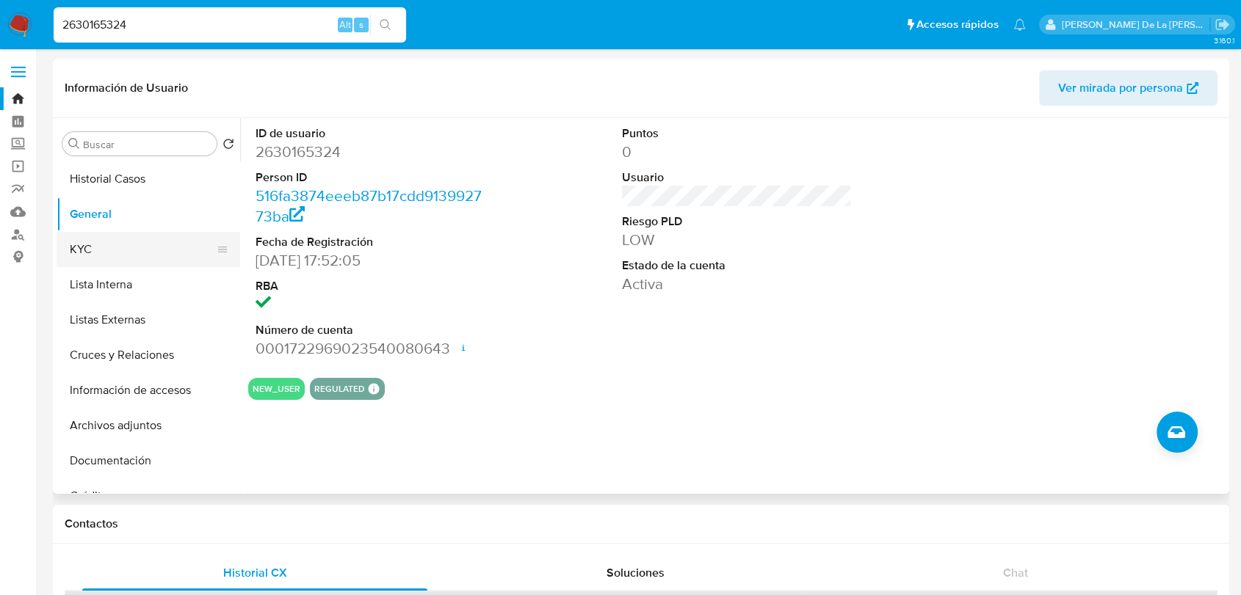
click at [101, 233] on ul "Historial Casos General KYC Lista Interna Listas Externas Cruces y Relaciones I…" at bounding box center [149, 326] width 184 height 331
click at [103, 244] on button "KYC" at bounding box center [143, 249] width 172 height 35
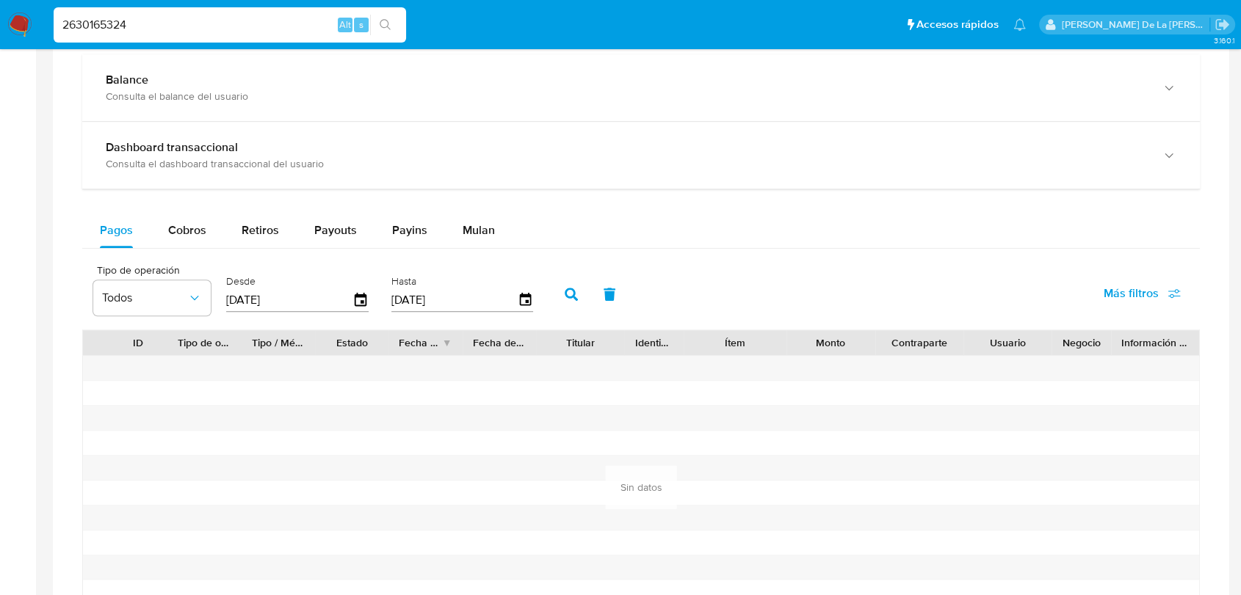
scroll to position [897, 0]
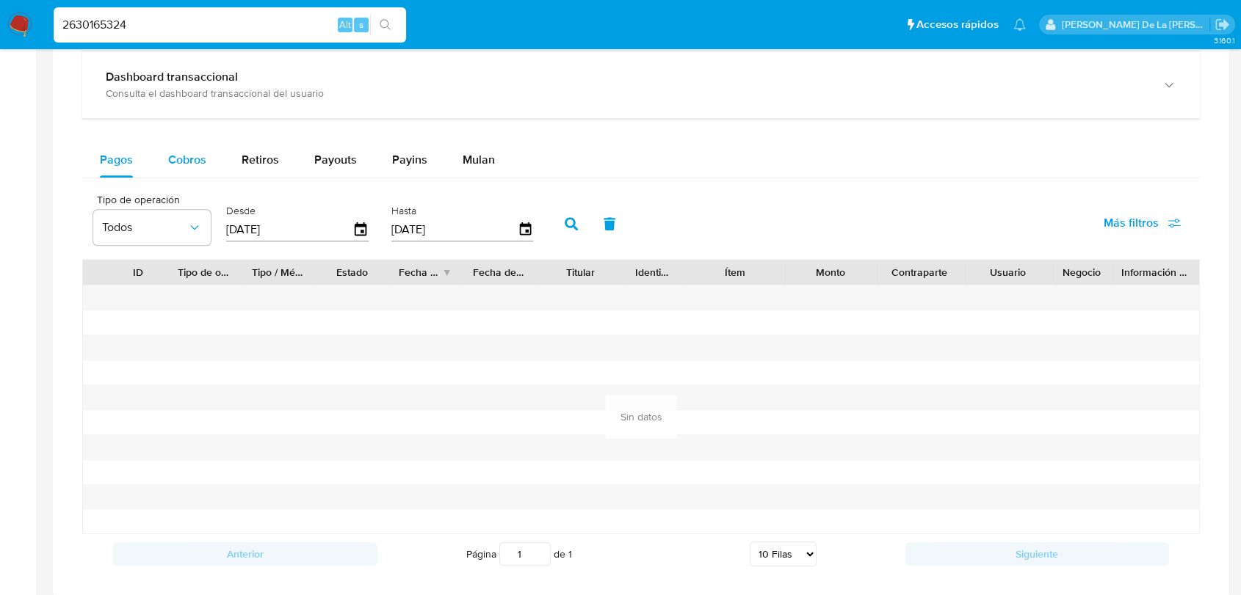
click at [181, 153] on span "Cobros" at bounding box center [187, 159] width 38 height 17
select select "10"
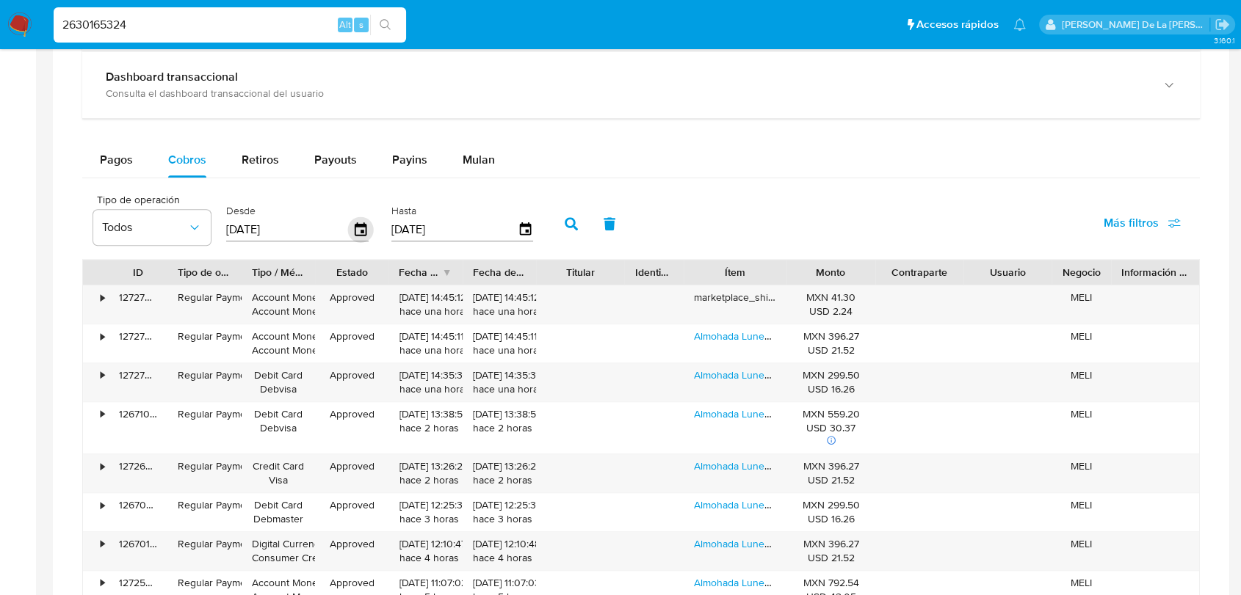
click at [363, 229] on icon "button" at bounding box center [361, 228] width 12 height 13
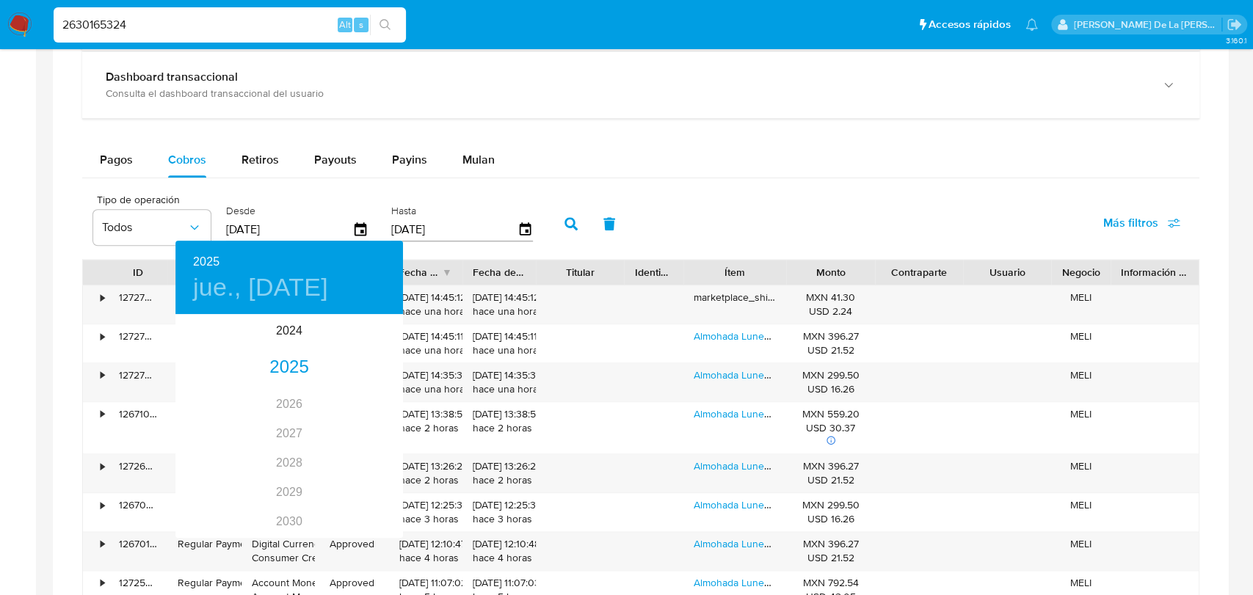
drag, startPoint x: 876, startPoint y: 105, endPoint x: 766, endPoint y: 160, distance: 123.8
click at [876, 105] on div at bounding box center [626, 297] width 1253 height 595
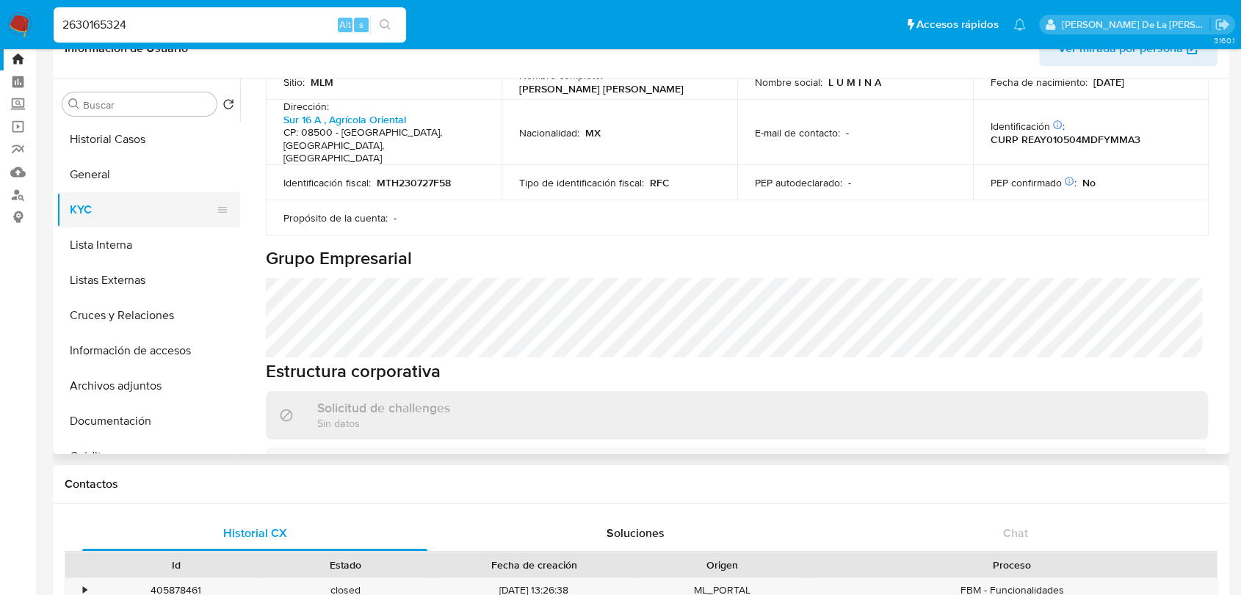
scroll to position [0, 0]
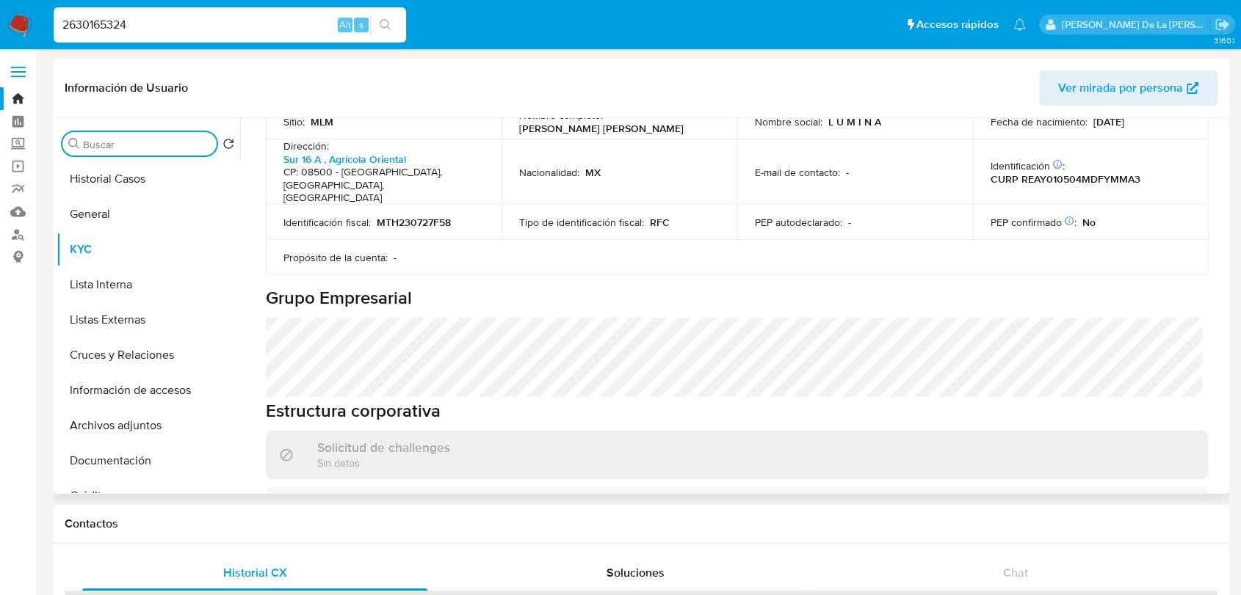
click at [127, 143] on input "Buscar" at bounding box center [147, 144] width 128 height 13
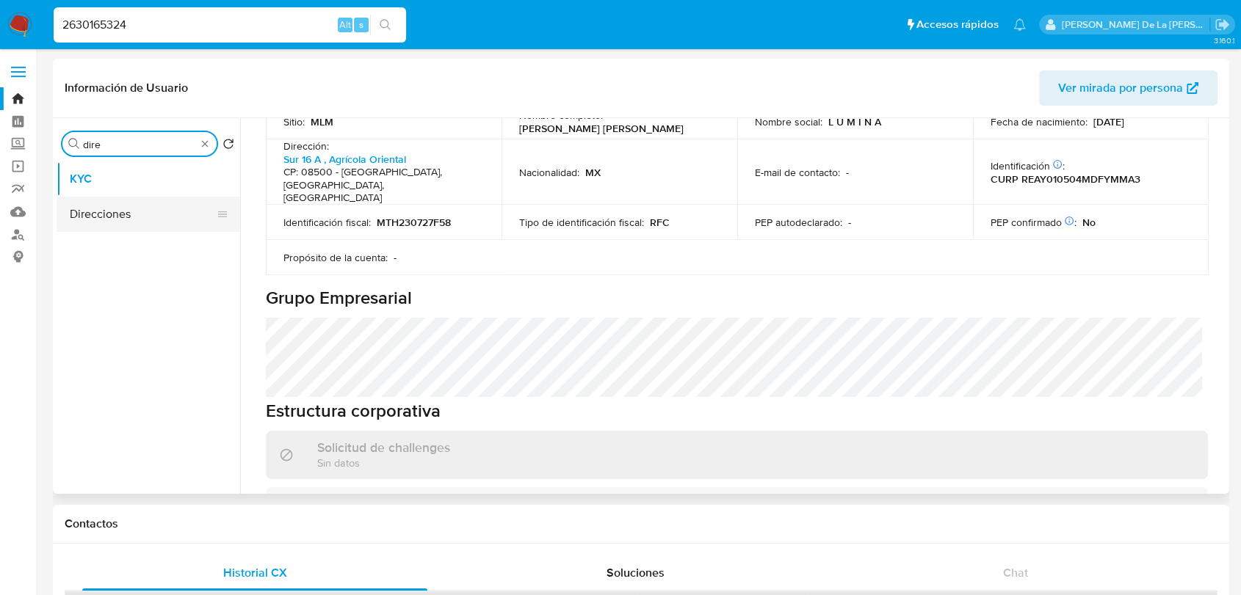
type input "dire"
click at [130, 219] on button "Direcciones" at bounding box center [143, 214] width 172 height 35
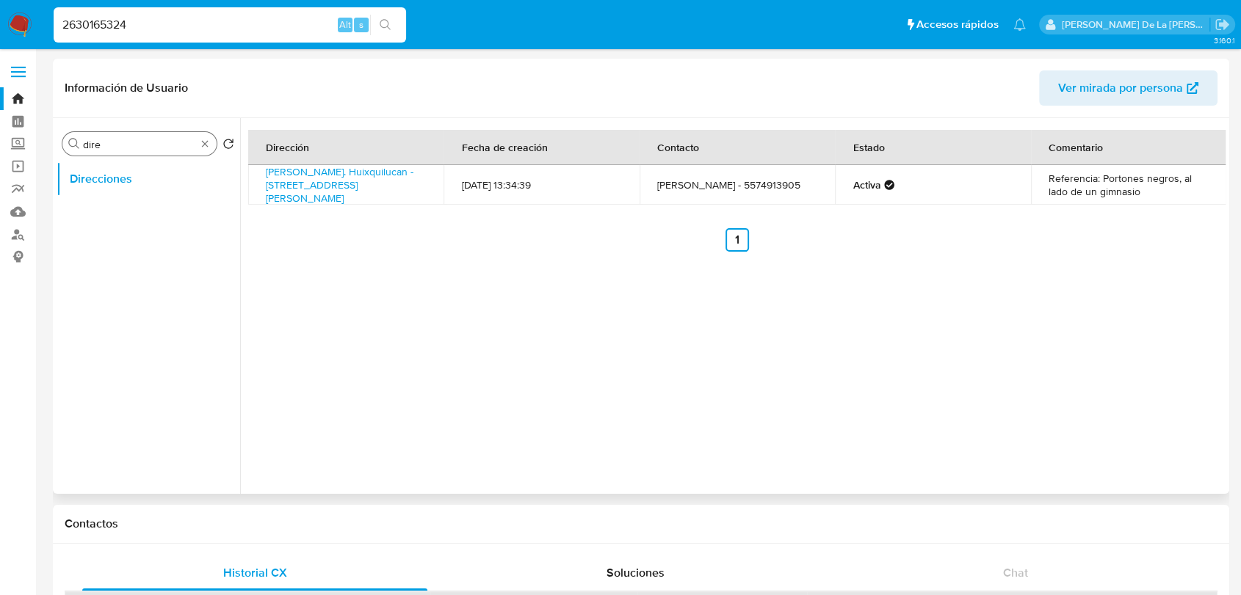
click at [213, 146] on div "Buscar dire" at bounding box center [139, 143] width 154 height 23
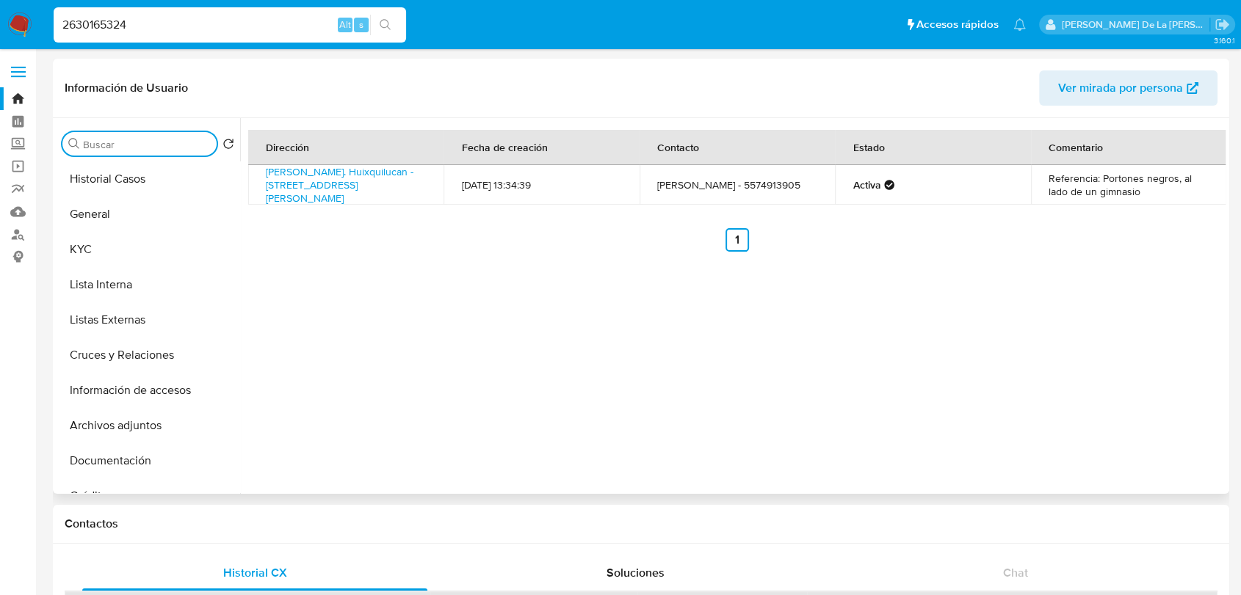
click at [89, 138] on input "Buscar" at bounding box center [147, 144] width 128 height 13
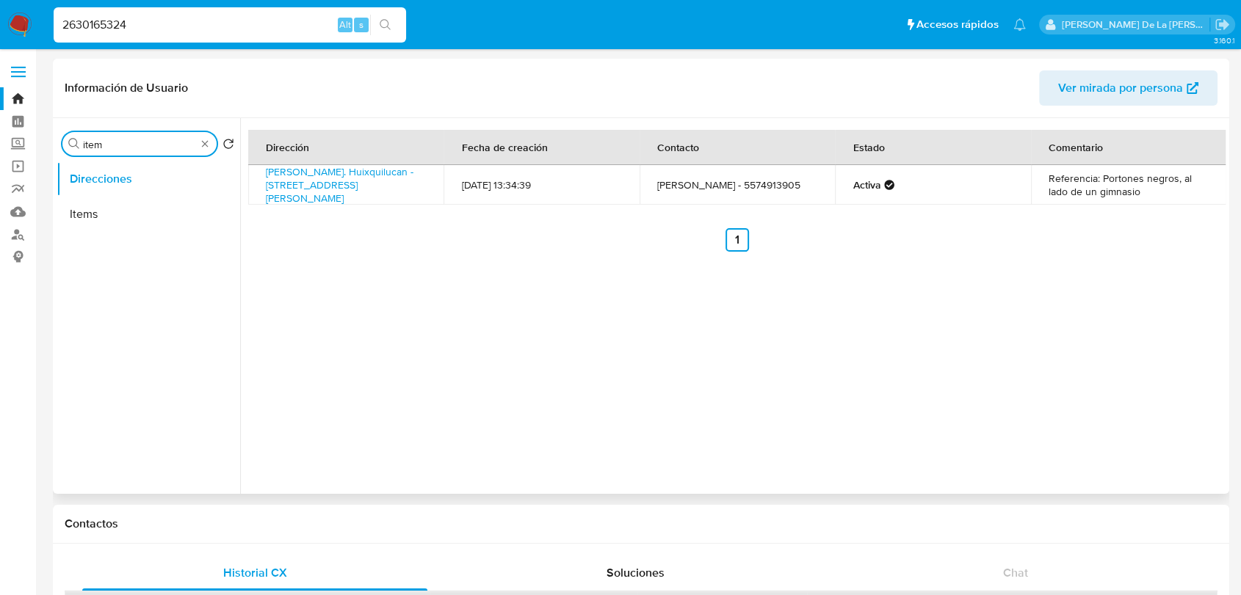
click at [112, 208] on button "Items" at bounding box center [149, 214] width 184 height 35
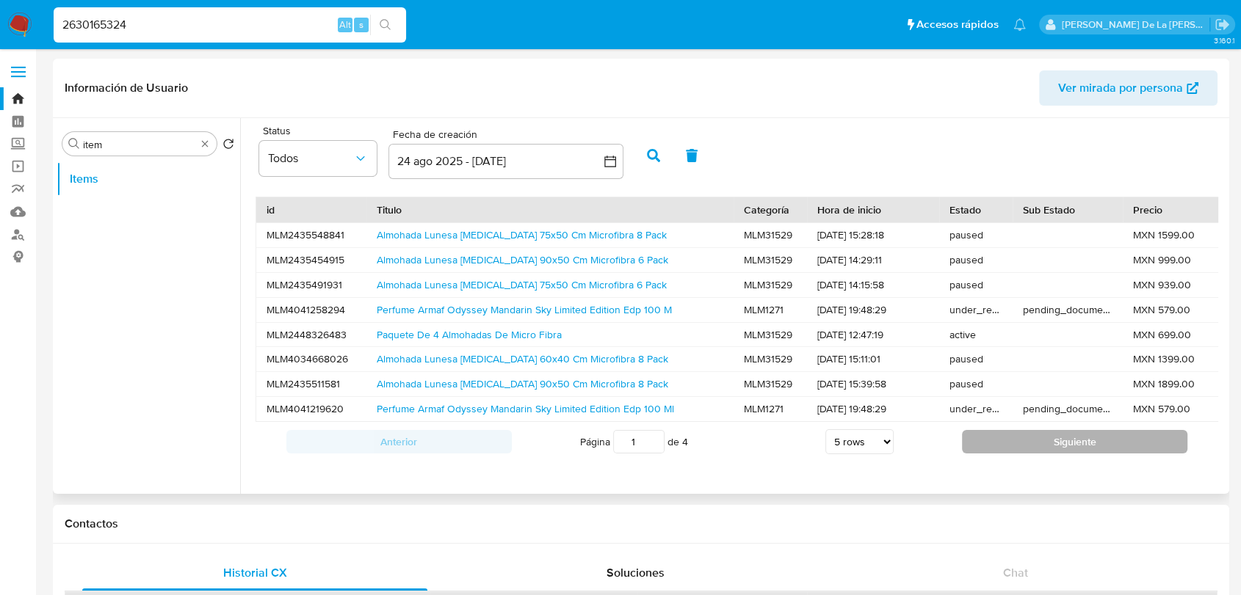
click at [1036, 451] on button "Siguiente" at bounding box center [1074, 441] width 225 height 23
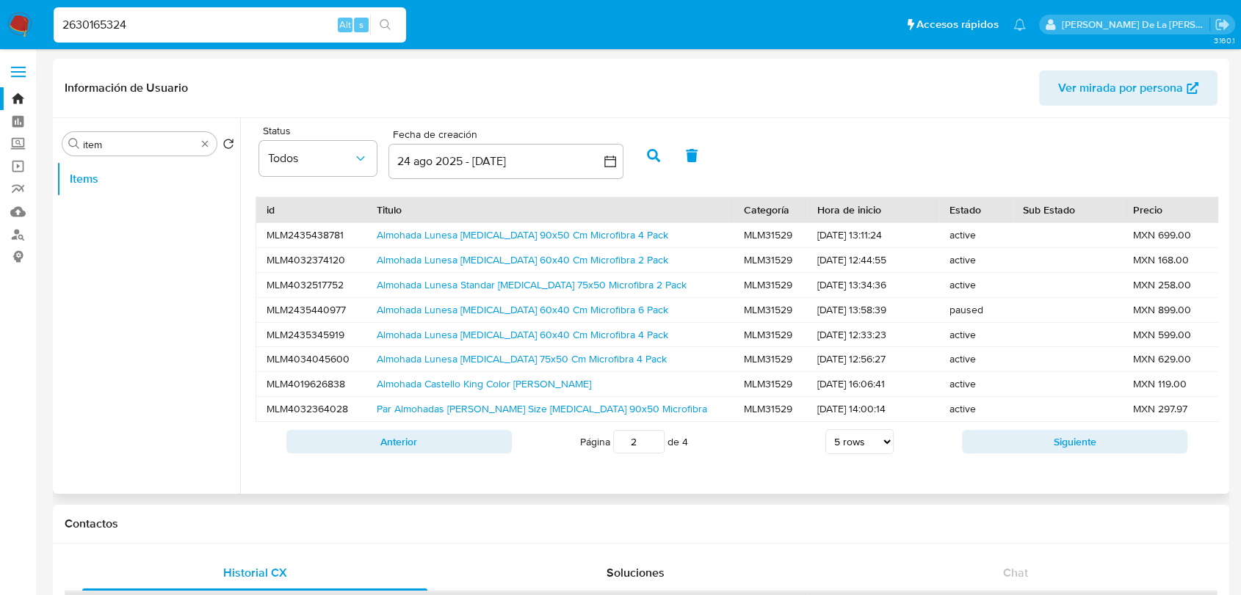
click at [1033, 450] on button "Siguiente" at bounding box center [1074, 441] width 225 height 23
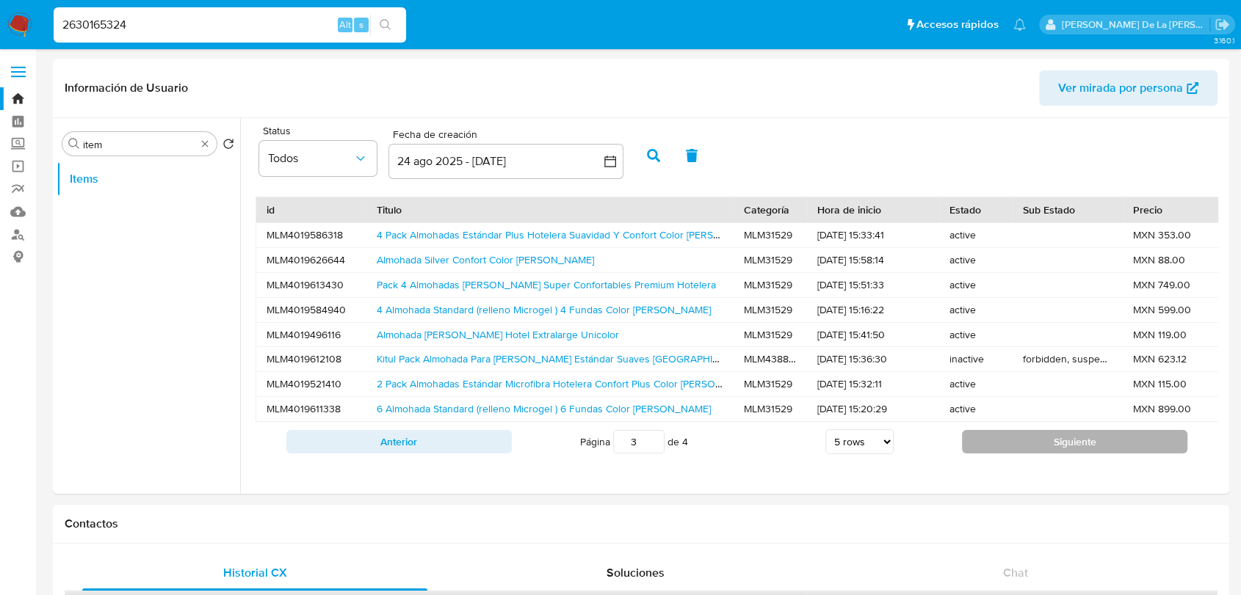
click at [1033, 449] on button "Siguiente" at bounding box center [1074, 441] width 225 height 23
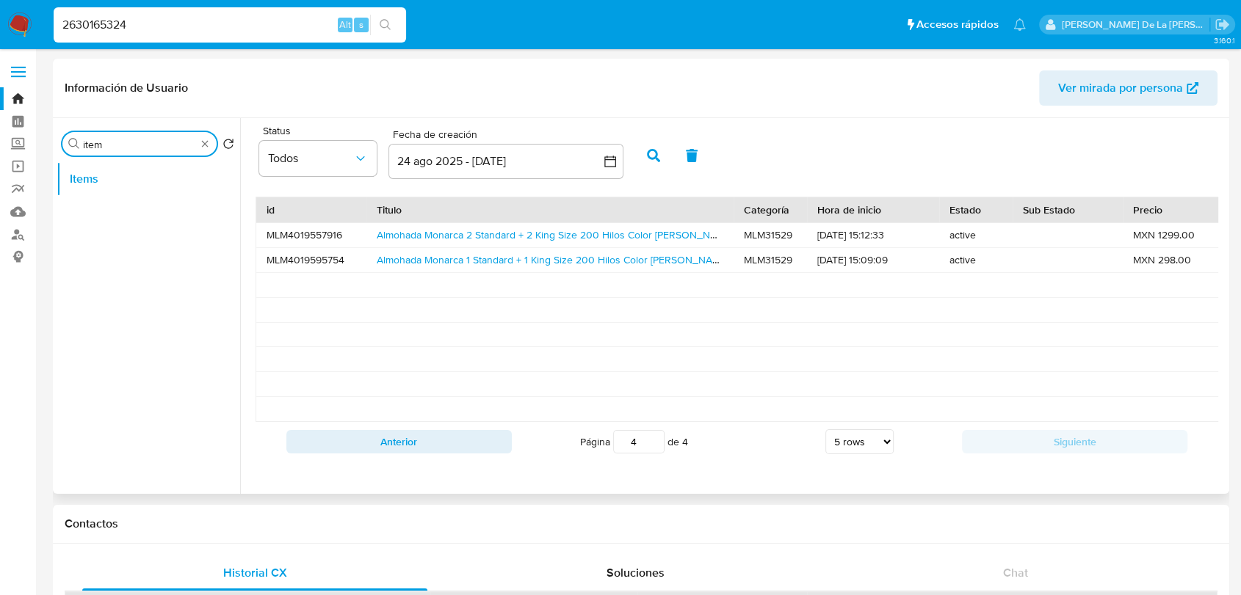
drag, startPoint x: 117, startPoint y: 146, endPoint x: 105, endPoint y: 140, distance: 13.8
click at [109, 142] on input "item" at bounding box center [139, 144] width 113 height 13
click at [101, 139] on input "item" at bounding box center [139, 144] width 113 height 13
drag, startPoint x: 106, startPoint y: 139, endPoint x: 52, endPoint y: 148, distance: 55.0
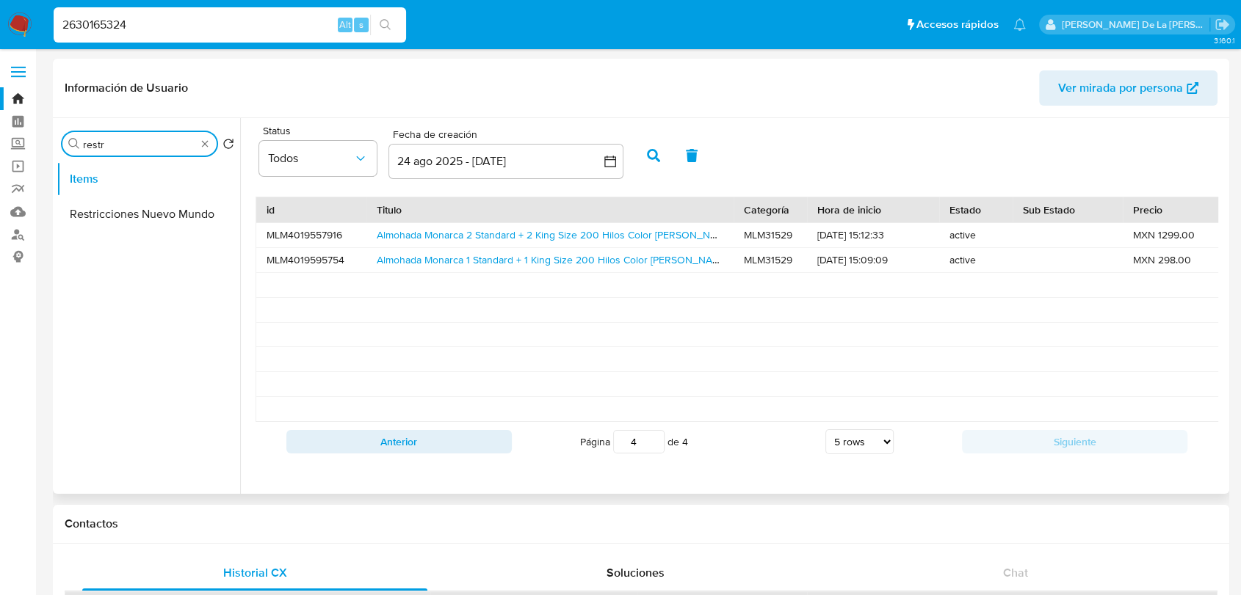
type input "restr"
click at [167, 209] on button "Restricciones Nuevo Mundo" at bounding box center [149, 214] width 184 height 35
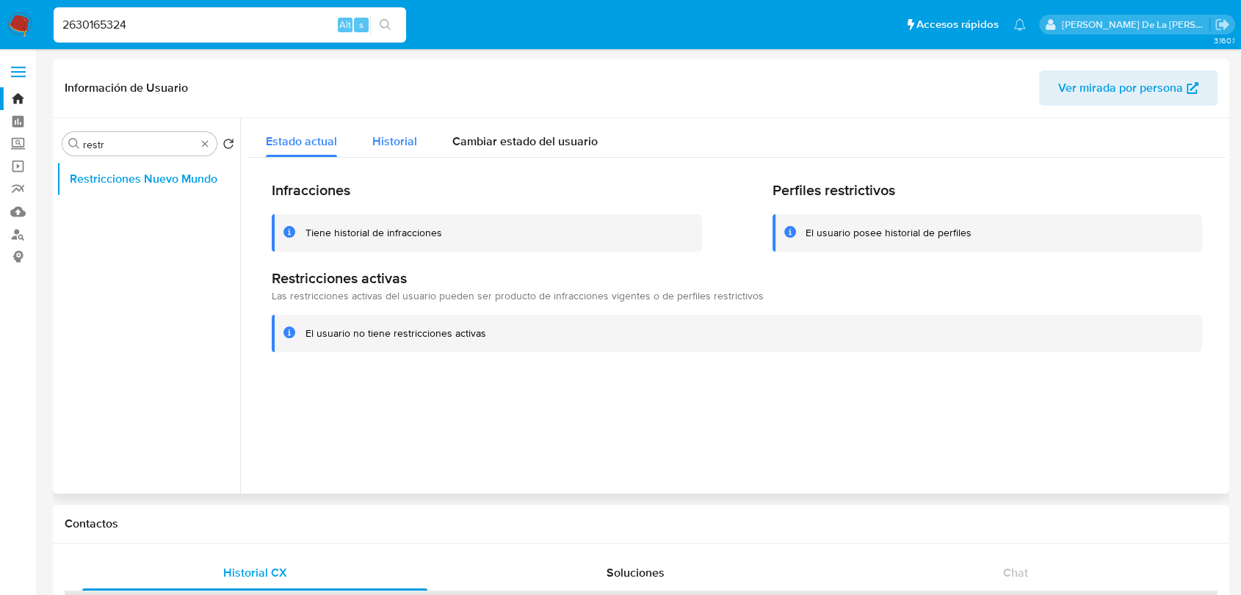
click at [387, 139] on span "Historial" at bounding box center [394, 141] width 45 height 17
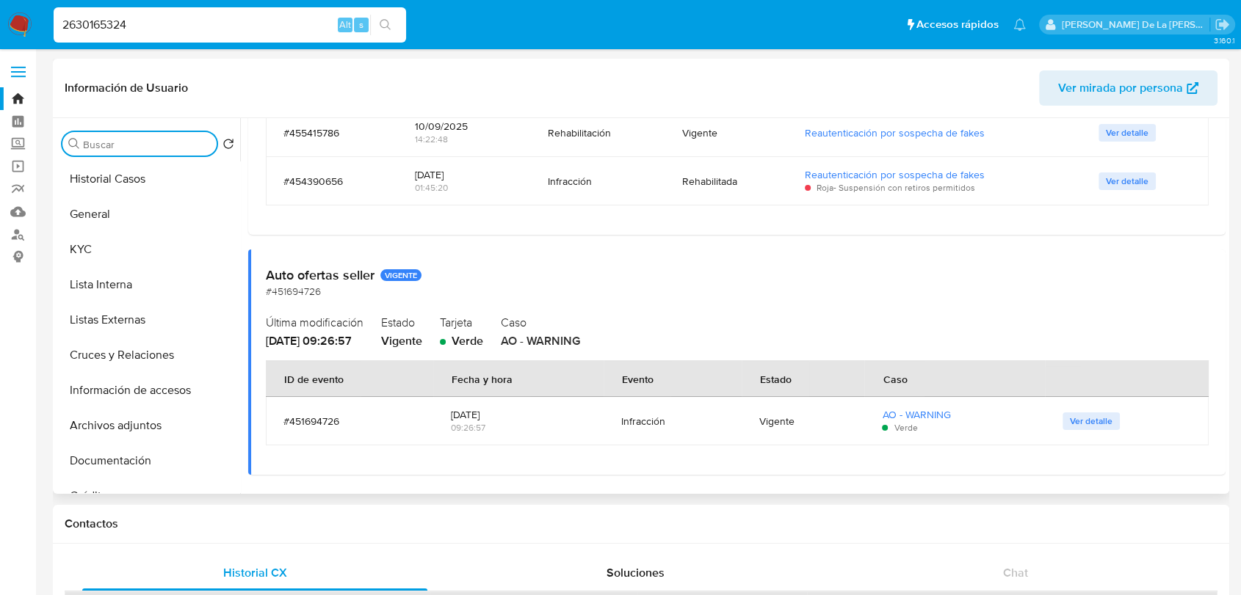
click at [160, 121] on div "Buscar Volver al orden por defecto Historial Casos General KYC Lista Interna Li…" at bounding box center [149, 307] width 184 height 374
click at [157, 141] on input "Buscar" at bounding box center [147, 144] width 128 height 13
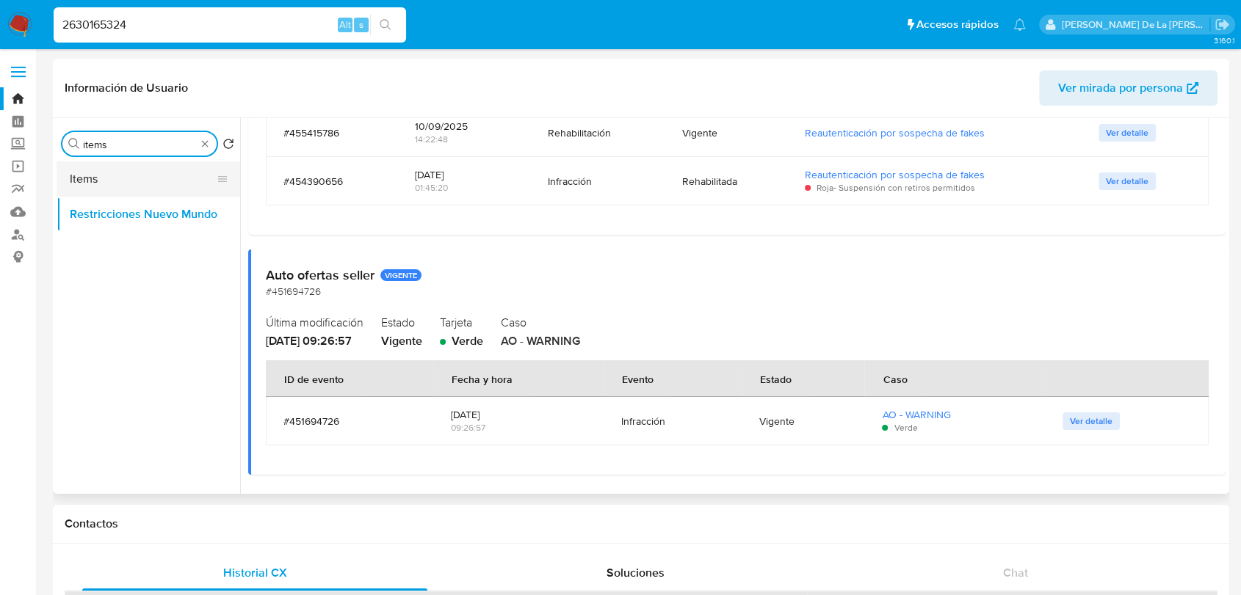
type input "items"
click at [117, 177] on button "Items" at bounding box center [143, 178] width 172 height 35
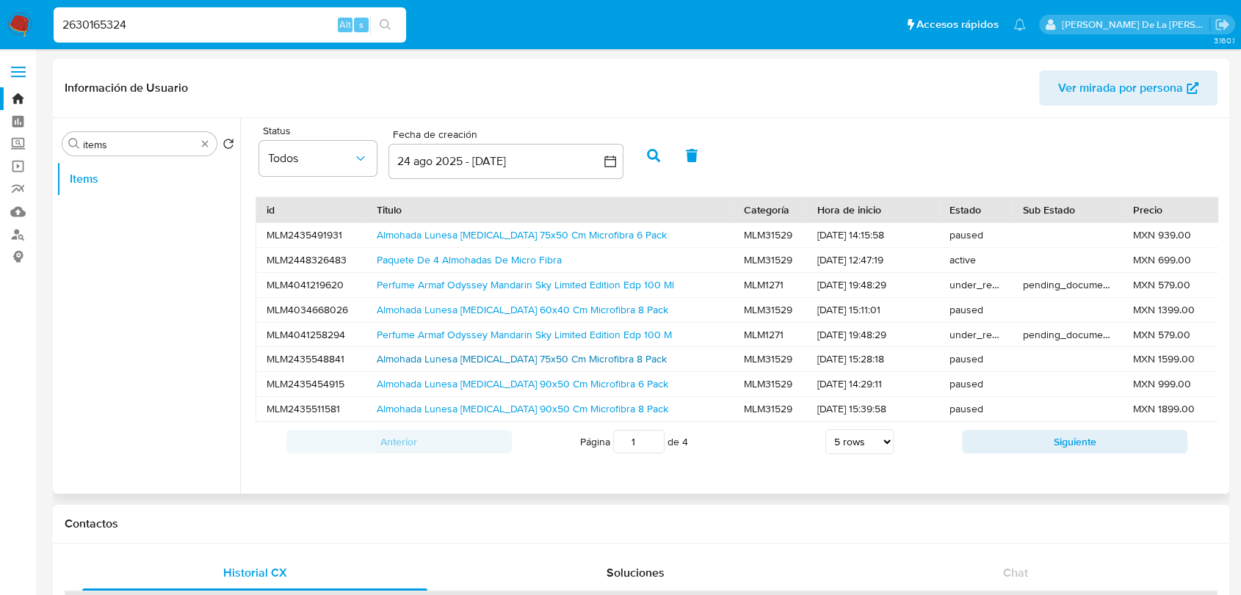
scroll to position [1, 0]
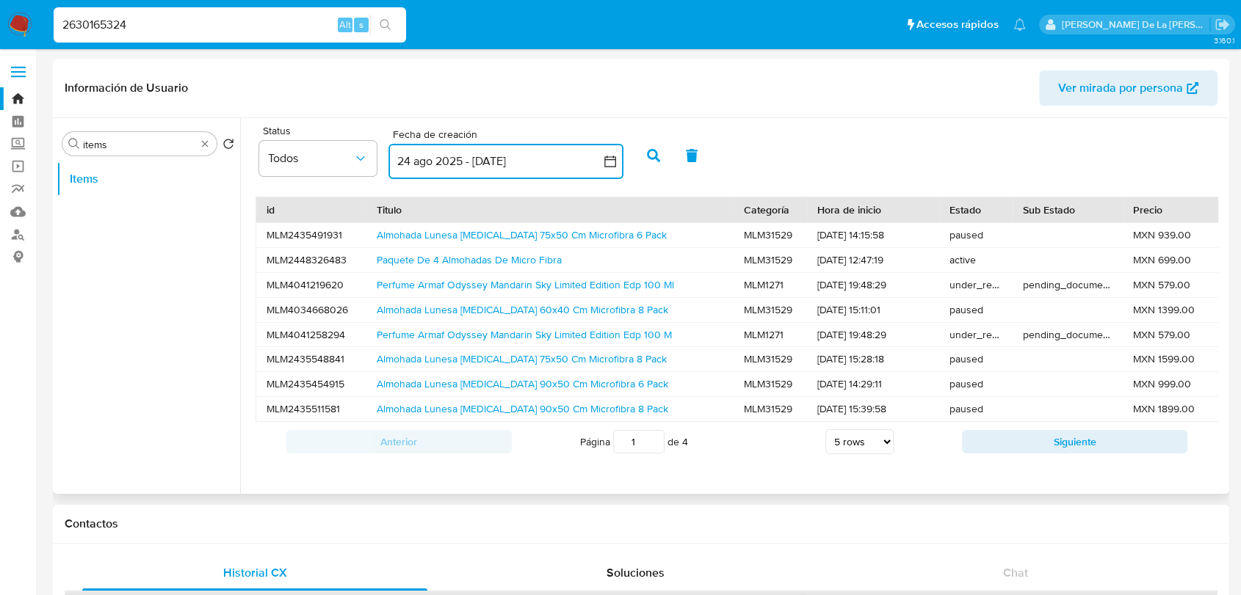
click at [611, 149] on button "24 ago 2025 - 23 sep 2025" at bounding box center [505, 161] width 235 height 35
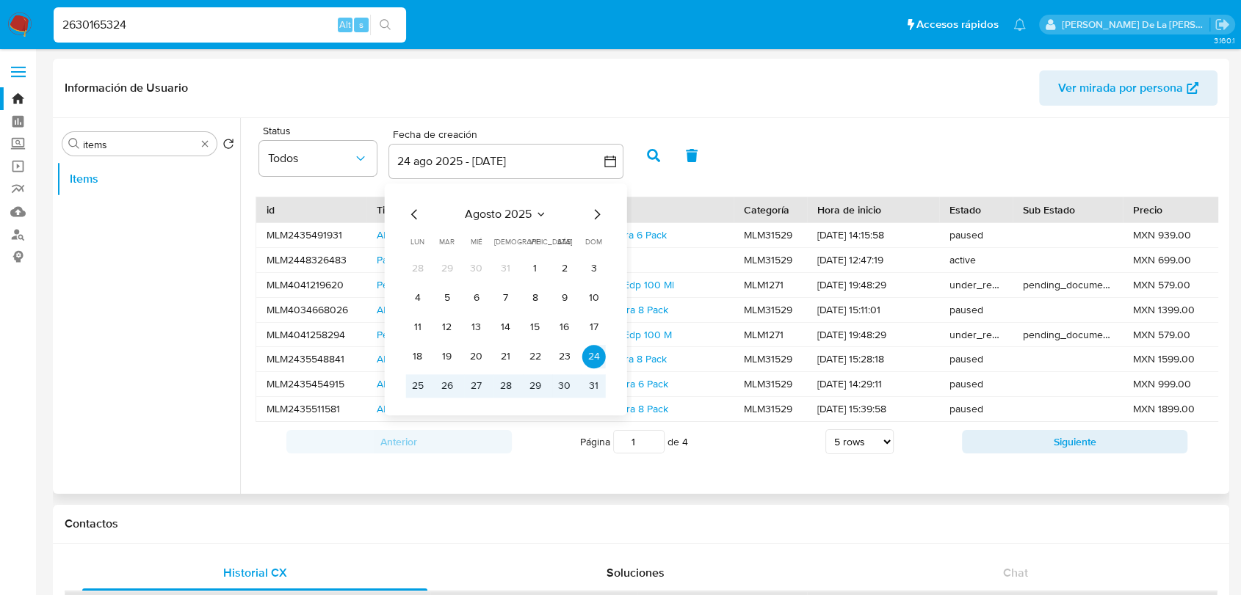
click at [412, 213] on icon "Mes anterior" at bounding box center [414, 214] width 6 height 10
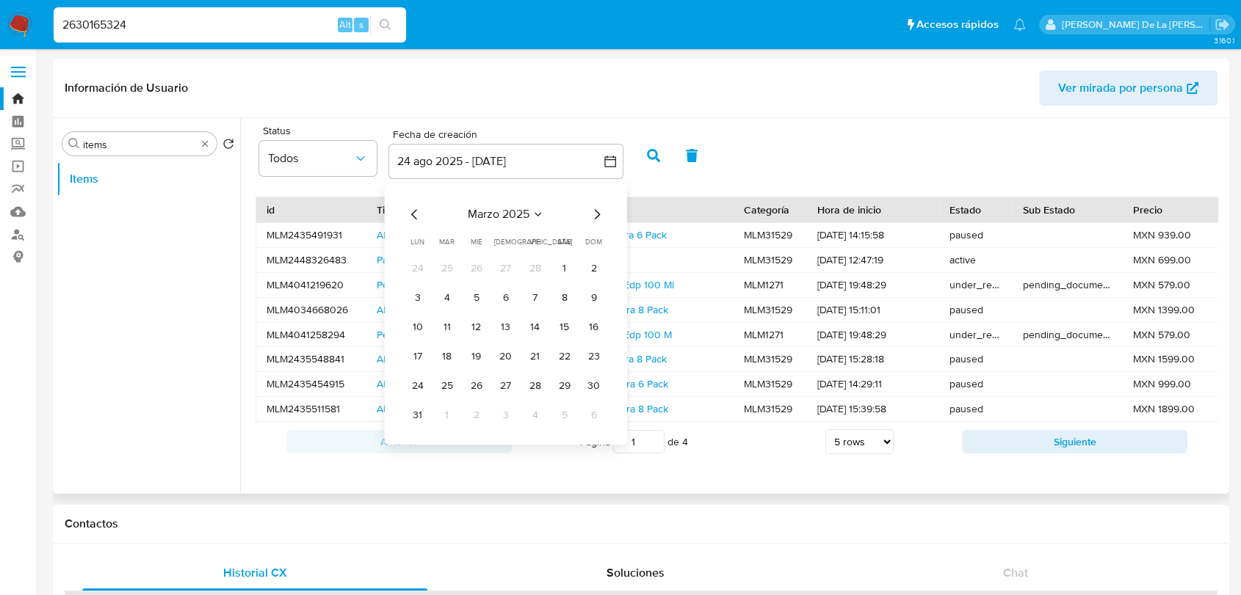
click at [412, 213] on icon "Mes anterior" at bounding box center [414, 214] width 6 height 10
click at [573, 272] on button "1" at bounding box center [564, 268] width 23 height 23
click at [600, 219] on icon "Mes siguiente" at bounding box center [597, 215] width 18 height 18
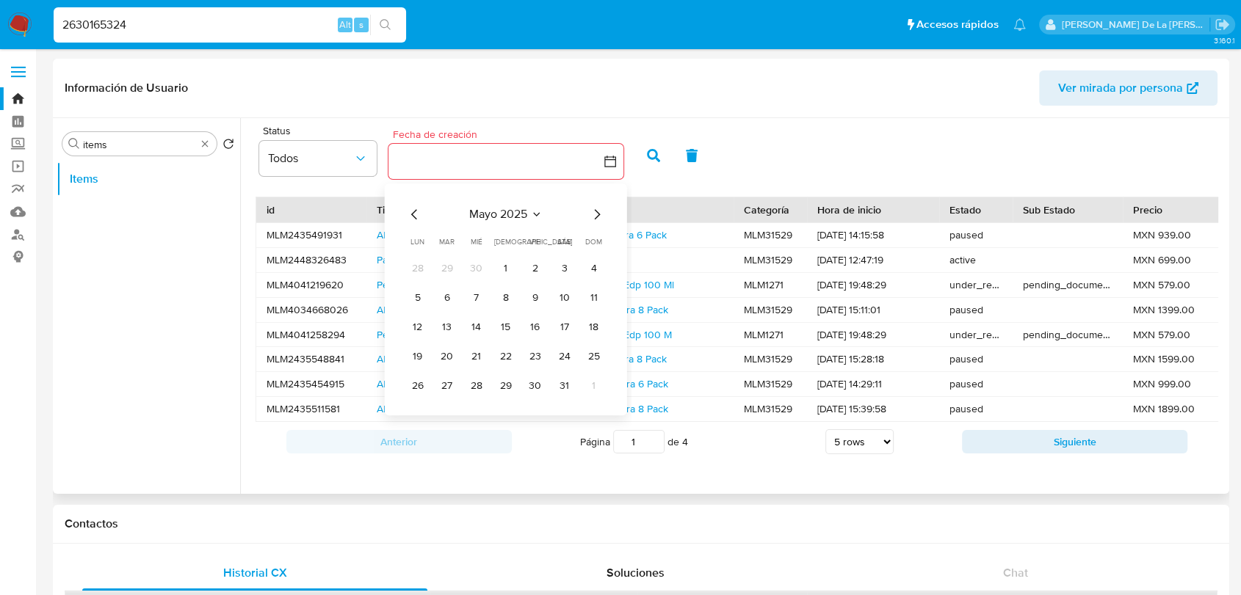
click at [600, 219] on icon "Mes siguiente" at bounding box center [597, 215] width 18 height 18
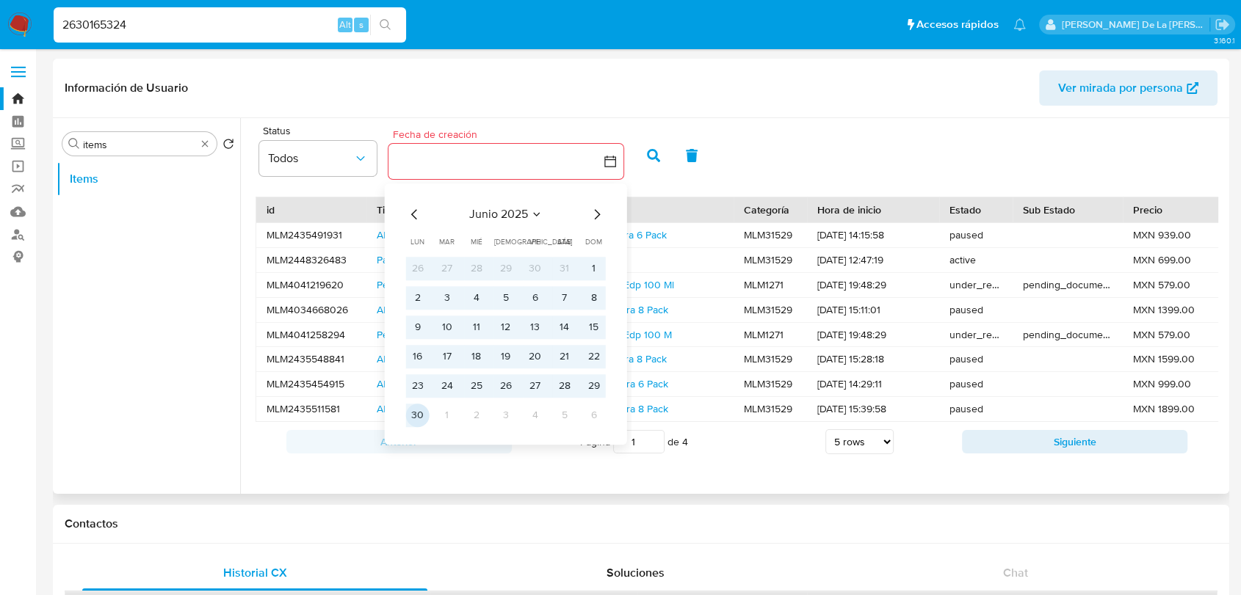
click at [412, 410] on button "30" at bounding box center [417, 415] width 23 height 23
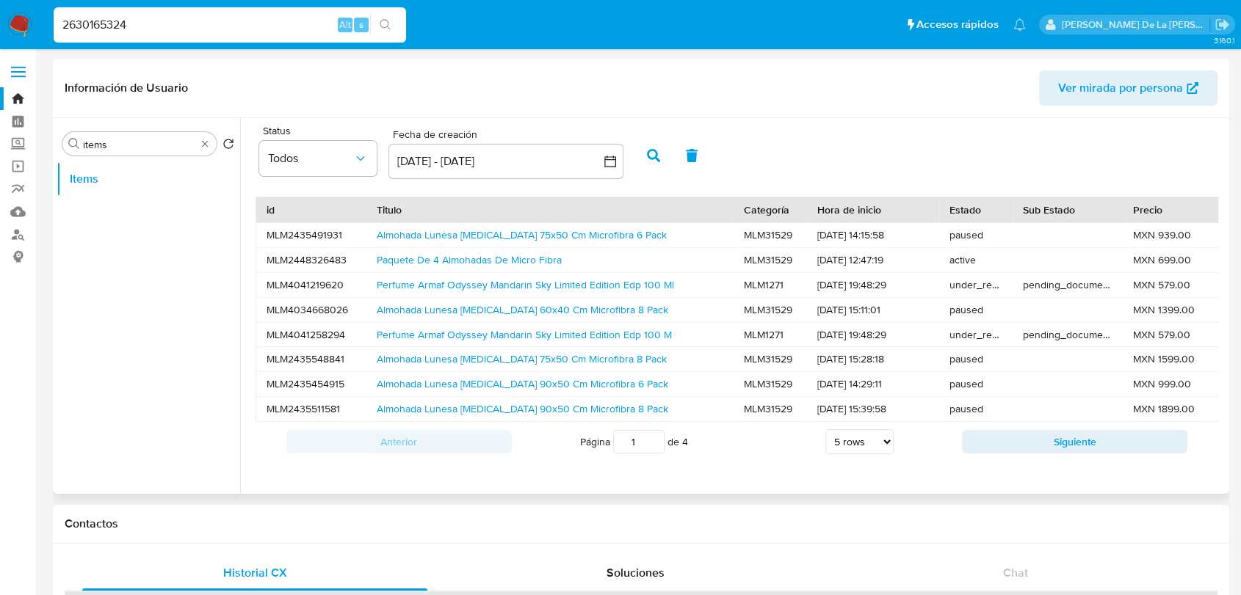
click at [658, 163] on button "button" at bounding box center [653, 155] width 38 height 35
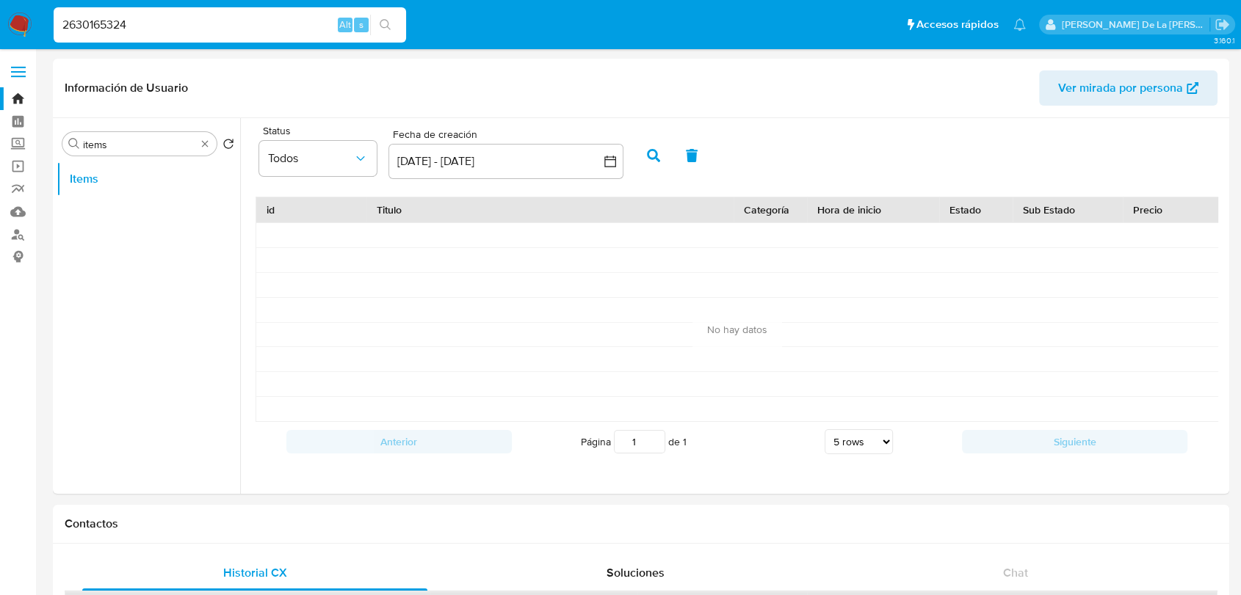
click at [178, 25] on input "2630165324" at bounding box center [230, 24] width 352 height 19
click at [178, 22] on input "2630165324" at bounding box center [230, 24] width 352 height 19
paste input "508311346"
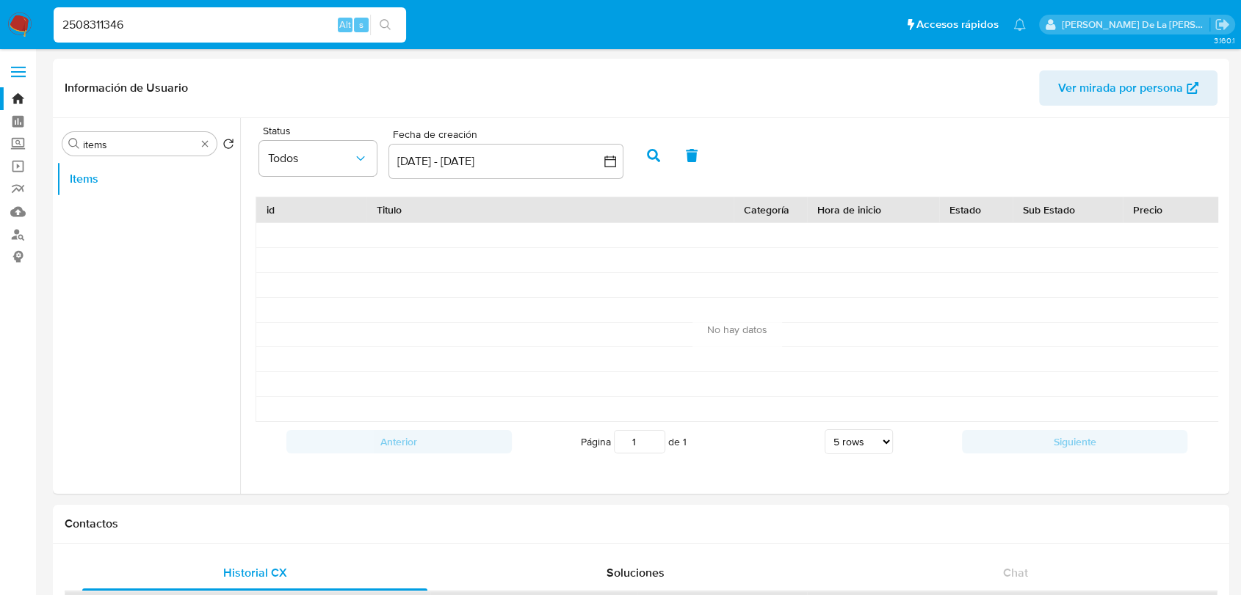
type input "2508311346"
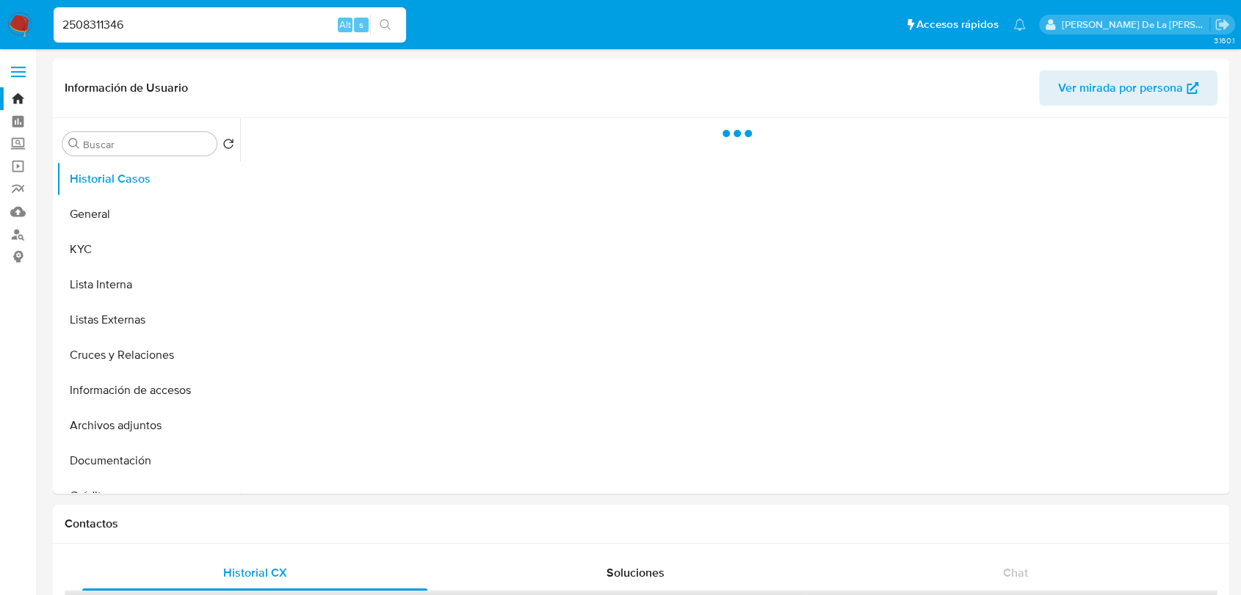
select select "10"
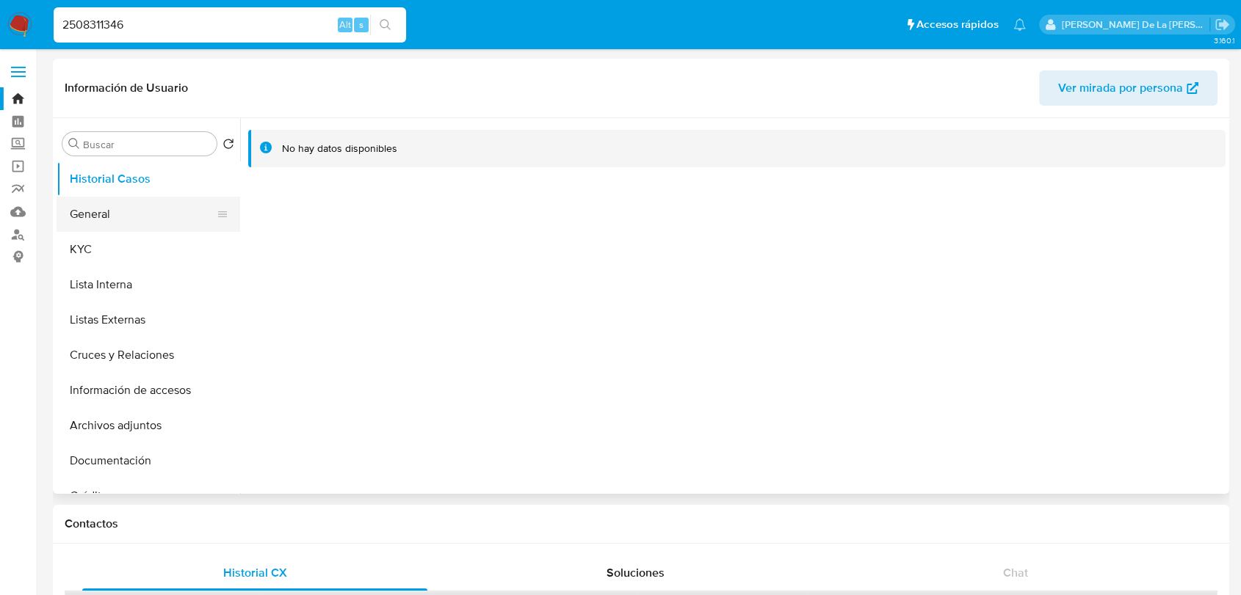
click at [134, 206] on button "General" at bounding box center [143, 214] width 172 height 35
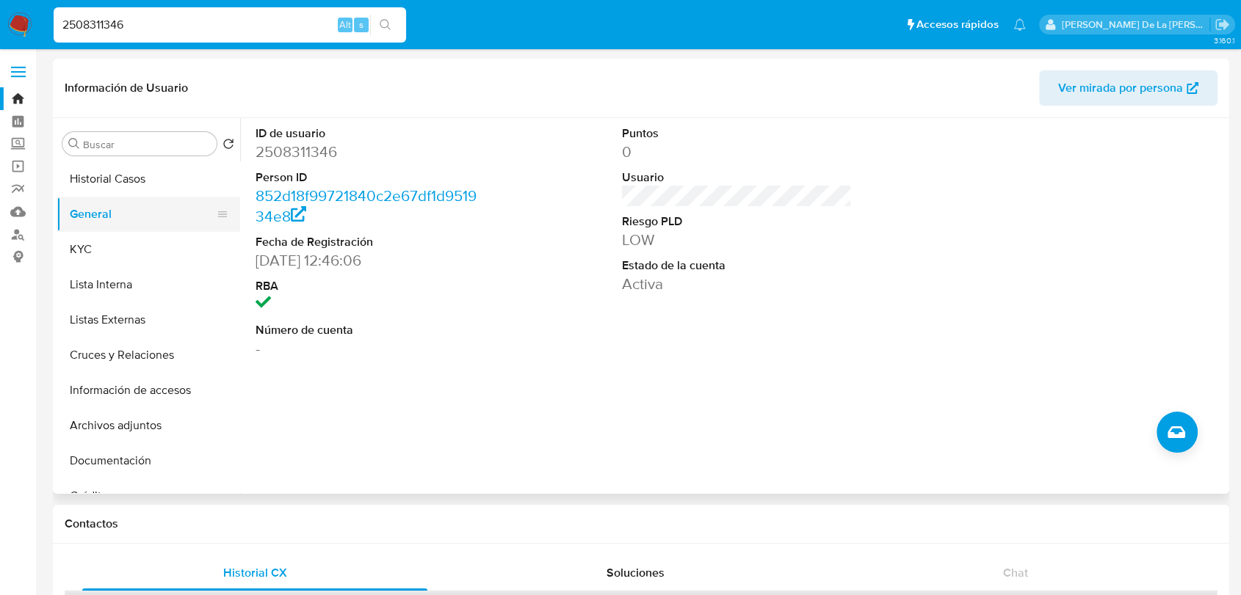
click at [120, 215] on button "General" at bounding box center [143, 214] width 172 height 35
drag, startPoint x: 114, startPoint y: 220, endPoint x: 115, endPoint y: 228, distance: 8.1
click at [117, 225] on button "General" at bounding box center [143, 214] width 172 height 35
click at [109, 236] on button "KYC" at bounding box center [143, 249] width 172 height 35
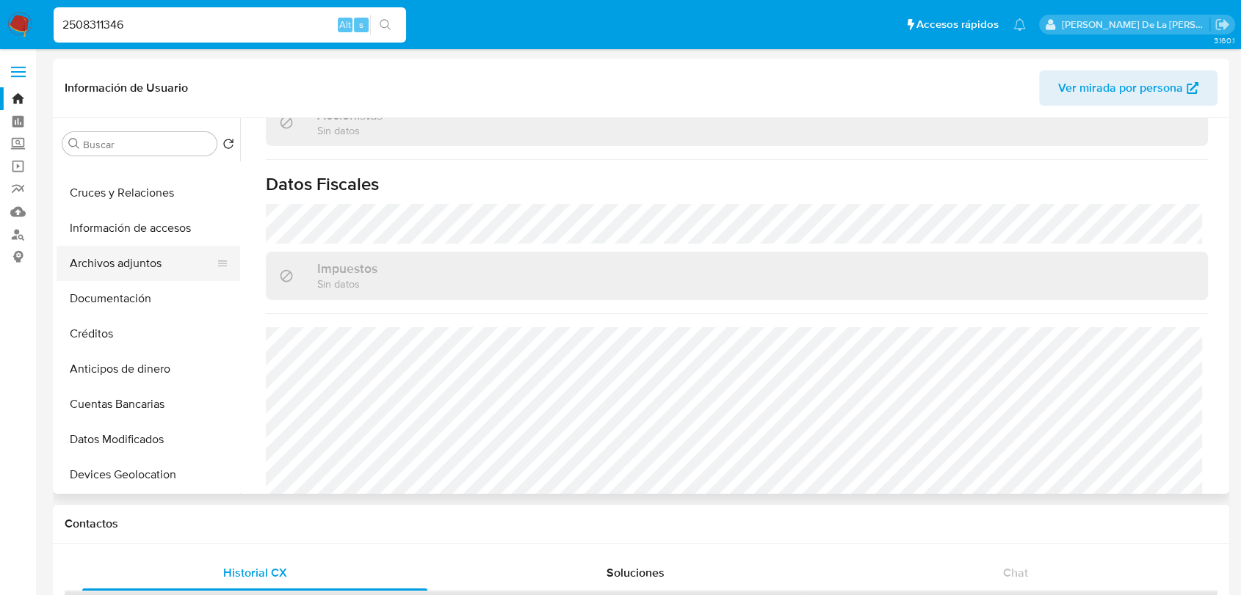
scroll to position [163, 0]
click at [128, 7] on div "2508311346 Alt s" at bounding box center [230, 24] width 352 height 35
click at [94, 136] on div "Buscar" at bounding box center [139, 143] width 154 height 23
click at [101, 142] on input "Buscar" at bounding box center [147, 144] width 128 height 13
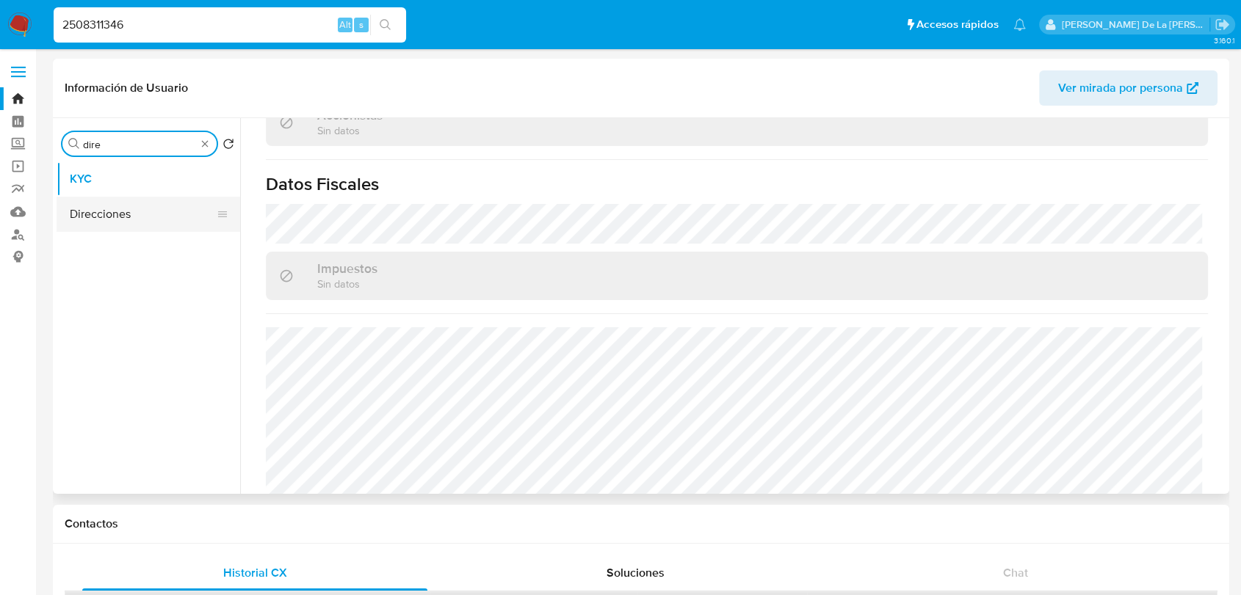
click at [130, 210] on button "Direcciones" at bounding box center [143, 214] width 172 height 35
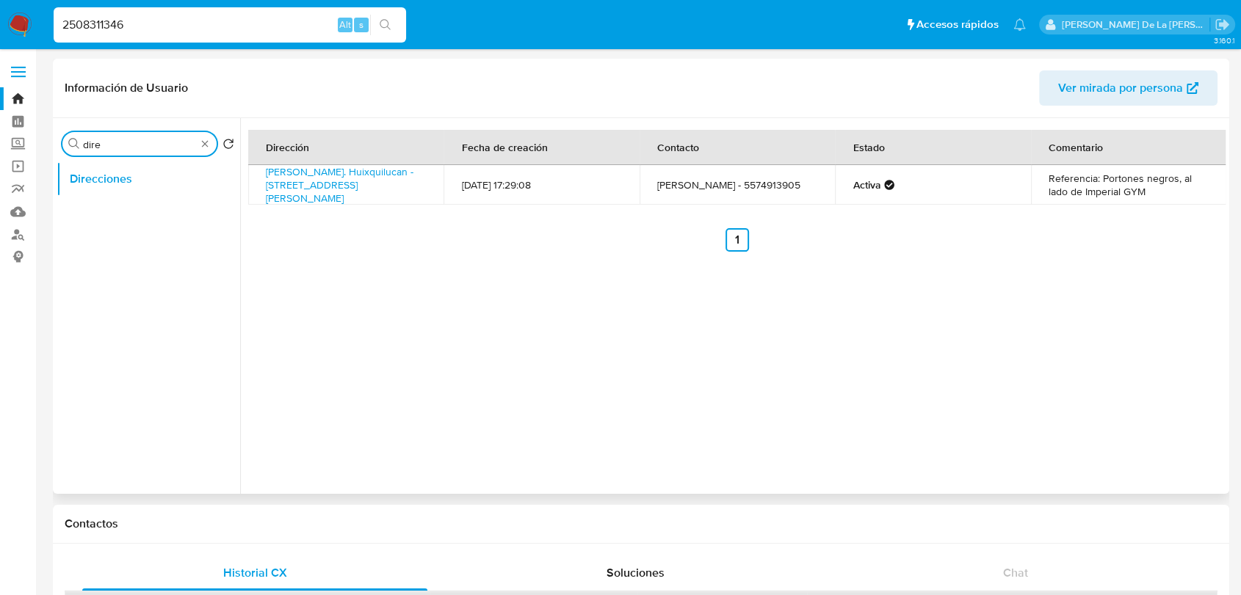
drag, startPoint x: 126, startPoint y: 144, endPoint x: 88, endPoint y: 143, distance: 38.2
click at [88, 142] on input "dire" at bounding box center [139, 144] width 113 height 13
type input "d"
type input "item"
click at [82, 208] on button "Items" at bounding box center [143, 214] width 172 height 35
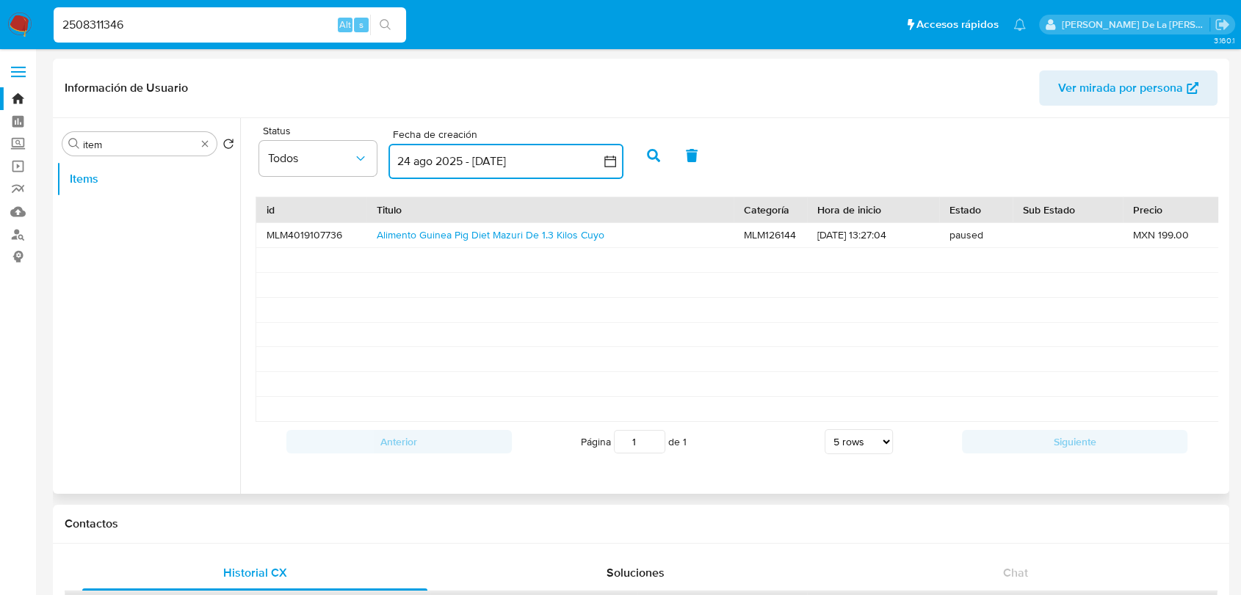
click at [611, 169] on button "24 ago 2025 - 23 sep 2025" at bounding box center [505, 161] width 235 height 35
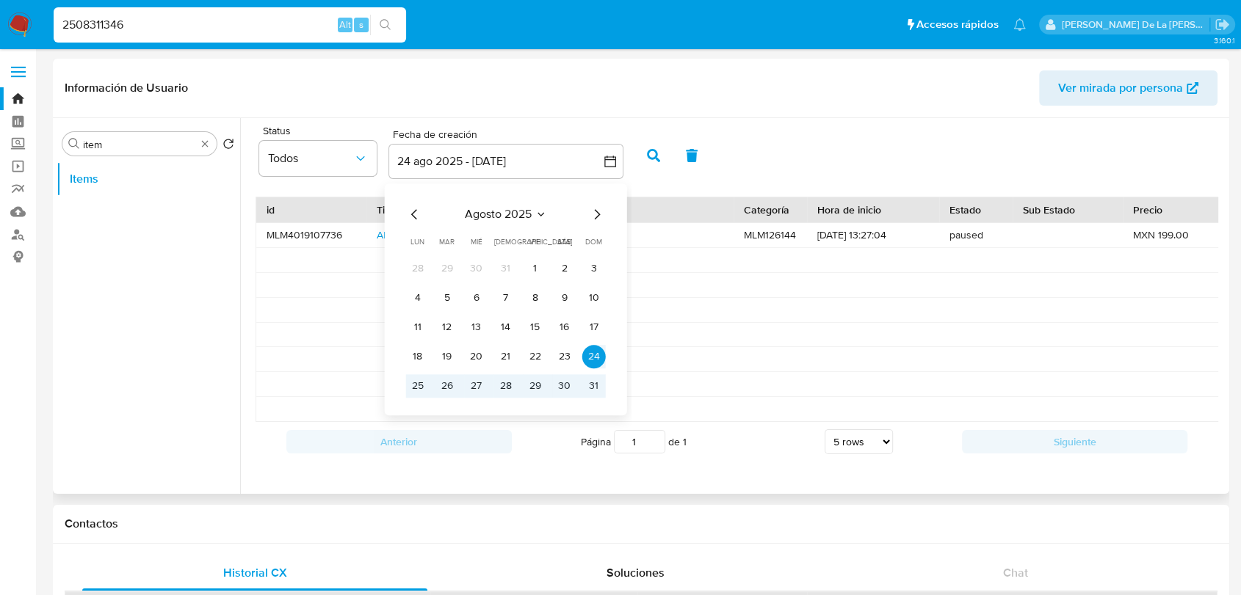
click at [418, 213] on icon "Mes anterior" at bounding box center [415, 215] width 18 height 18
click at [417, 213] on icon "Mes anterior" at bounding box center [415, 215] width 18 height 18
click at [418, 212] on icon "Mes anterior" at bounding box center [415, 215] width 18 height 18
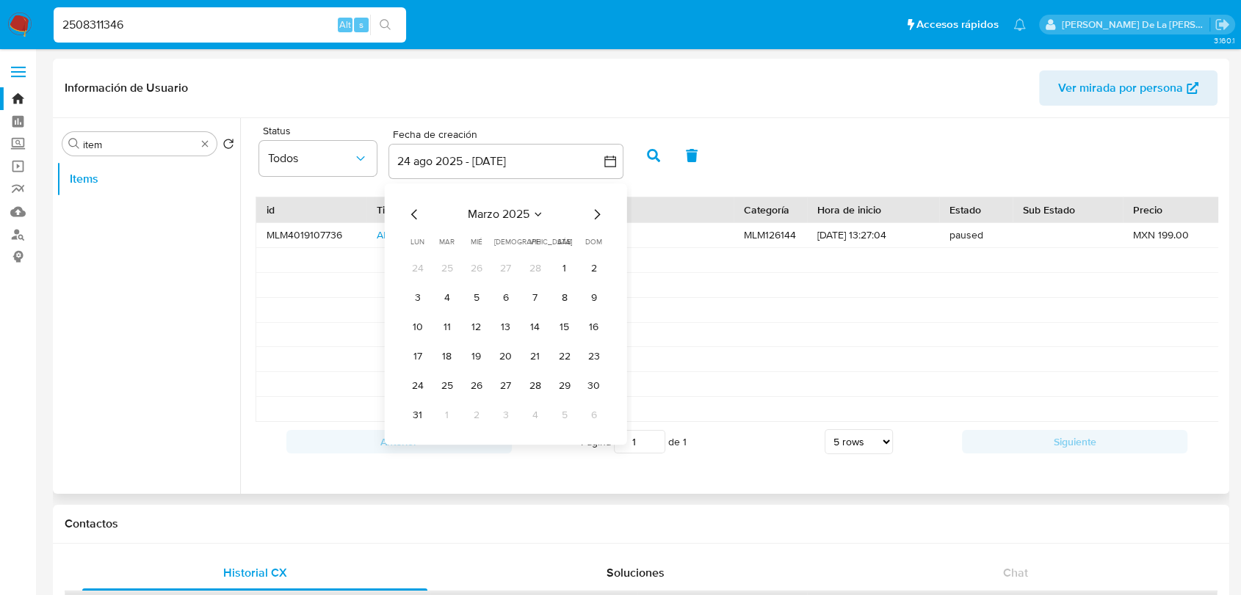
click at [418, 212] on icon "Mes anterior" at bounding box center [415, 215] width 18 height 18
click at [470, 269] on button "1" at bounding box center [476, 268] width 23 height 23
click at [600, 206] on icon "Mes siguiente" at bounding box center [597, 215] width 18 height 18
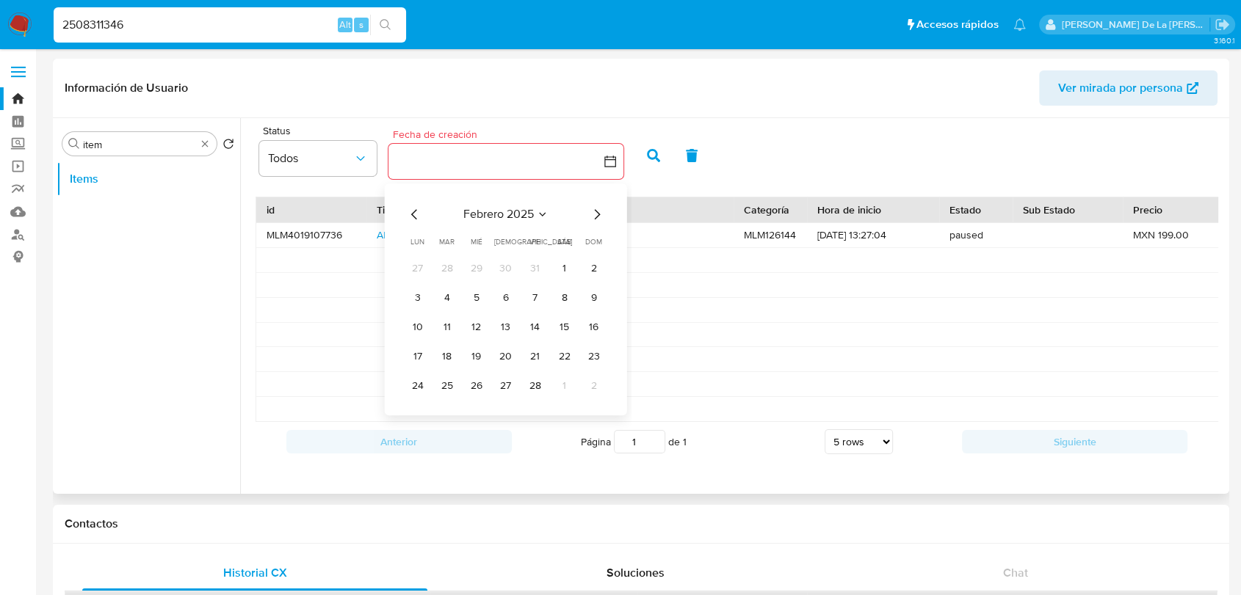
click at [600, 206] on icon "Mes siguiente" at bounding box center [597, 215] width 18 height 18
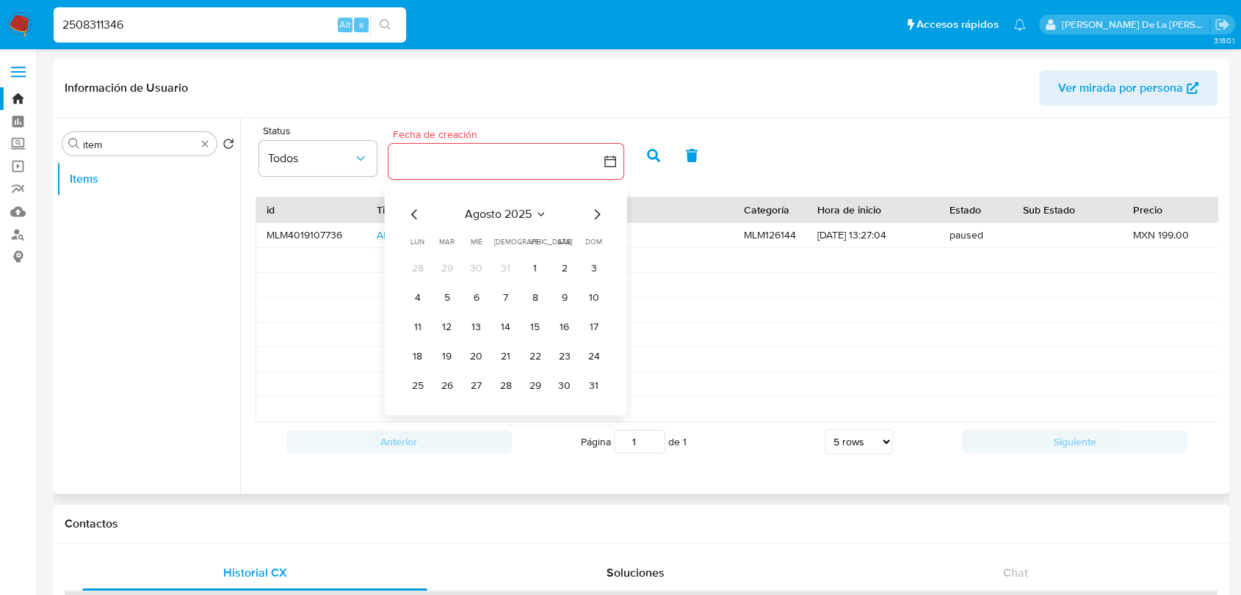
click at [598, 208] on icon "Mes siguiente" at bounding box center [597, 215] width 18 height 18
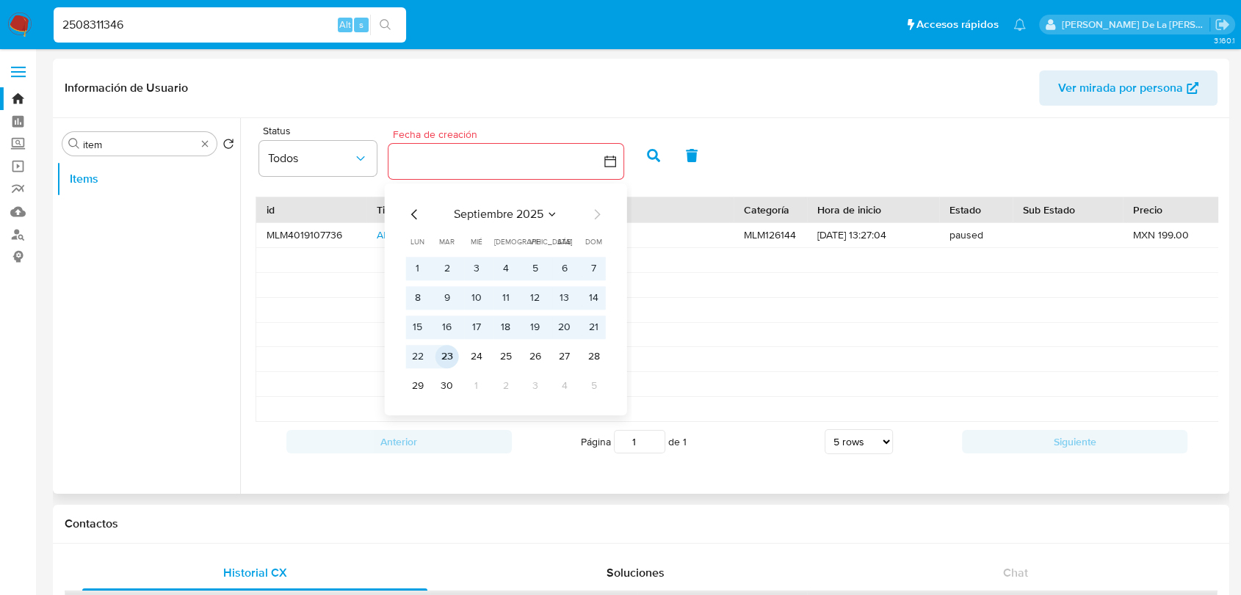
click at [446, 357] on button "23" at bounding box center [446, 356] width 23 height 23
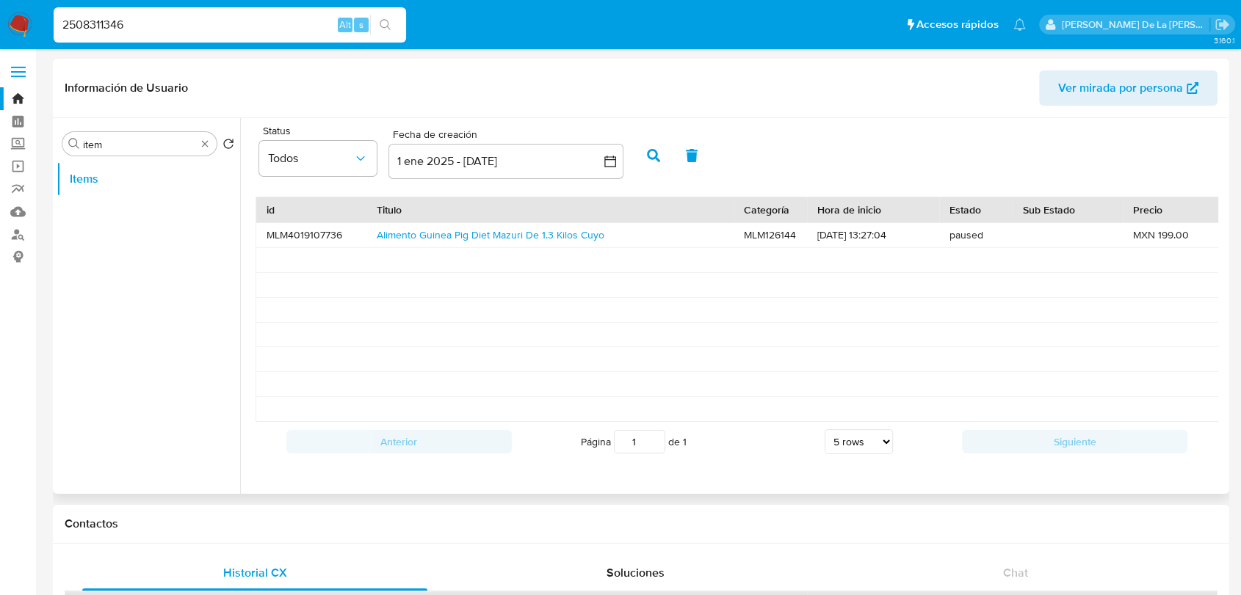
click at [658, 150] on icon "button" at bounding box center [653, 155] width 13 height 13
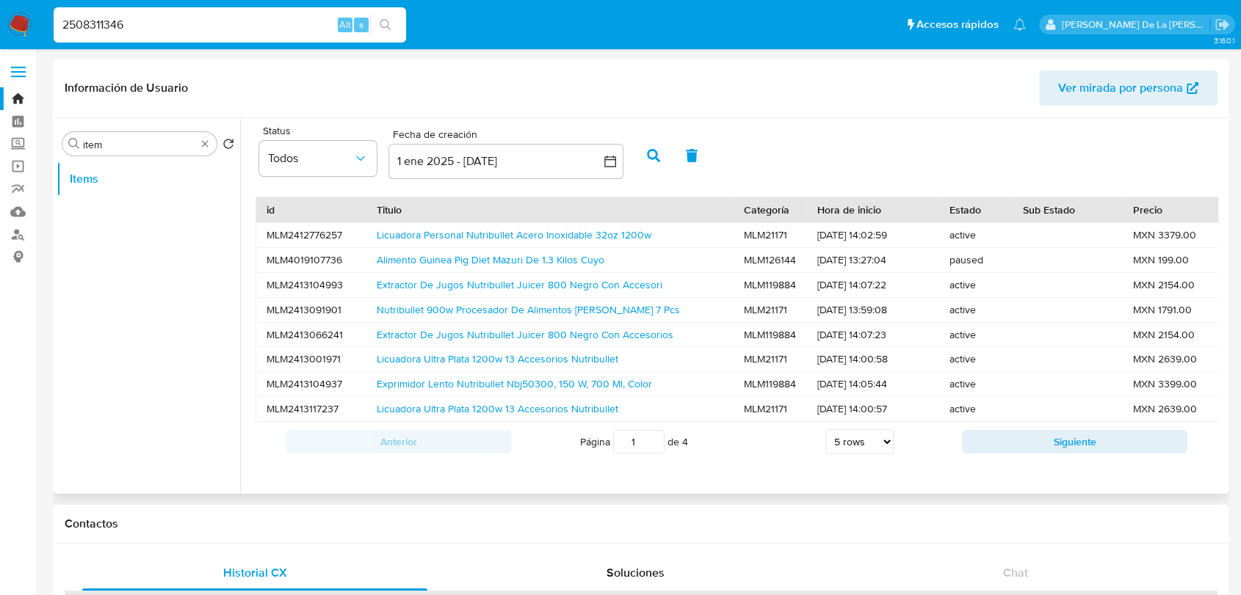
click at [1055, 437] on div "Anterior Página 1 de 4 5 rows 10 rows 20 rows 25 rows 50 rows 100 rows Siguiente" at bounding box center [736, 442] width 962 height 40
click at [1050, 454] on button "Siguiente" at bounding box center [1074, 441] width 225 height 23
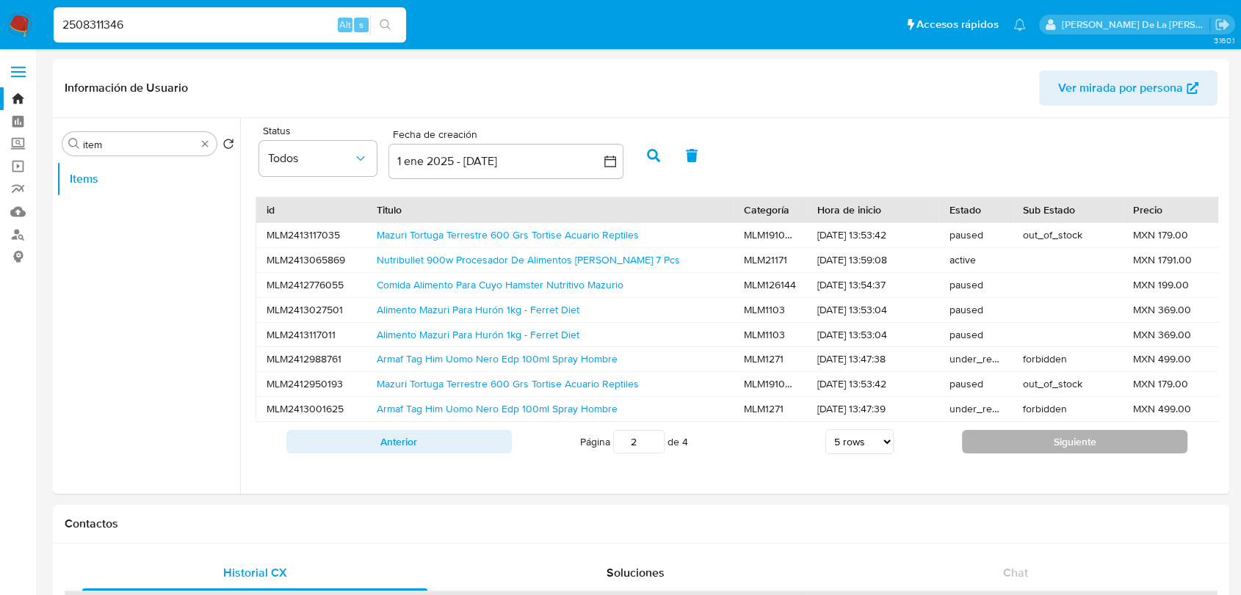
click at [1049, 451] on button "Siguiente" at bounding box center [1074, 441] width 225 height 23
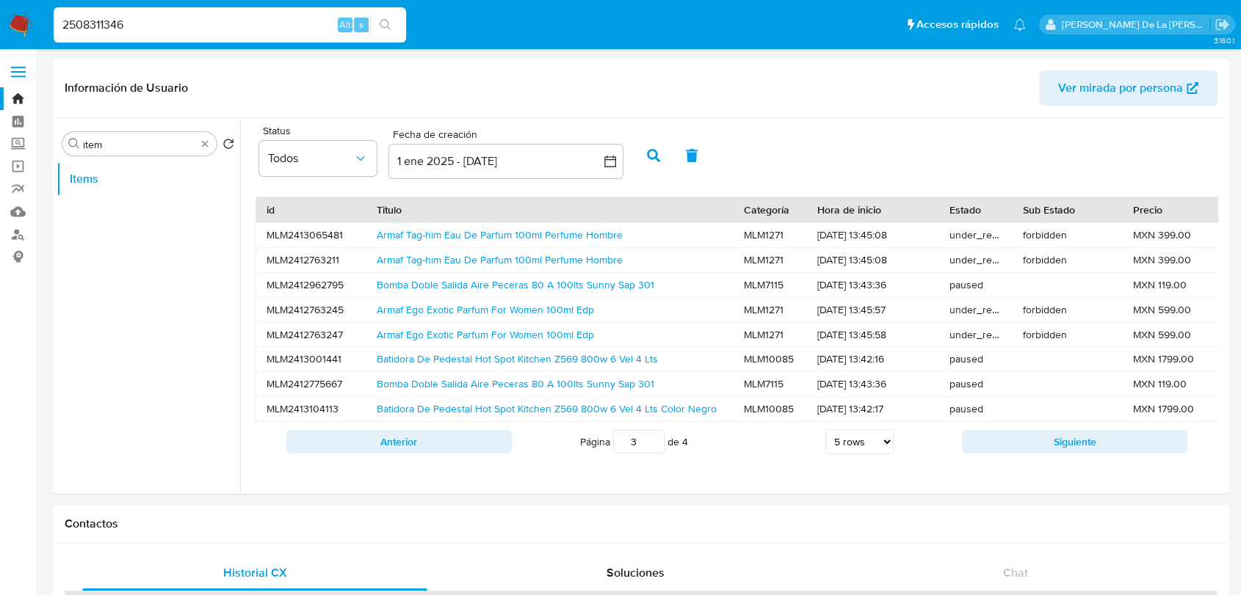
click at [1048, 451] on button "Siguiente" at bounding box center [1074, 441] width 225 height 23
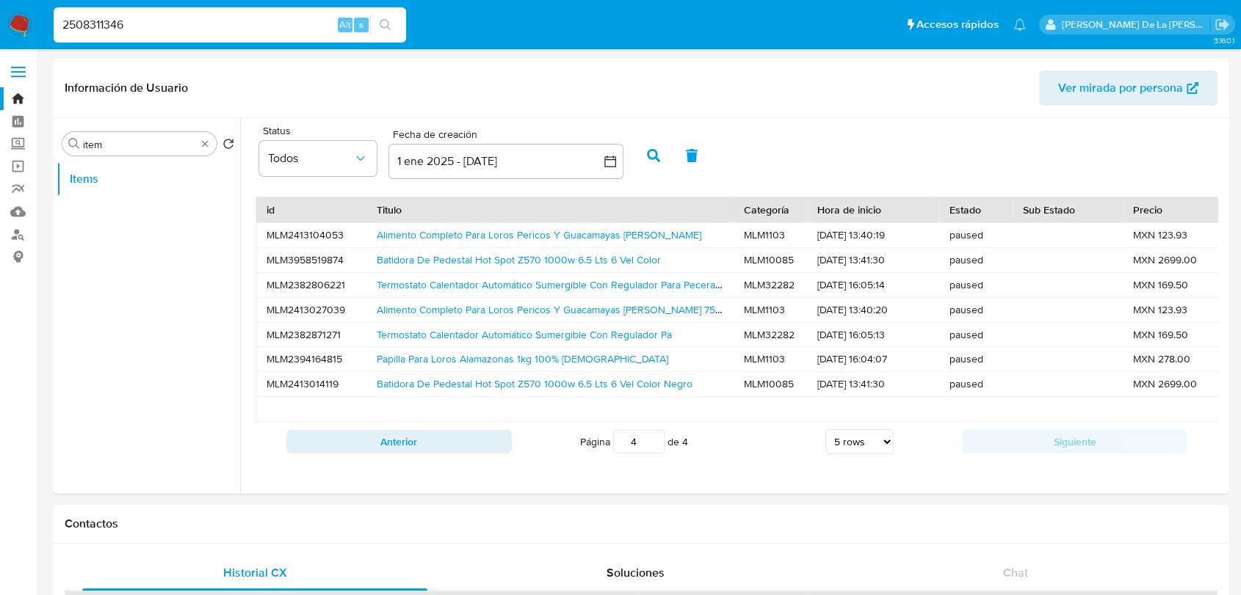
click at [389, 437] on div "Anterior Página 4 de 4 5 rows 10 rows 20 rows 25 rows 50 rows 100 rows Siguiente" at bounding box center [736, 442] width 962 height 40
click at [380, 454] on button "Anterior" at bounding box center [398, 441] width 225 height 23
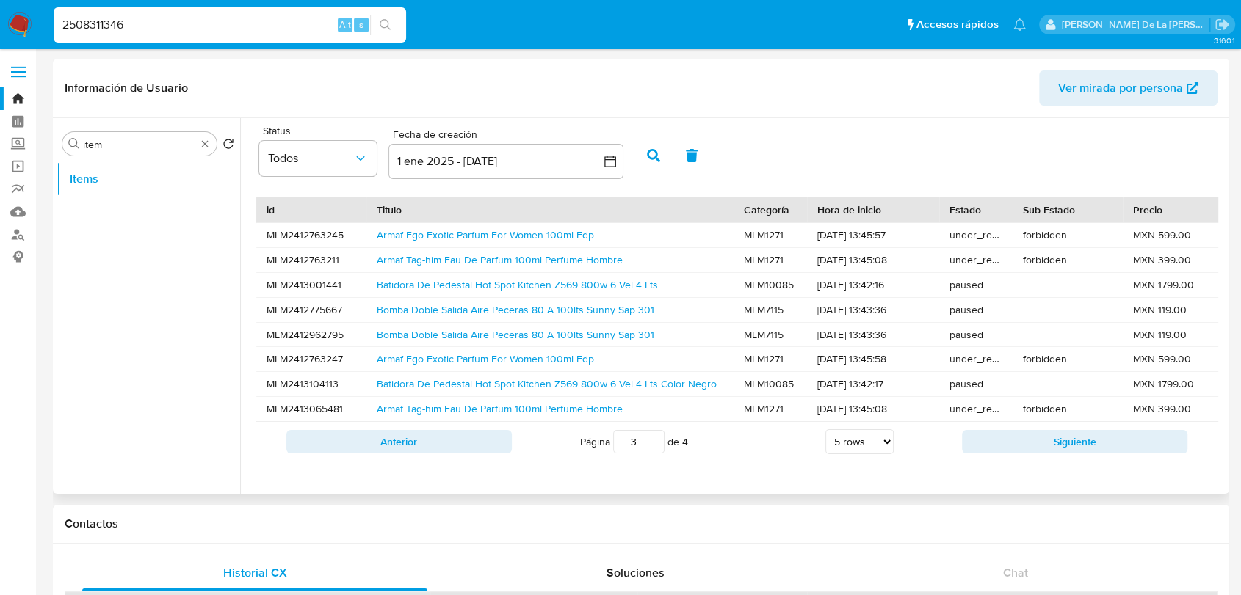
click at [369, 451] on button "Anterior" at bounding box center [398, 441] width 225 height 23
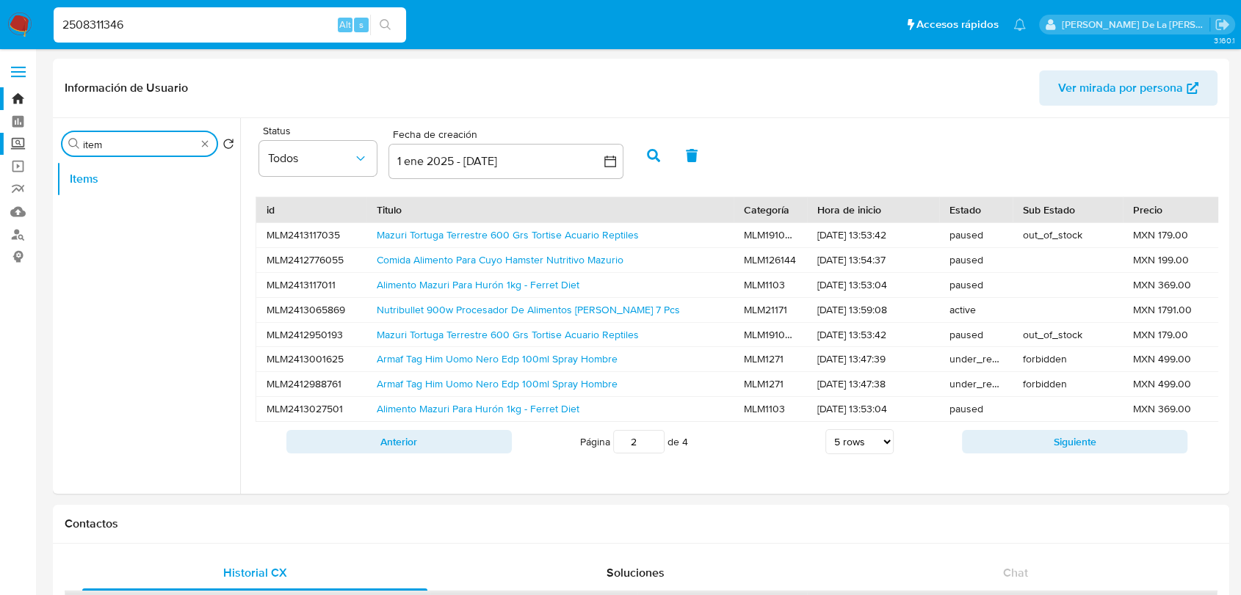
drag, startPoint x: 170, startPoint y: 142, endPoint x: 29, endPoint y: 142, distance: 140.2
type input "restr"
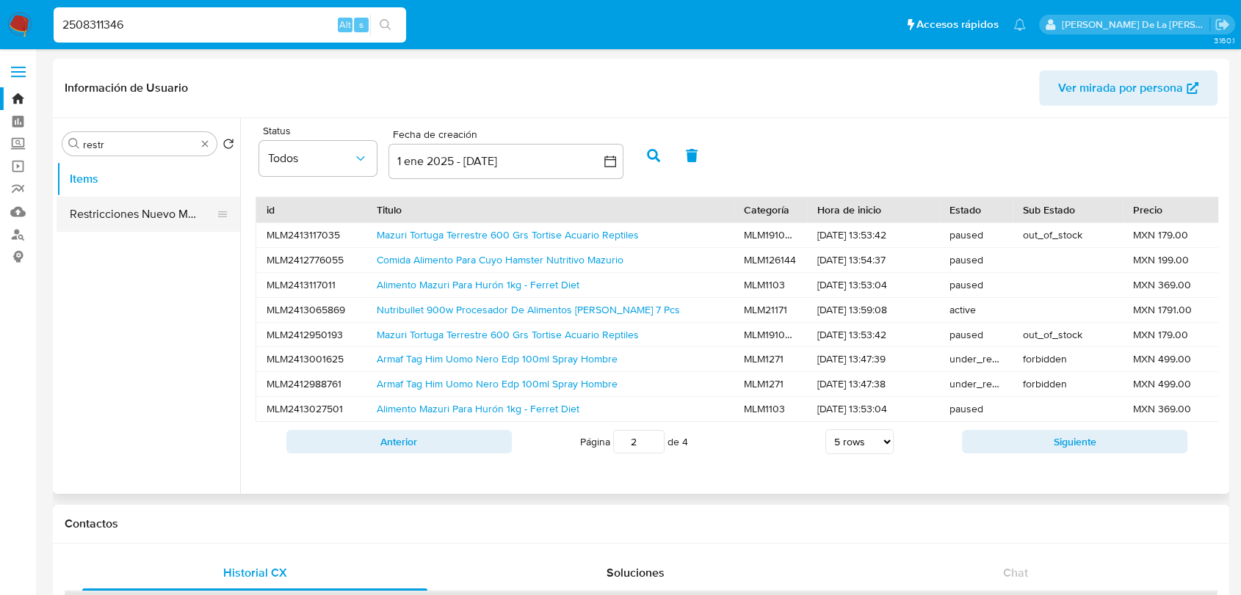
click at [139, 211] on button "Restricciones Nuevo Mundo" at bounding box center [143, 214] width 172 height 35
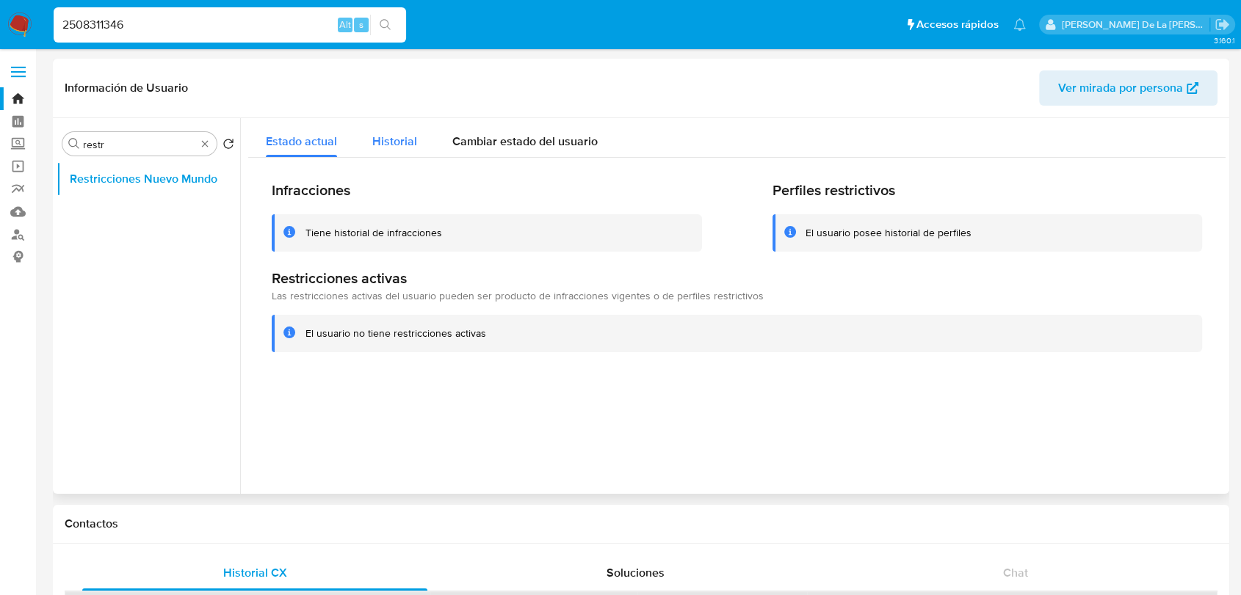
click at [396, 137] on span "Historial" at bounding box center [394, 141] width 45 height 17
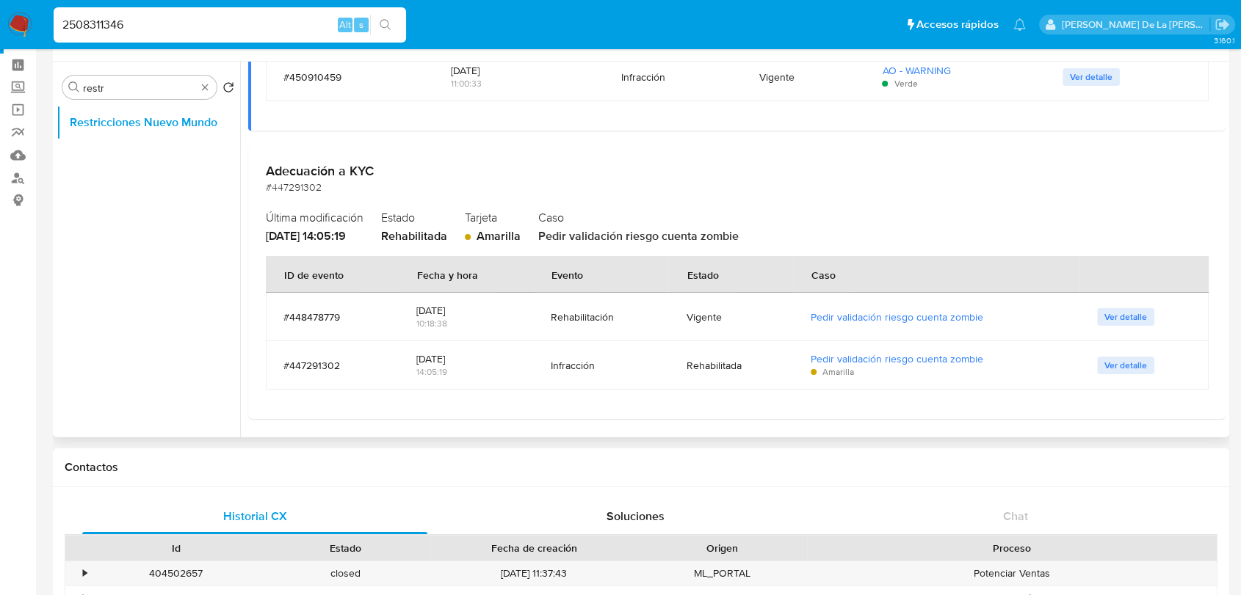
scroll to position [81, 0]
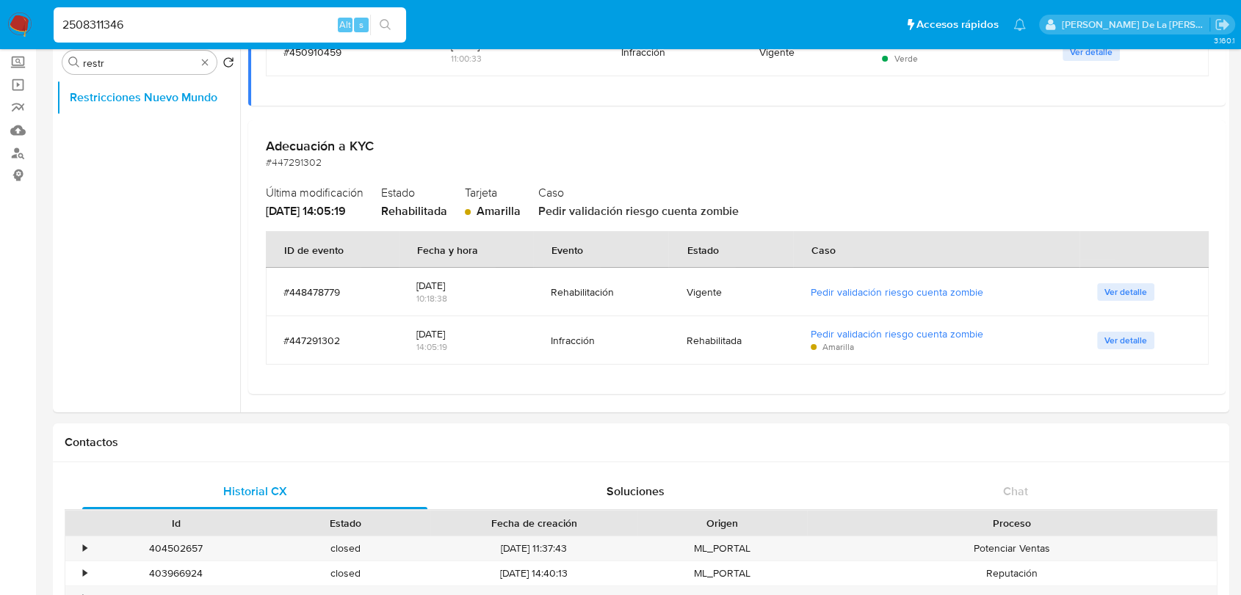
click at [81, 25] on input "2508311346" at bounding box center [230, 24] width 352 height 19
paste input "661561142"
type input "661561142"
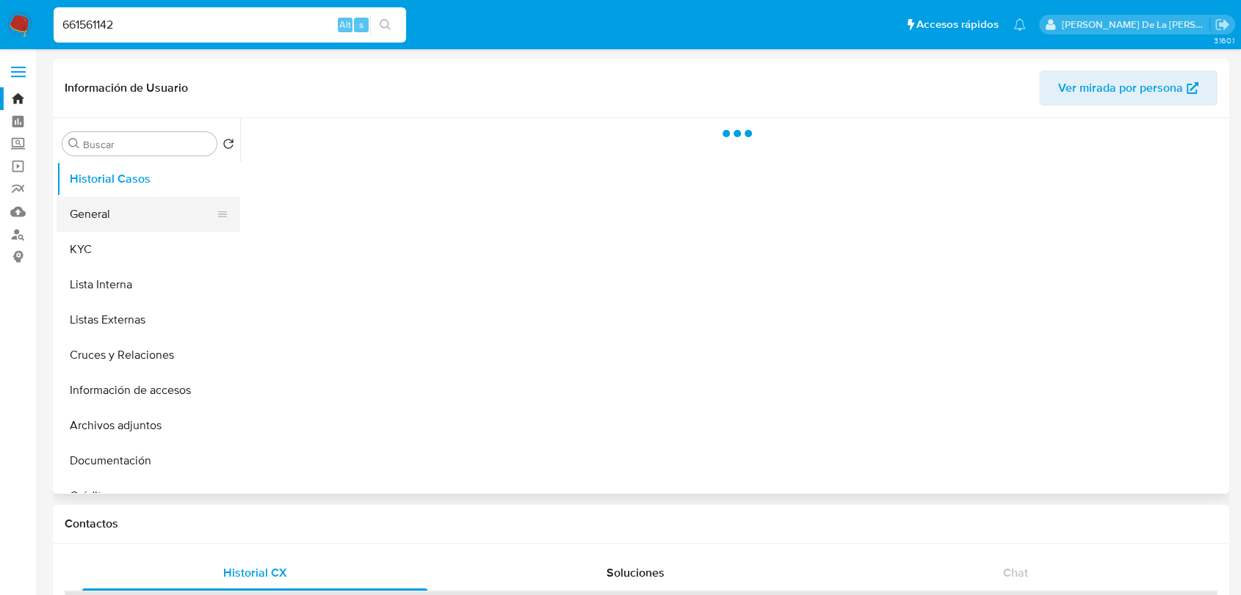
select select "10"
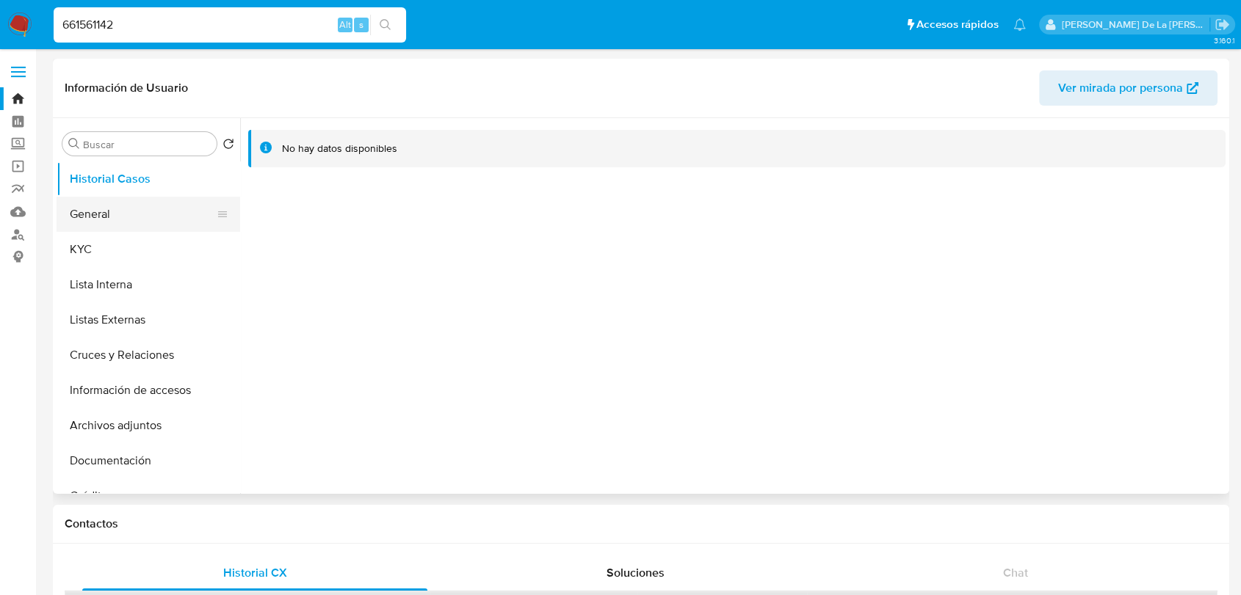
click at [156, 227] on button "General" at bounding box center [143, 214] width 172 height 35
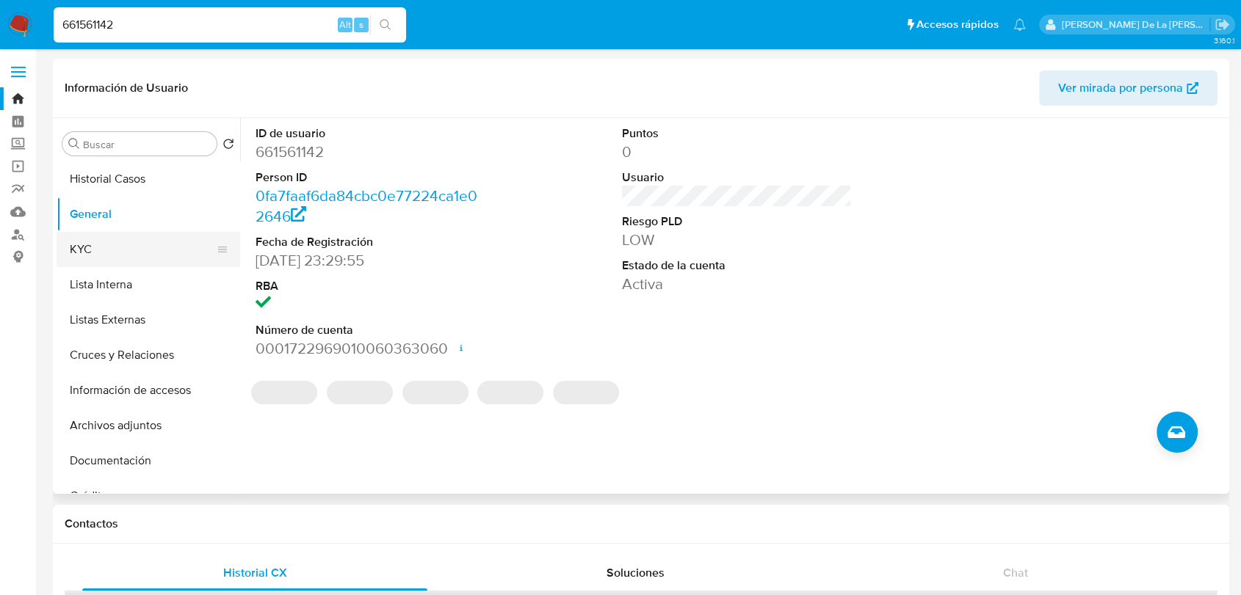
click at [76, 242] on button "KYC" at bounding box center [143, 249] width 172 height 35
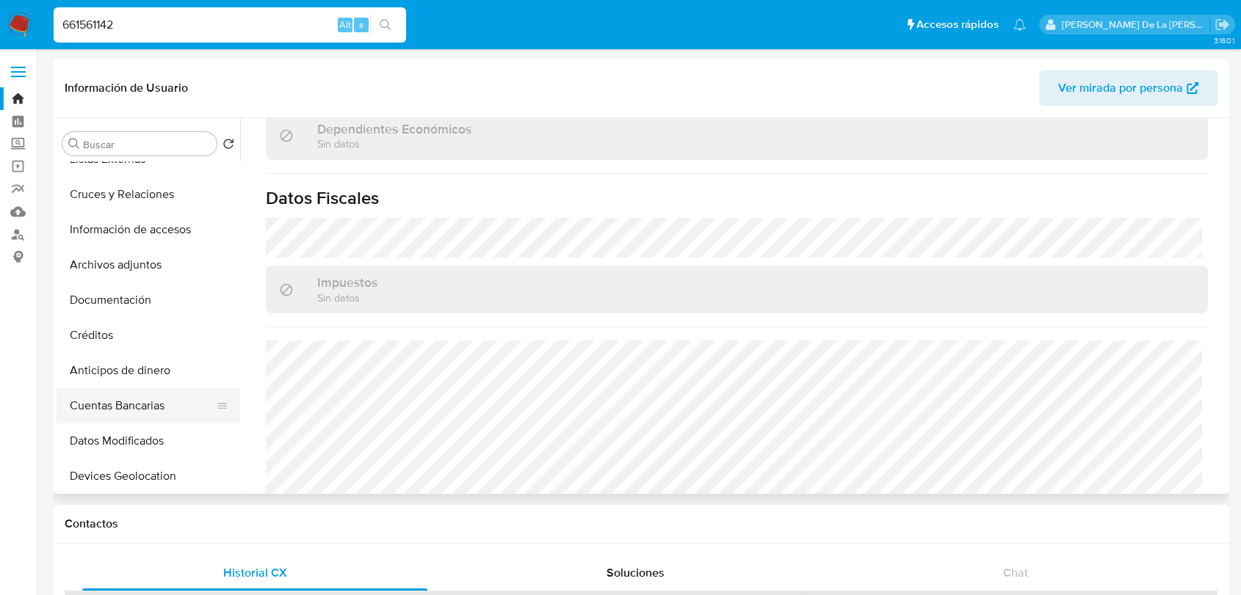
scroll to position [163, 0]
drag, startPoint x: 105, startPoint y: 152, endPoint x: 103, endPoint y: 137, distance: 14.8
click at [107, 148] on div "Buscar" at bounding box center [139, 143] width 154 height 23
drag, startPoint x: 103, startPoint y: 140, endPoint x: 82, endPoint y: 146, distance: 21.4
click at [82, 146] on div "Buscar" at bounding box center [139, 143] width 154 height 23
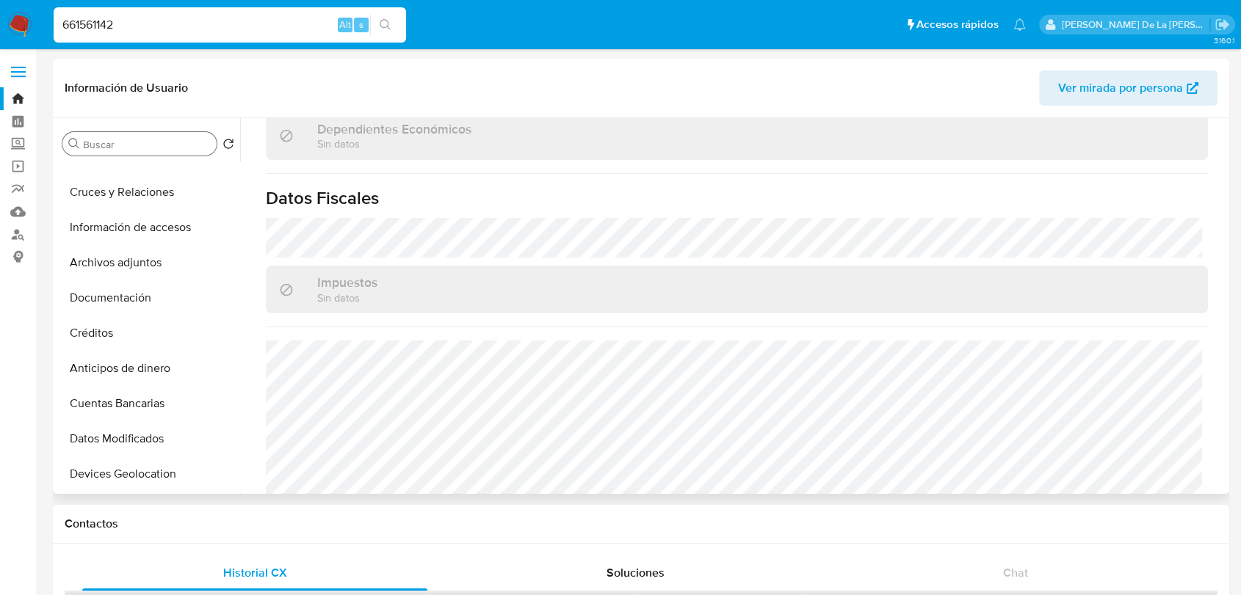
click at [83, 146] on input "Buscar" at bounding box center [147, 144] width 128 height 13
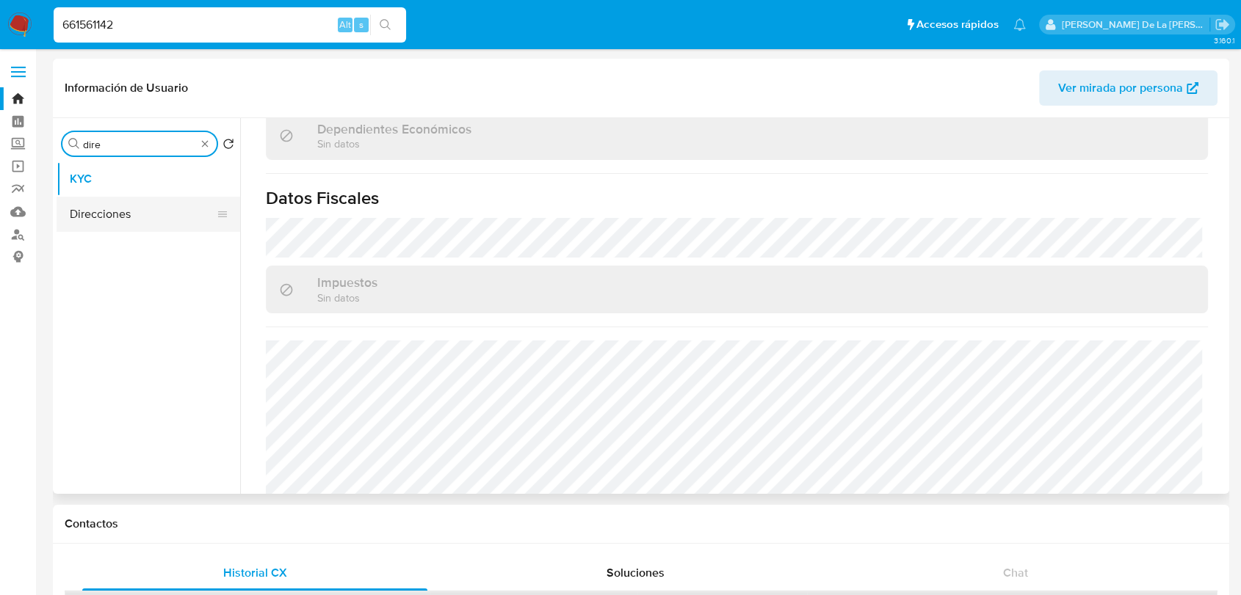
type input "dire"
click at [104, 219] on button "Direcciones" at bounding box center [143, 214] width 172 height 35
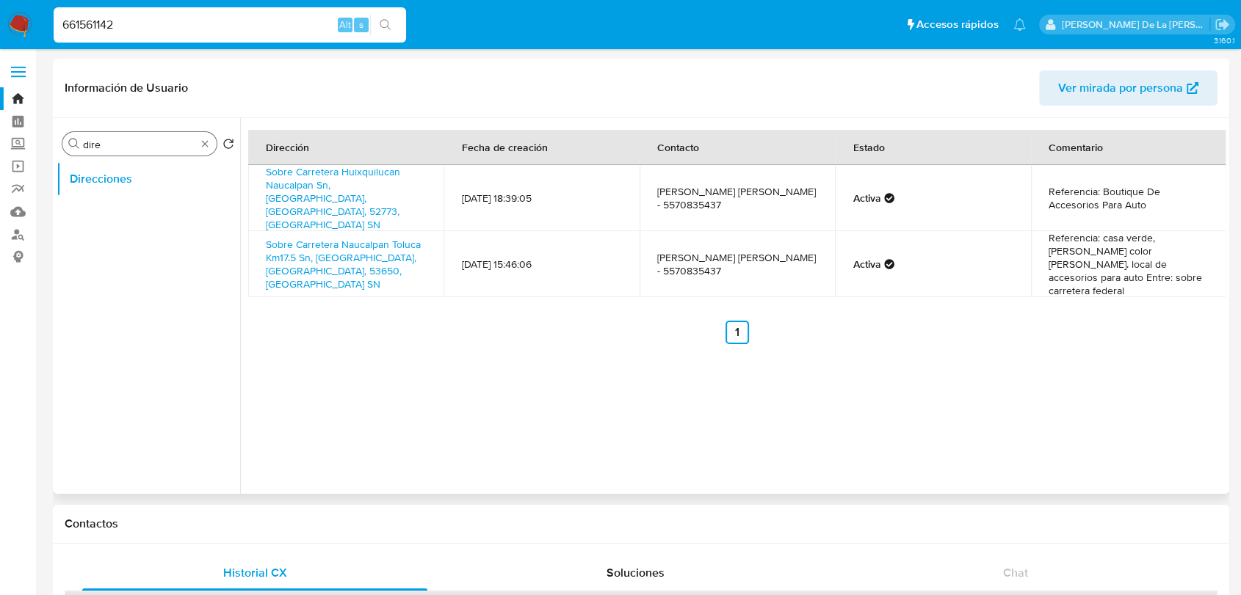
click at [182, 140] on input "dire" at bounding box center [139, 144] width 113 height 13
type input "item"
click at [148, 222] on button "Items" at bounding box center [143, 214] width 172 height 35
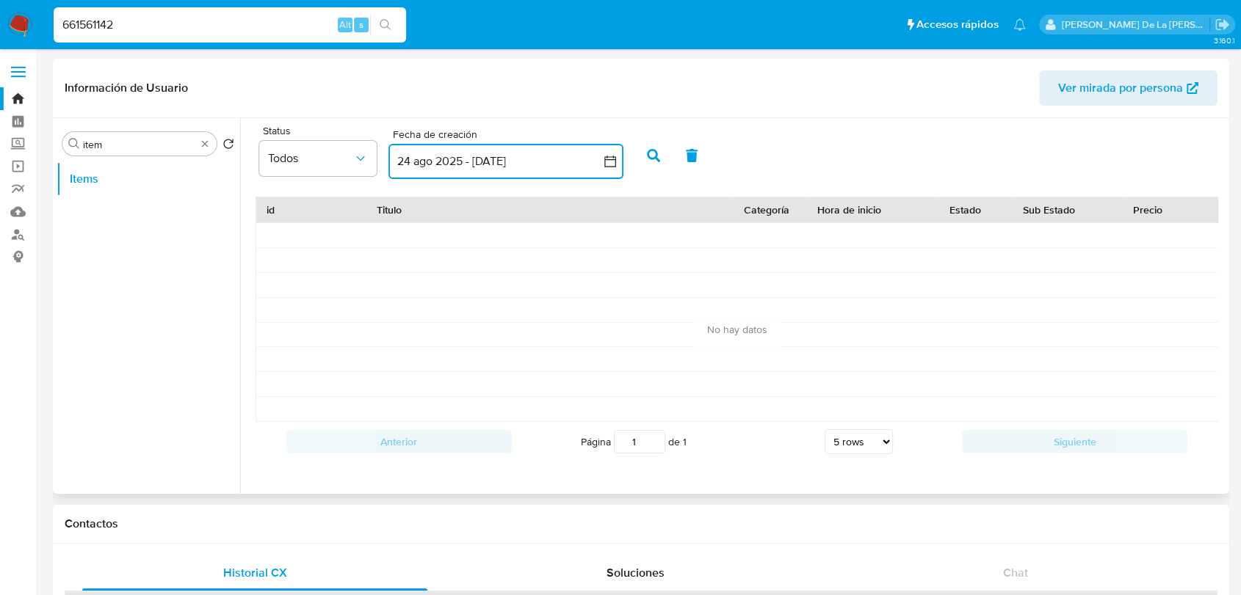
click at [603, 155] on icon "button" at bounding box center [610, 161] width 15 height 15
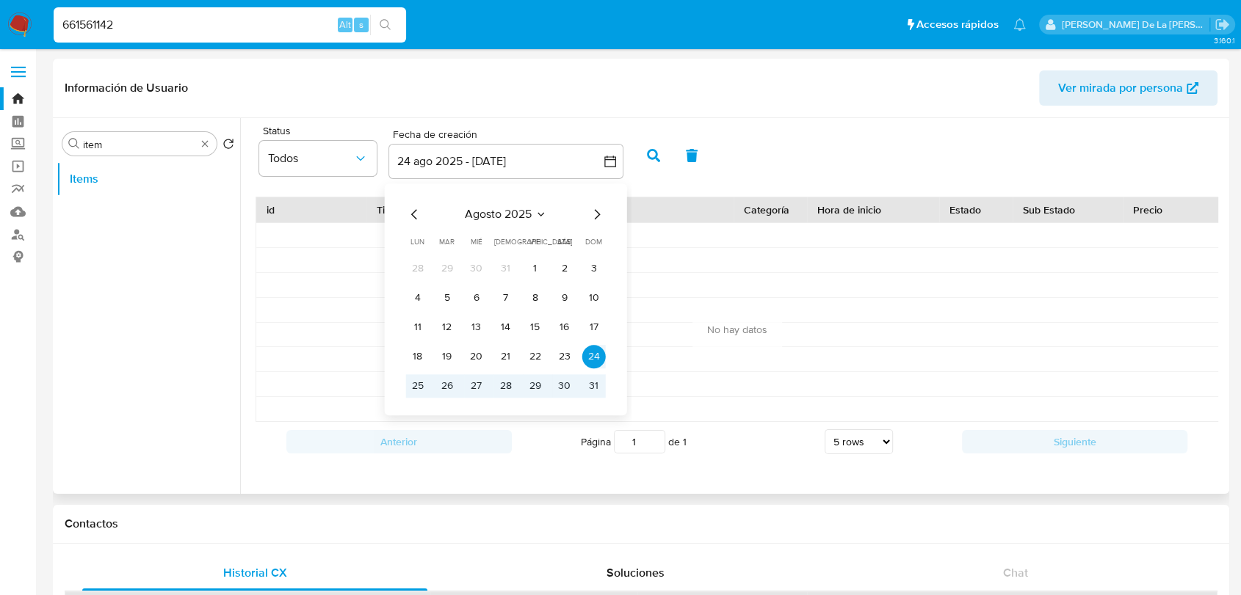
click at [408, 218] on icon "Mes anterior" at bounding box center [415, 215] width 18 height 18
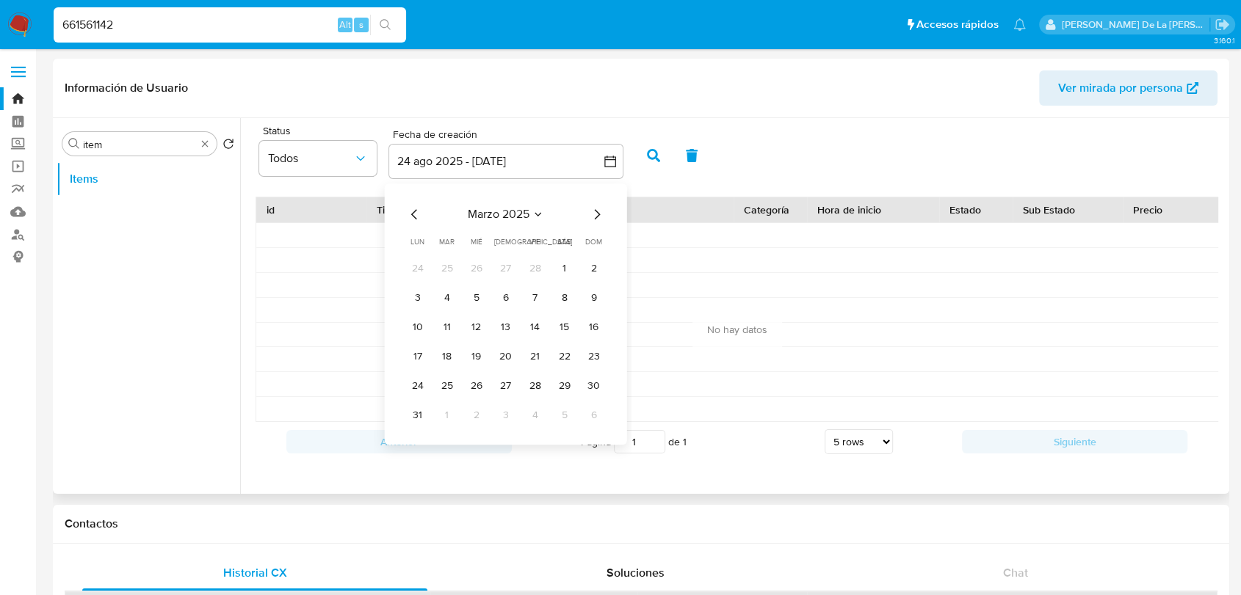
click at [407, 215] on icon "Mes anterior" at bounding box center [415, 215] width 18 height 18
click at [479, 271] on button "1" at bounding box center [476, 268] width 23 height 23
click at [601, 216] on icon "Mes siguiente" at bounding box center [597, 215] width 18 height 18
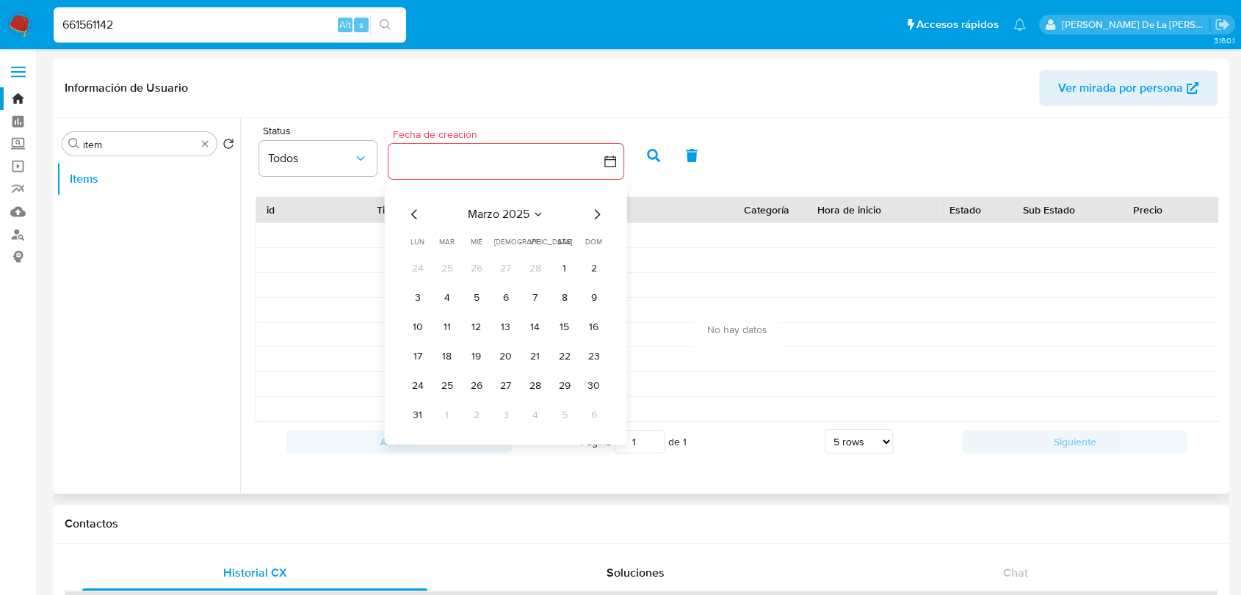
click at [601, 216] on icon "Mes siguiente" at bounding box center [597, 215] width 18 height 18
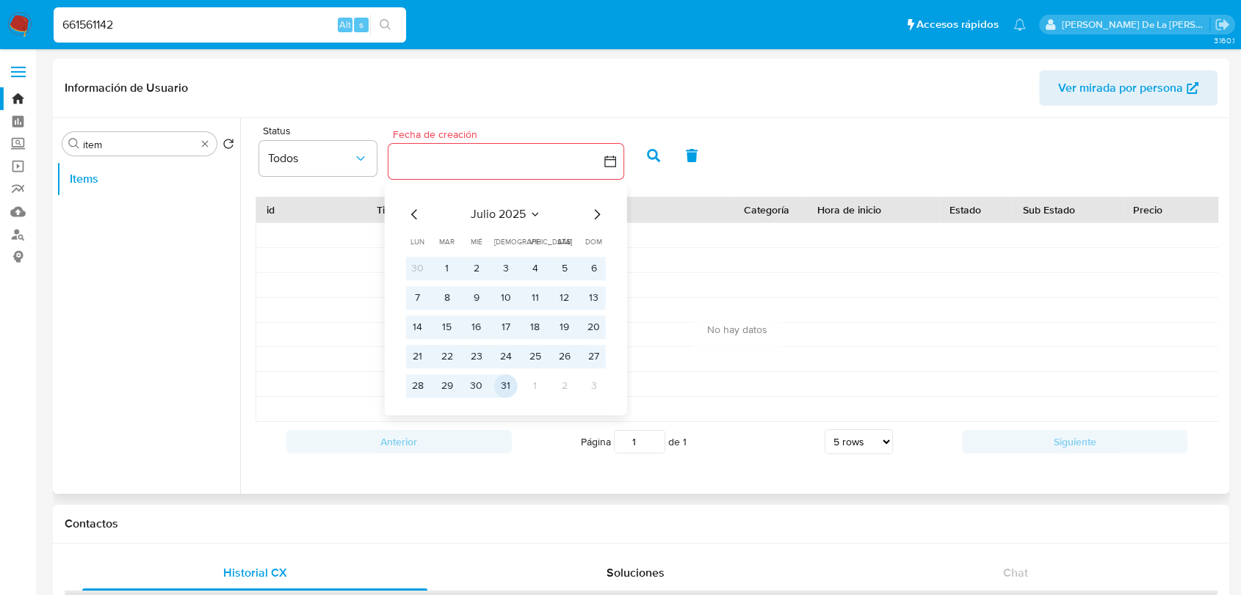
click at [506, 390] on button "31" at bounding box center [505, 385] width 23 height 23
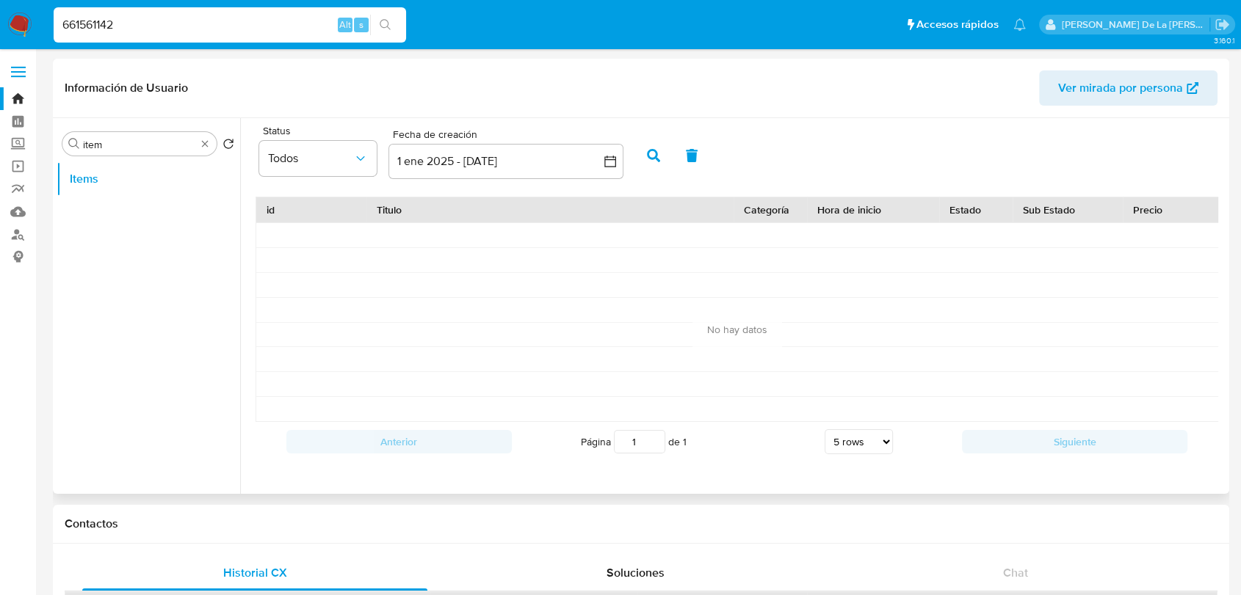
click at [647, 154] on icon "button" at bounding box center [653, 155] width 13 height 13
click at [159, 150] on input "item" at bounding box center [139, 144] width 113 height 13
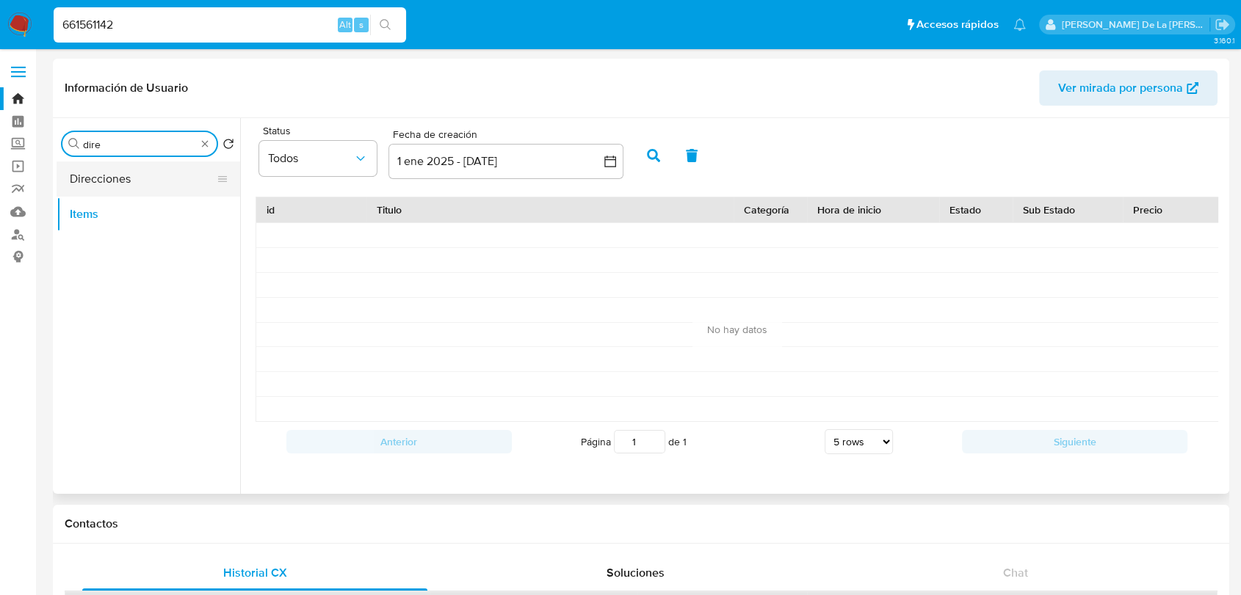
type input "dire"
click at [122, 177] on button "Direcciones" at bounding box center [143, 178] width 172 height 35
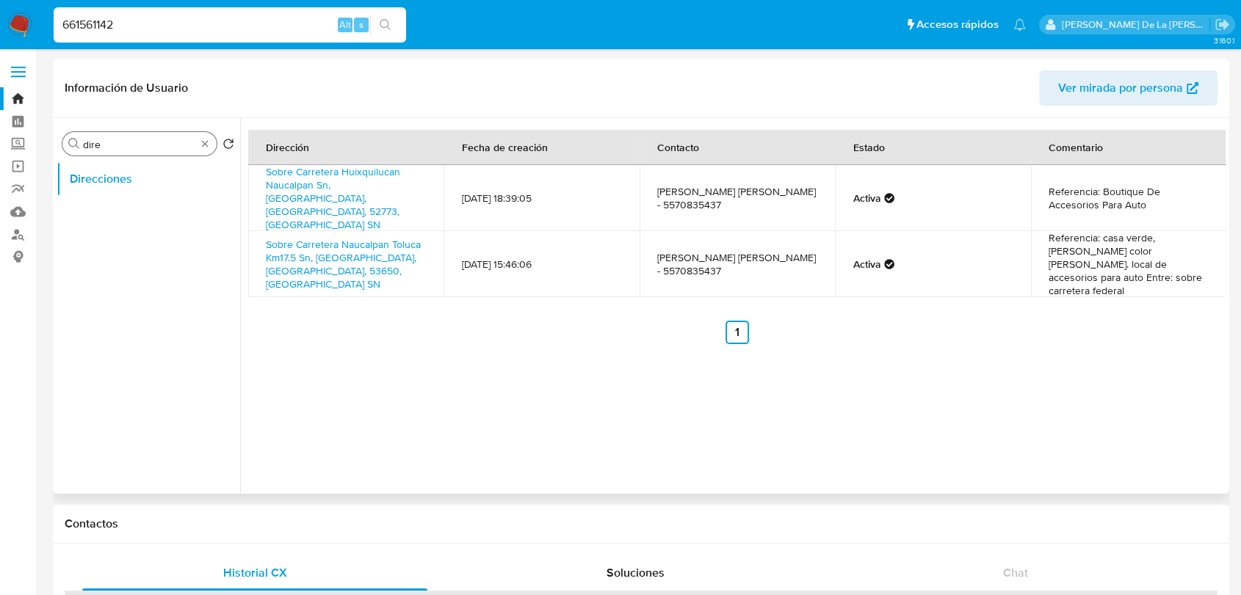
click at [117, 147] on input "dire" at bounding box center [139, 144] width 113 height 13
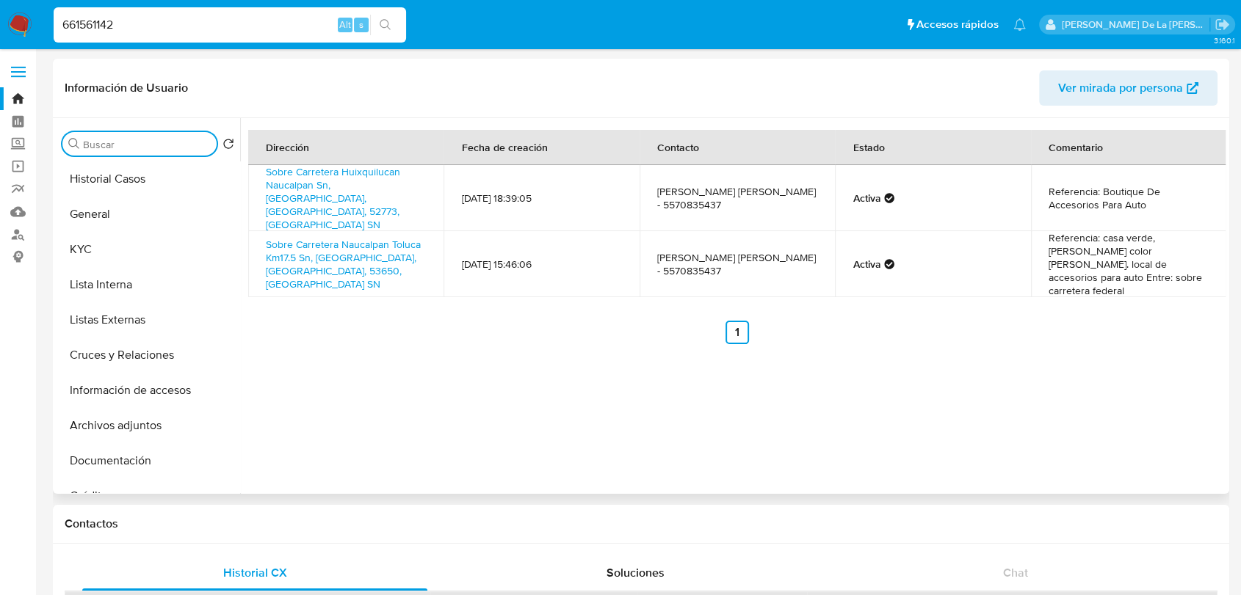
click at [145, 145] on input "Buscar" at bounding box center [147, 144] width 128 height 13
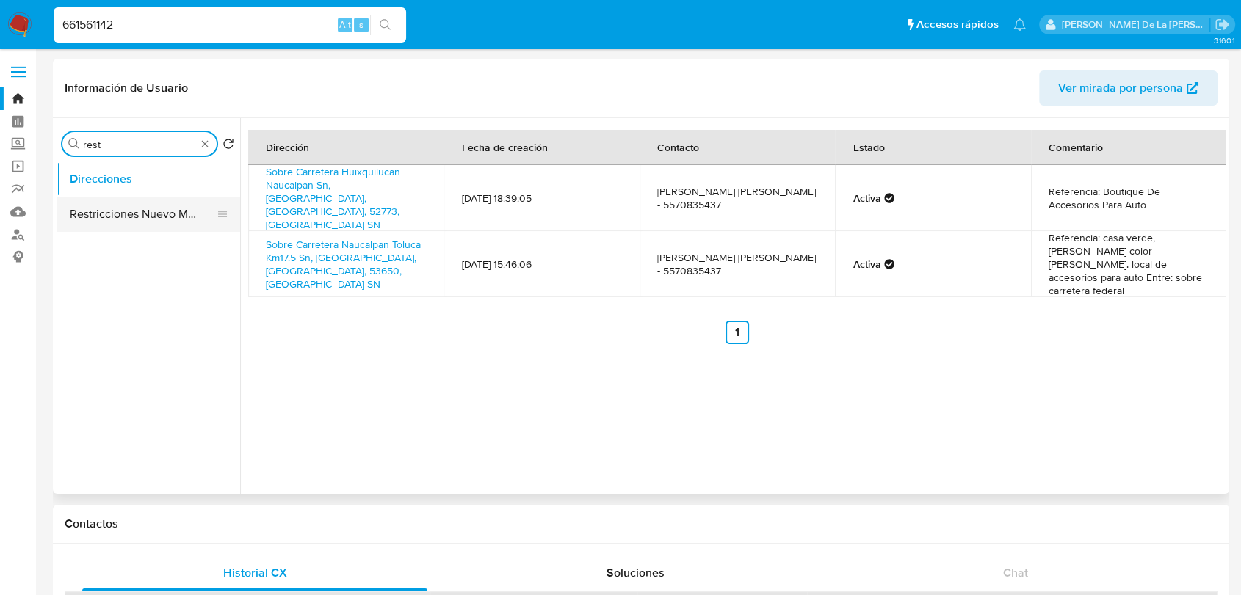
type input "rest"
click at [115, 201] on button "Restricciones Nuevo Mundo" at bounding box center [143, 214] width 172 height 35
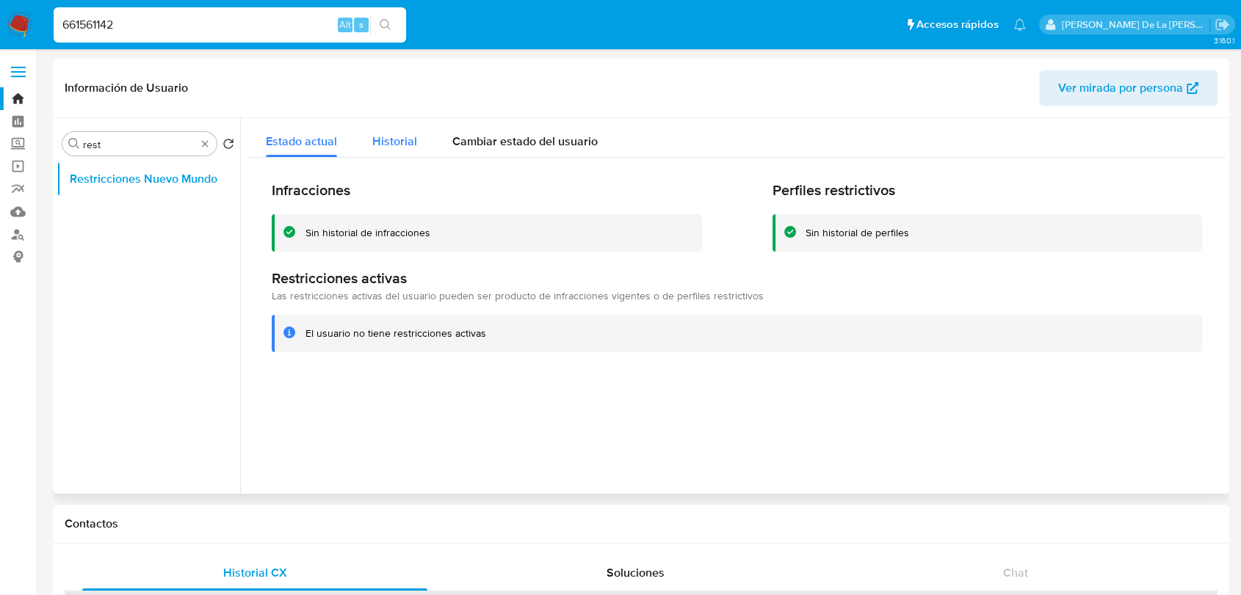
click at [402, 143] on span "Historial" at bounding box center [394, 141] width 45 height 17
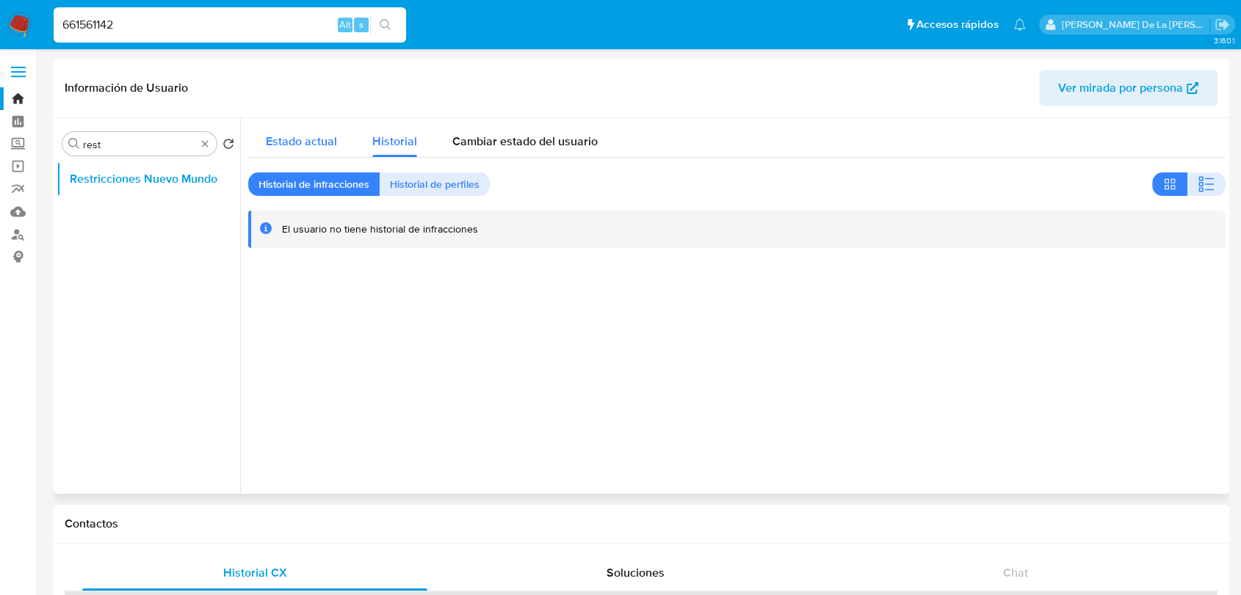
click at [330, 154] on div "Estado actual" at bounding box center [301, 137] width 71 height 39
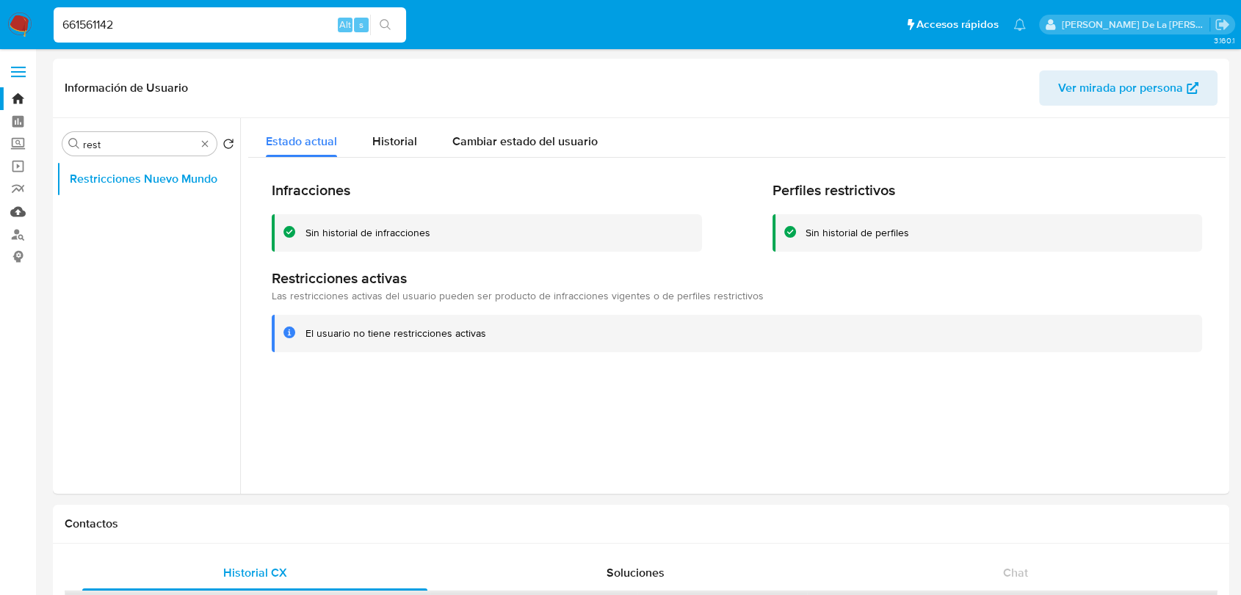
click at [21, 213] on link "Mulan" at bounding box center [87, 211] width 175 height 23
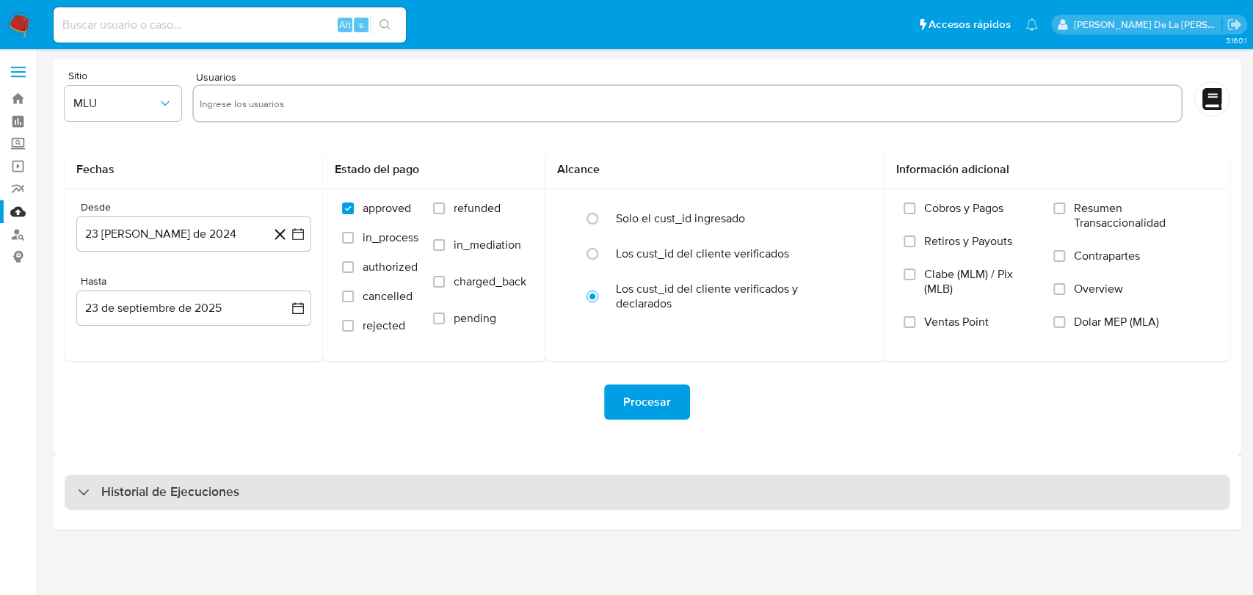
click at [129, 497] on h3 "Historial de Ejecuciones" at bounding box center [170, 493] width 138 height 18
select select "10"
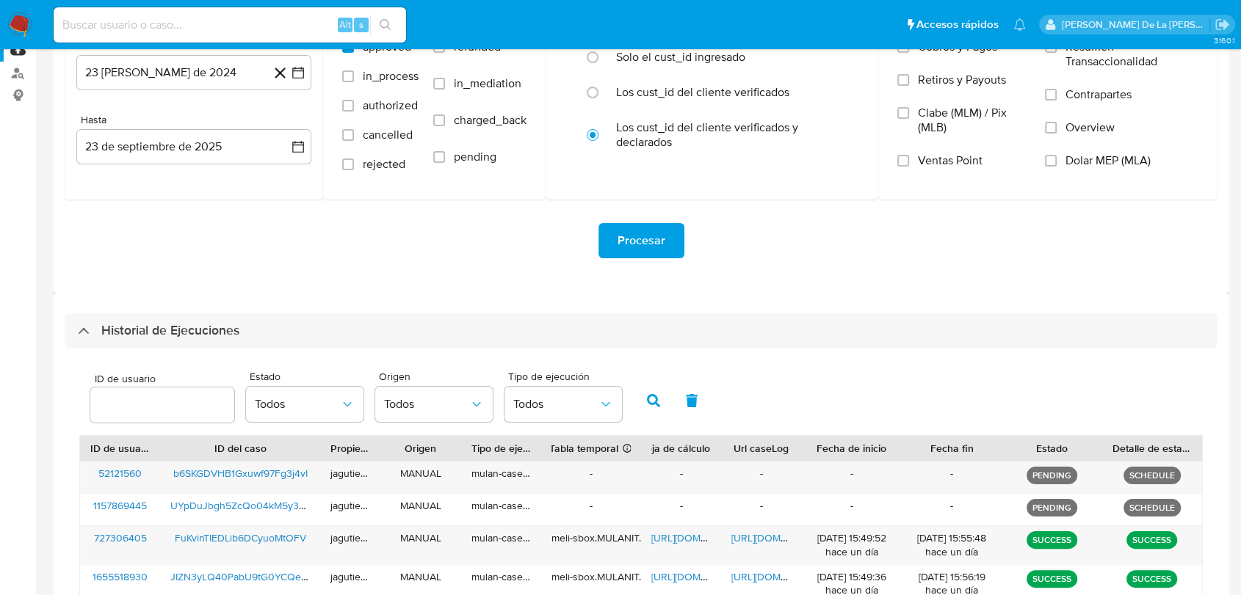
scroll to position [407, 0]
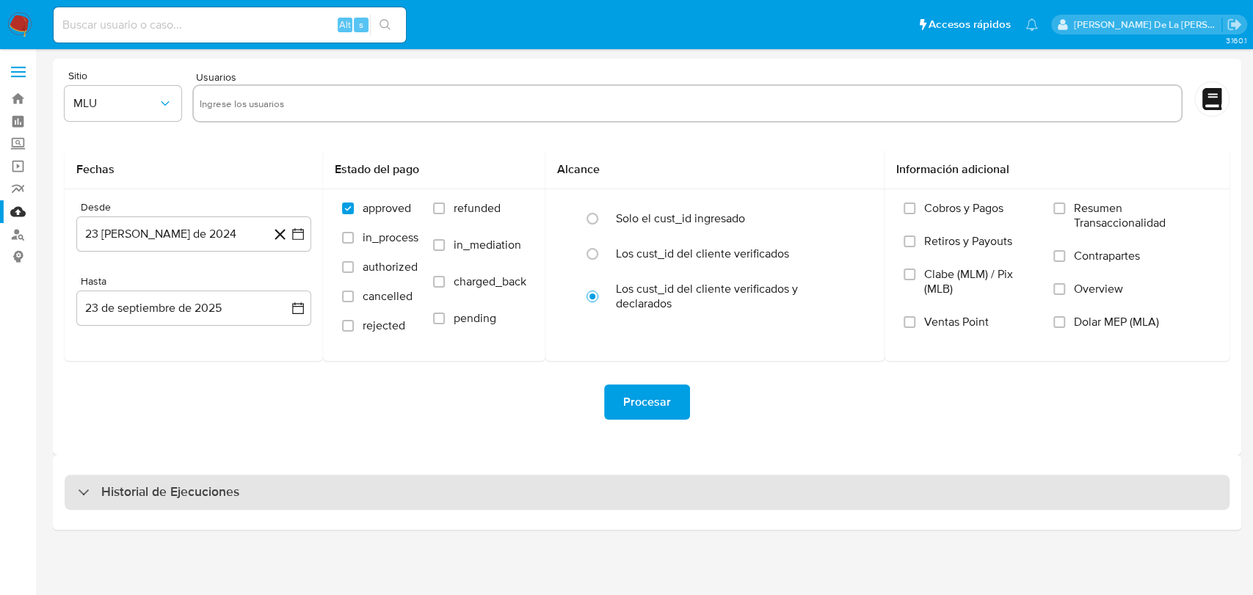
click at [142, 502] on div "Historial de Ejecuciones" at bounding box center [647, 492] width 1165 height 35
select select "10"
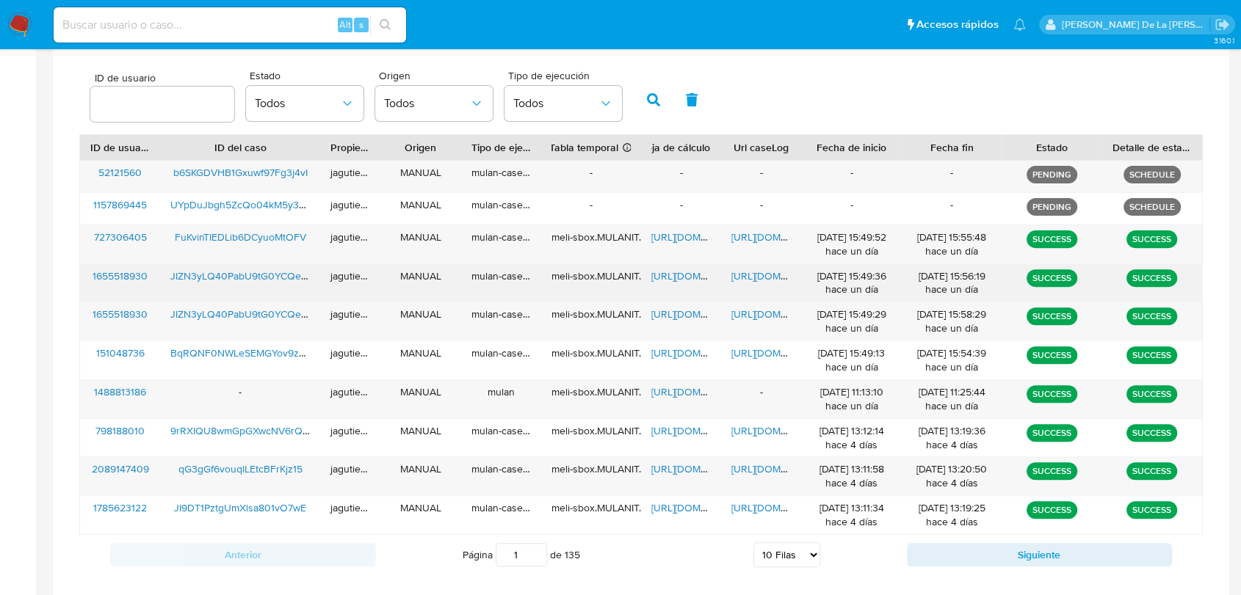
scroll to position [463, 0]
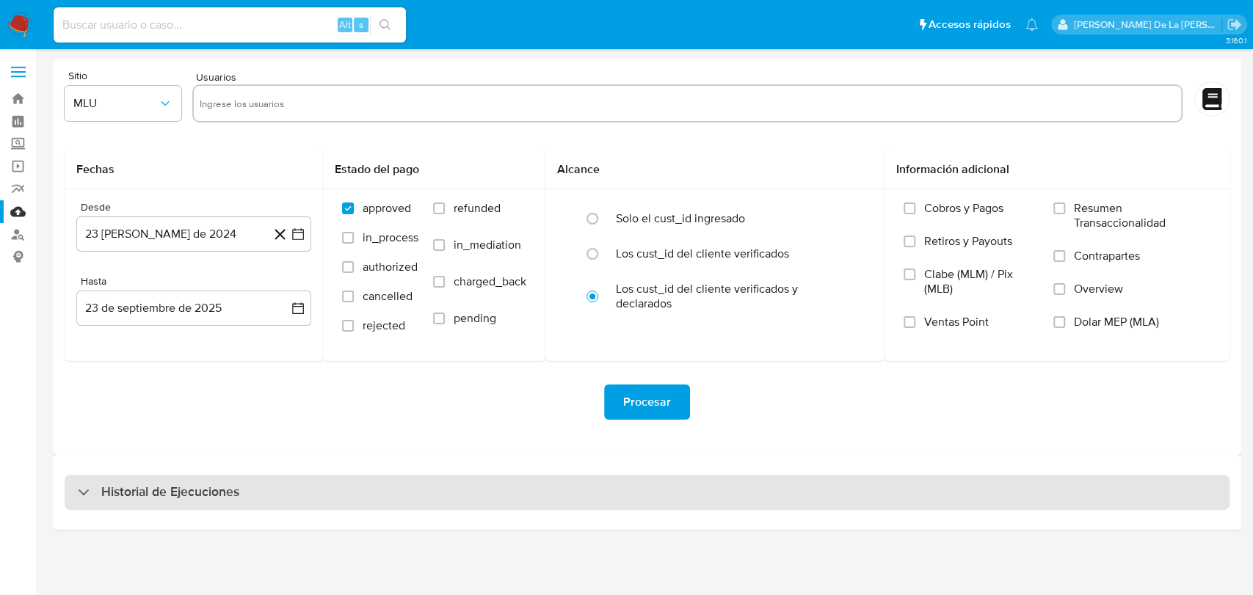
click at [82, 484] on div "Historial de Ejecuciones" at bounding box center [158, 493] width 161 height 18
select select "10"
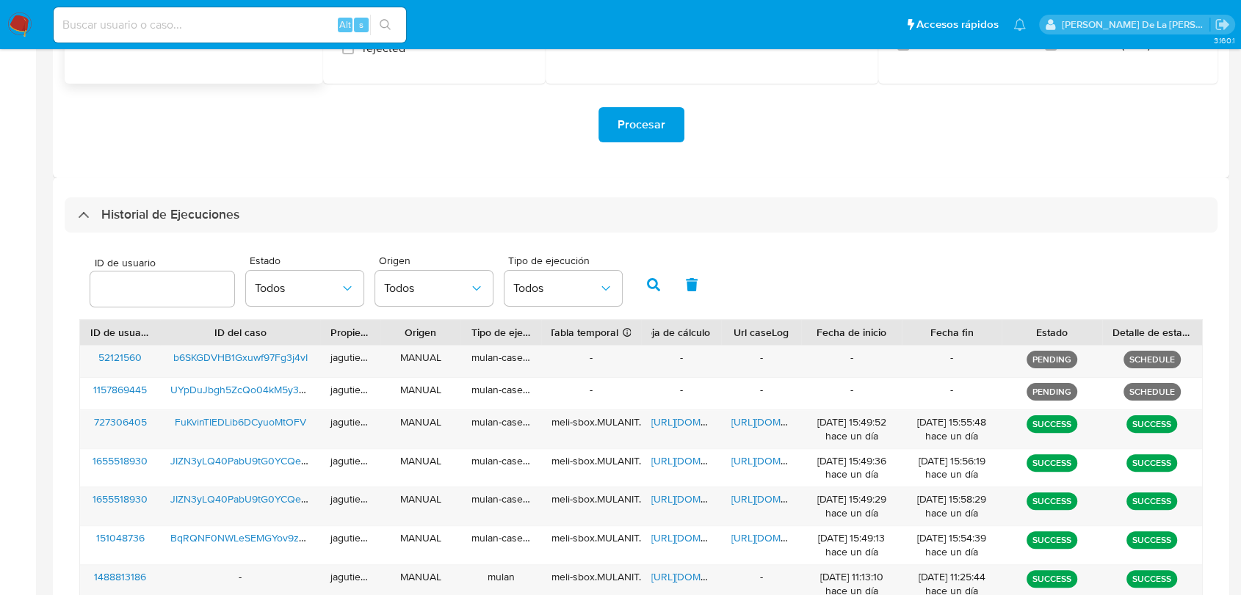
scroll to position [364, 0]
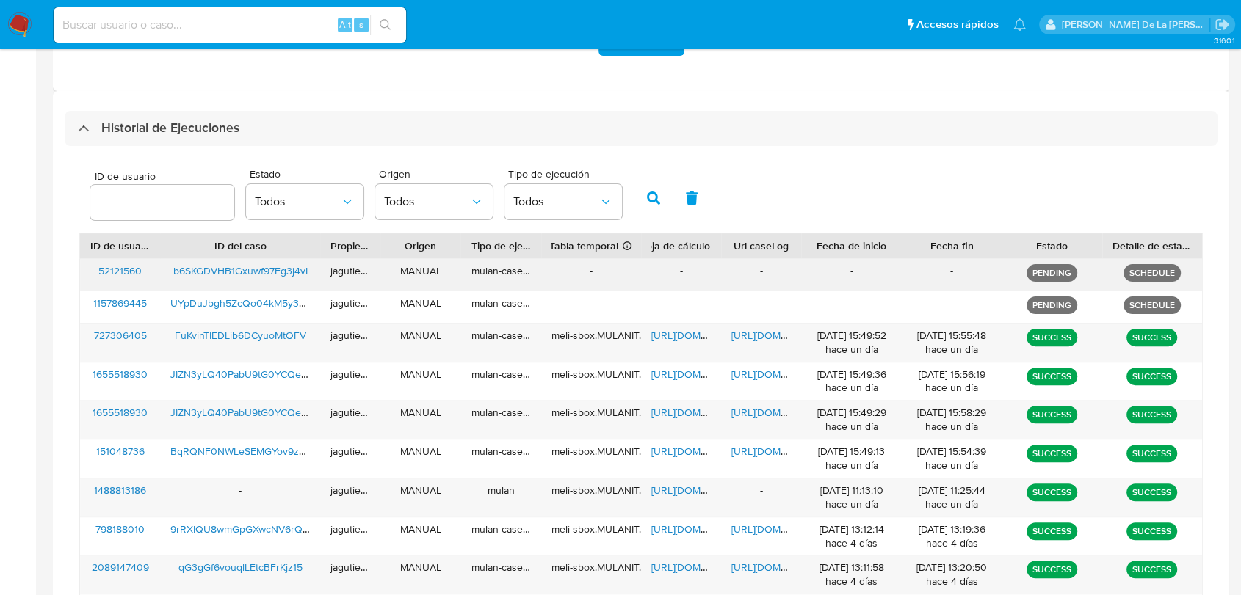
drag, startPoint x: 153, startPoint y: 308, endPoint x: 94, endPoint y: 269, distance: 70.4
click at [94, 269] on div "52121560 b6SKGDVHB1Gxuwf97Fg3j4vI jagutierrez MANUAL mulan-caselog - - - - - PE…" at bounding box center [640, 445] width 1123 height 375
click at [17, 22] on img at bounding box center [19, 24] width 25 height 25
